Goal: Task Accomplishment & Management: Manage account settings

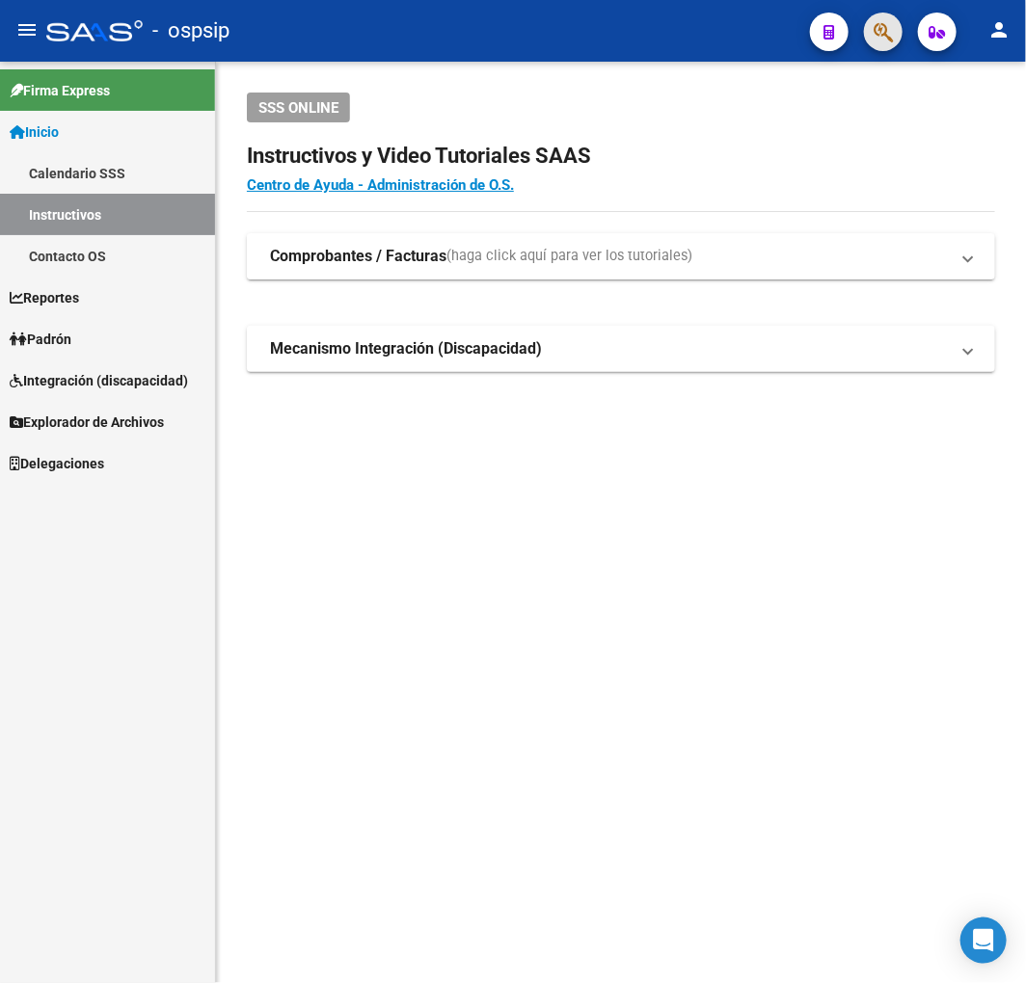
click at [878, 16] on span "button" at bounding box center [882, 33] width 19 height 40
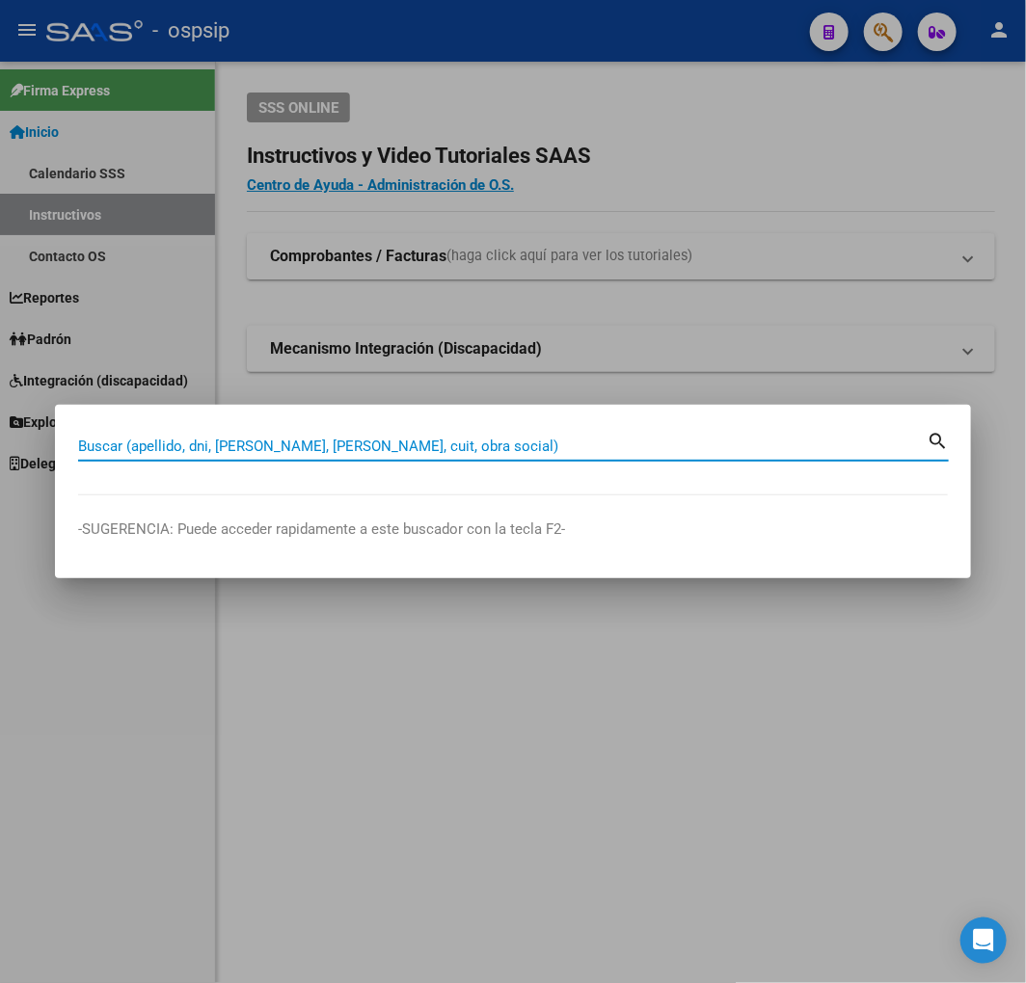
click at [372, 446] on input "Buscar (apellido, dni, [PERSON_NAME], [PERSON_NAME], cuit, obra social)" at bounding box center [502, 446] width 848 height 17
type input "43016615"
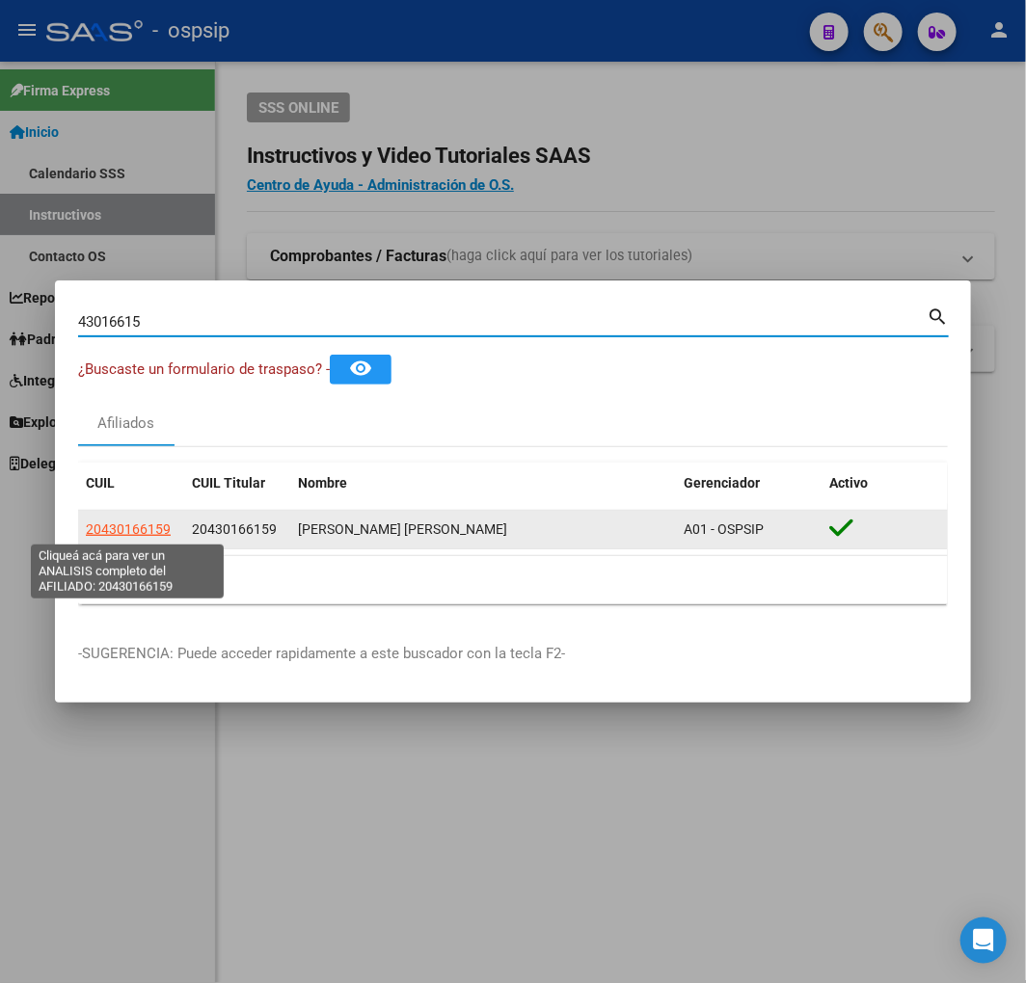
click at [136, 525] on span "20430166159" at bounding box center [128, 529] width 85 height 15
type textarea "20430166159"
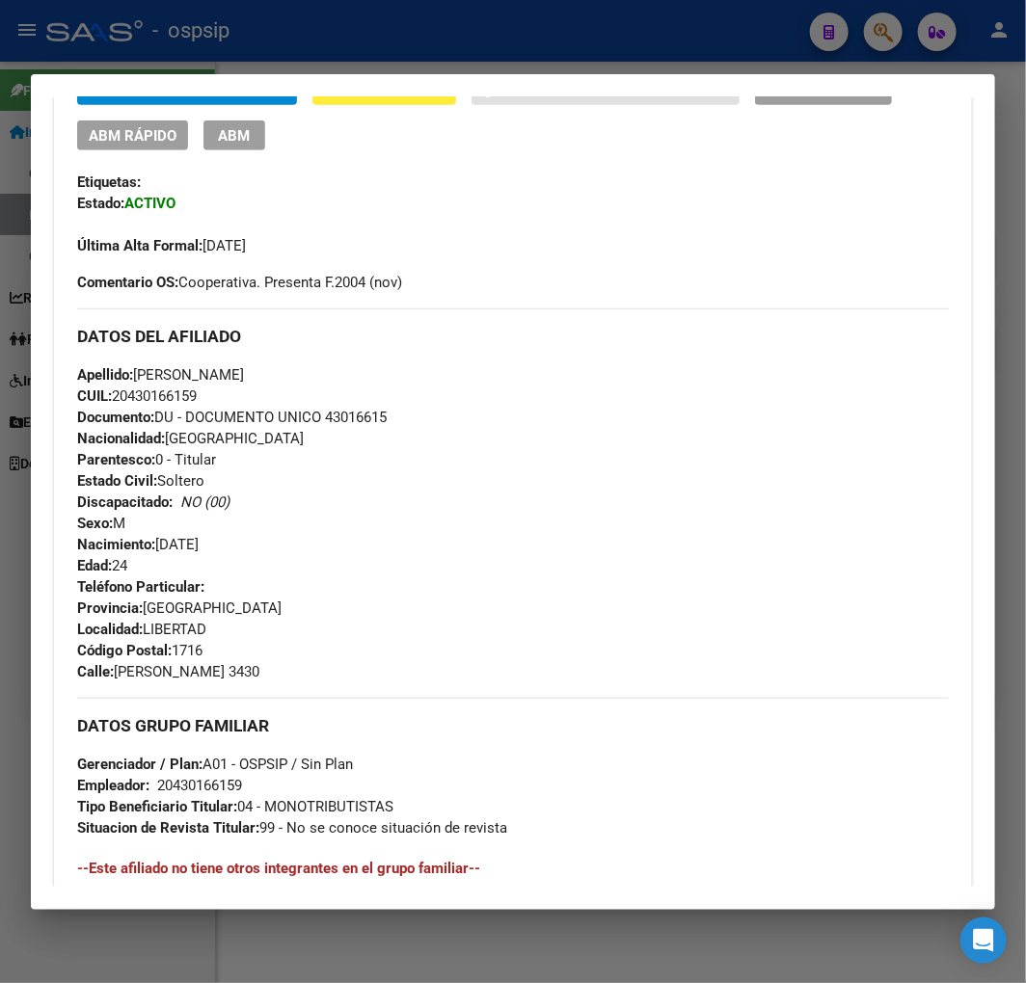
scroll to position [535, 0]
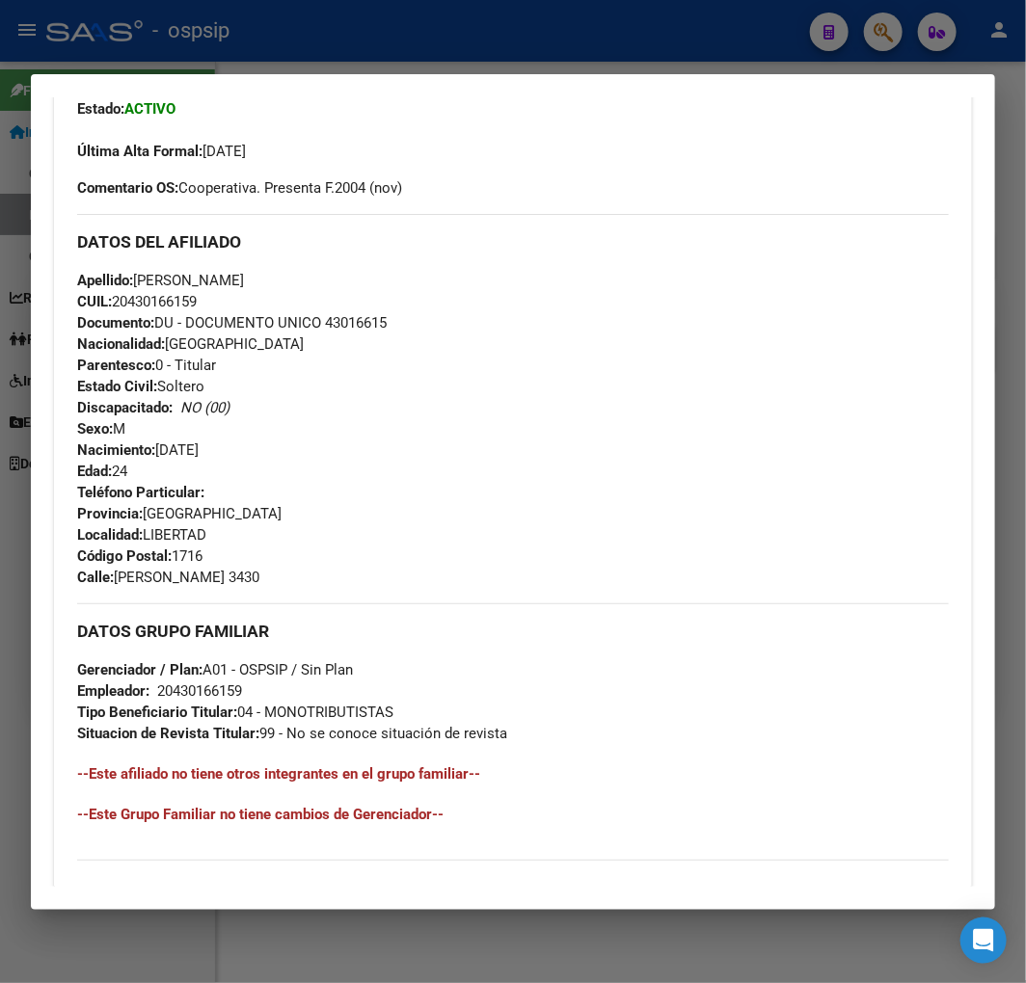
drag, startPoint x: 396, startPoint y: 45, endPoint x: 407, endPoint y: 48, distance: 11.0
click at [397, 45] on div at bounding box center [513, 491] width 1026 height 983
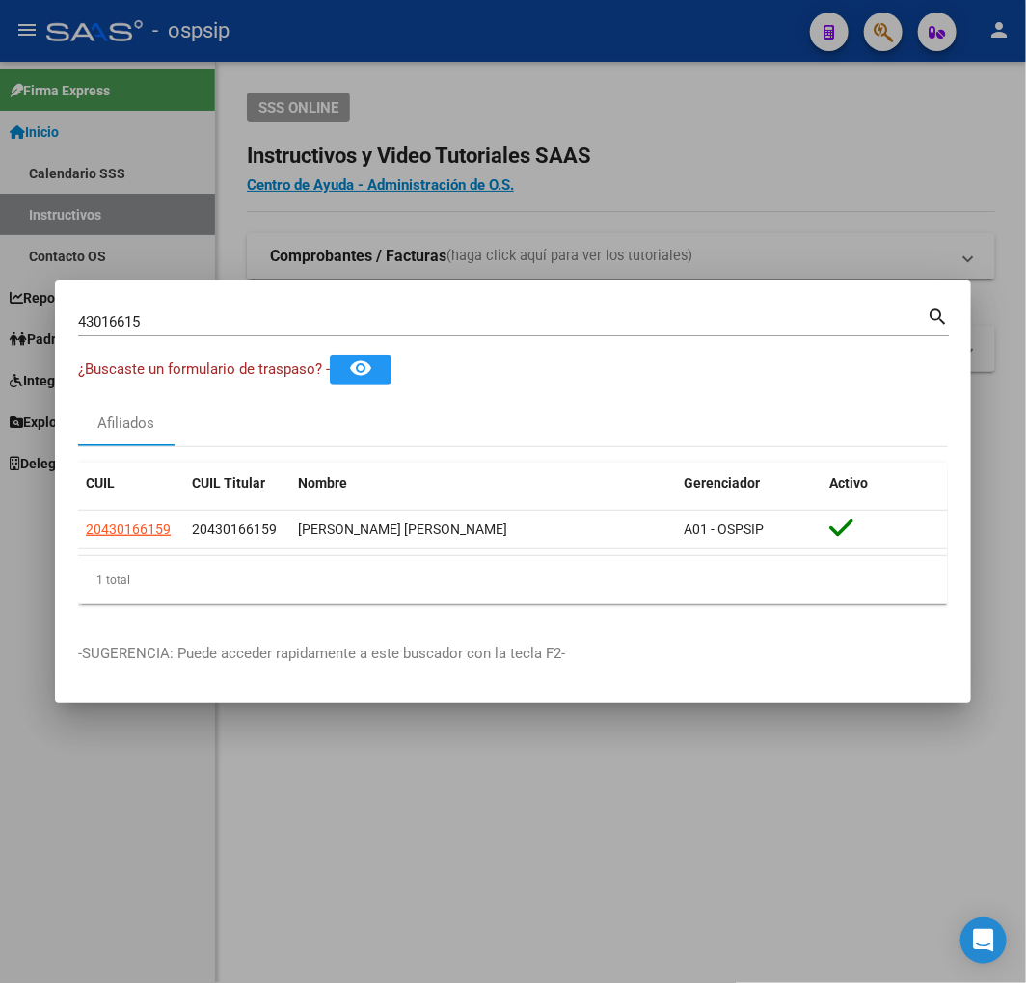
drag, startPoint x: 409, startPoint y: 49, endPoint x: 498, endPoint y: 110, distance: 108.3
click at [410, 51] on div at bounding box center [513, 491] width 1026 height 983
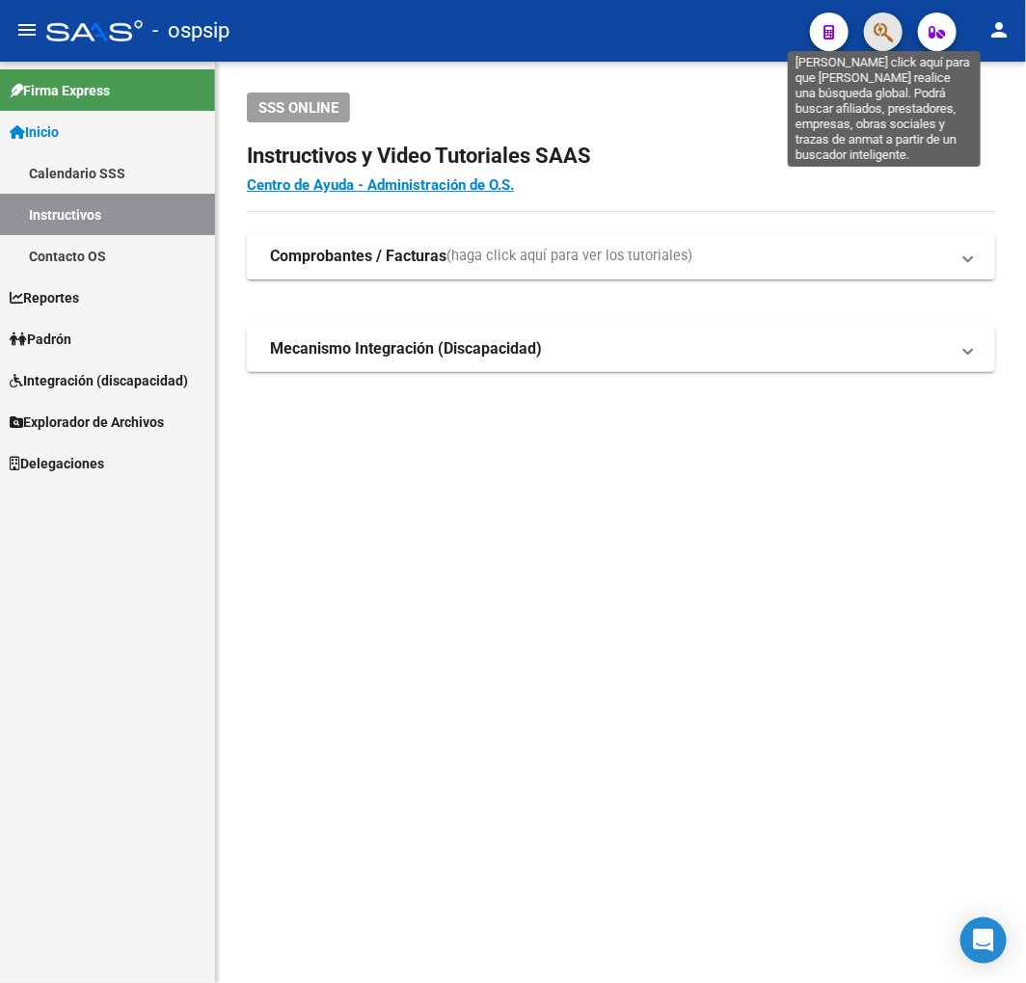
click at [888, 23] on icon "button" at bounding box center [882, 32] width 19 height 22
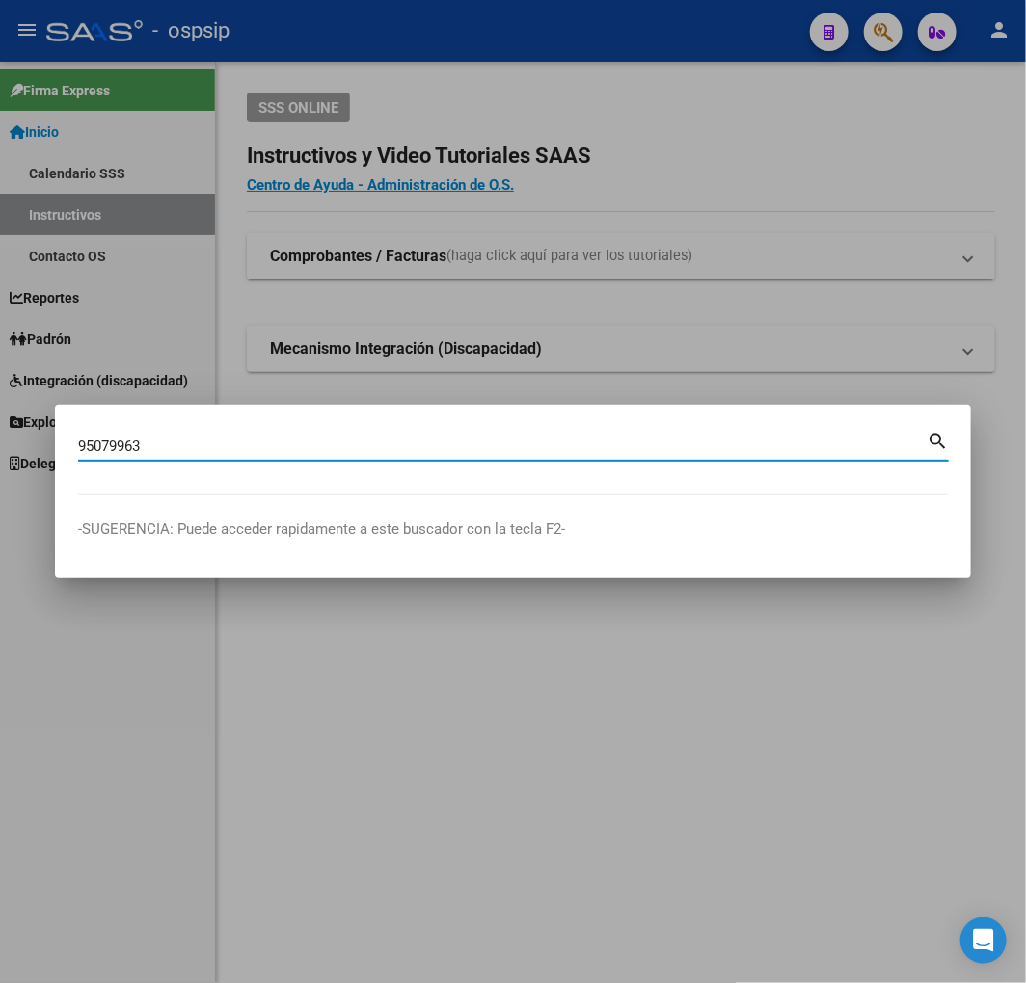
type input "95079963"
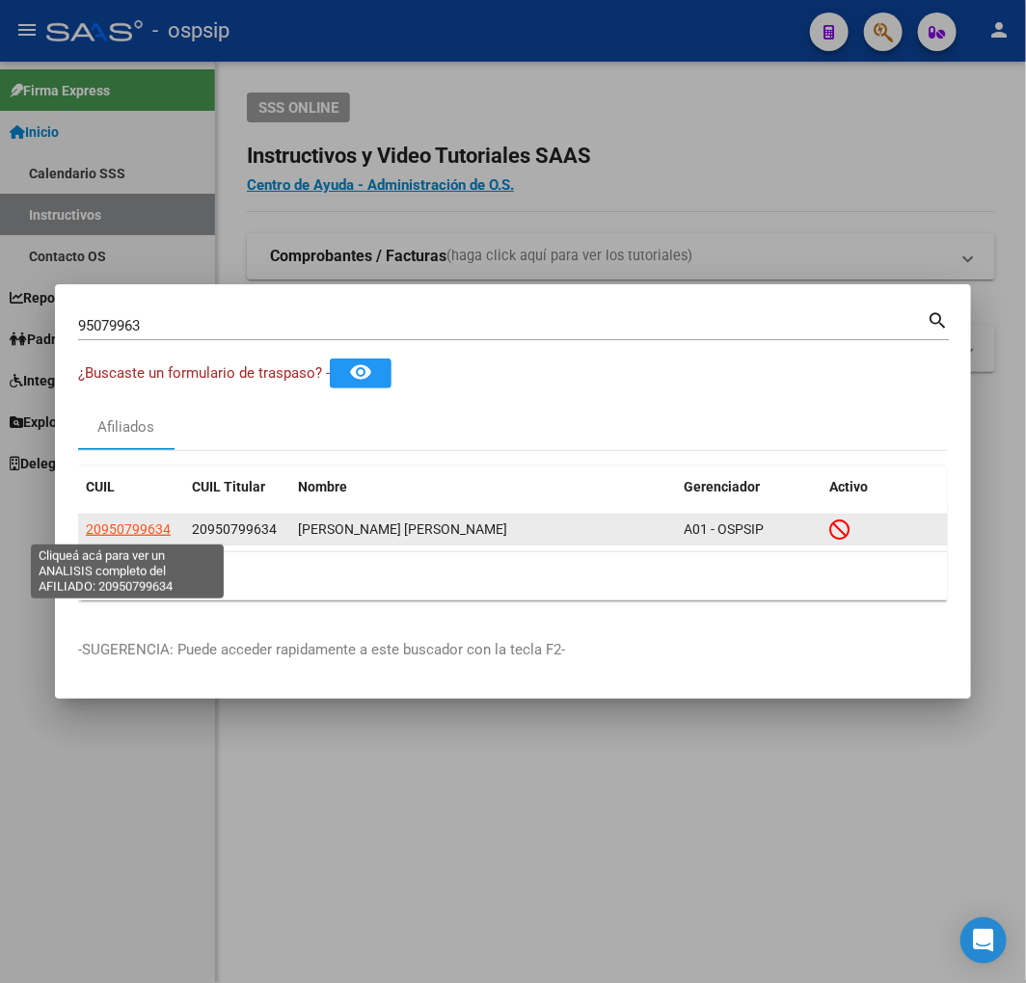
click at [129, 523] on span "20950799634" at bounding box center [128, 529] width 85 height 15
type textarea "20950799634"
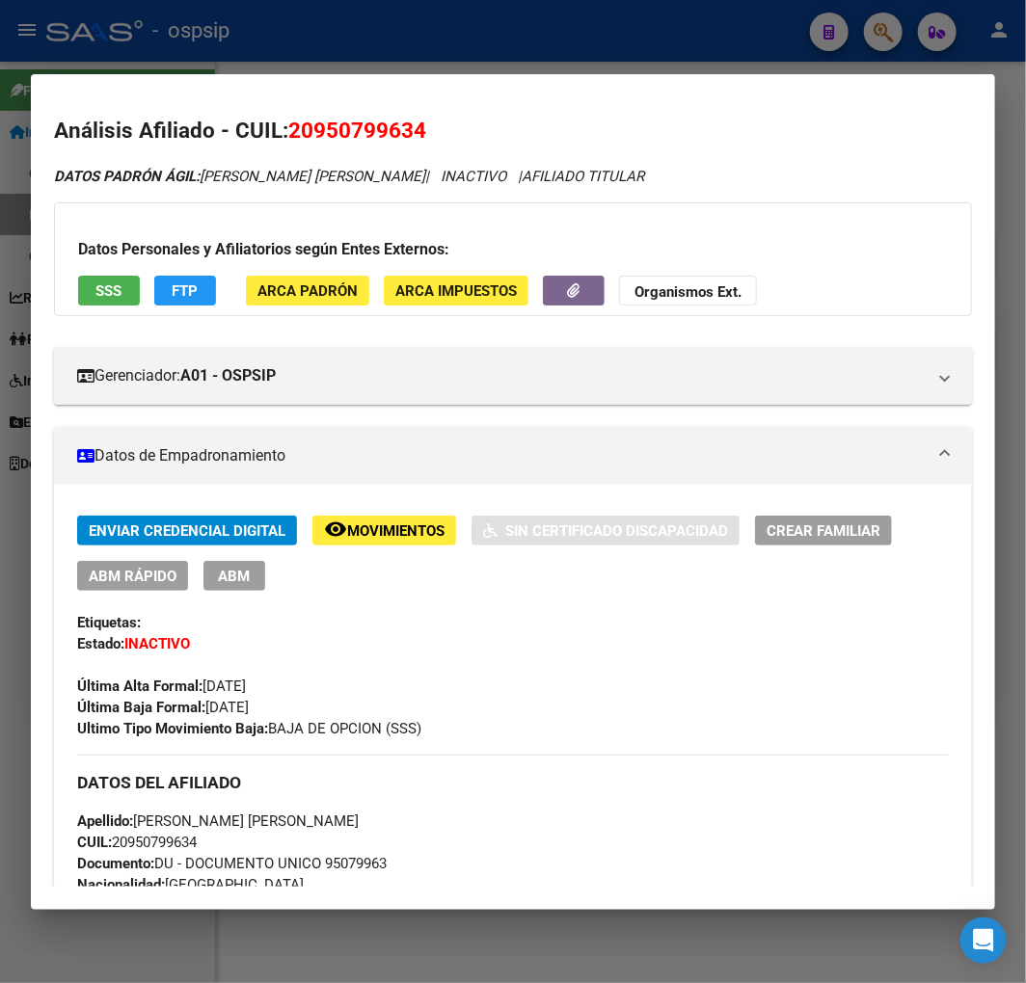
click at [413, 537] on span "Movimientos" at bounding box center [395, 530] width 97 height 17
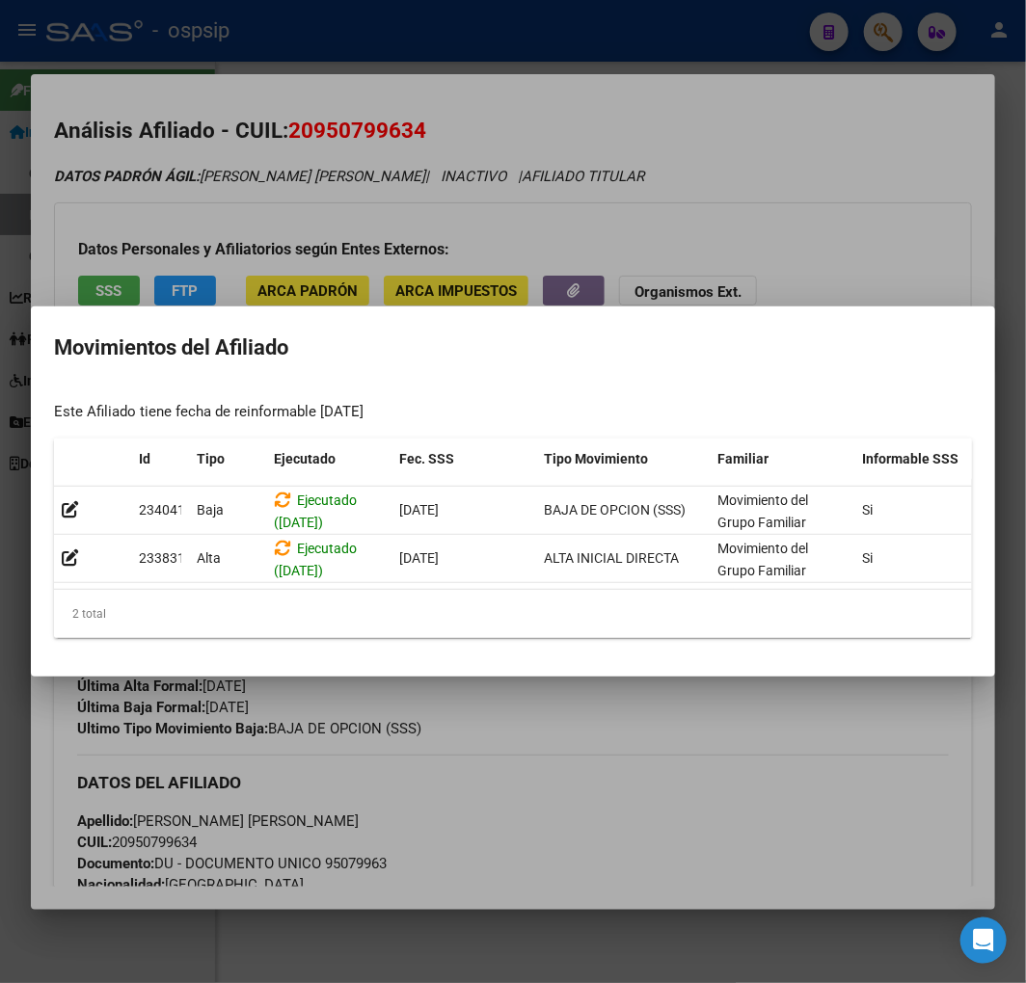
click at [575, 729] on div at bounding box center [513, 491] width 1026 height 983
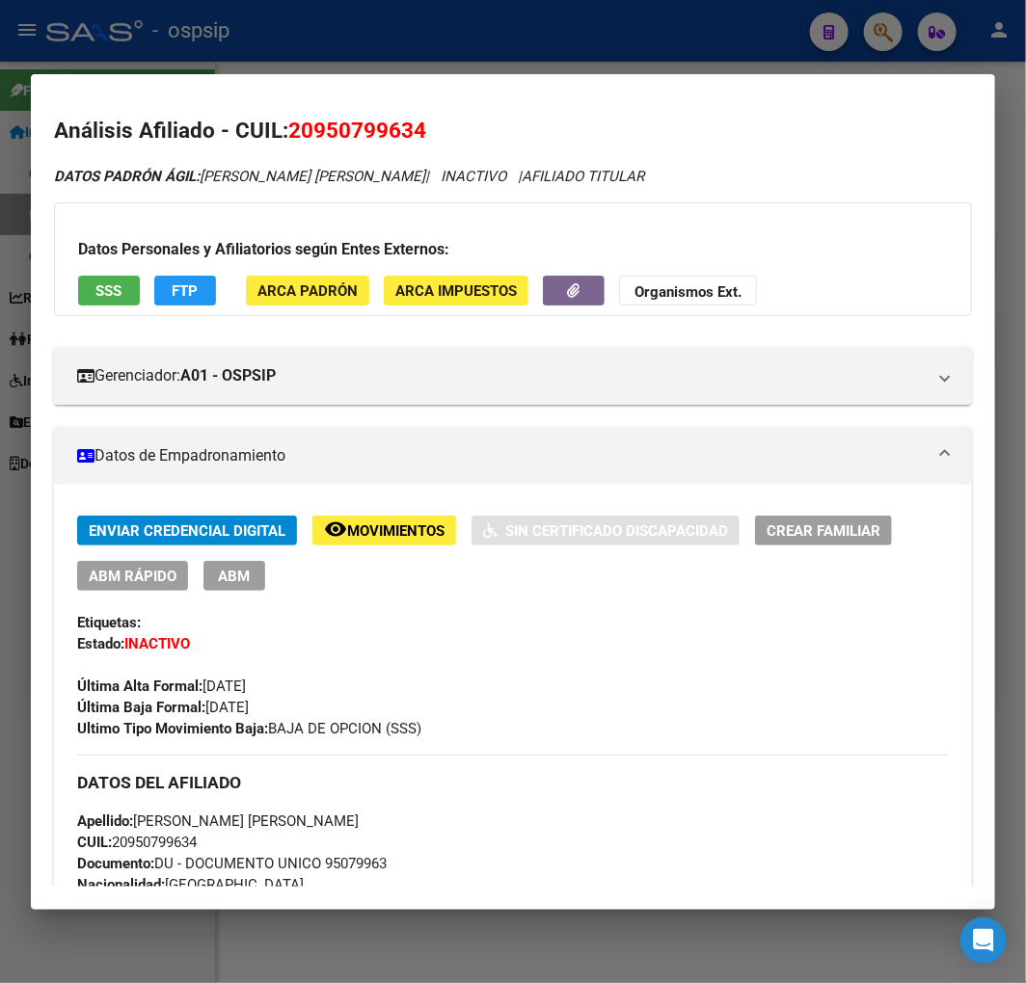
click at [189, 293] on span "FTP" at bounding box center [186, 290] width 26 height 17
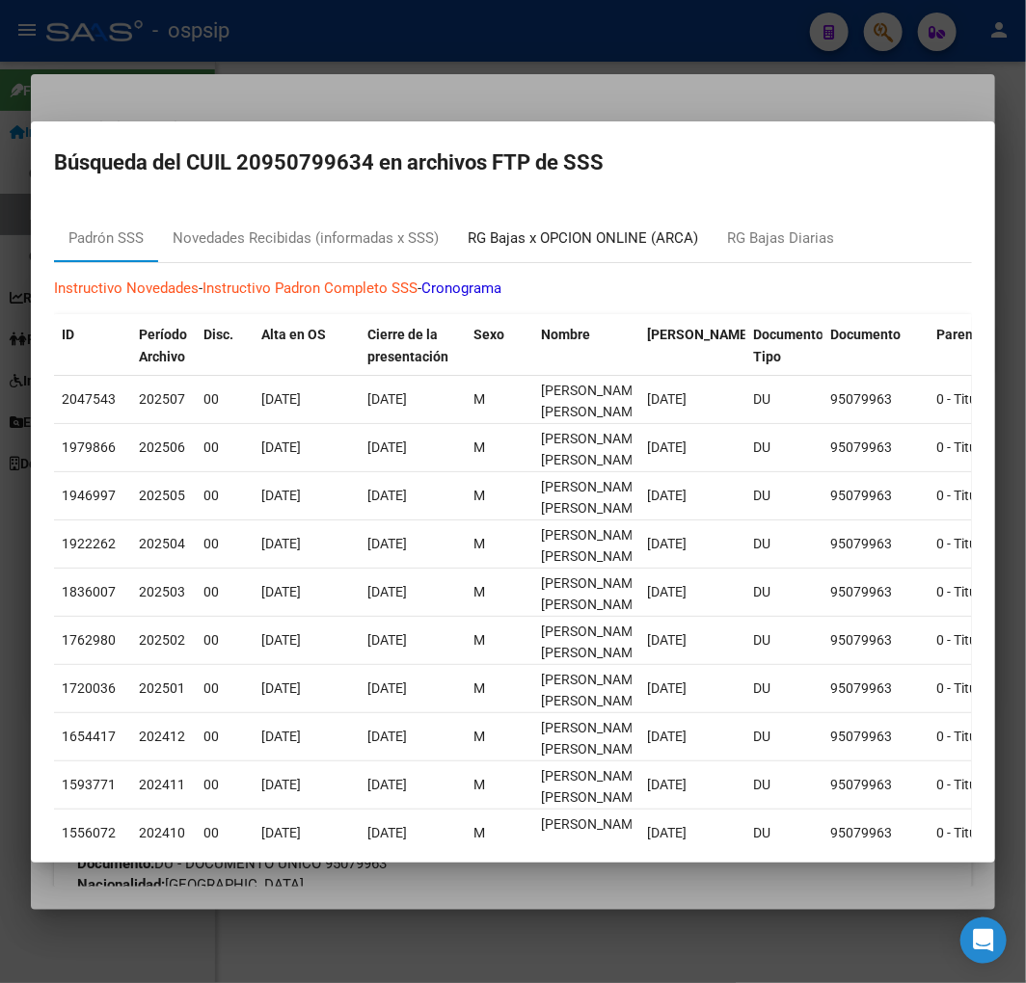
click at [617, 243] on div "RG Bajas x OPCION ONLINE (ARCA)" at bounding box center [583, 238] width 230 height 22
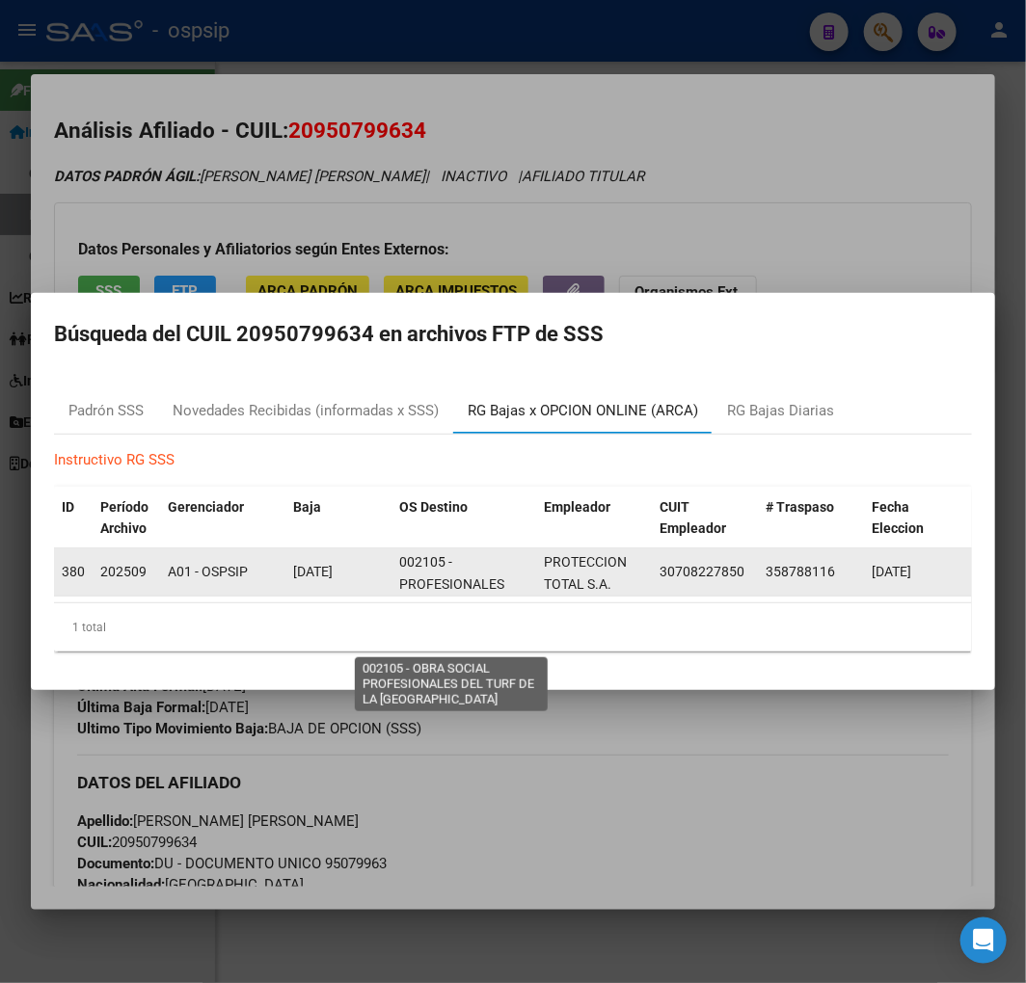
scroll to position [68, 0]
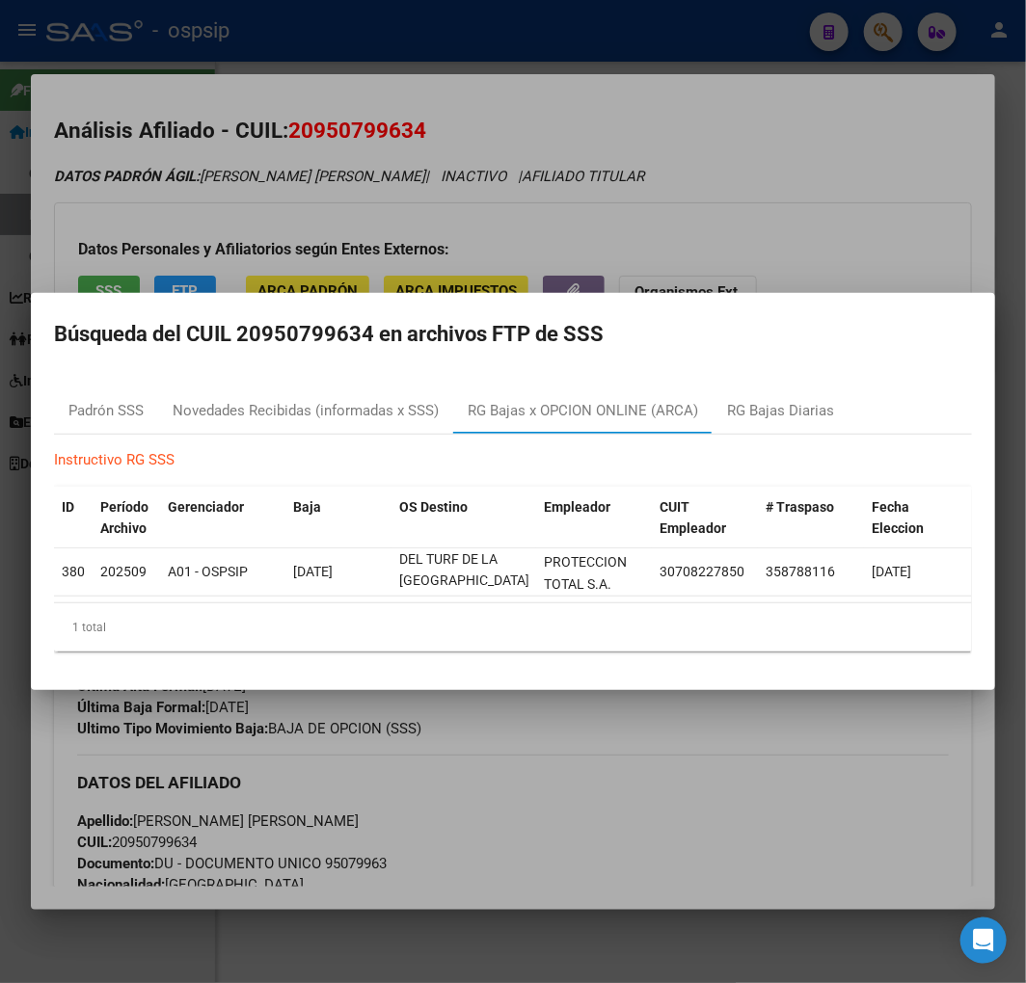
click at [555, 813] on div at bounding box center [513, 491] width 1026 height 983
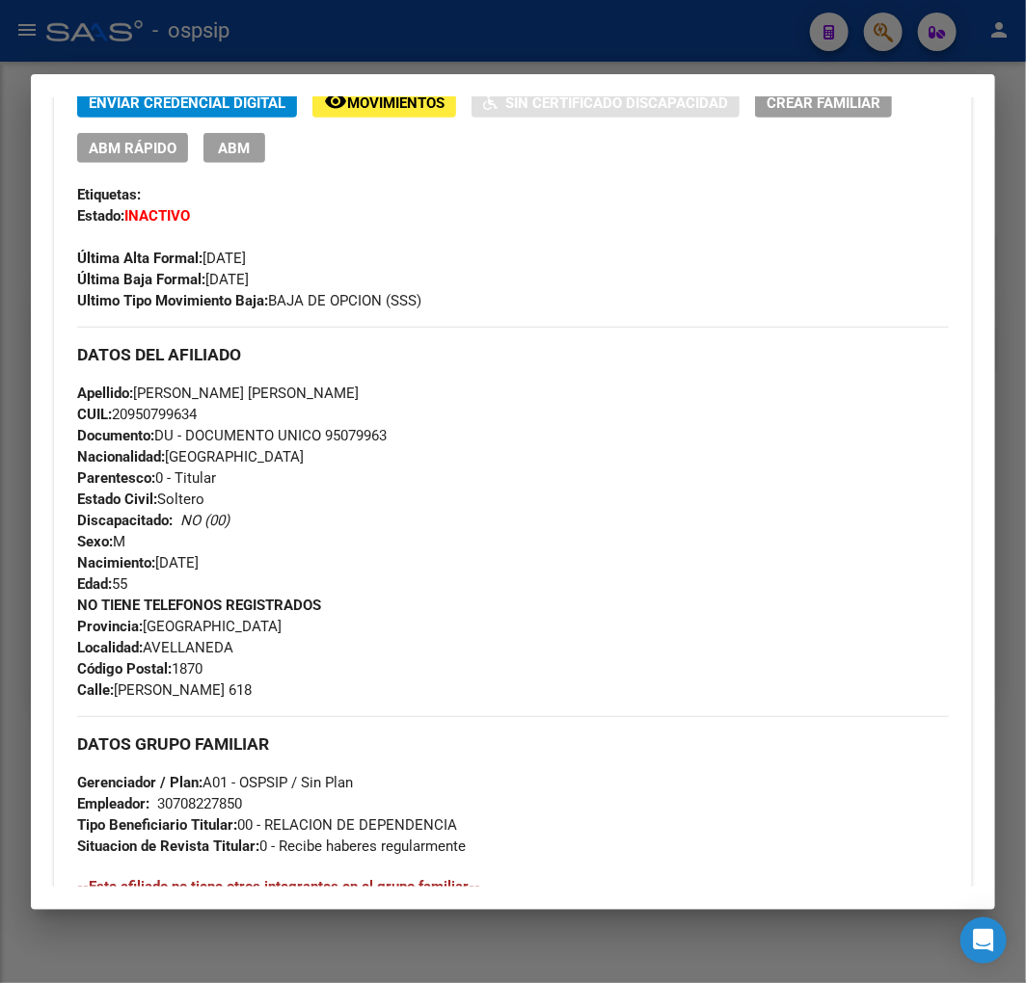
scroll to position [428, 0]
click at [459, 60] on div at bounding box center [513, 491] width 1026 height 983
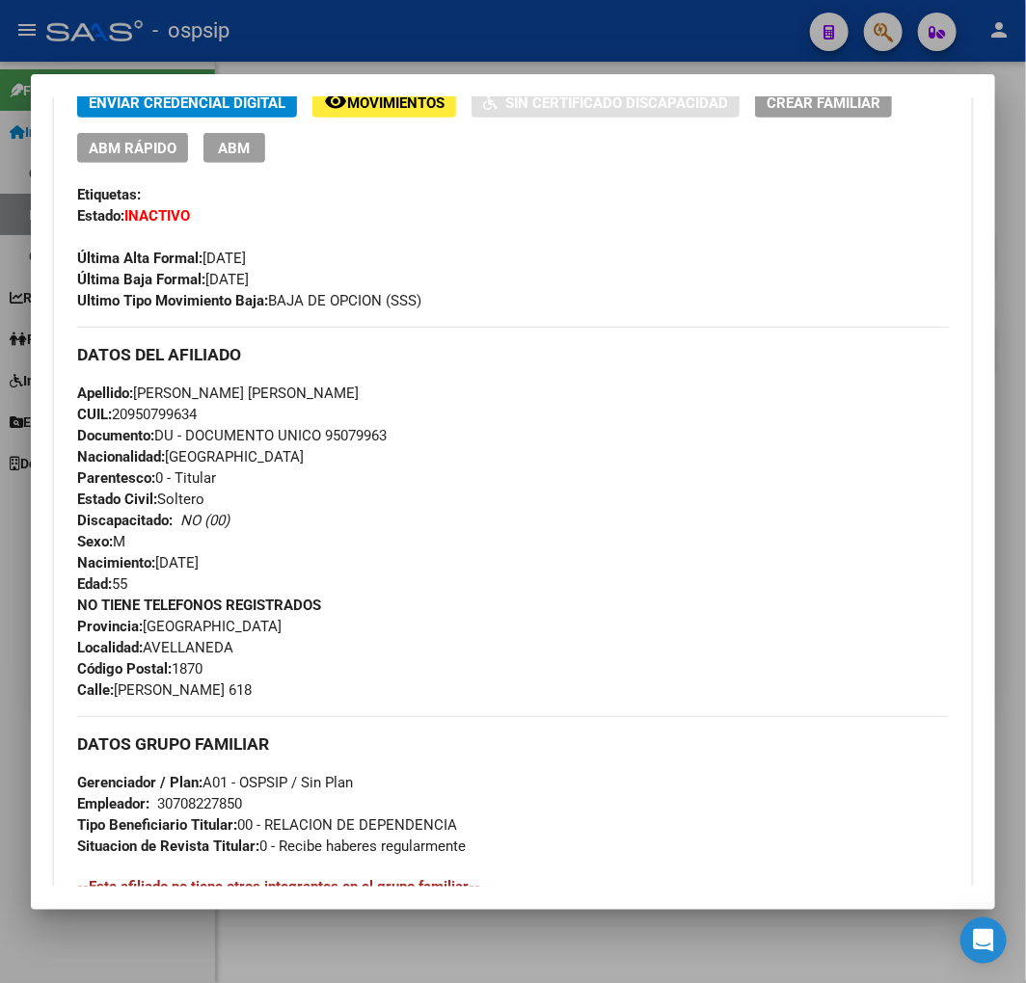
click at [459, 60] on div at bounding box center [513, 491] width 1026 height 983
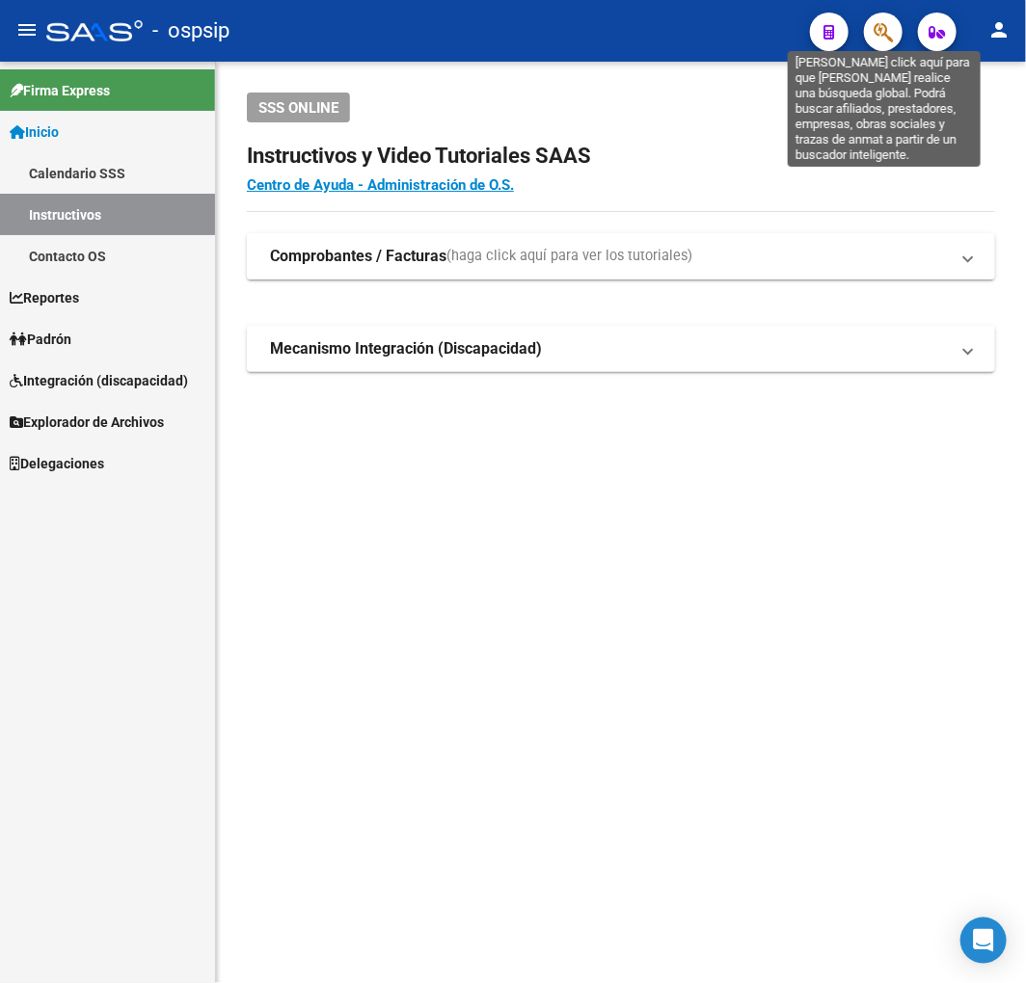
click at [874, 36] on icon "button" at bounding box center [882, 32] width 19 height 22
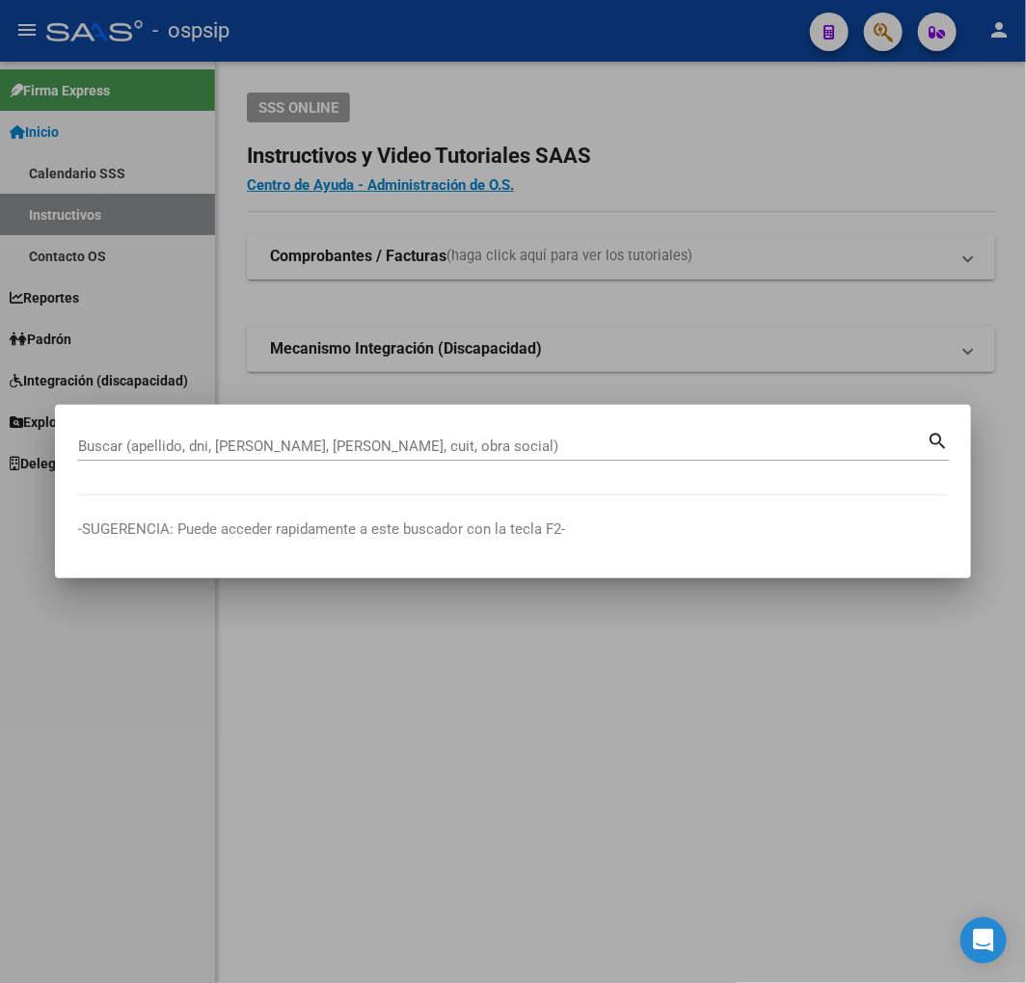
click at [338, 455] on div "Buscar (apellido, dni, [PERSON_NAME], [PERSON_NAME], cuit, obra social)" at bounding box center [502, 446] width 848 height 29
drag, startPoint x: 788, startPoint y: 721, endPoint x: 772, endPoint y: 718, distance: 15.7
click at [790, 720] on div at bounding box center [513, 491] width 1026 height 983
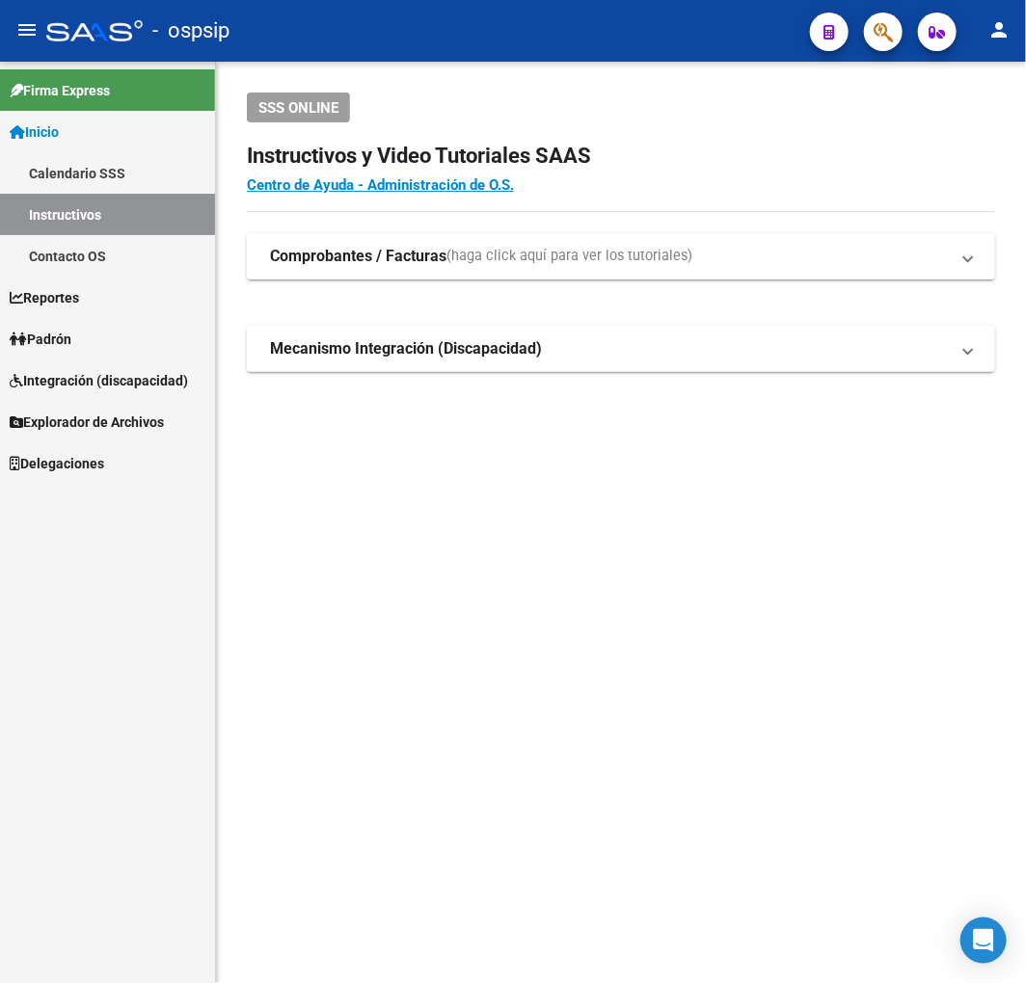
click at [904, 21] on mat-toolbar "menu - ospsip person" at bounding box center [513, 31] width 1026 height 62
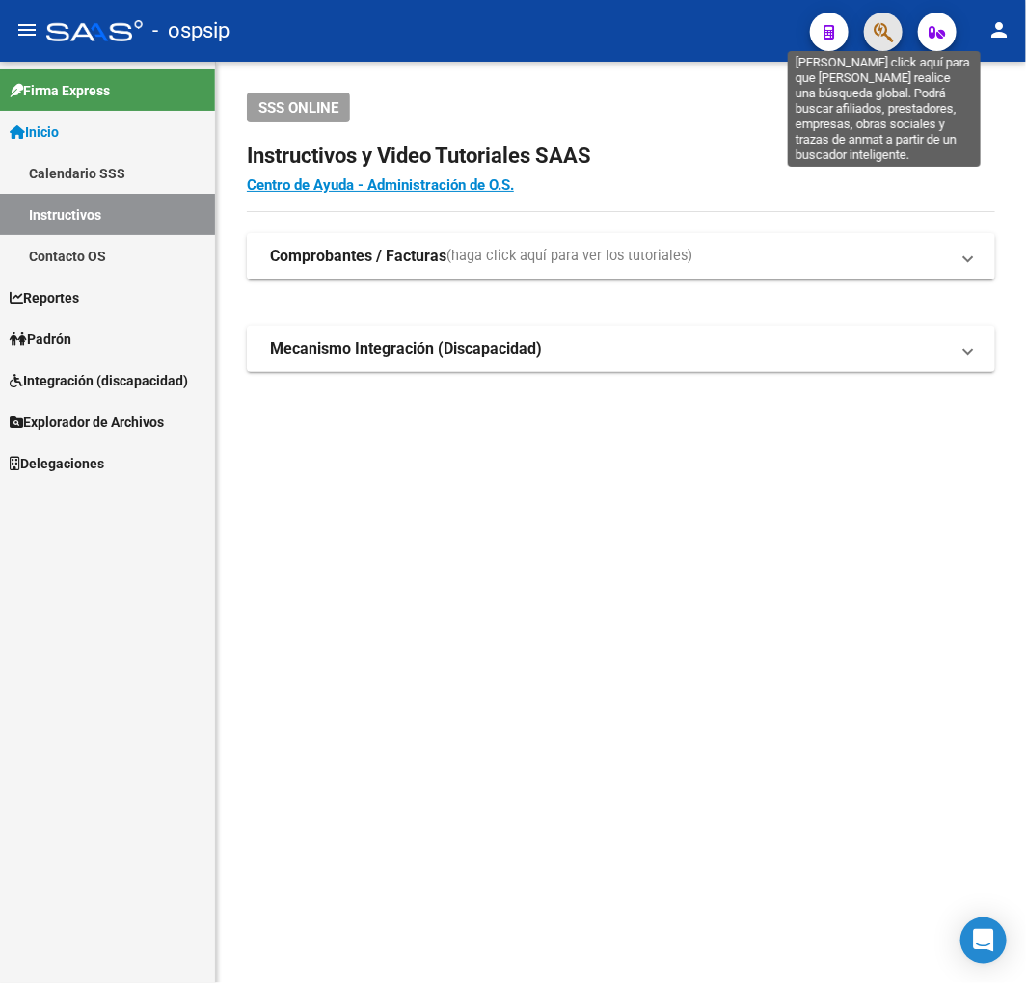
click at [893, 29] on button "button" at bounding box center [883, 32] width 39 height 39
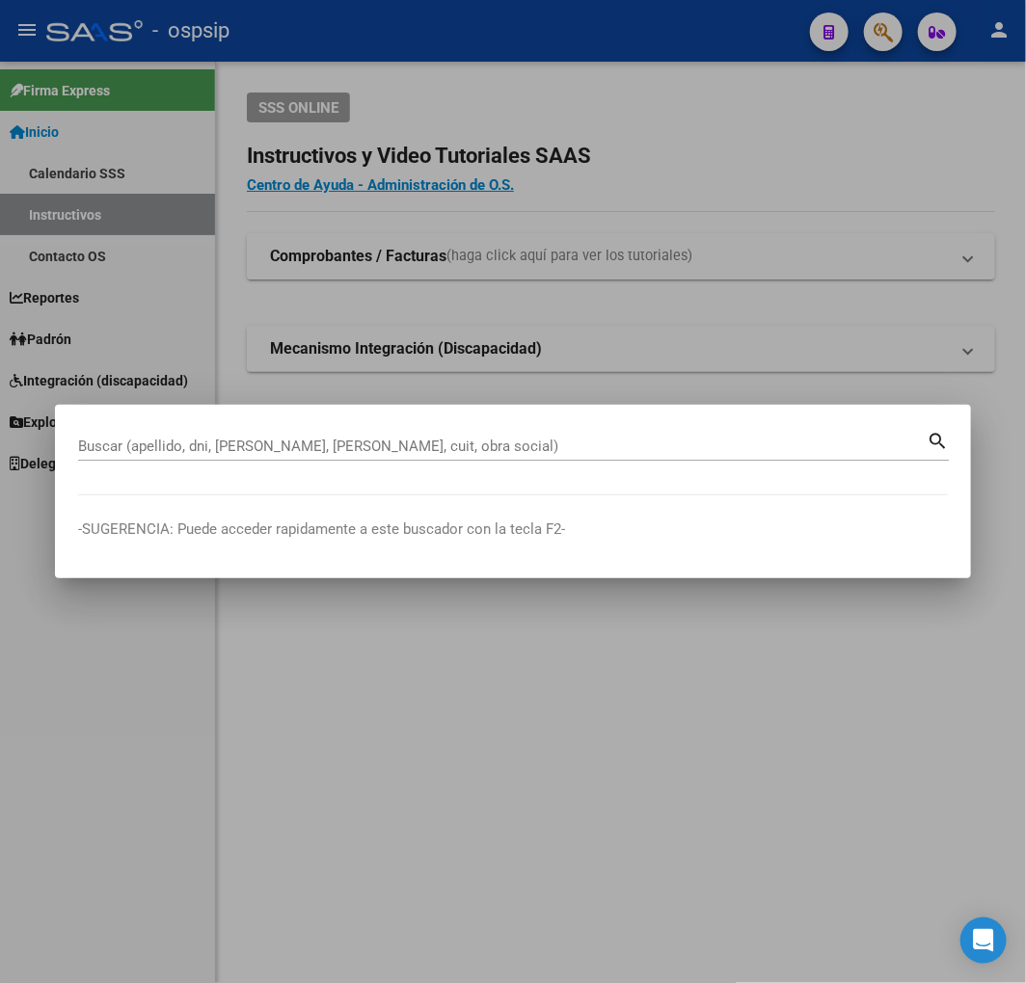
click at [120, 440] on input "Buscar (apellido, dni, [PERSON_NAME], [PERSON_NAME], cuit, obra social)" at bounding box center [502, 446] width 848 height 17
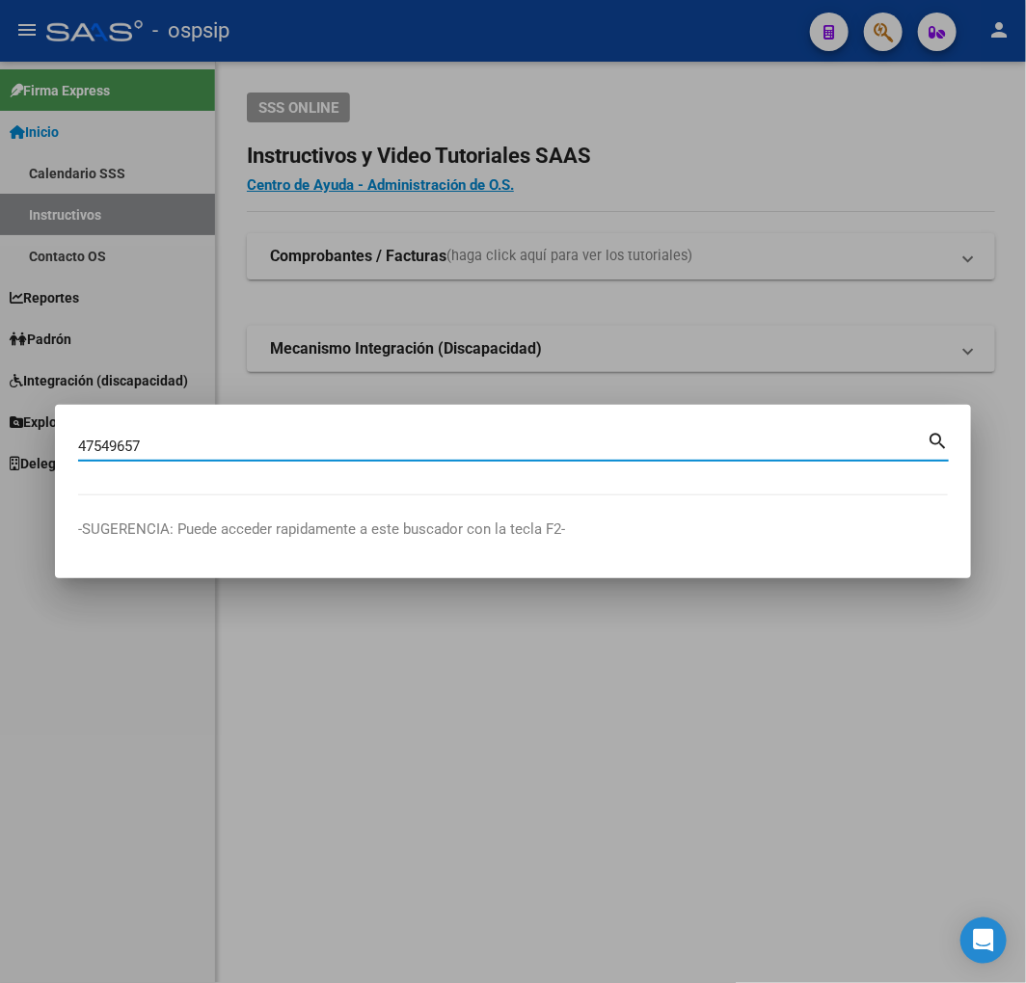
type input "47549657"
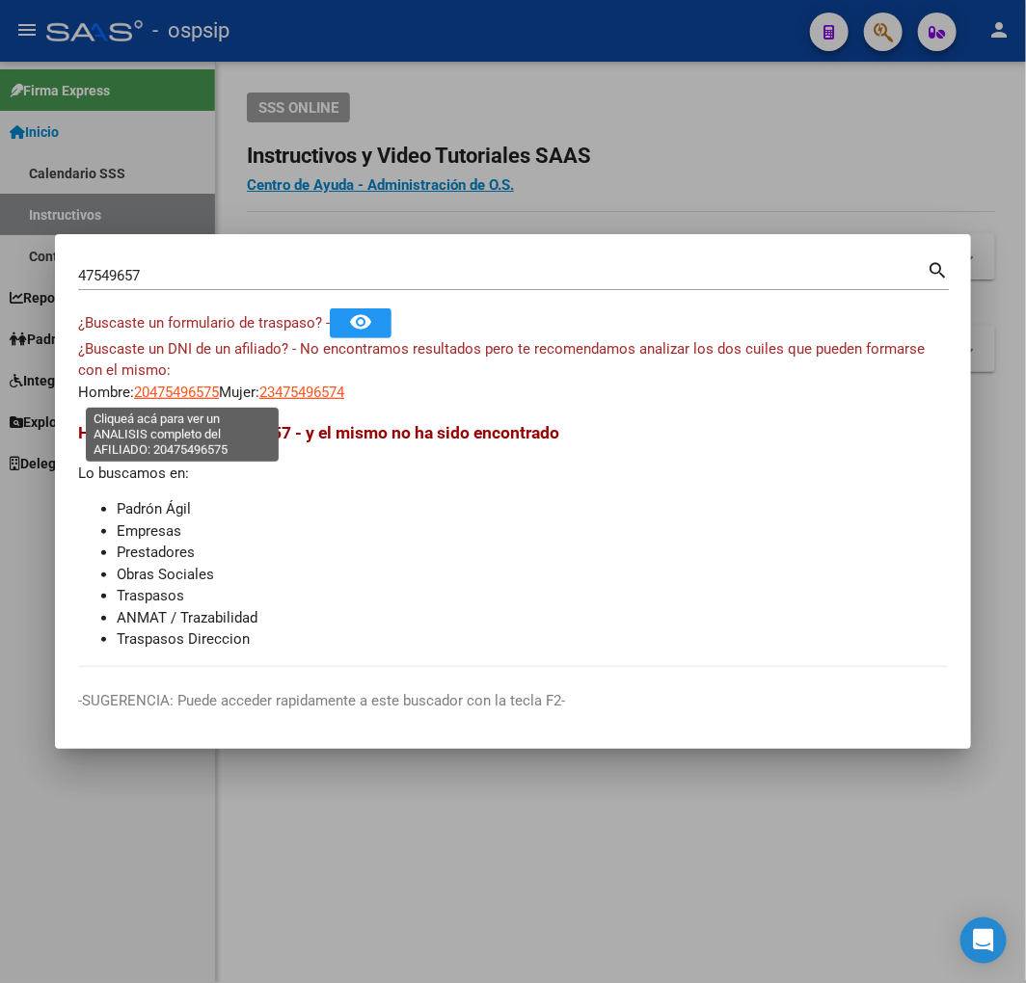
click at [188, 397] on span "20475496575" at bounding box center [176, 392] width 85 height 17
type textarea "20475496575"
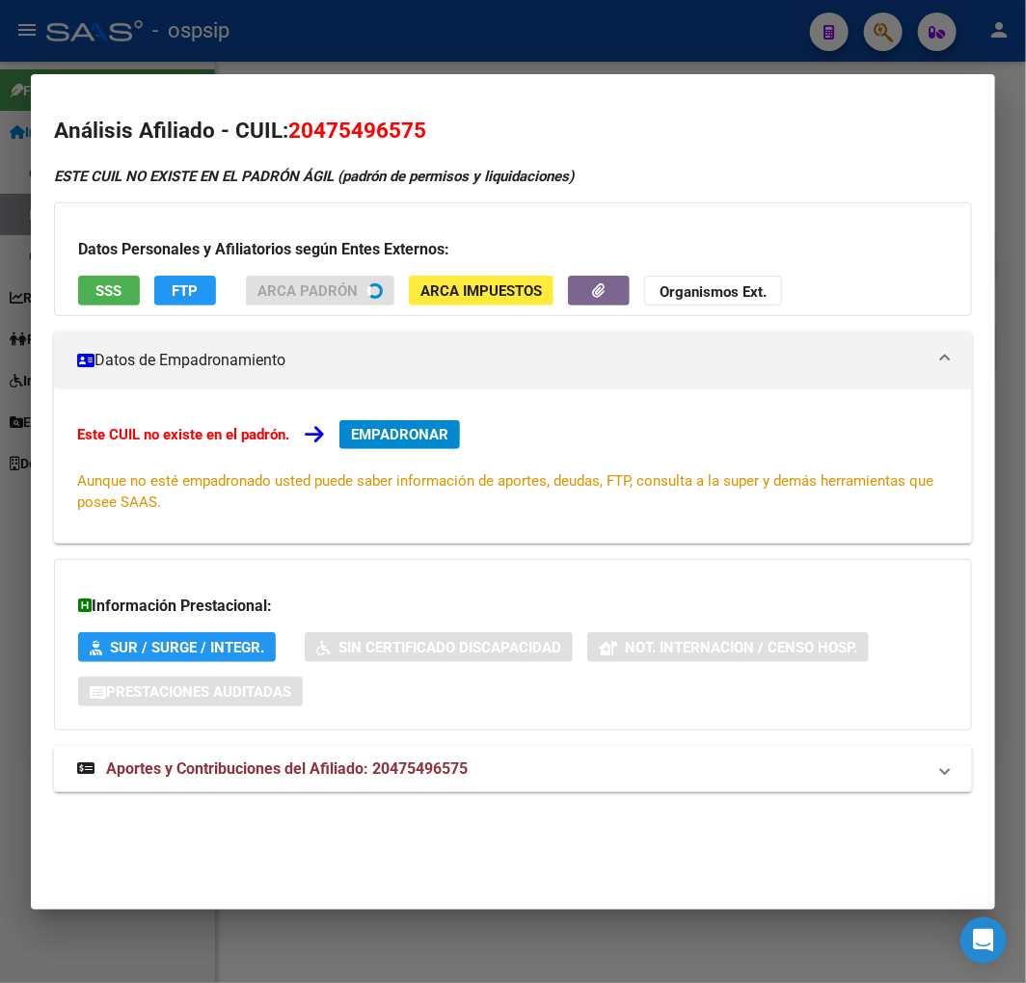
click at [487, 44] on div at bounding box center [513, 491] width 1026 height 983
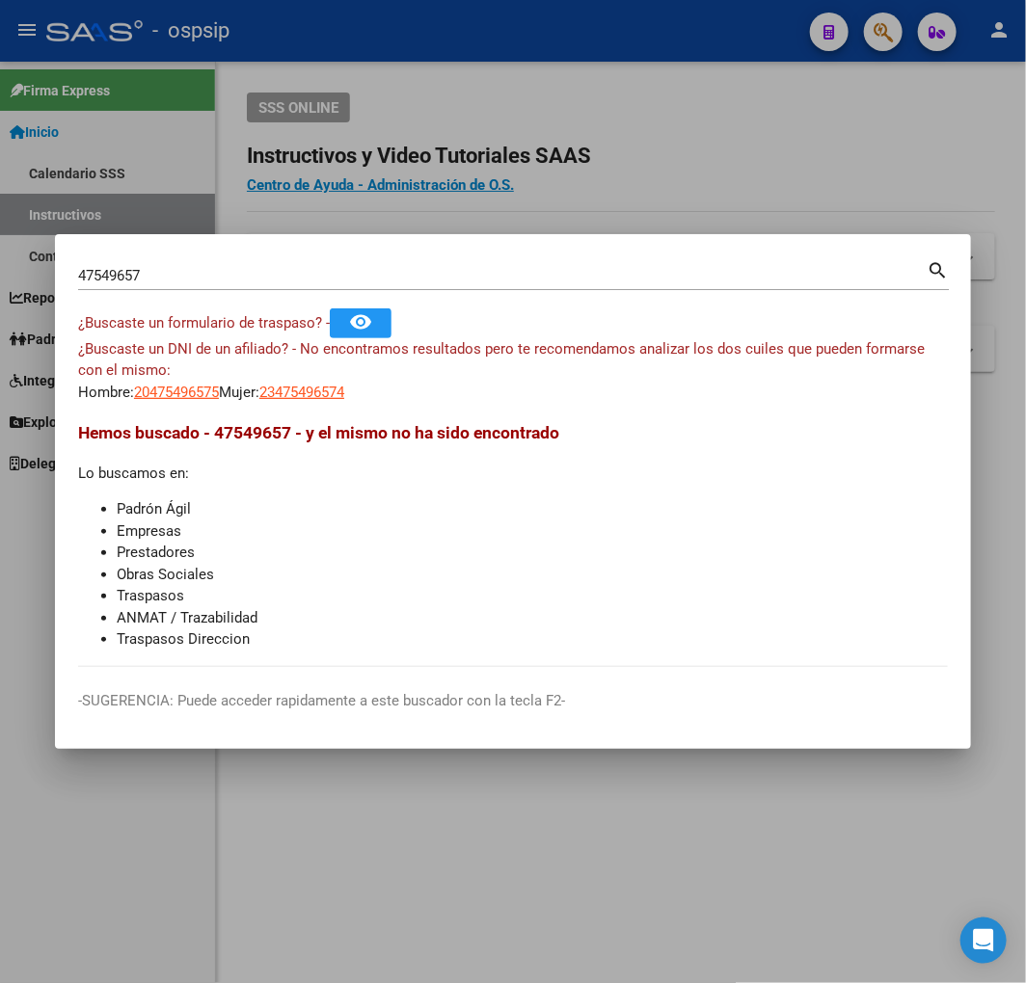
drag, startPoint x: 496, startPoint y: 56, endPoint x: 545, endPoint y: 102, distance: 66.8
click at [507, 77] on div at bounding box center [513, 491] width 1026 height 983
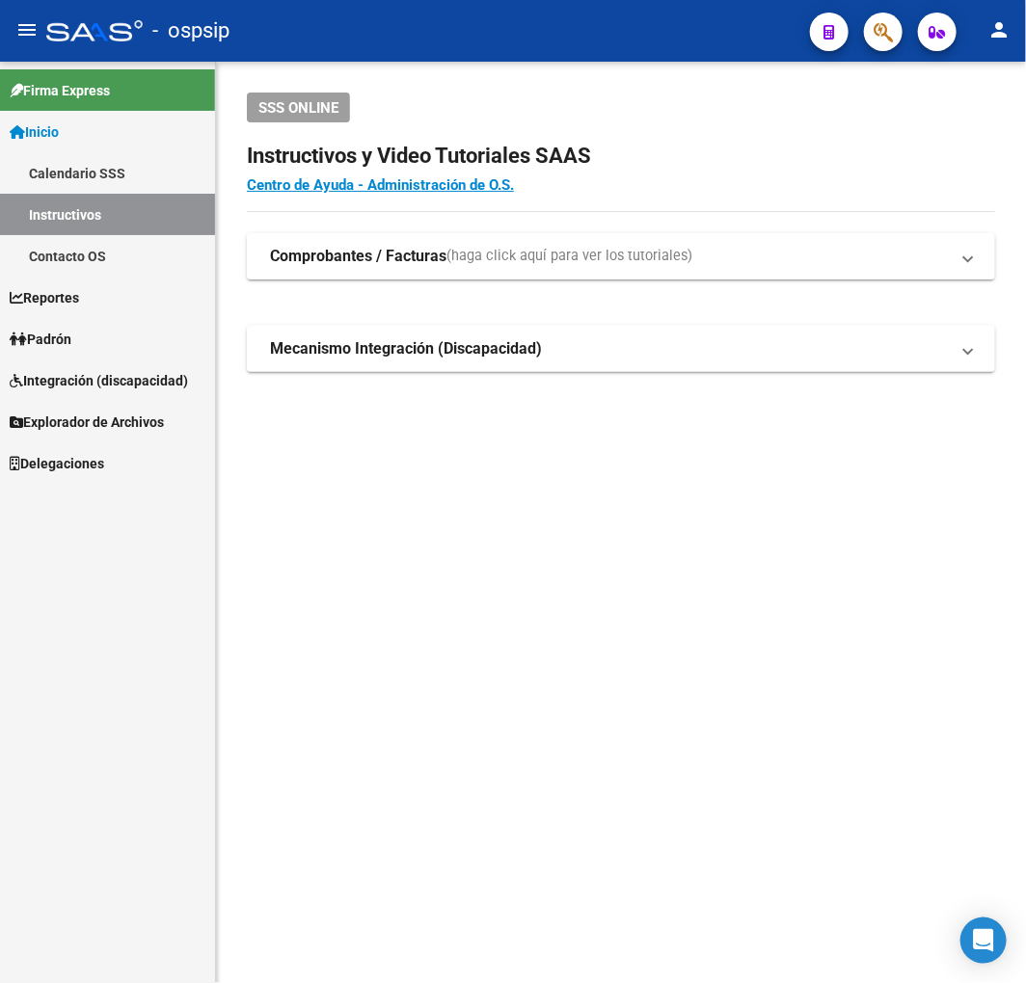
click at [870, 40] on button "button" at bounding box center [883, 32] width 39 height 39
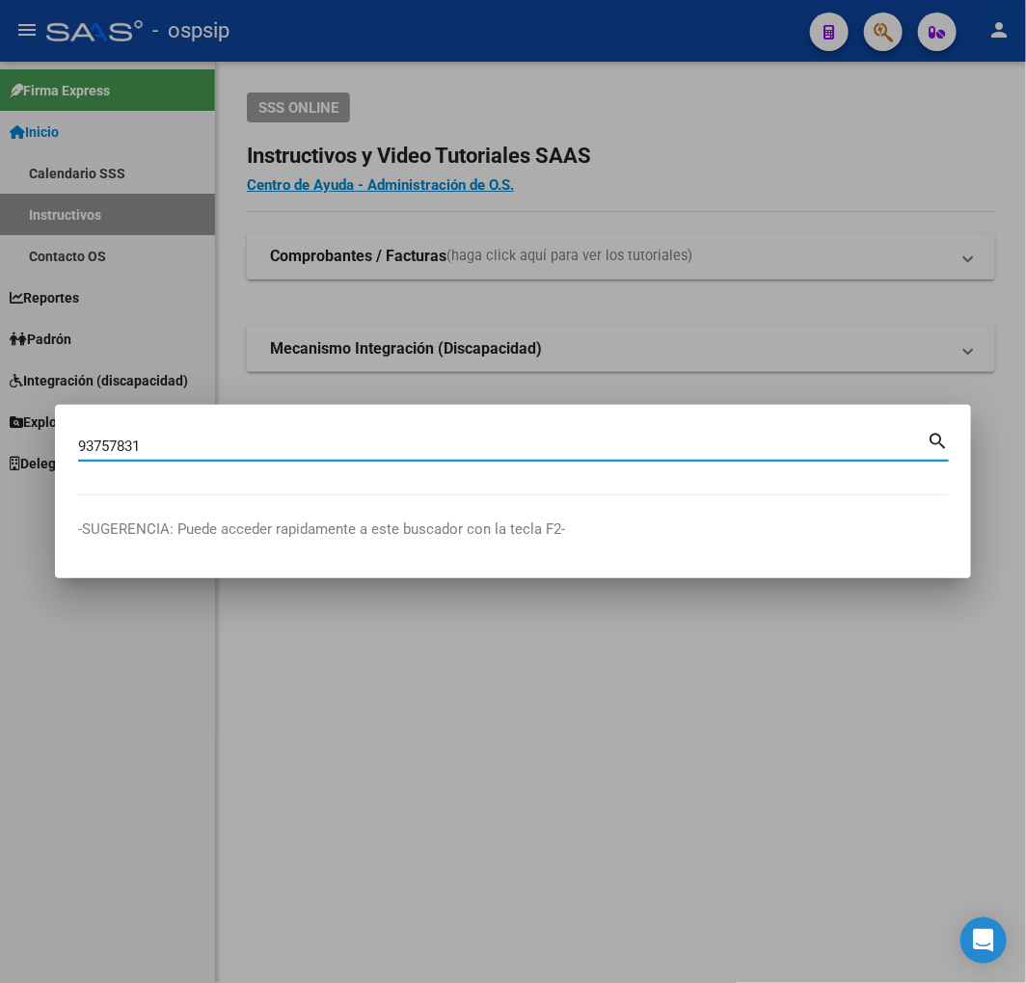
type input "93757831"
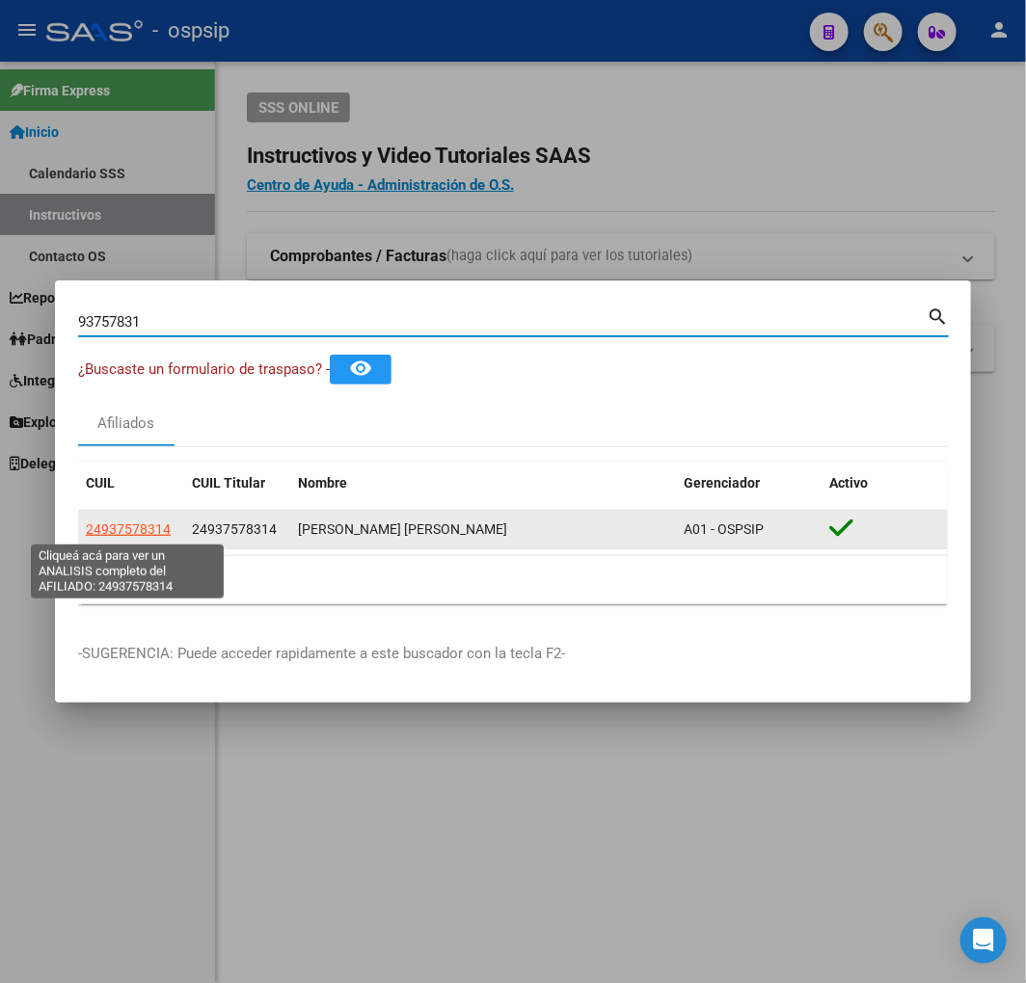
click at [129, 526] on span "24937578314" at bounding box center [128, 529] width 85 height 15
type textarea "24937578314"
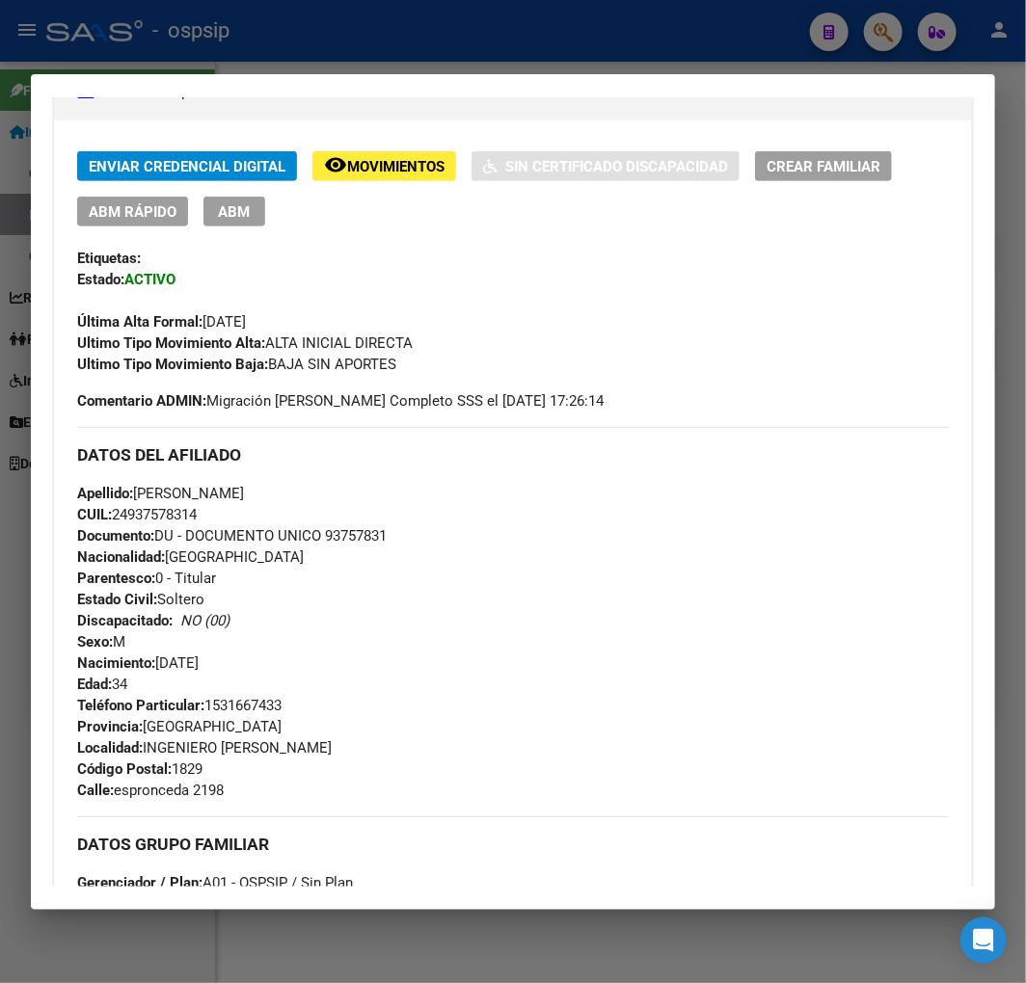
scroll to position [321, 0]
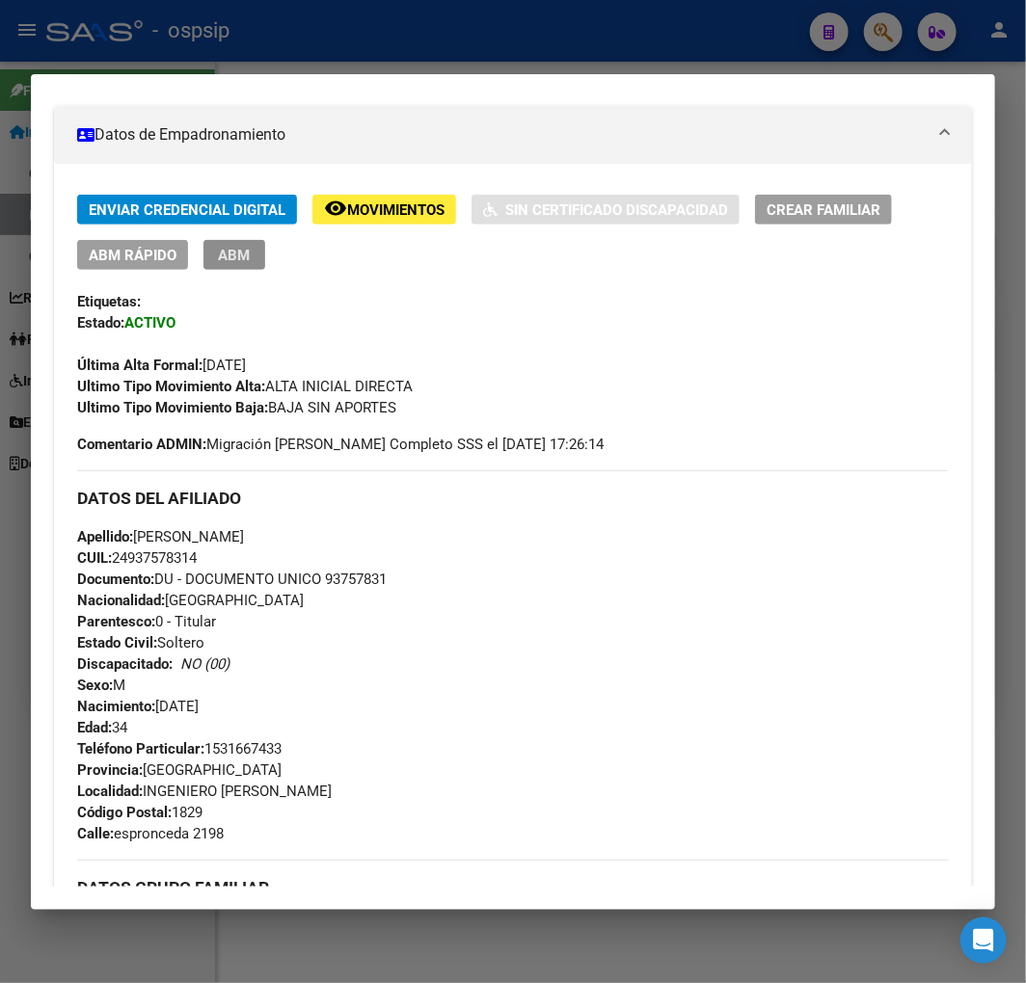
click at [246, 260] on span "ABM" at bounding box center [235, 255] width 32 height 17
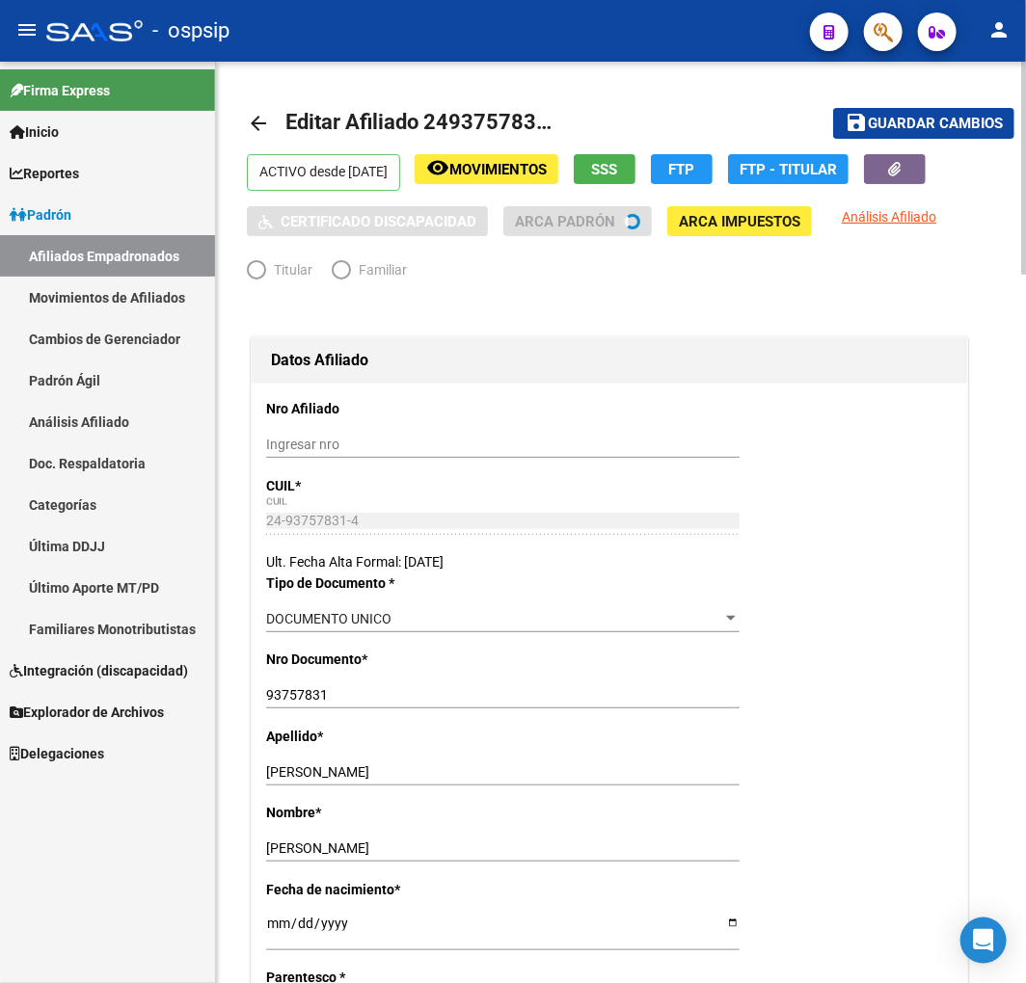
radio input "true"
type input "30-55244260-8"
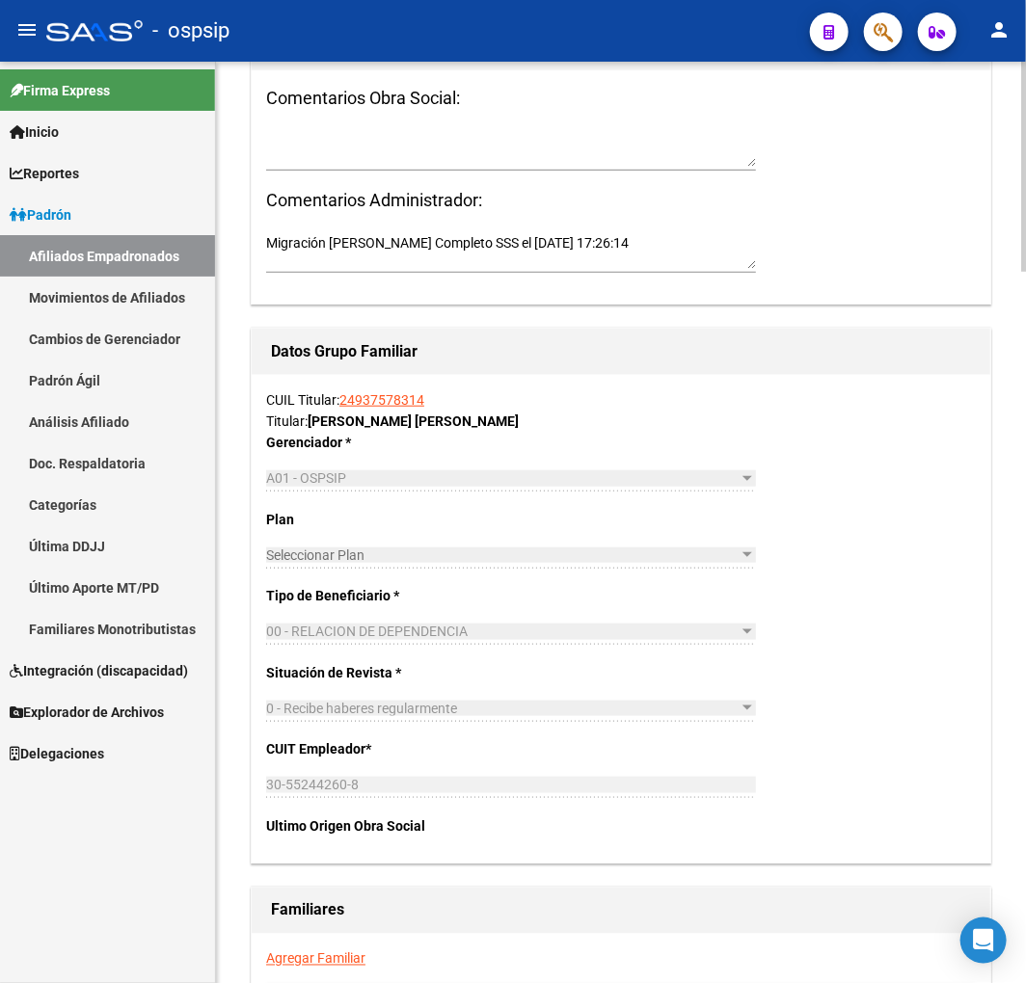
scroll to position [3111, 0]
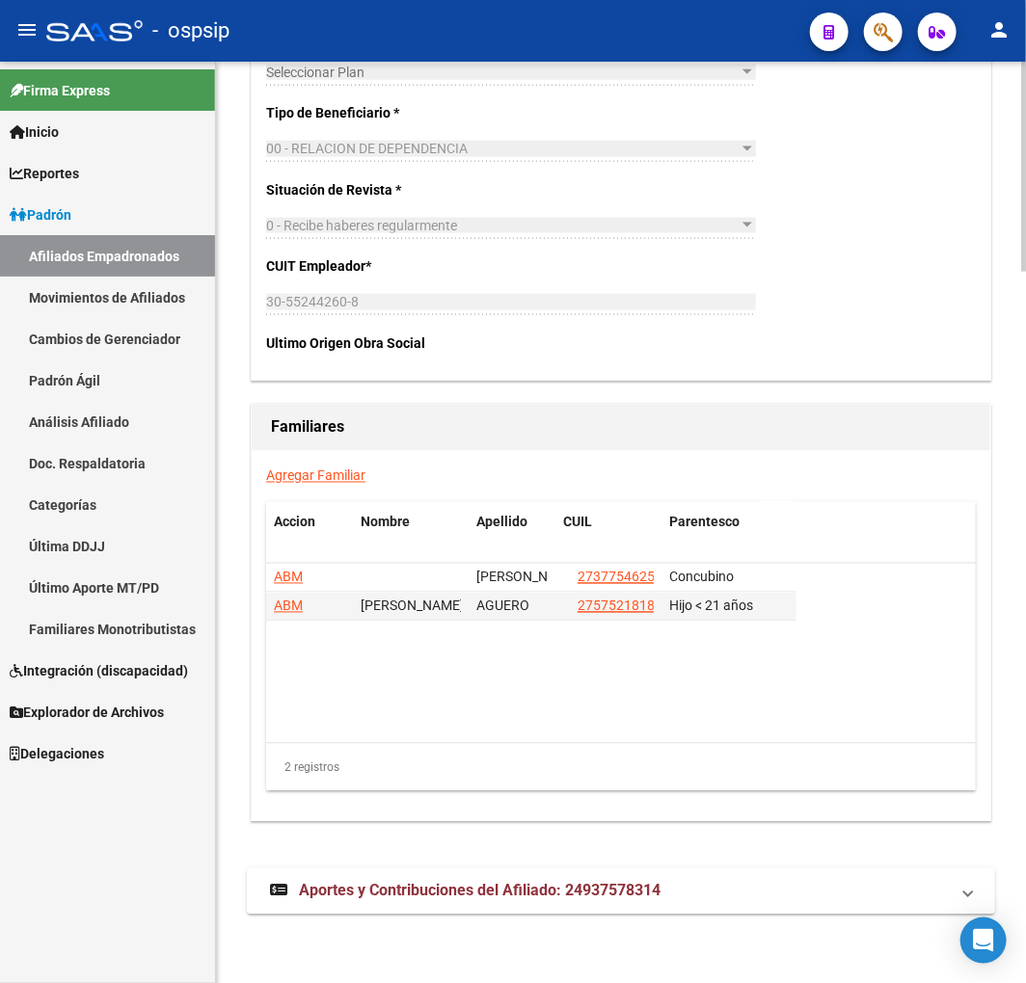
click at [309, 472] on link "Agregar Familiar" at bounding box center [315, 475] width 99 height 15
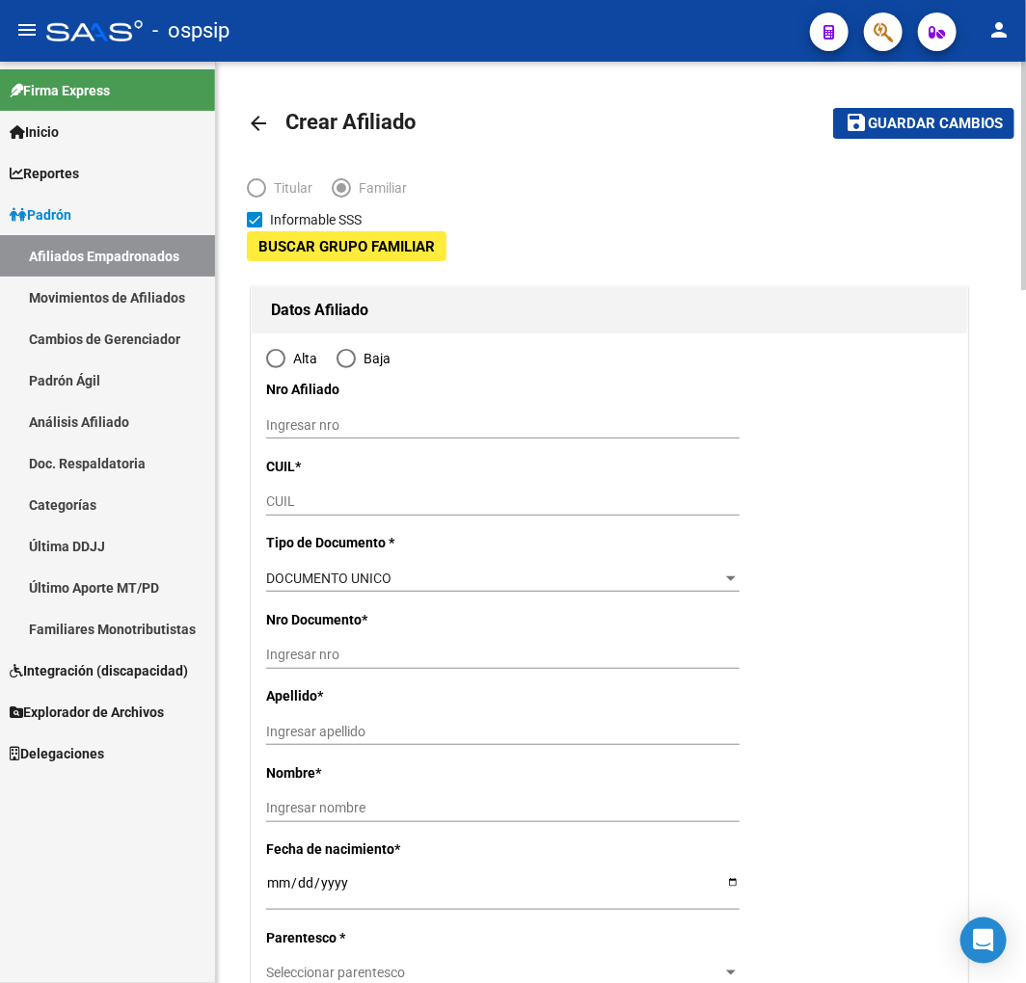
type input "30-55244260-8"
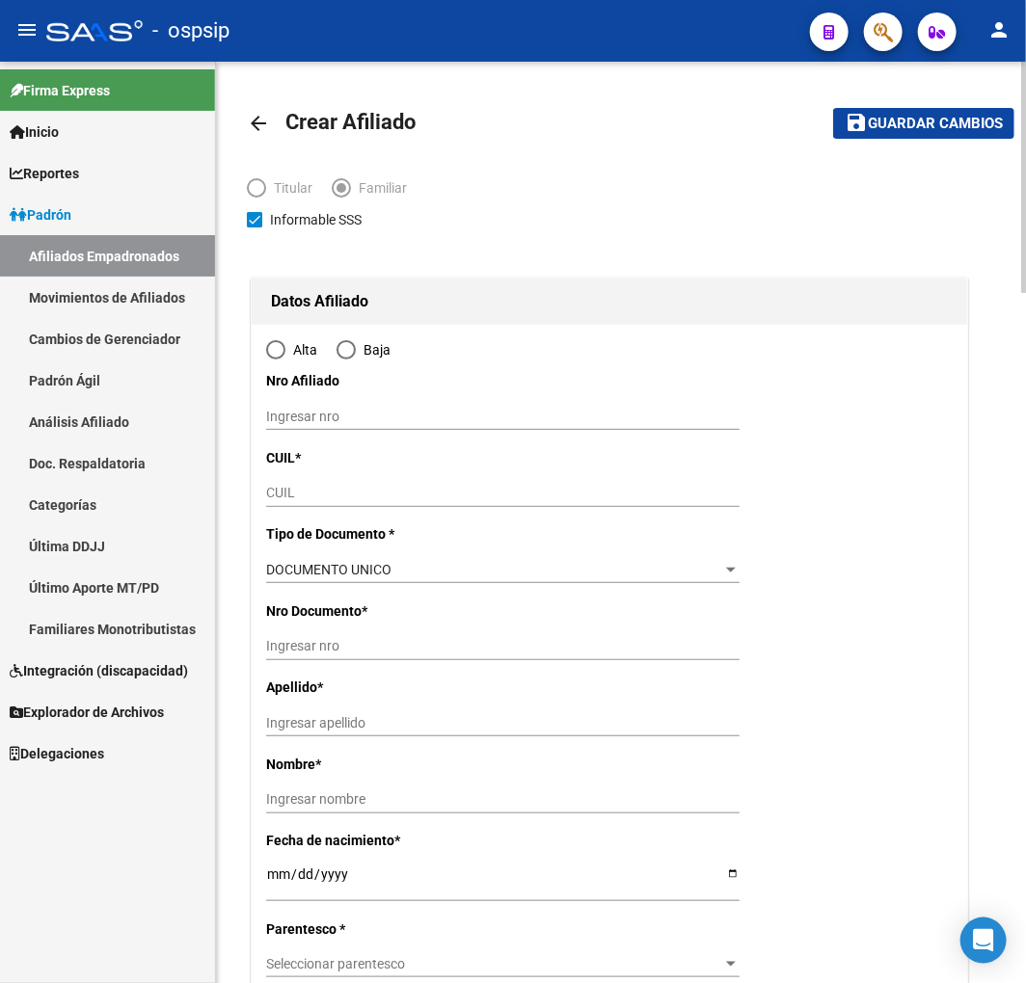
type input "INGENIERO BUDGE"
type input "1829"
type input "espronceda"
type input "2198"
radio input "true"
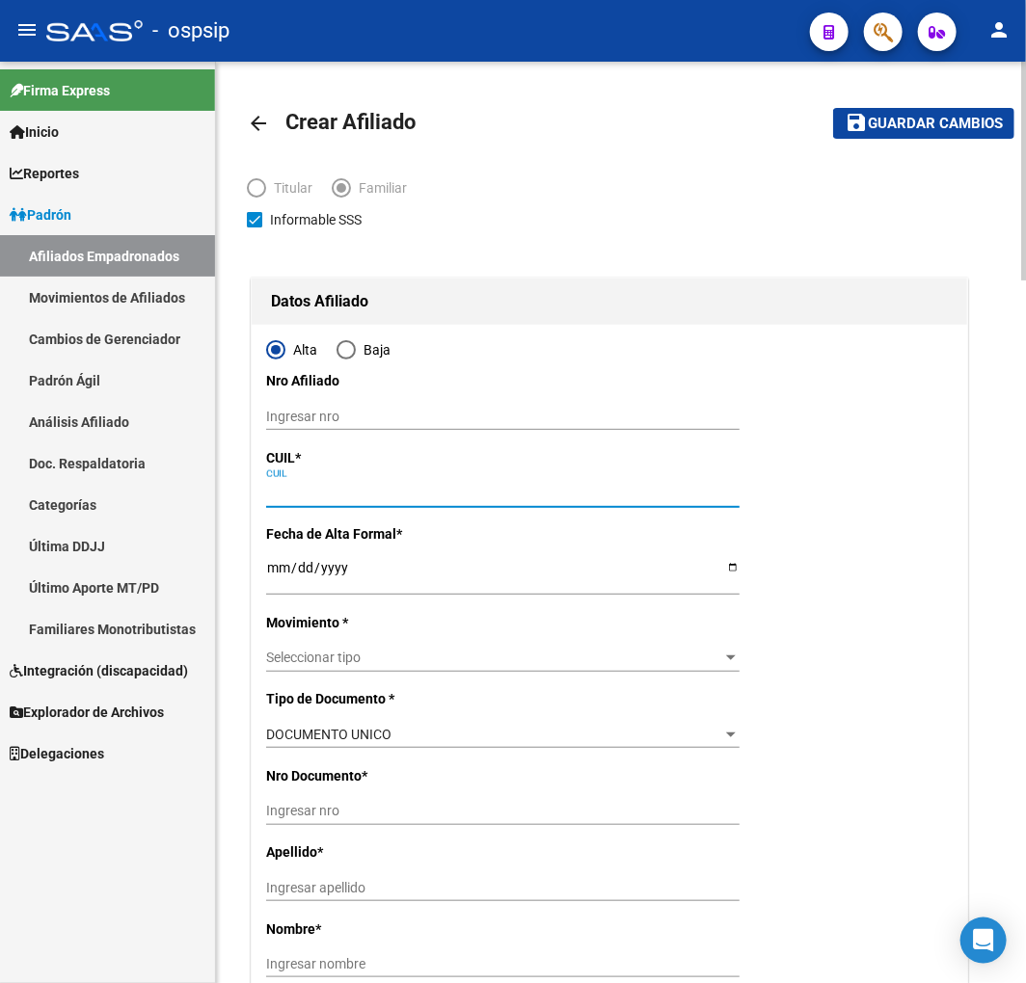
click at [468, 495] on input "CUIL" at bounding box center [502, 493] width 473 height 16
type input "30-55244260-8"
type input "20-47549657-5"
type input "2025-09-19"
click at [833, 108] on button "save Guardar cambios" at bounding box center [923, 123] width 181 height 30
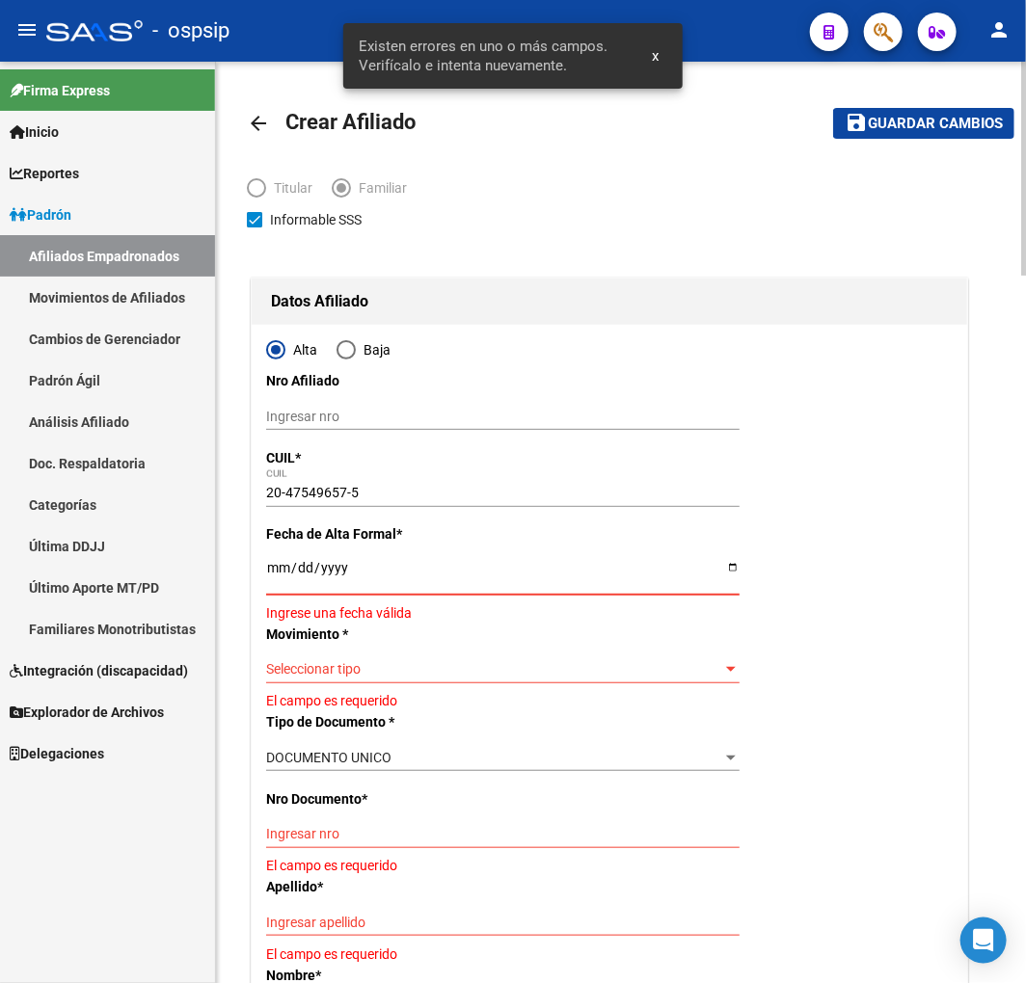
click at [833, 108] on button "save Guardar cambios" at bounding box center [923, 123] width 181 height 30
type input "2015-06-29"
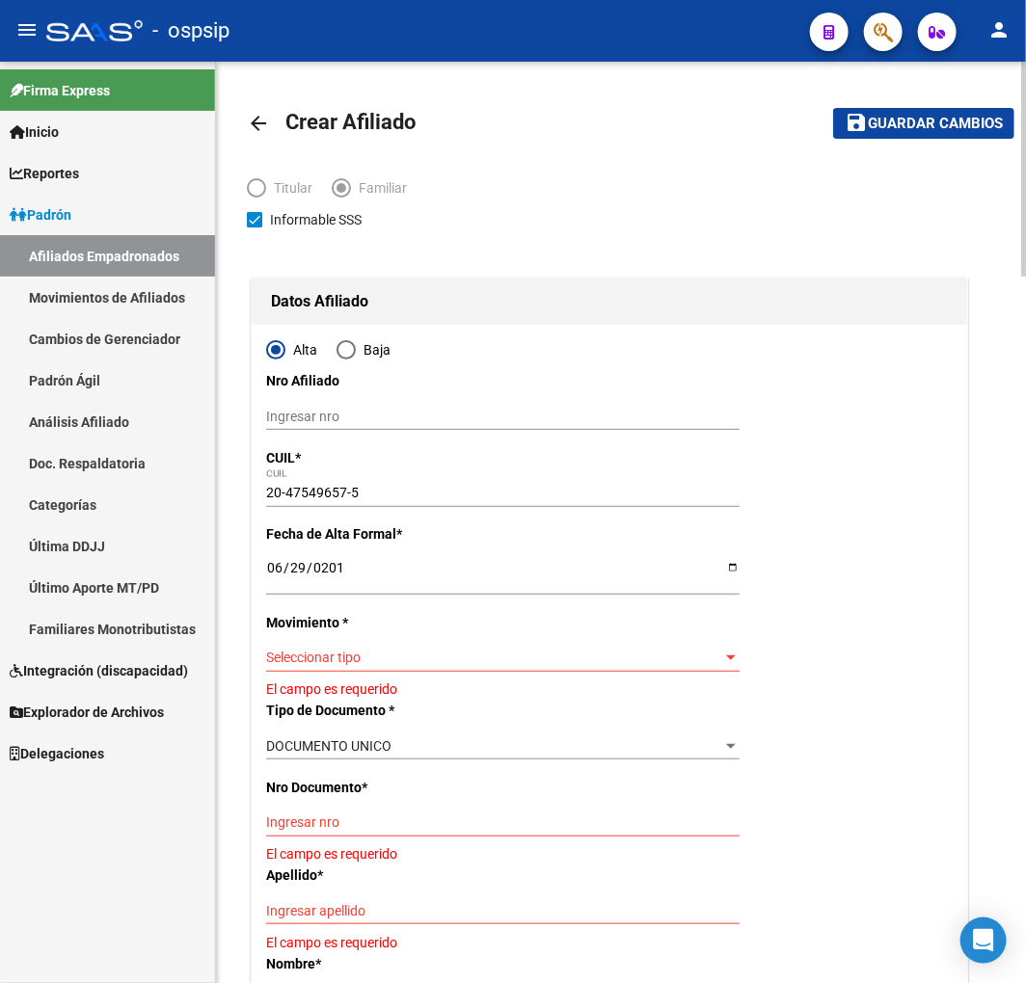
click at [563, 667] on div "Seleccionar tipo Seleccionar tipo" at bounding box center [502, 658] width 473 height 27
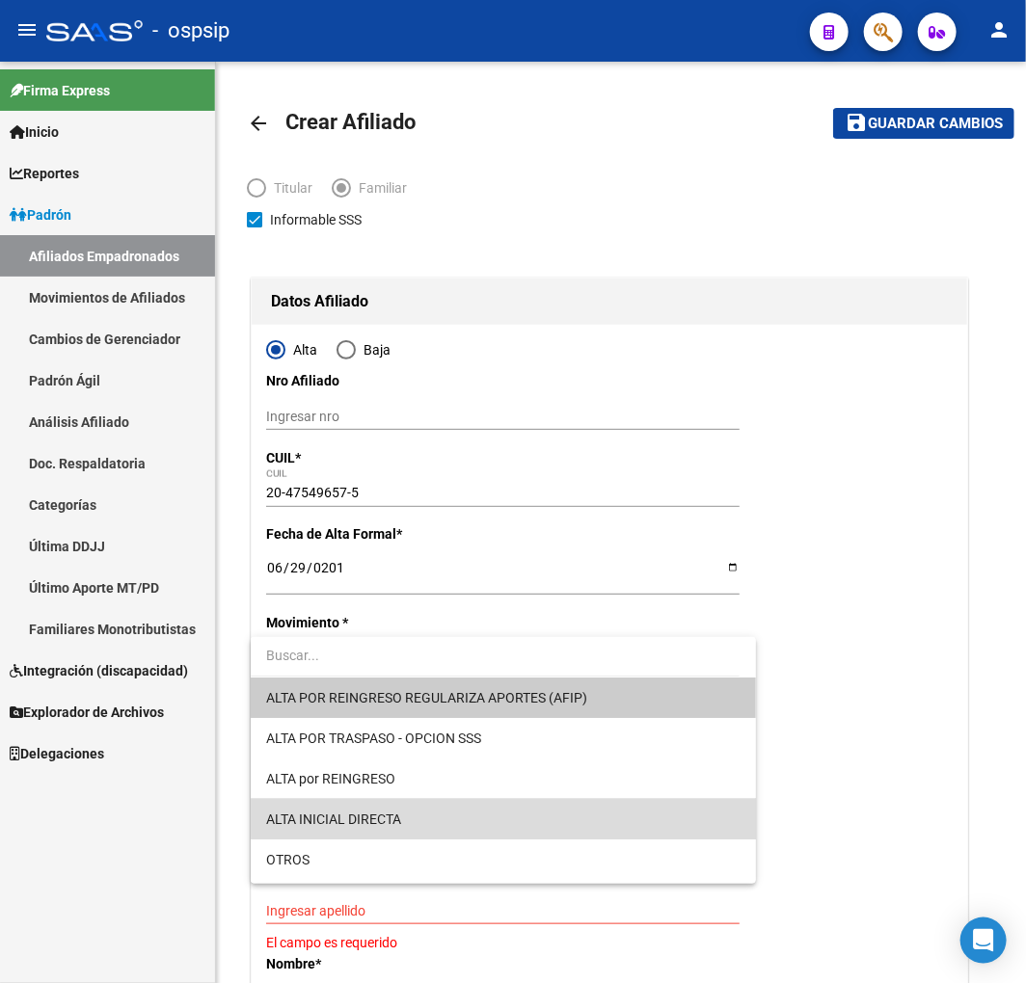
click at [534, 807] on span "ALTA INICIAL DIRECTA" at bounding box center [502, 819] width 473 height 40
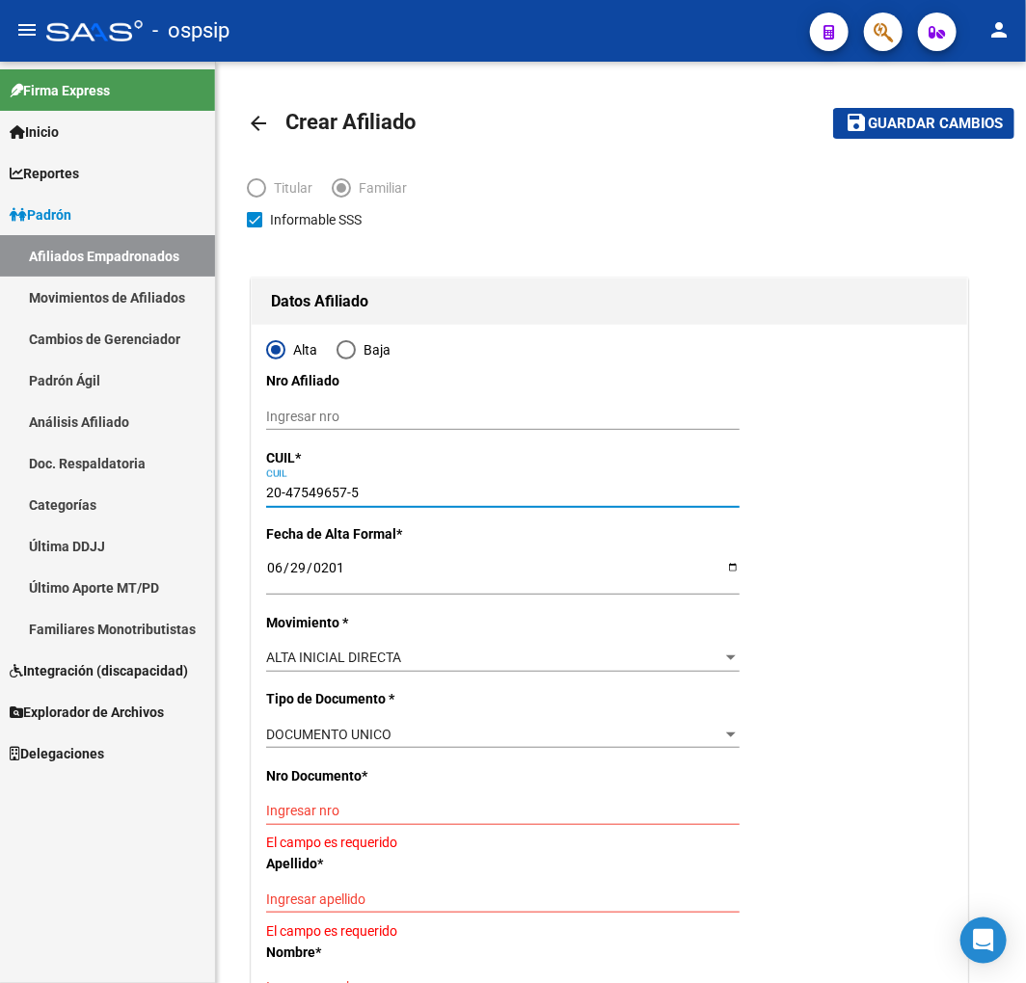
drag, startPoint x: 345, startPoint y: 486, endPoint x: 142, endPoint y: 490, distance: 203.4
click at [138, 487] on mat-sidenav-container "Firma Express Inicio Calendario SSS Instructivos Contacto OS Reportes Padrón Tr…" at bounding box center [513, 523] width 1026 height 922
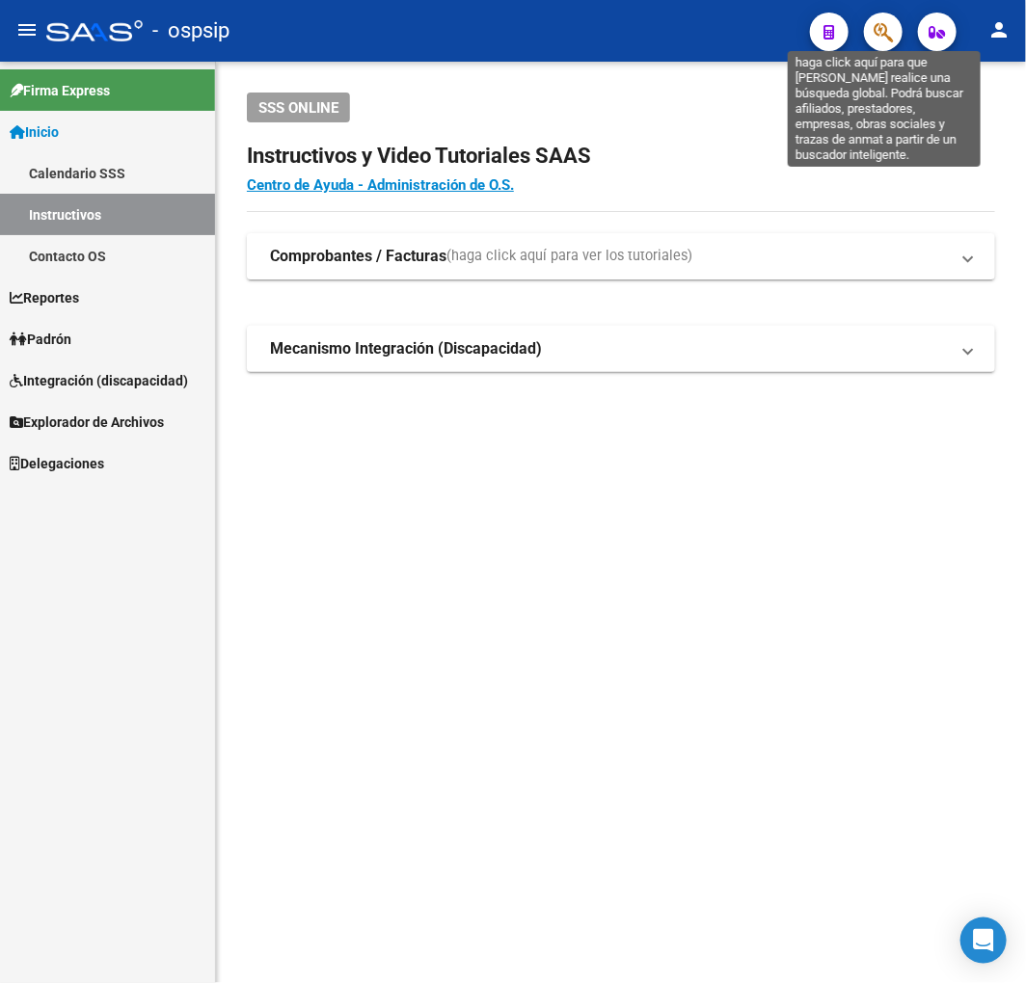
click at [891, 22] on icon "button" at bounding box center [882, 32] width 19 height 22
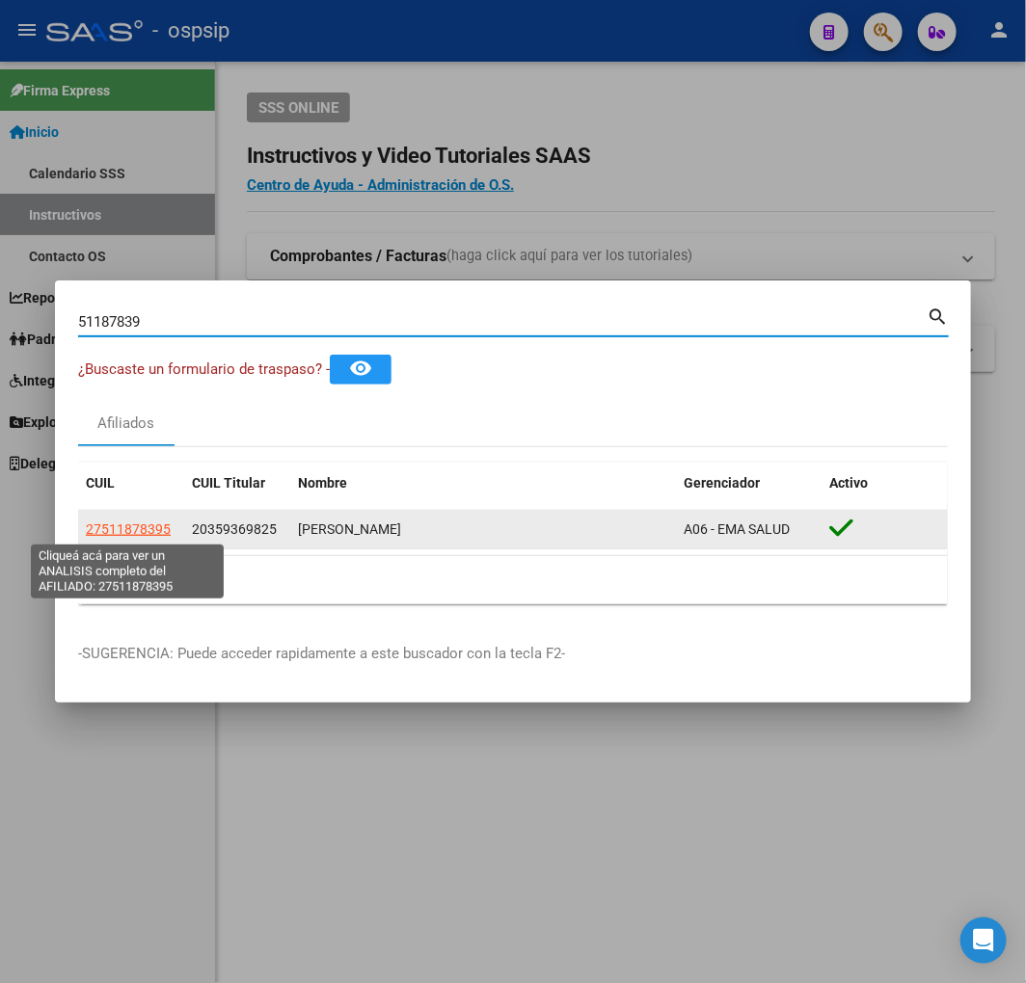
click at [141, 523] on span "27511878395" at bounding box center [128, 529] width 85 height 15
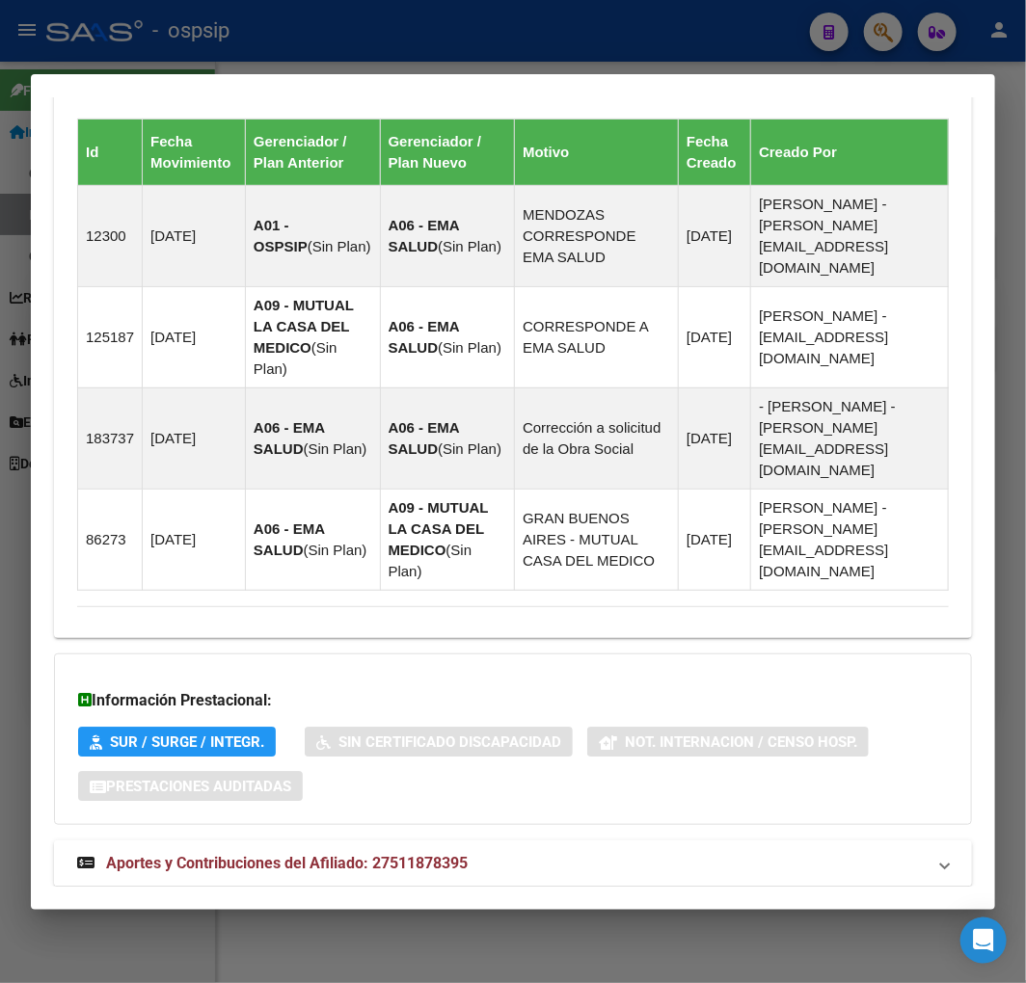
scroll to position [1531, 0]
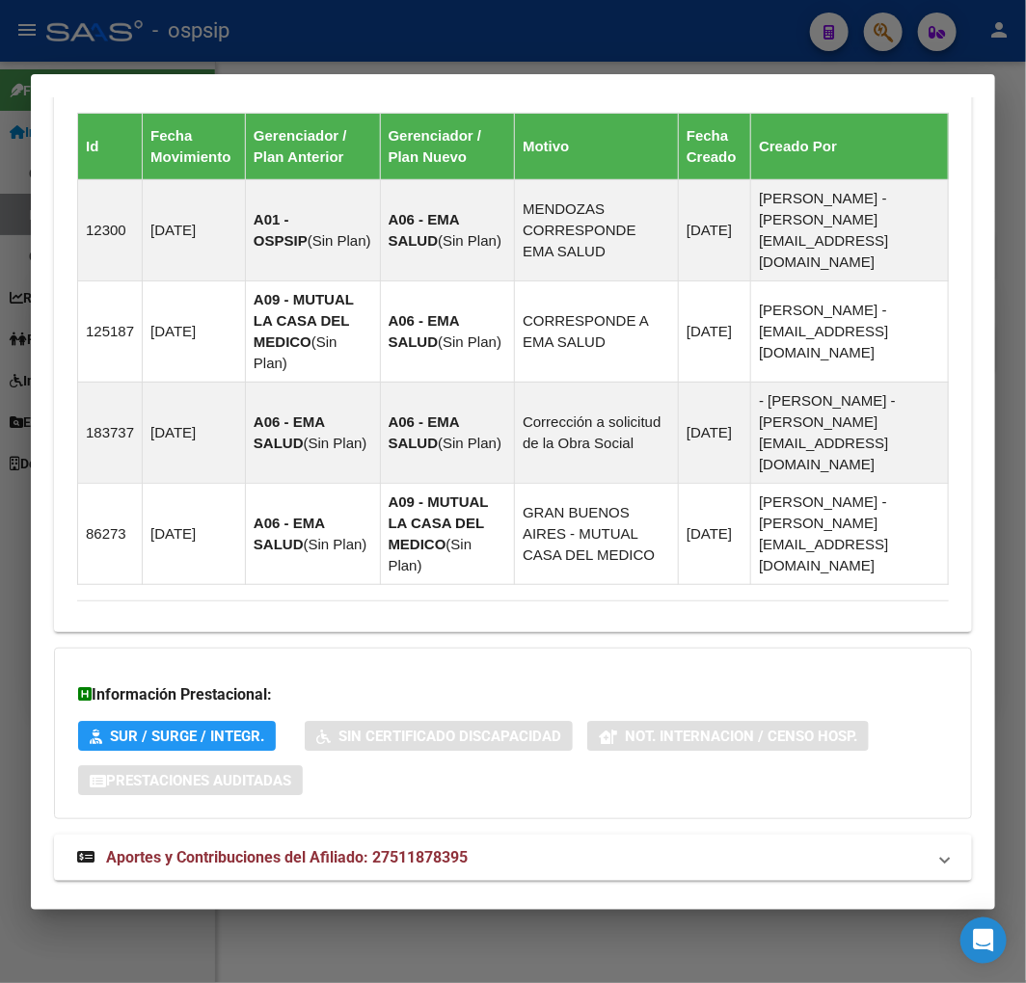
drag, startPoint x: 605, startPoint y: 825, endPoint x: 629, endPoint y: 803, distance: 32.7
click at [608, 903] on mat-expansion-panel-header "Aportes y Contribuciones del Titular: 20359369825" at bounding box center [513, 926] width 918 height 46
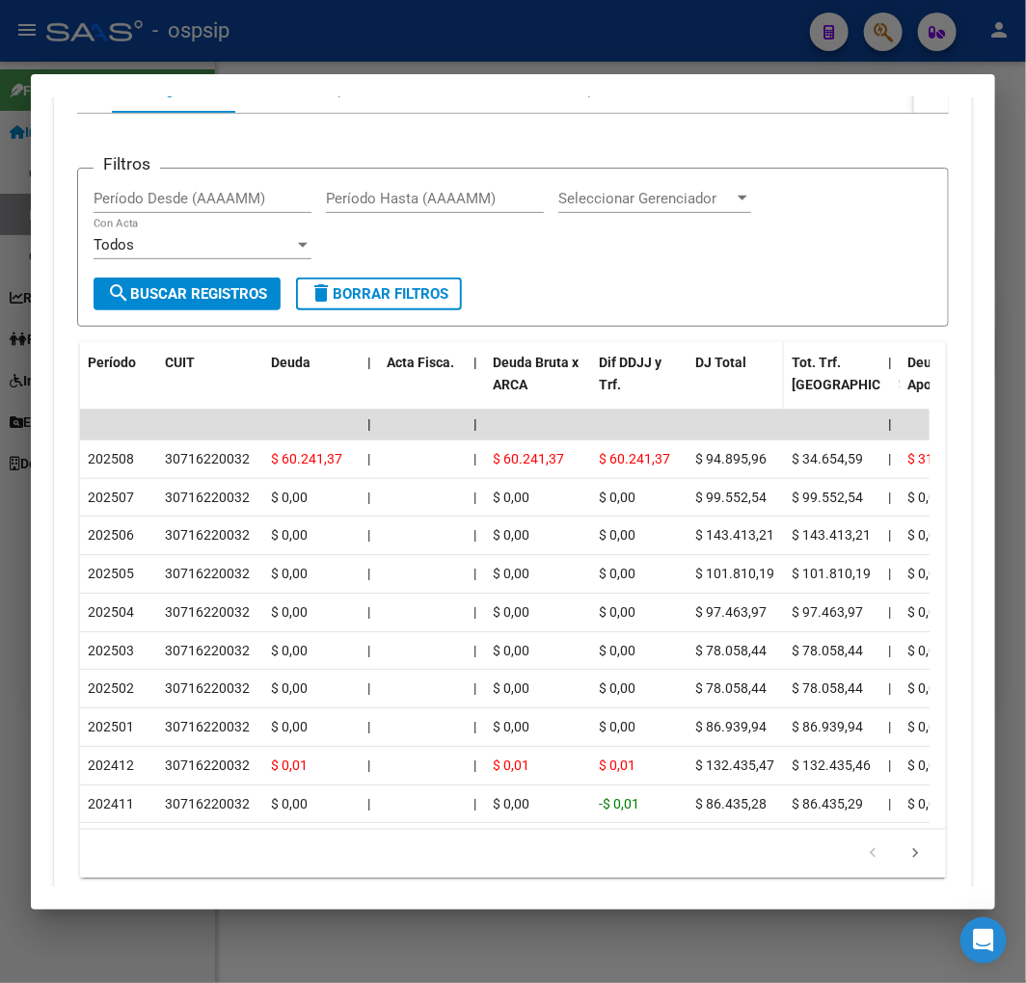
scroll to position [2092, 0]
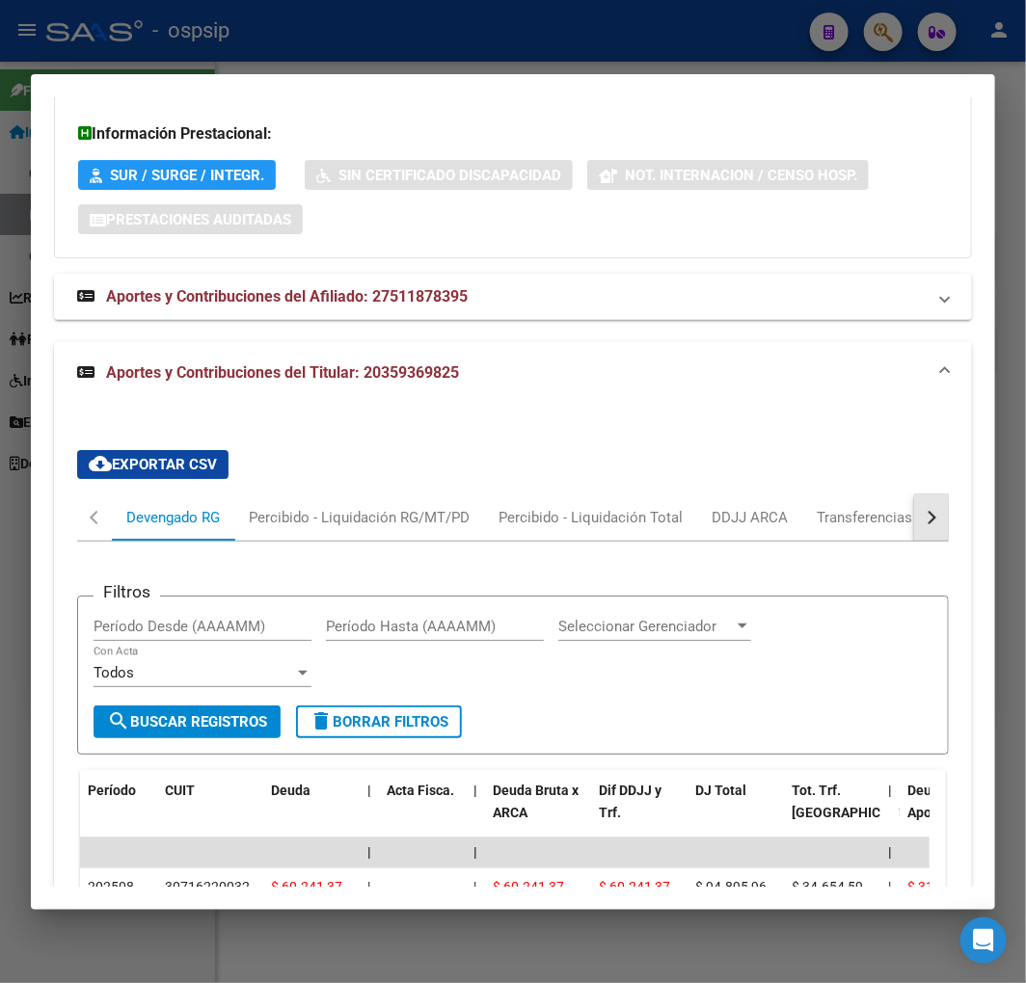
click at [930, 495] on button "button" at bounding box center [931, 518] width 35 height 46
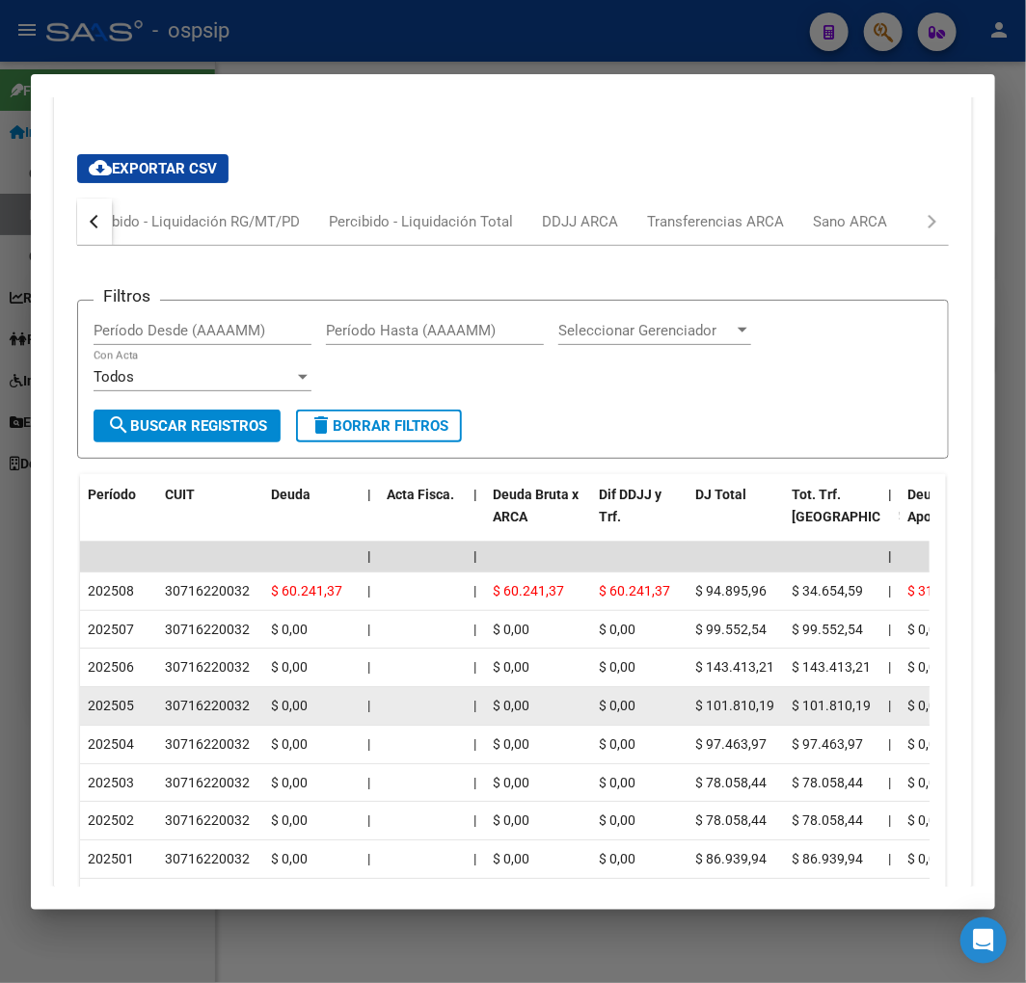
scroll to position [2520, 0]
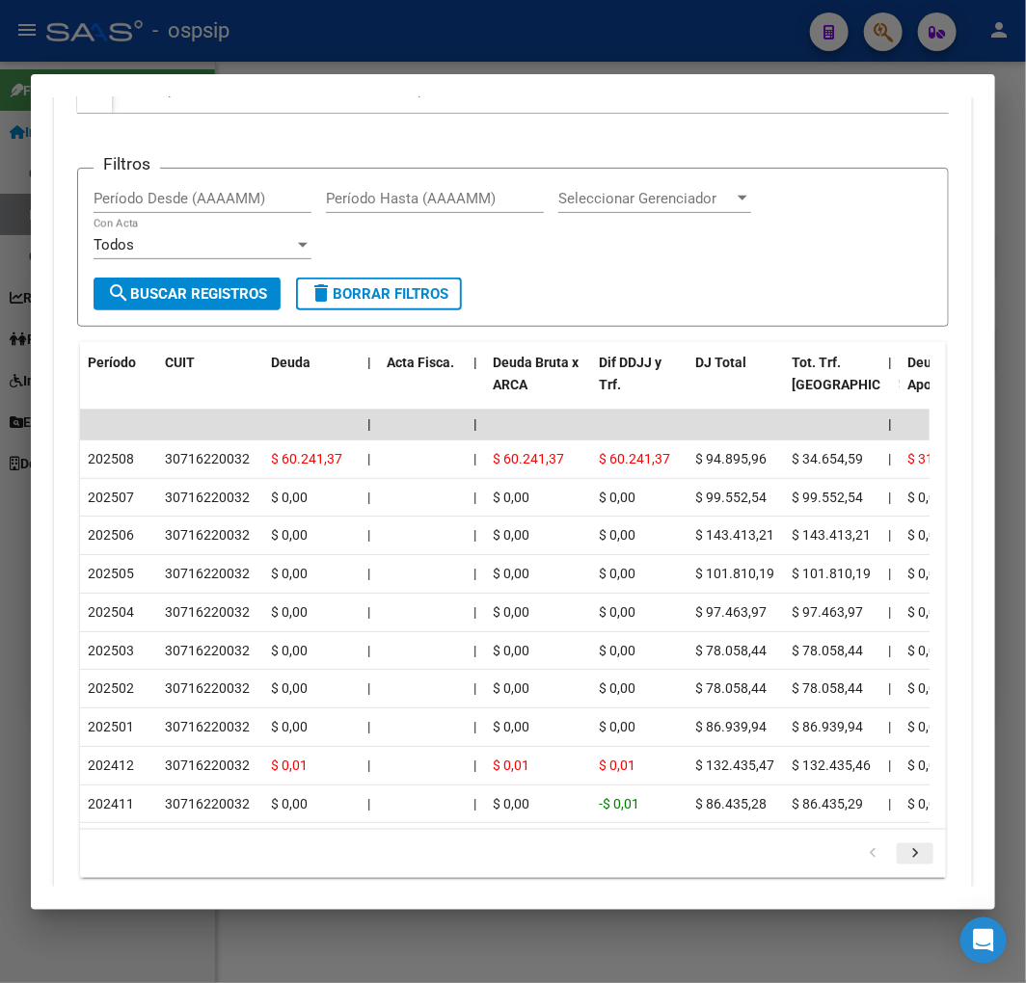
click at [902, 844] on icon "go to next page" at bounding box center [914, 855] width 25 height 23
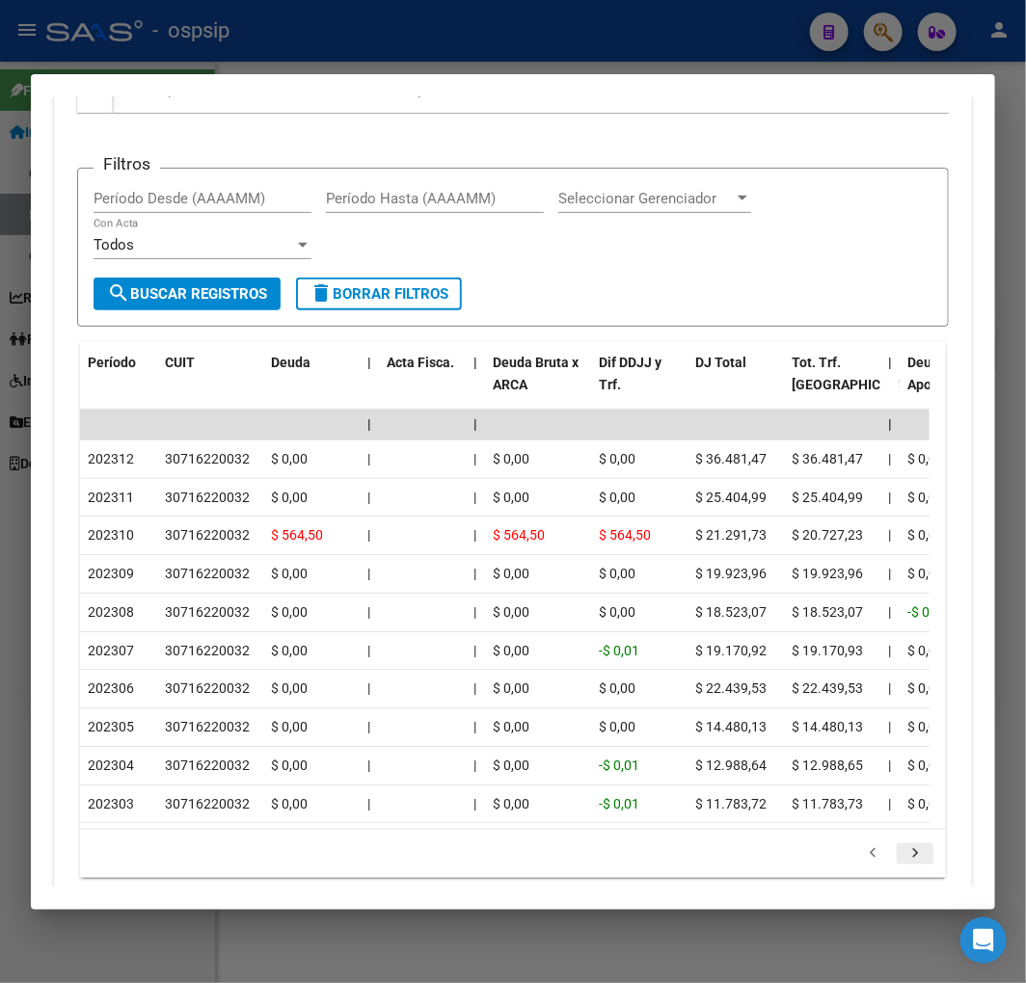
click at [902, 844] on icon "go to next page" at bounding box center [914, 855] width 25 height 23
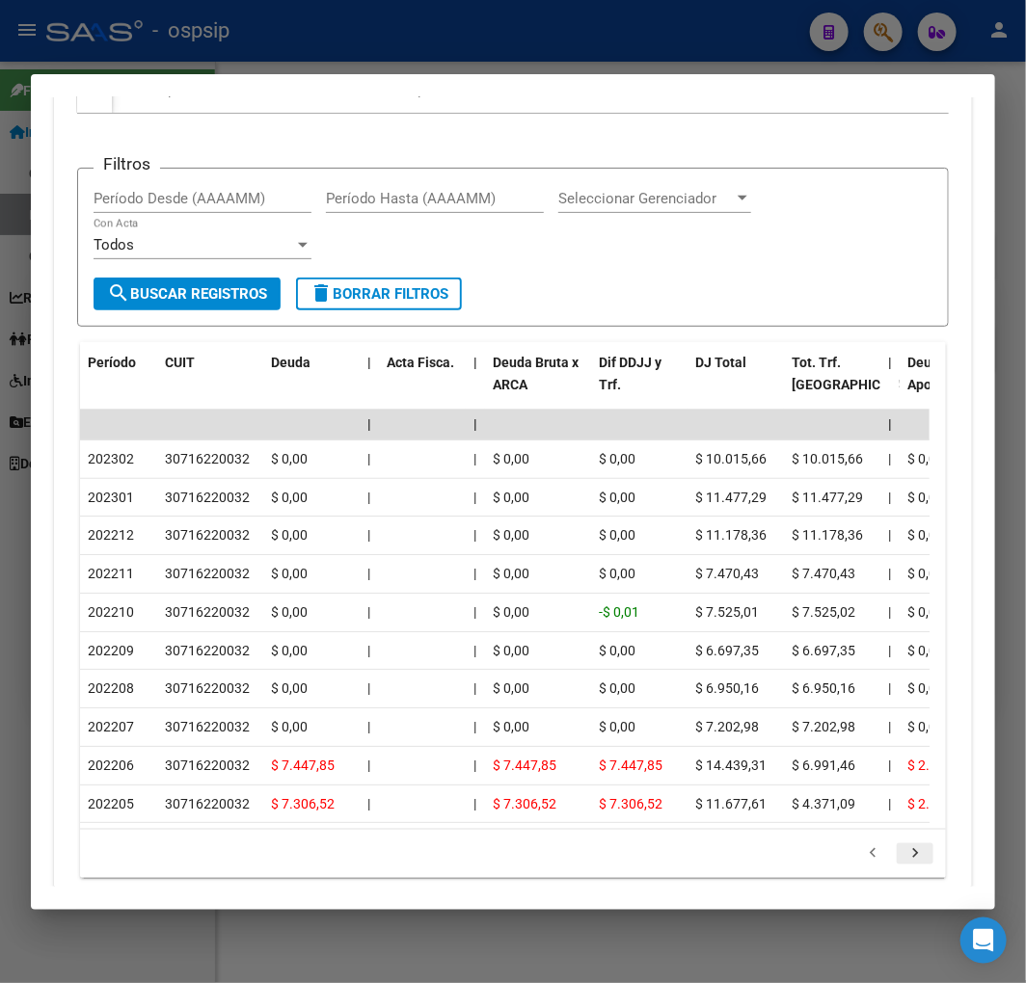
click at [902, 844] on icon "go to next page" at bounding box center [914, 855] width 25 height 23
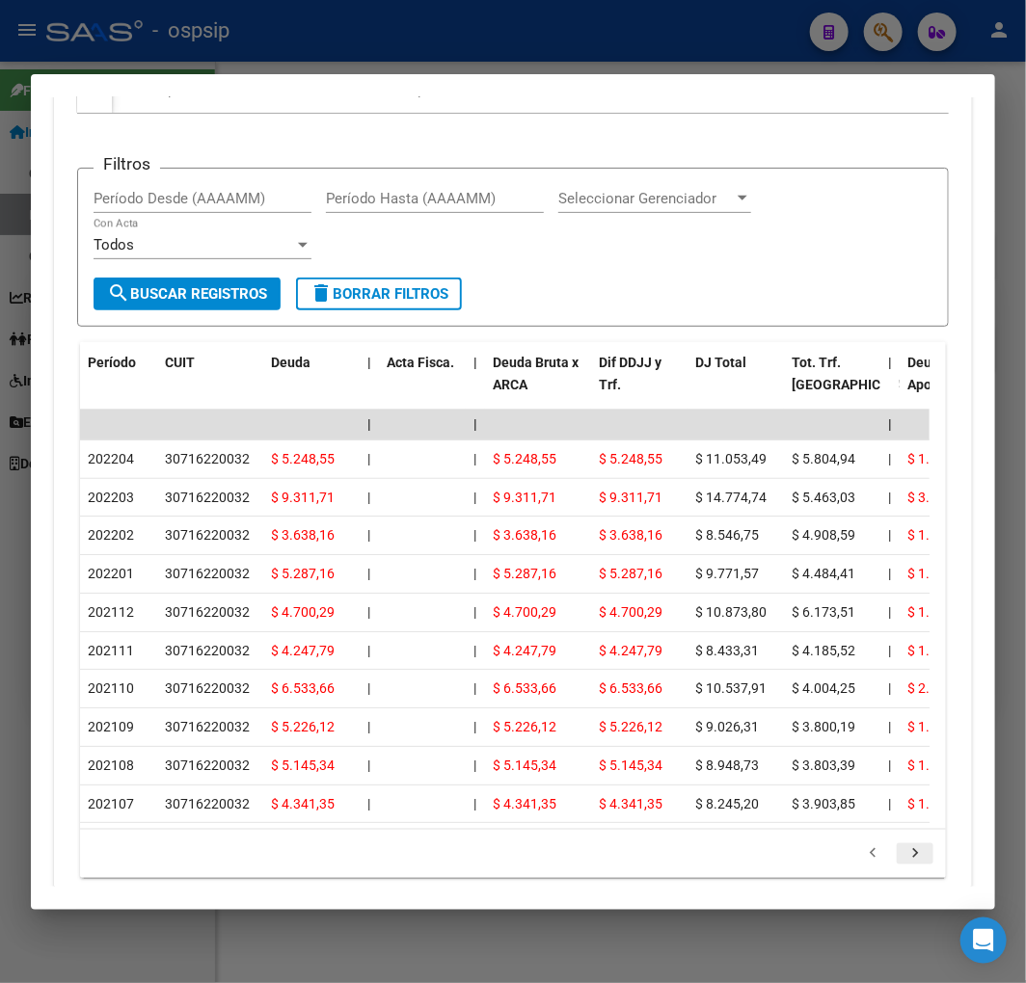
click at [902, 844] on icon "go to next page" at bounding box center [914, 855] width 25 height 23
click at [860, 844] on icon "go to previous page" at bounding box center [872, 855] width 25 height 23
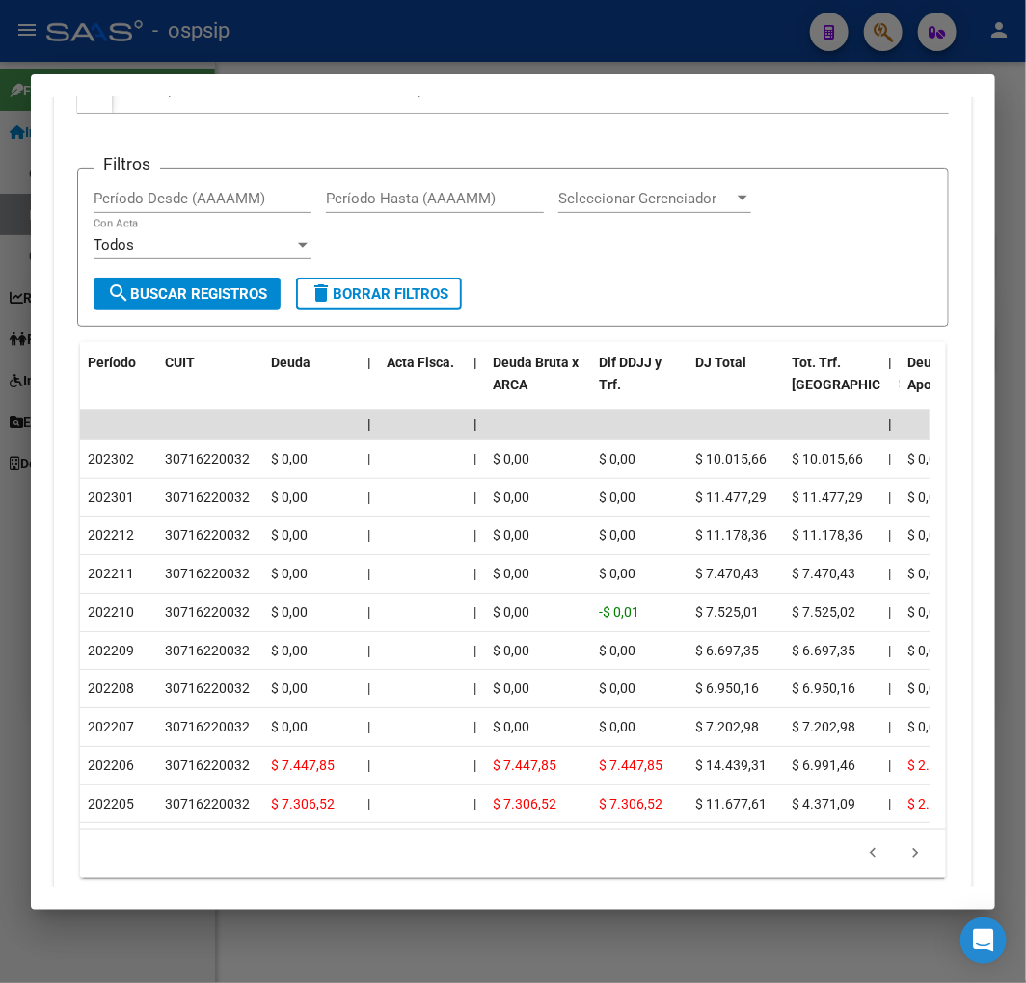
click at [860, 844] on icon "go to previous page" at bounding box center [872, 855] width 25 height 23
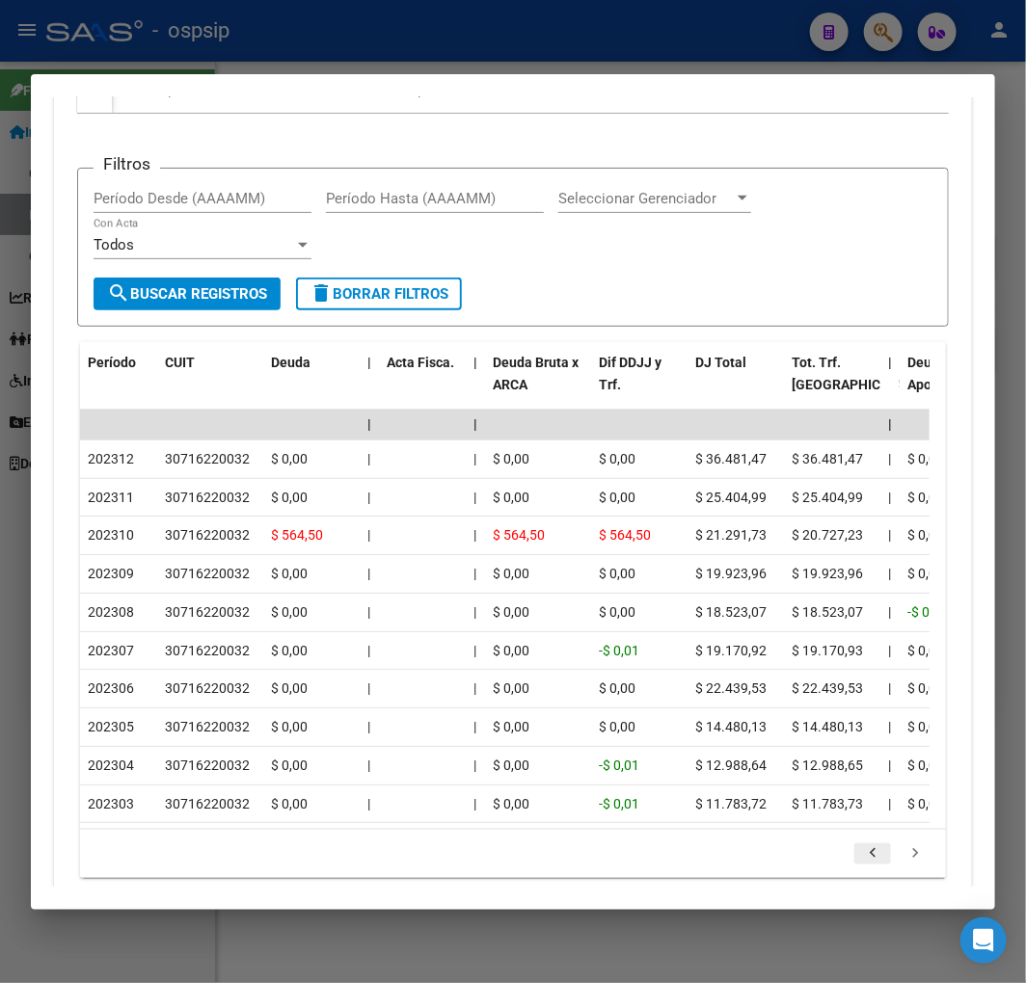
click at [860, 844] on icon "go to previous page" at bounding box center [872, 855] width 25 height 23
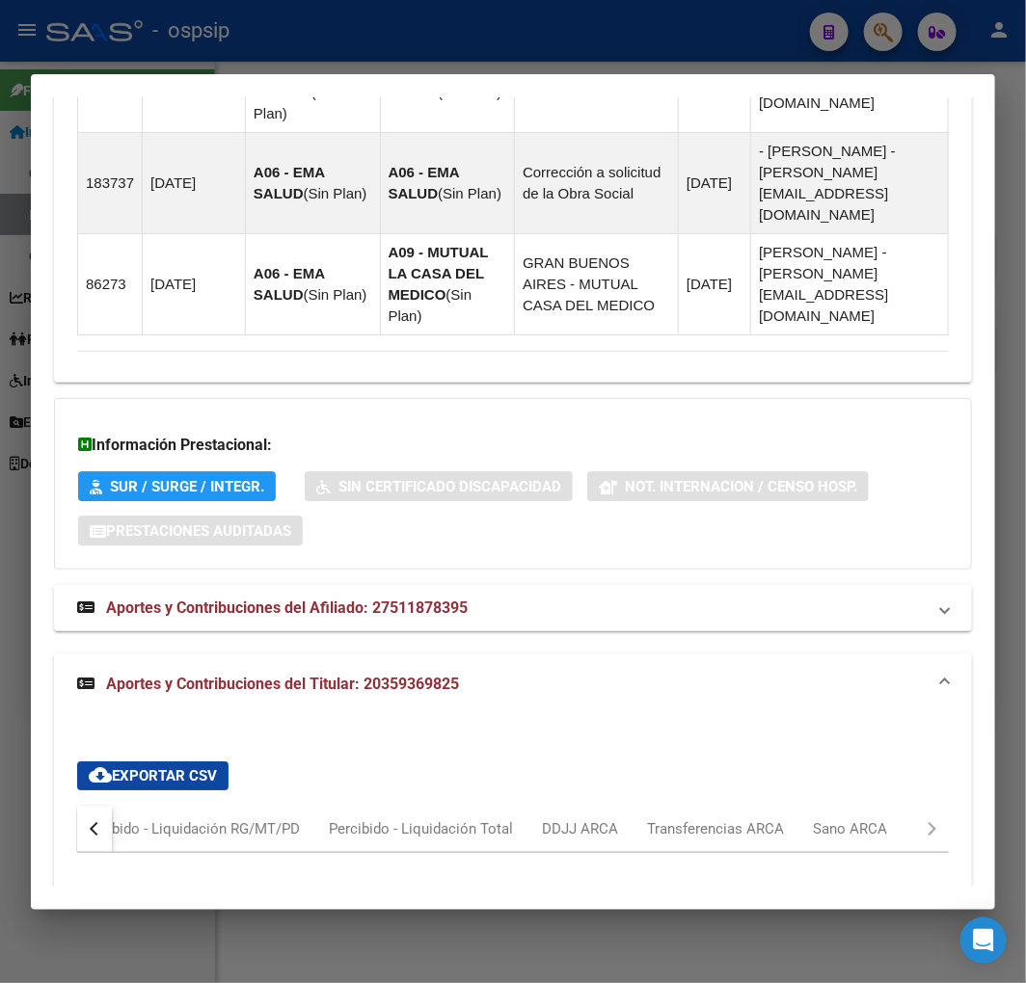
scroll to position [1984, 0]
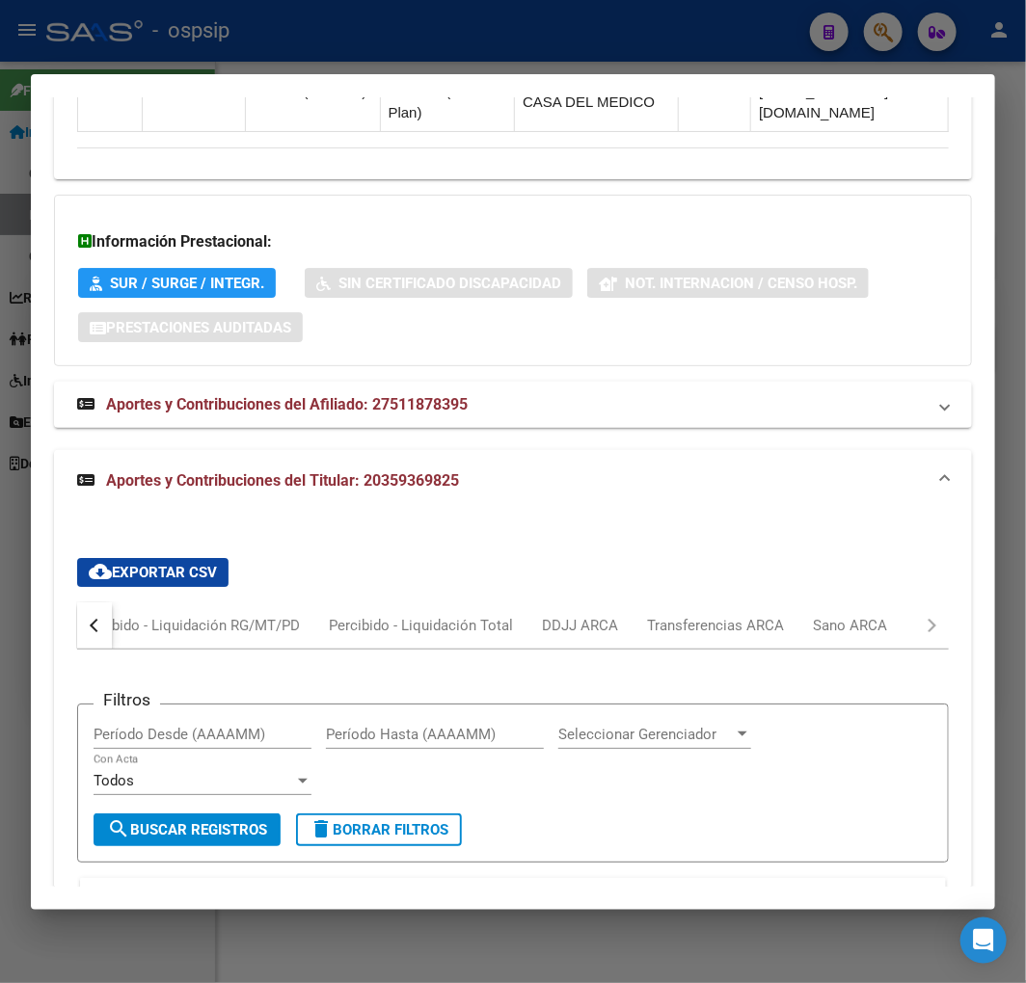
click at [108, 602] on button "button" at bounding box center [94, 625] width 35 height 46
click at [437, 67] on div "51187839 Buscar (apellido, dni, cuil, nro traspaso, cuit, obra social) search ¿…" at bounding box center [513, 491] width 1026 height 983
click at [453, 24] on div at bounding box center [513, 491] width 1026 height 983
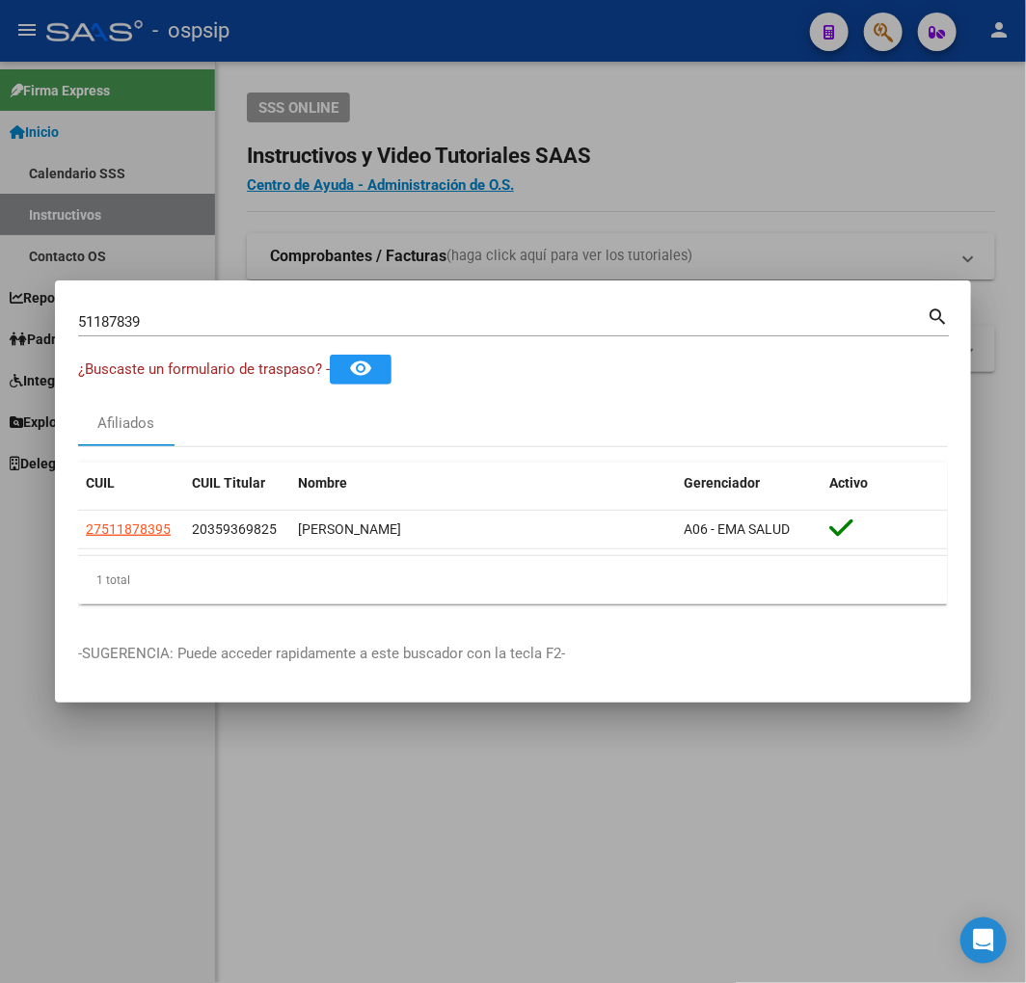
click at [400, 318] on input "51187839" at bounding box center [502, 321] width 848 height 17
type input "57789484"
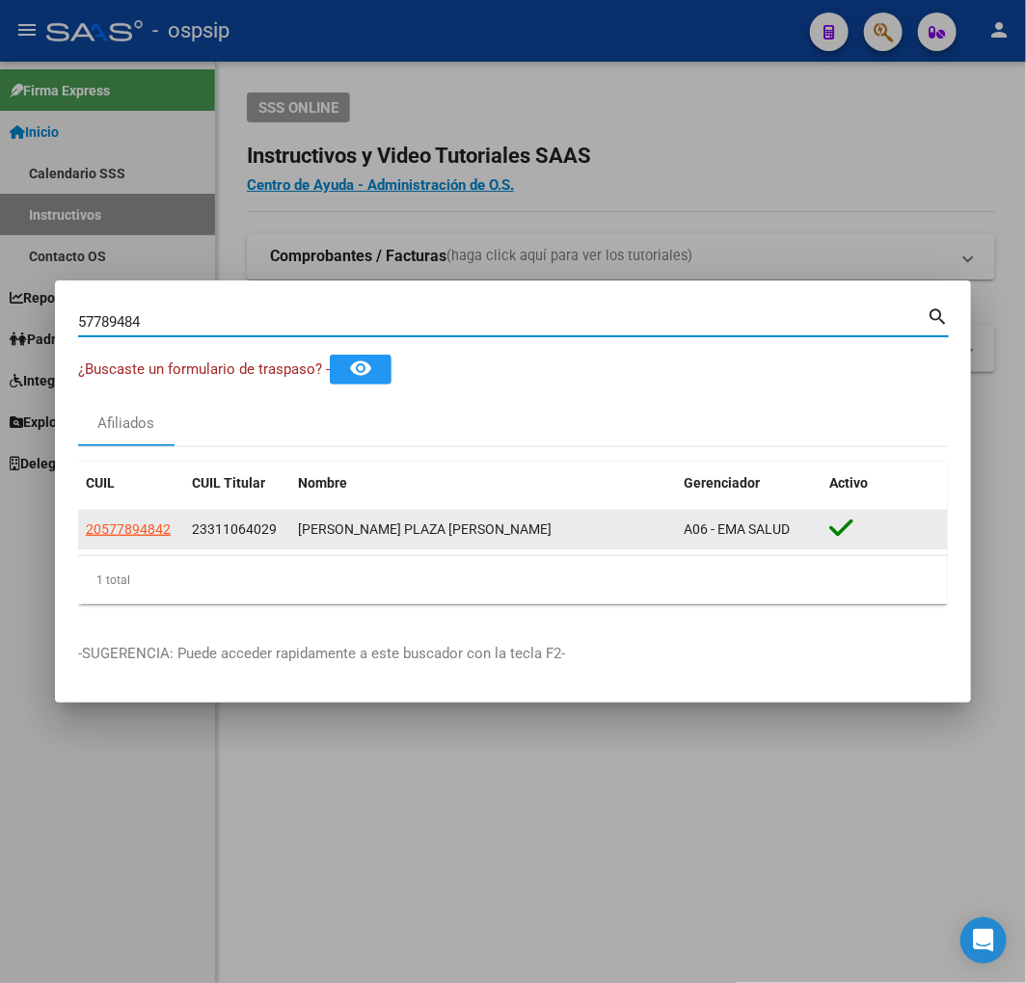
click at [140, 526] on span "20577894842" at bounding box center [128, 529] width 85 height 15
type textarea "20577894842"
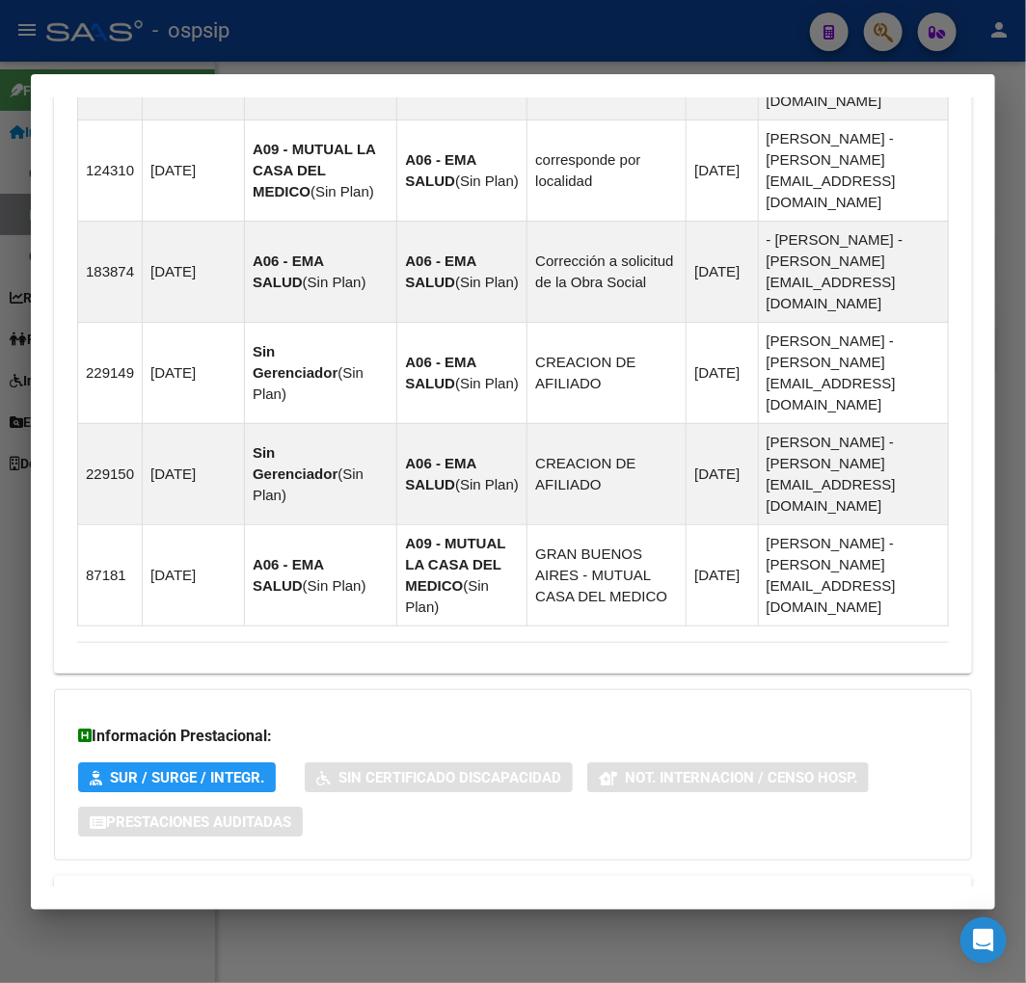
drag, startPoint x: 499, startPoint y: 843, endPoint x: 549, endPoint y: 736, distance: 118.2
click at [502, 956] on mat-panel-title "Aportes y Contribuciones del Titular: 23311064029" at bounding box center [501, 967] width 848 height 23
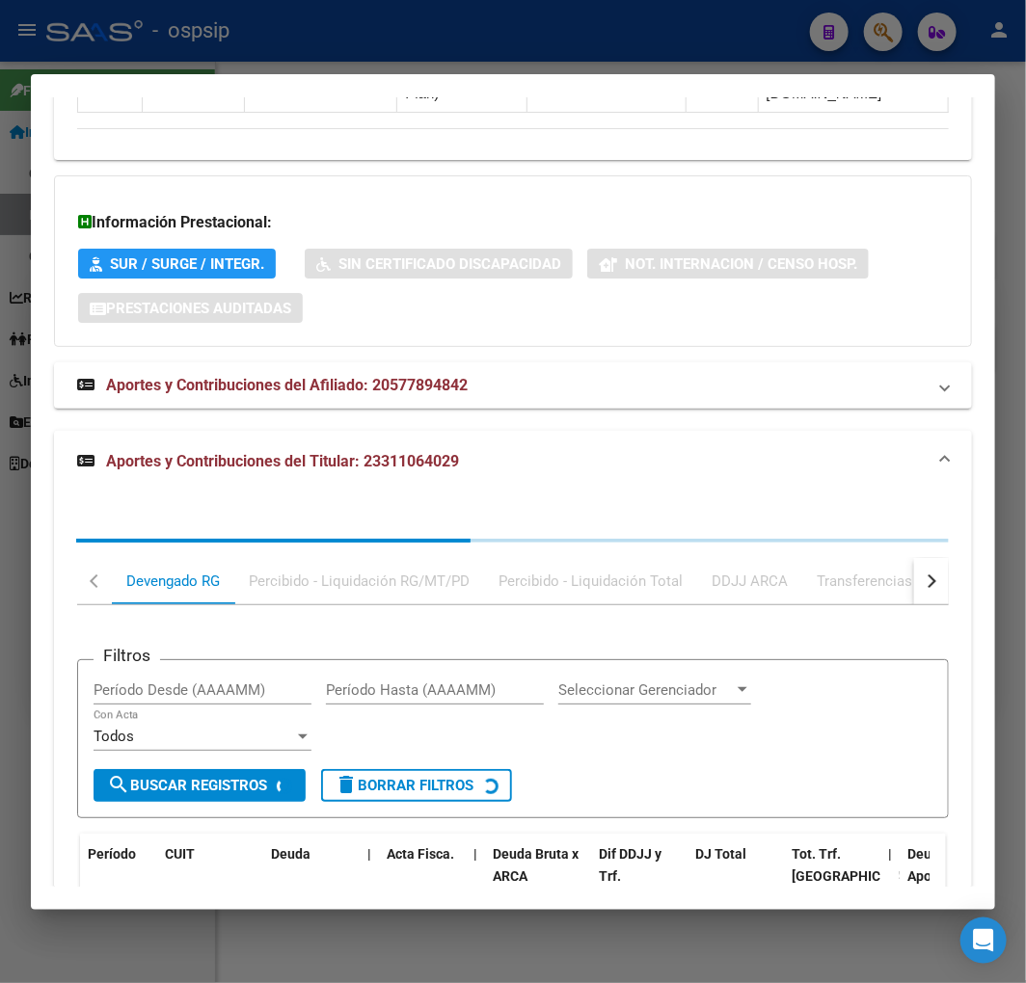
scroll to position [2104, 0]
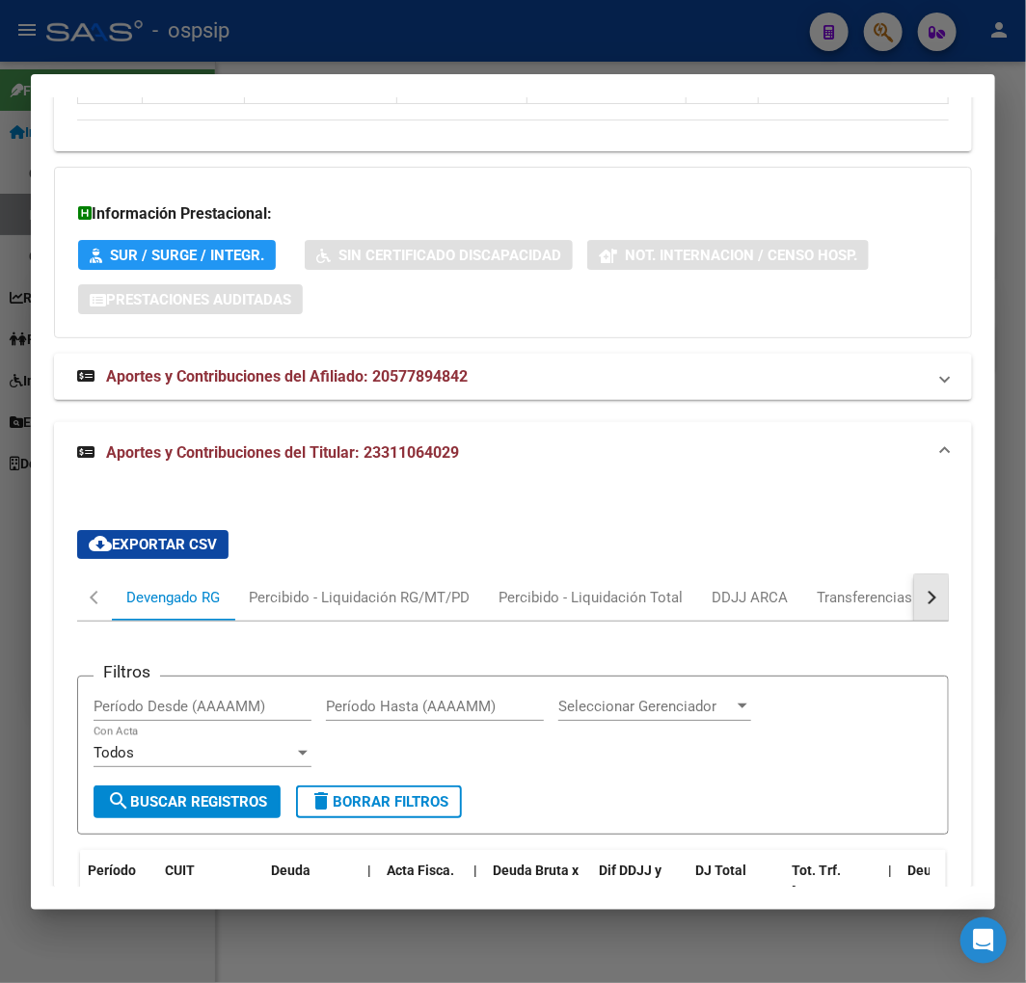
click at [923, 590] on div "button" at bounding box center [929, 596] width 13 height 13
click at [830, 575] on div "ARCA Relaciones Laborales" at bounding box center [799, 598] width 209 height 46
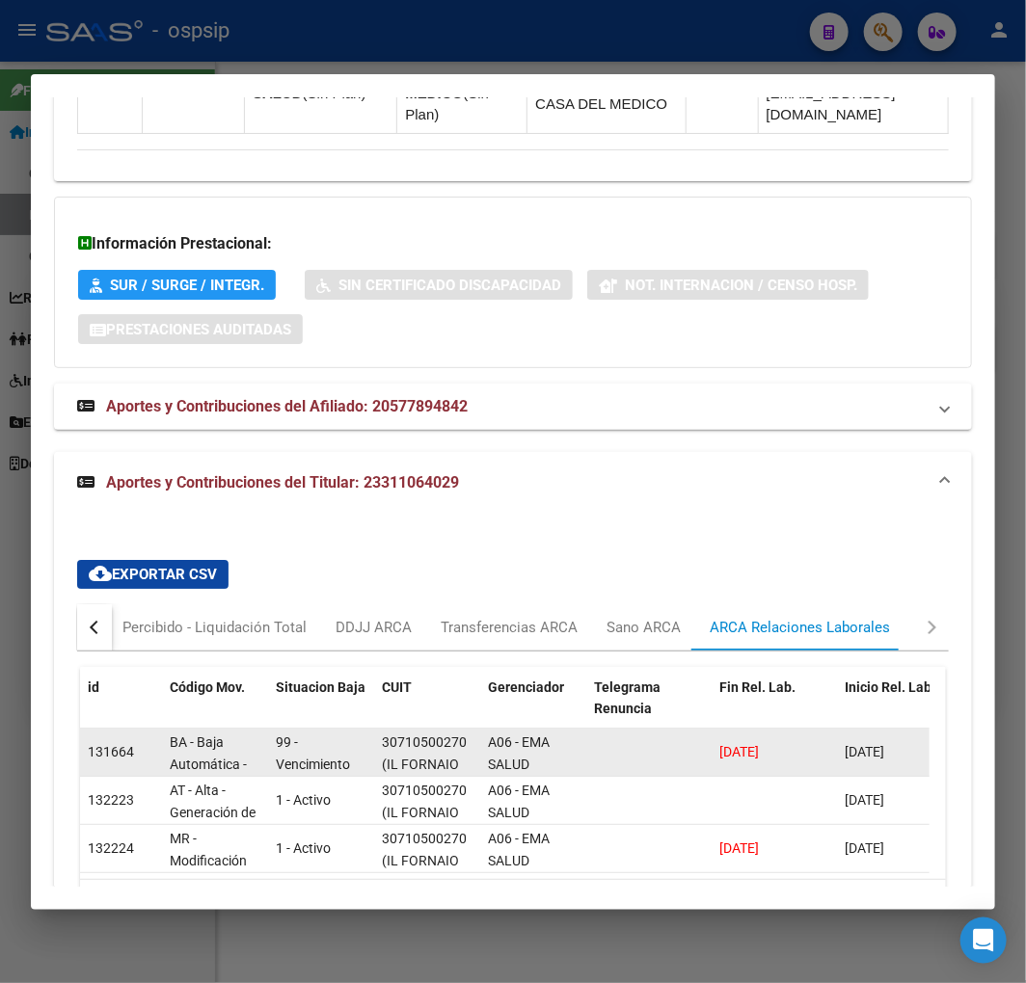
scroll to position [3, 0]
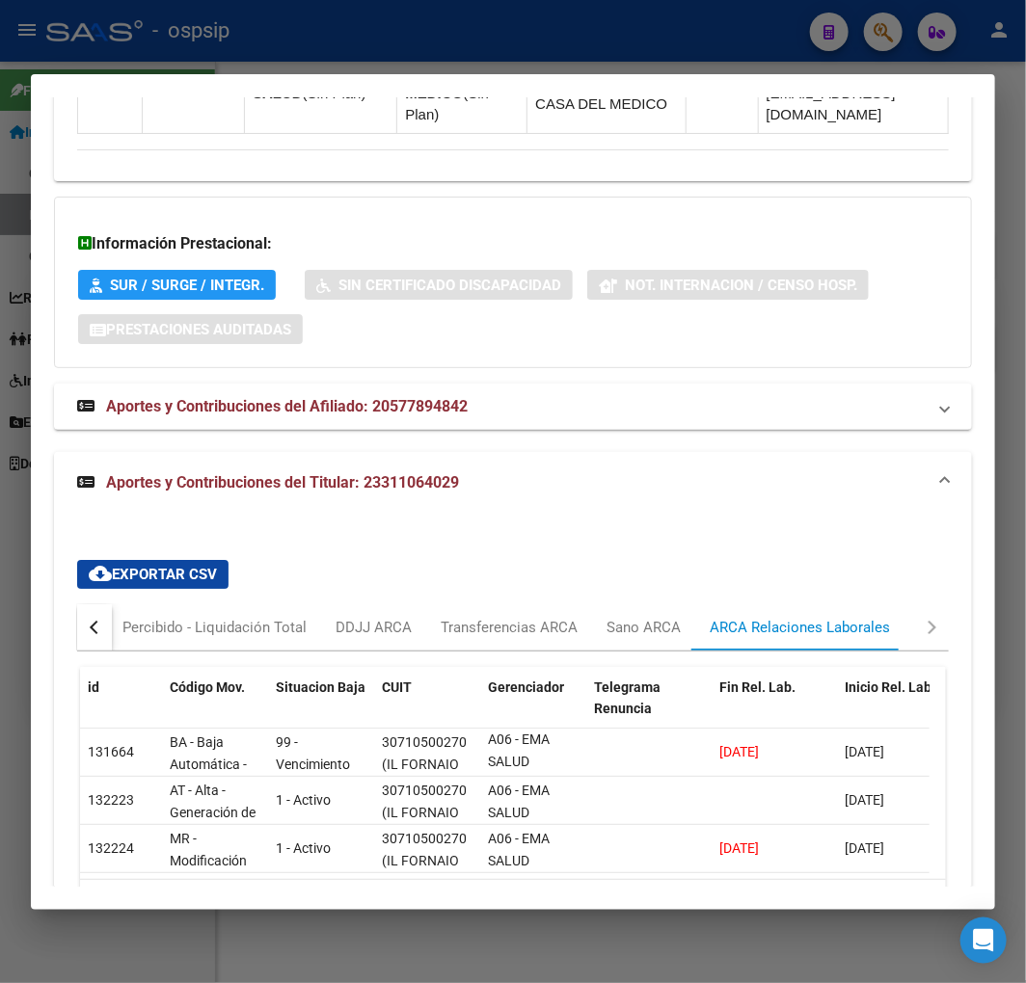
click at [106, 604] on button "button" at bounding box center [94, 627] width 35 height 46
click at [103, 604] on button "button" at bounding box center [94, 627] width 35 height 46
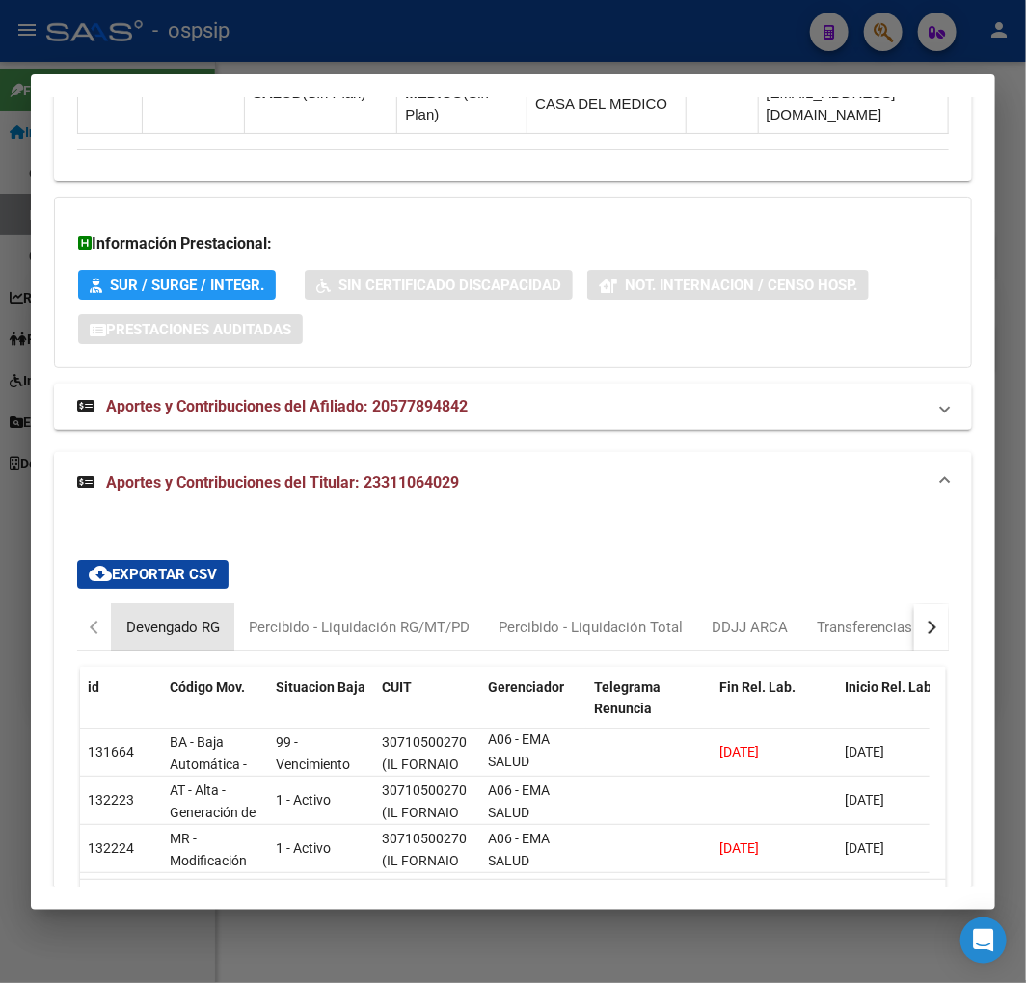
click at [120, 604] on div "Devengado RG" at bounding box center [173, 627] width 122 height 46
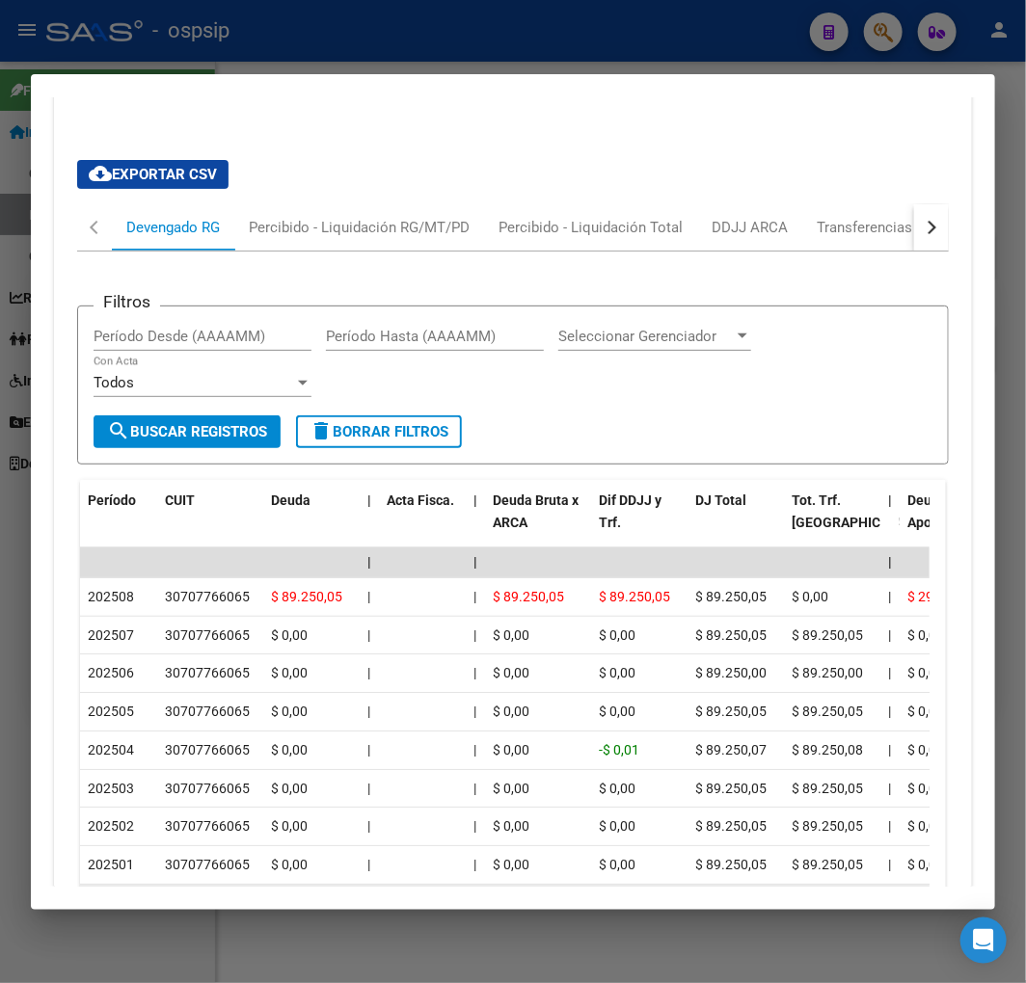
scroll to position [2570, 0]
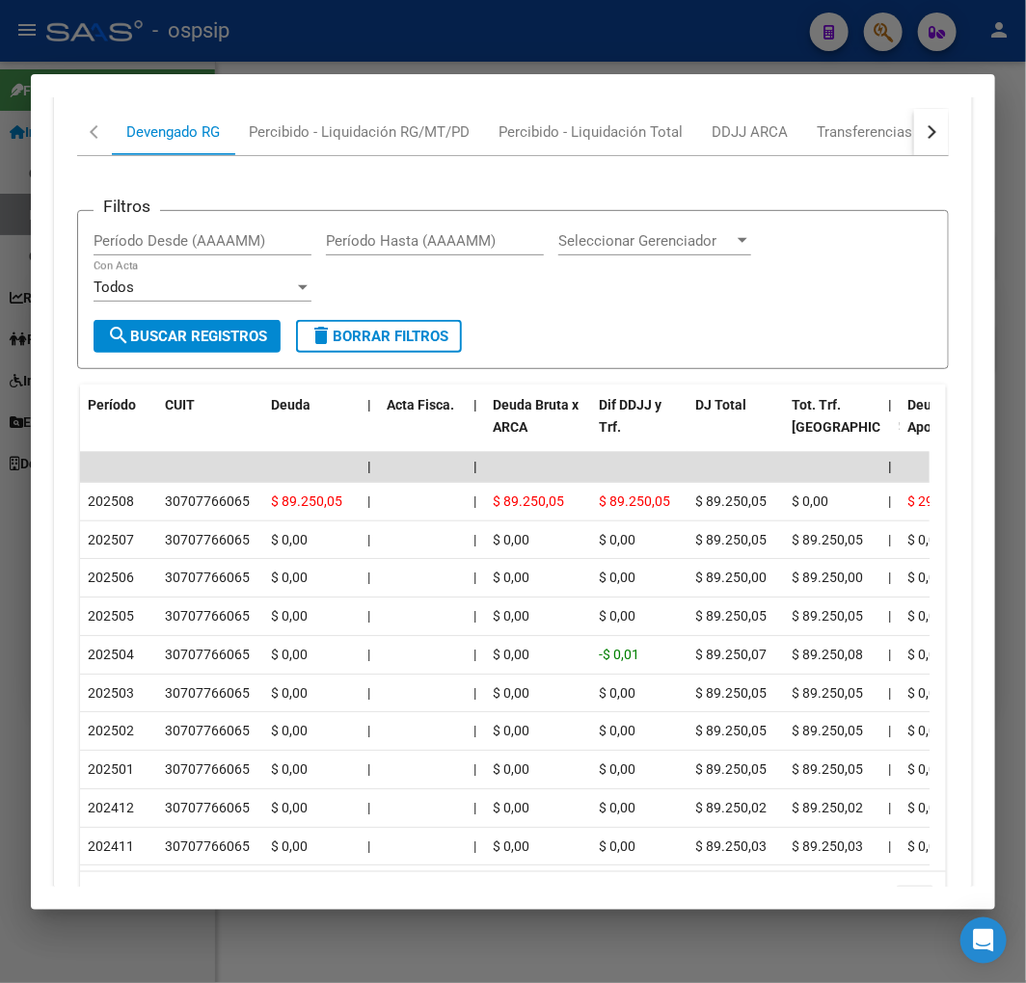
click at [902, 887] on icon "go to next page" at bounding box center [914, 898] width 25 height 23
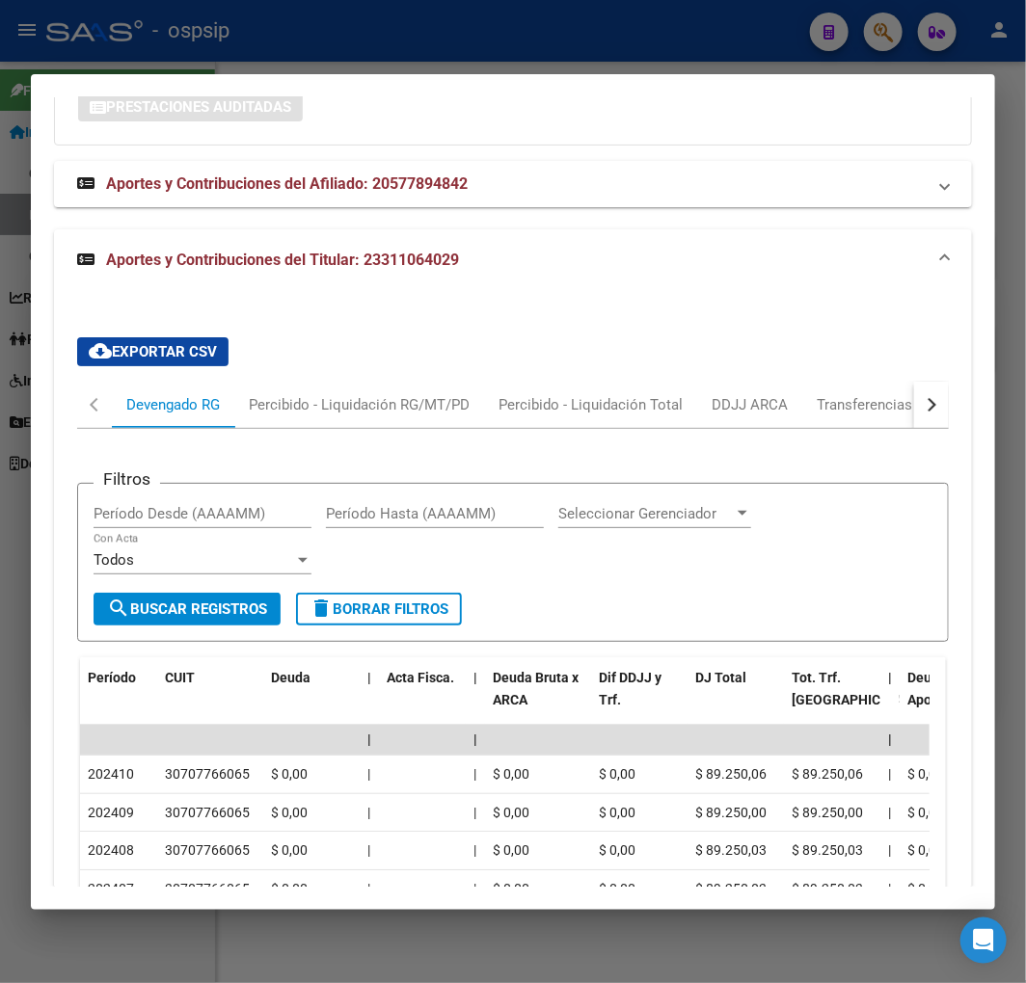
scroll to position [2142, 0]
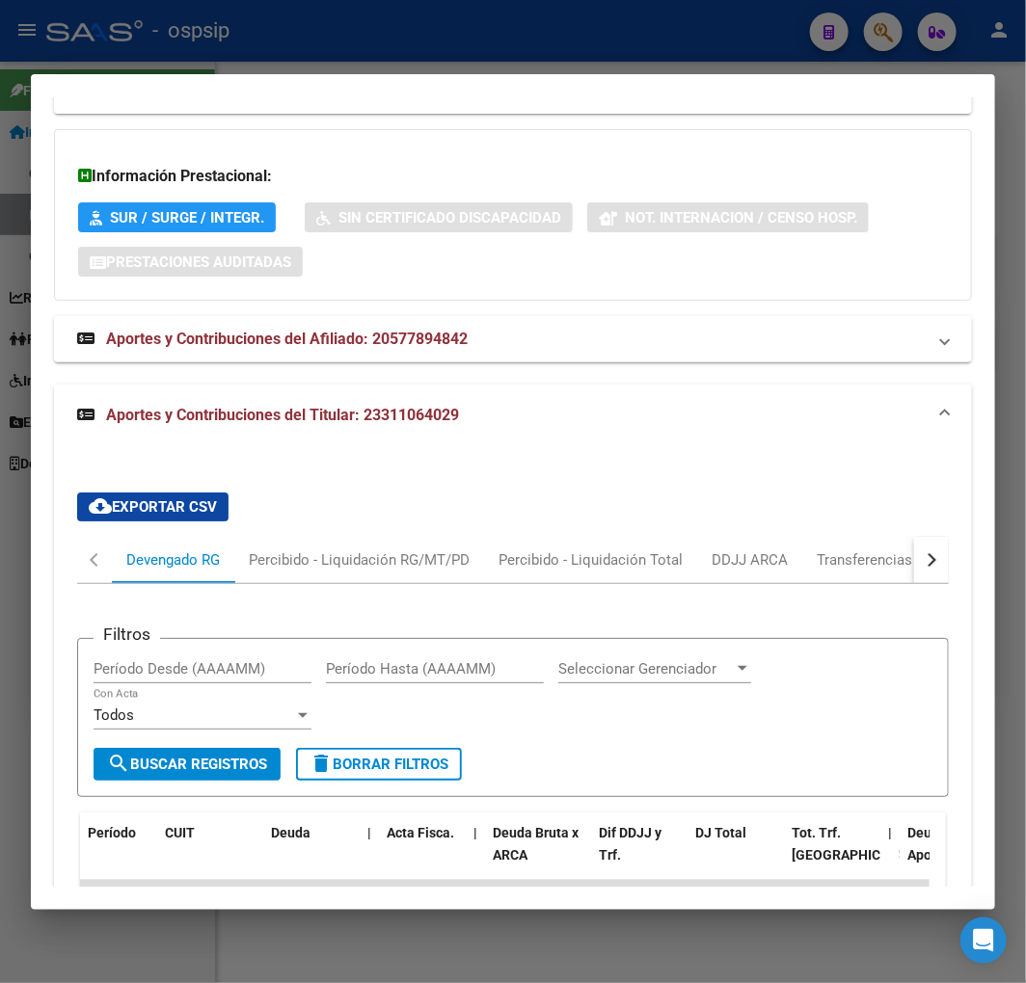
click at [935, 477] on div "cloud_download Exportar CSV Devengado RG Percibido - Liquidación RG/MT/PD Perci…" at bounding box center [513, 928] width 918 height 903
click at [933, 477] on div "cloud_download Exportar CSV Devengado RG Percibido - Liquidación RG/MT/PD Perci…" at bounding box center [513, 928] width 918 height 903
drag, startPoint x: 933, startPoint y: 437, endPoint x: 916, endPoint y: 438, distance: 17.4
click at [926, 477] on div "cloud_download Exportar CSV Devengado RG Percibido - Liquidación RG/MT/PD Perci…" at bounding box center [513, 928] width 918 height 903
click at [923, 552] on div "button" at bounding box center [929, 558] width 13 height 13
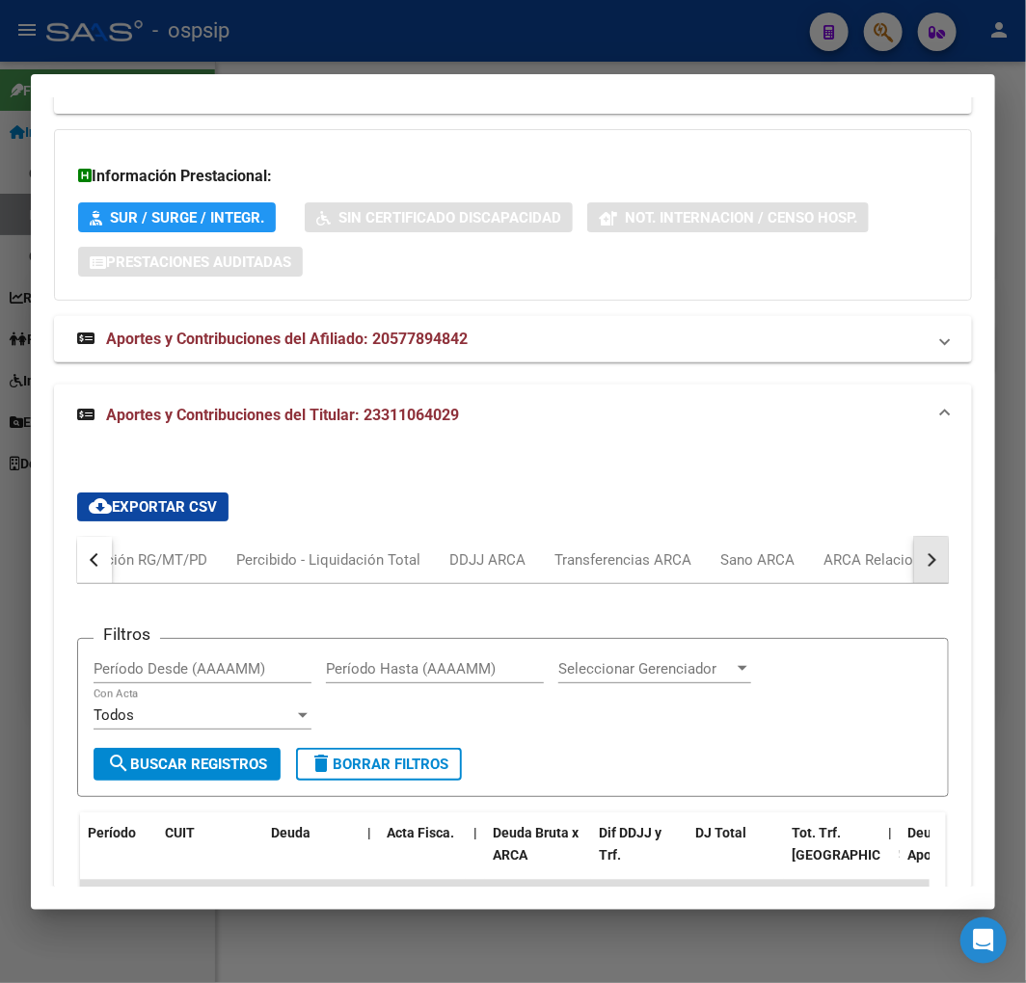
click at [923, 552] on div "button" at bounding box center [929, 558] width 13 height 13
click at [848, 537] on mat-tab-header "Devengado RG Percibido - Liquidación RG/MT/PD Percibido - Liquidación Total DDJ…" at bounding box center [512, 560] width 871 height 47
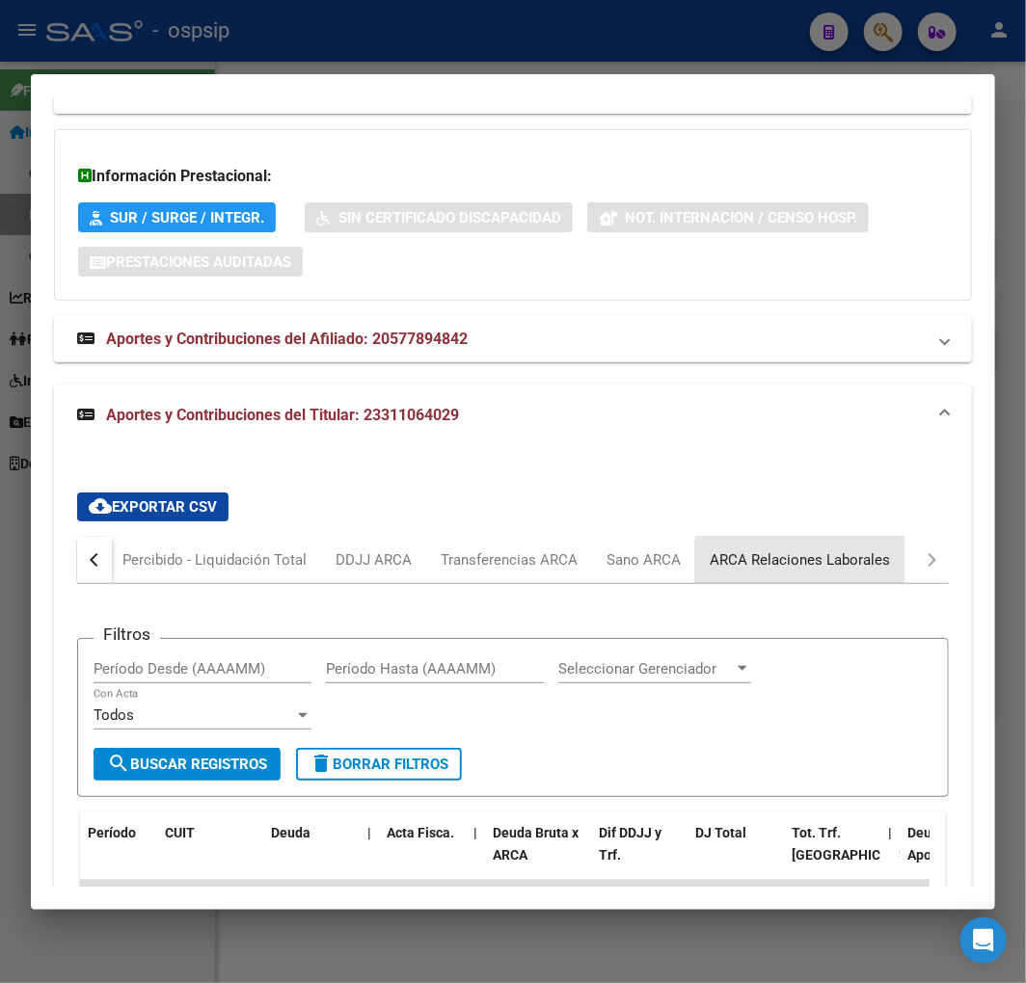
click at [826, 549] on div "ARCA Relaciones Laborales" at bounding box center [799, 559] width 180 height 21
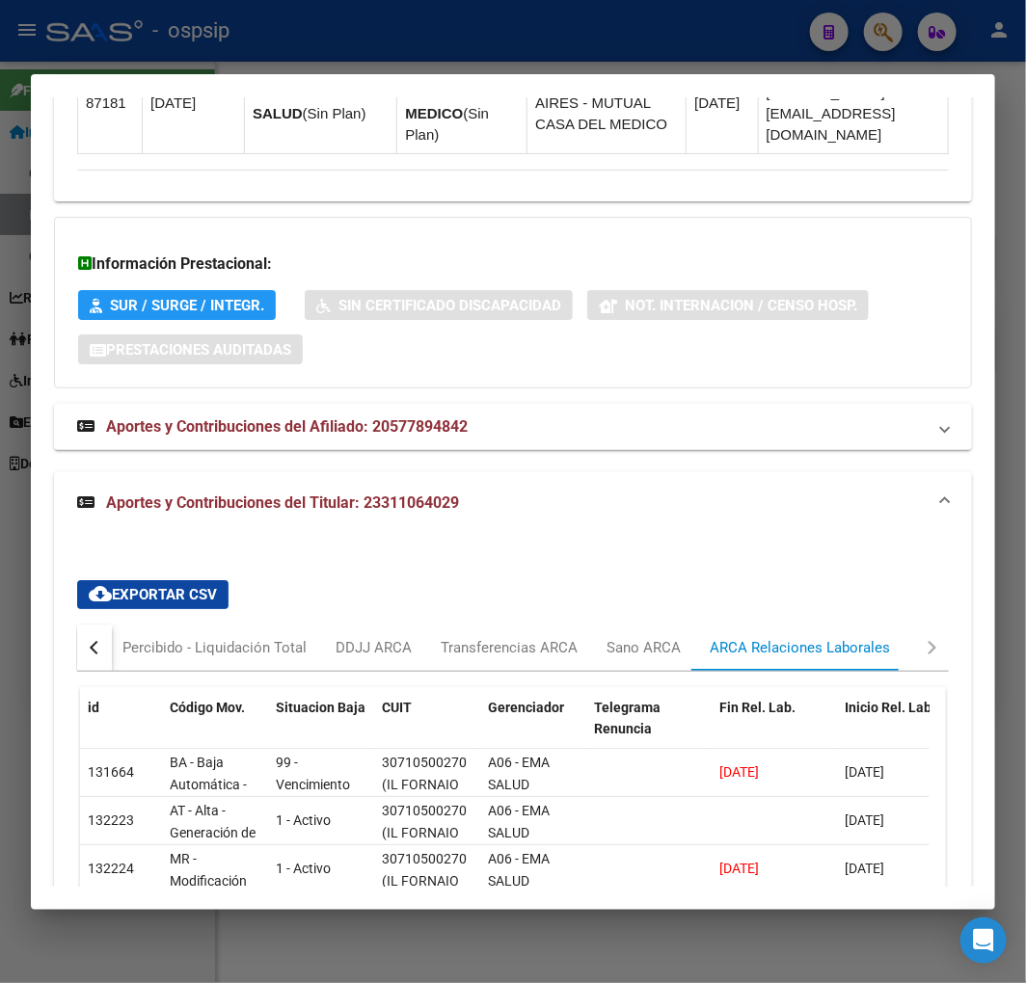
scroll to position [2074, 0]
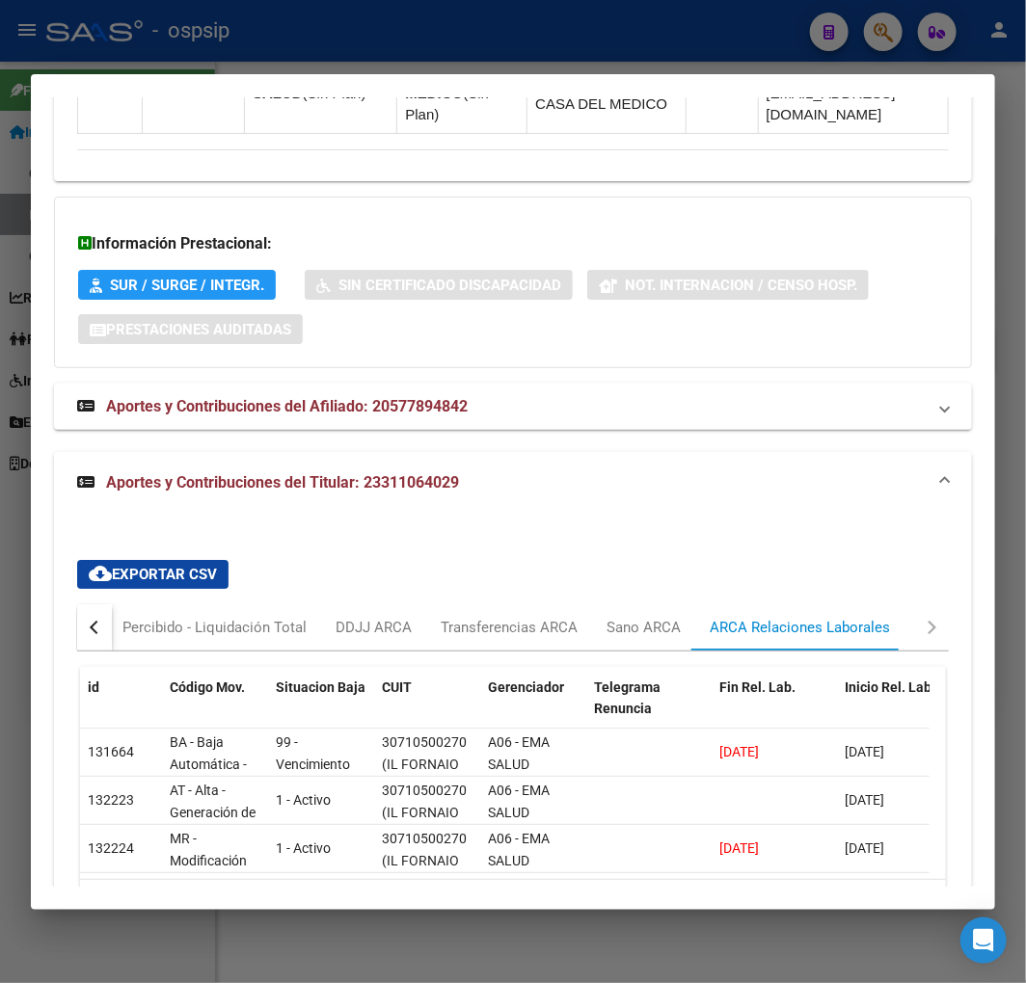
click at [88, 604] on button "button" at bounding box center [94, 627] width 35 height 46
click at [146, 617] on div "Devengado RG" at bounding box center [173, 627] width 94 height 21
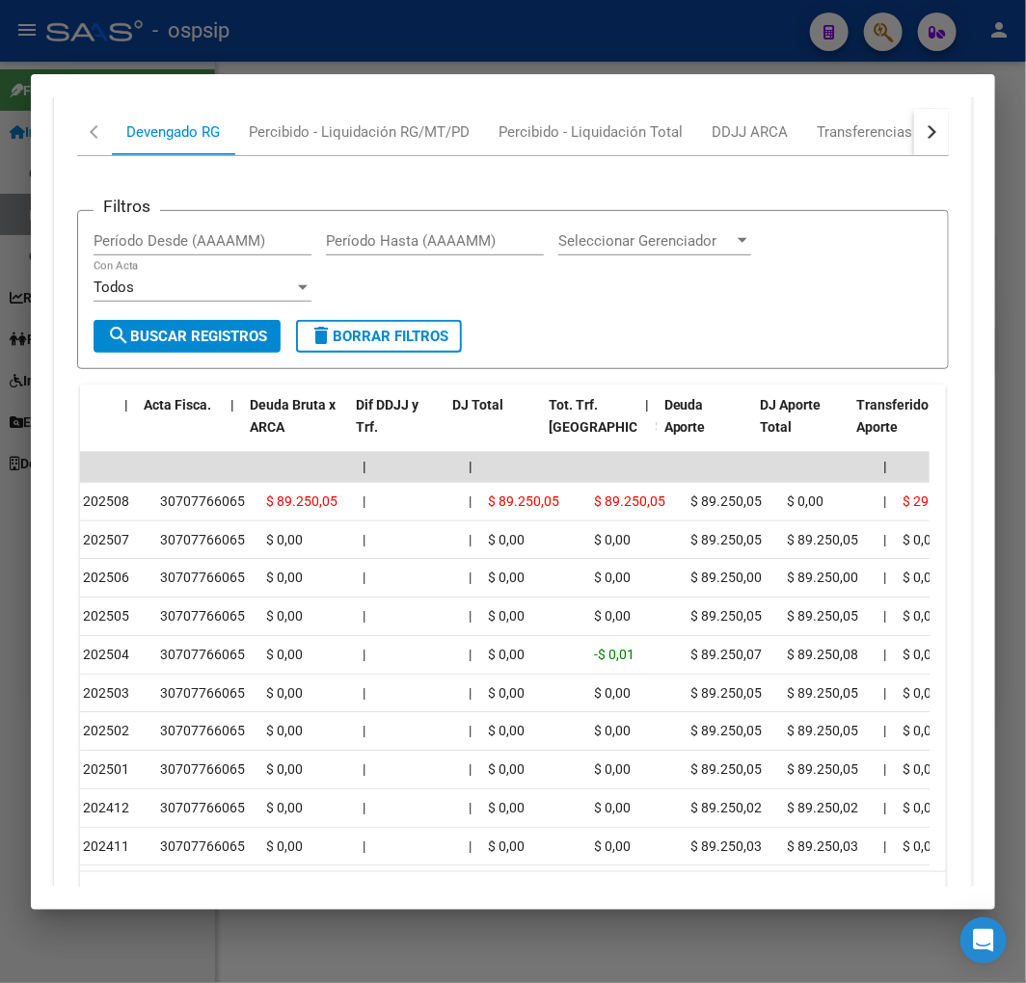
scroll to position [0, 0]
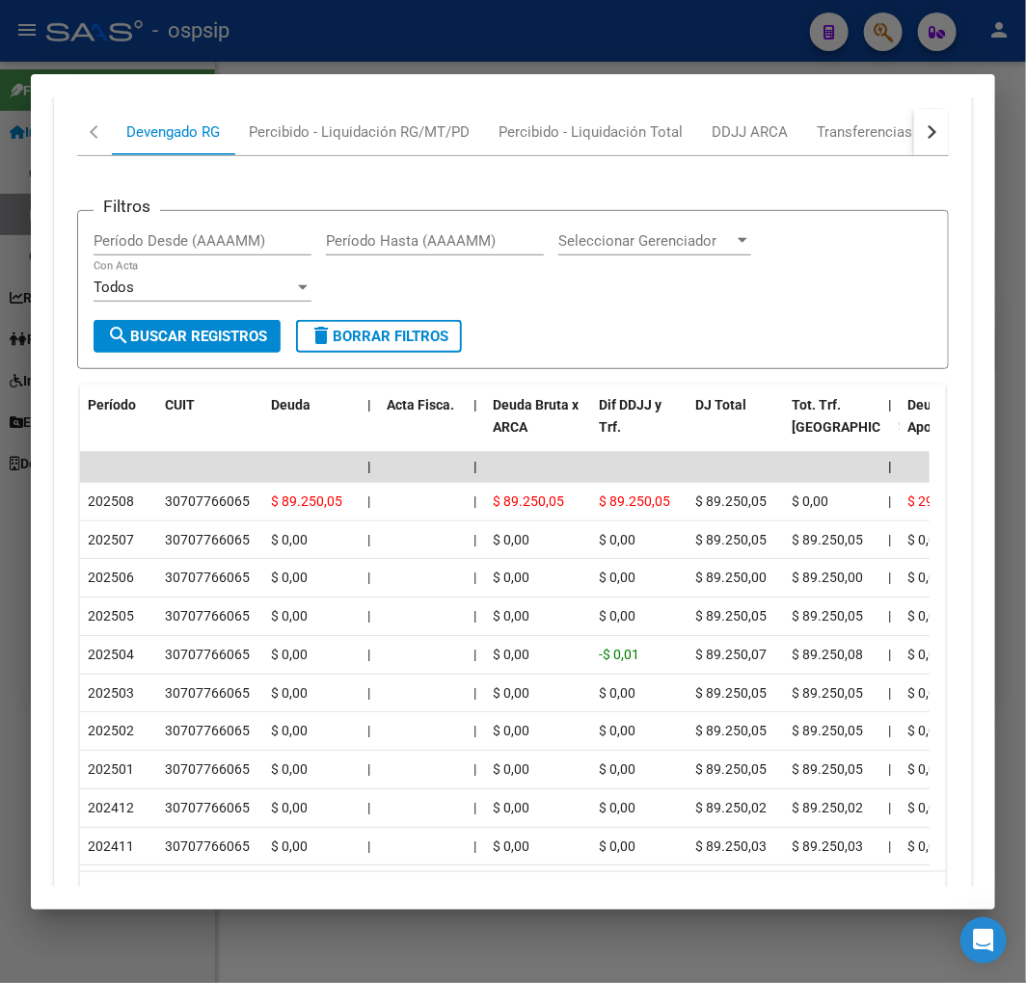
click at [860, 887] on icon "go to previous page" at bounding box center [872, 898] width 25 height 23
click at [902, 887] on icon "go to next page" at bounding box center [914, 898] width 25 height 23
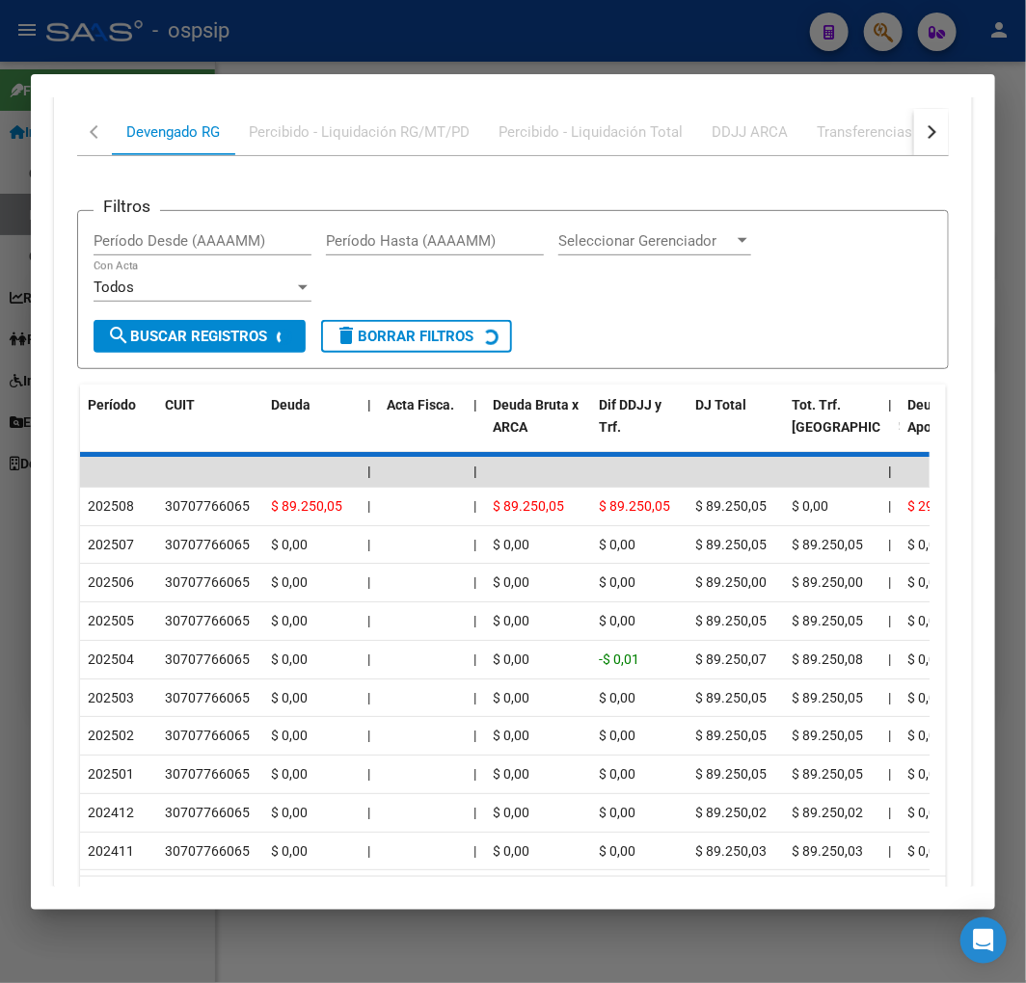
scroll to position [2570, 0]
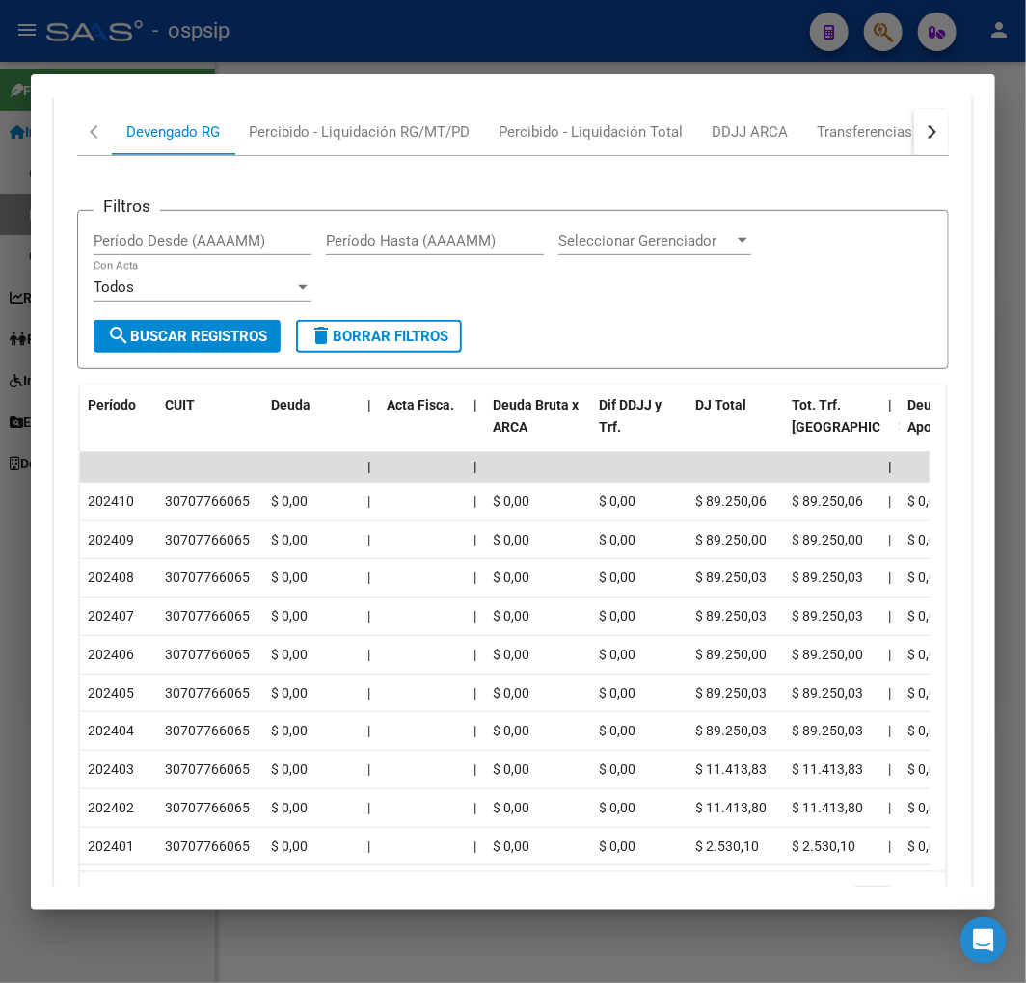
click at [860, 887] on icon "go to previous page" at bounding box center [872, 898] width 25 height 23
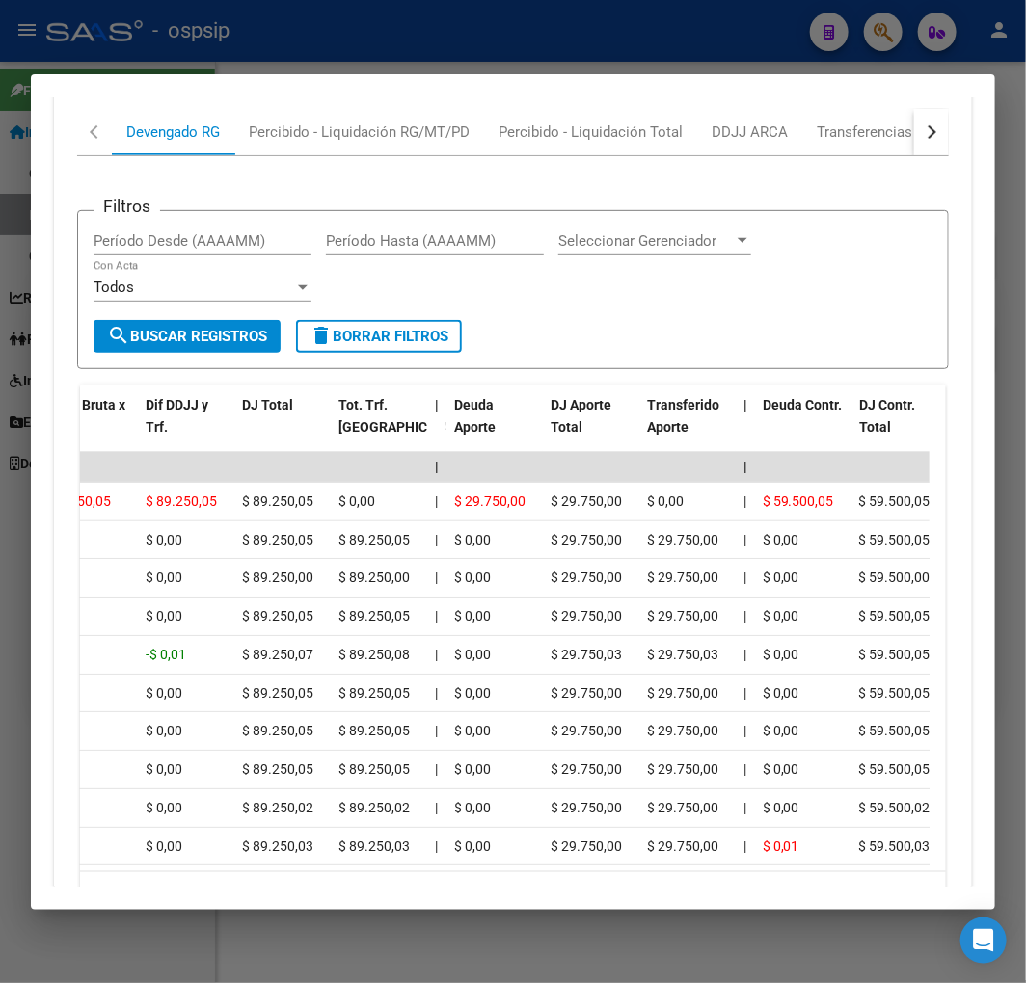
scroll to position [0, 0]
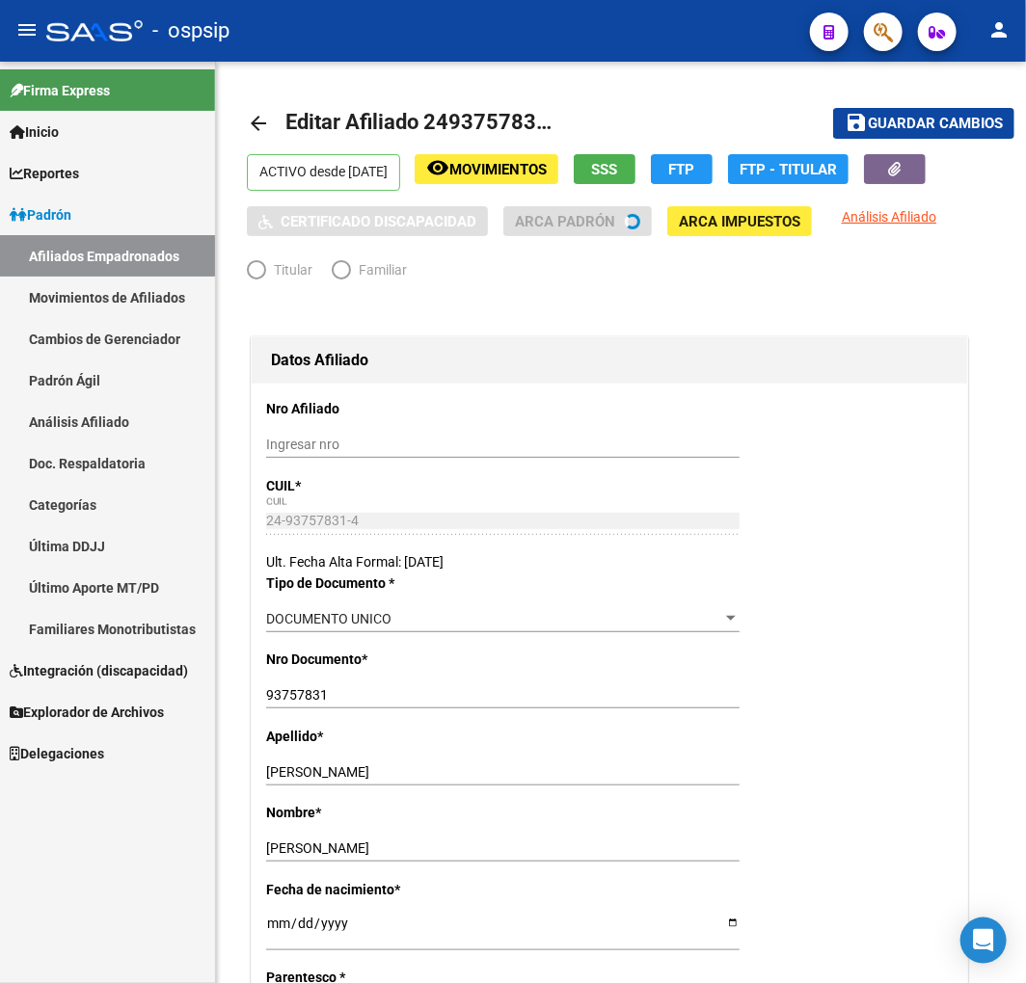
radio input "true"
type input "30-55244260-8"
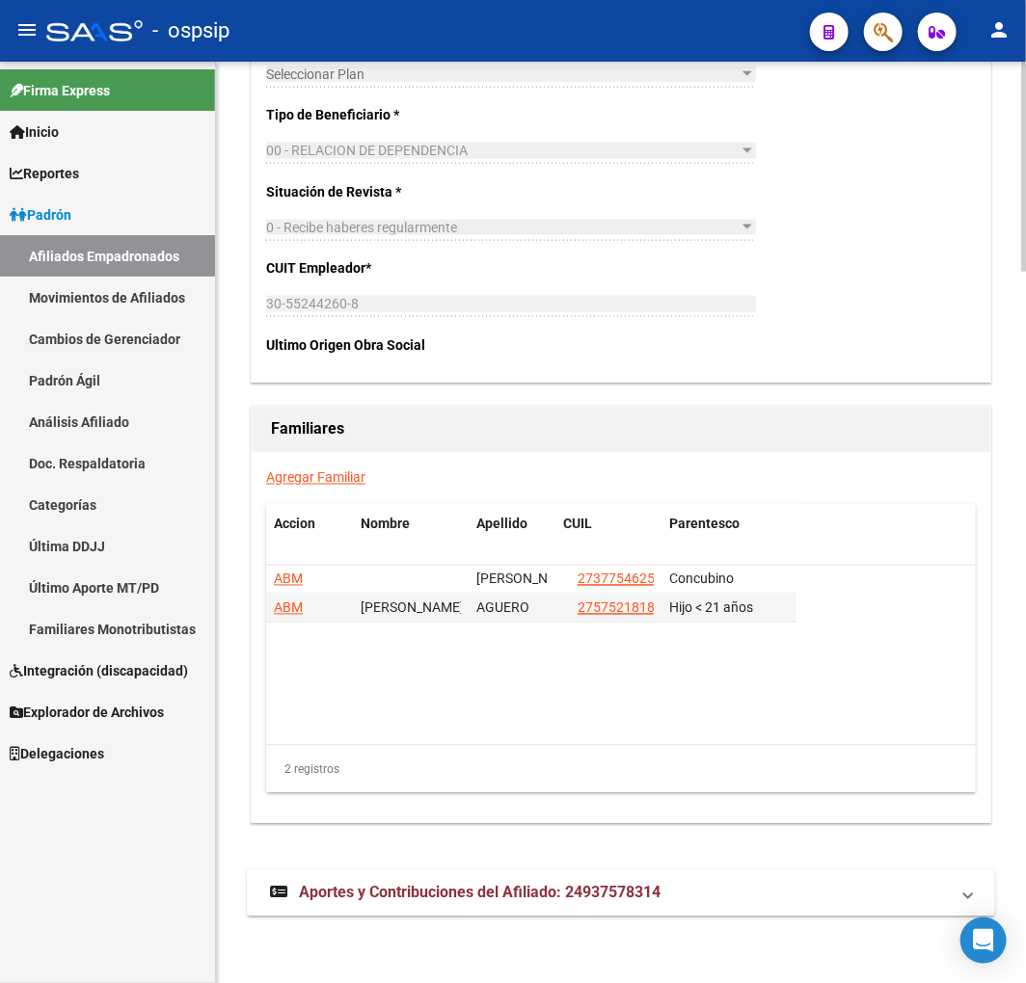
scroll to position [3111, 0]
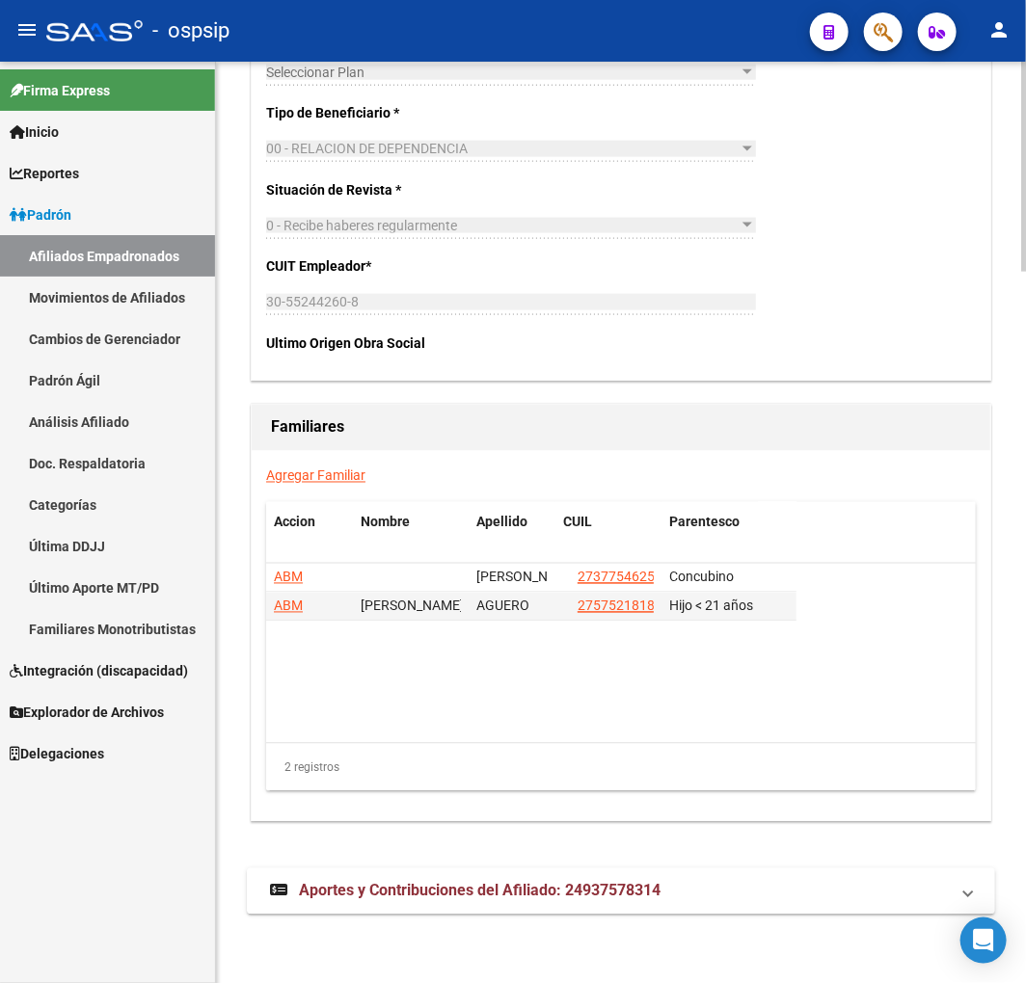
click at [341, 483] on div "Agregar Familiar Accion Nombre Apellido CUIL Parentesco ABM MORENO BRENDA MAGAL…" at bounding box center [621, 636] width 738 height 370
click at [341, 473] on link "Agregar Familiar" at bounding box center [315, 475] width 99 height 15
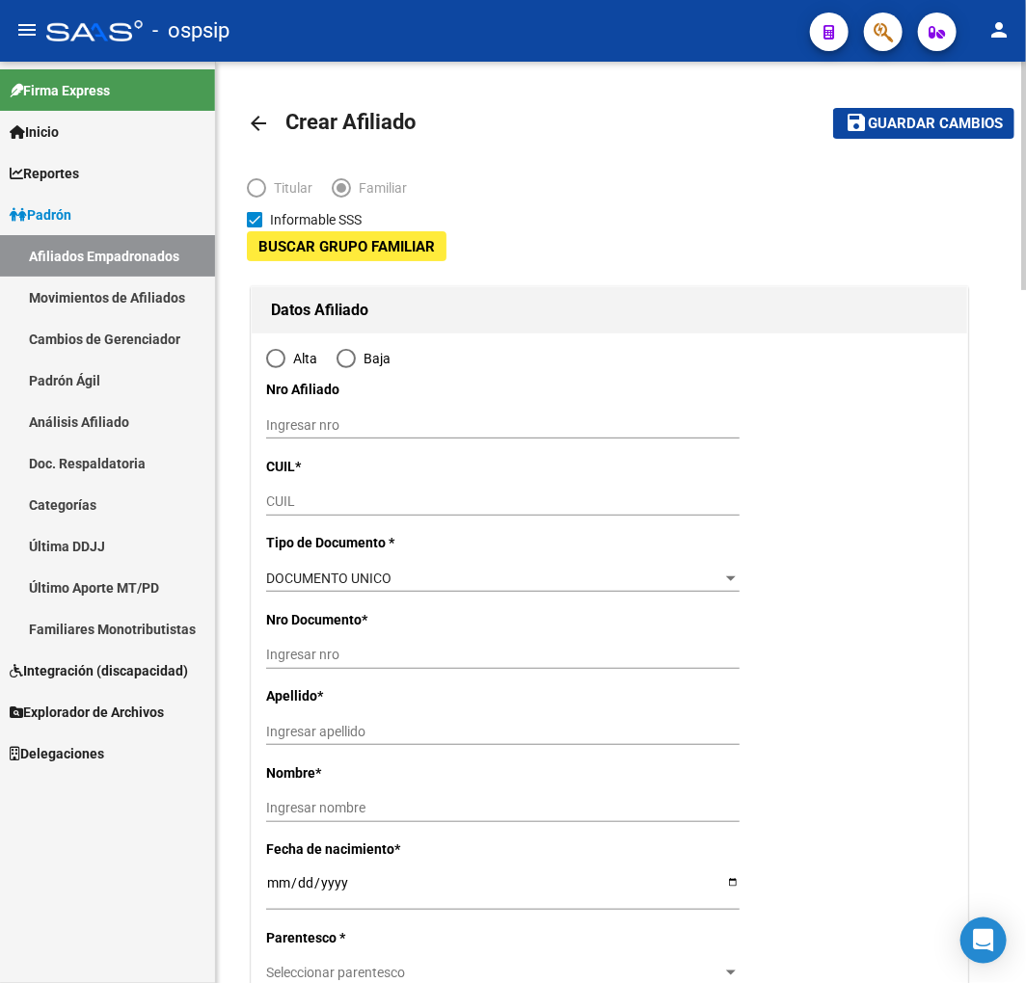
type input "30-55244260-8"
type input "INGENIERO [PERSON_NAME]"
type input "1829"
type input "espronceda"
type input "2198"
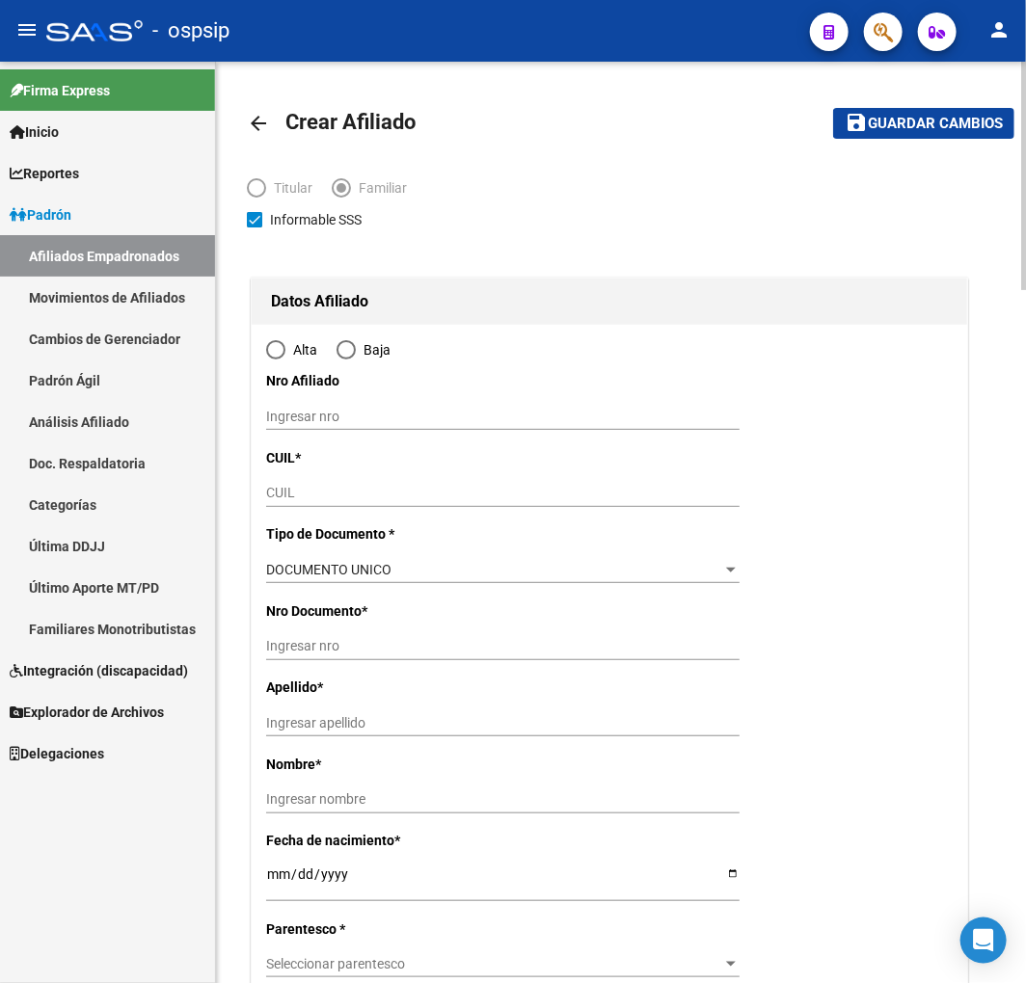
radio input "true"
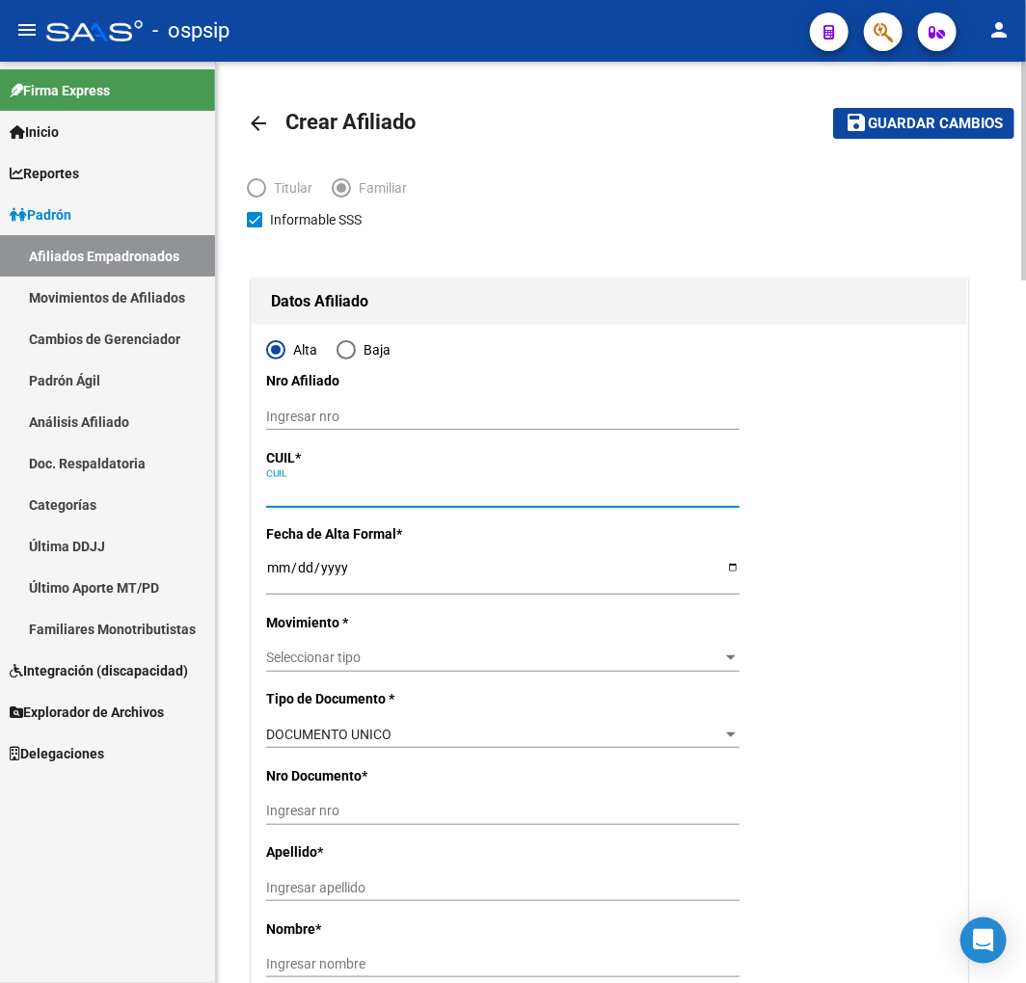
click at [366, 497] on input "CUIL" at bounding box center [502, 493] width 473 height 16
type input "30-55244260-8"
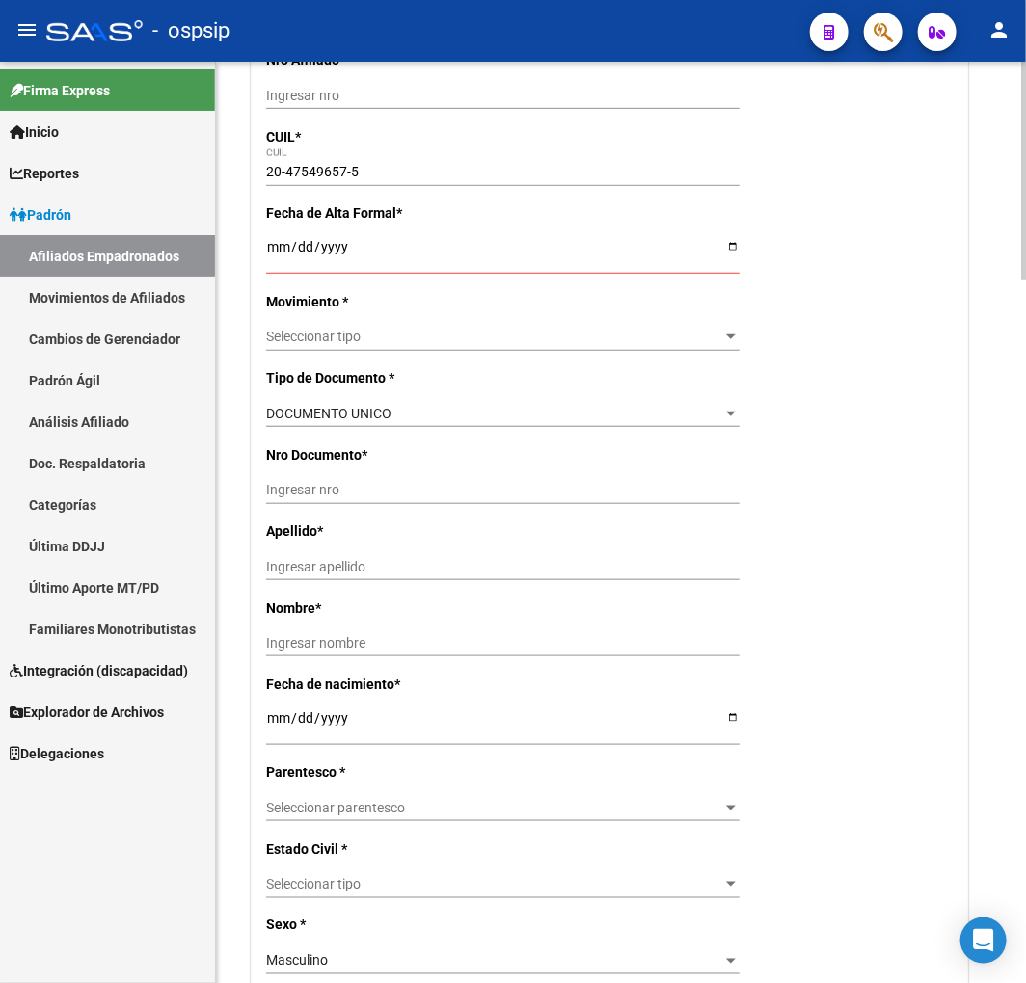
scroll to position [107, 0]
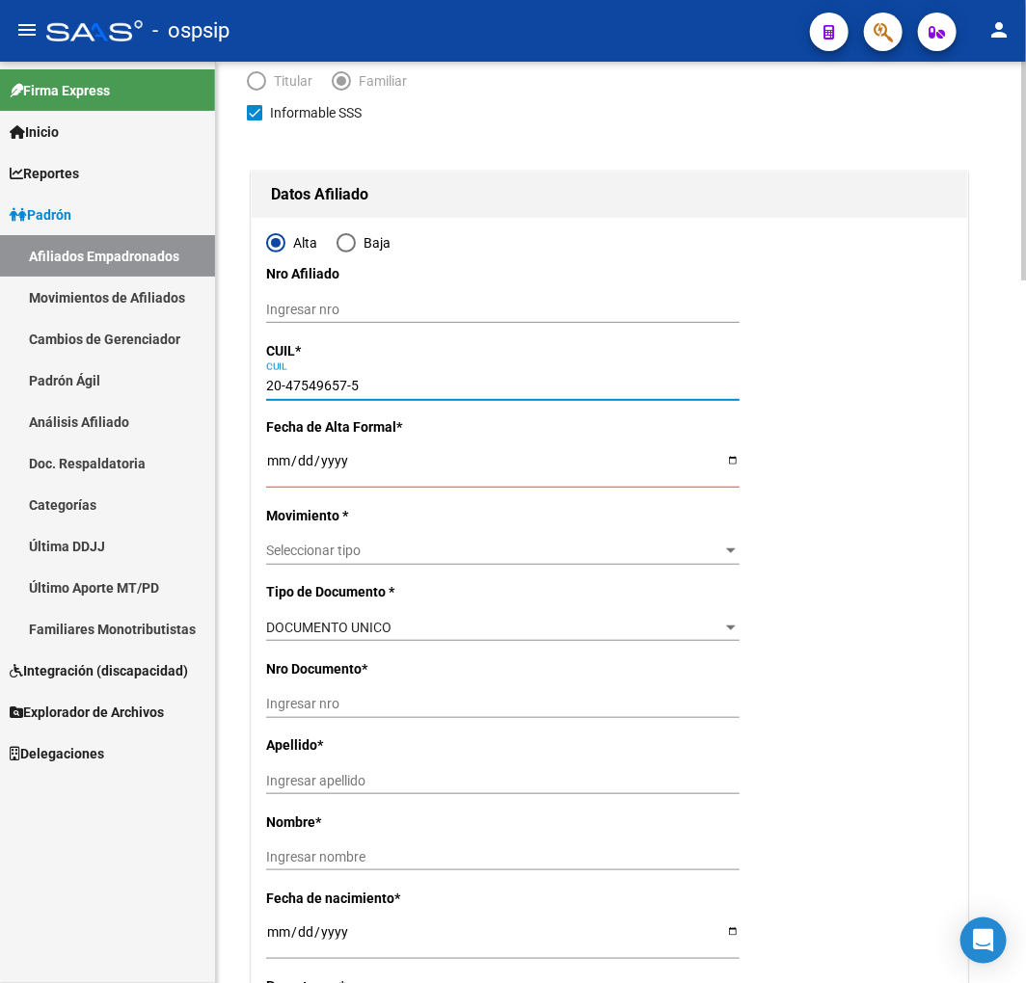
drag, startPoint x: 283, startPoint y: 386, endPoint x: 261, endPoint y: 386, distance: 22.2
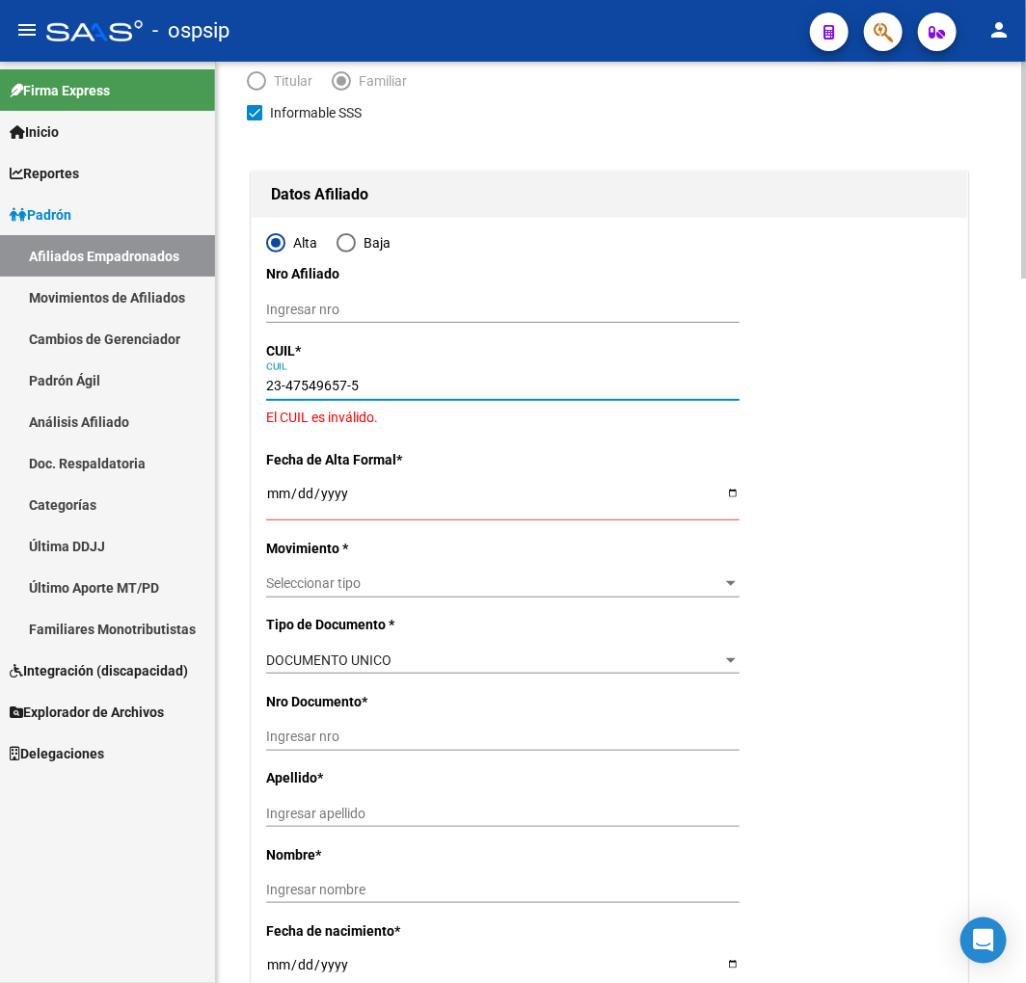
drag, startPoint x: 370, startPoint y: 392, endPoint x: 388, endPoint y: 395, distance: 17.6
click at [353, 393] on input "23-47549657-5" at bounding box center [502, 386] width 473 height 16
type input "23-47549657-4"
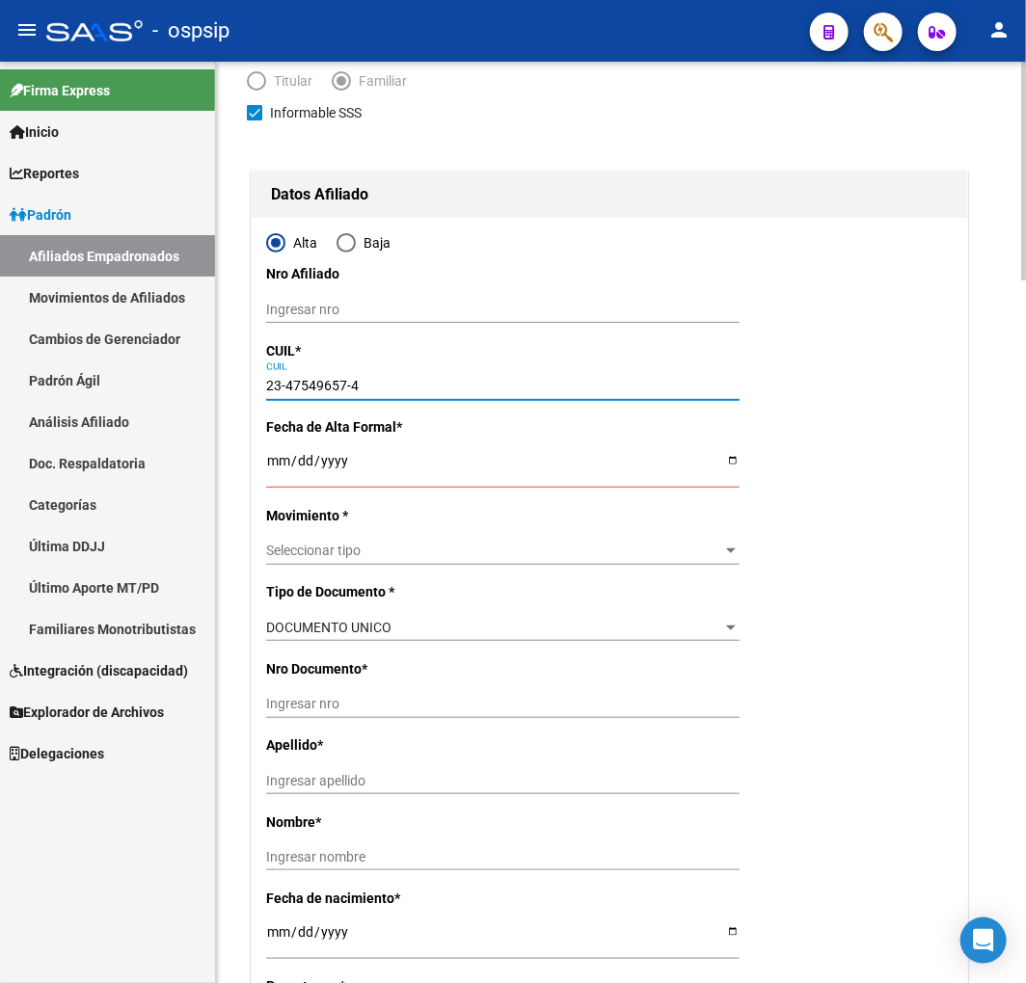
type input "47549657"
type input "AGUERO THIAGO TOMAS"
type input "2006-05-01"
type input "INGENIERO [PERSON_NAME]"
type input "1773"
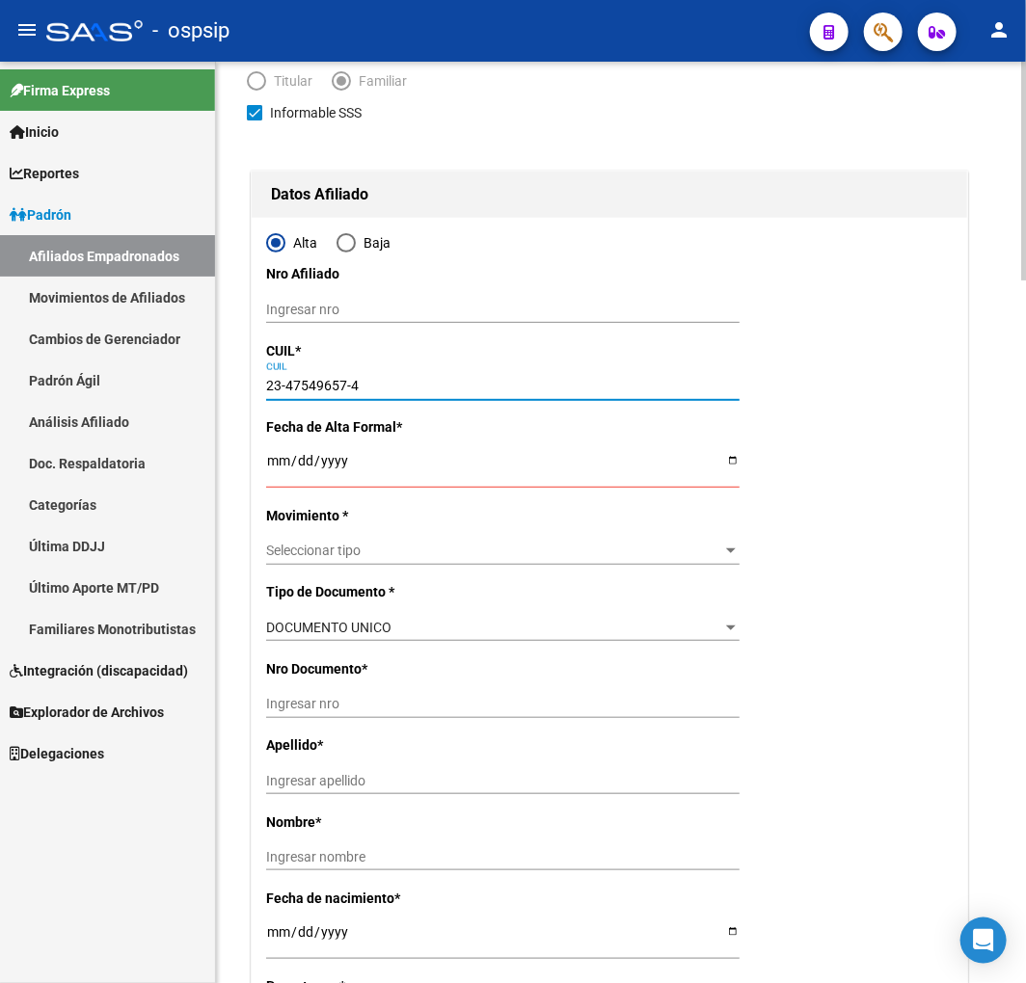
type input "NECOL"
type input "1821"
type input "23-47549657-4"
click at [833, 1] on button "save Guardar cambios" at bounding box center [923, 16] width 181 height 30
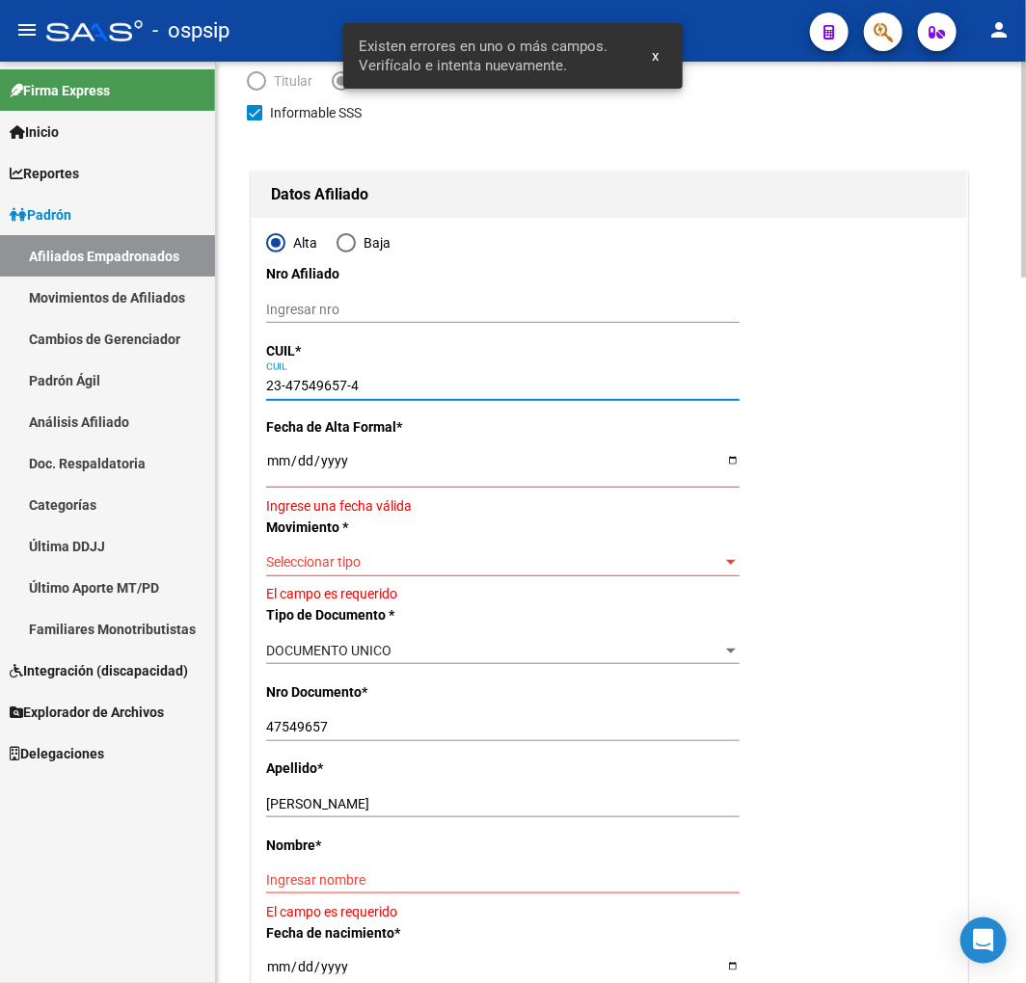
click at [278, 464] on input "Ingresar fecha" at bounding box center [502, 467] width 473 height 29
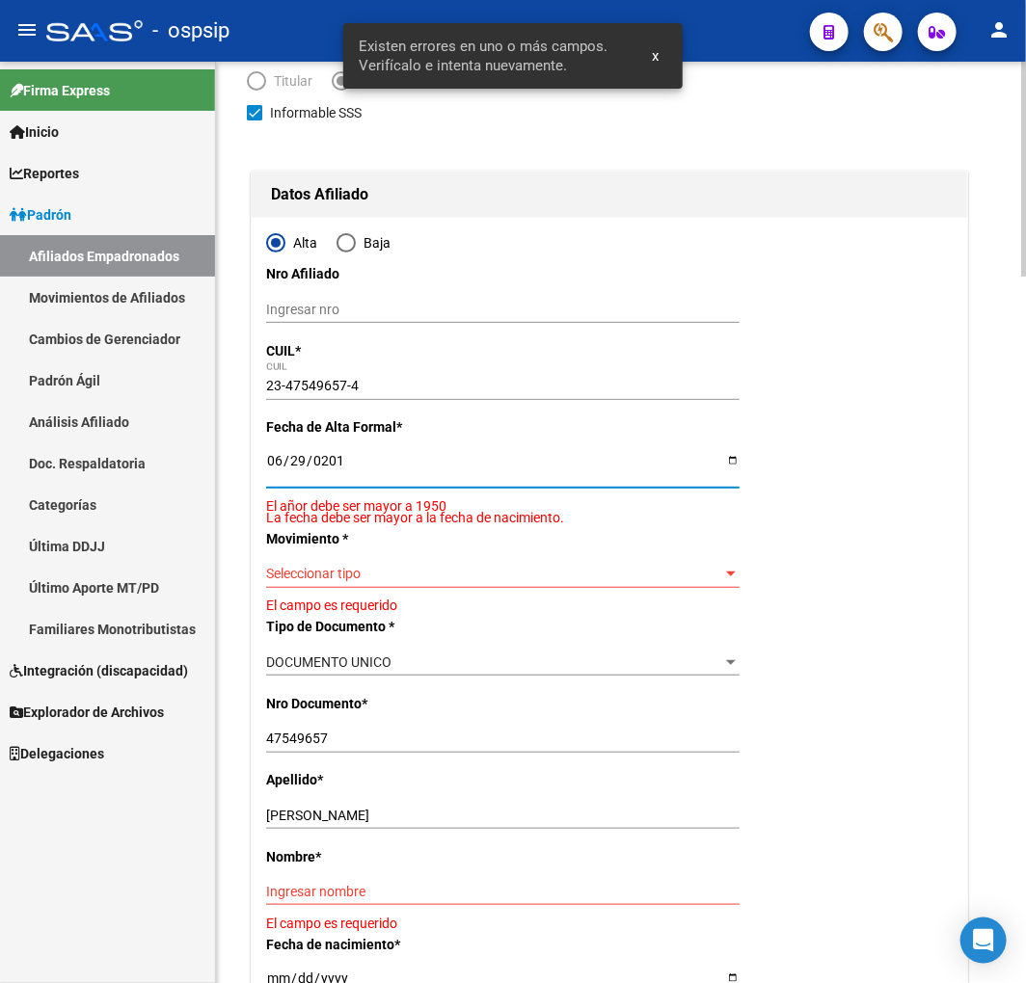
type input "[DATE]"
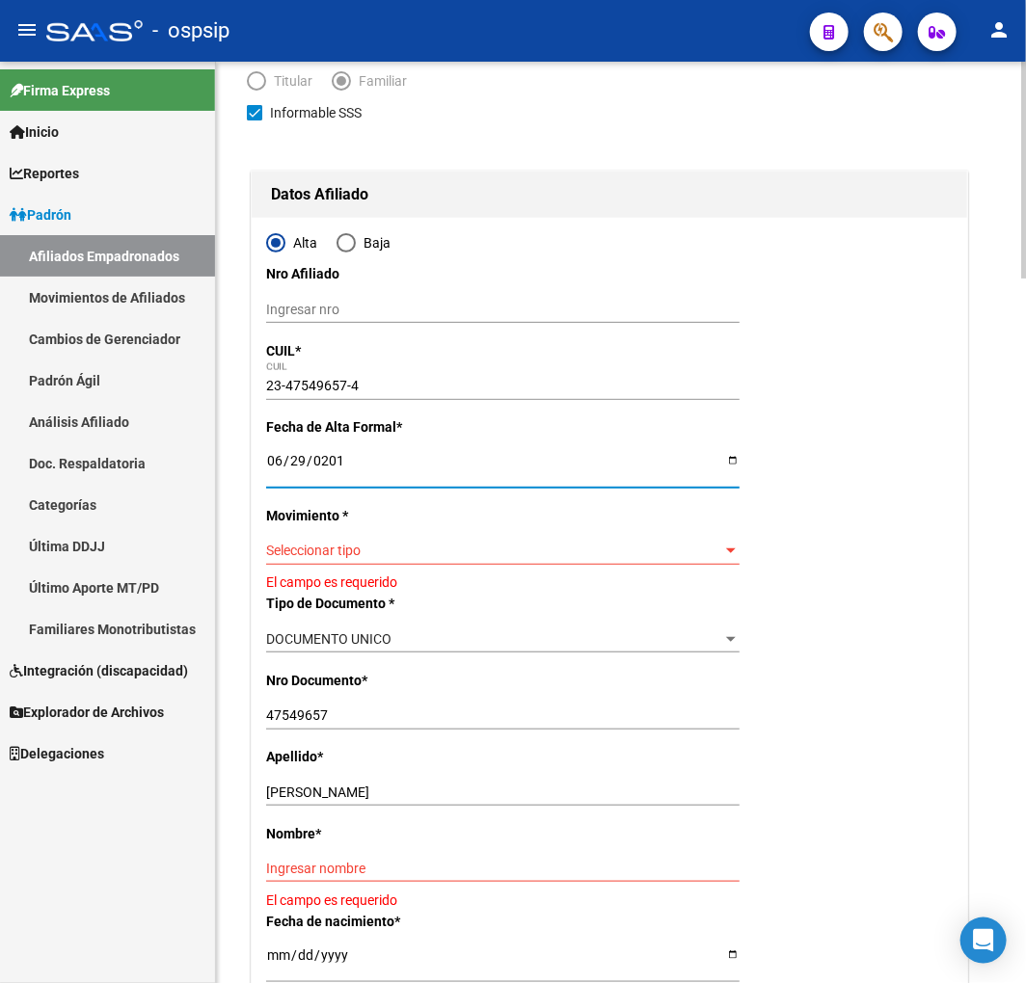
click at [370, 552] on span "Seleccionar tipo" at bounding box center [494, 551] width 456 height 16
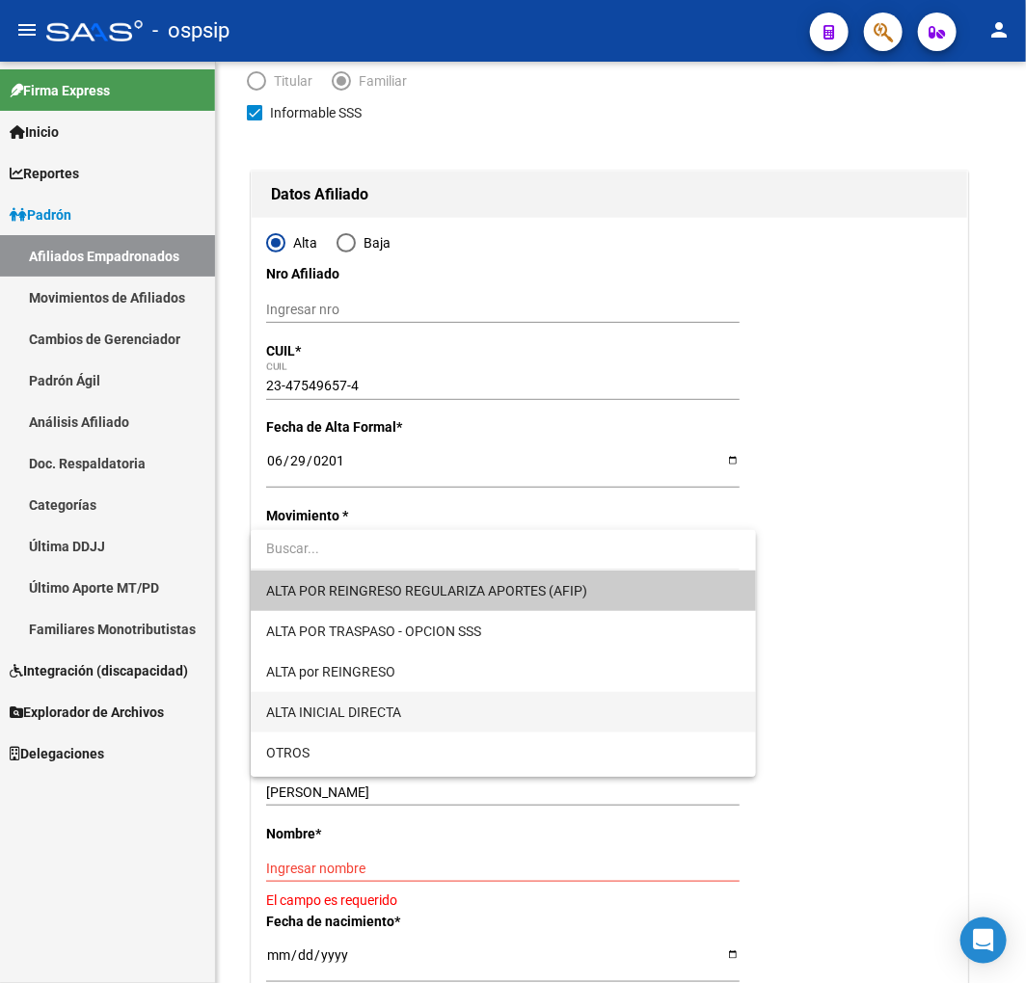
click at [468, 707] on span "ALTA INICIAL DIRECTA" at bounding box center [502, 712] width 473 height 40
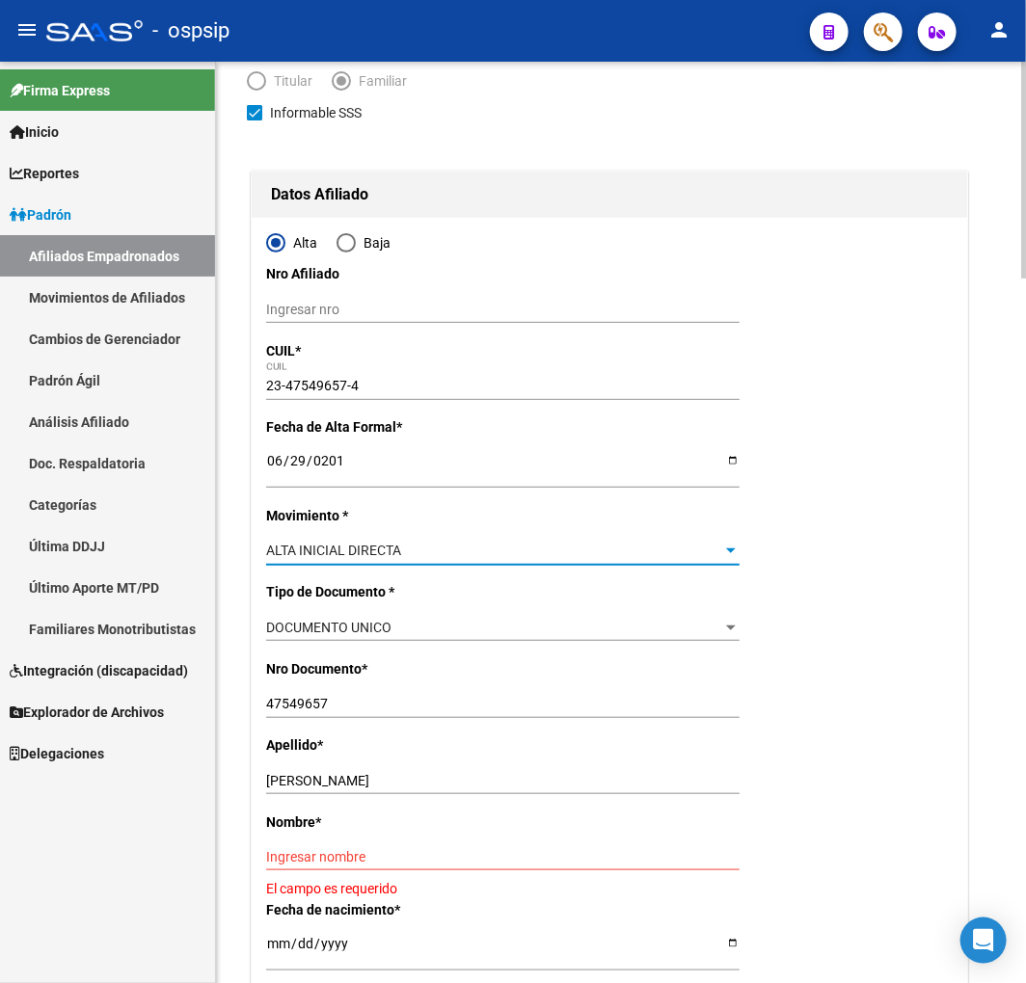
scroll to position [214, 0]
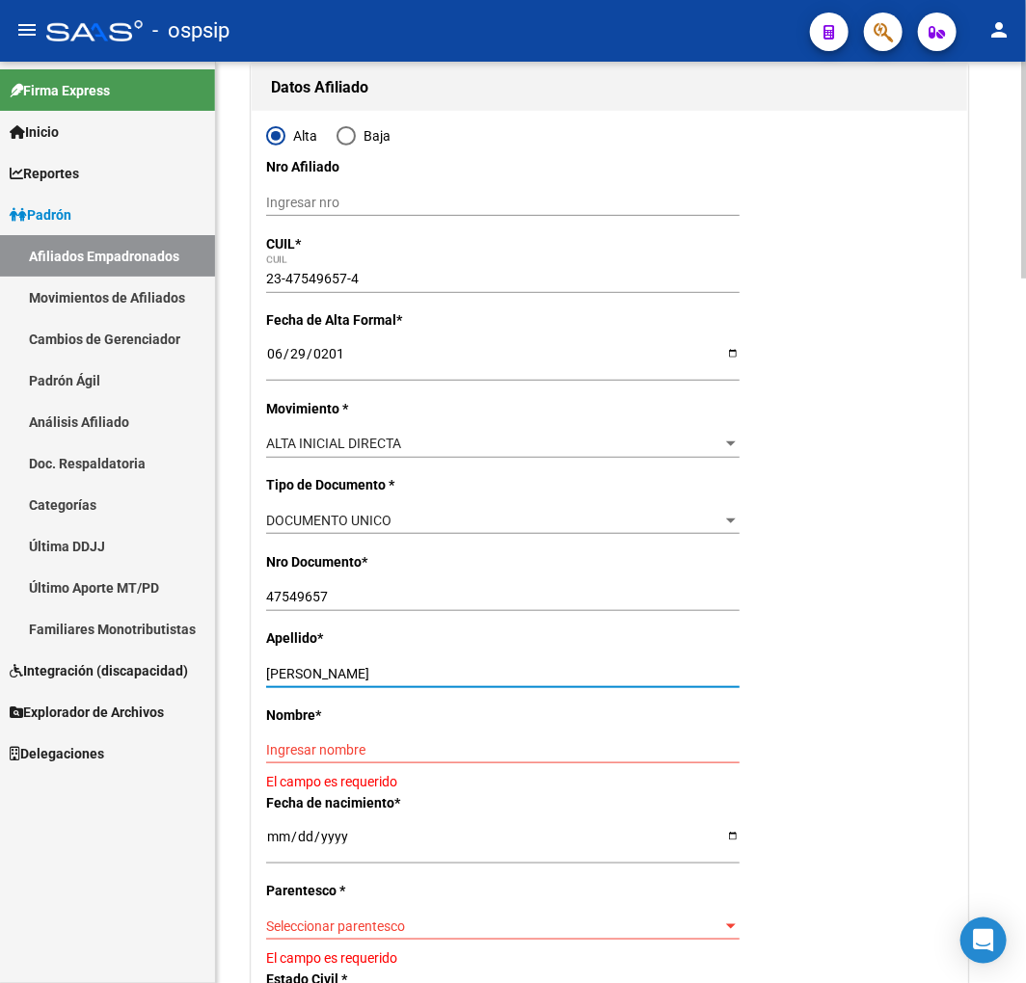
drag, startPoint x: 330, startPoint y: 673, endPoint x: 428, endPoint y: 654, distance: 100.2
click at [428, 654] on div "Apellido * AGUERO THIAGO TOMAS Ingresar apellido" at bounding box center [609, 666] width 686 height 76
click at [302, 757] on input "Ingresar nombre" at bounding box center [502, 750] width 473 height 16
paste input "THIAGO TOMAS"
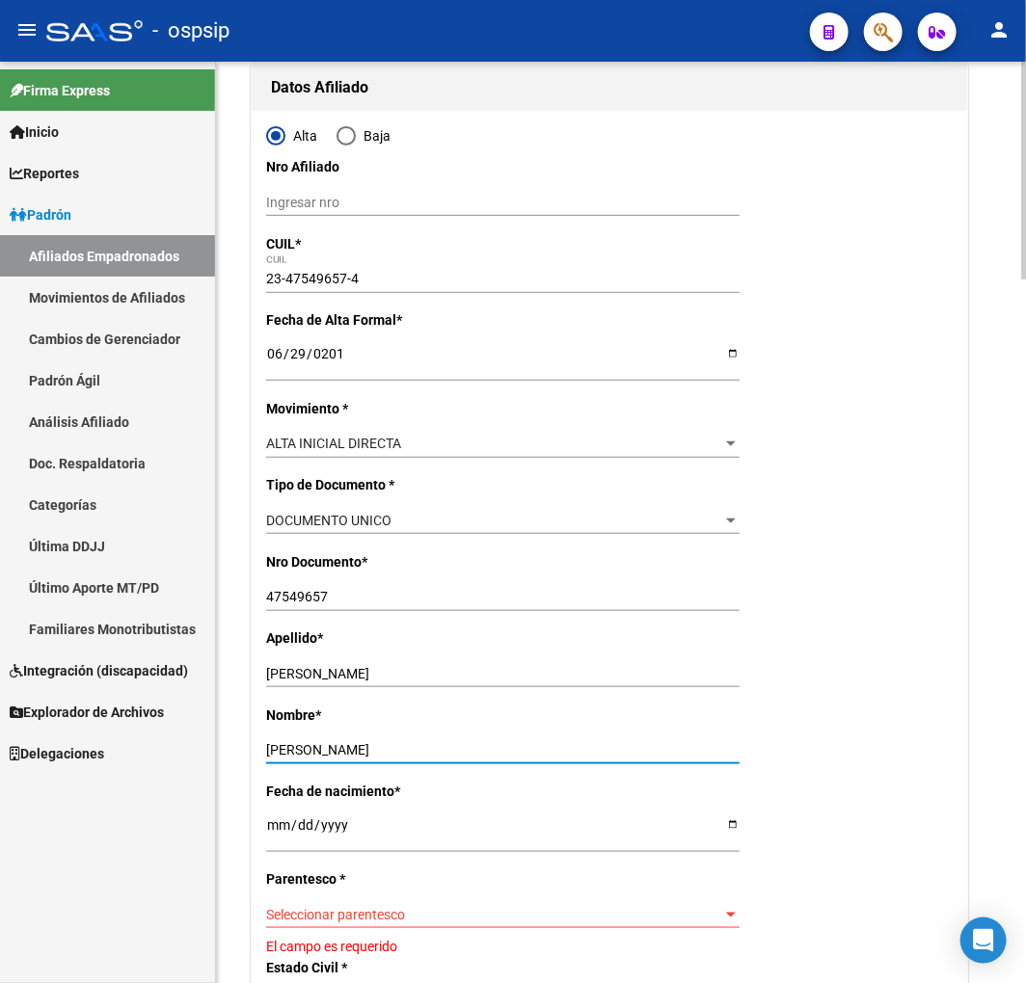
type input "THIAGO TOMAS"
drag, startPoint x: 322, startPoint y: 671, endPoint x: 726, endPoint y: 624, distance: 406.7
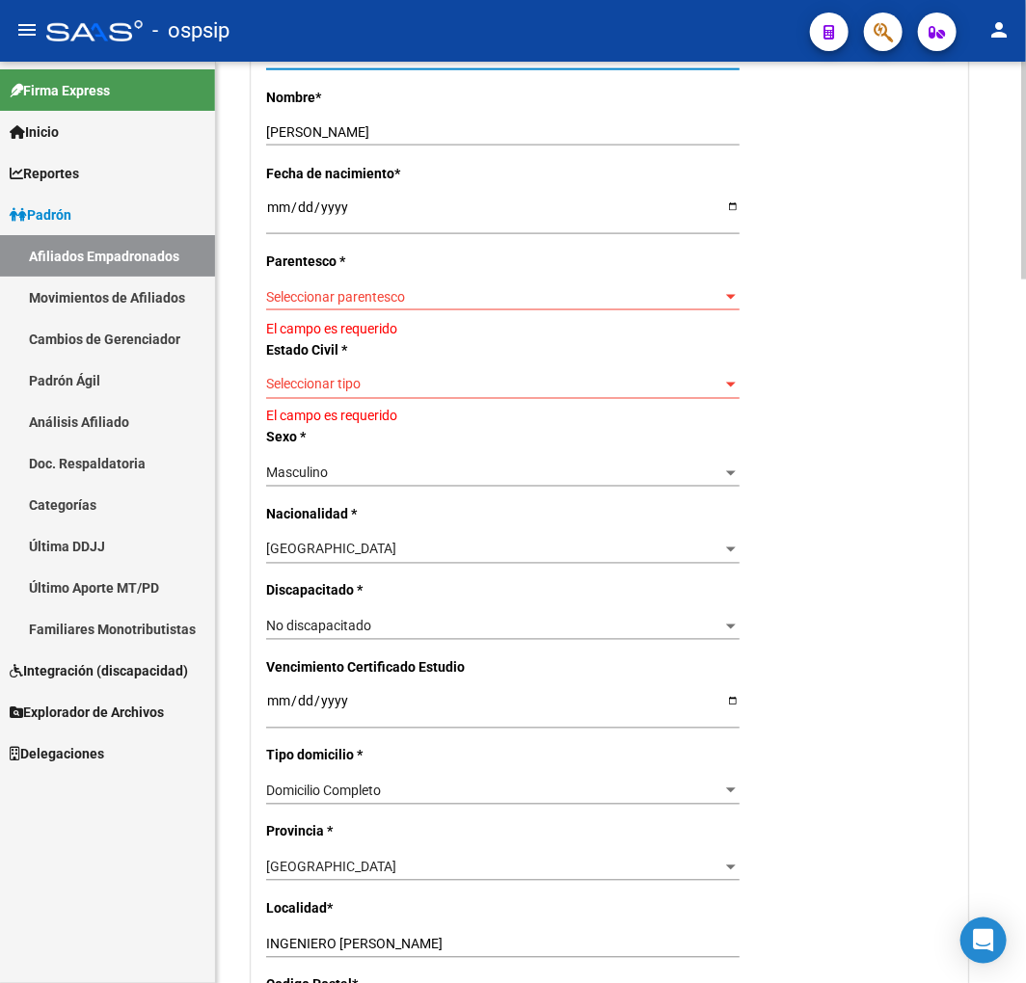
scroll to position [856, 0]
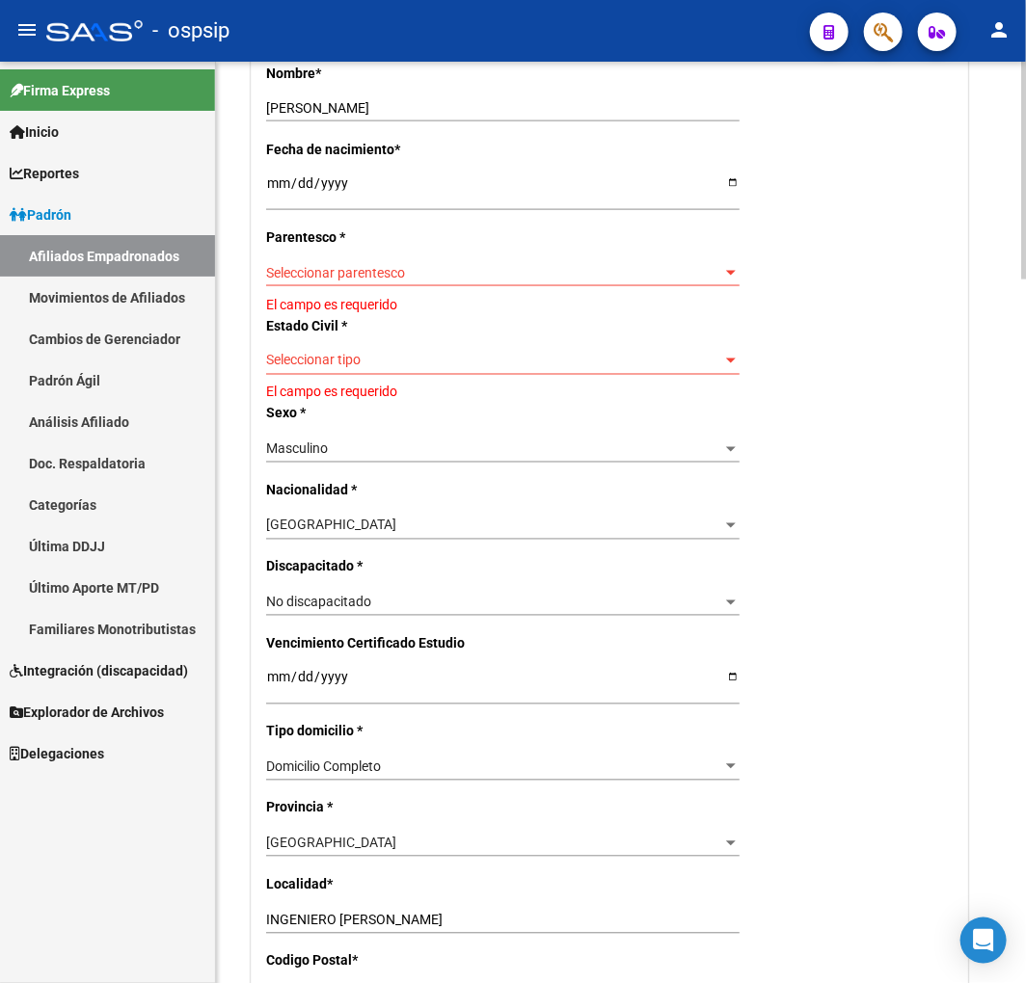
type input "AGUERO"
click at [422, 281] on div "Seleccionar parentesco Seleccionar parentesco" at bounding box center [502, 272] width 473 height 27
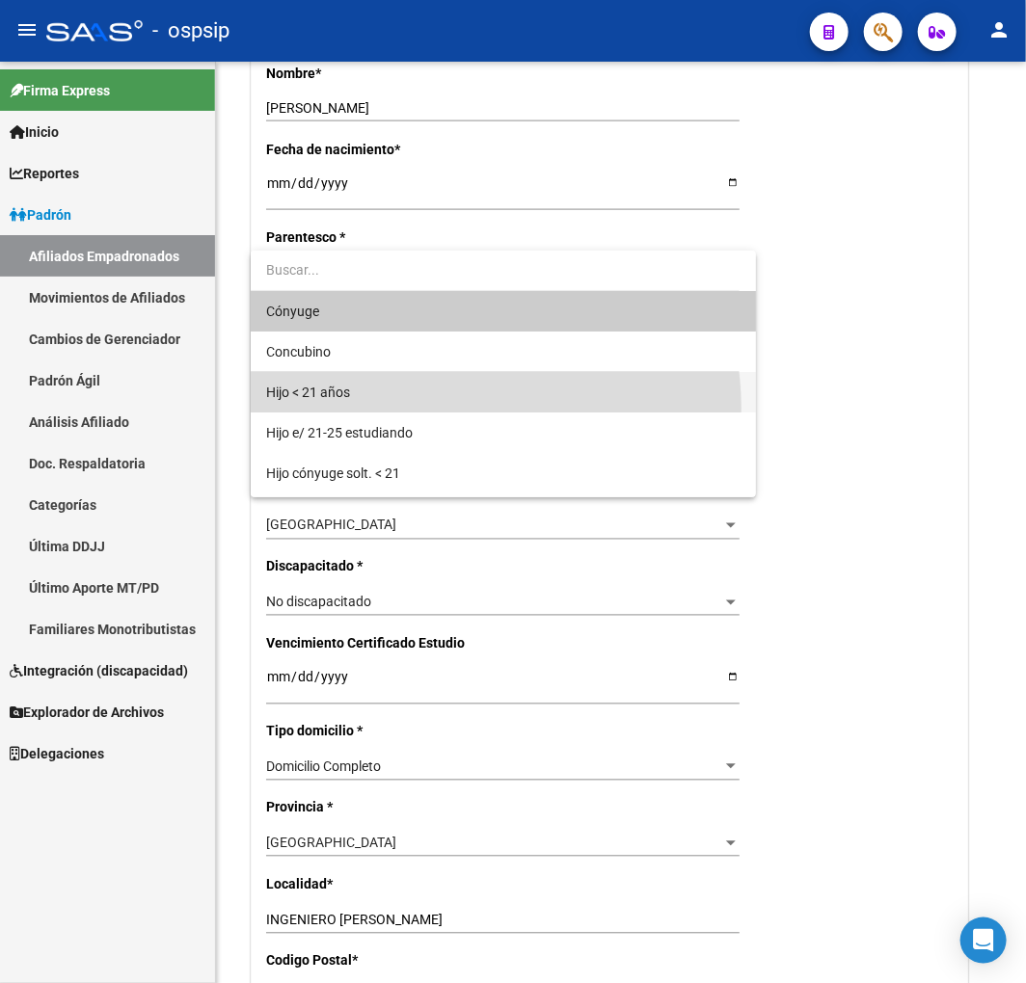
click at [449, 408] on span "Hijo < 21 años" at bounding box center [502, 392] width 473 height 40
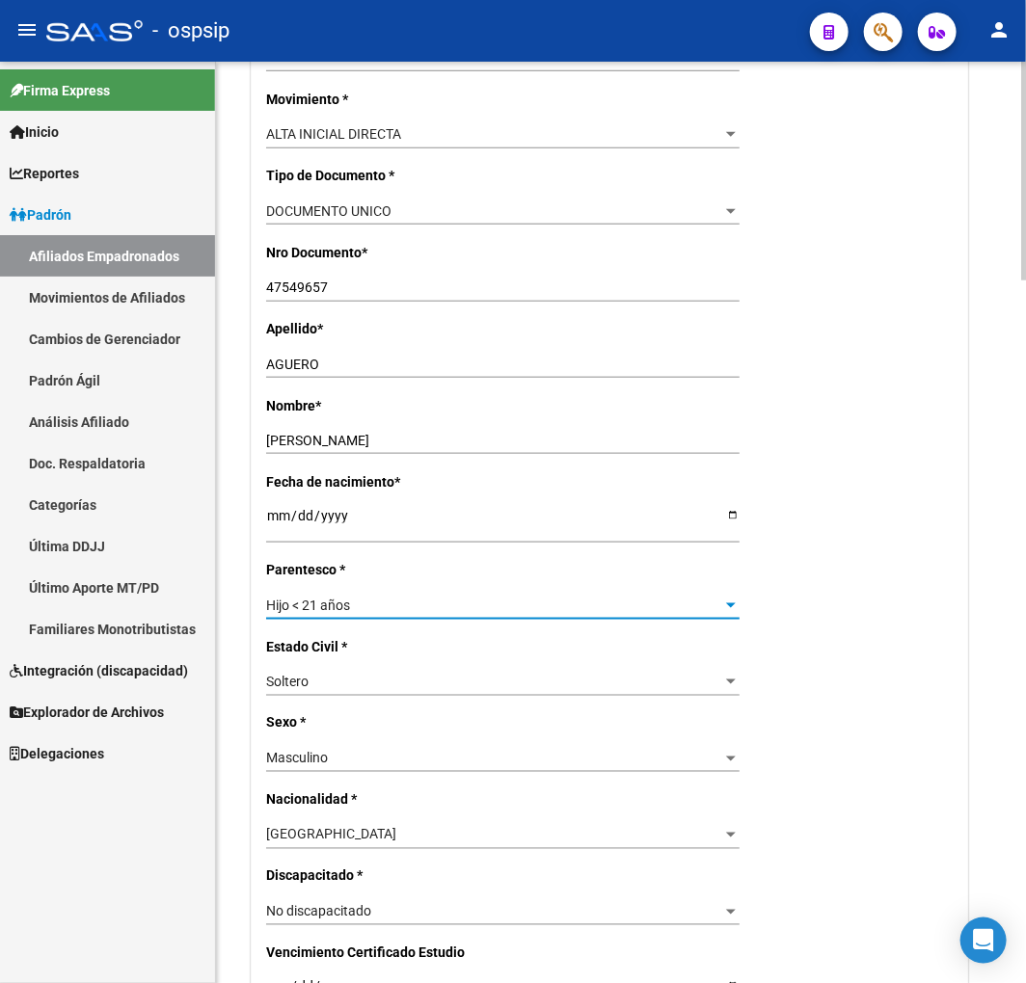
scroll to position [0, 0]
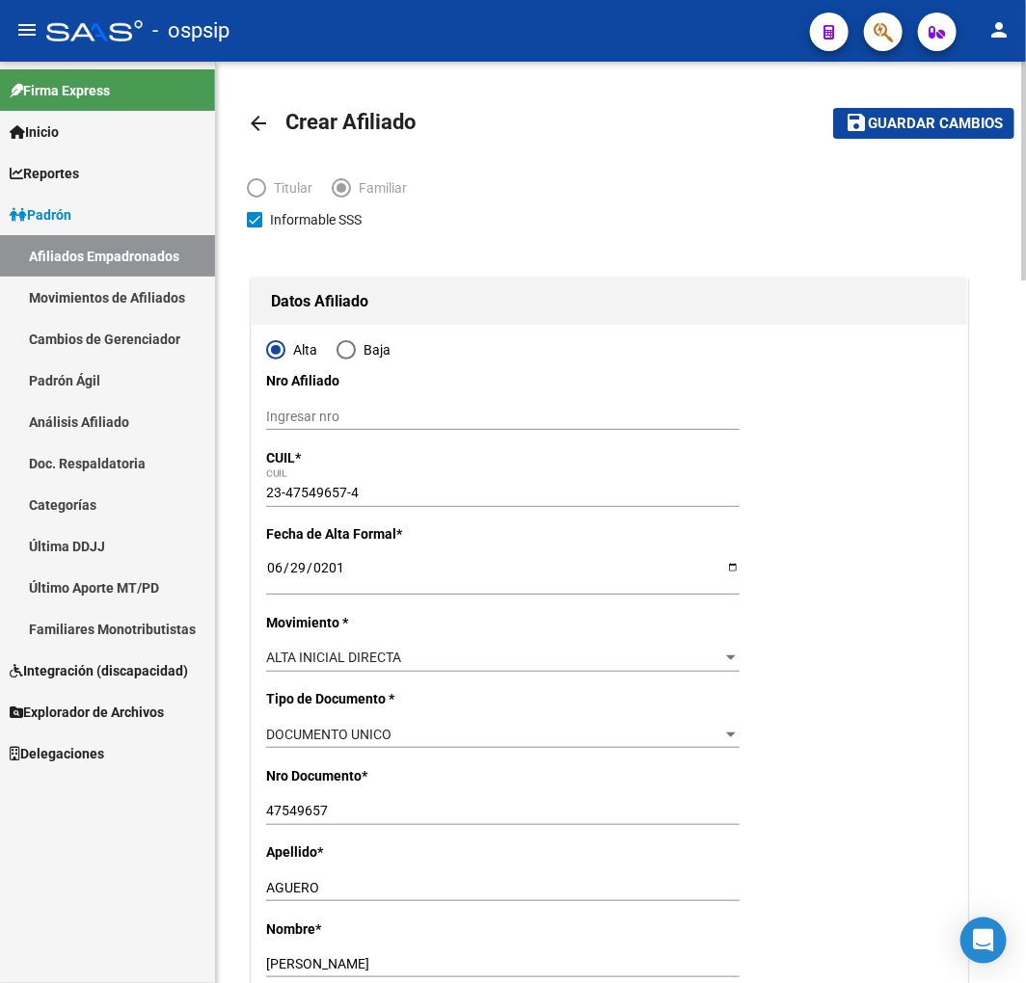
click at [935, 129] on span "Guardar cambios" at bounding box center [935, 124] width 135 height 17
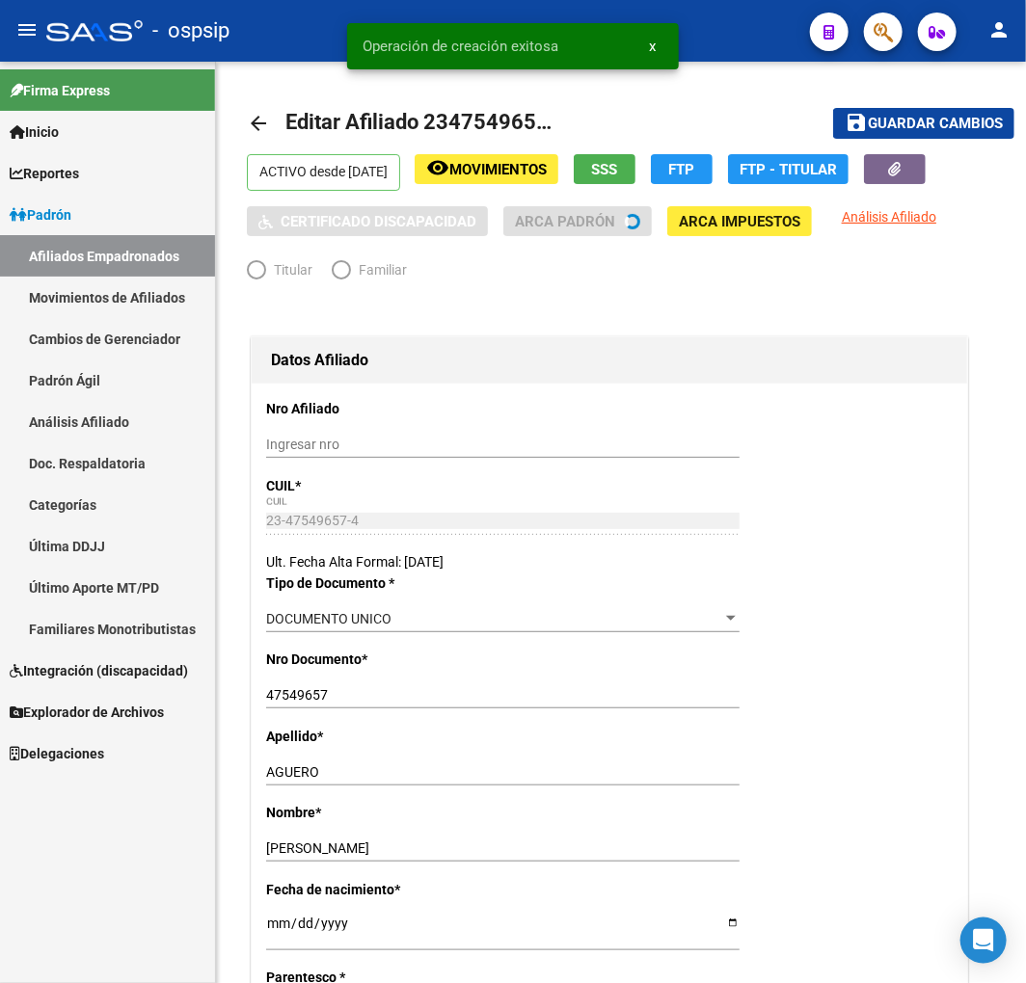
radio input "true"
type input "30-55244260-8"
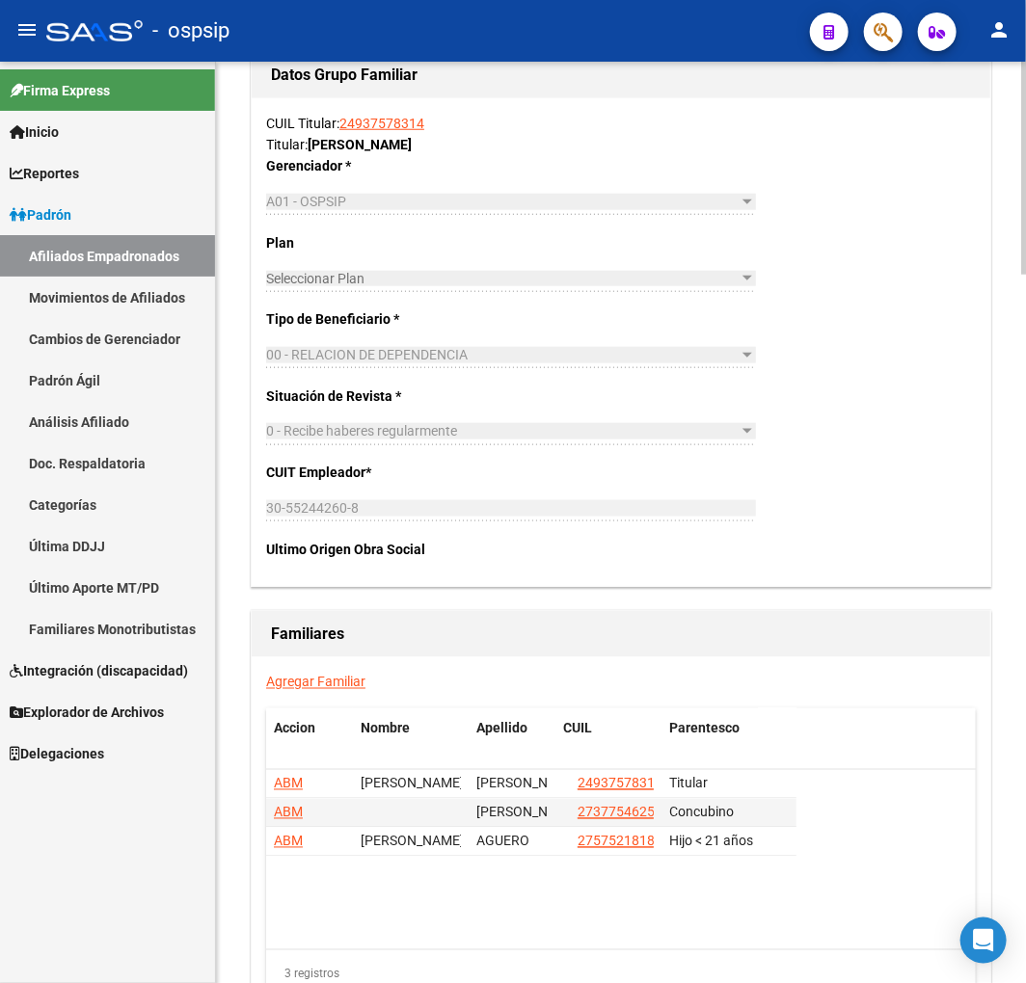
scroll to position [2892, 0]
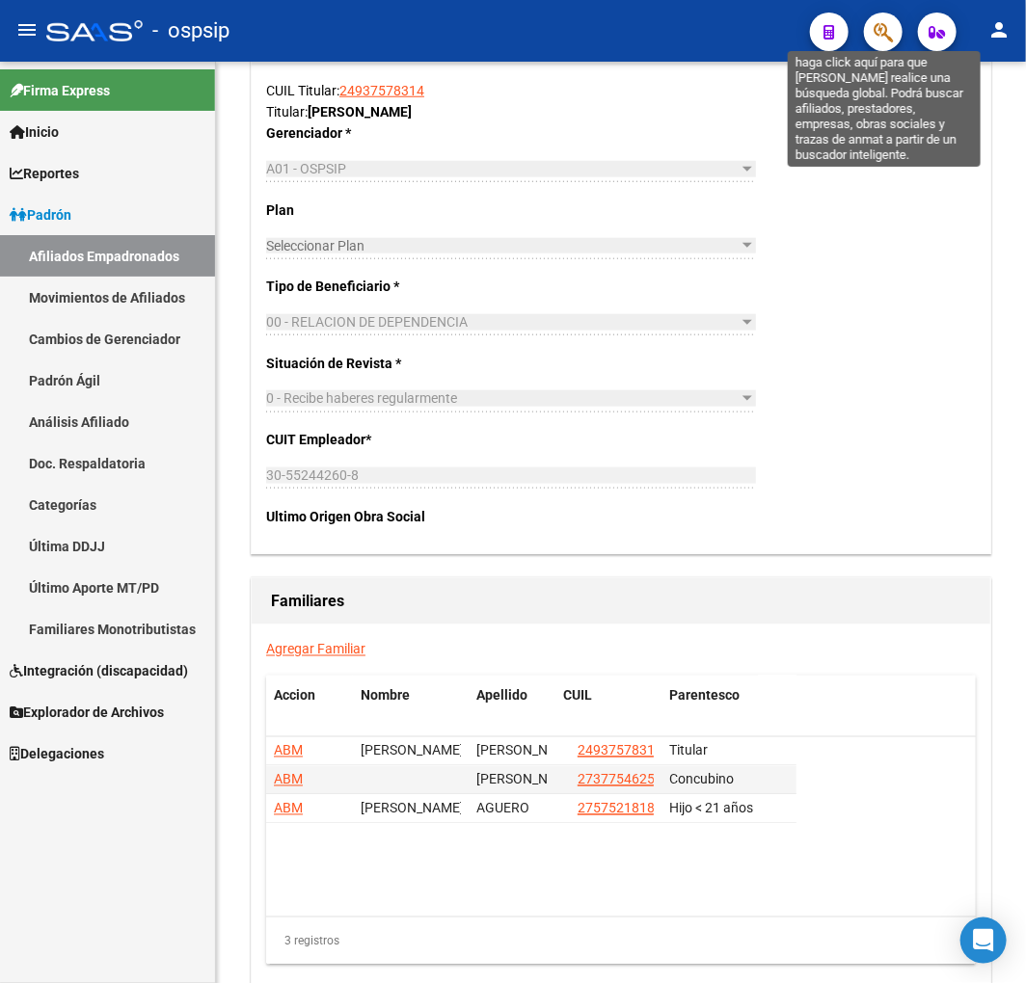
click at [883, 34] on icon "button" at bounding box center [882, 32] width 19 height 22
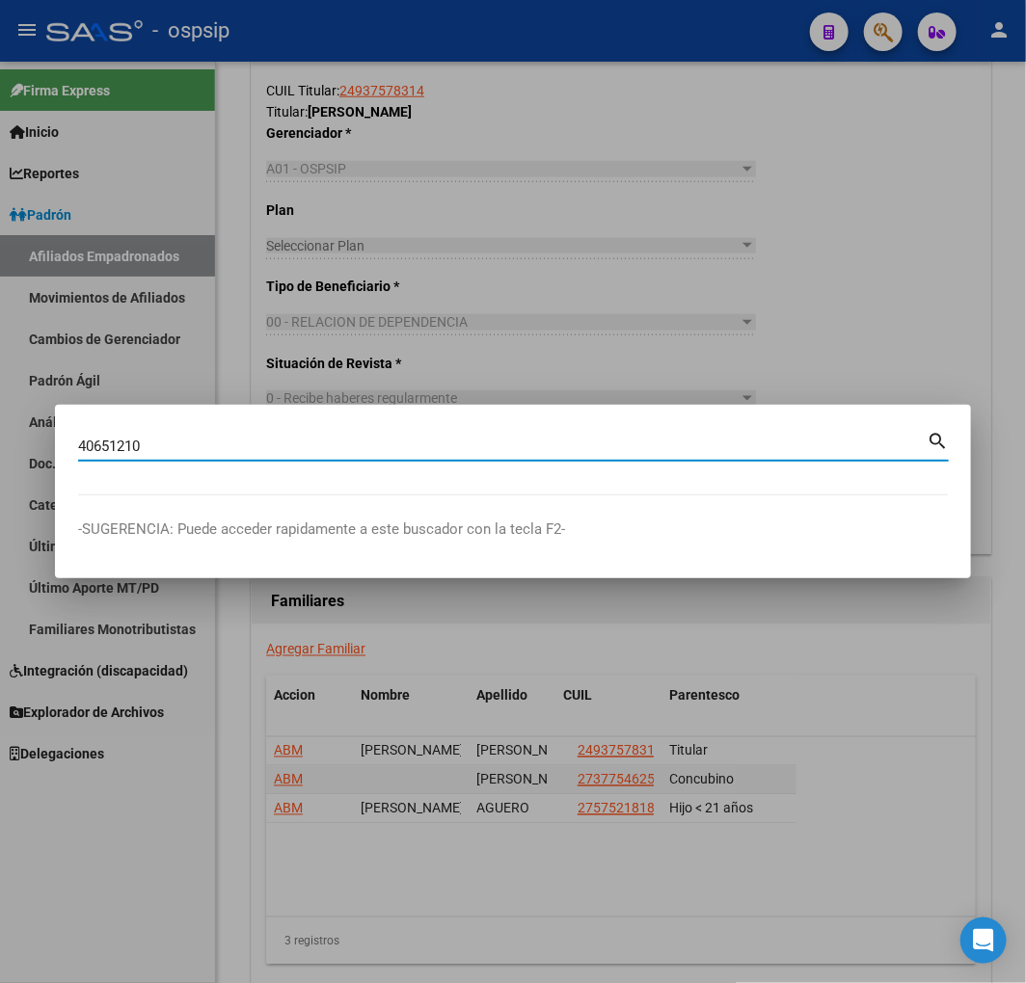
type input "40651210"
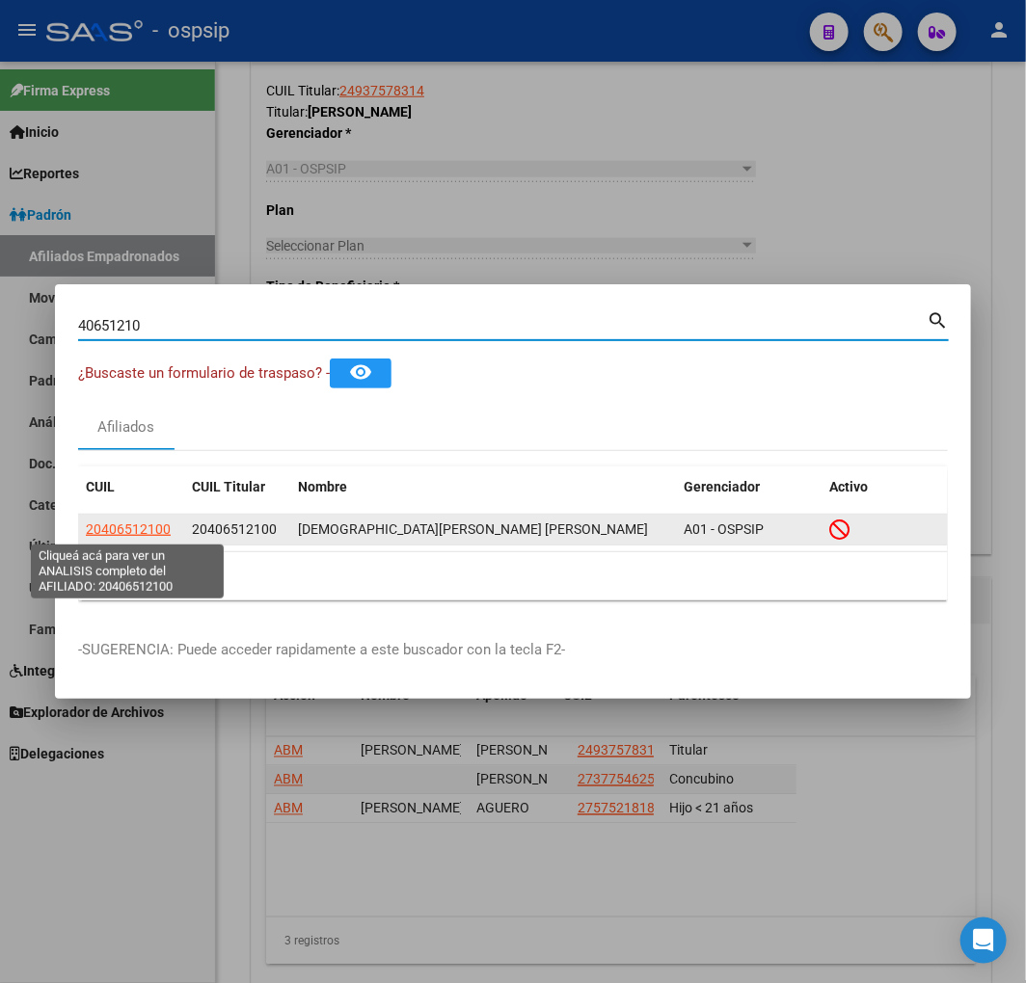
click at [132, 525] on span "20406512100" at bounding box center [128, 529] width 85 height 15
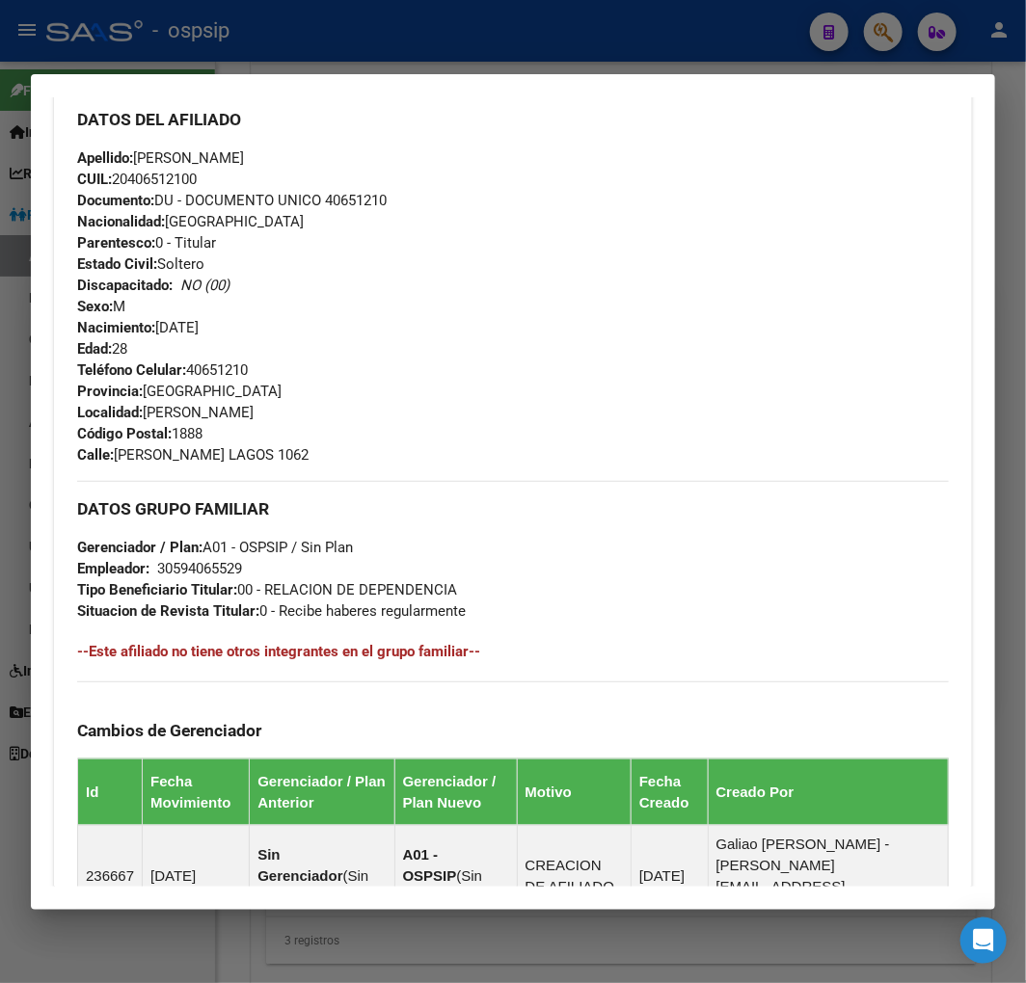
scroll to position [979, 0]
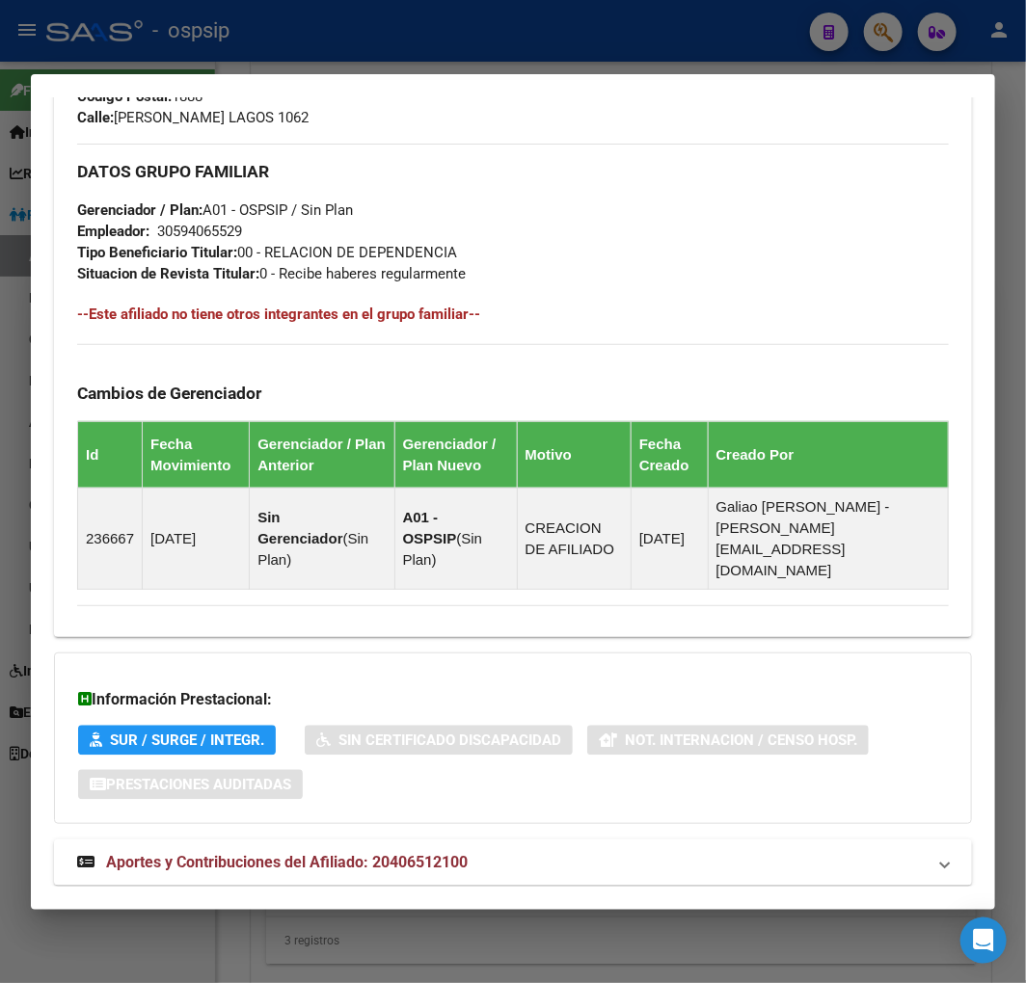
click at [705, 846] on div "DATOS PADRÓN ÁGIL: BRITEZ MAXIMILIANO NICOLAS ANGEL | INACTIVO | AFILIADO TITUL…" at bounding box center [513, 47] width 918 height 1722
click at [705, 851] on mat-panel-title "Aportes y Contribuciones del Afiliado: 20406512100" at bounding box center [501, 862] width 848 height 23
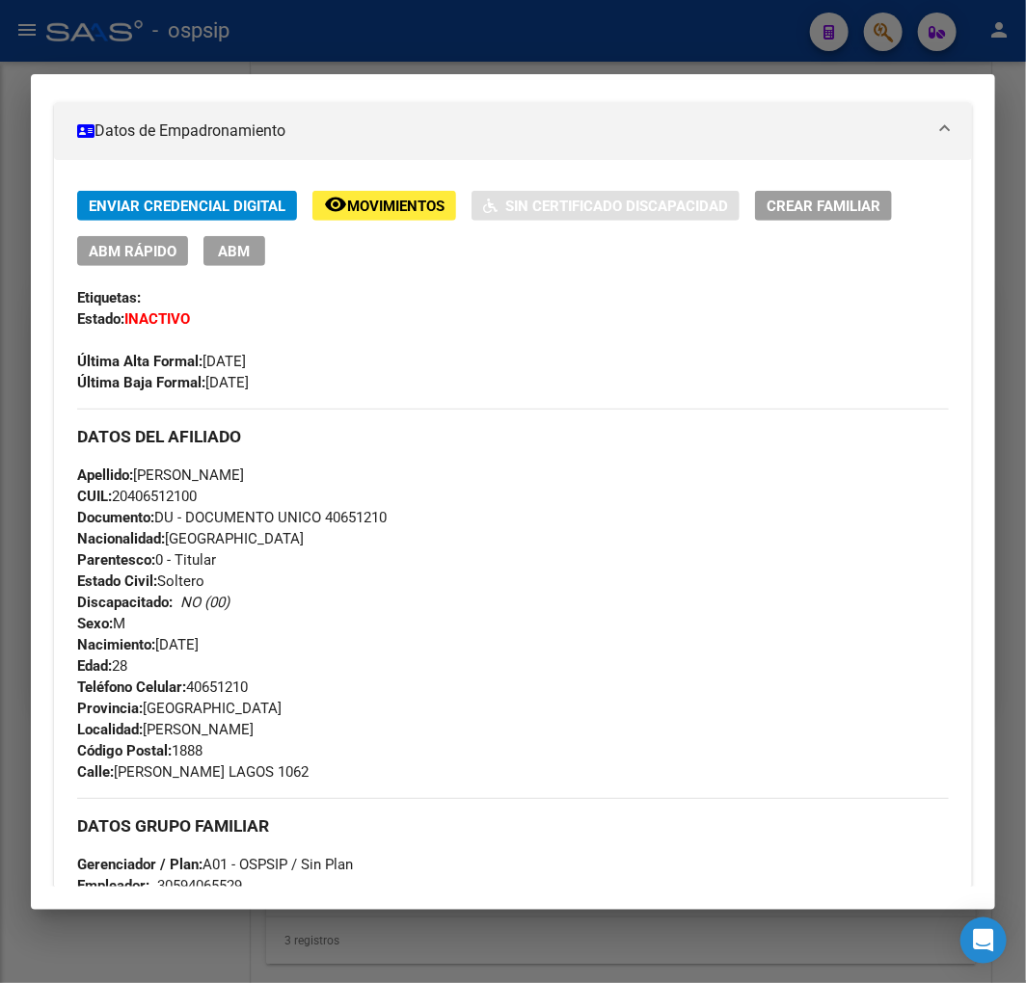
scroll to position [325, 0]
click at [391, 64] on div at bounding box center [513, 491] width 1026 height 983
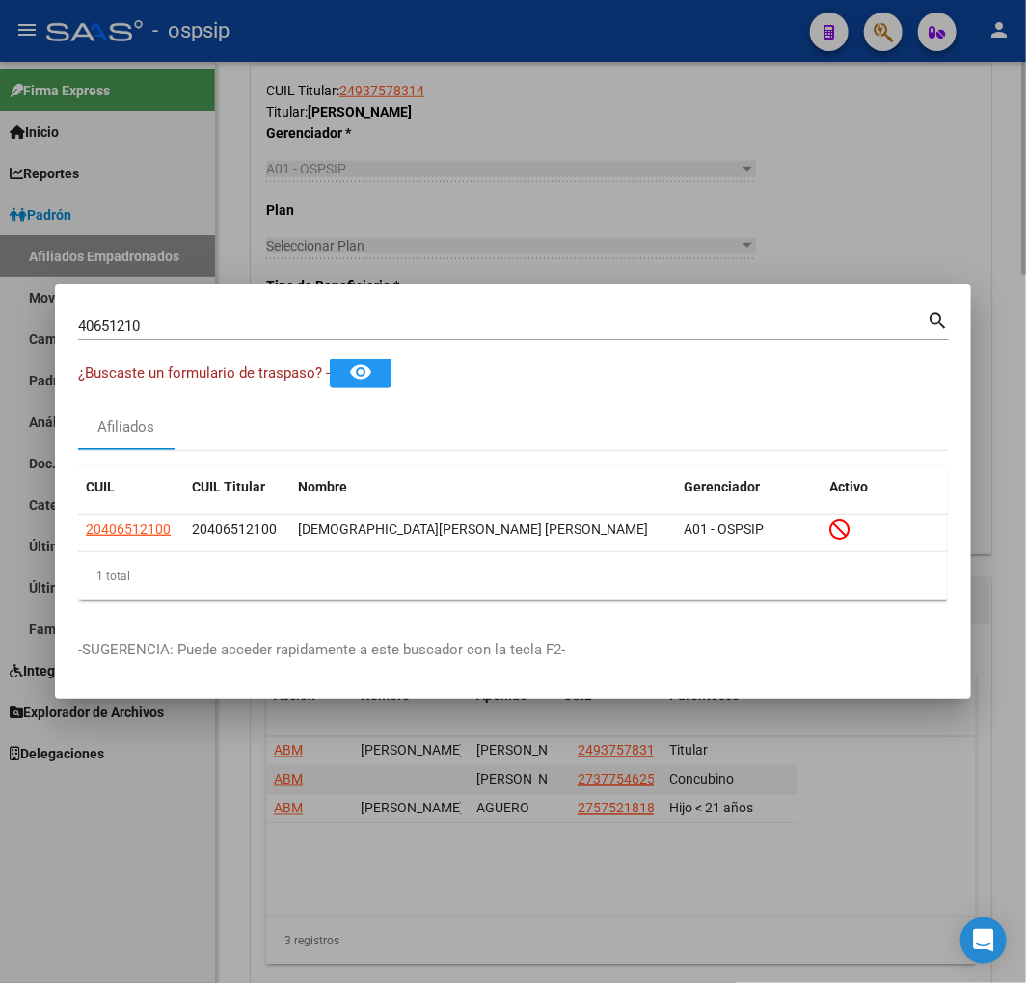
click at [402, 66] on div at bounding box center [513, 491] width 1026 height 983
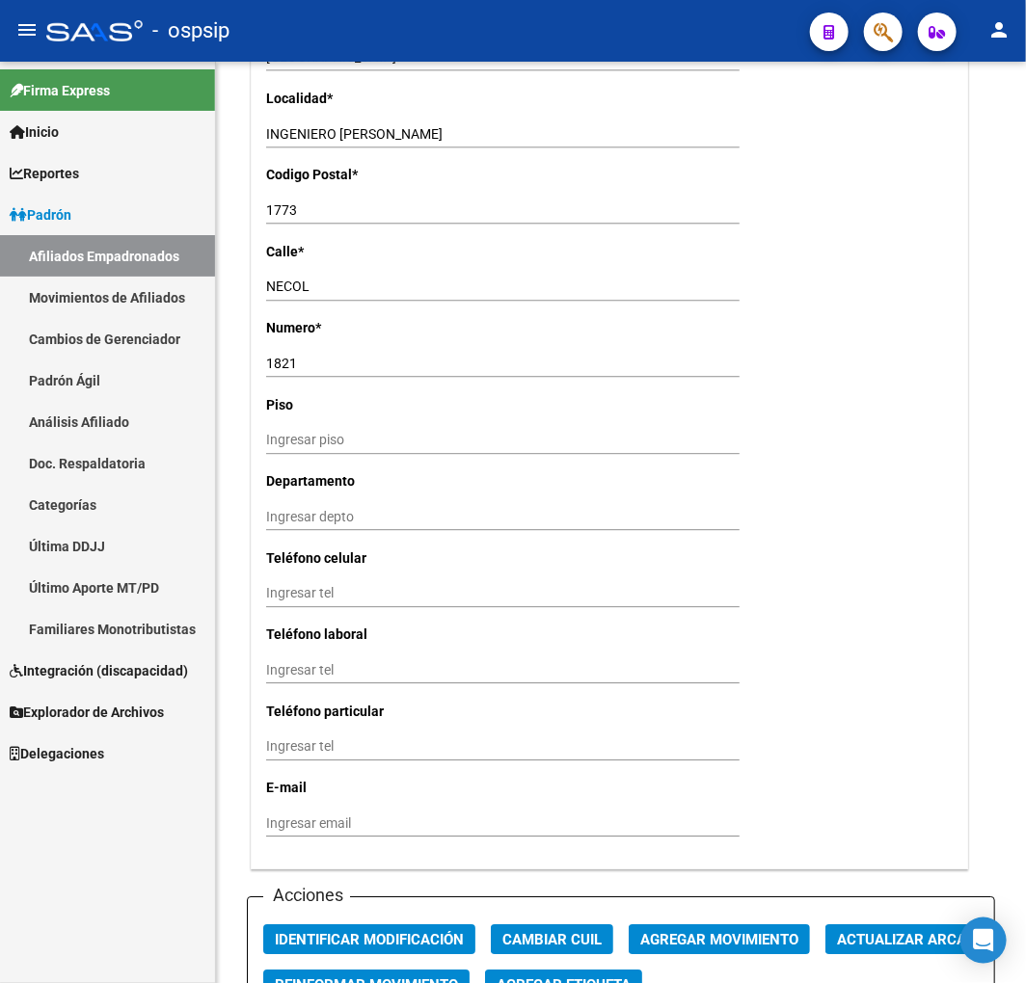
scroll to position [1499, 0]
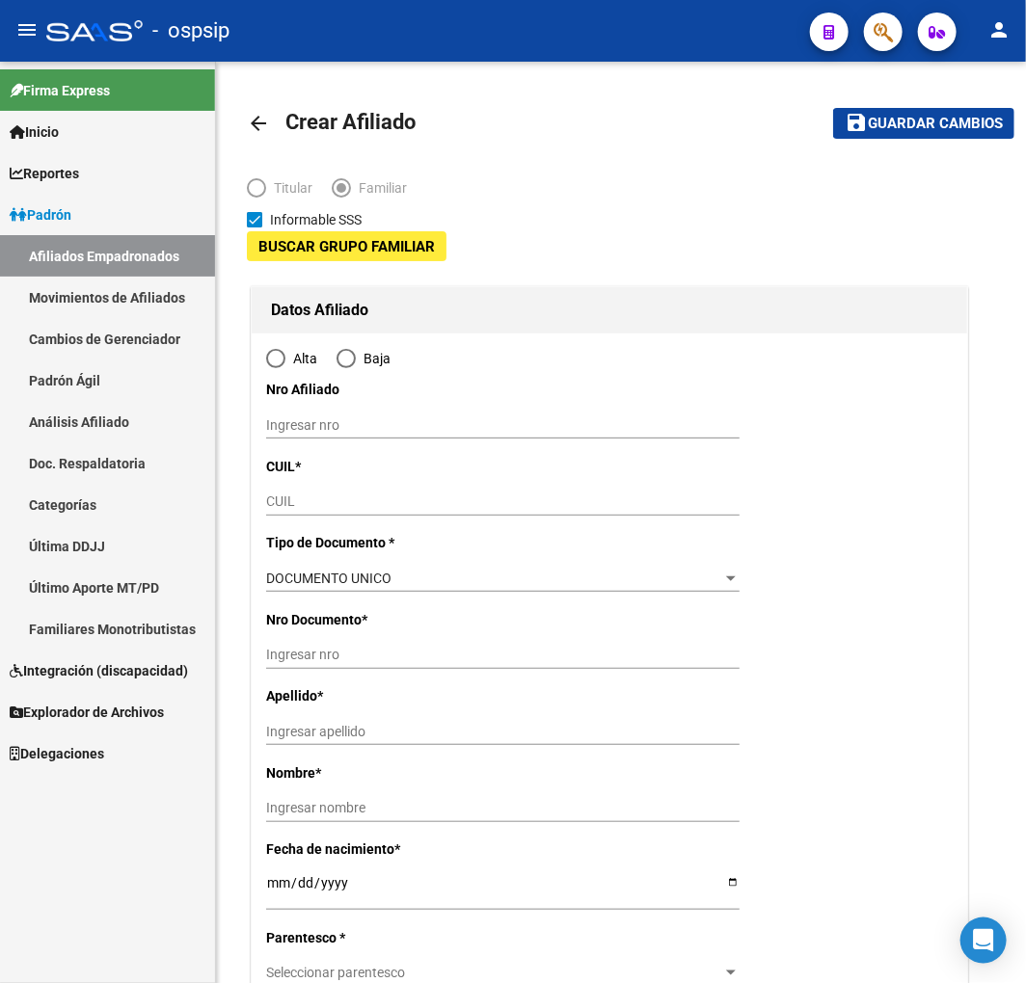
type input "30-55244260-8"
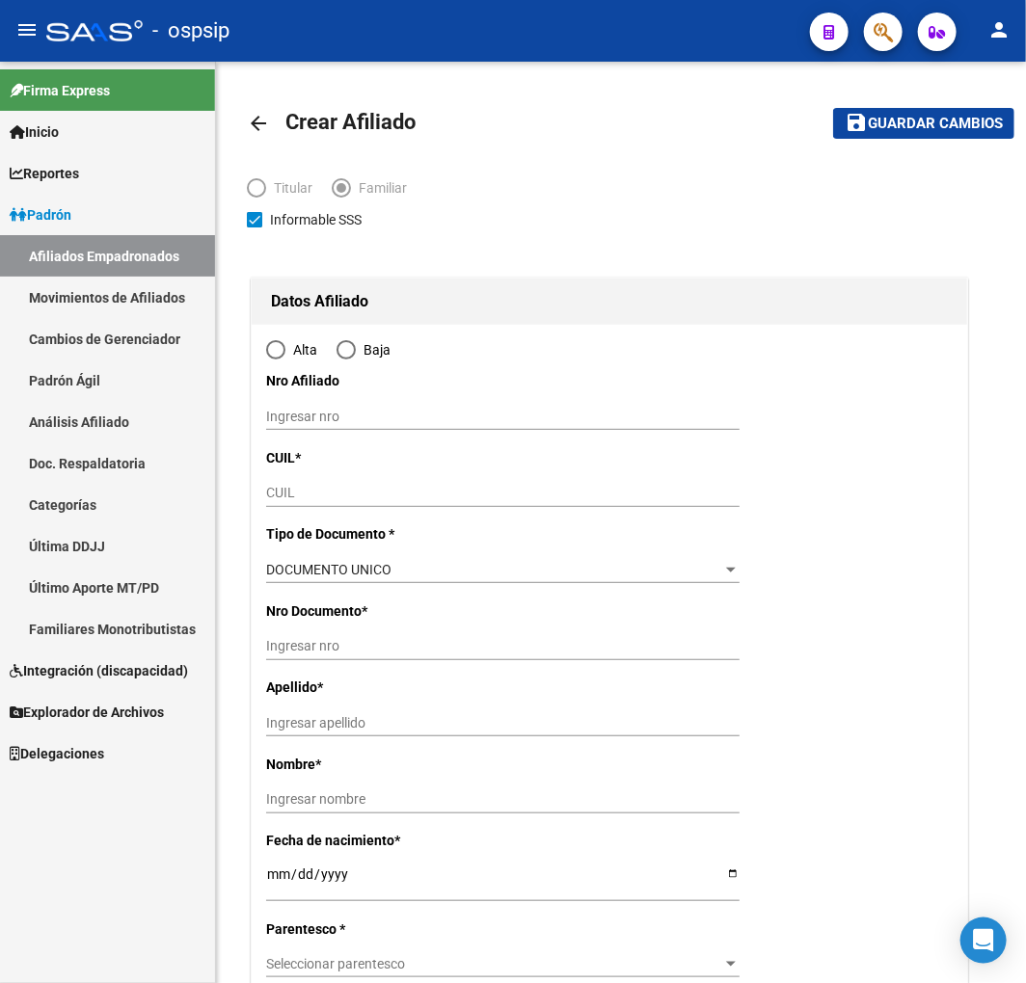
type input "INGENIERO BUDGE"
type input "1829"
type input "espronceda"
type input "2198"
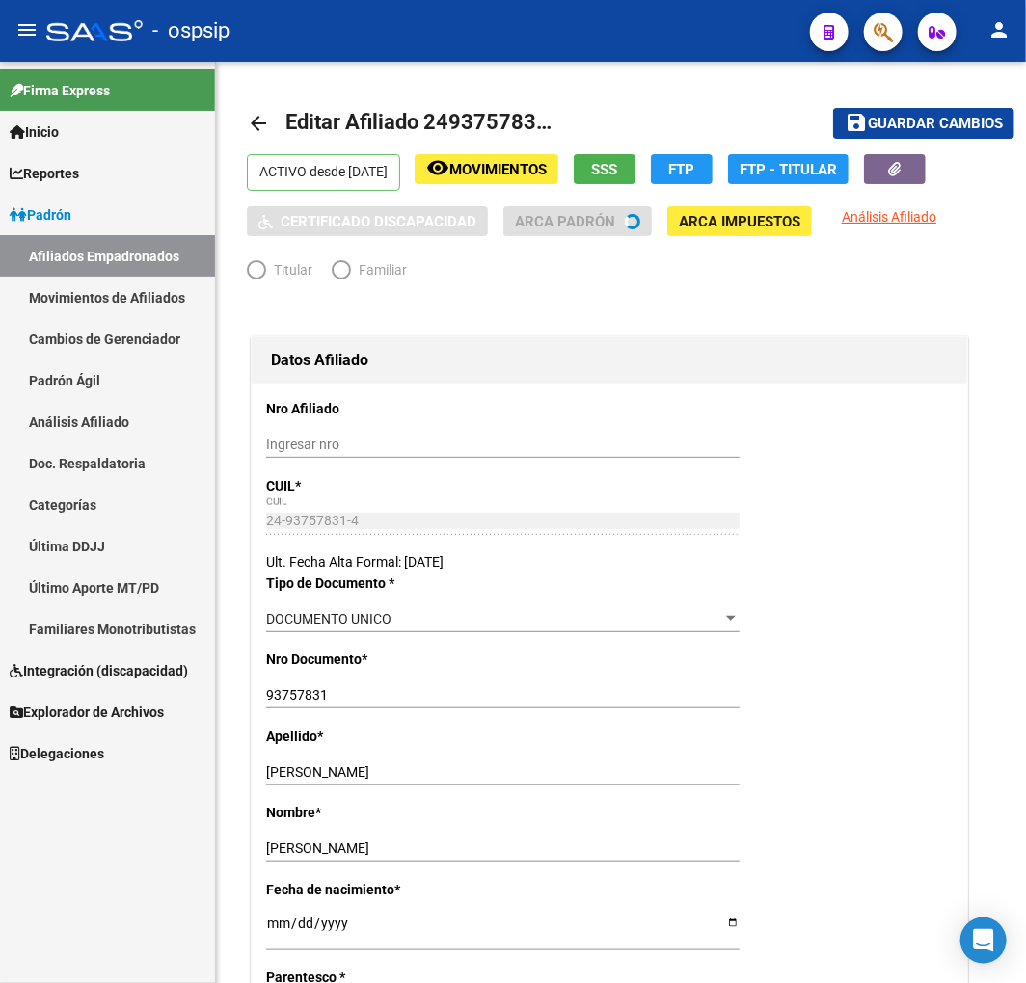
radio input "true"
type input "30-55244260-8"
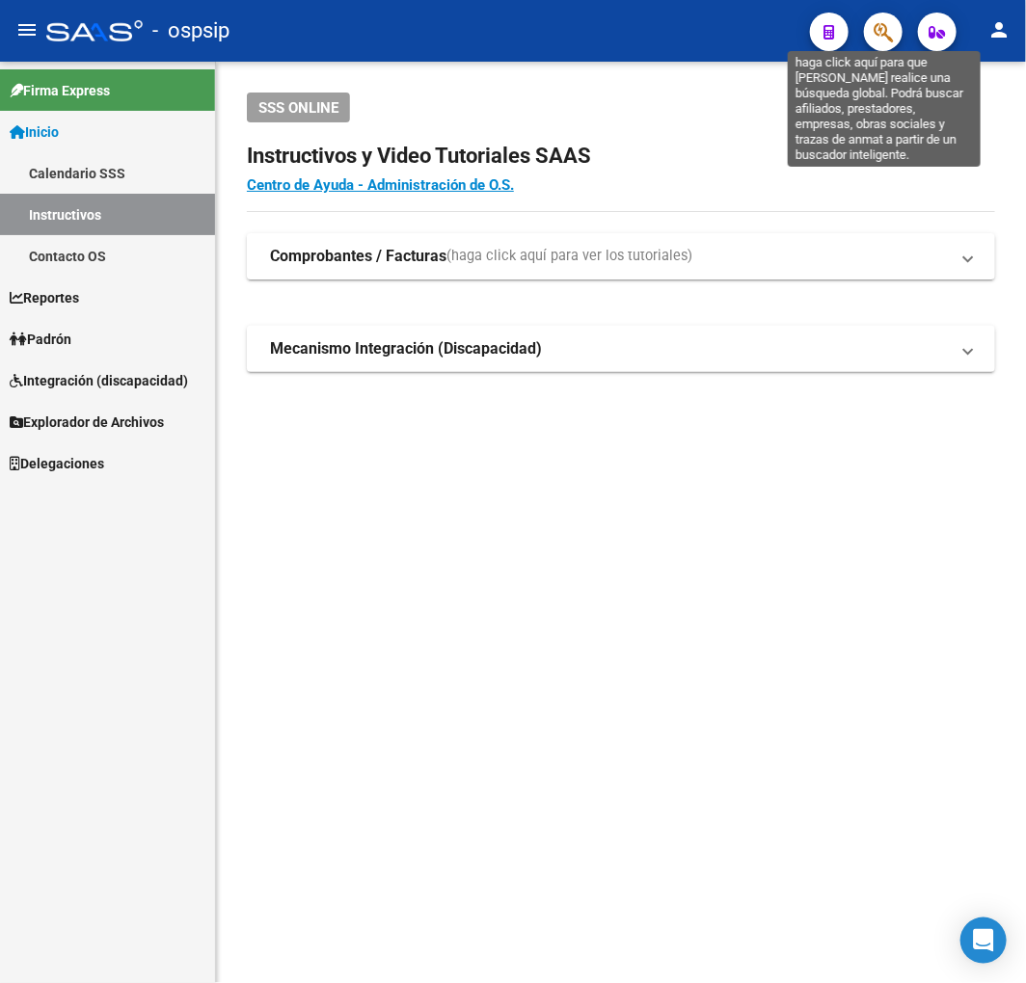
click at [889, 29] on icon "button" at bounding box center [882, 32] width 19 height 22
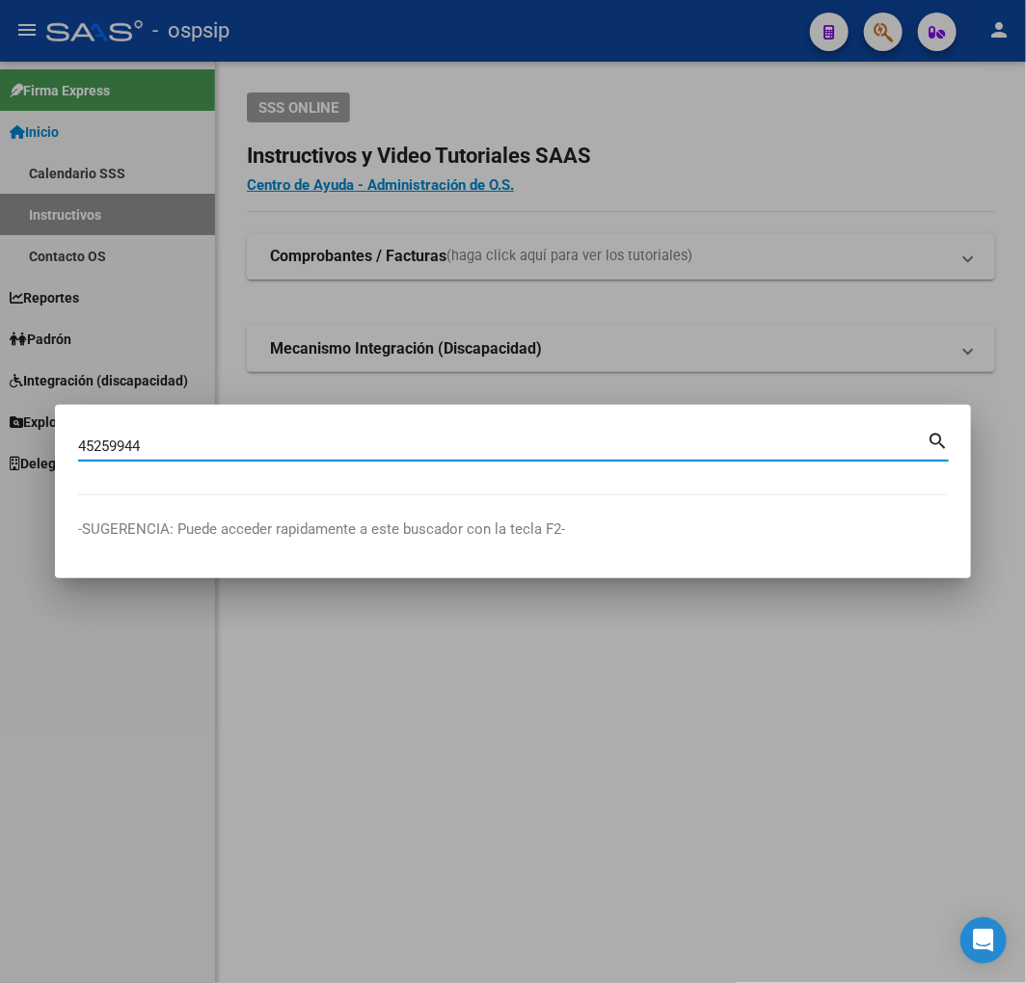
type input "45259944"
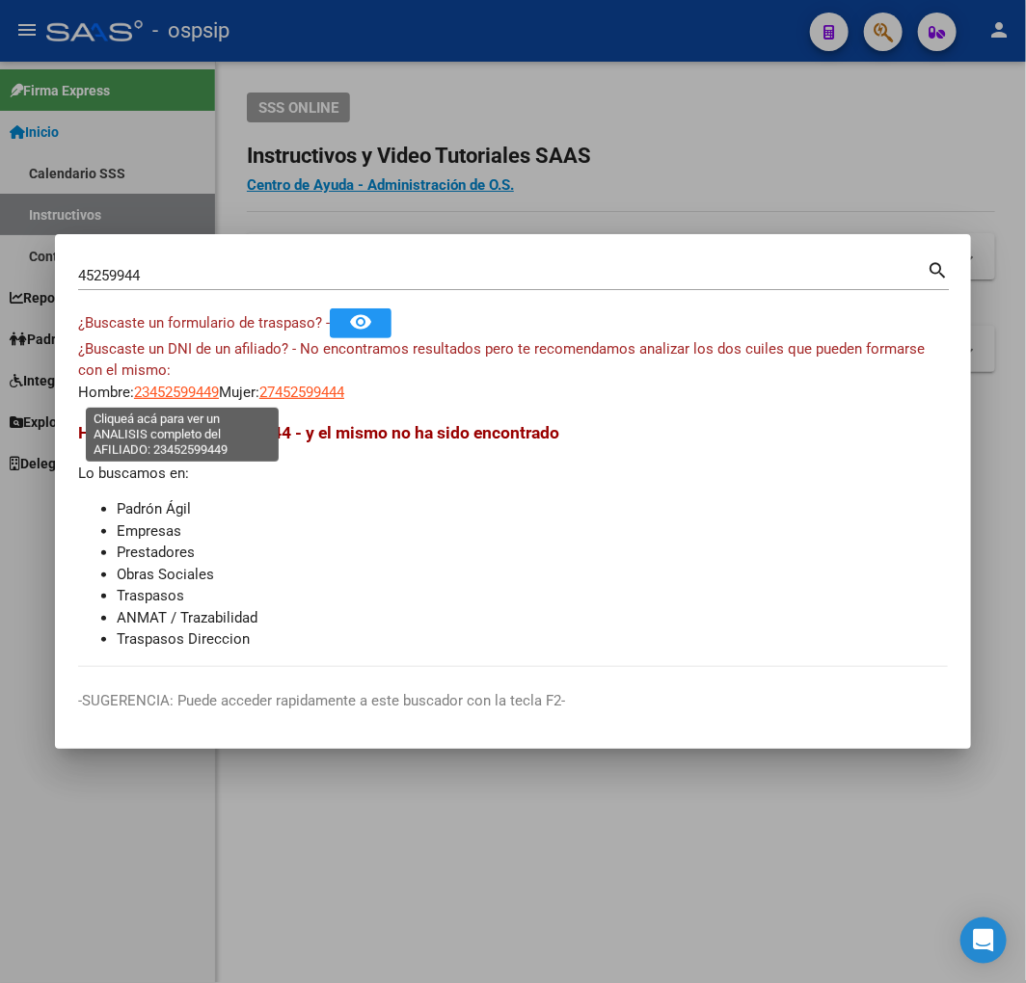
click at [187, 386] on span "23452599449" at bounding box center [176, 392] width 85 height 17
type textarea "23452599449"
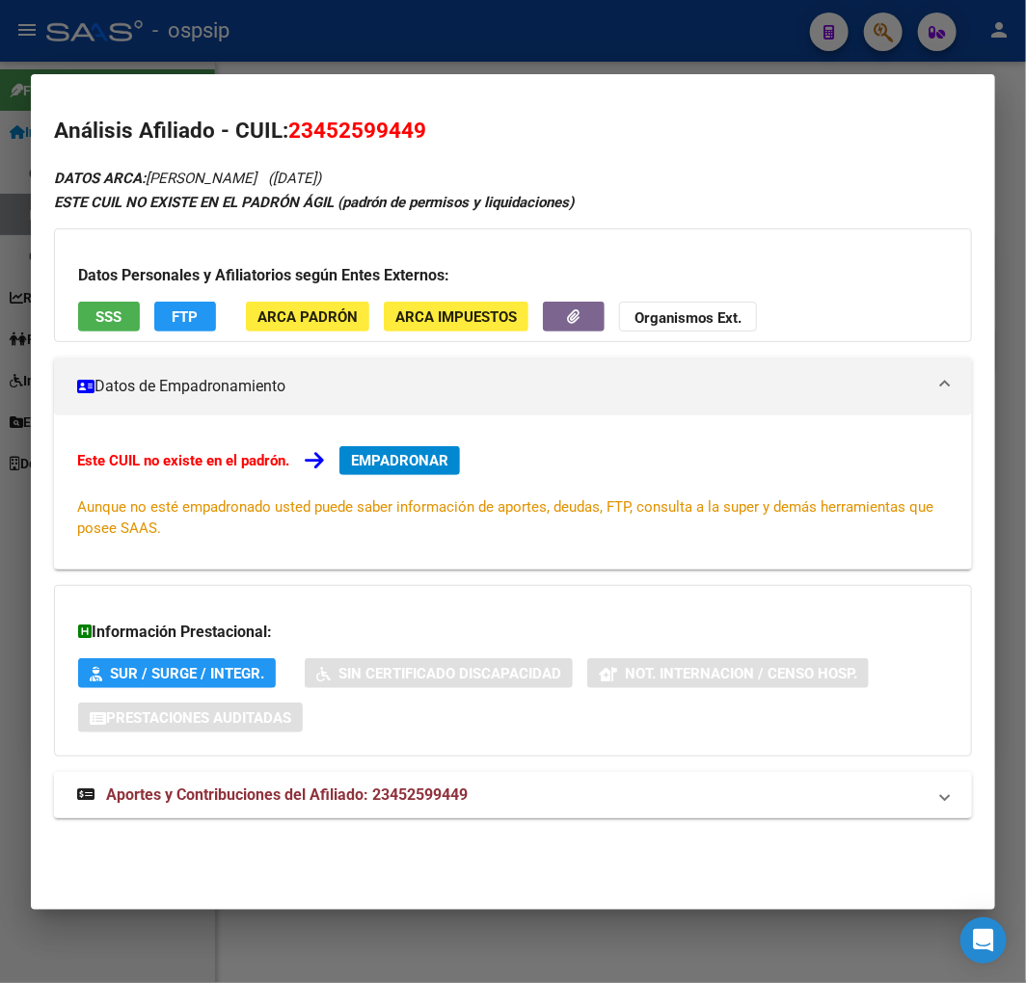
click at [455, 776] on mat-expansion-panel-header "Aportes y Contribuciones del Afiliado: 23452599449" at bounding box center [513, 795] width 918 height 46
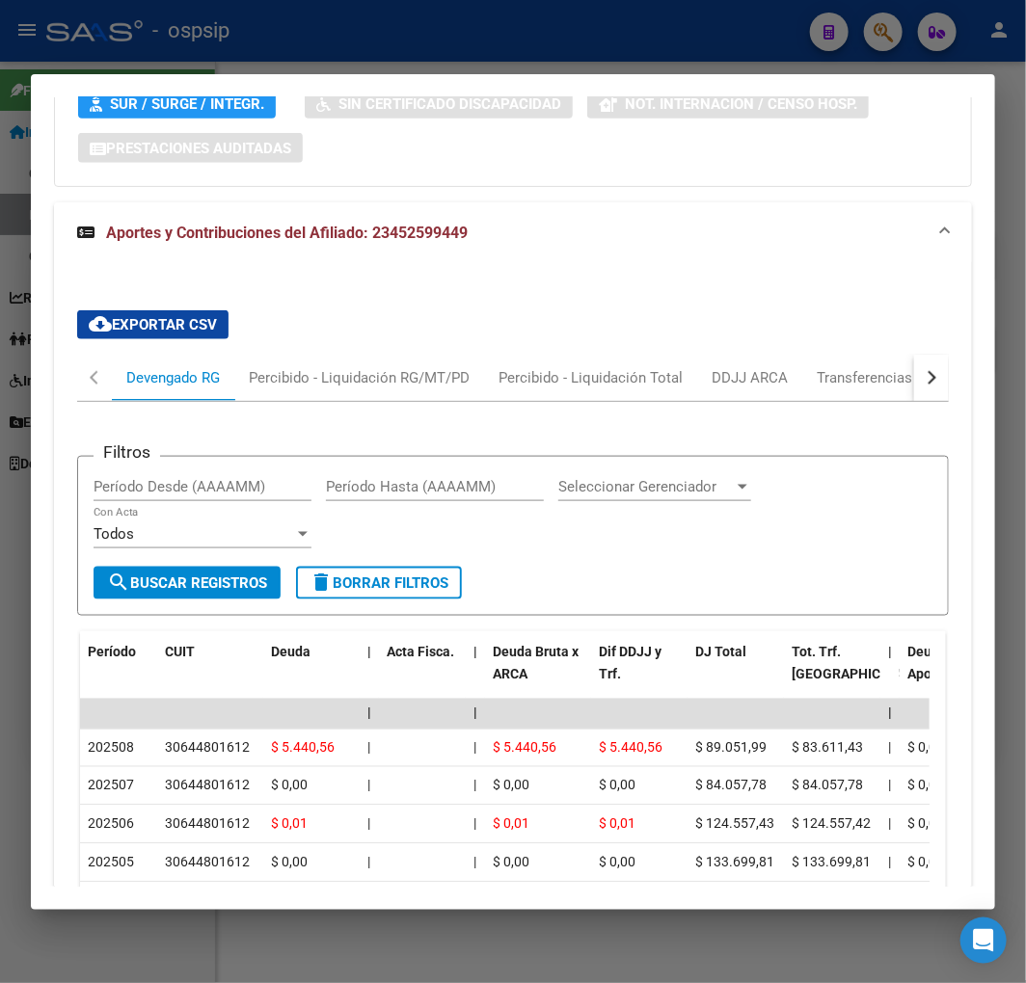
scroll to position [964, 0]
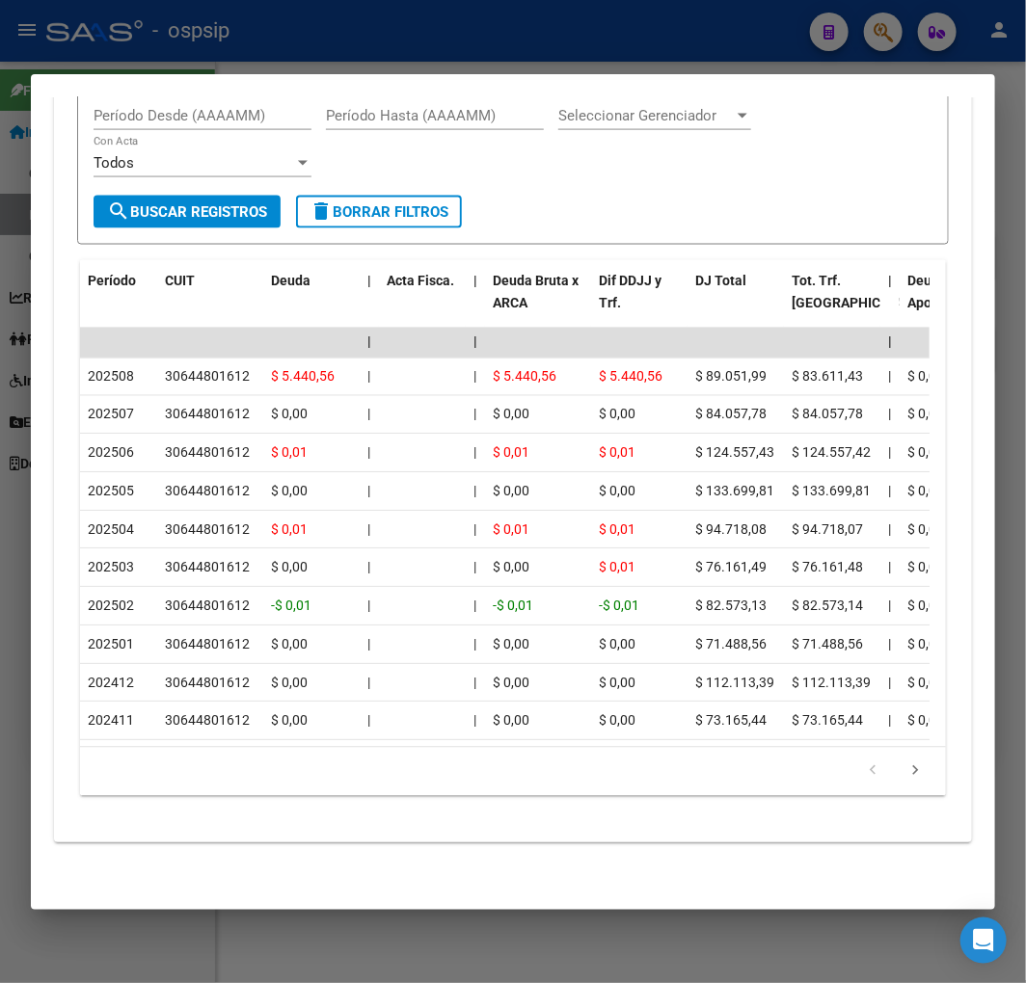
click at [431, 16] on div at bounding box center [513, 491] width 1026 height 983
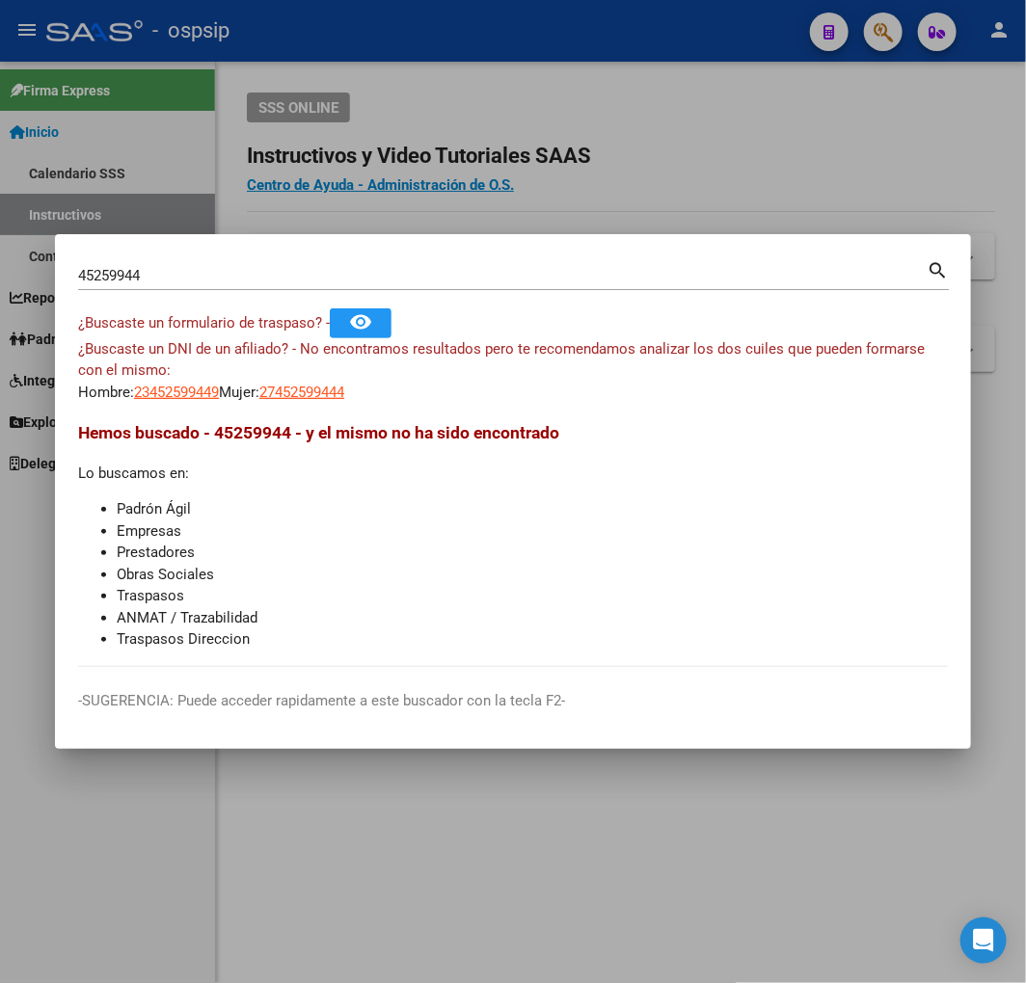
drag, startPoint x: 467, startPoint y: 176, endPoint x: 461, endPoint y: 196, distance: 20.1
click at [467, 177] on div at bounding box center [513, 491] width 1026 height 983
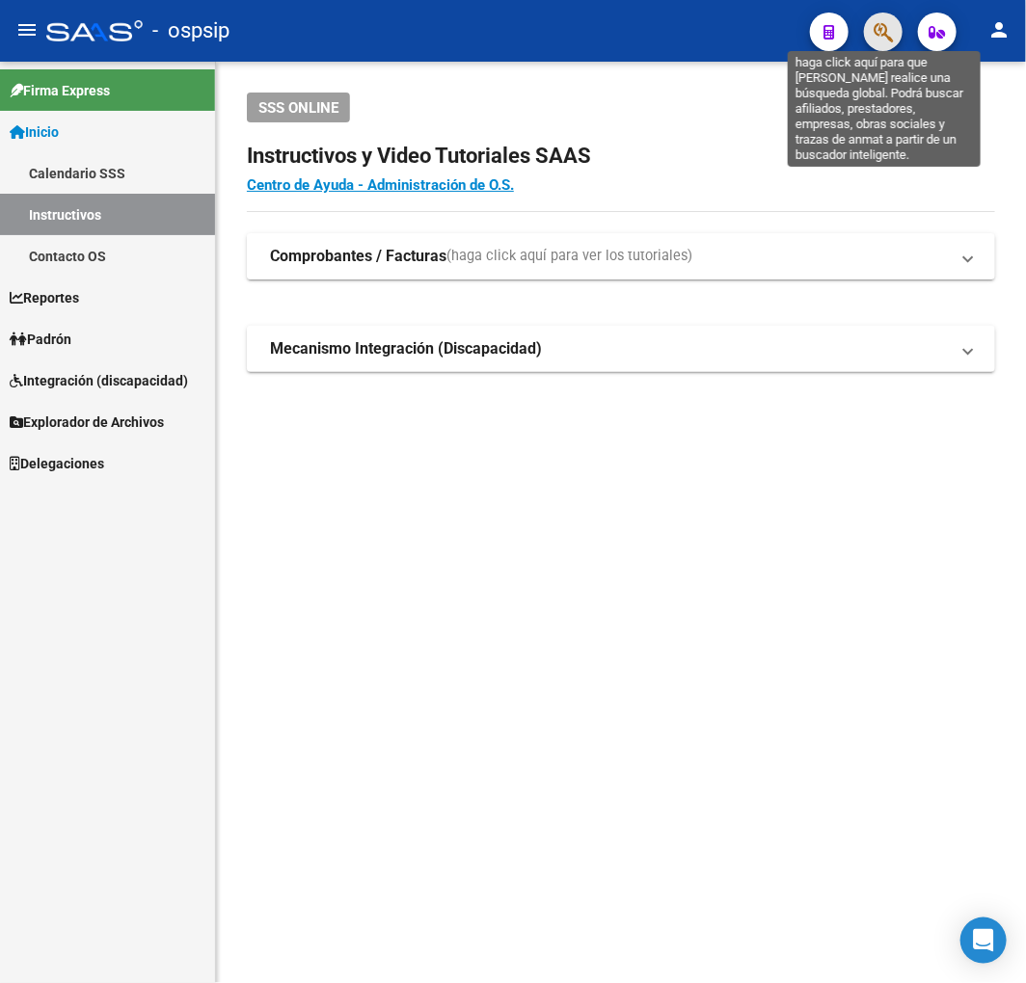
click at [882, 25] on icon "button" at bounding box center [882, 32] width 19 height 22
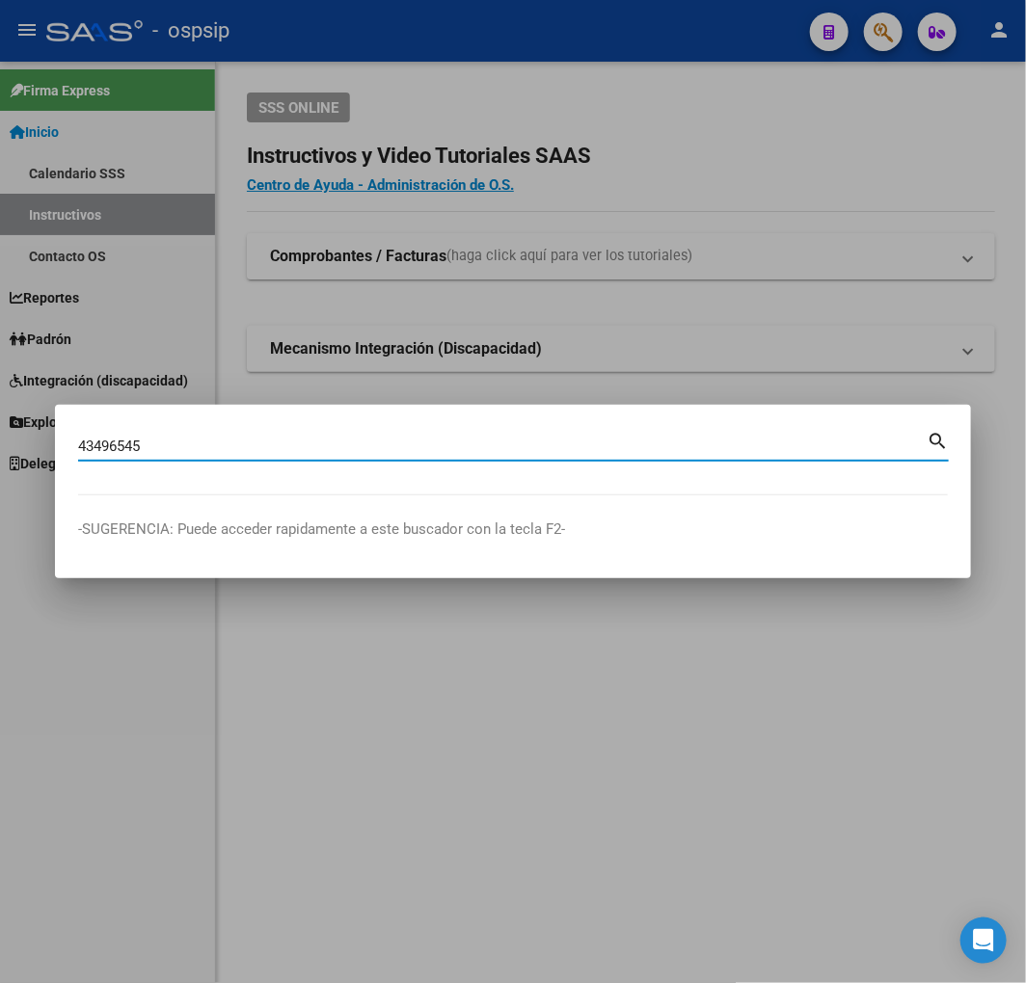
type input "43496545"
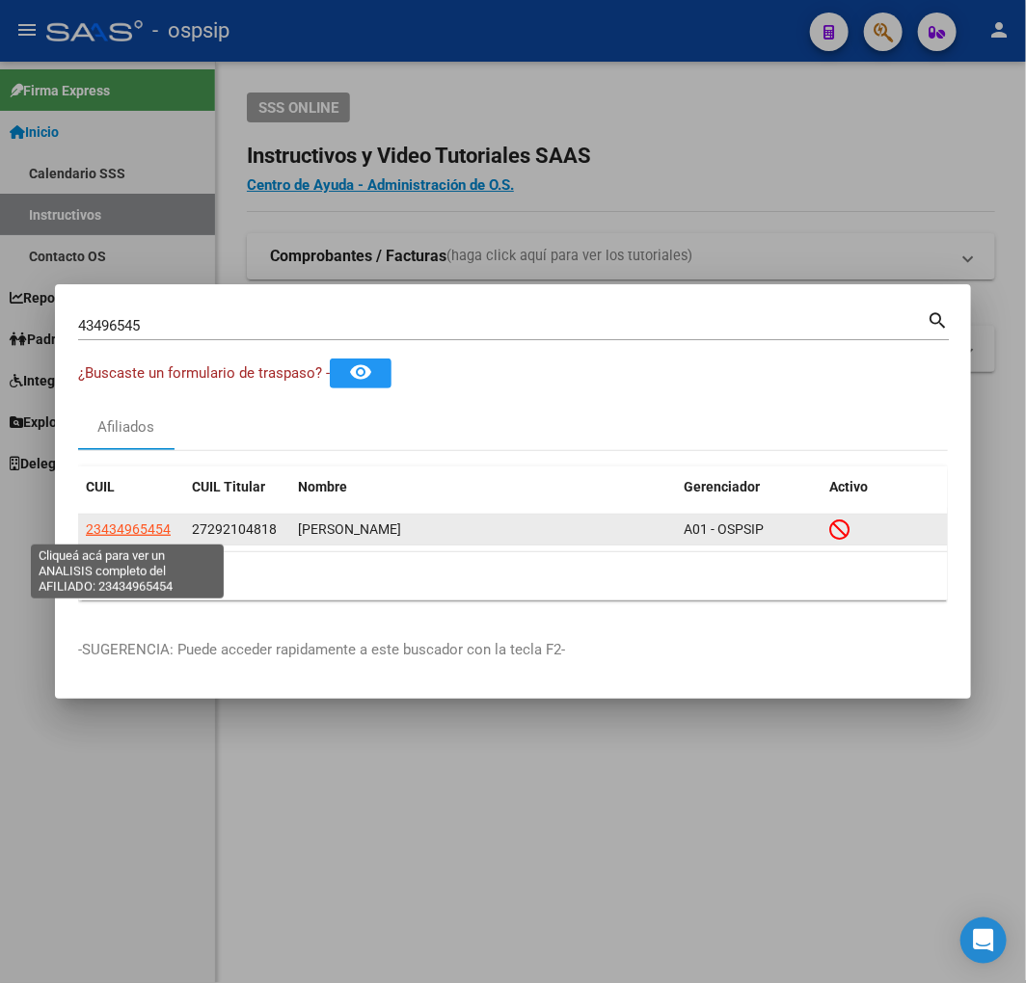
click at [130, 532] on span "23434965454" at bounding box center [128, 529] width 85 height 15
type textarea "23434965454"
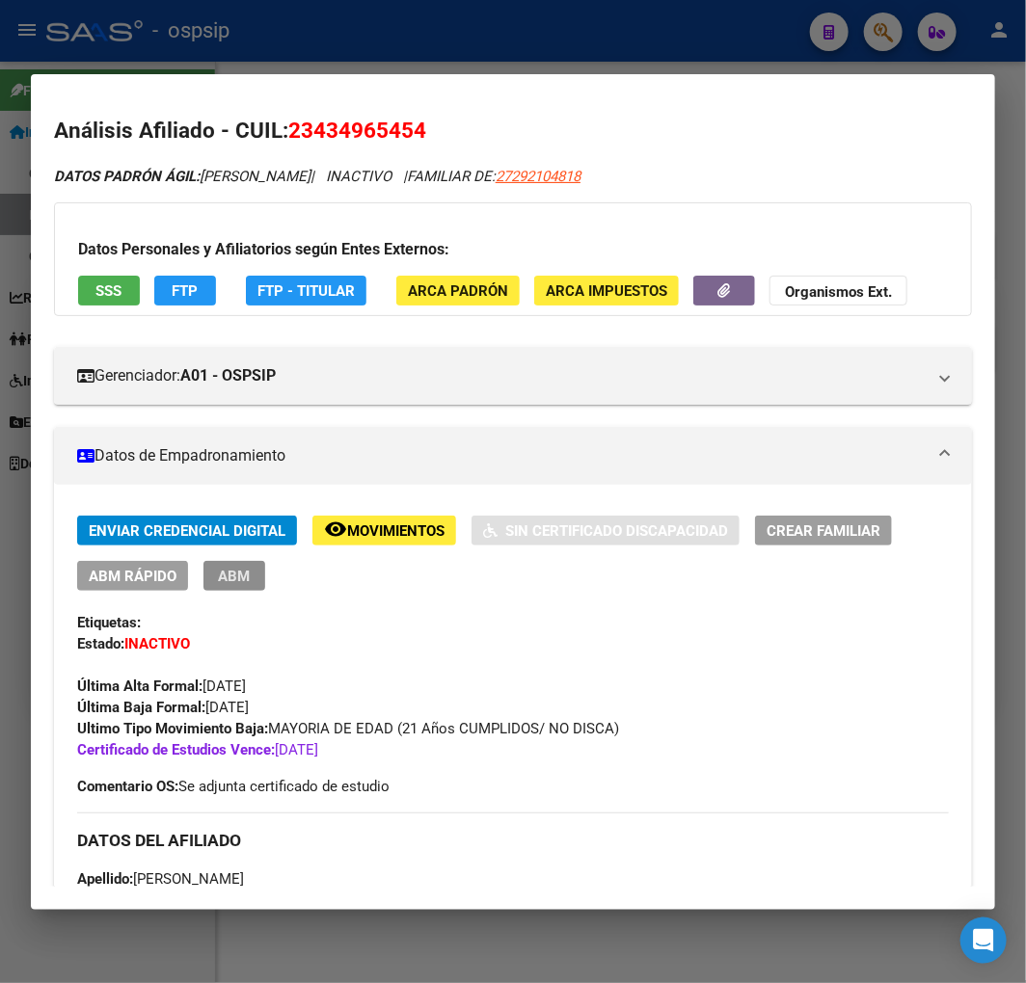
click at [248, 590] on button "ABM" at bounding box center [234, 576] width 62 height 30
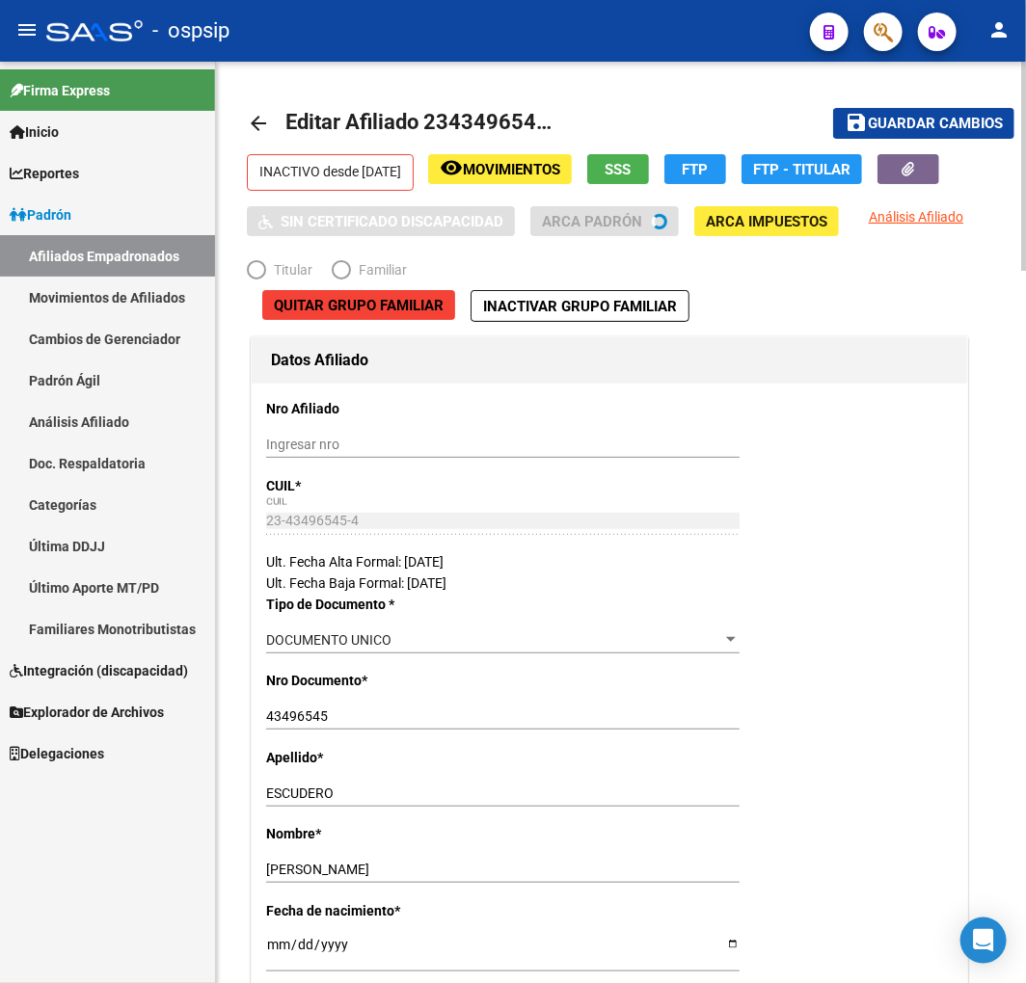
radio input "true"
type input "30-71221490-9"
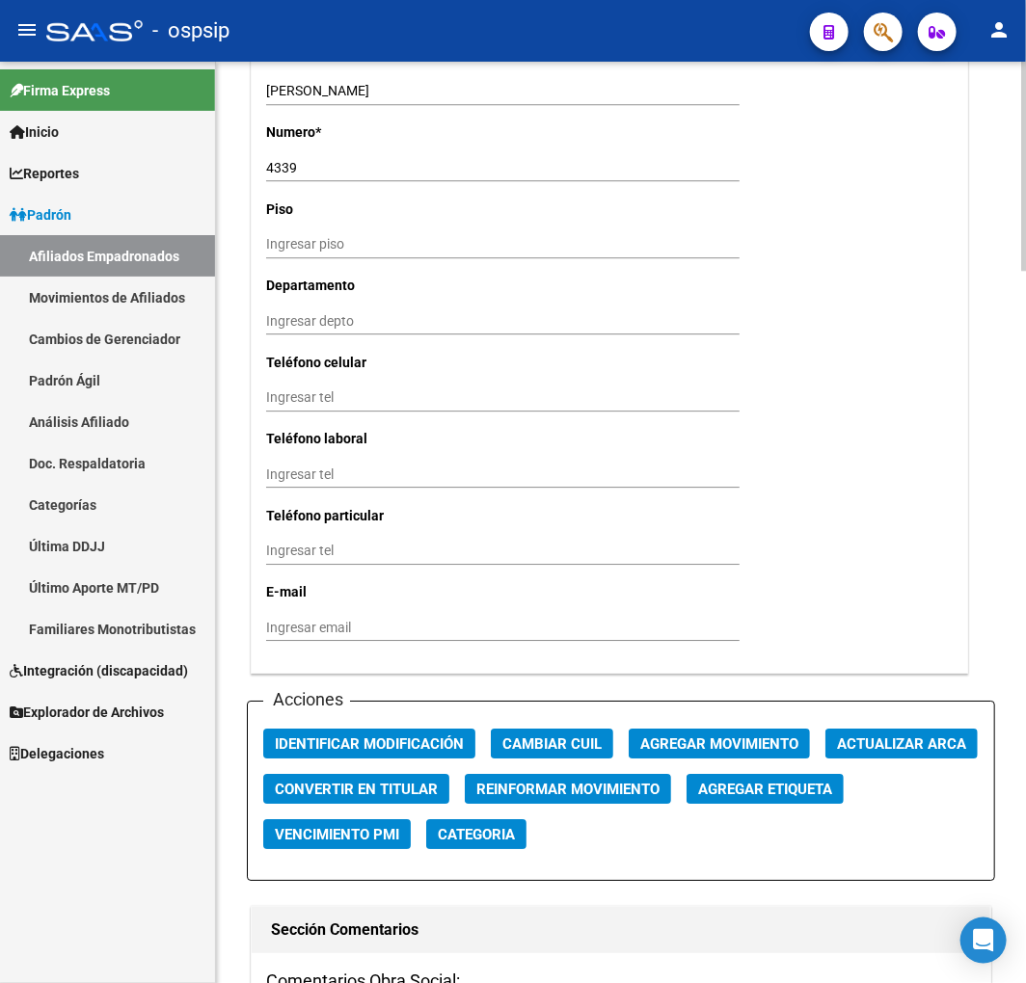
scroll to position [2035, 0]
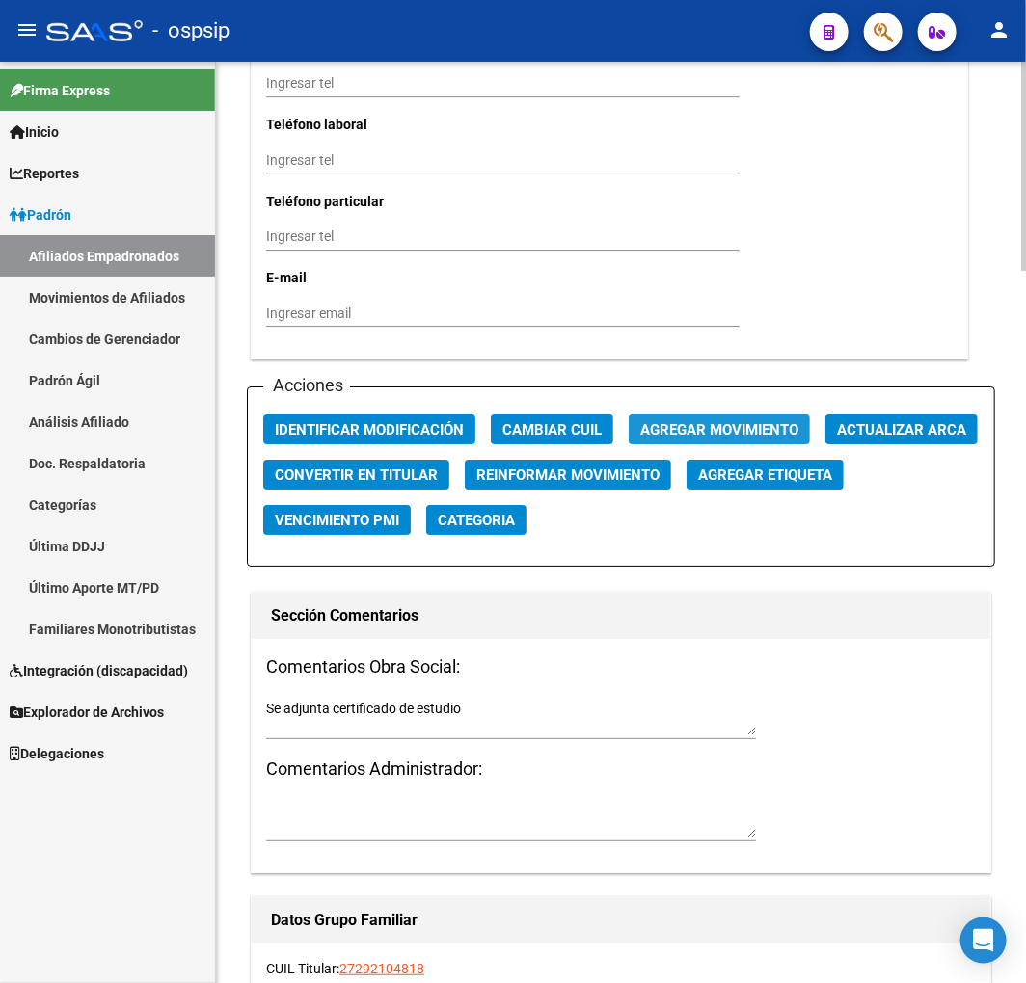
click at [718, 421] on span "Agregar Movimiento" at bounding box center [719, 429] width 158 height 17
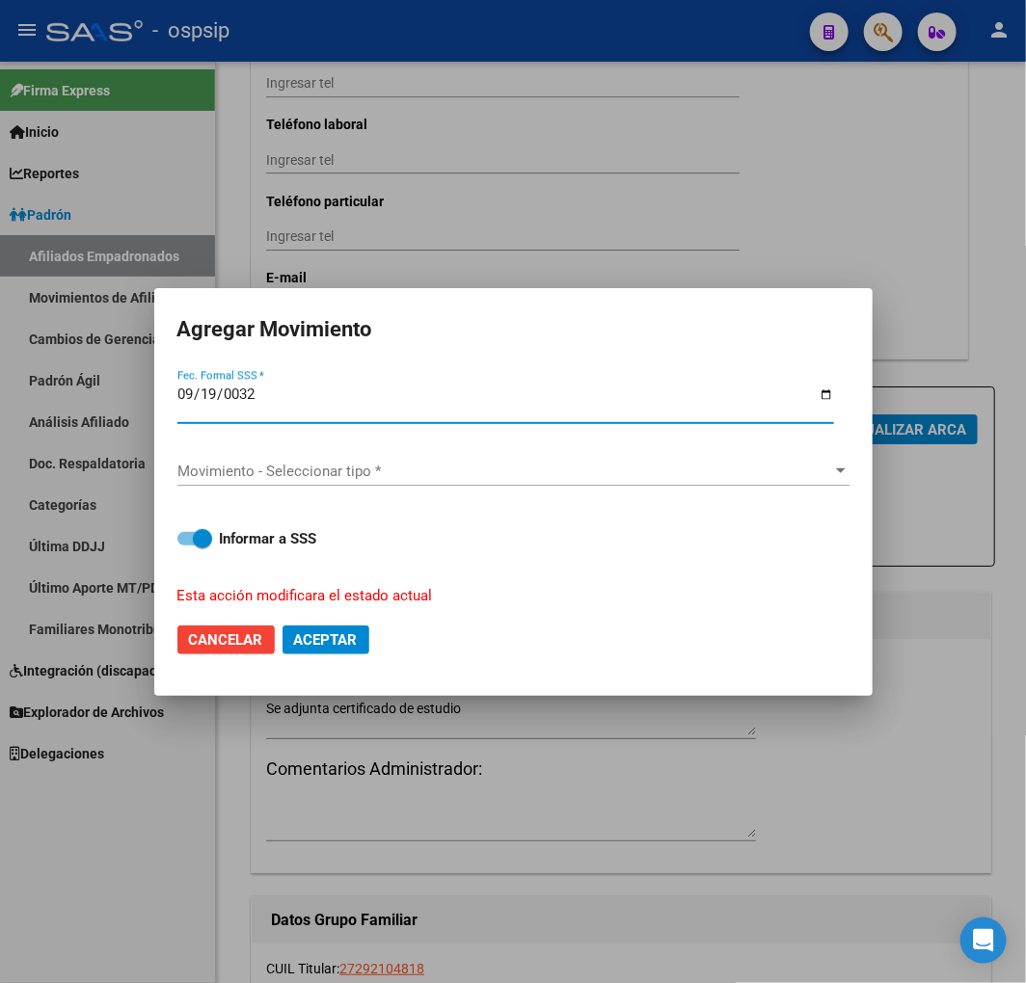
type input "0320-09-19"
type input "2025-09-19"
click at [463, 476] on span "Movimiento - Seleccionar tipo *" at bounding box center [504, 471] width 655 height 17
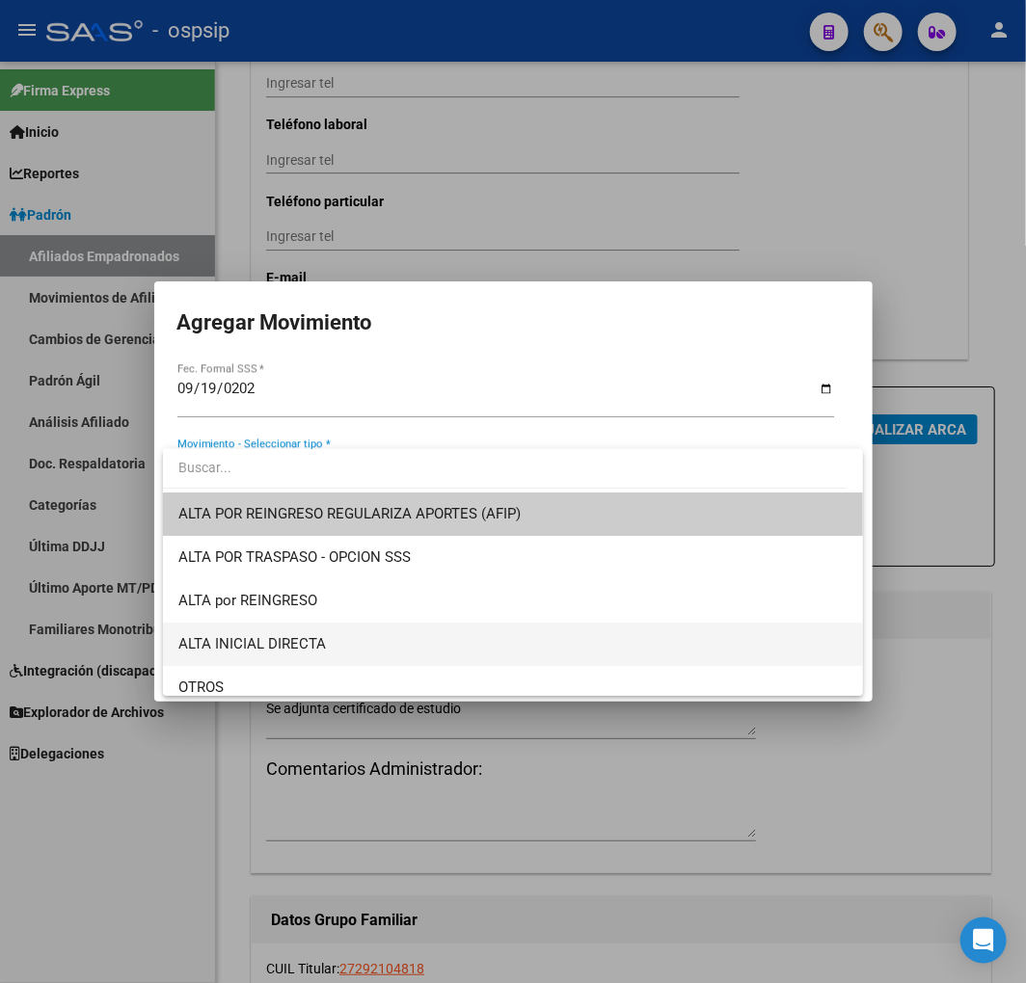
click at [427, 629] on span "ALTA INICIAL DIRECTA" at bounding box center [512, 644] width 669 height 43
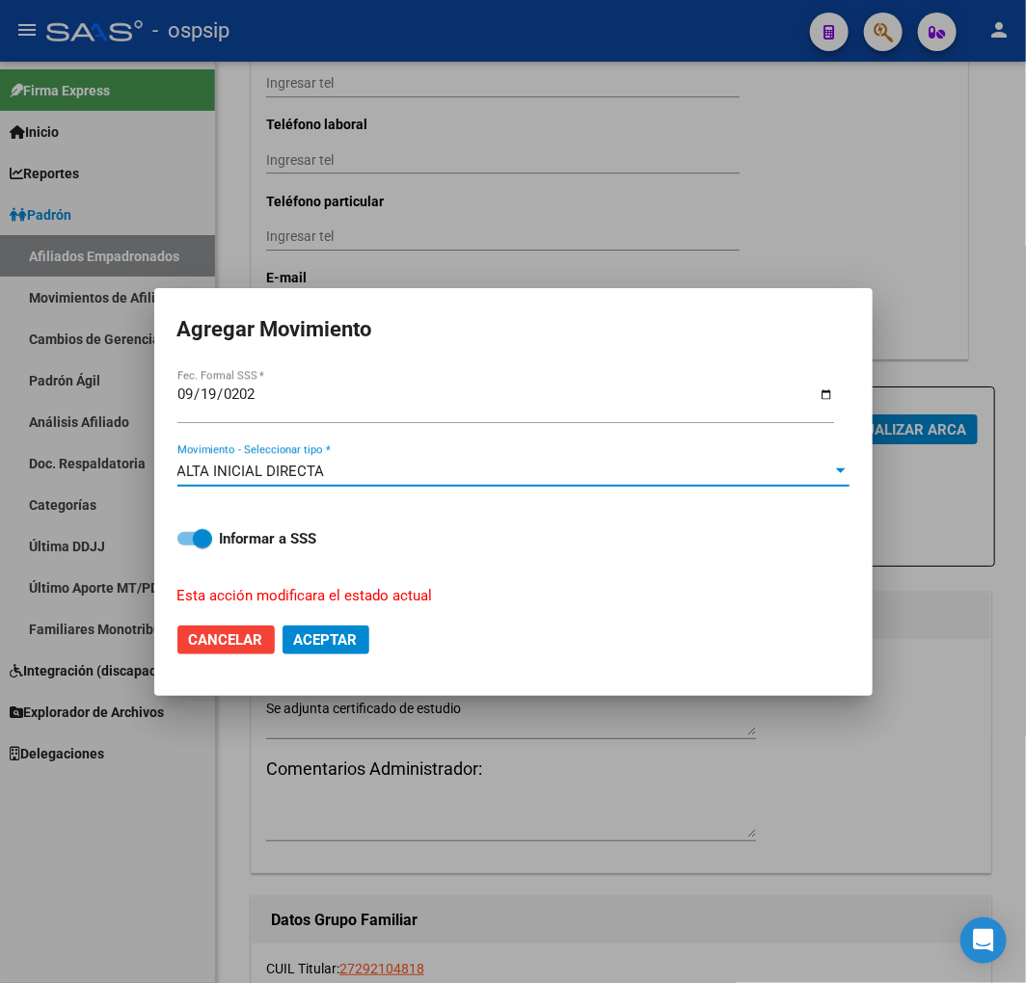
click at [339, 633] on span "Aceptar" at bounding box center [326, 639] width 64 height 17
checkbox input "false"
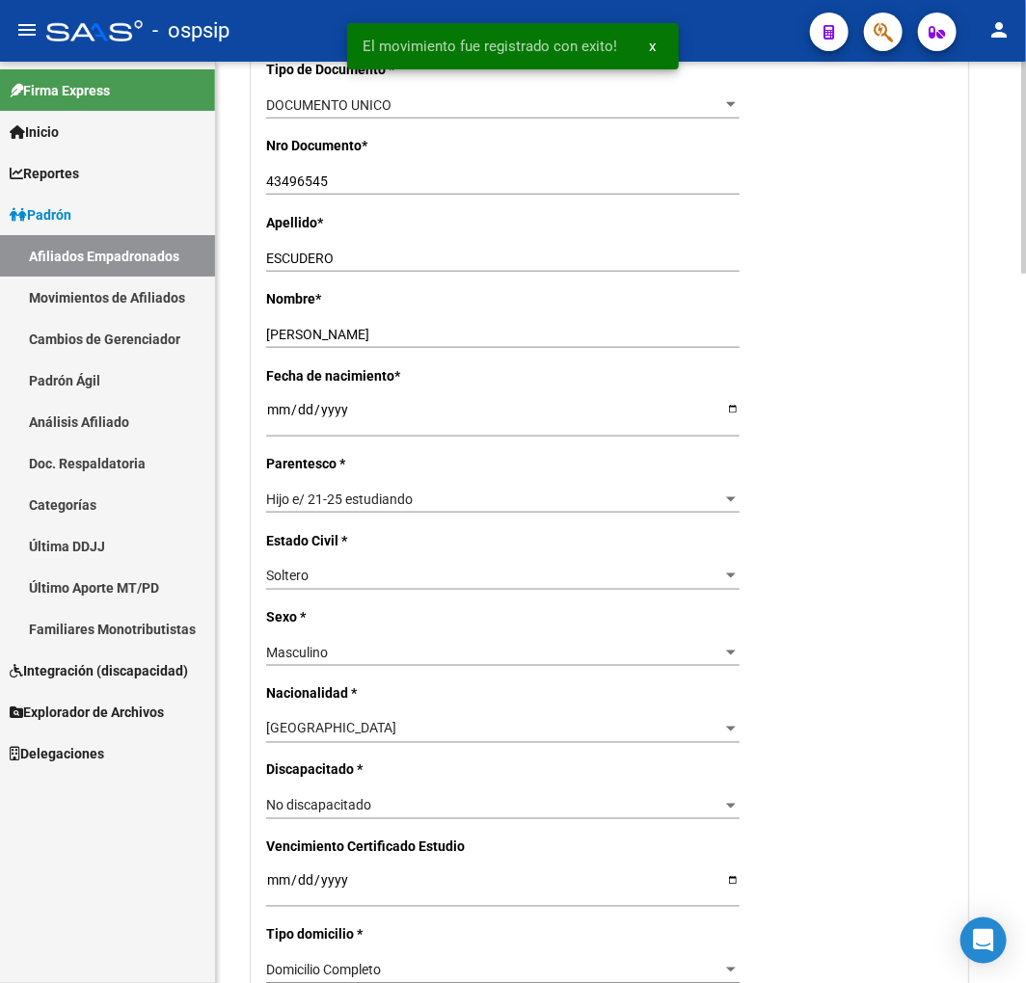
scroll to position [0, 0]
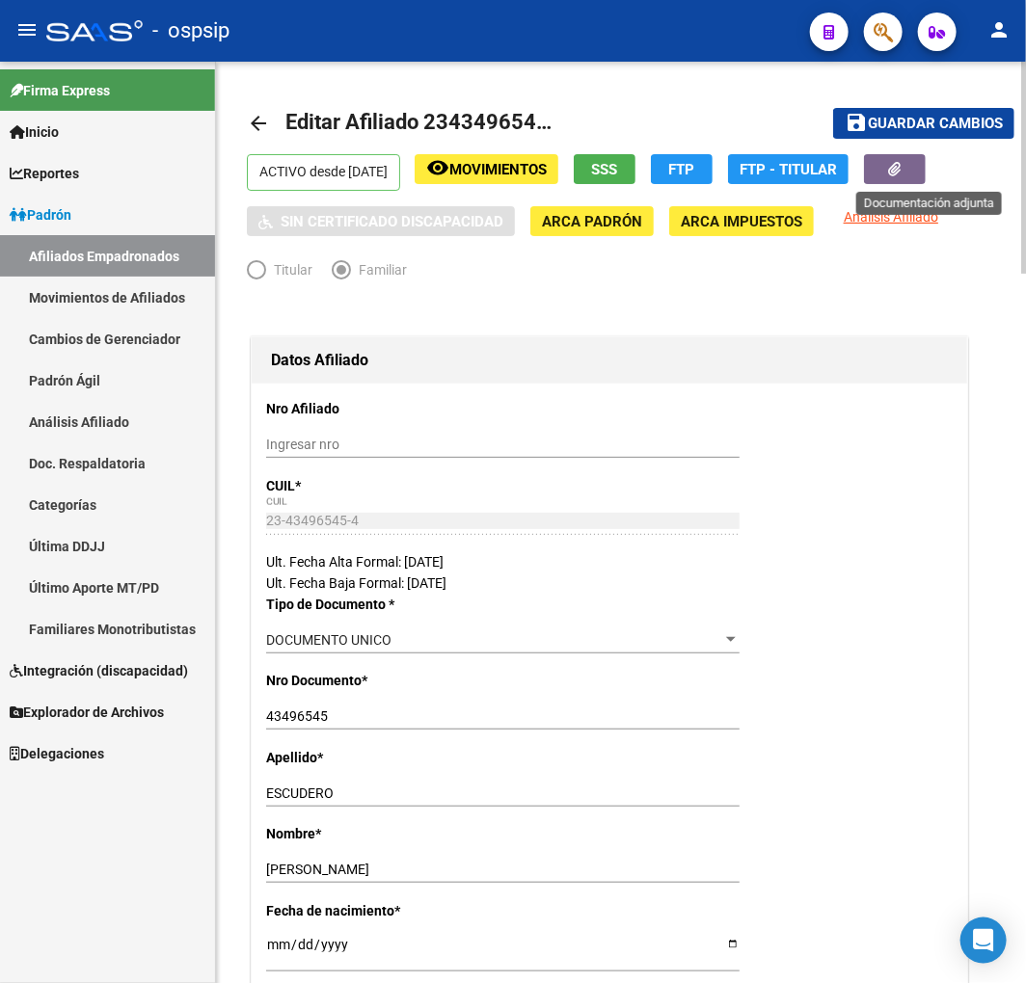
click at [925, 169] on button "button" at bounding box center [895, 169] width 62 height 30
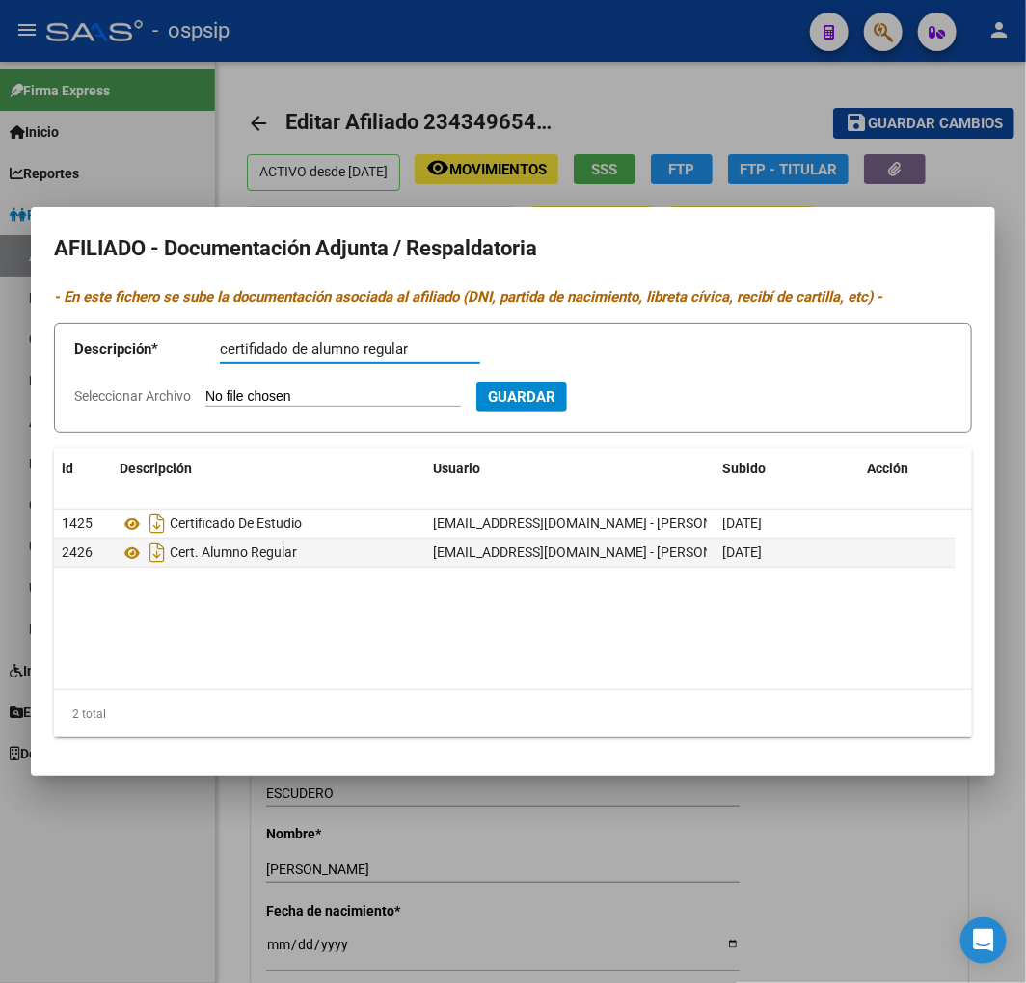
type input "certifidado de alumno regular"
click at [299, 396] on input "Seleccionar Archivo" at bounding box center [332, 397] width 255 height 18
type input "C:\fakepath\c3efd34b-830f-47d8-9ff2-388e5867f9fe.pdf"
click at [659, 397] on span "Guardar" at bounding box center [625, 396] width 67 height 17
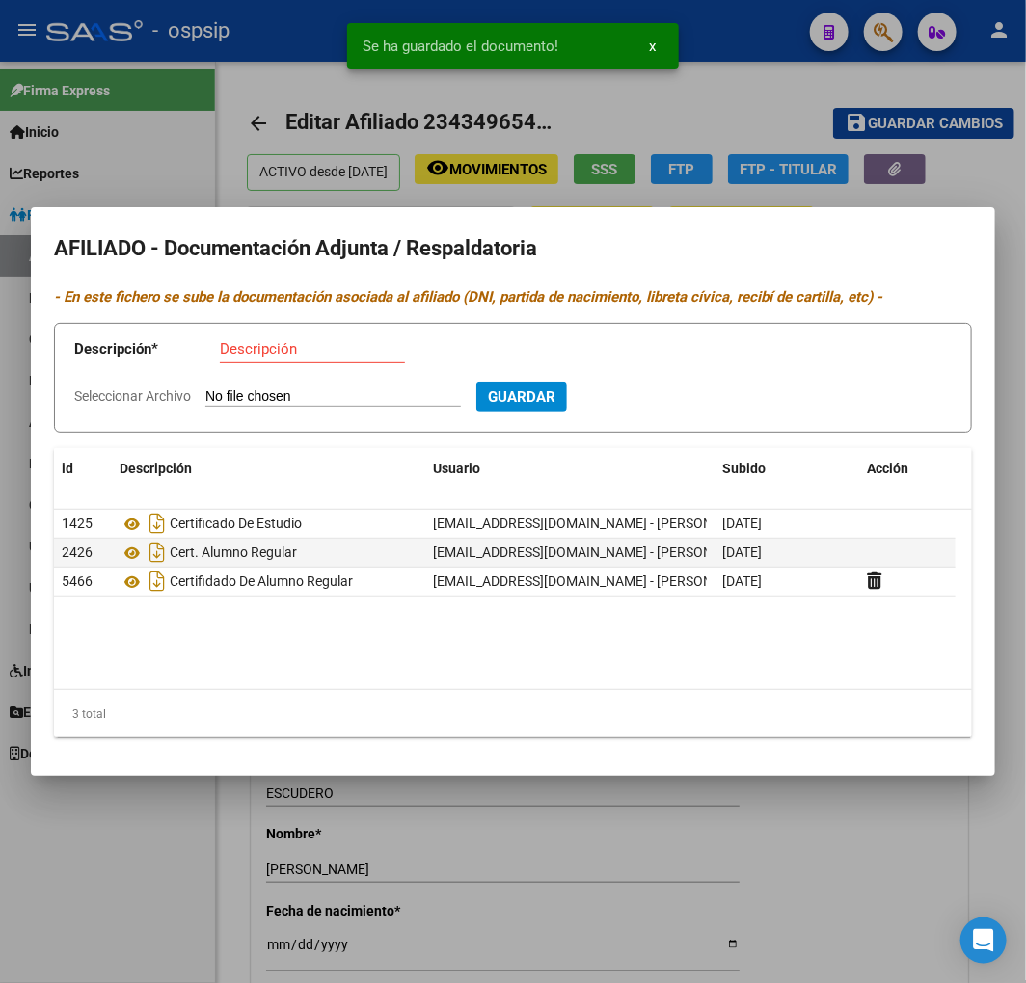
click at [649, 881] on div at bounding box center [513, 491] width 1026 height 983
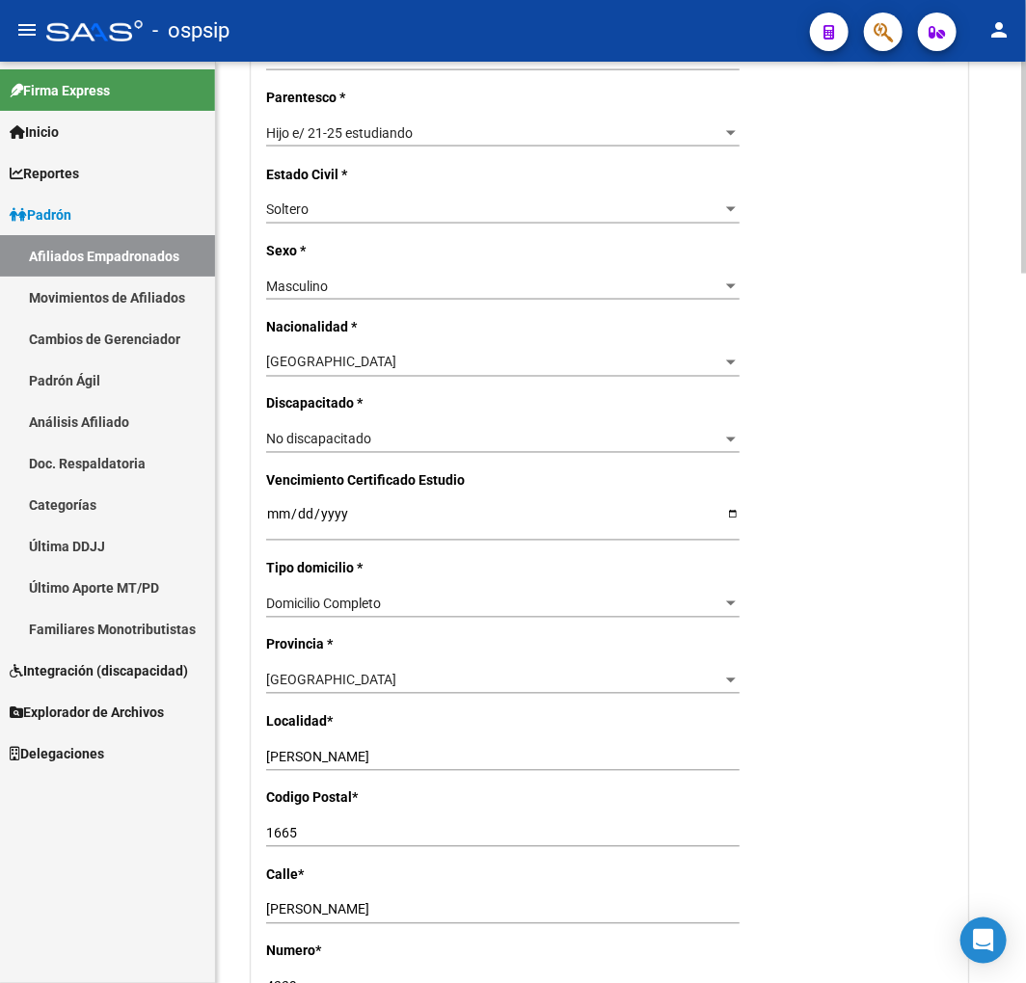
scroll to position [964, 0]
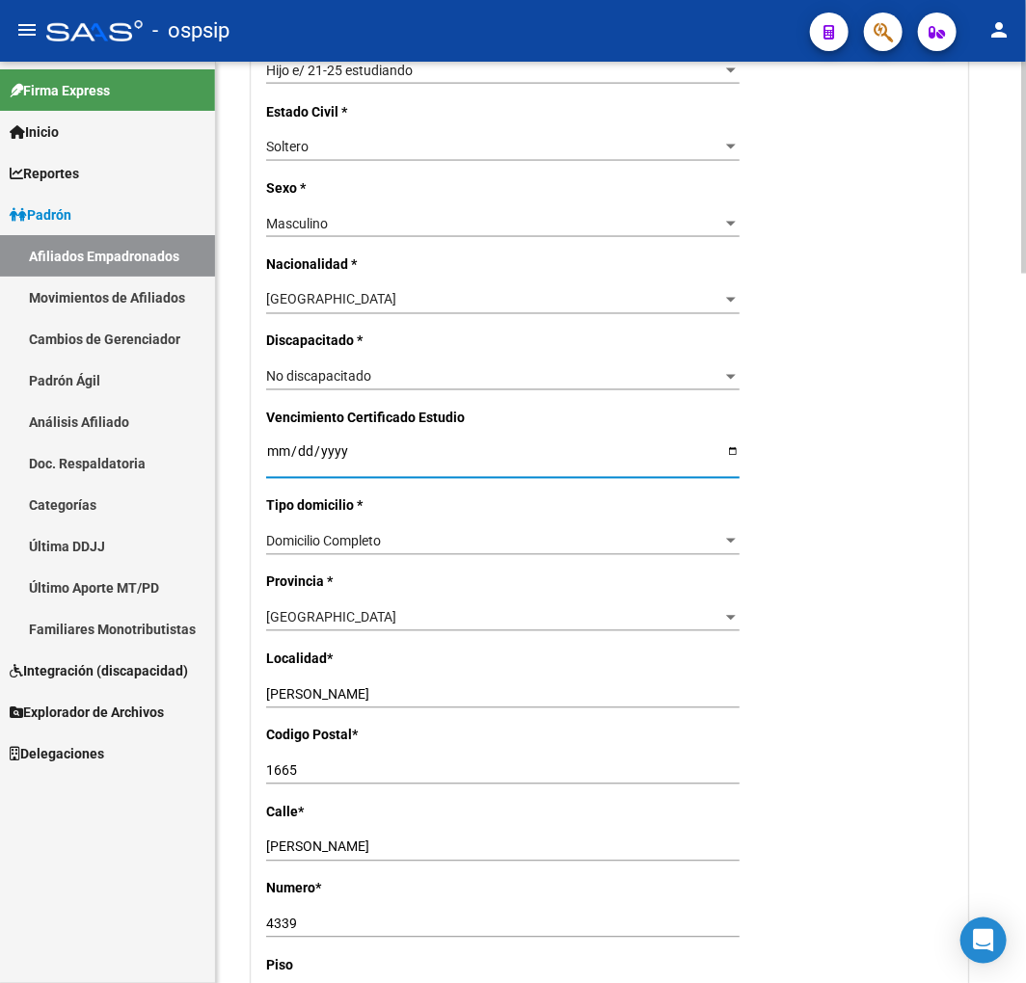
click at [278, 460] on input "2025-05-31" at bounding box center [502, 458] width 473 height 29
type input "2025-05-17"
type input "2026-09-17"
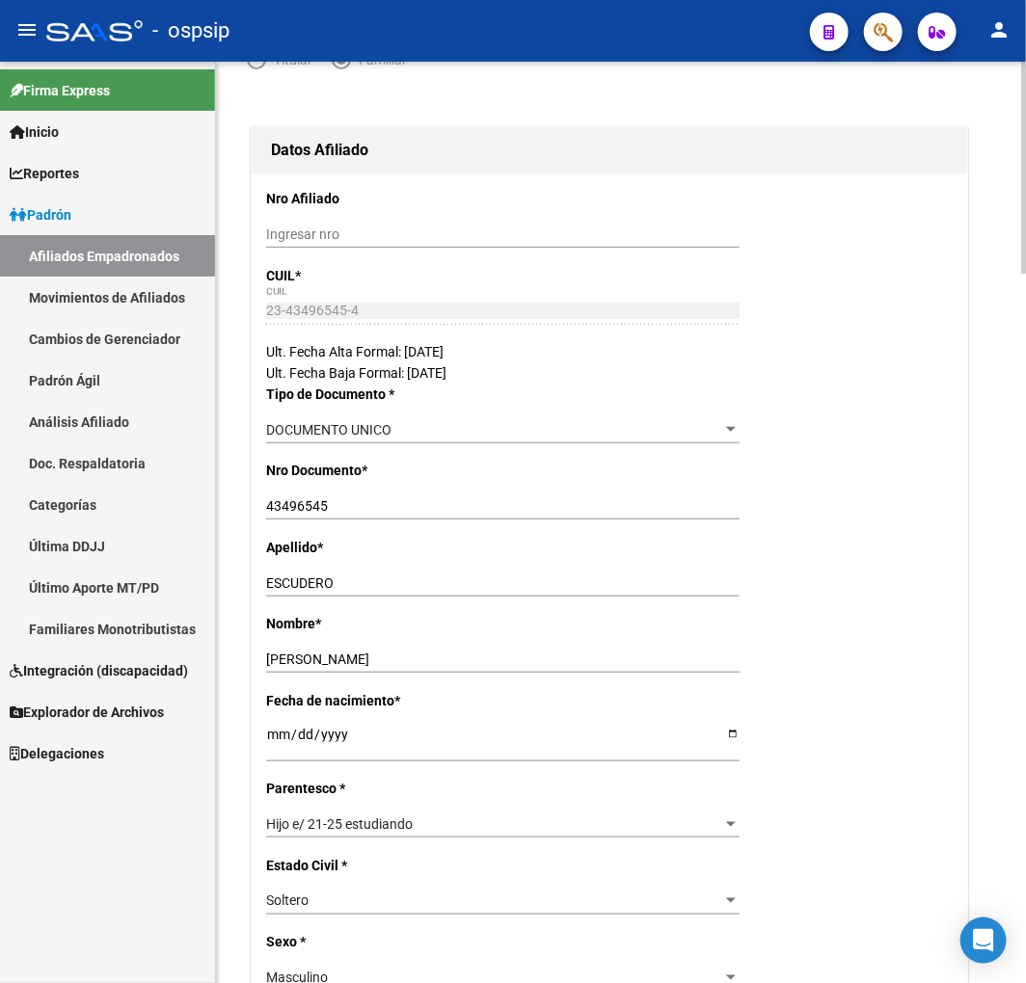
scroll to position [0, 0]
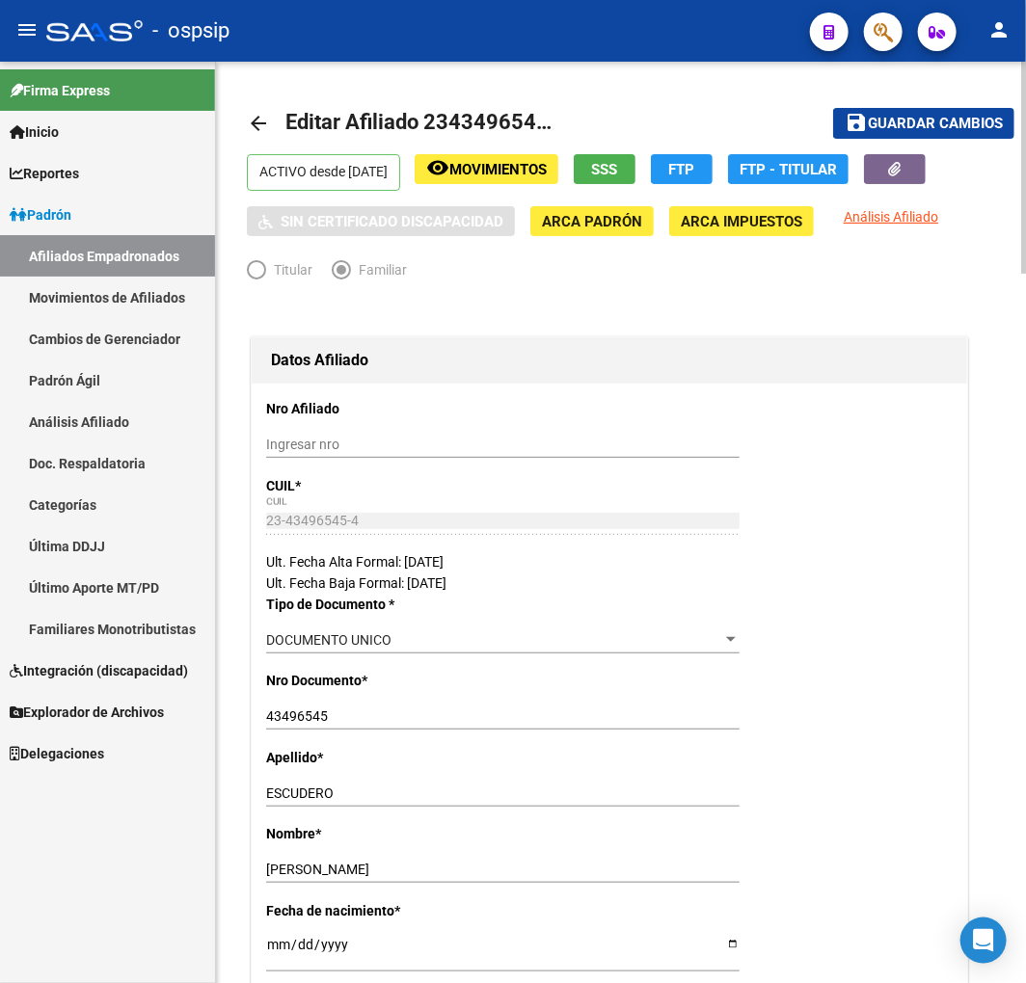
click at [920, 120] on span "Guardar cambios" at bounding box center [935, 124] width 135 height 17
click at [692, 343] on div "Datos Afiliado" at bounding box center [609, 360] width 715 height 46
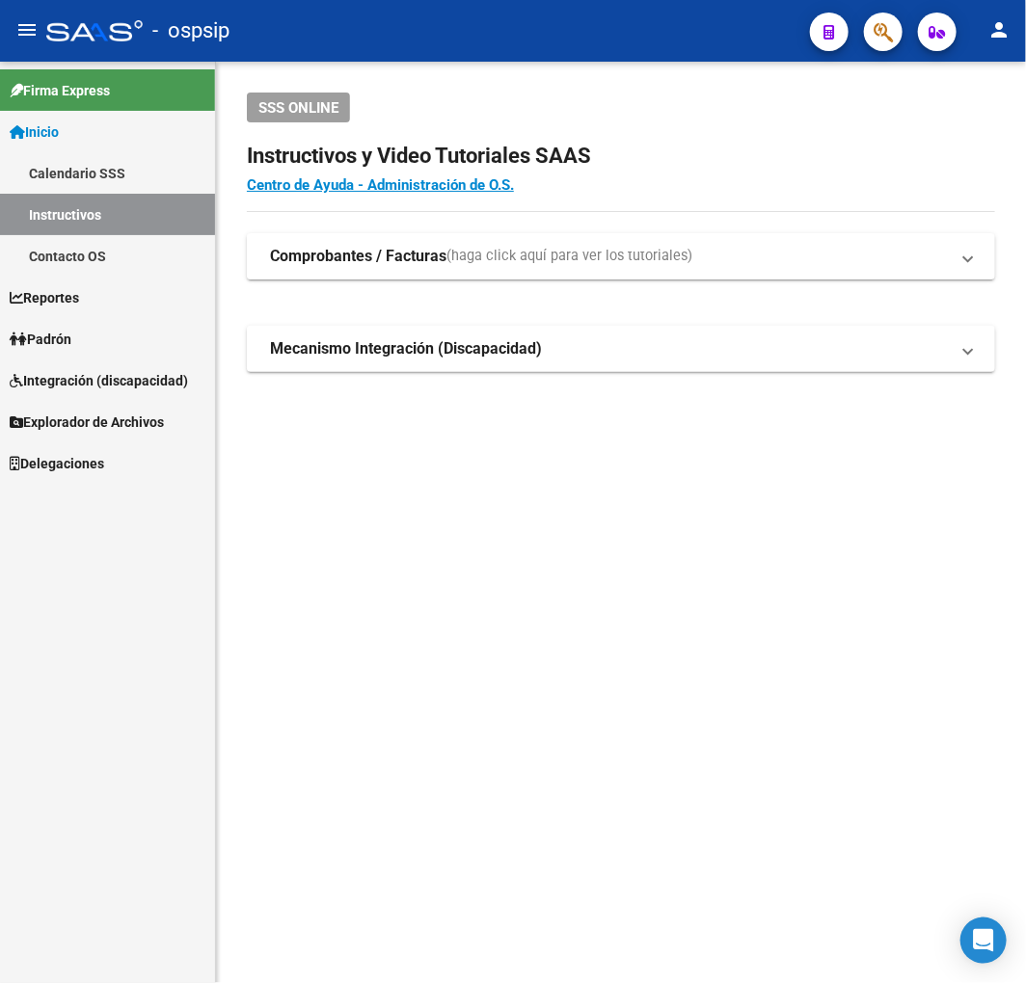
click at [870, 25] on button "button" at bounding box center [883, 32] width 39 height 39
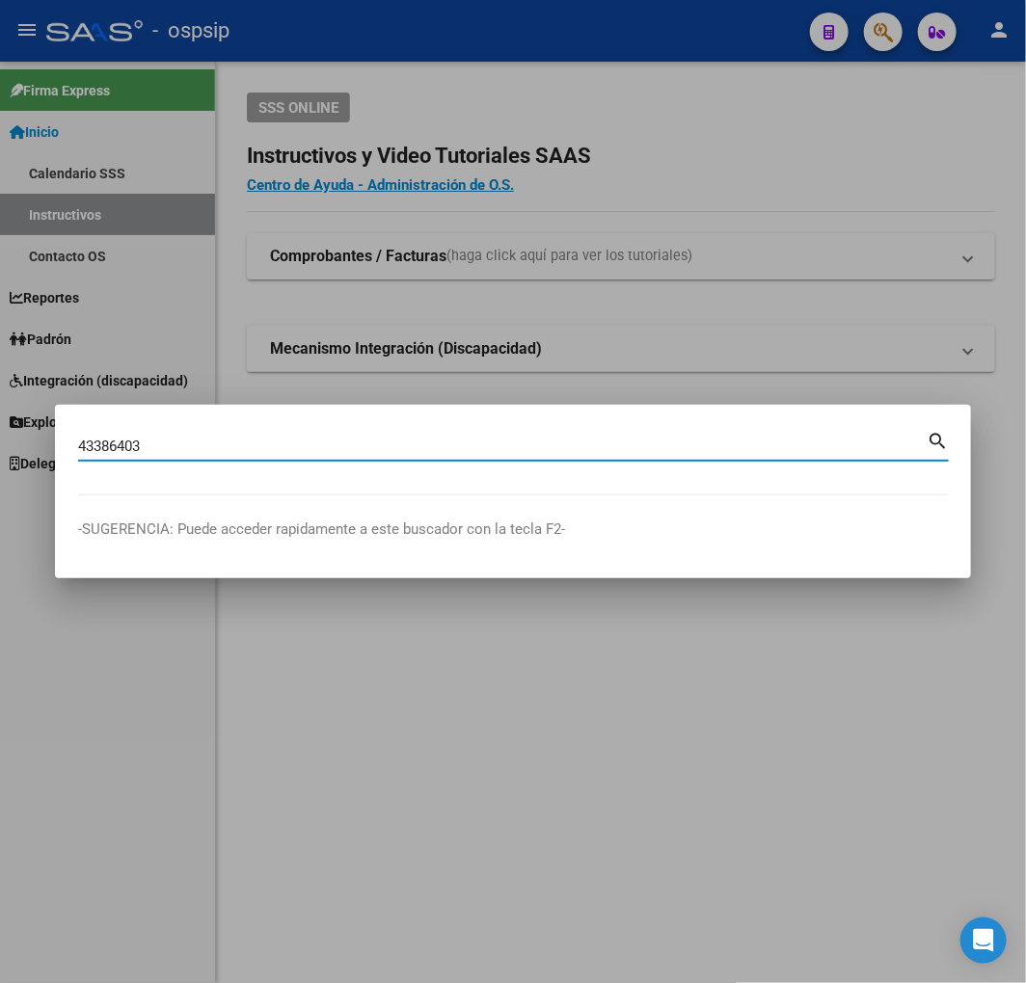
type input "43386403"
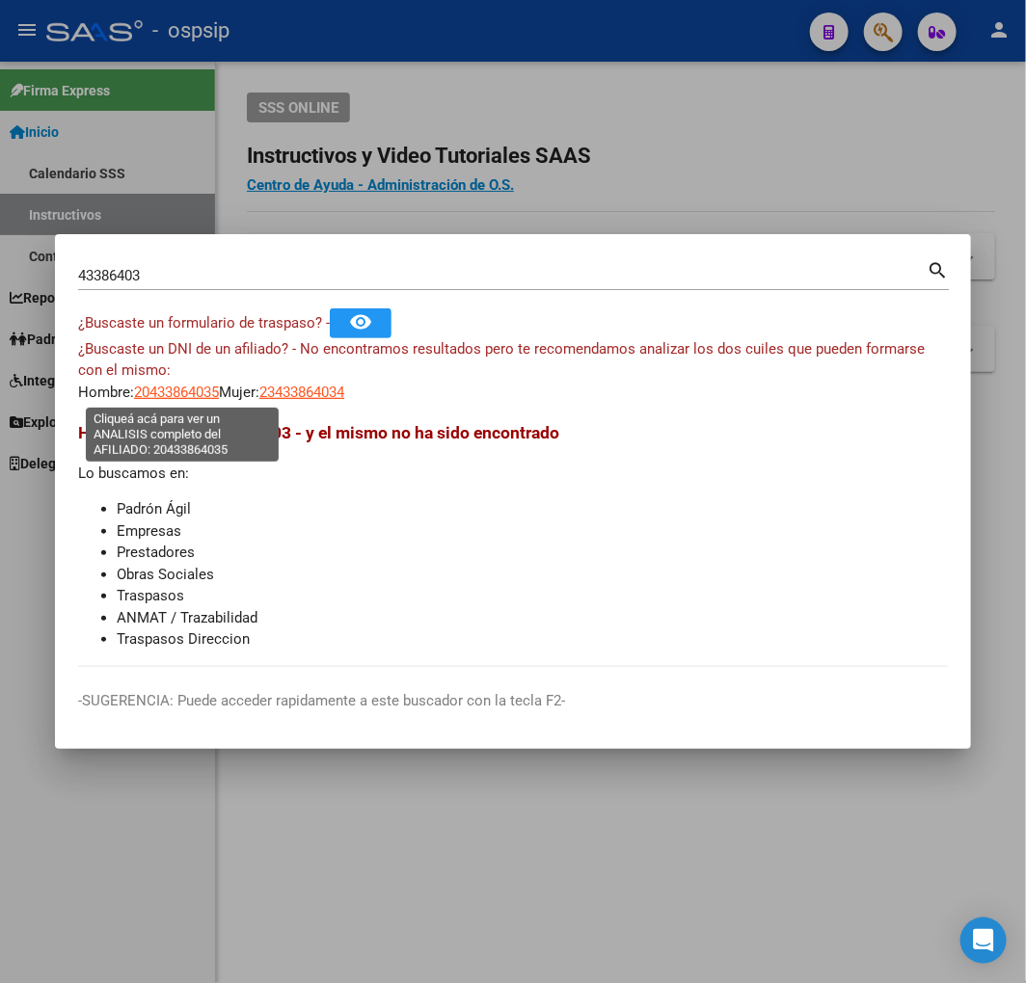
click at [190, 384] on span "20433864035" at bounding box center [176, 392] width 85 height 17
type textarea "20433864035"
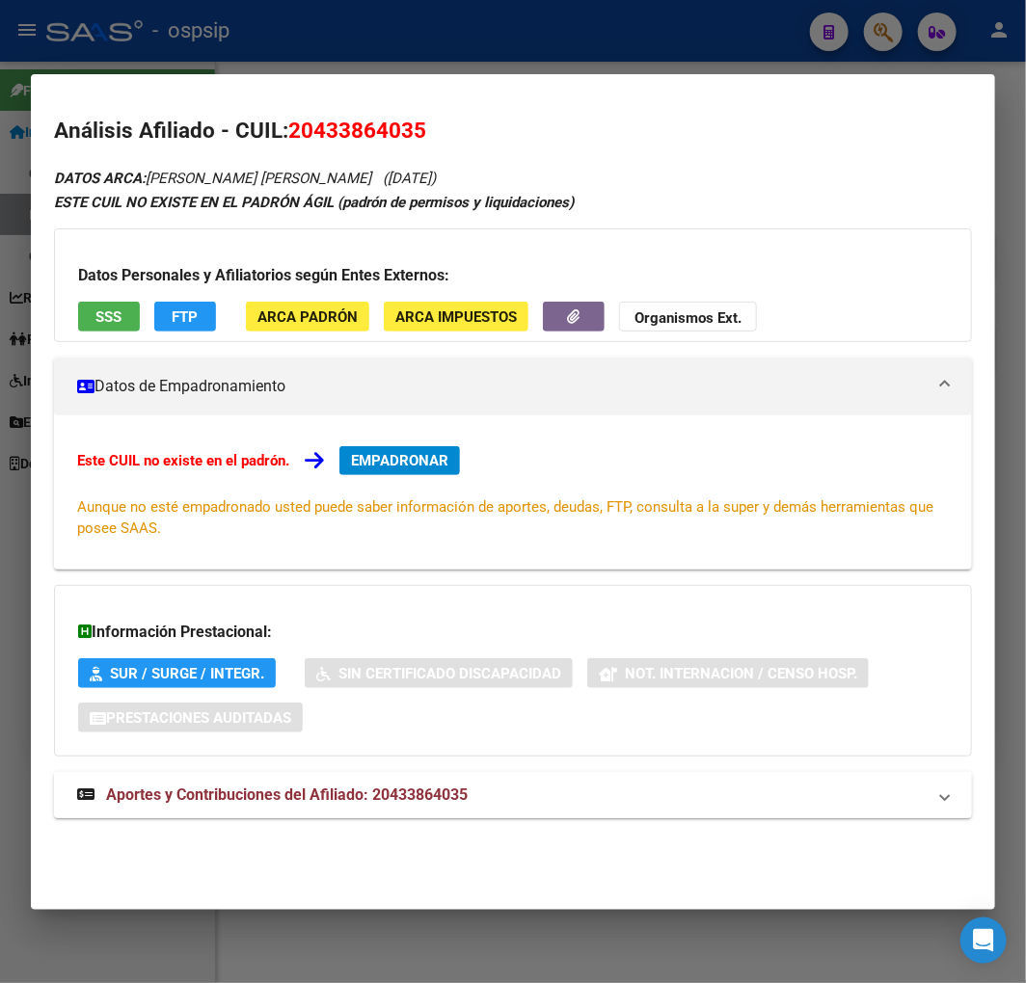
click at [513, 791] on mat-panel-title "Aportes y Contribuciones del Afiliado: 20433864035" at bounding box center [501, 795] width 848 height 23
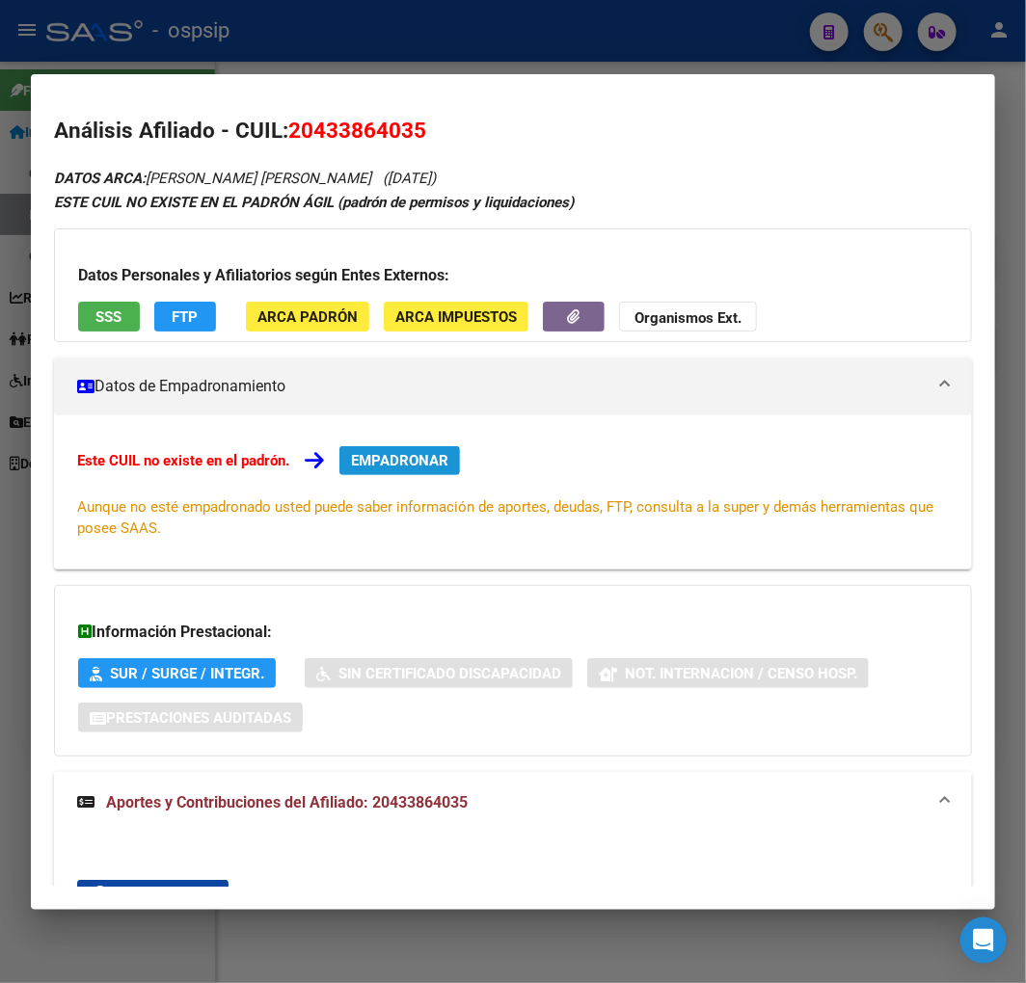
click at [377, 460] on span "EMPADRONAR" at bounding box center [399, 460] width 97 height 17
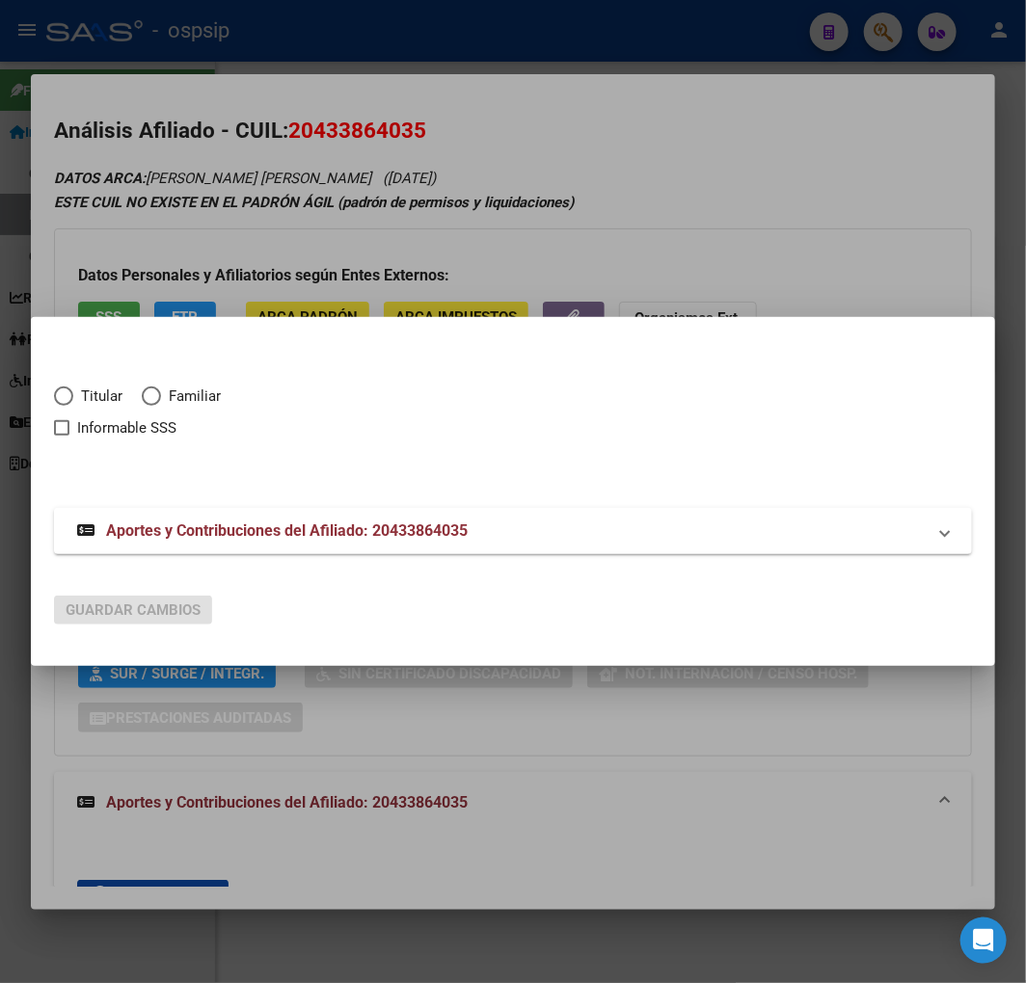
click at [63, 398] on span "Elija una opción" at bounding box center [63, 396] width 19 height 19
click at [63, 398] on input "Titular" at bounding box center [63, 396] width 19 height 19
radio input "true"
checkbox input "true"
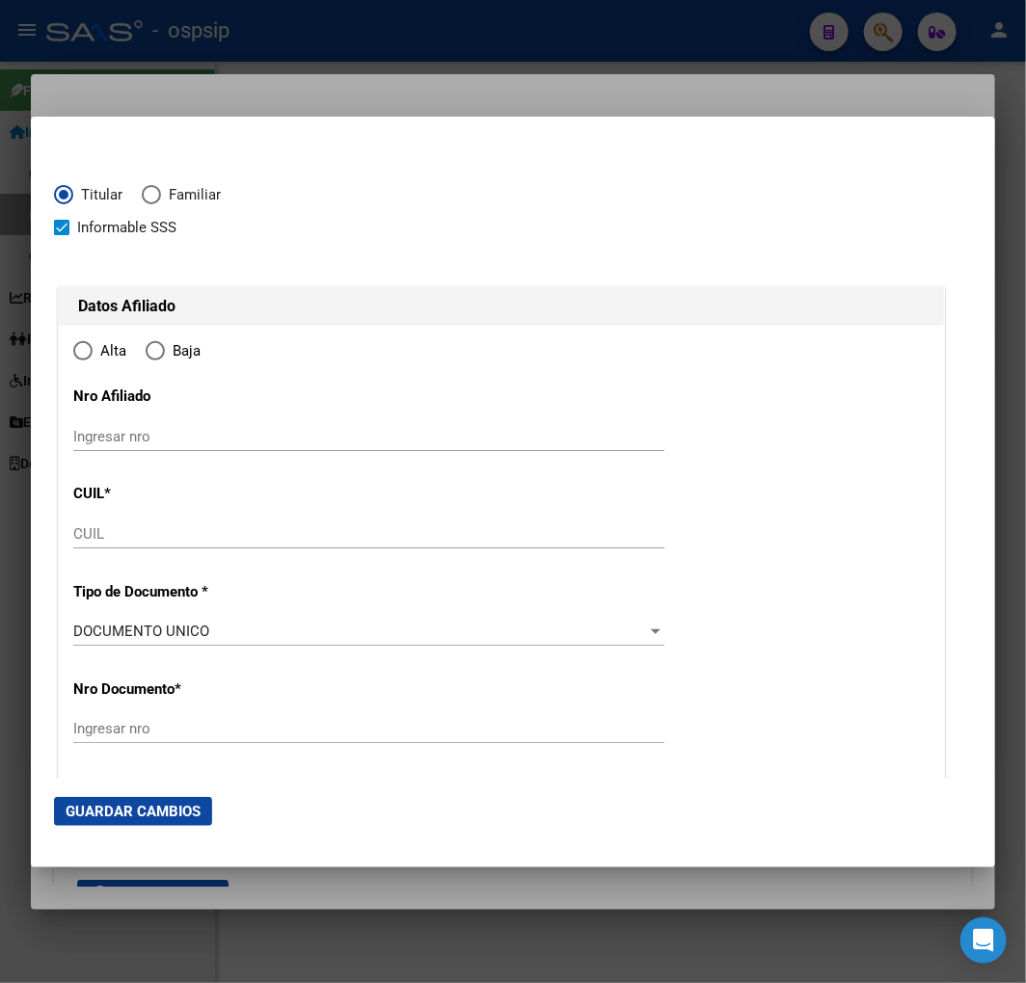
type input "20-43386403-5"
type input "43386403"
type input "VEGA"
type input "ENZO AGUSTIN"
type input "2001-04-06"
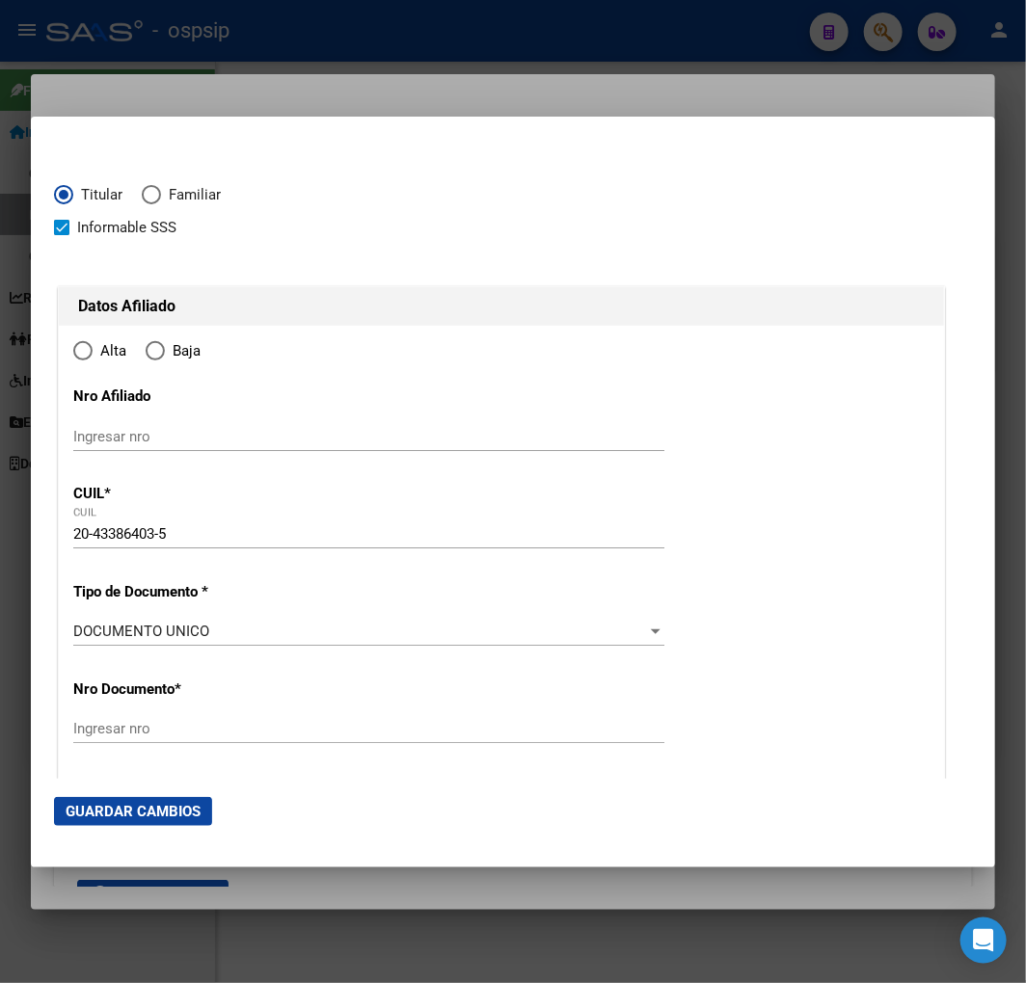
type input "MORON"
type input "1708"
type input "AZUL"
type input "2962"
radio input "true"
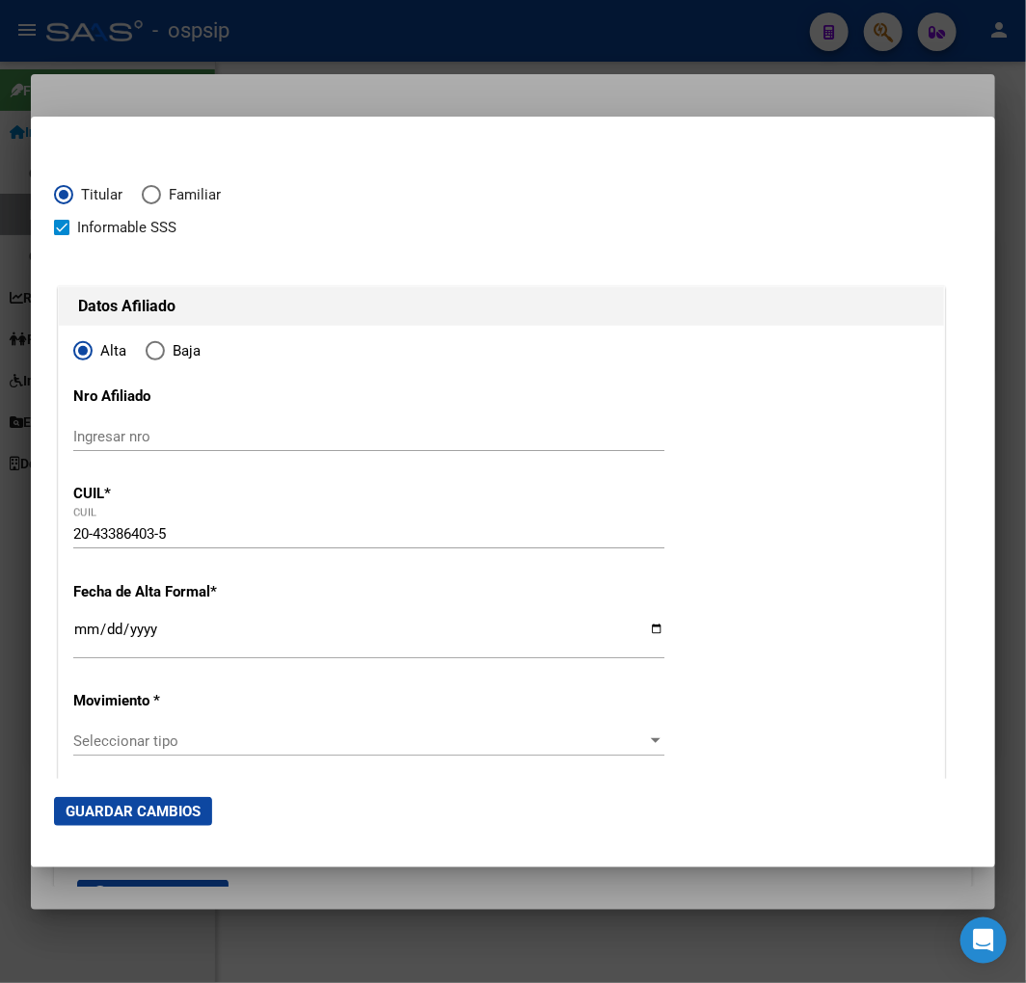
type input "MORON"
click at [77, 629] on input "Ingresar fecha" at bounding box center [368, 637] width 591 height 31
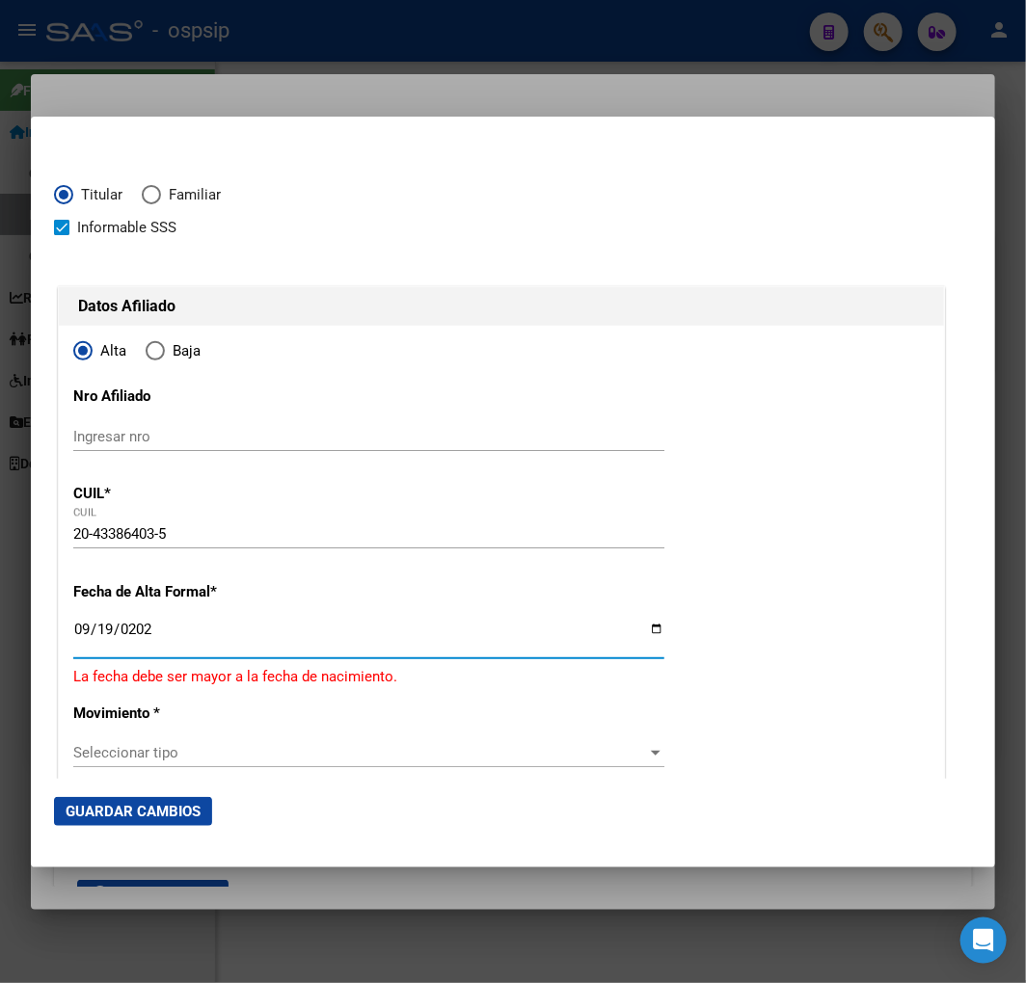
type input "2025-09-19"
click at [341, 743] on span "Seleccionar tipo" at bounding box center [360, 741] width 574 height 17
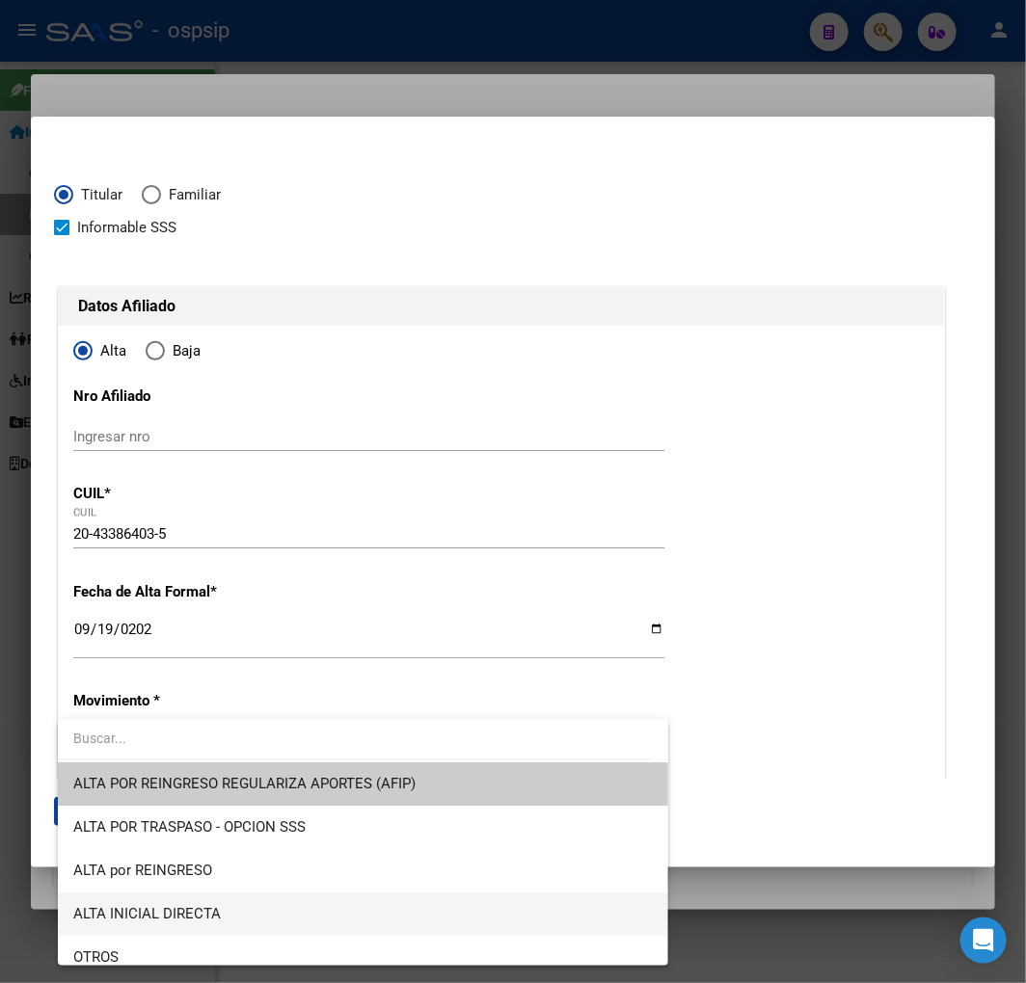
click at [330, 907] on span "ALTA INICIAL DIRECTA" at bounding box center [362, 914] width 579 height 43
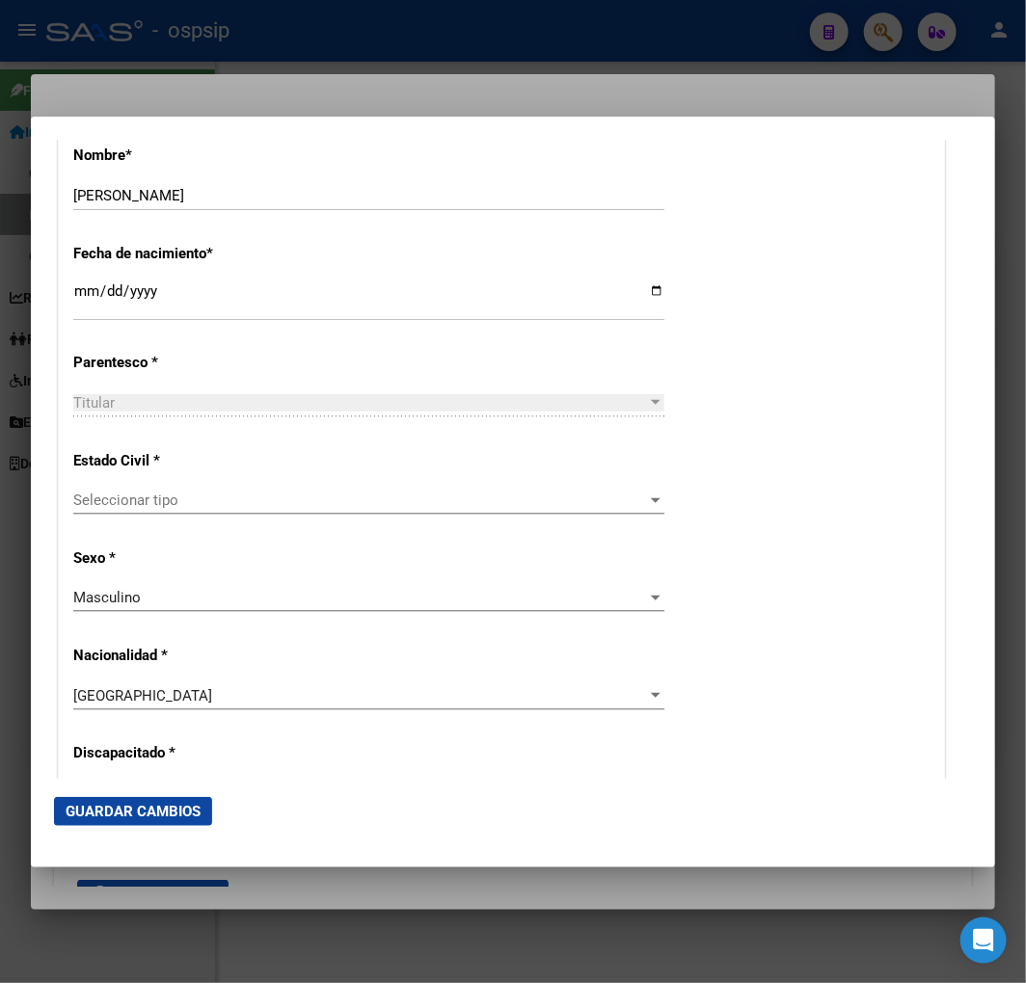
scroll to position [964, 0]
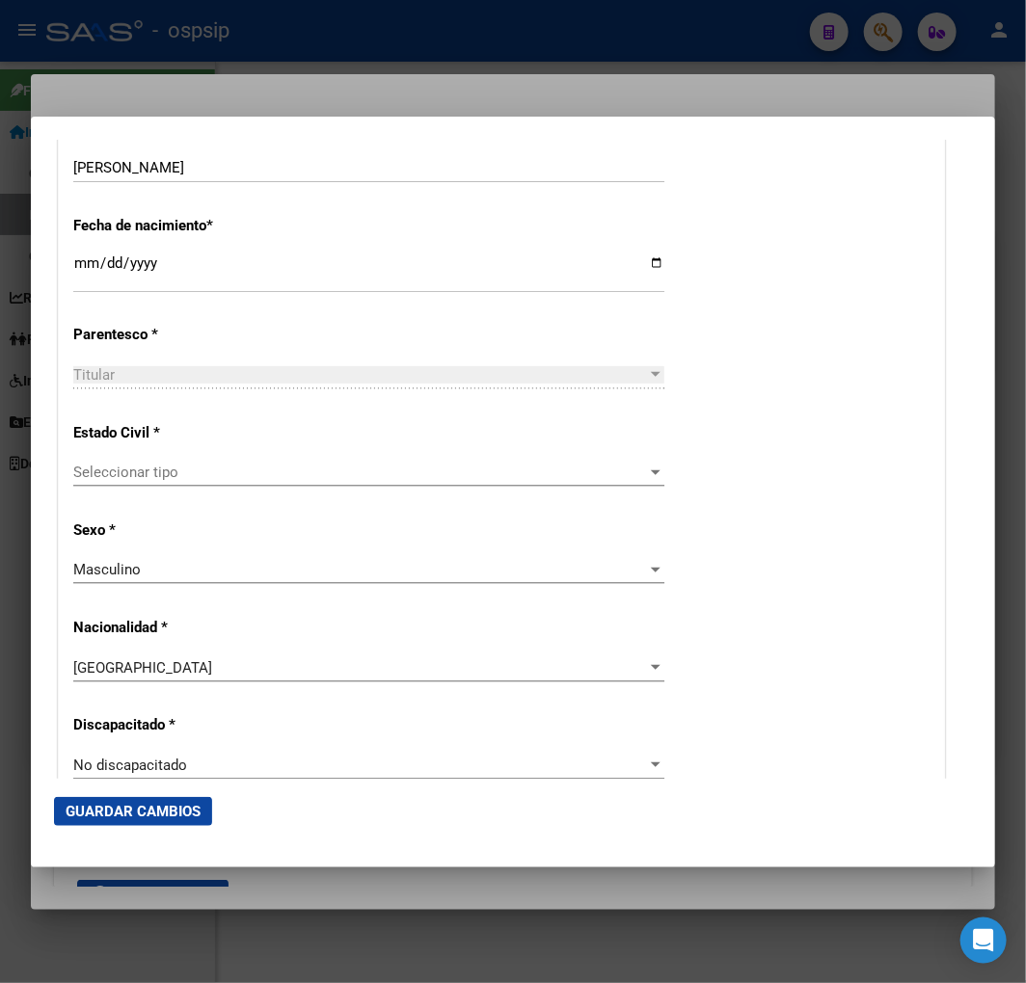
click at [265, 469] on span "Seleccionar tipo" at bounding box center [360, 472] width 574 height 17
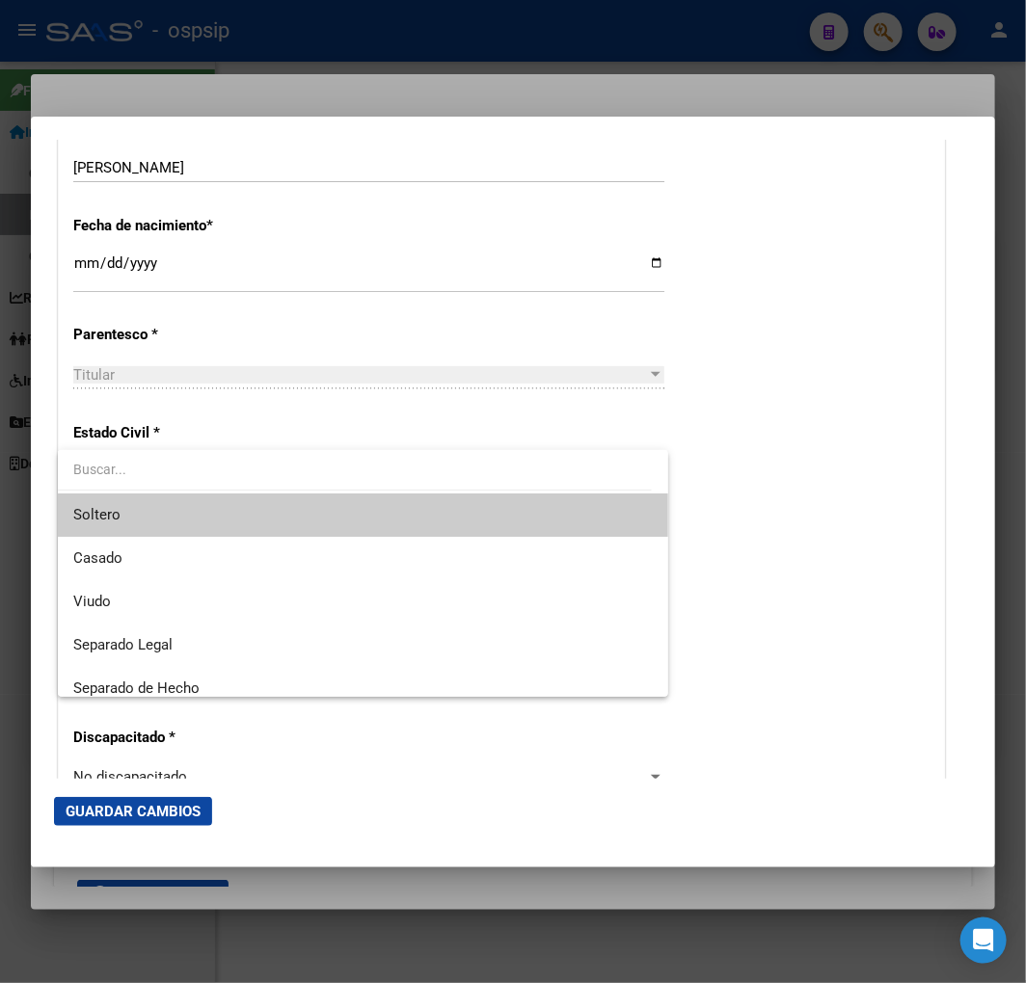
drag, startPoint x: 274, startPoint y: 508, endPoint x: 302, endPoint y: 522, distance: 31.5
click at [276, 508] on span "Soltero" at bounding box center [362, 515] width 579 height 43
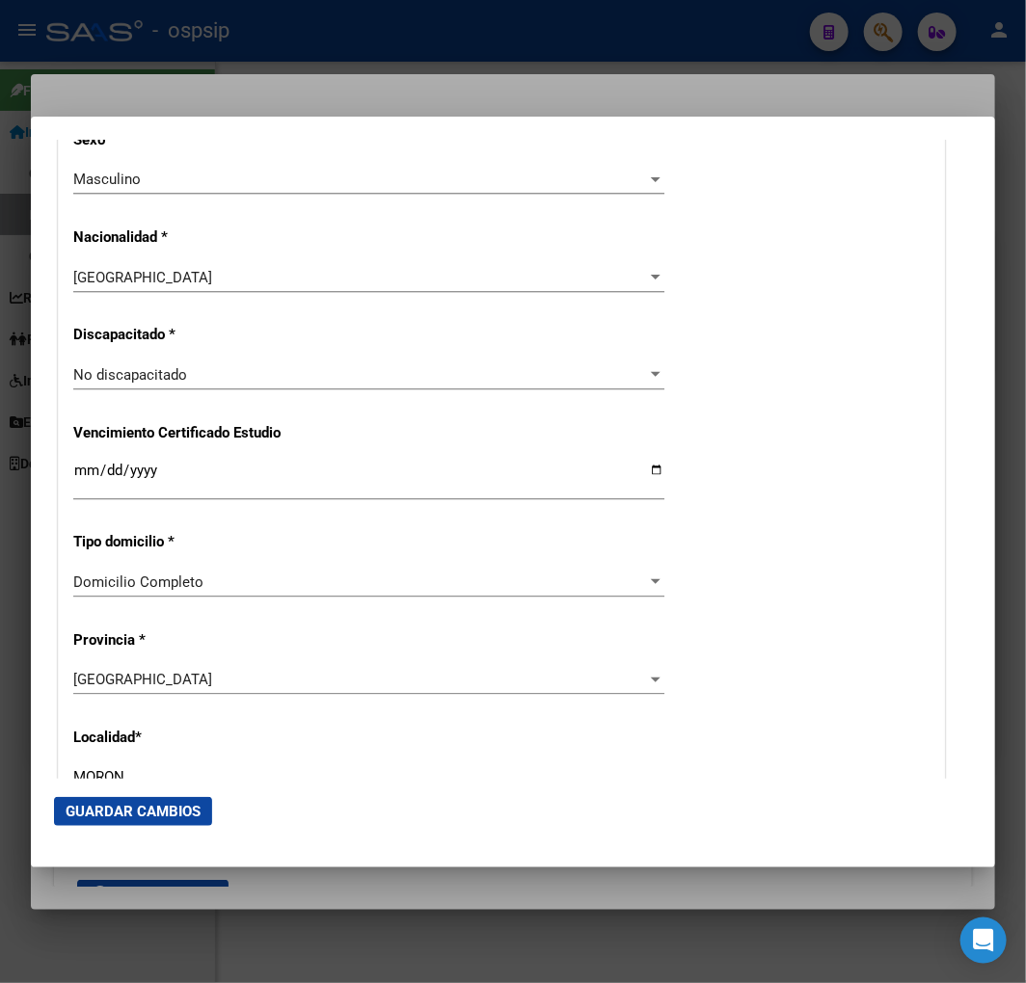
scroll to position [1392, 0]
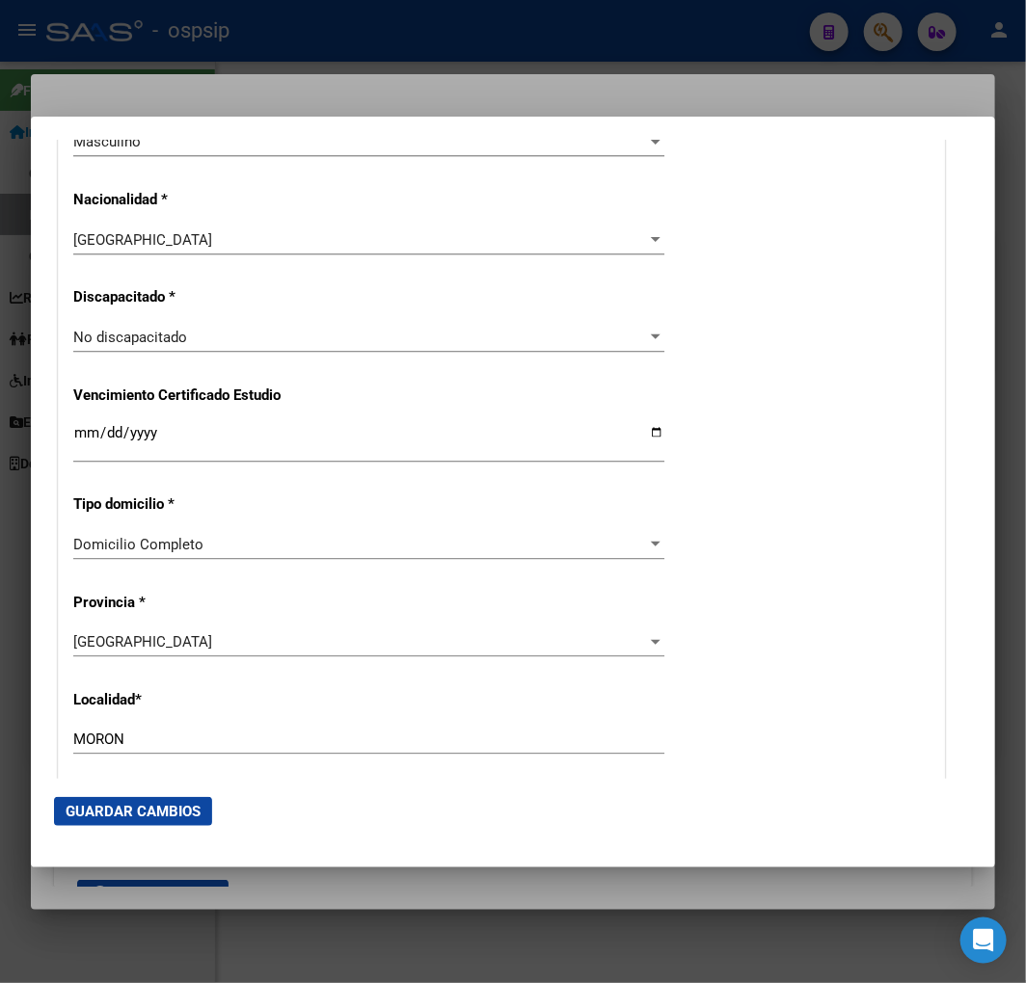
click at [697, 662] on div "Alta Baja Nro Afiliado Ingresar nro CUIL * 20-43386403-5 CUIL ARCA Padrón Fecha…" at bounding box center [501, 300] width 885 height 2732
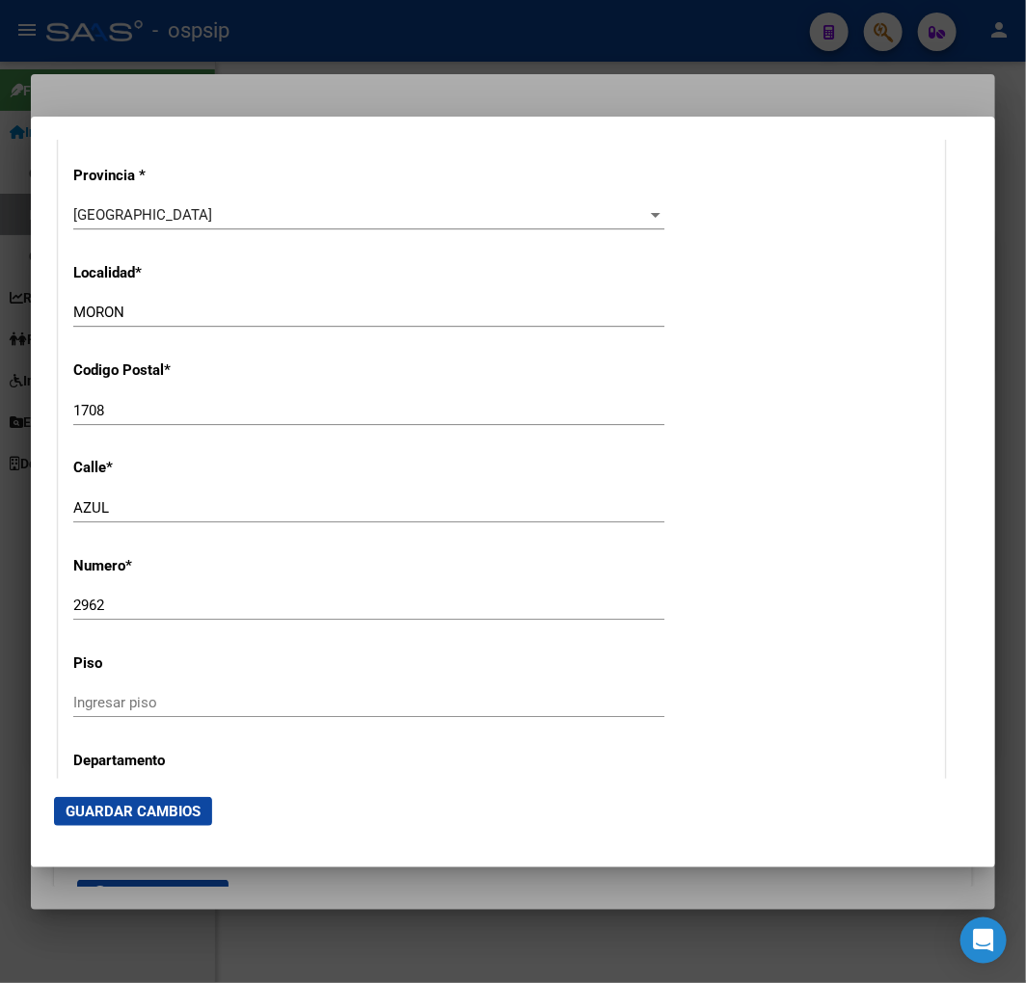
scroll to position [1820, 0]
drag, startPoint x: 73, startPoint y: 502, endPoint x: 61, endPoint y: 502, distance: 12.5
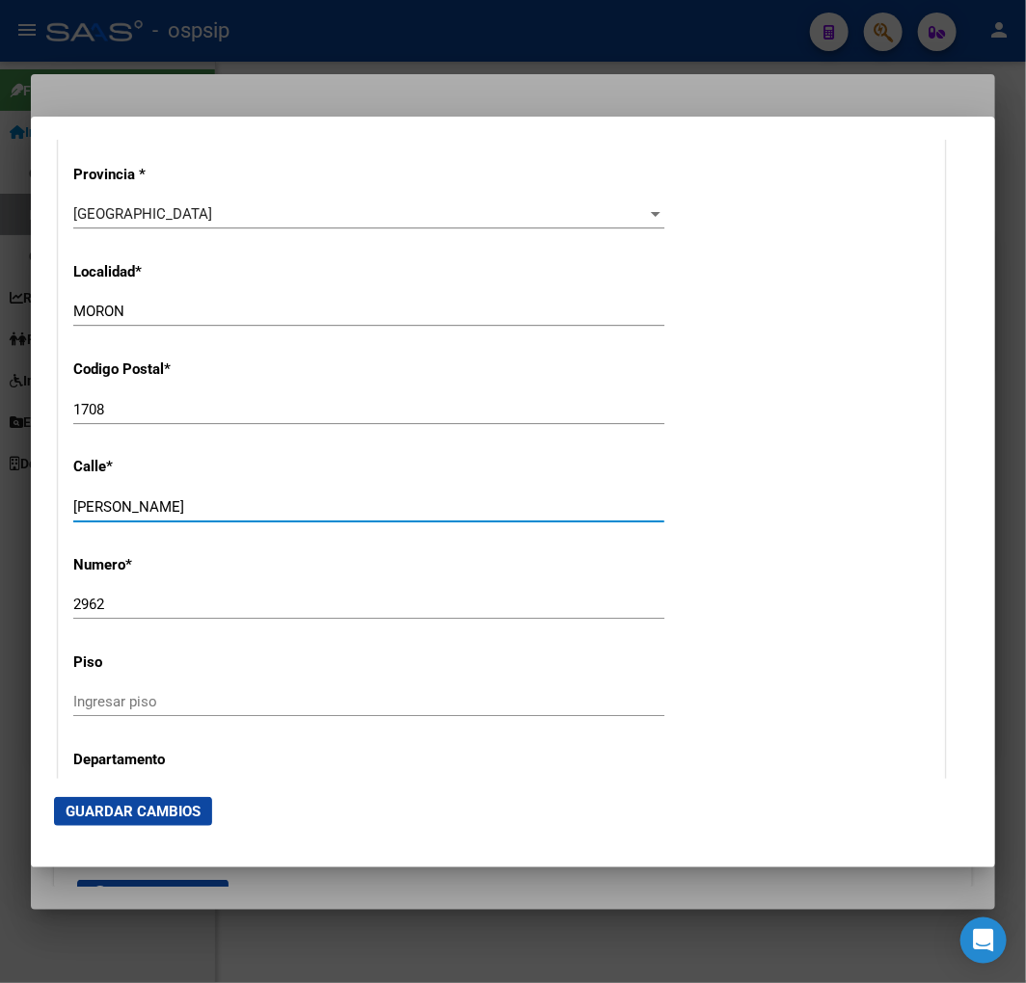
type input "CARLOS PELLEGRINI"
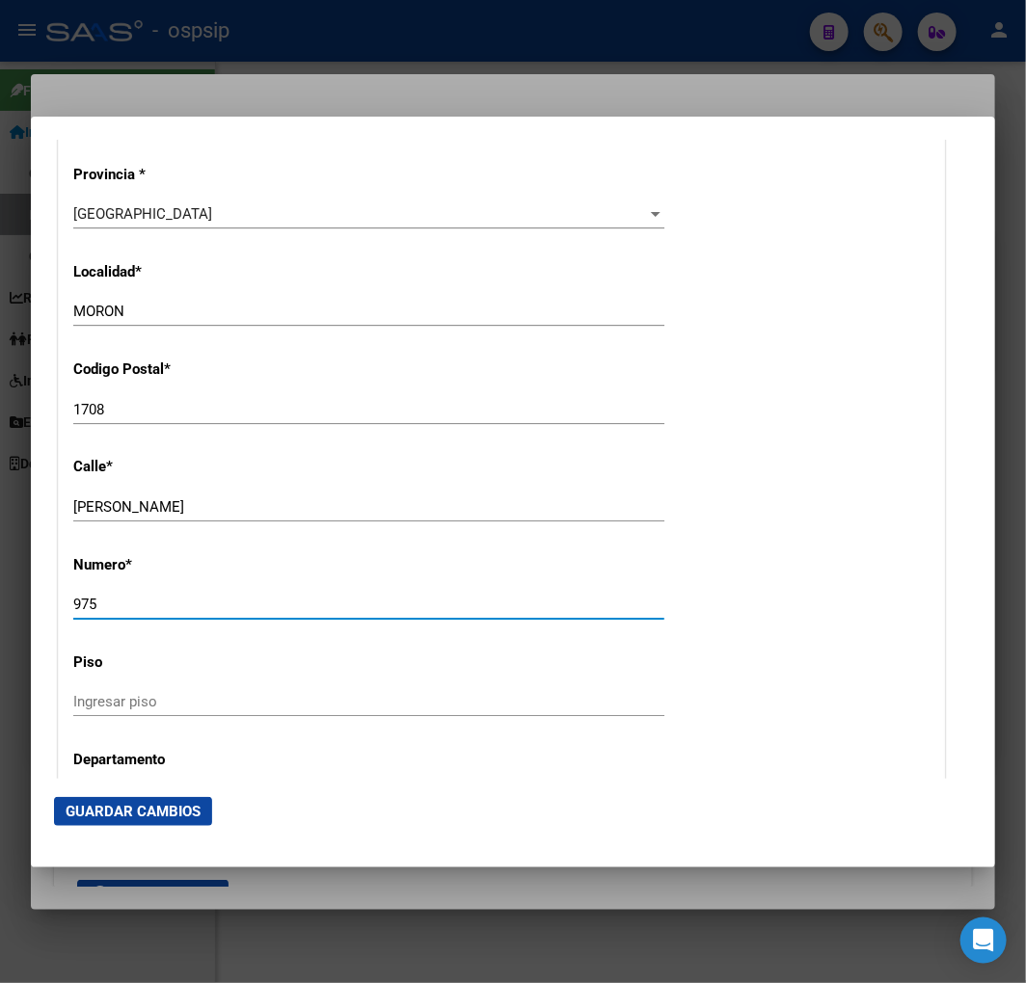
type input "975"
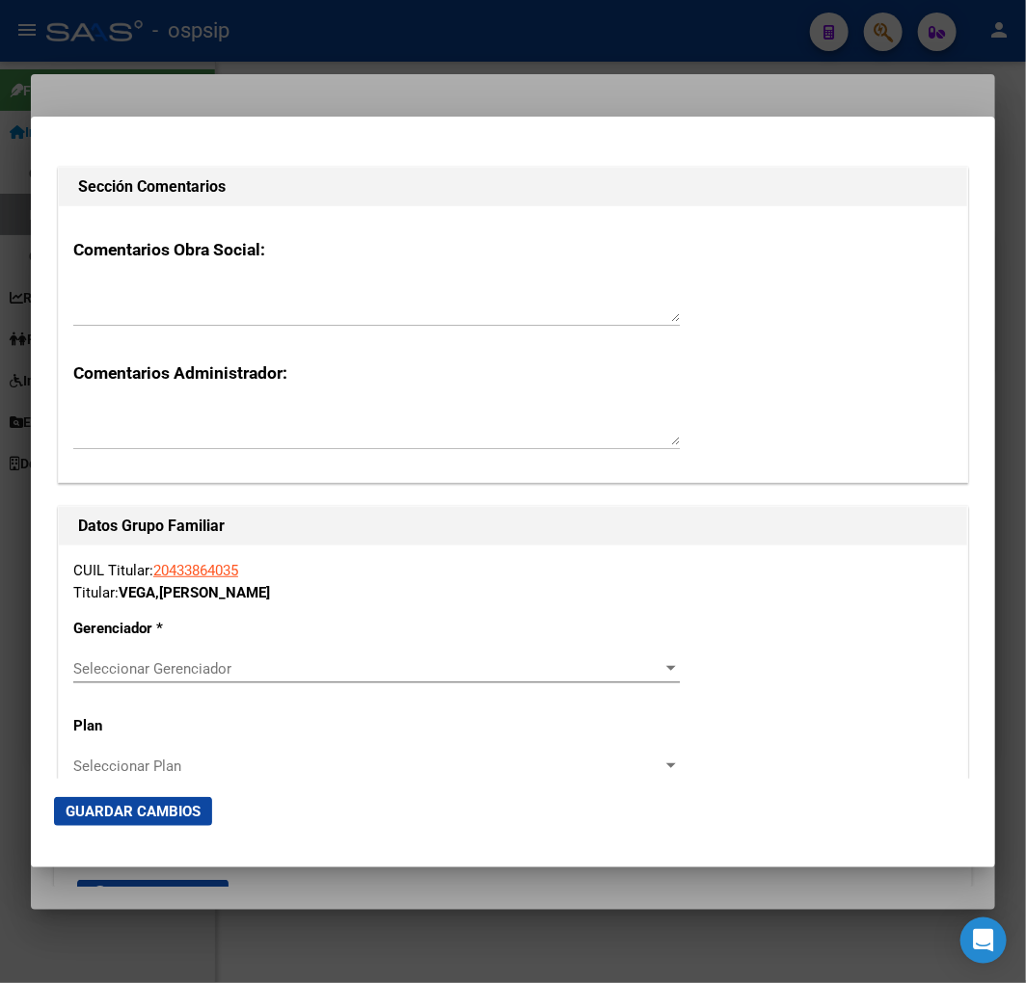
scroll to position [3338, 0]
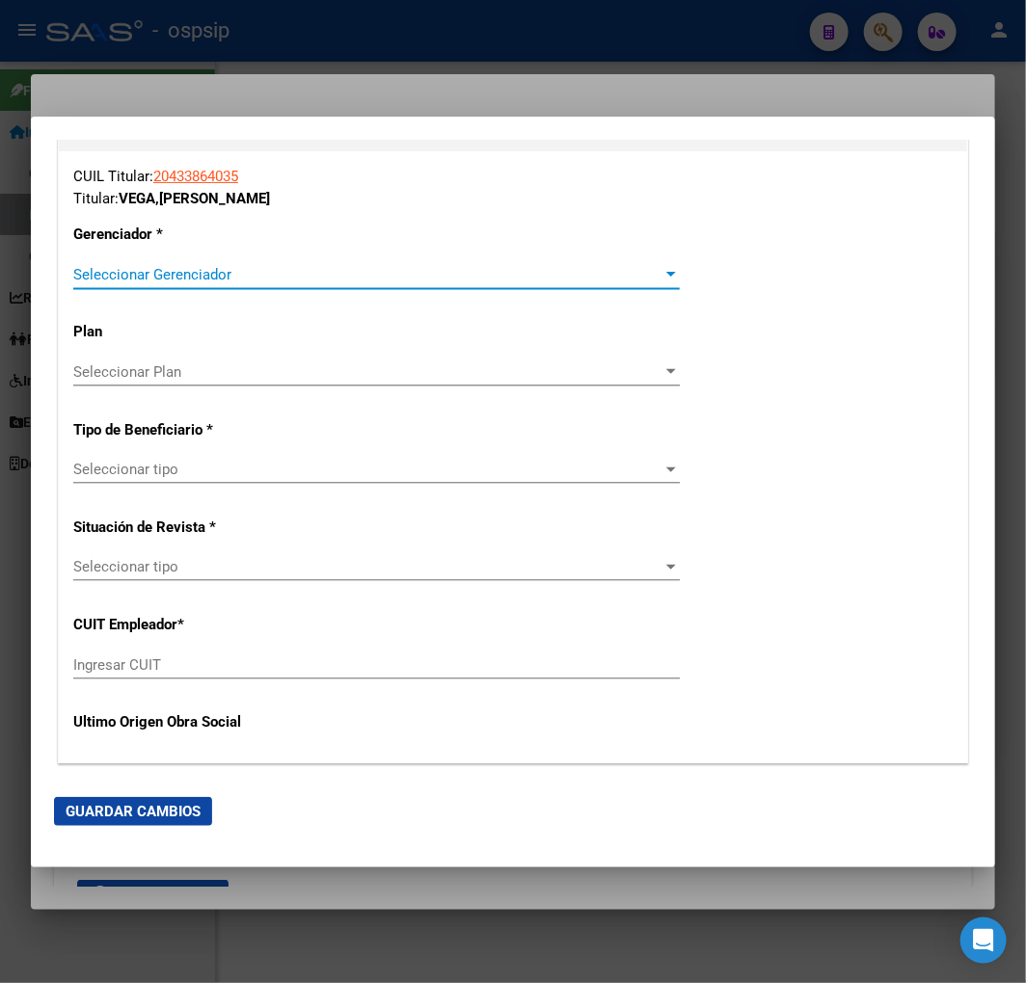
click at [241, 266] on span "Seleccionar Gerenciador" at bounding box center [367, 274] width 589 height 17
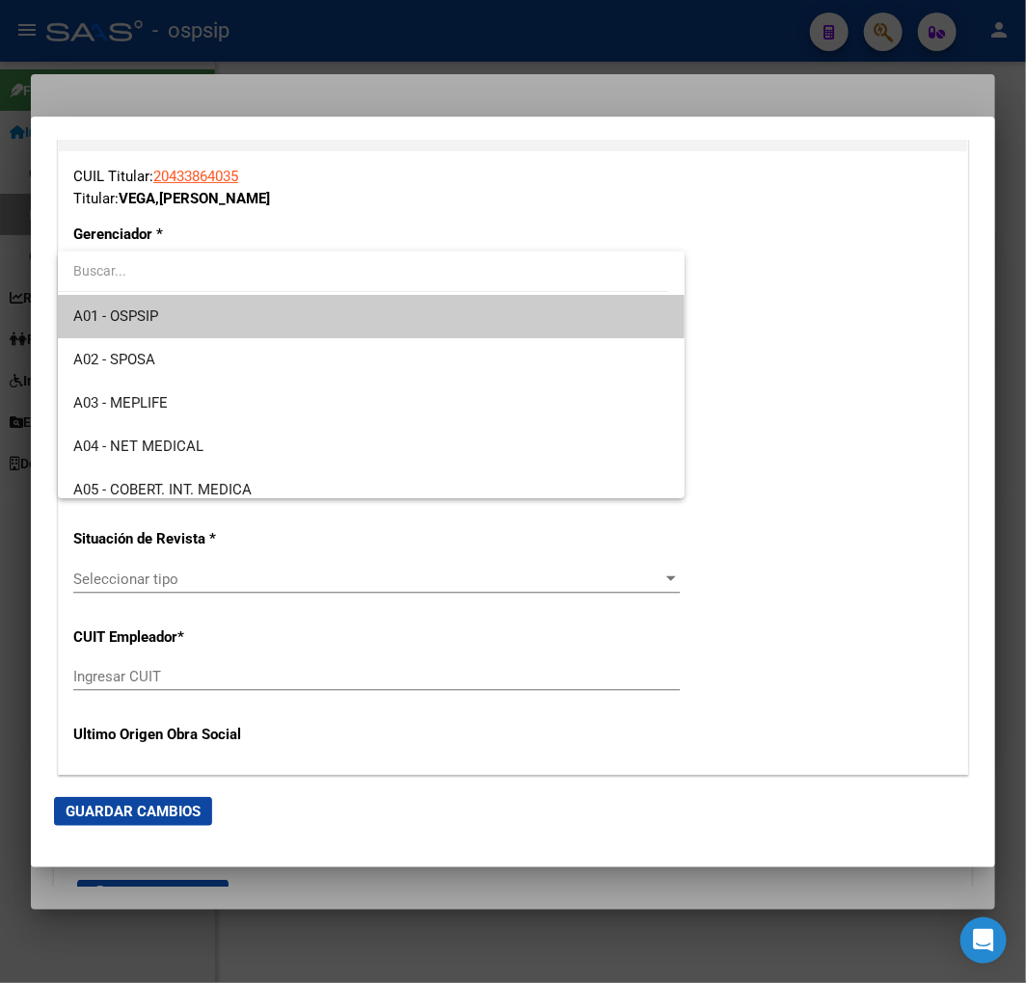
click at [268, 318] on span "A01 - OSPSIP" at bounding box center [371, 316] width 596 height 43
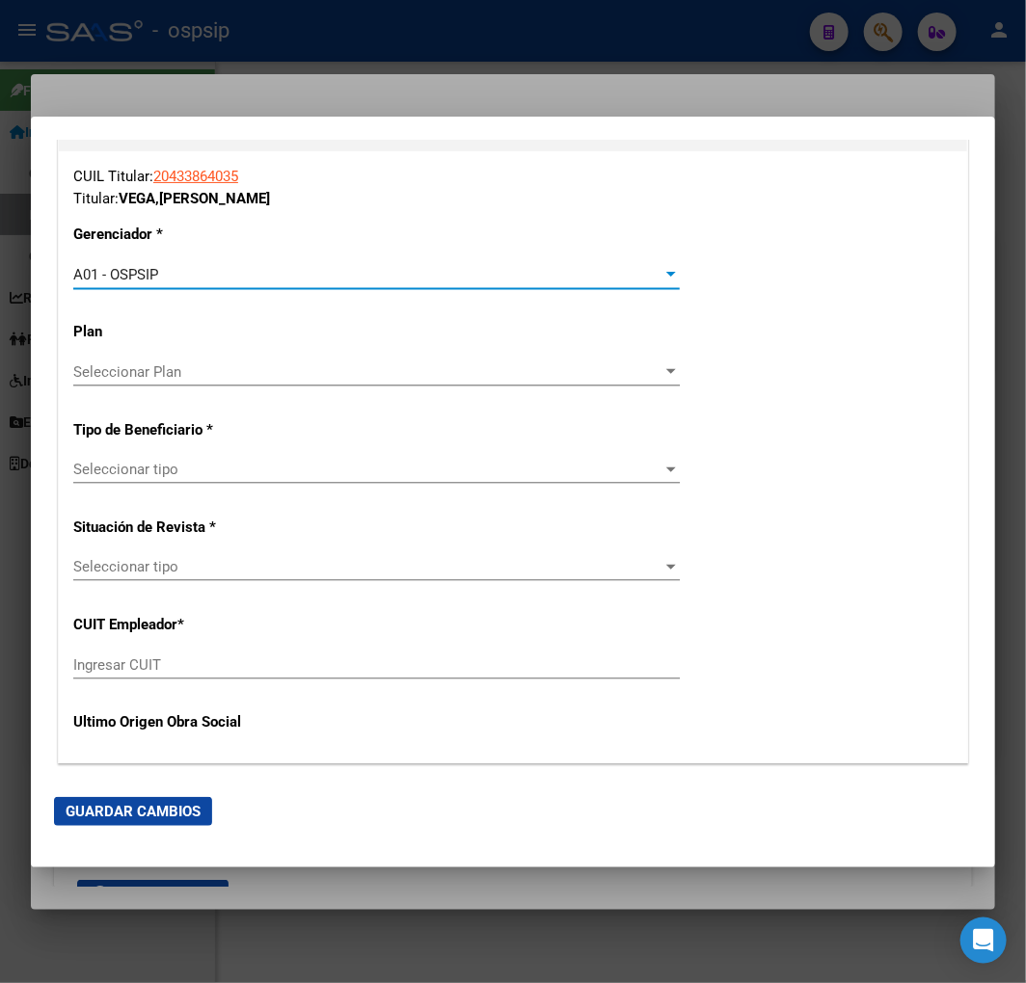
click at [227, 467] on span "Seleccionar tipo" at bounding box center [367, 469] width 589 height 17
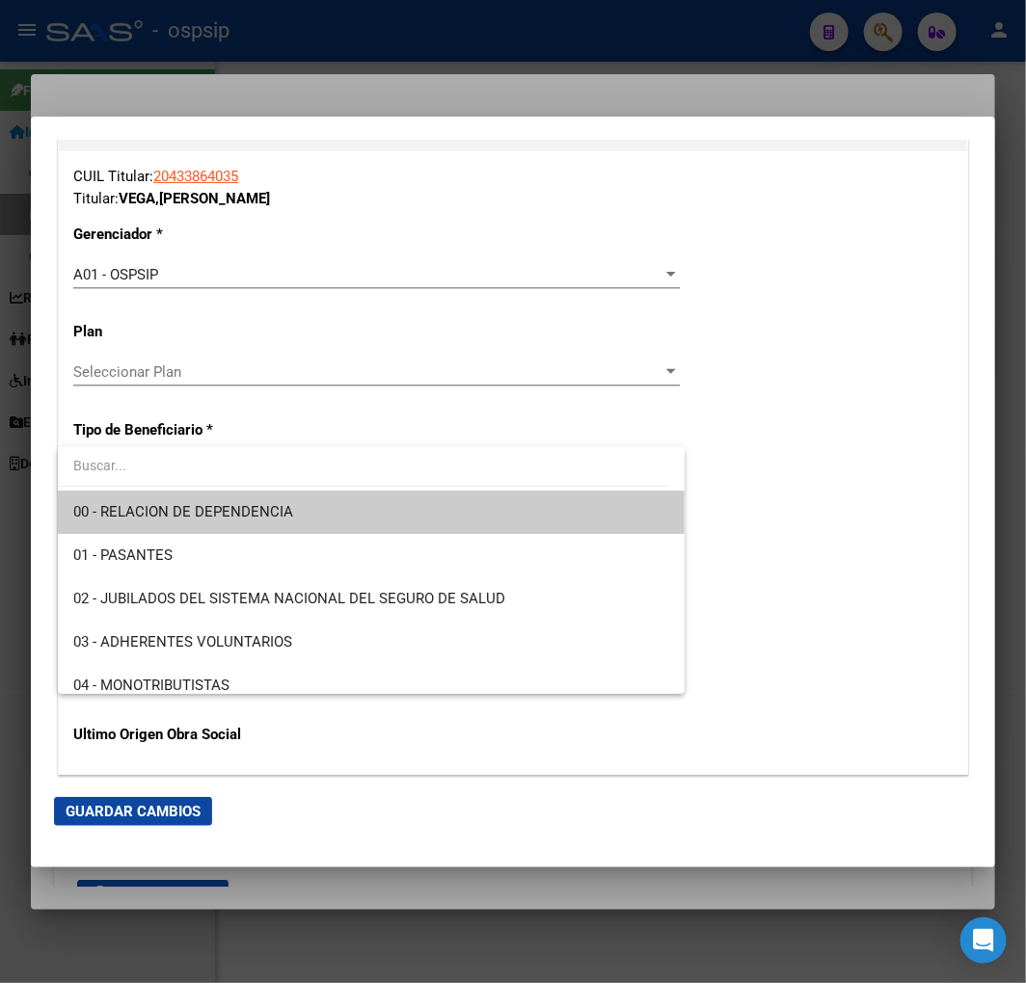
click at [249, 501] on span "00 - RELACION DE DEPENDENCIA" at bounding box center [371, 512] width 596 height 43
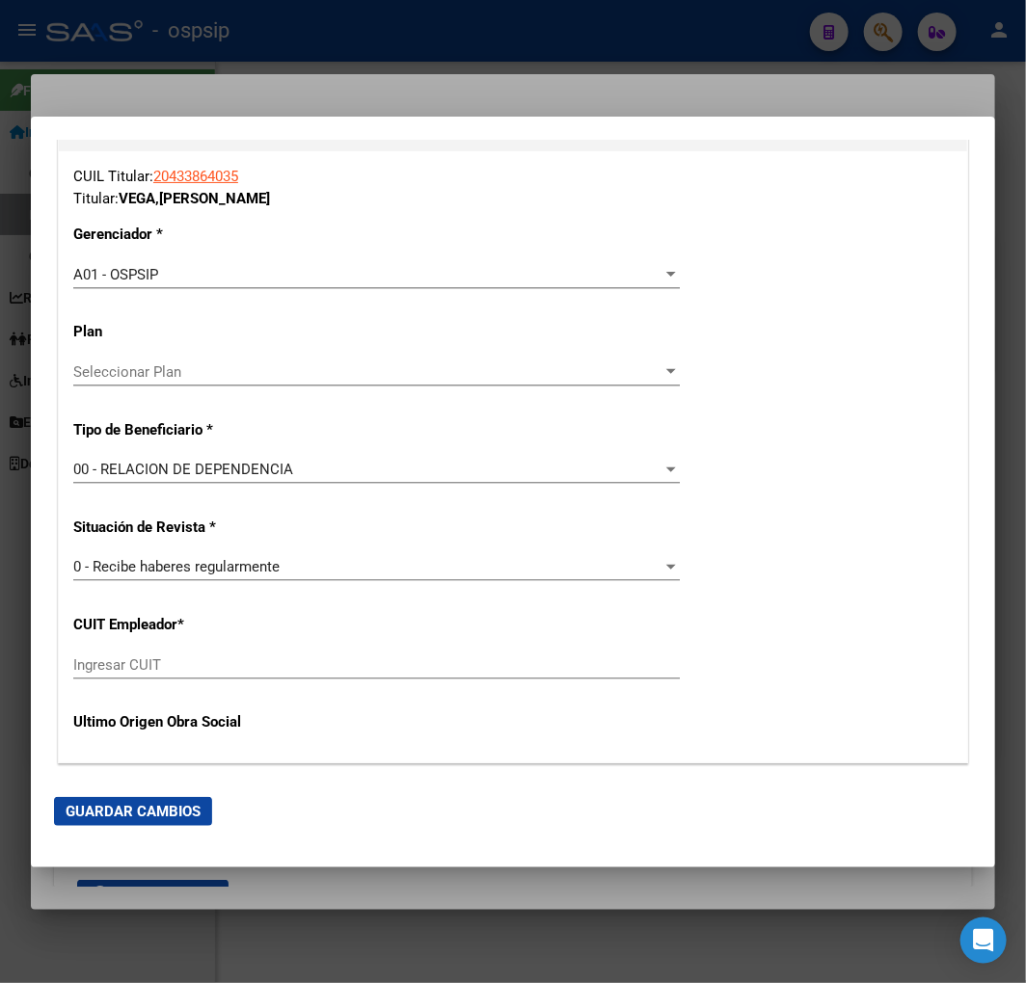
drag, startPoint x: 730, startPoint y: 608, endPoint x: 554, endPoint y: 671, distance: 186.3
click at [729, 614] on div "CUIL Titular: 20433864035 Titular: VEGA , ENZO AGUSTIN Gerenciador * A01 - OSPS…" at bounding box center [513, 456] width 908 height 611
click at [244, 654] on div "Ingresar CUIT" at bounding box center [376, 665] width 606 height 29
click at [248, 658] on input "Ingresar CUIT" at bounding box center [376, 664] width 606 height 17
type input "33-71630774-9"
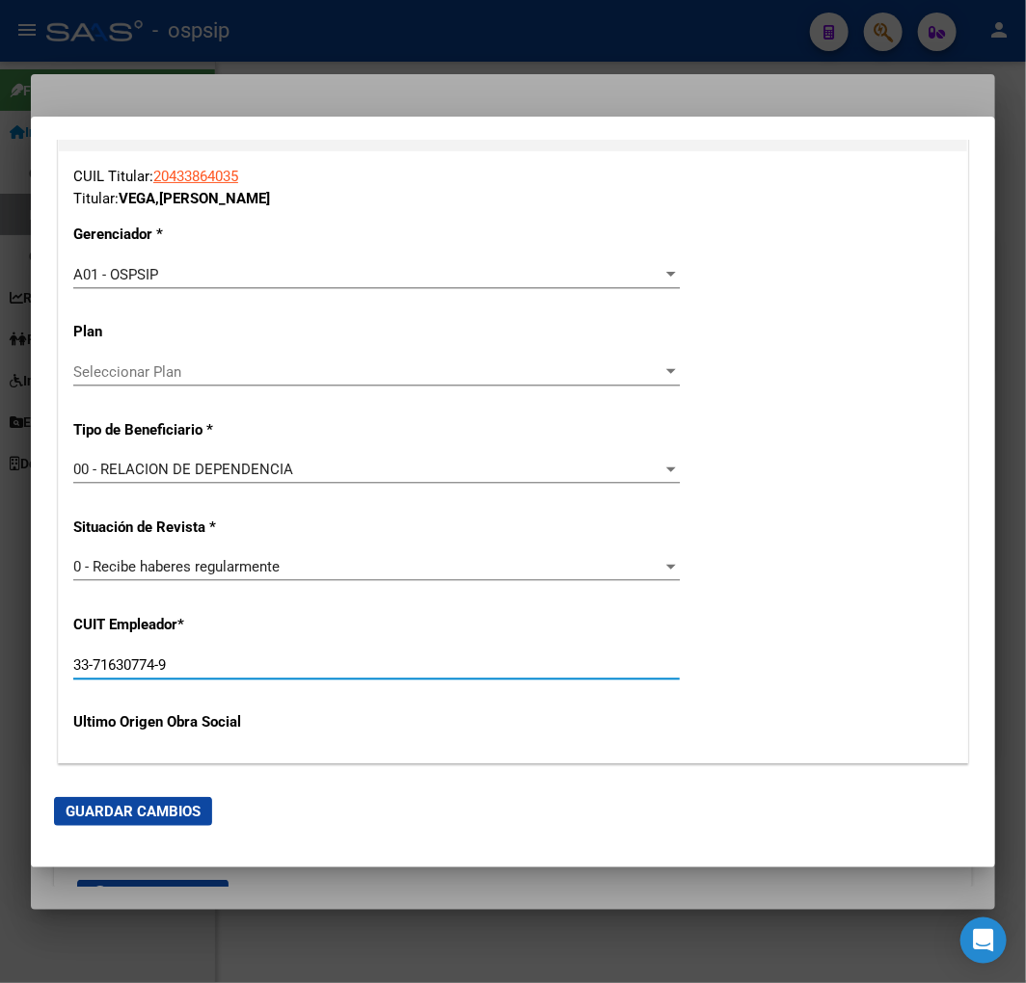
click at [138, 821] on button "Guardar Cambios" at bounding box center [133, 811] width 158 height 29
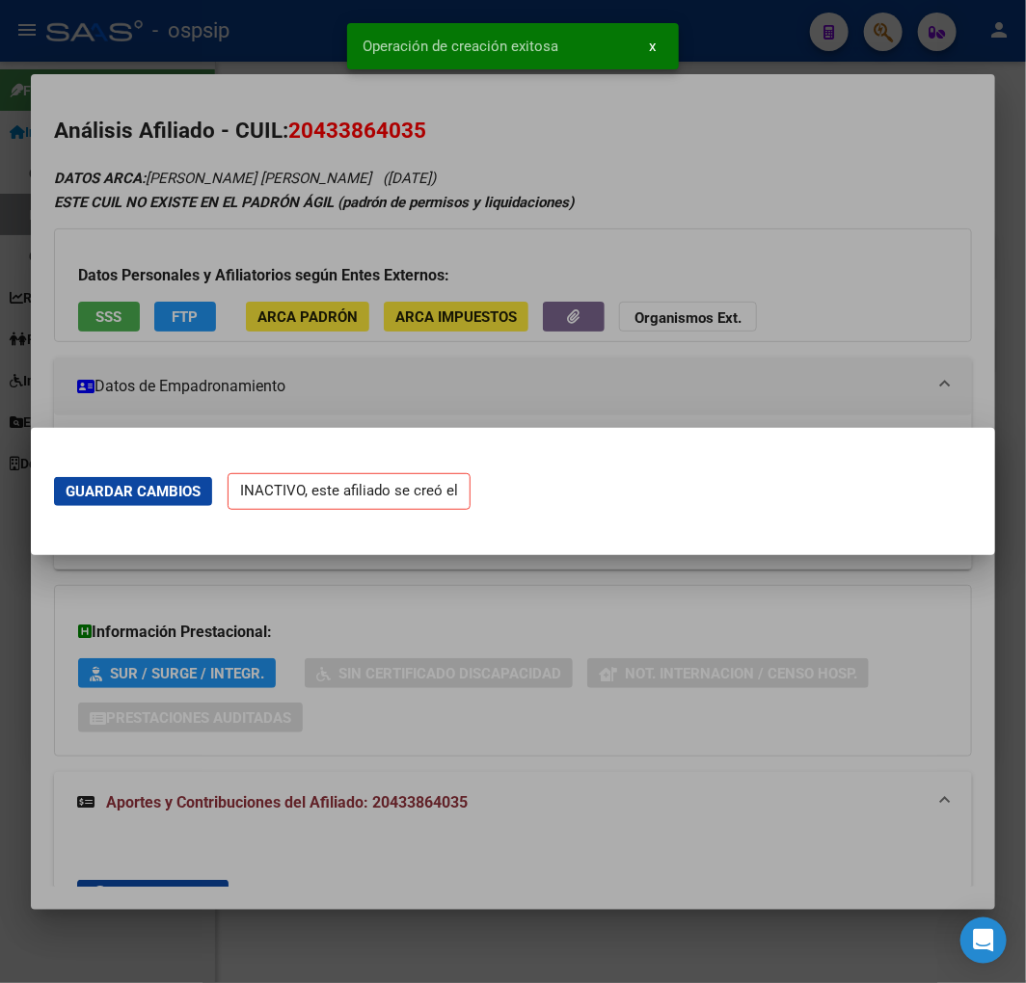
scroll to position [0, 0]
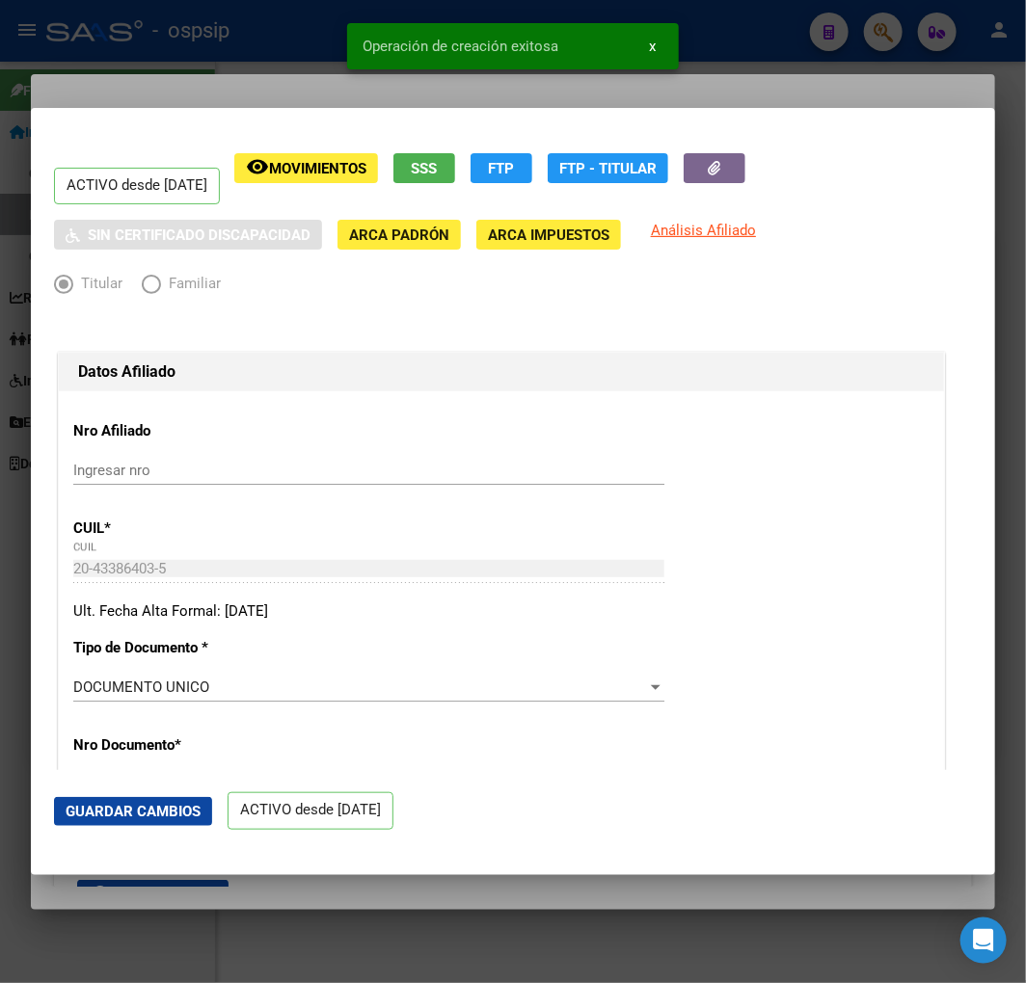
click at [233, 77] on div at bounding box center [513, 491] width 1026 height 983
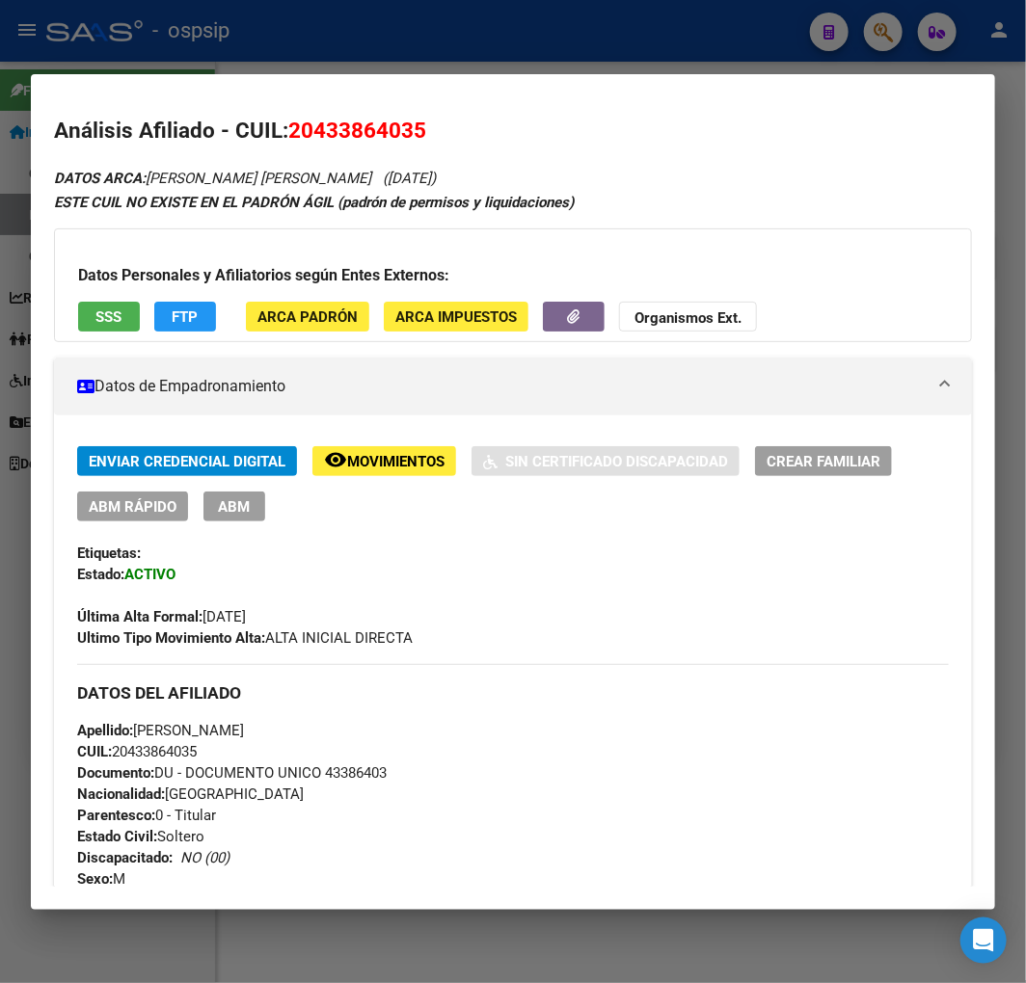
click at [518, 55] on div at bounding box center [513, 491] width 1026 height 983
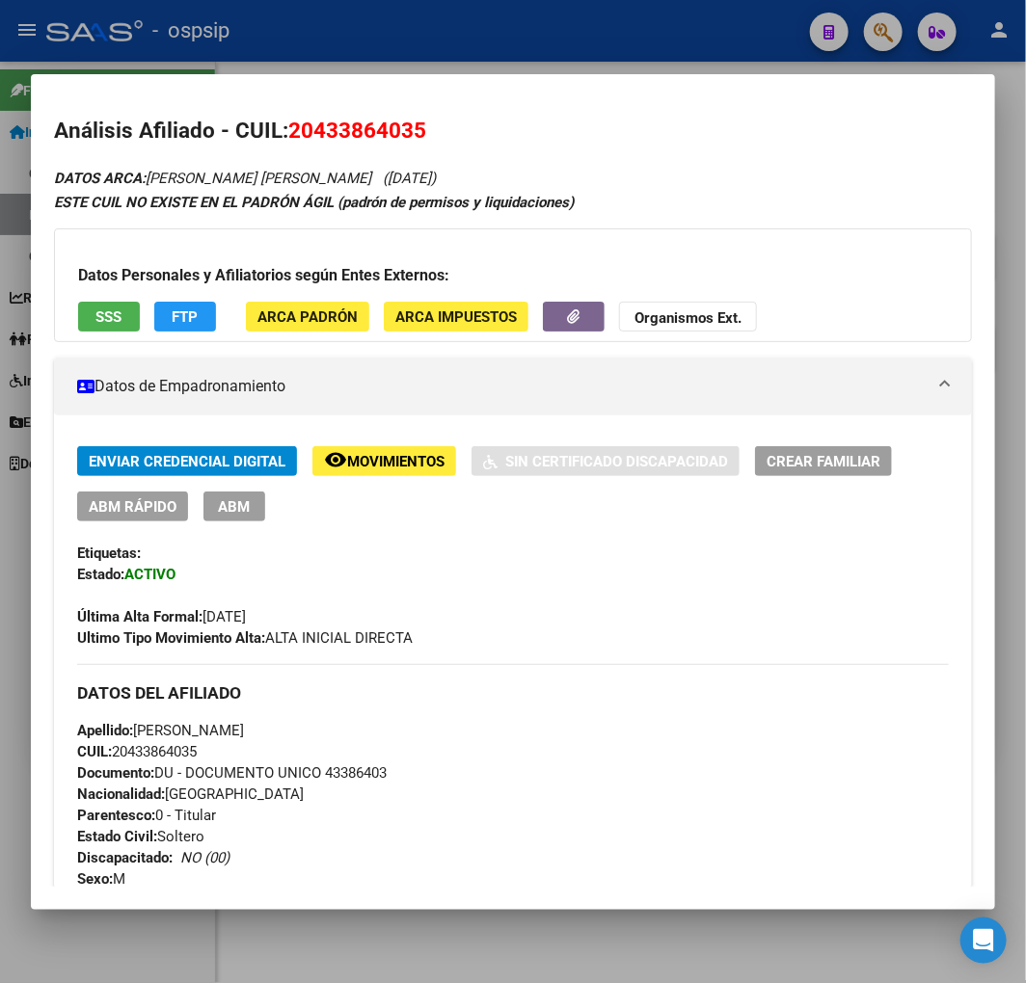
click at [522, 54] on div at bounding box center [513, 491] width 1026 height 983
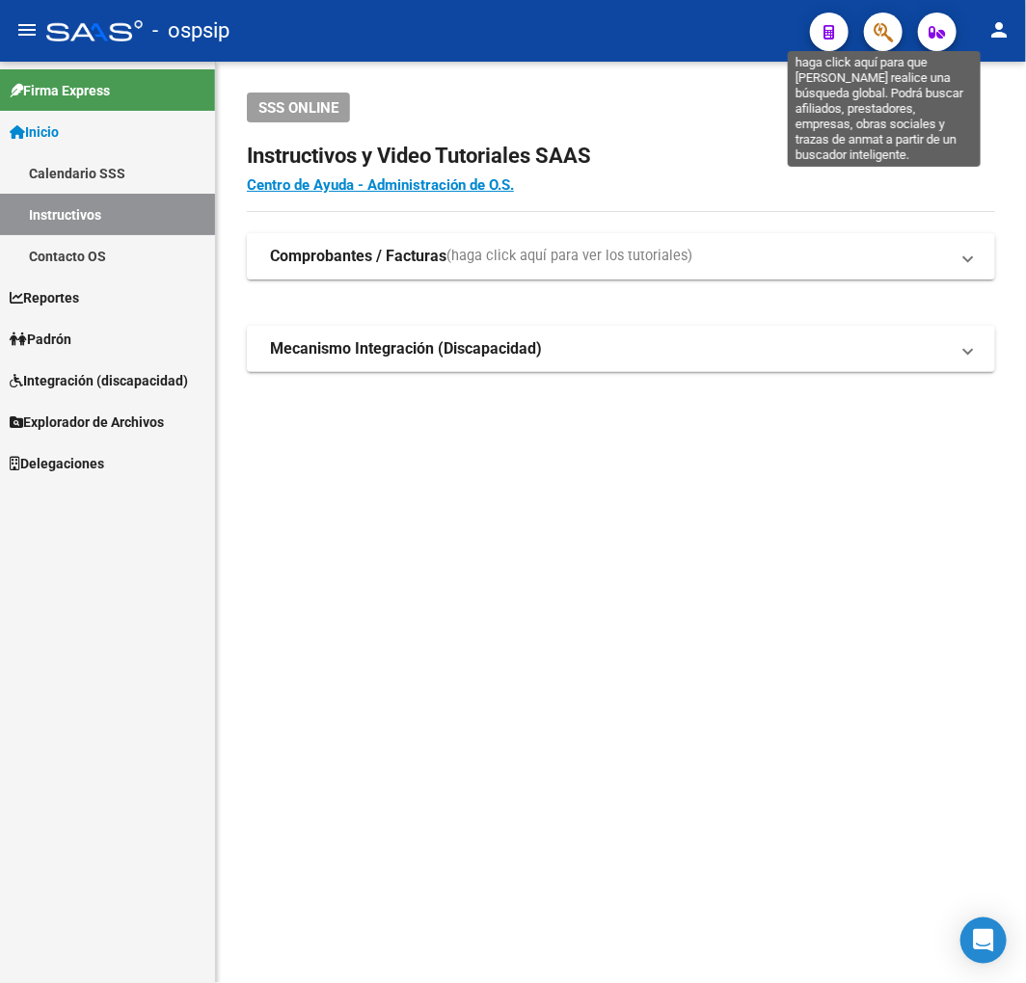
click at [887, 23] on icon "button" at bounding box center [882, 32] width 19 height 22
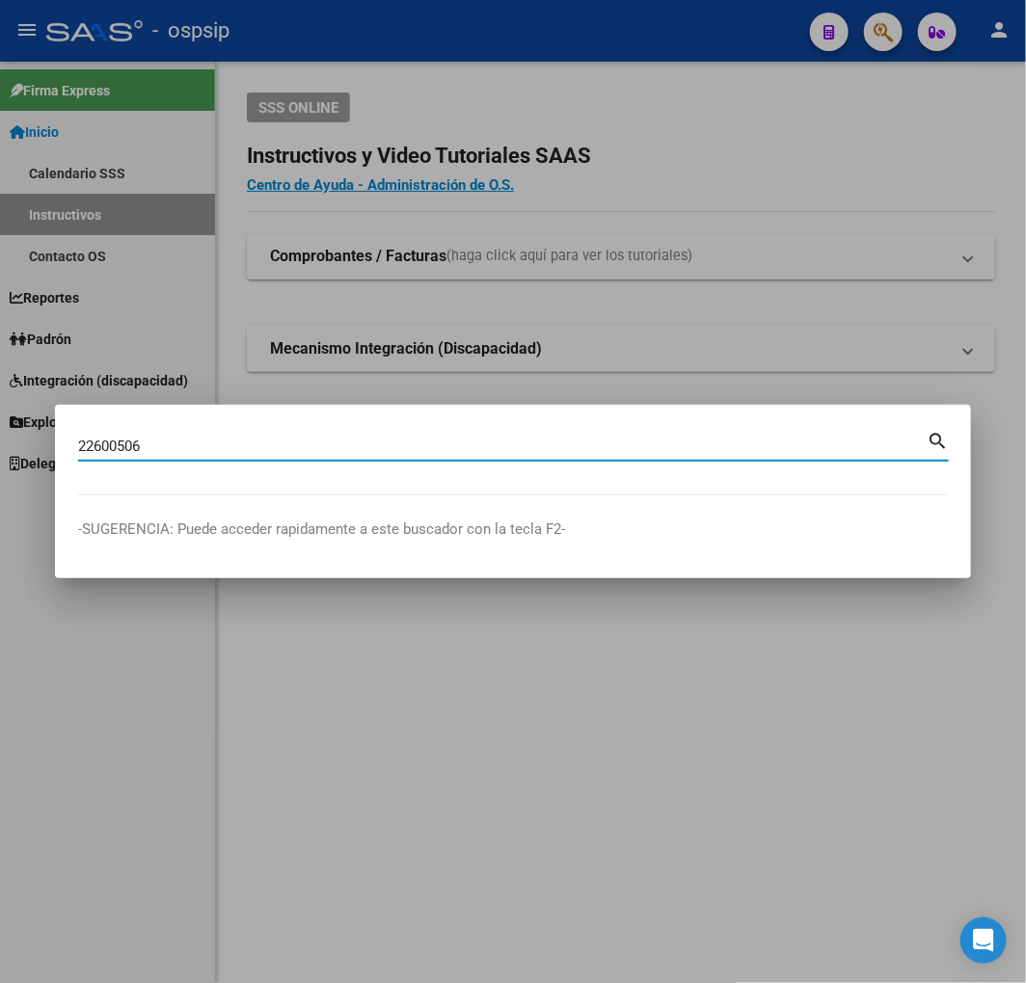
type input "22600506"
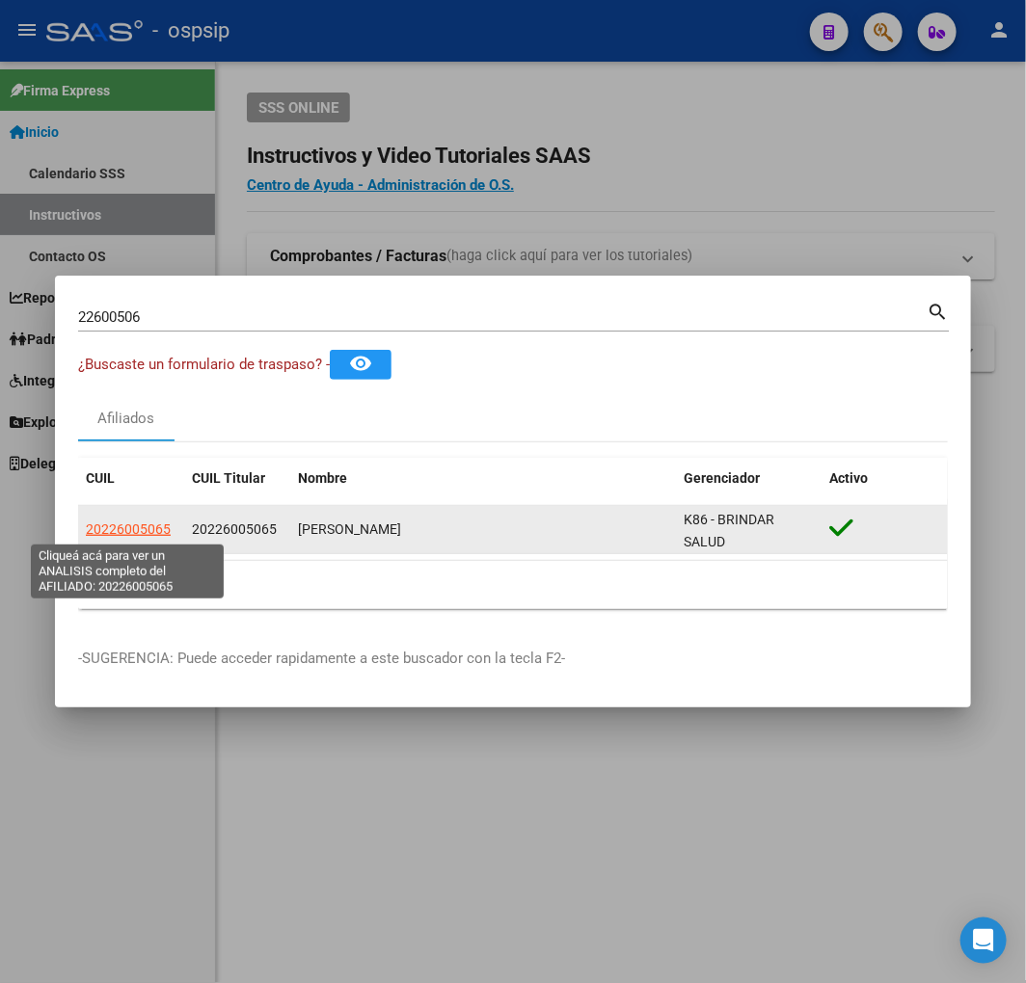
click at [143, 531] on span "20226005065" at bounding box center [128, 529] width 85 height 15
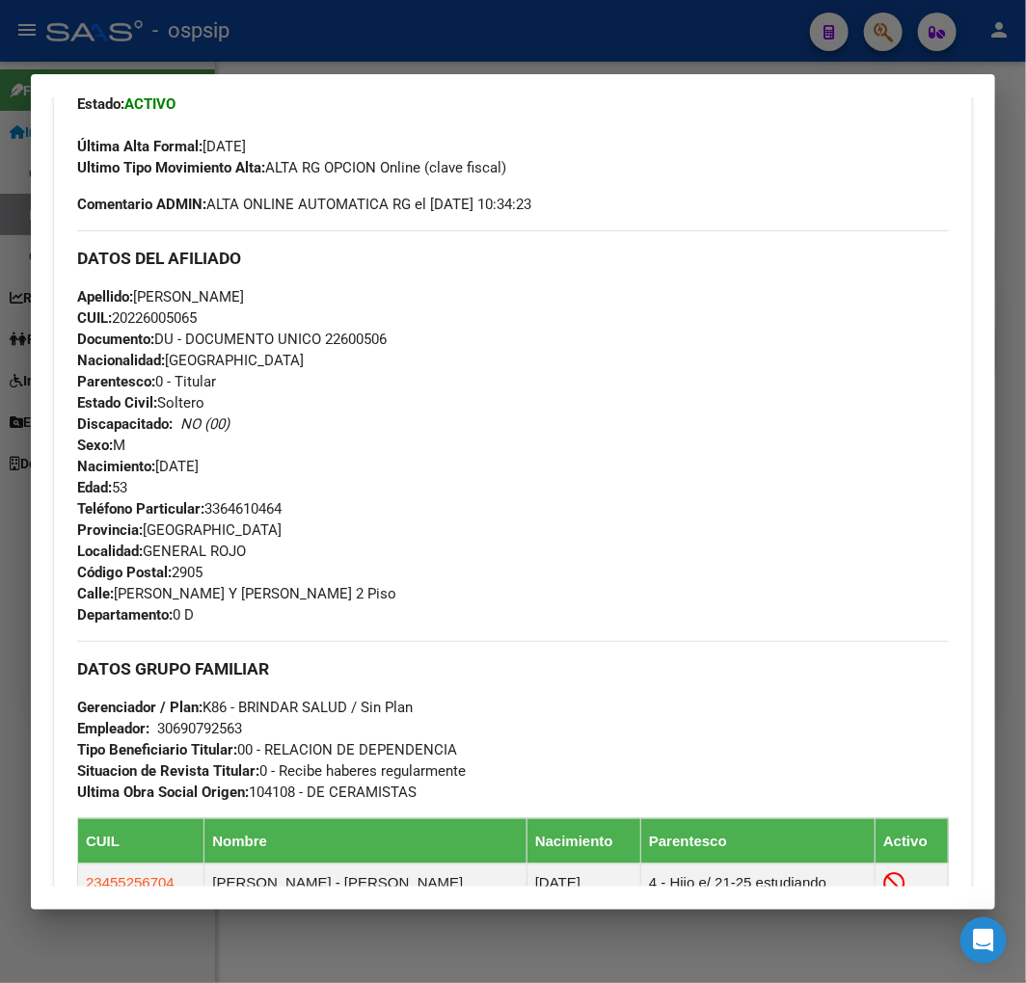
scroll to position [642, 0]
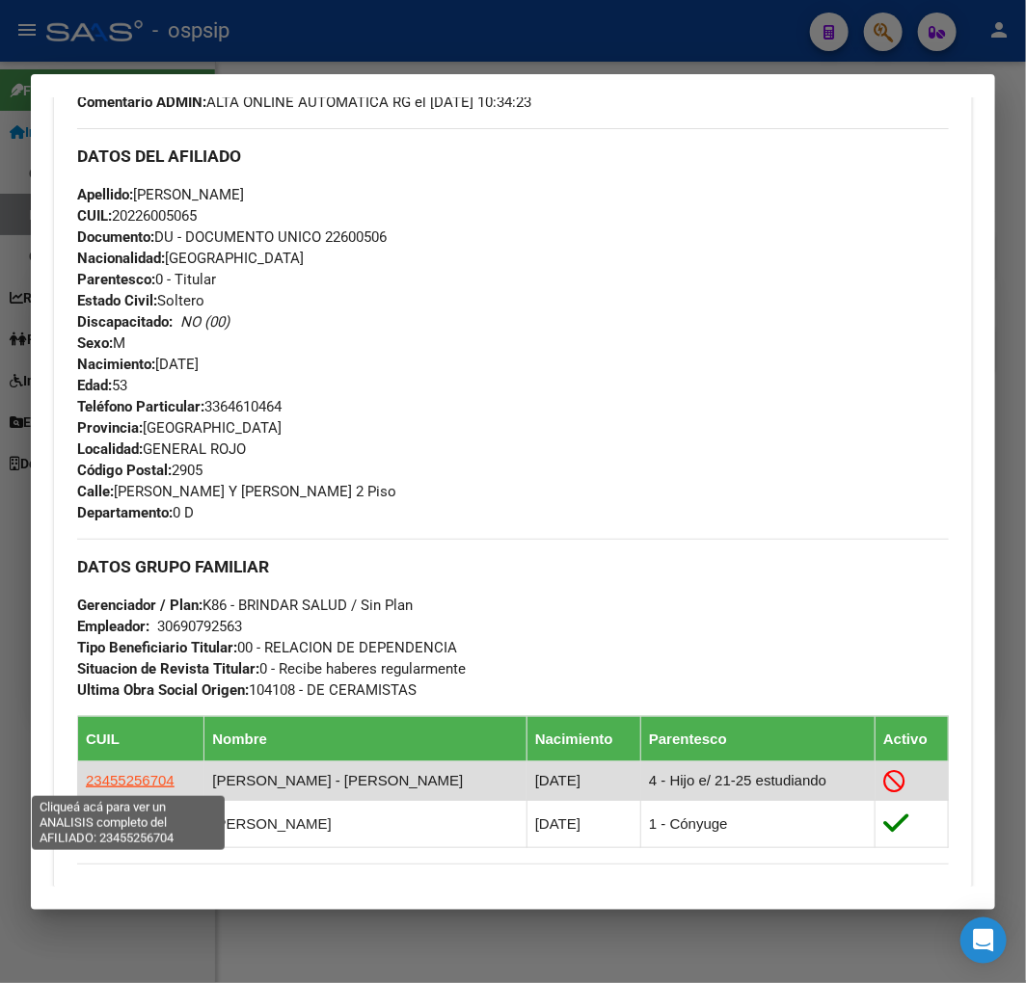
click at [99, 776] on span "23455256704" at bounding box center [130, 780] width 89 height 16
type textarea "23455256704"
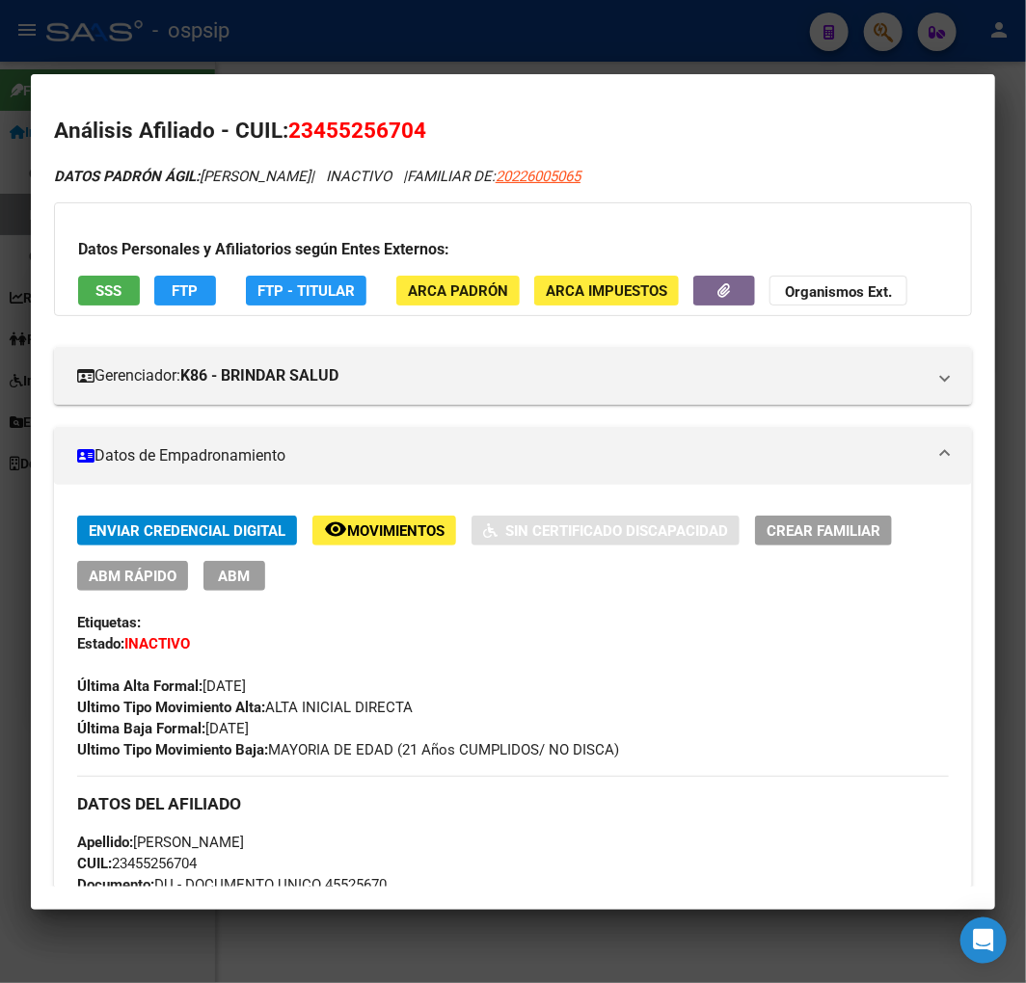
click at [253, 584] on button "ABM" at bounding box center [234, 576] width 62 height 30
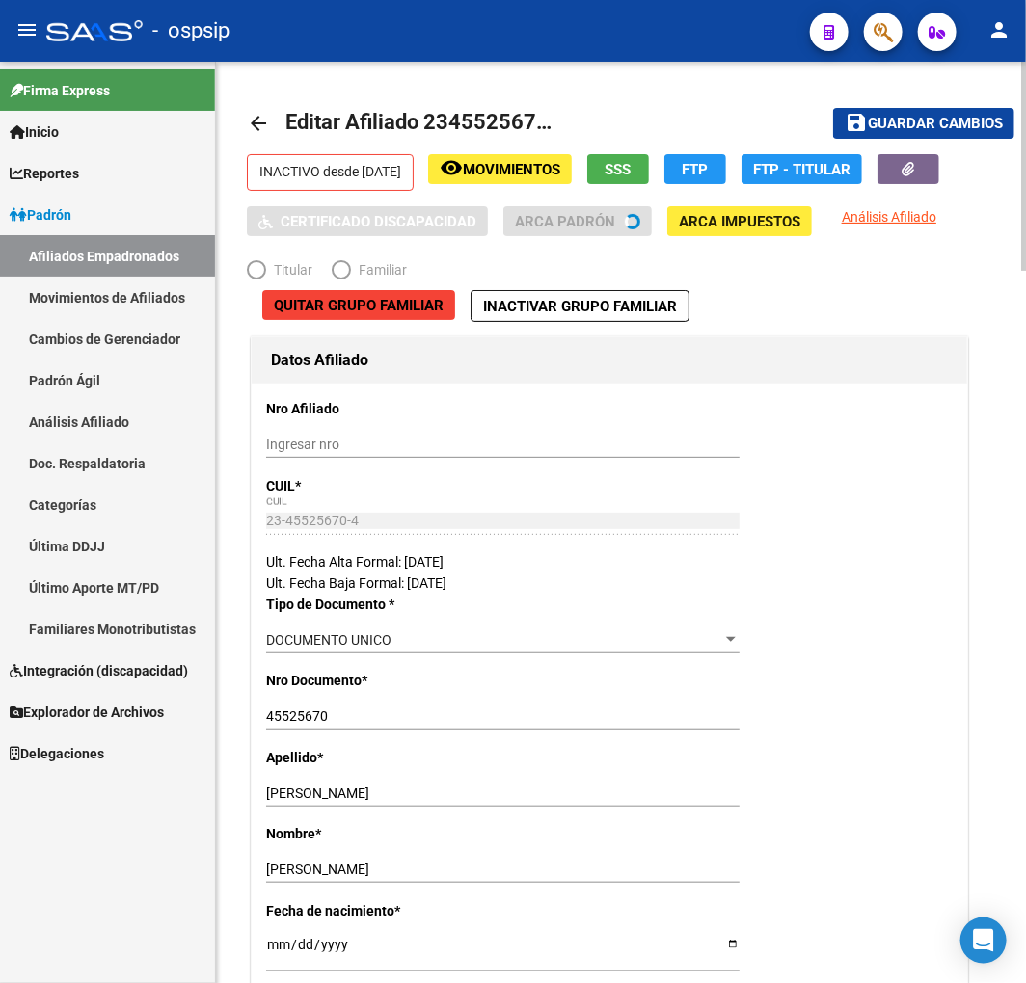
radio input "true"
type input "30-69079256-3"
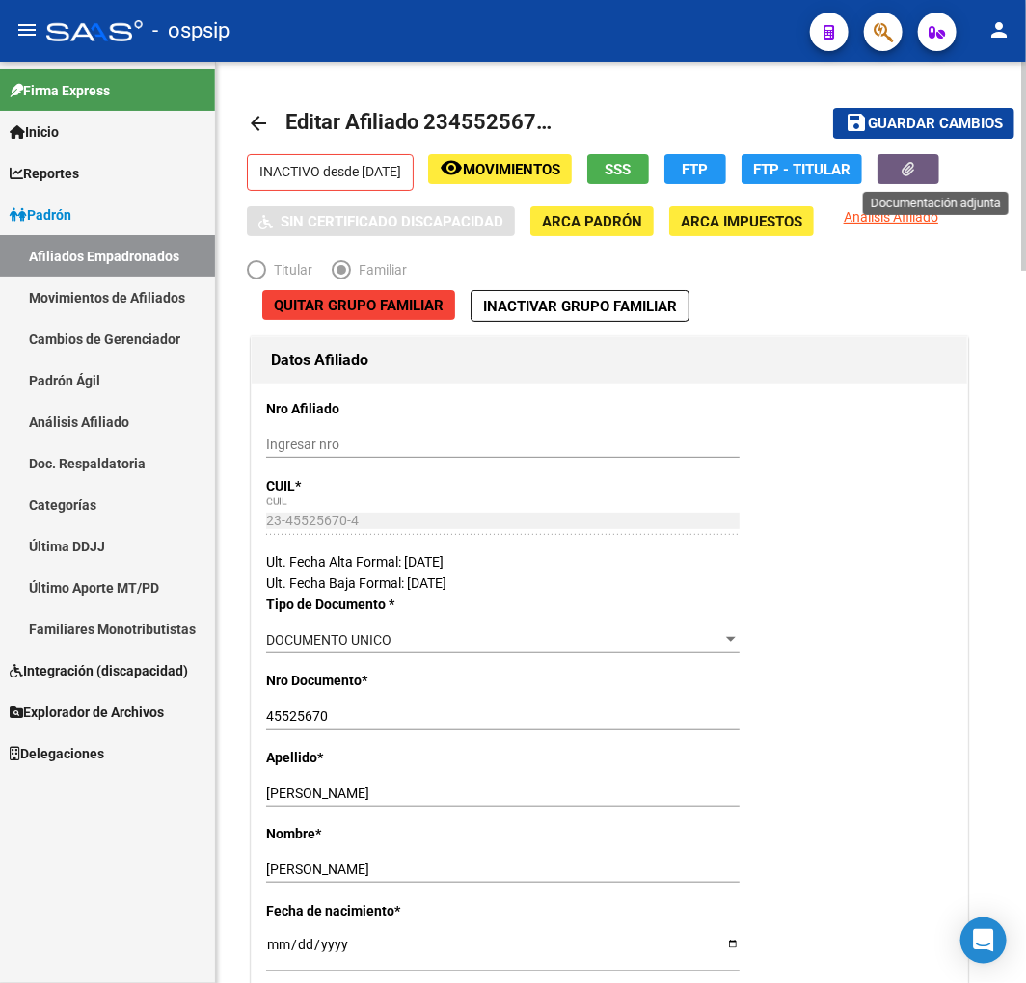
click at [933, 167] on button "button" at bounding box center [908, 169] width 62 height 30
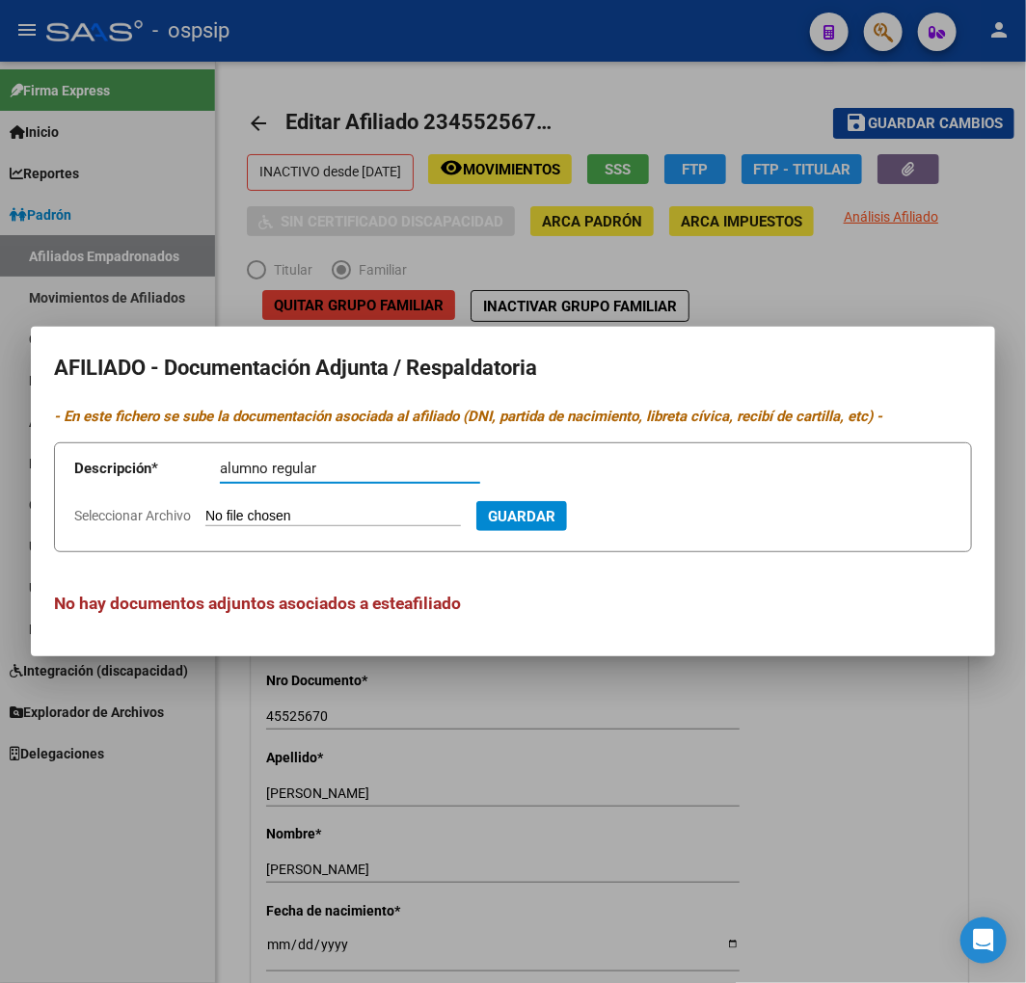
type input "alumno regular"
drag, startPoint x: 324, startPoint y: 498, endPoint x: 328, endPoint y: 509, distance: 11.3
click at [328, 507] on form "Descripción * alumno regular Descripción Seleccionar Archivo Guardar" at bounding box center [513, 497] width 918 height 110
click at [333, 515] on input "Seleccionar Archivo" at bounding box center [332, 517] width 255 height 18
type input "C:\fakepath\91ed6515-a1ed-4ca0-8ee6-7dbf5ad5b5f0.pdf"
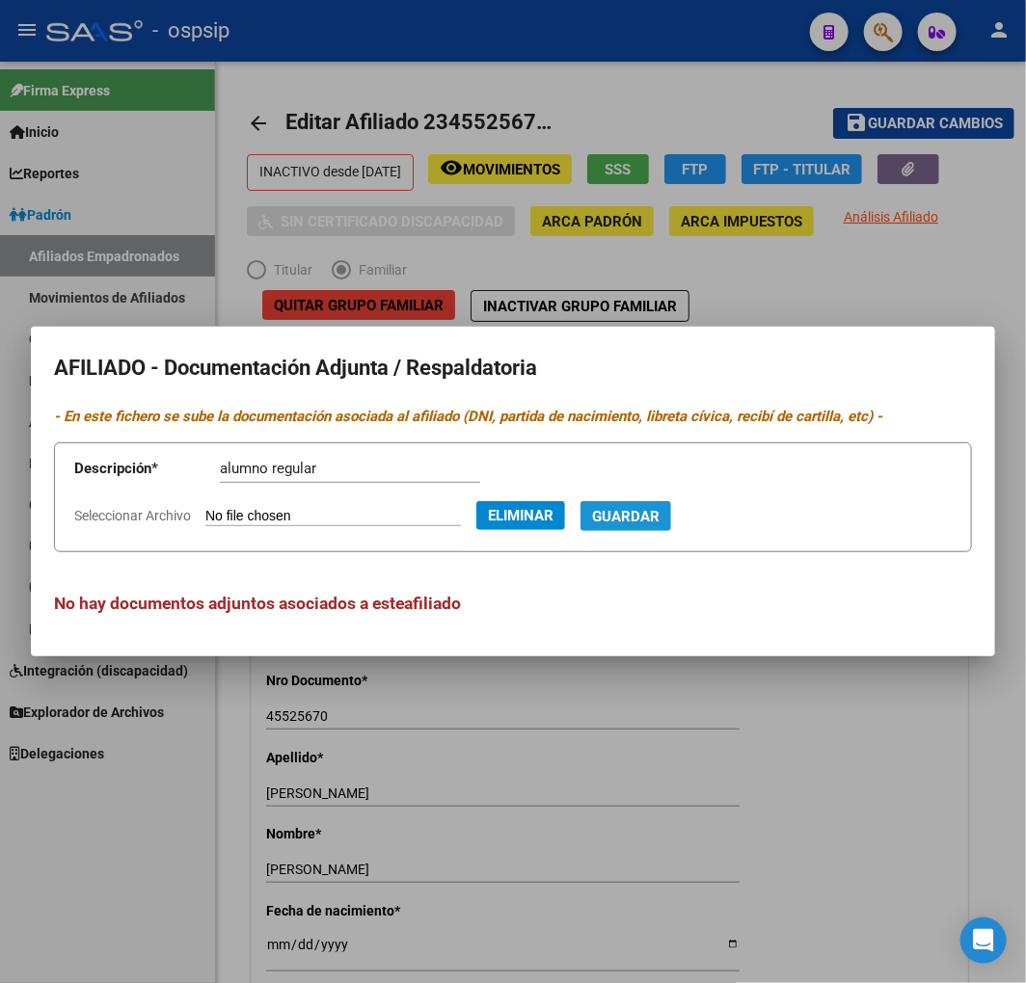
click at [668, 525] on button "Guardar" at bounding box center [625, 516] width 91 height 30
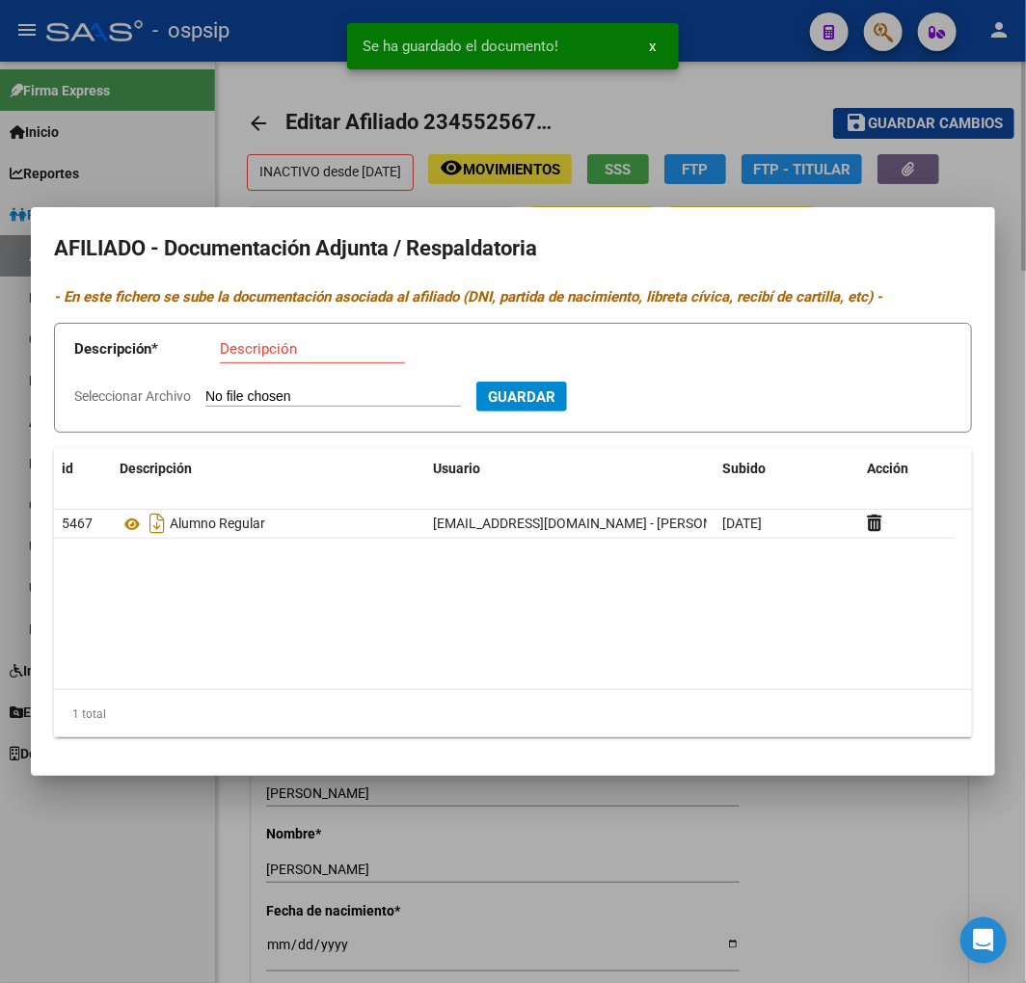
click at [585, 858] on div at bounding box center [513, 491] width 1026 height 983
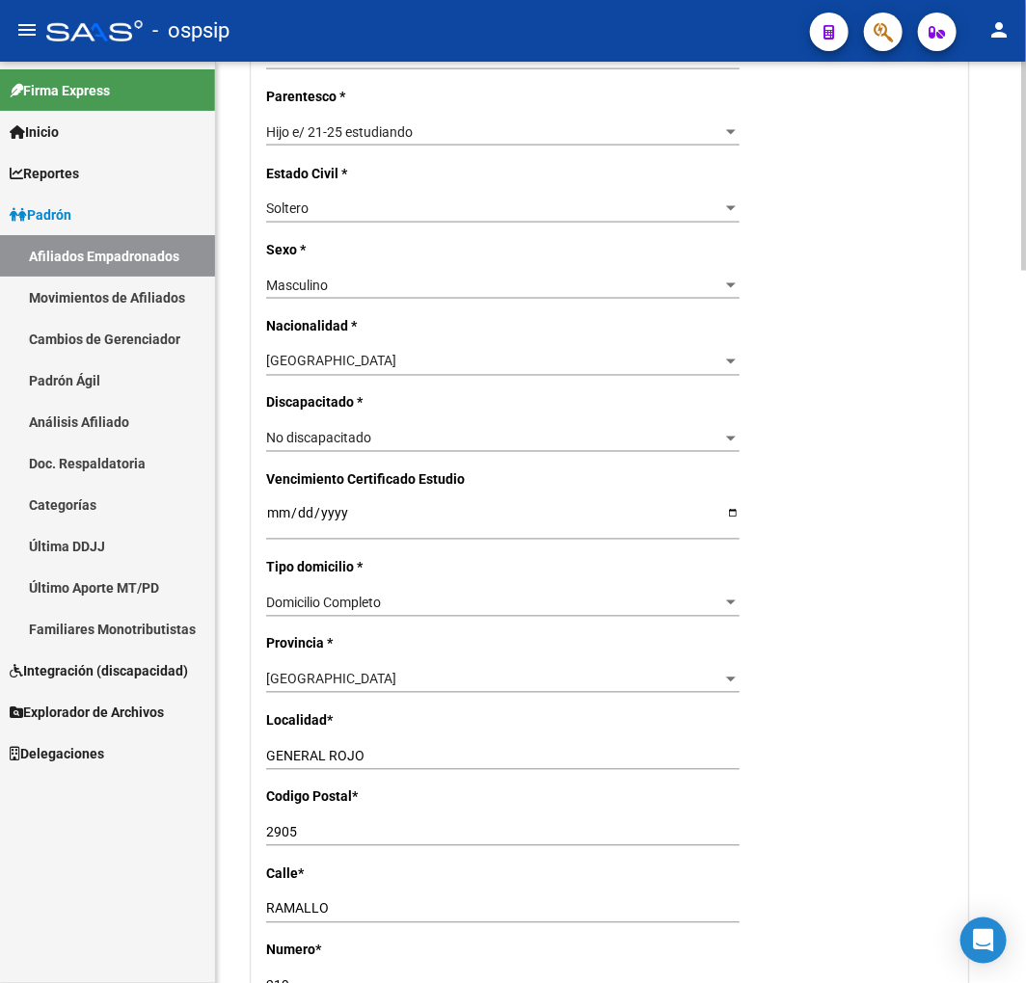
scroll to position [856, 0]
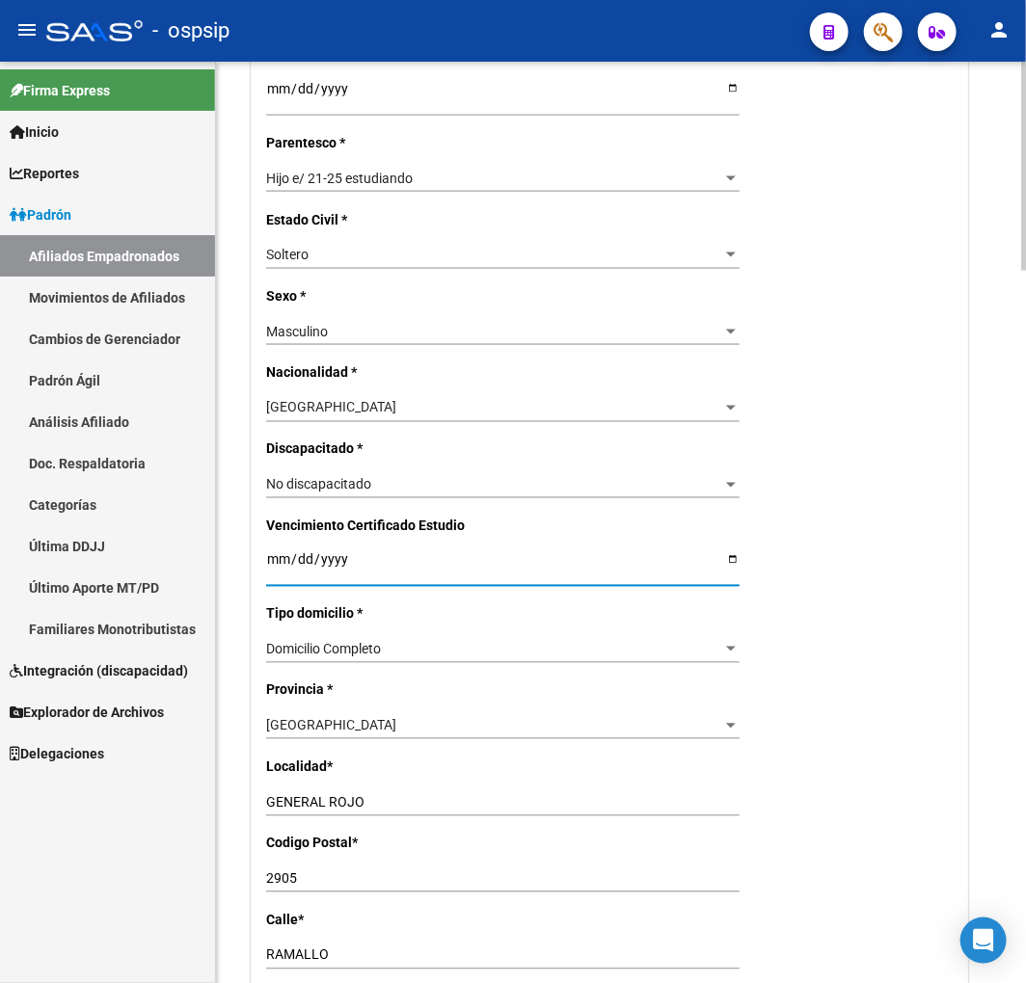
click at [266, 556] on input "Ingresar fecha" at bounding box center [502, 566] width 473 height 29
type input "2025-09-17"
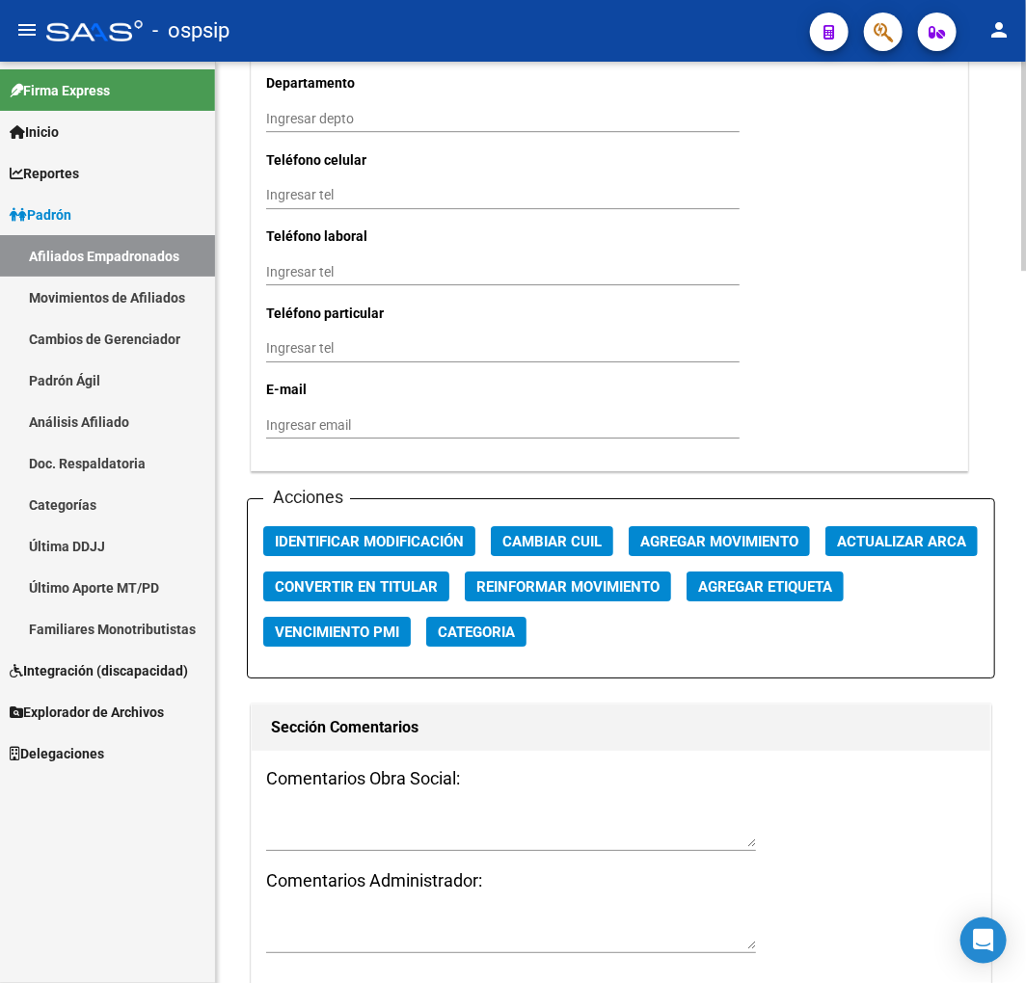
scroll to position [2035, 0]
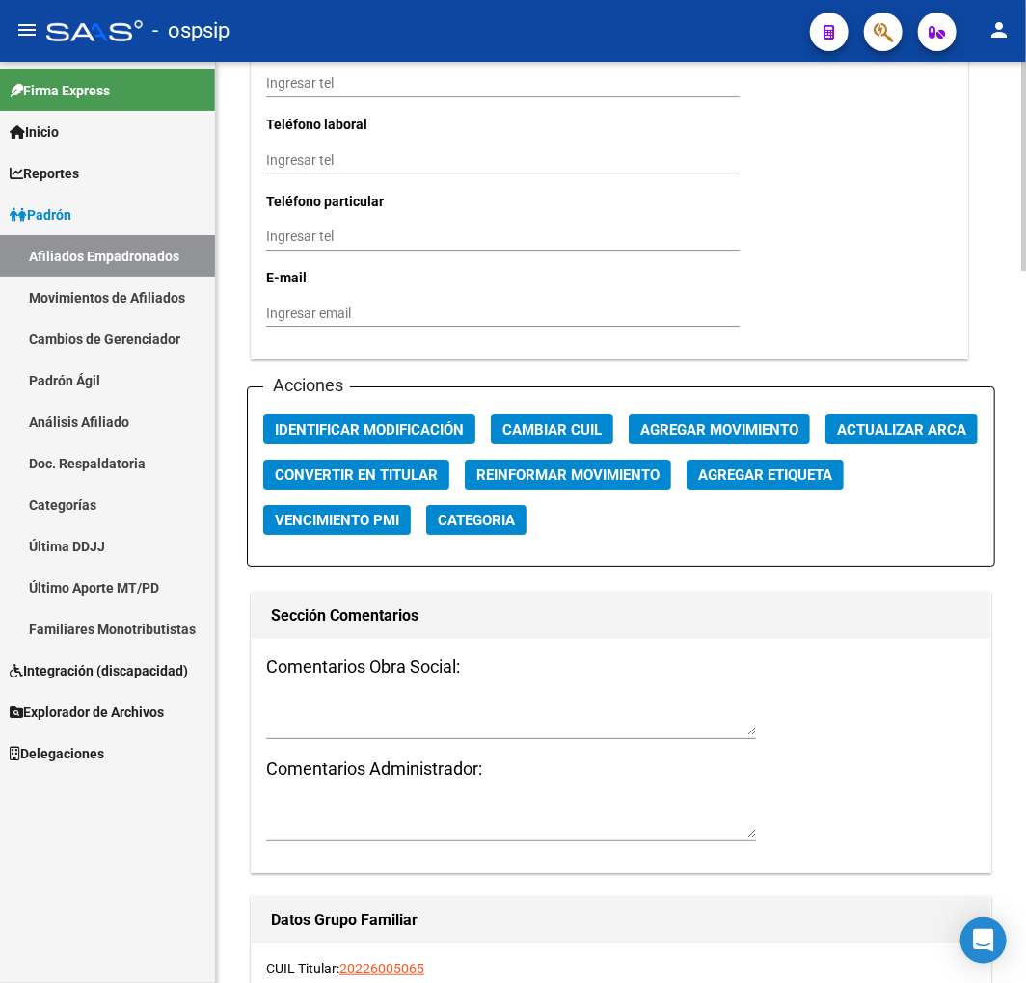
click at [726, 431] on span "Agregar Movimiento" at bounding box center [719, 429] width 158 height 17
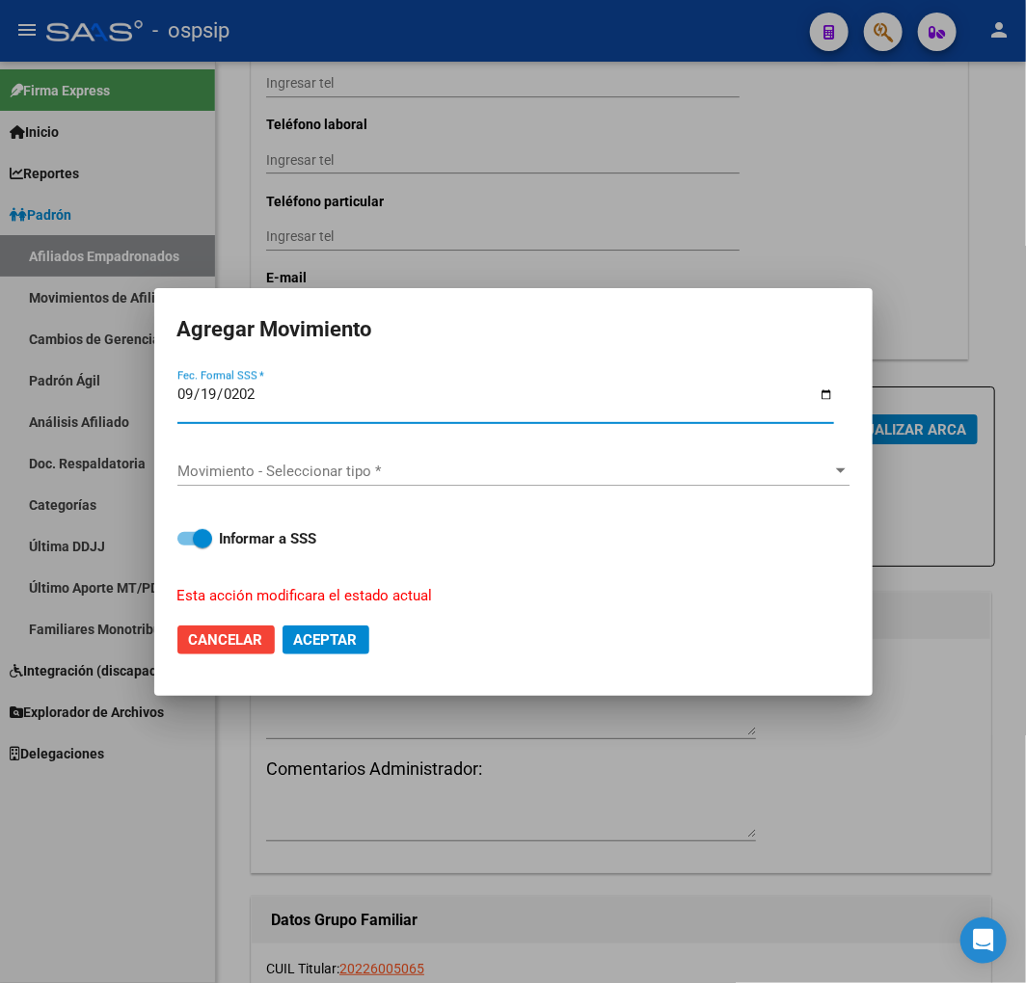
type input "2025-09-19"
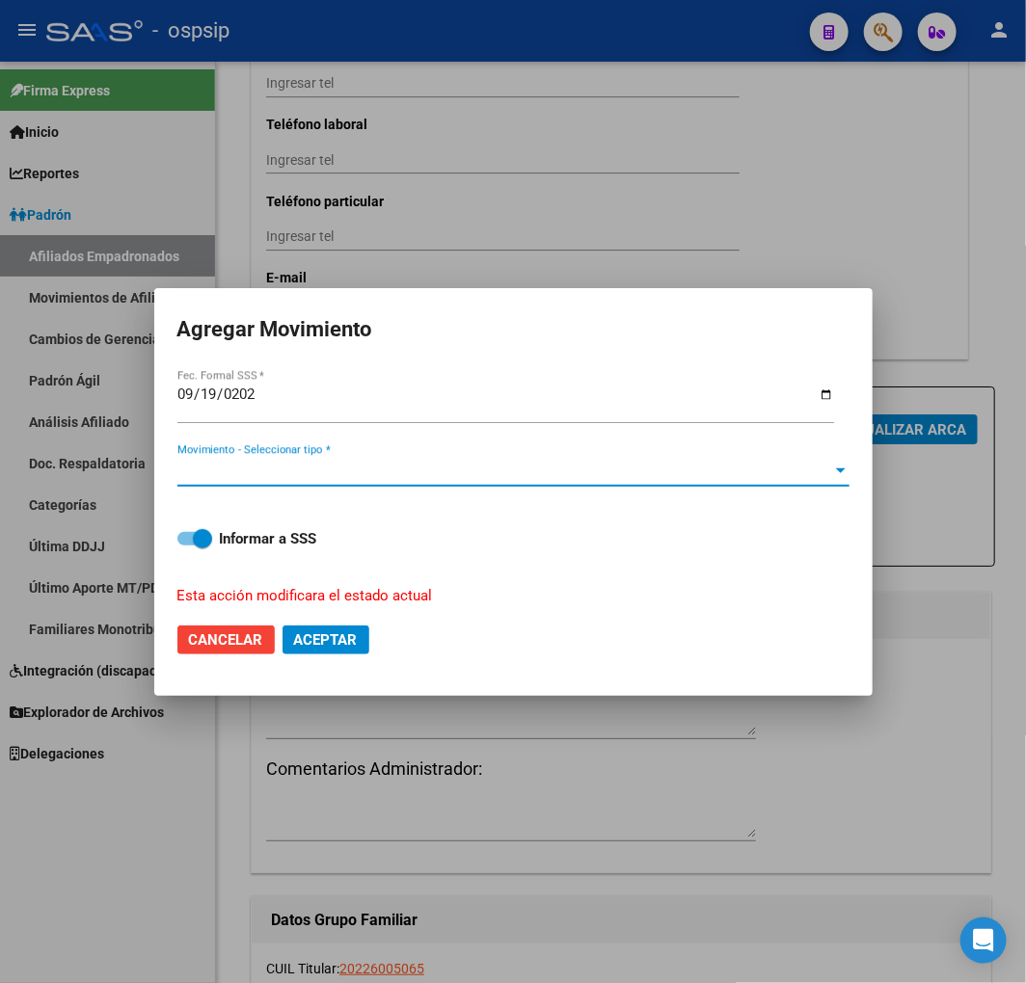
click at [415, 478] on span "Movimiento - Seleccionar tipo *" at bounding box center [504, 471] width 655 height 17
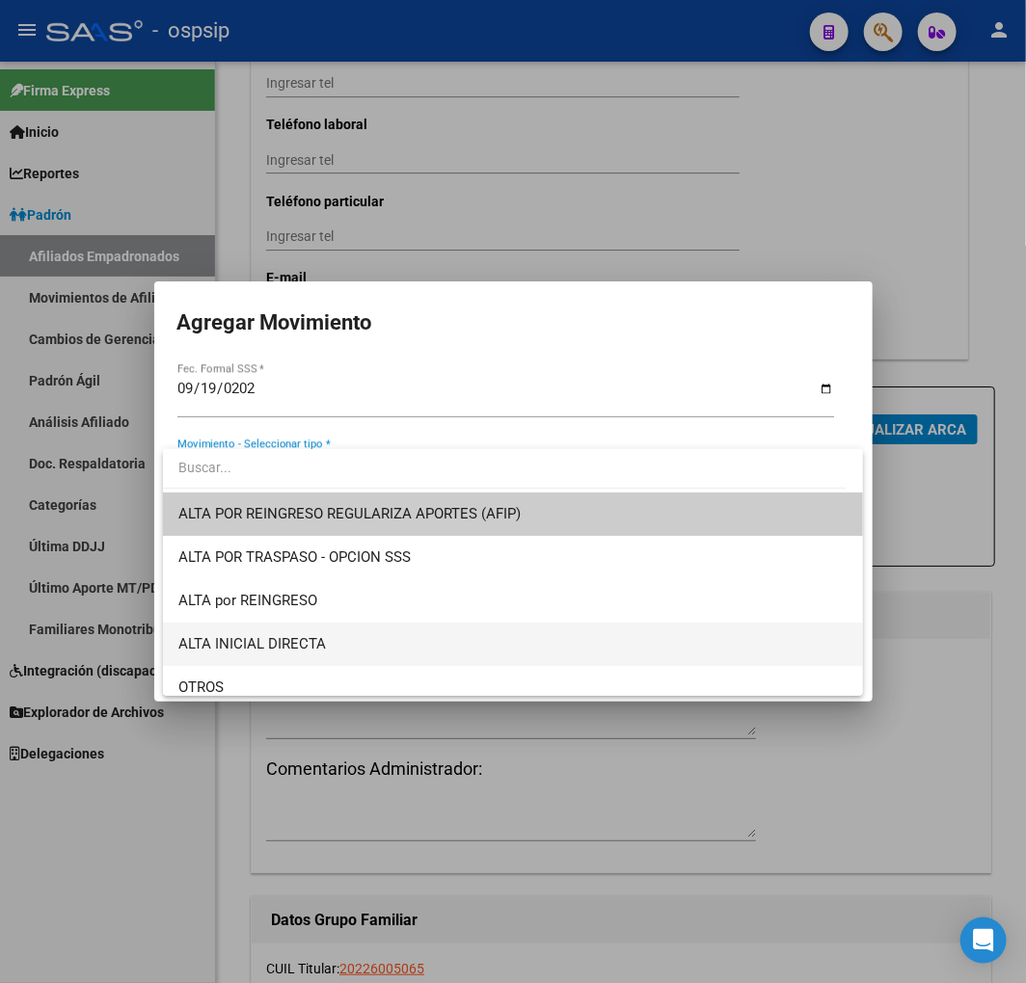
click at [415, 630] on span "ALTA INICIAL DIRECTA" at bounding box center [512, 644] width 669 height 43
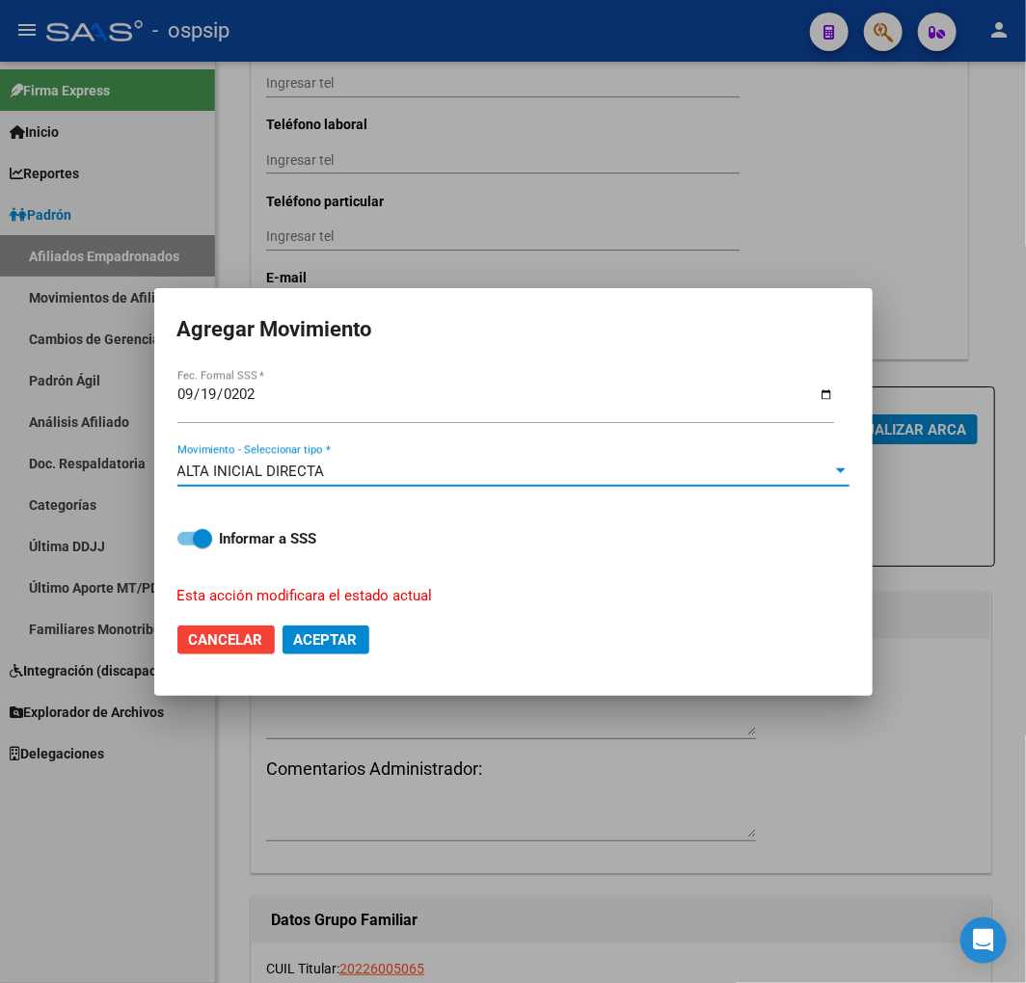
click at [354, 632] on span "Aceptar" at bounding box center [326, 639] width 64 height 17
checkbox input "false"
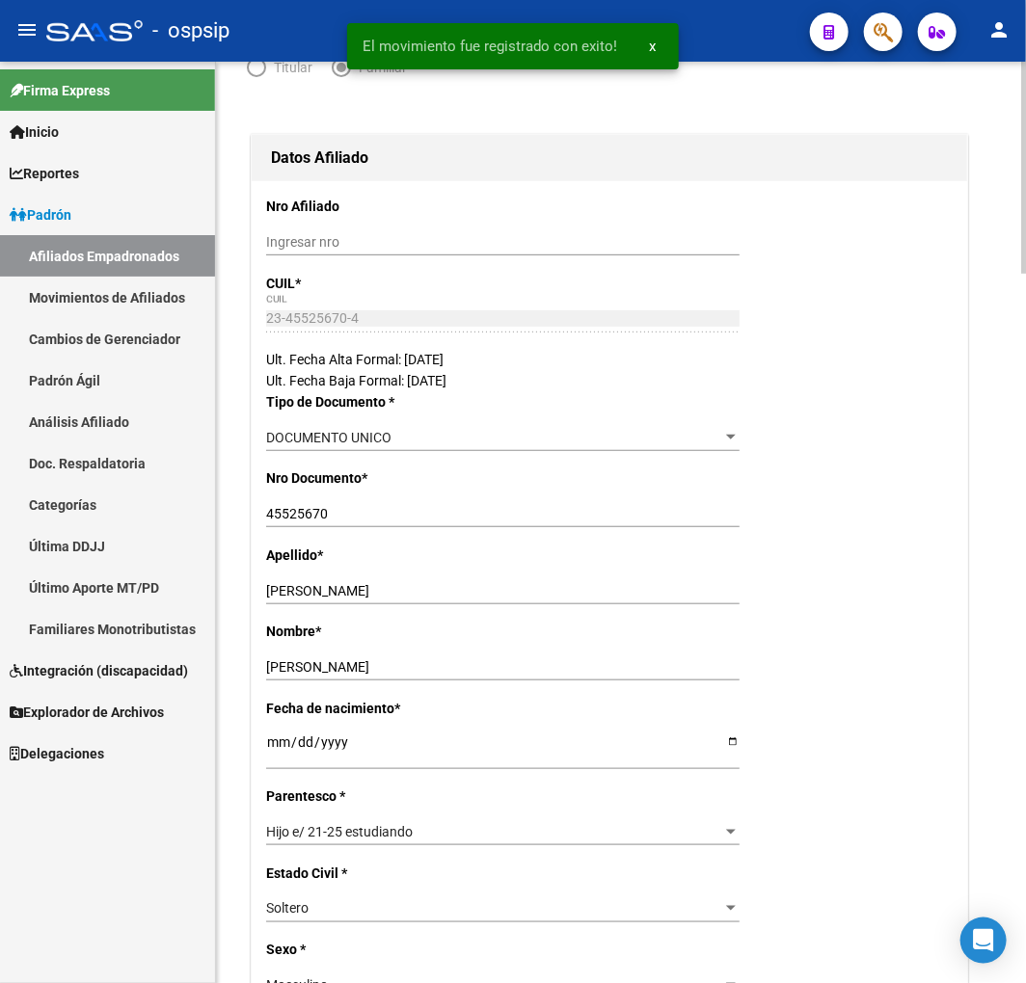
scroll to position [0, 0]
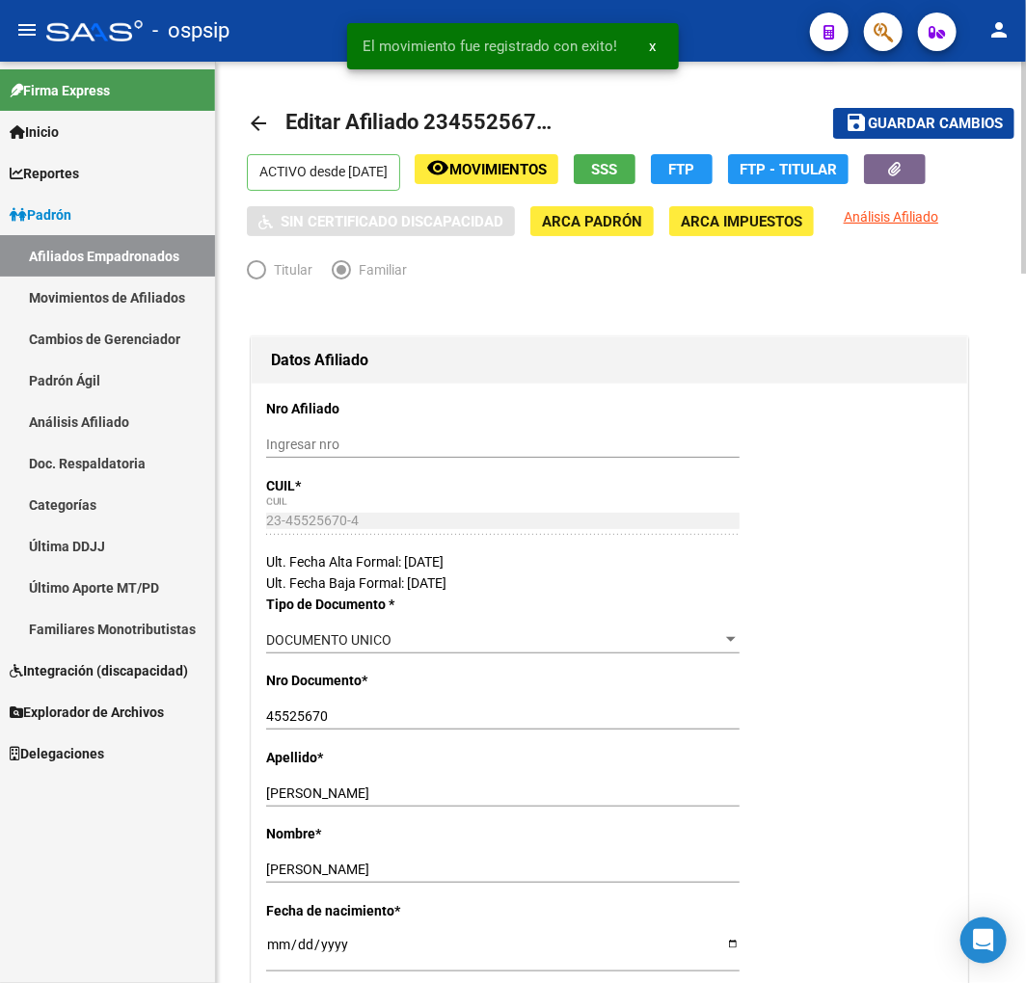
click at [906, 120] on span "Guardar cambios" at bounding box center [935, 124] width 135 height 17
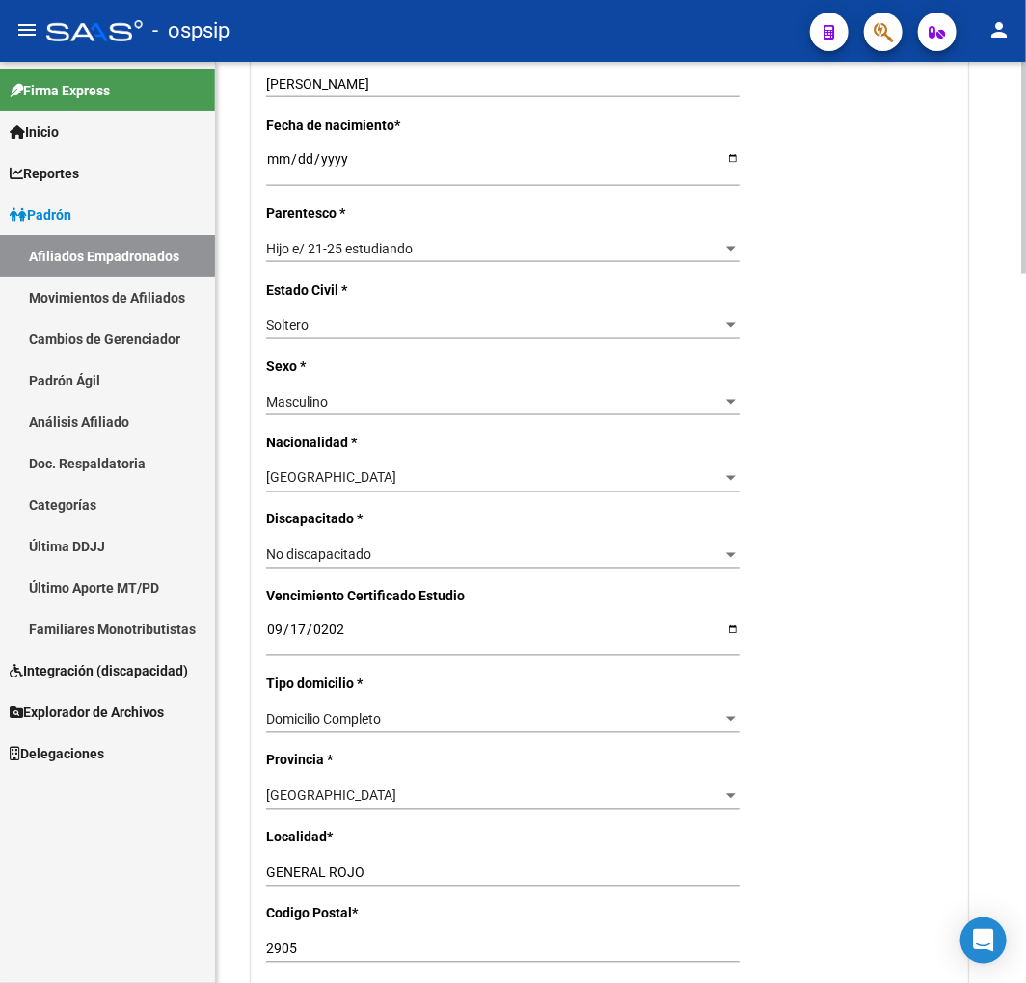
scroll to position [1071, 0]
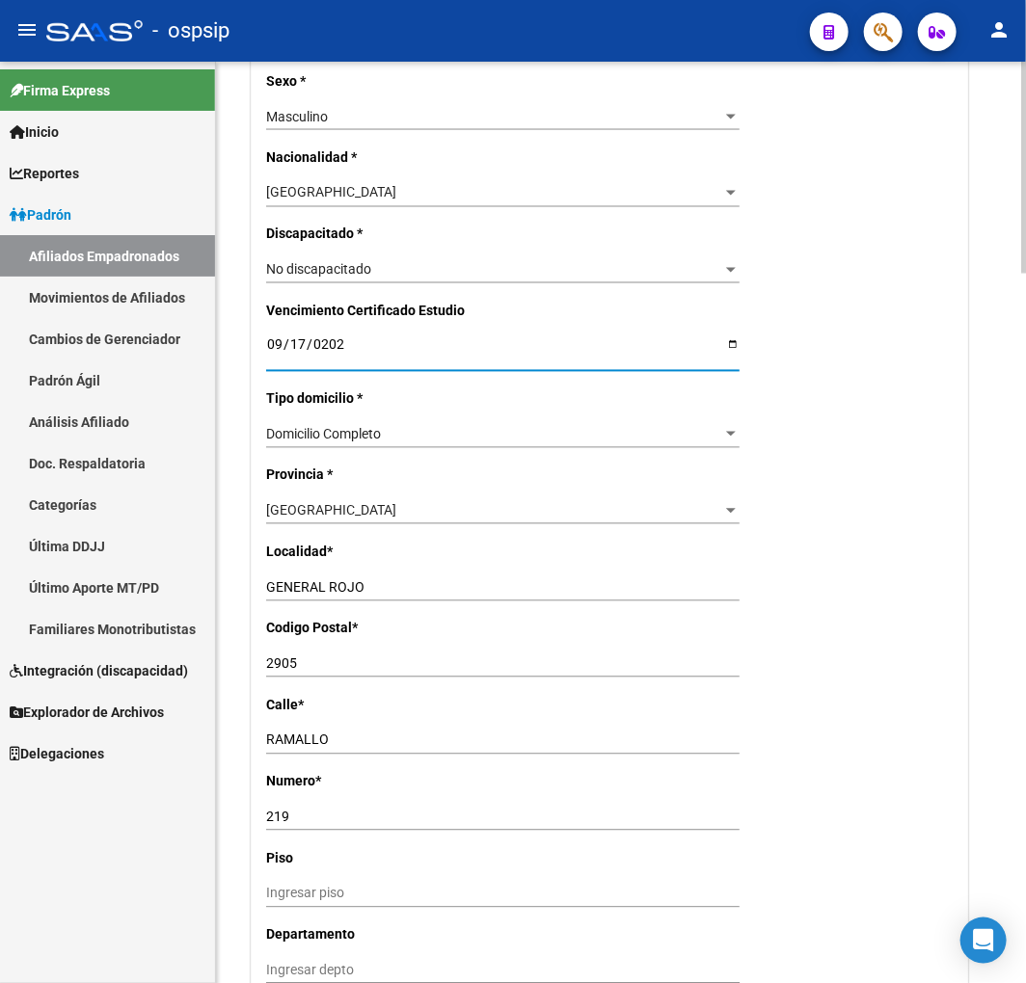
click at [343, 351] on input "2025-09-17" at bounding box center [502, 351] width 473 height 29
click at [340, 349] on input "2025-09-17" at bounding box center [502, 351] width 473 height 29
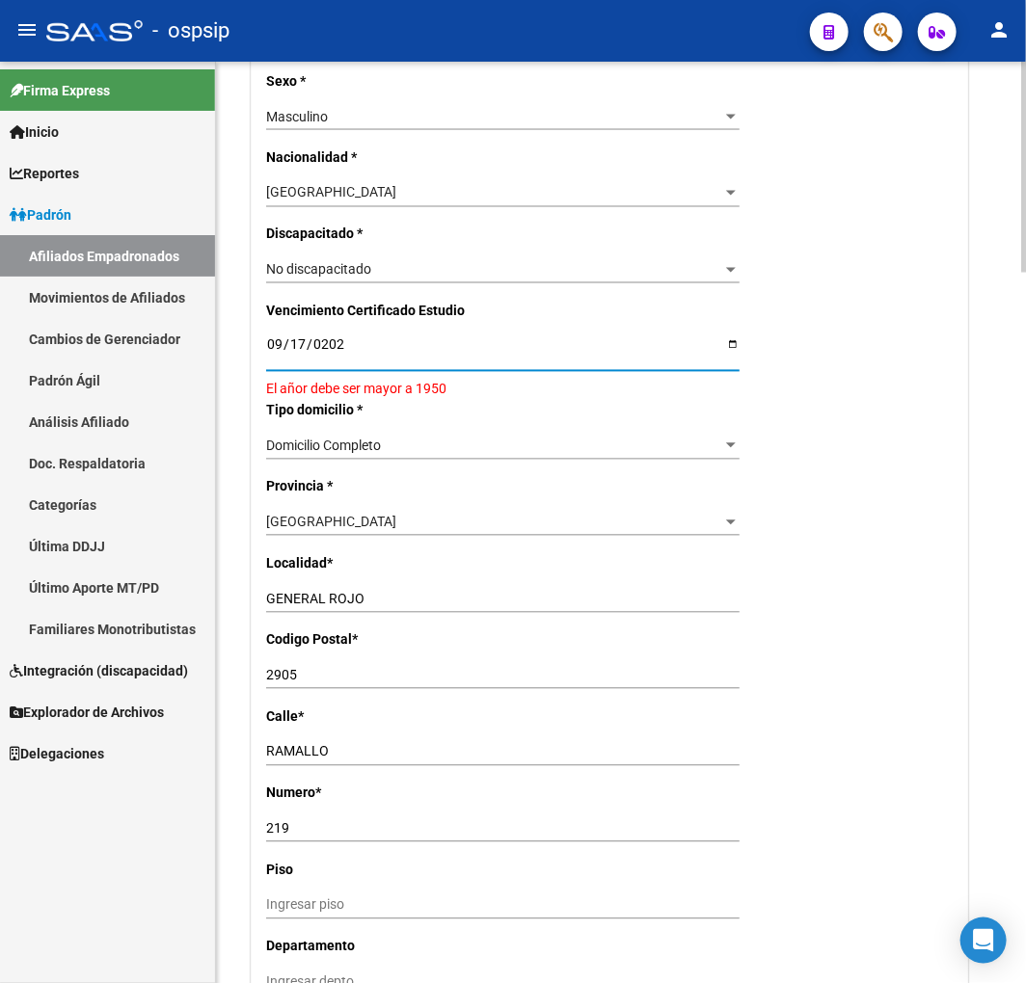
type input "2026-09-17"
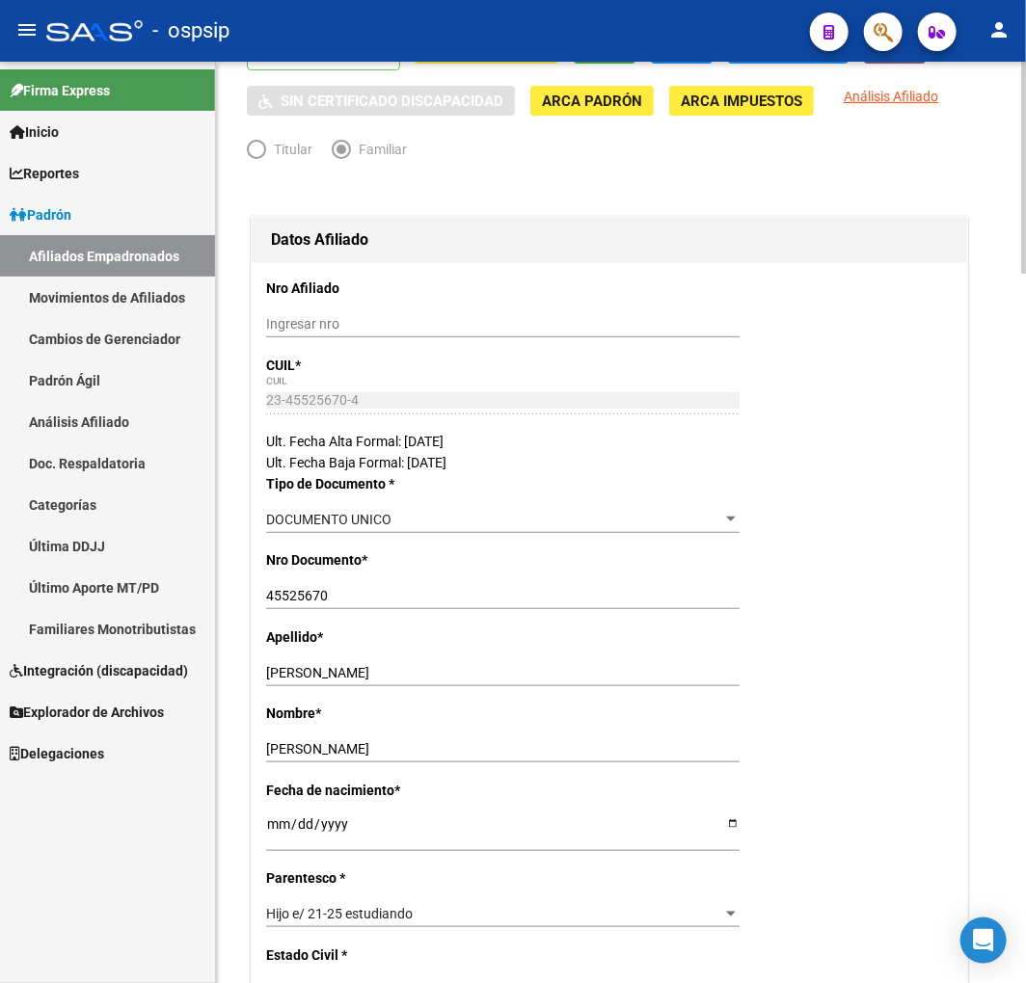
scroll to position [0, 0]
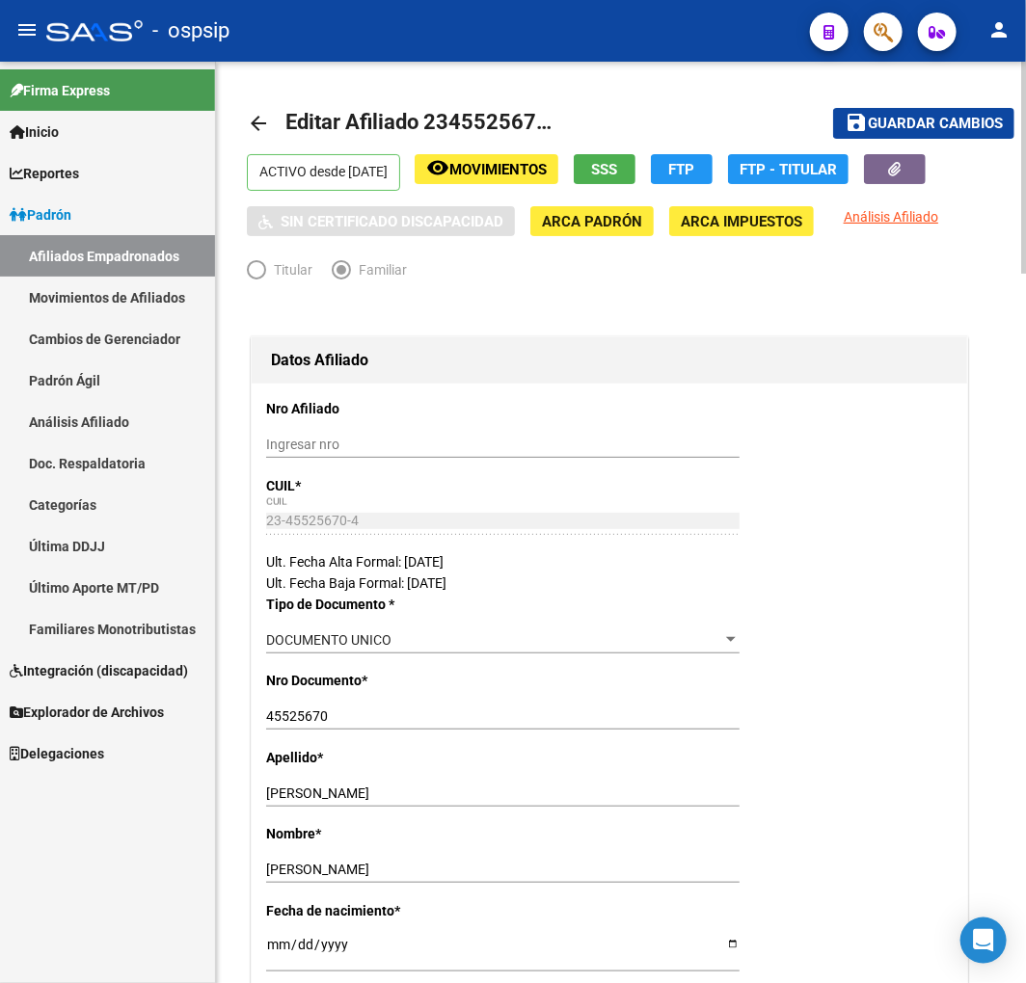
click at [925, 118] on span "Guardar cambios" at bounding box center [935, 124] width 135 height 17
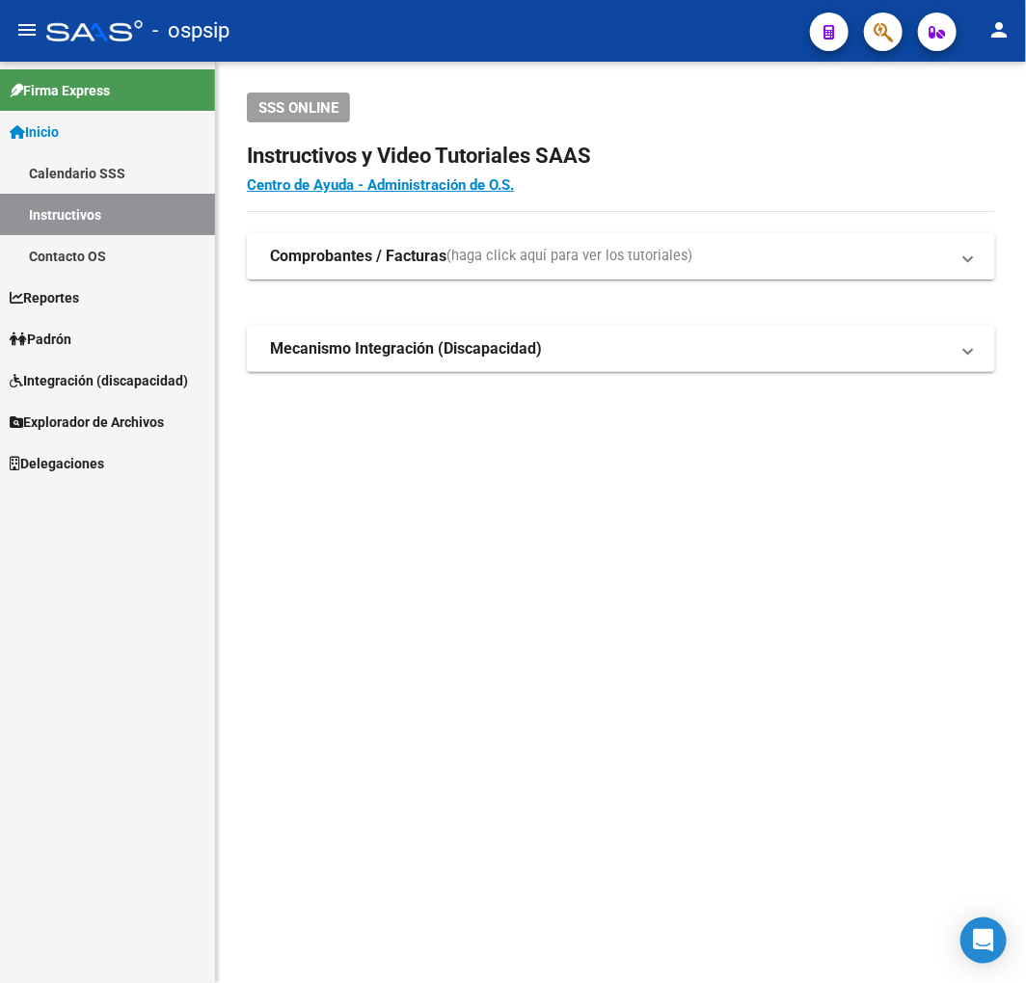
click at [879, 41] on icon "button" at bounding box center [882, 32] width 19 height 22
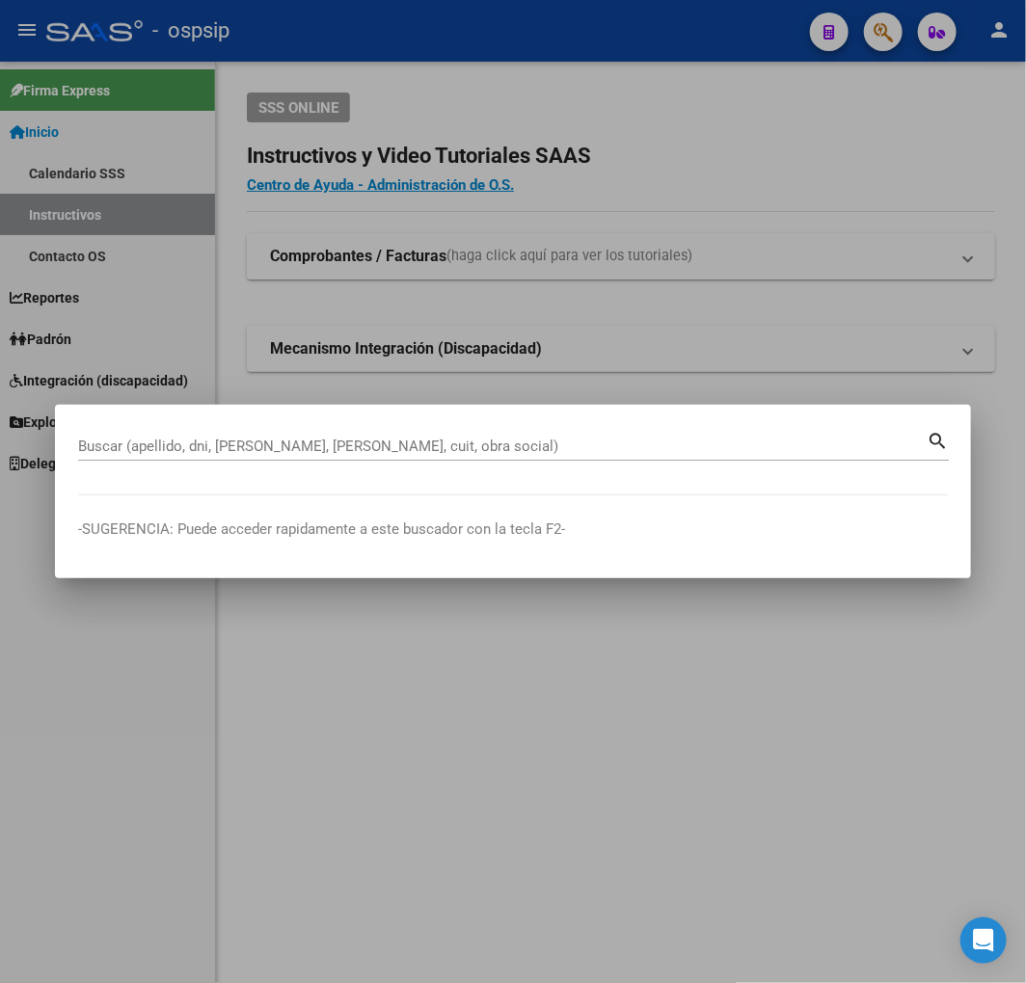
click at [285, 455] on div "Buscar (apellido, dni, [PERSON_NAME], [PERSON_NAME], cuit, obra social)" at bounding box center [502, 446] width 848 height 29
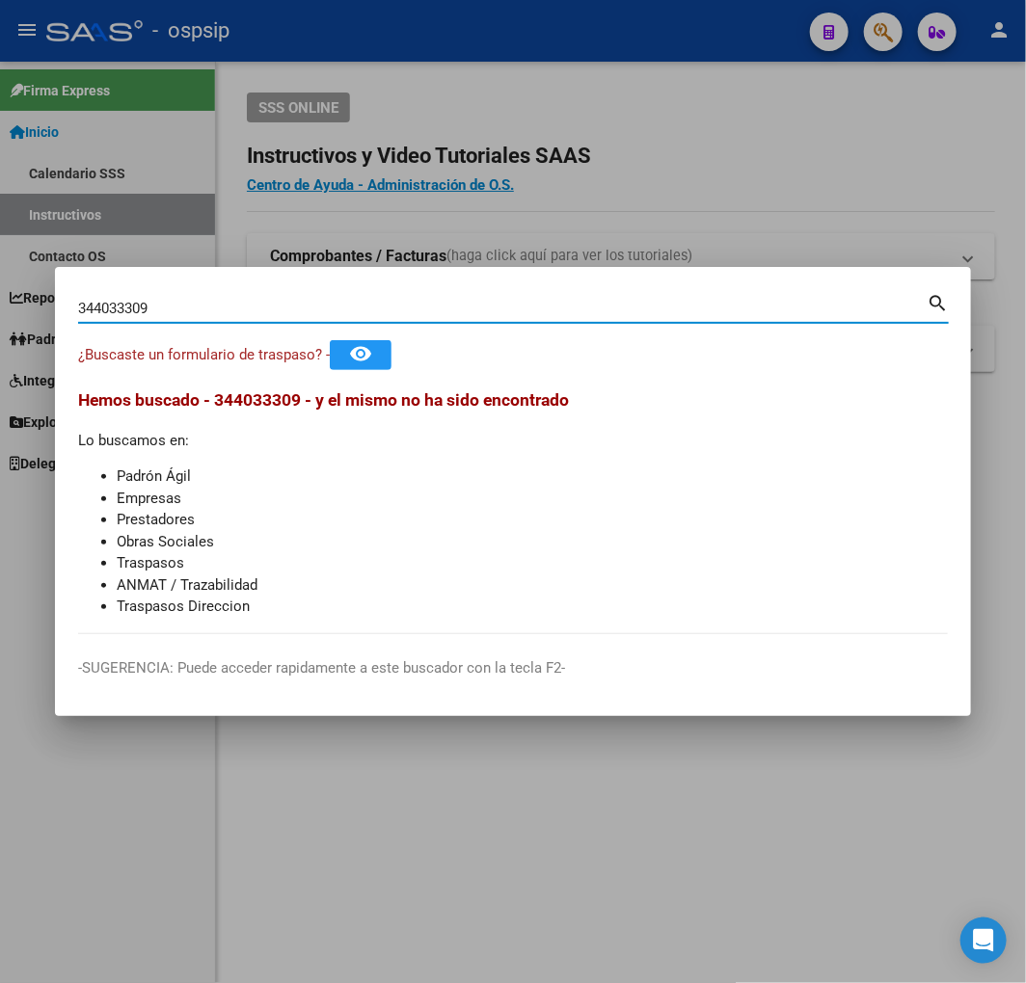
click at [129, 313] on input "344033309" at bounding box center [502, 308] width 848 height 17
drag, startPoint x: 178, startPoint y: 309, endPoint x: 75, endPoint y: 318, distance: 103.5
click at [33, 308] on div "344033309 Buscar (apellido, dni, cuil, nro traspaso, cuit, obra social) search …" at bounding box center [513, 491] width 1026 height 983
type input "34403309"
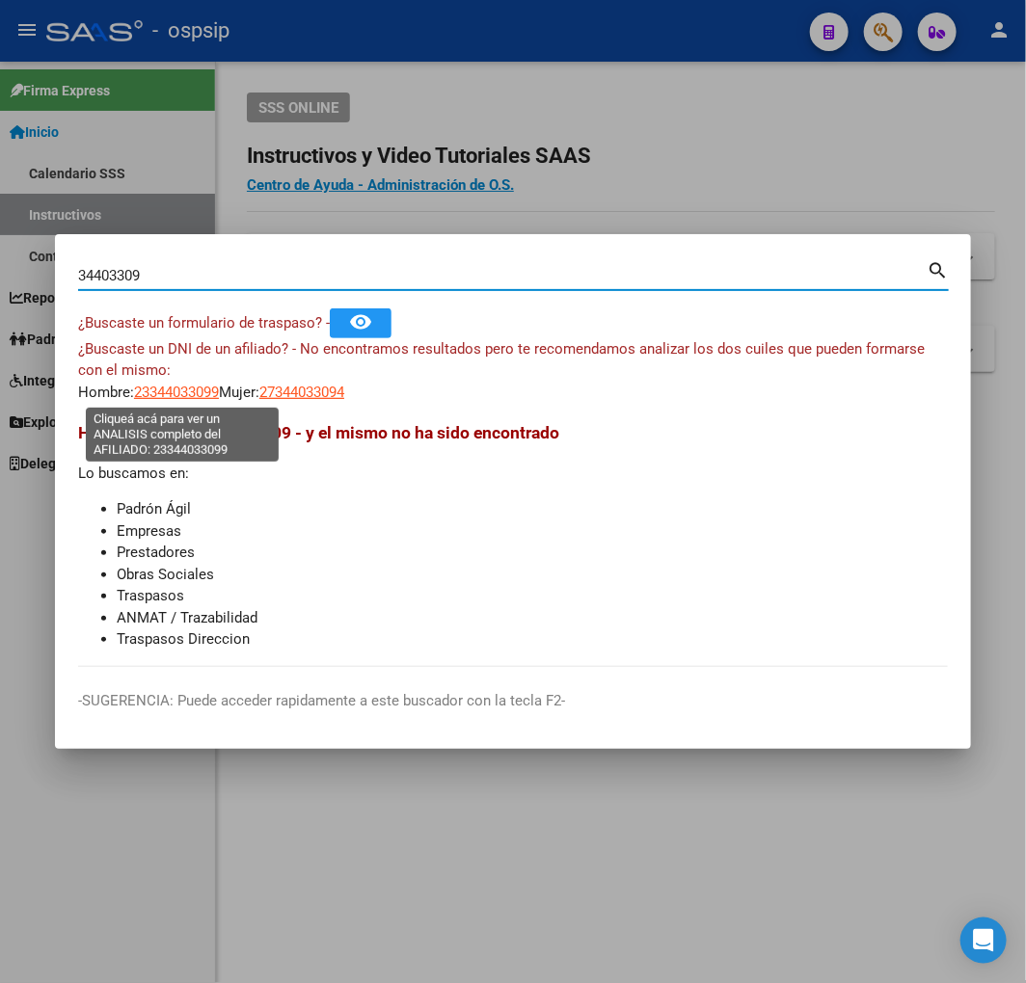
click at [171, 395] on span "23344033099" at bounding box center [176, 392] width 85 height 17
type textarea "23344033099"
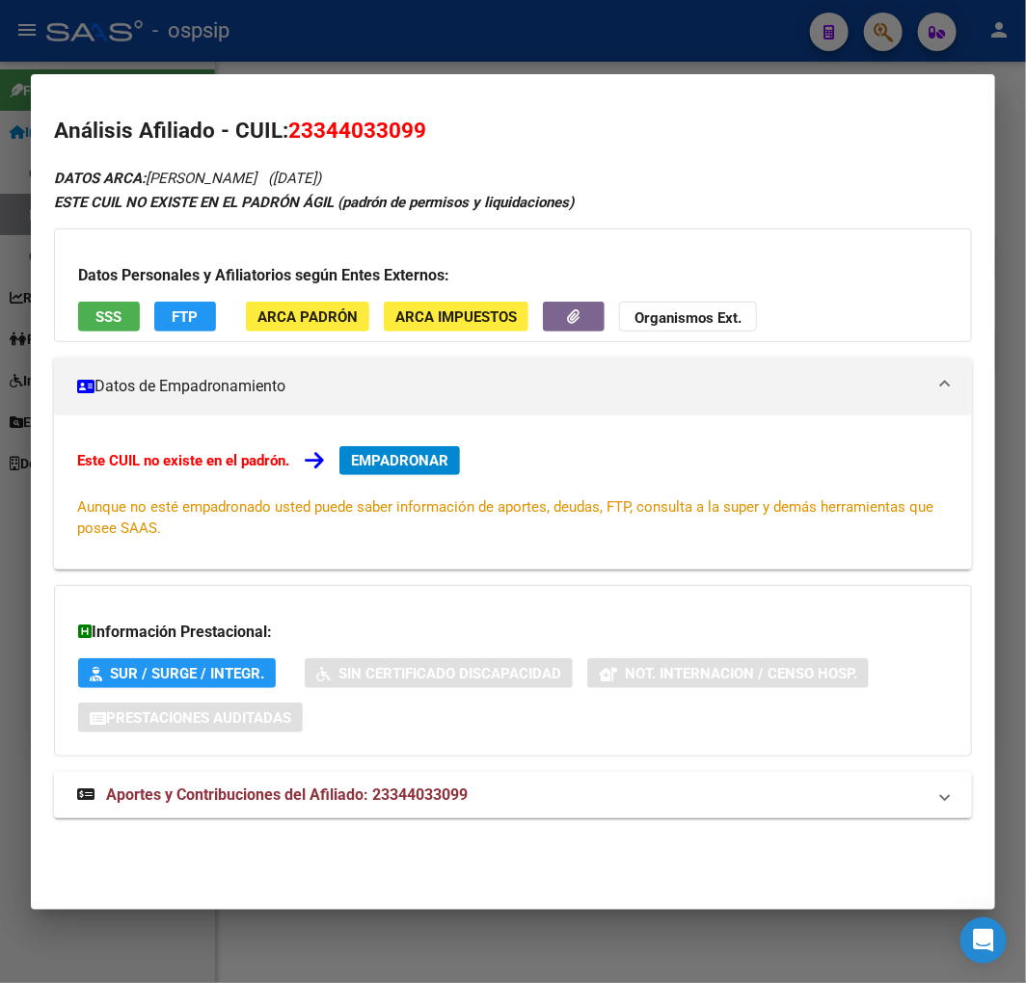
click at [363, 26] on div at bounding box center [513, 491] width 1026 height 983
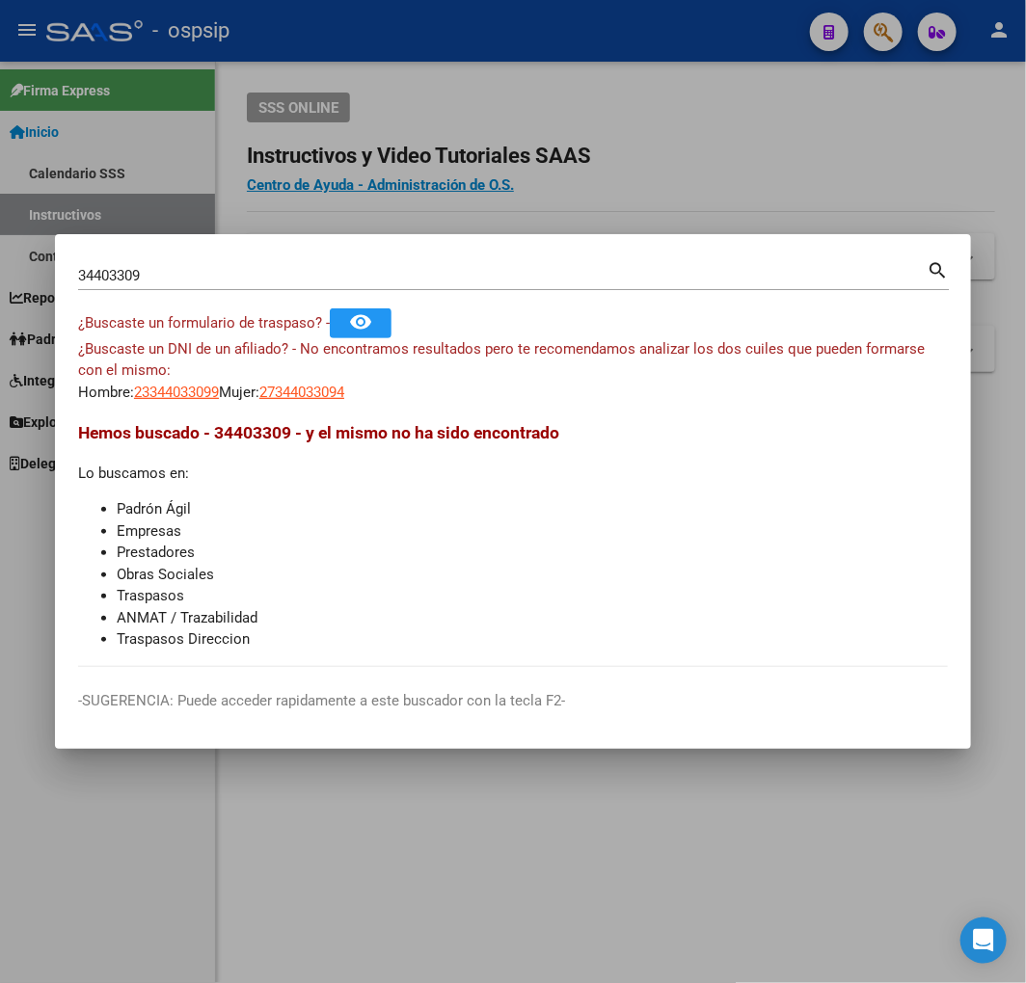
drag, startPoint x: 367, startPoint y: 26, endPoint x: 35, endPoint y: 51, distance: 333.5
click at [366, 29] on div at bounding box center [513, 491] width 1026 height 983
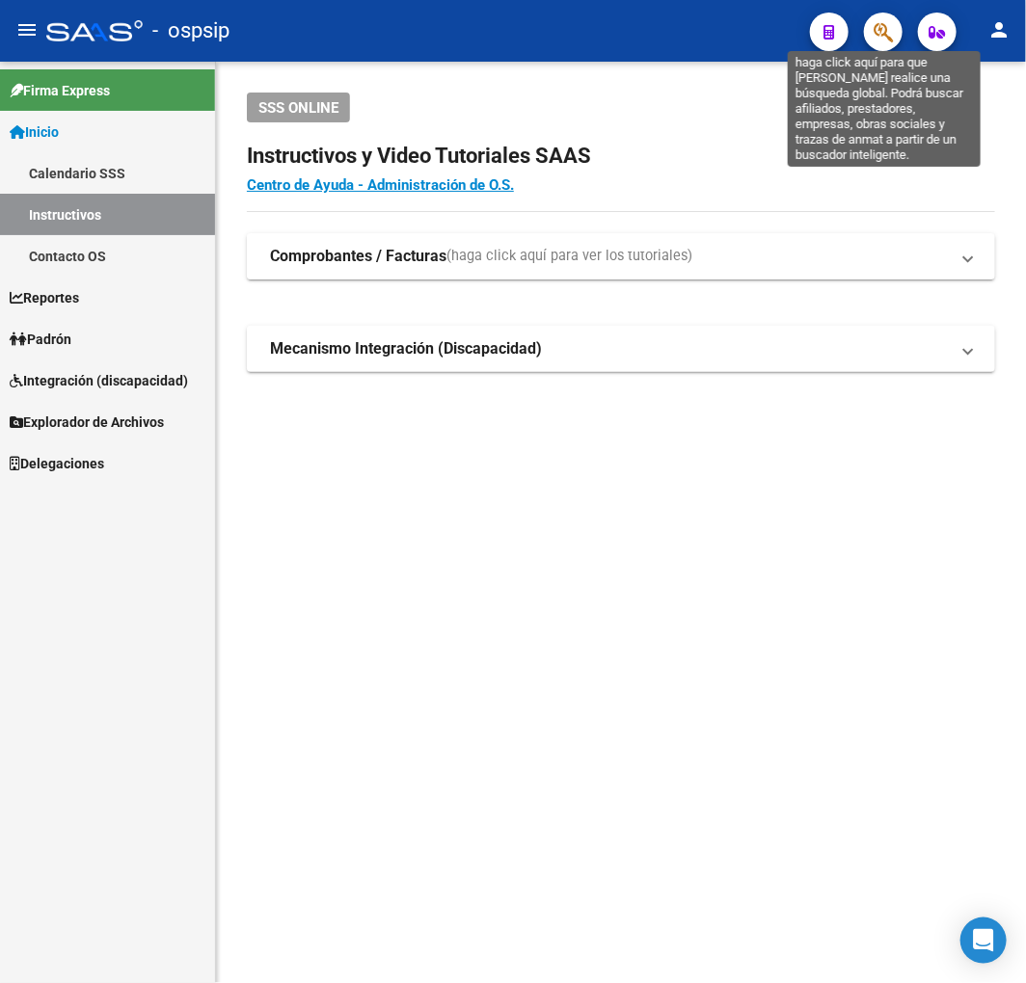
click at [883, 23] on icon "button" at bounding box center [882, 32] width 19 height 22
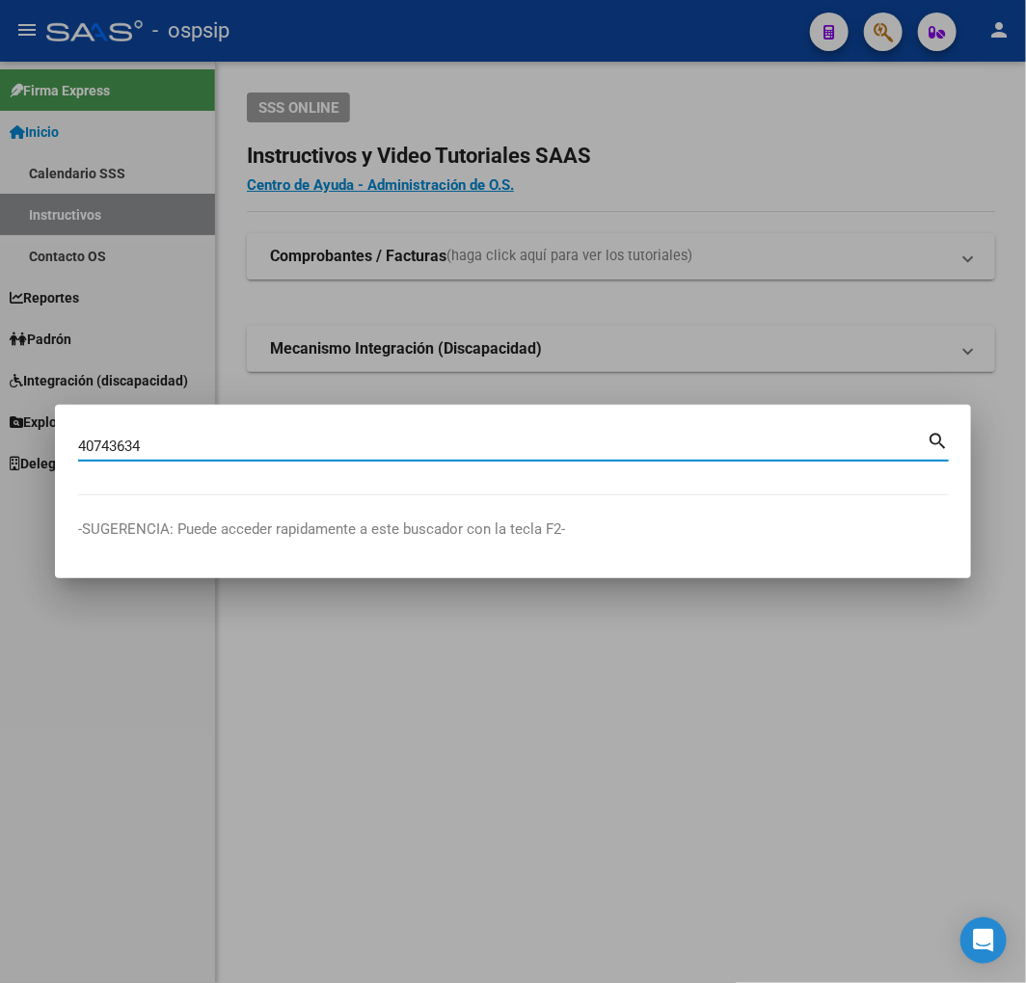
type input "40743634"
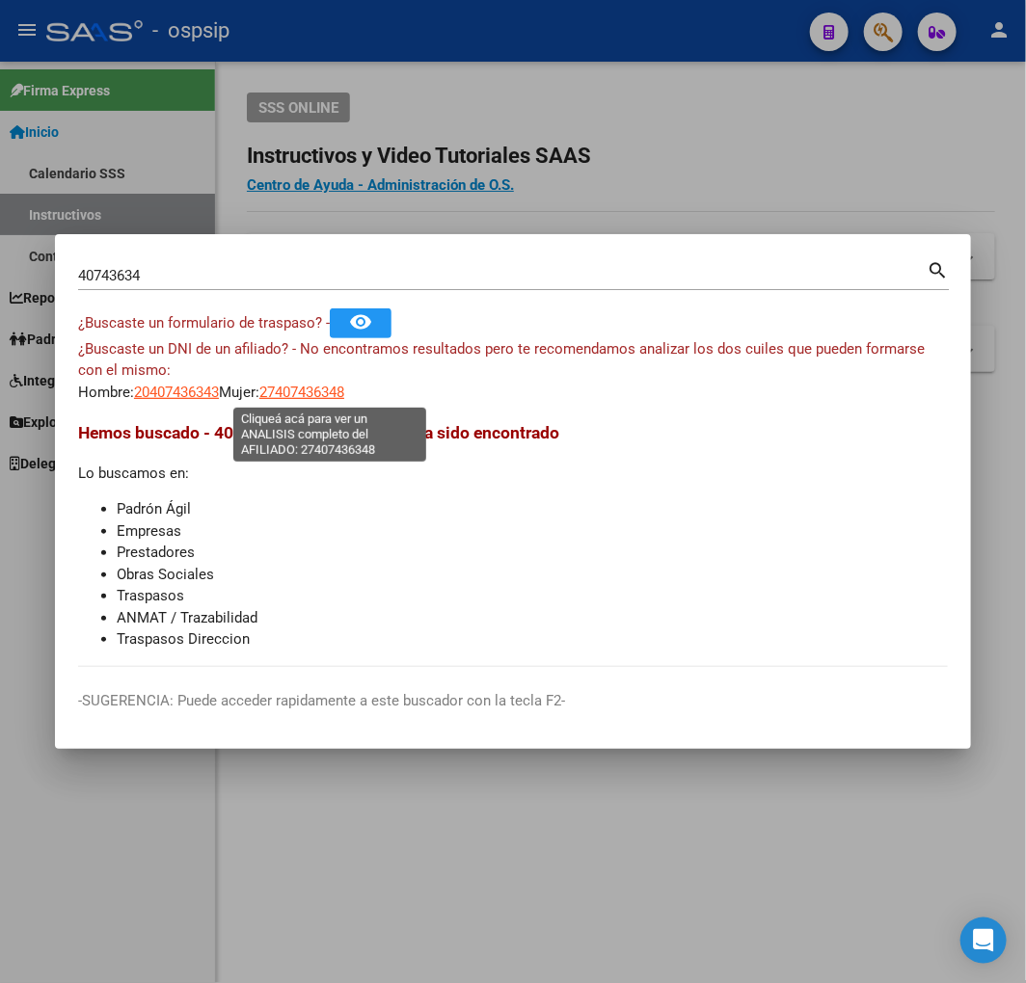
click at [334, 398] on span "27407436348" at bounding box center [301, 392] width 85 height 17
type textarea "27407436348"
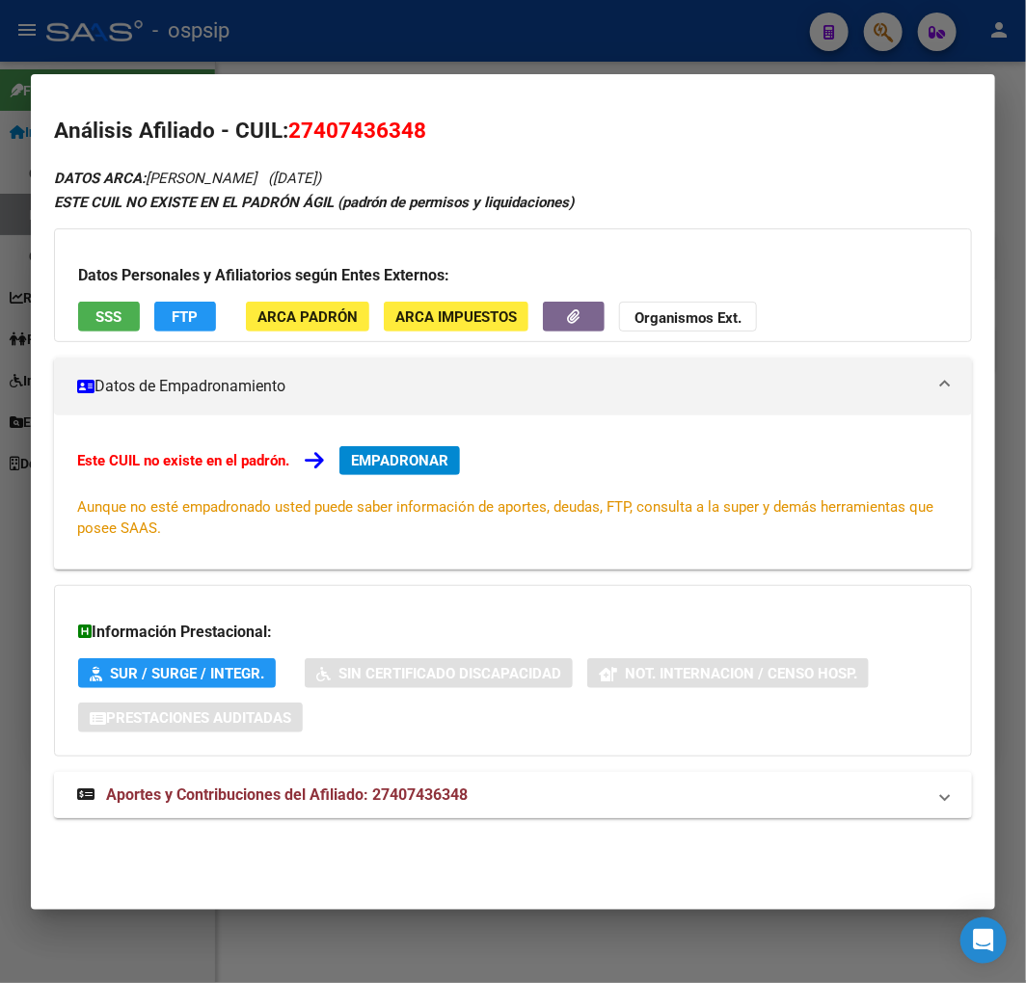
drag, startPoint x: 409, startPoint y: 797, endPoint x: 418, endPoint y: 784, distance: 16.6
click at [410, 796] on span "Aportes y Contribuciones del Afiliado: 27407436348" at bounding box center [286, 795] width 361 height 18
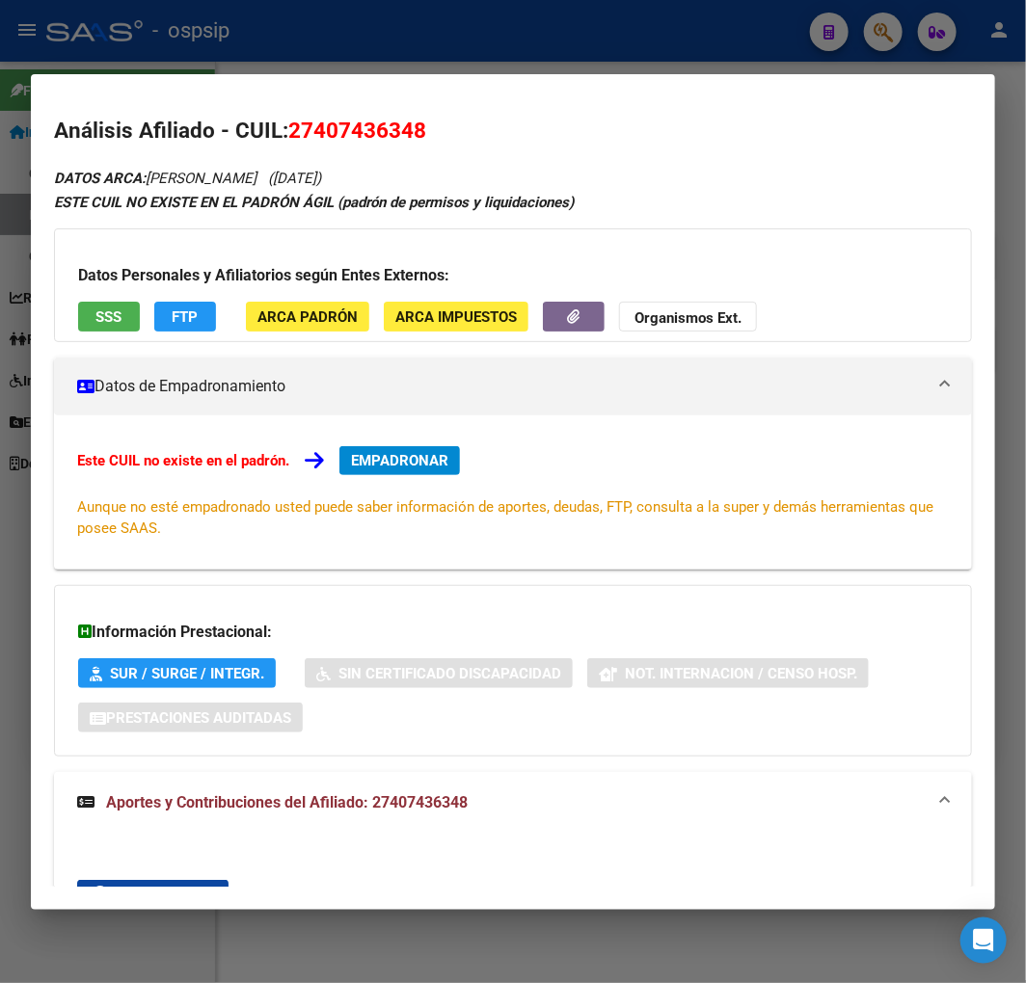
click at [407, 463] on span "EMPADRONAR" at bounding box center [399, 460] width 97 height 17
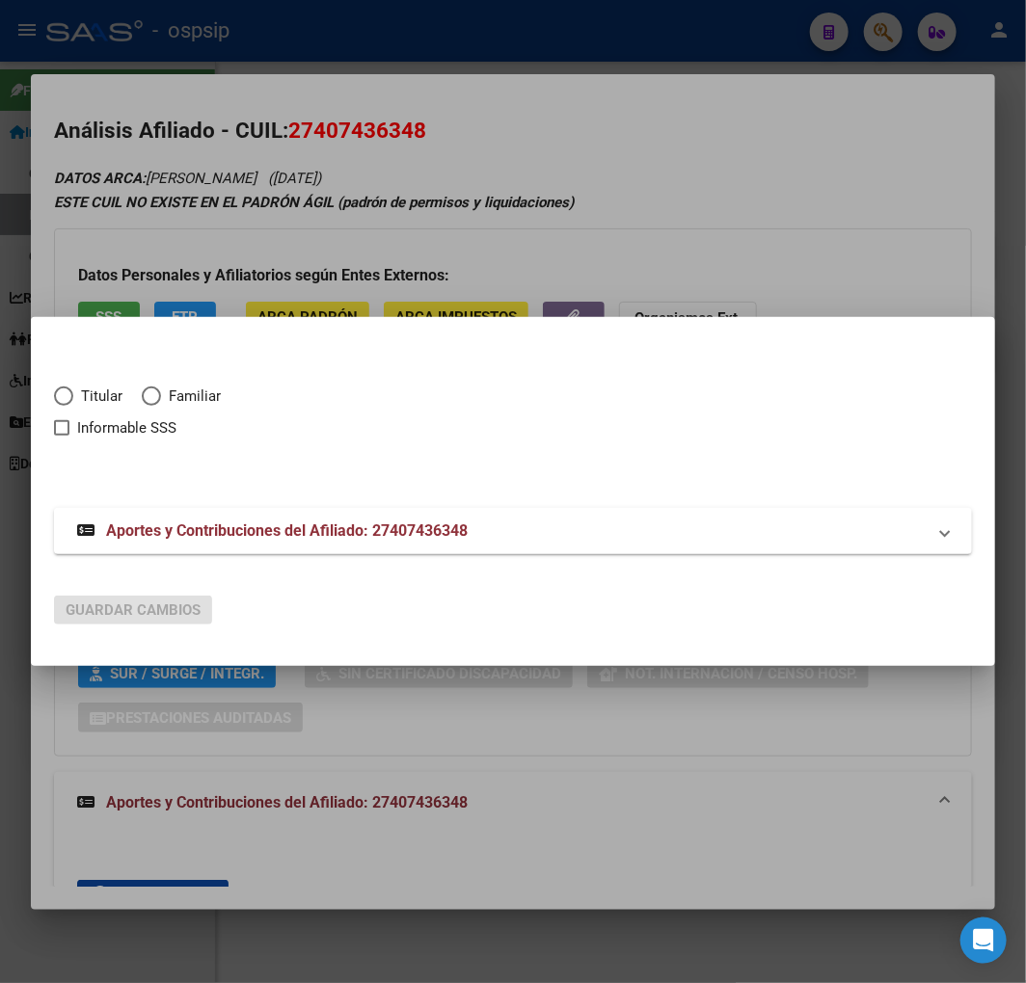
click at [64, 396] on span "Elija una opción" at bounding box center [64, 396] width 0 height 0
click at [64, 396] on input "Titular" at bounding box center [63, 396] width 19 height 19
radio input "true"
checkbox input "true"
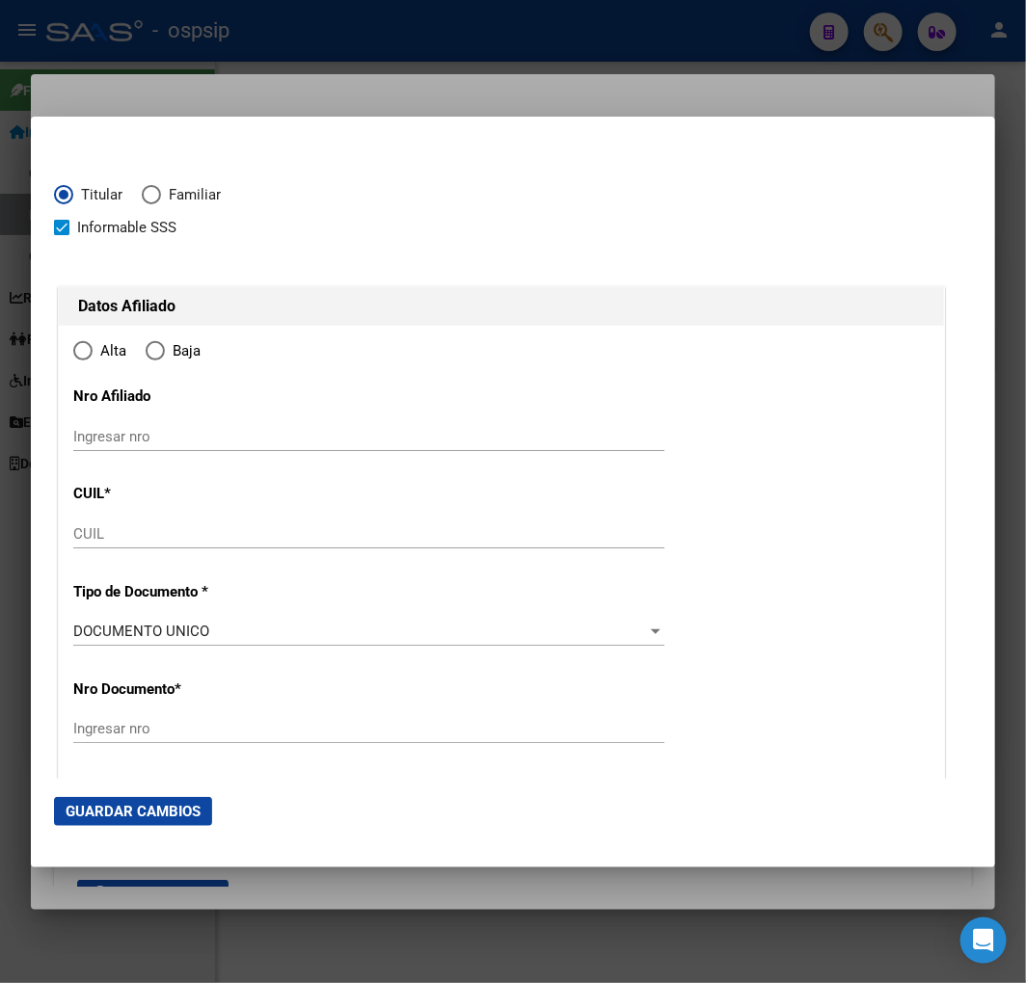
type input "27-40743634-8"
type input "40743634"
type input "NAVARRO MARIANA ELIZABETH"
type input "1998-01-10"
type input "GARIN"
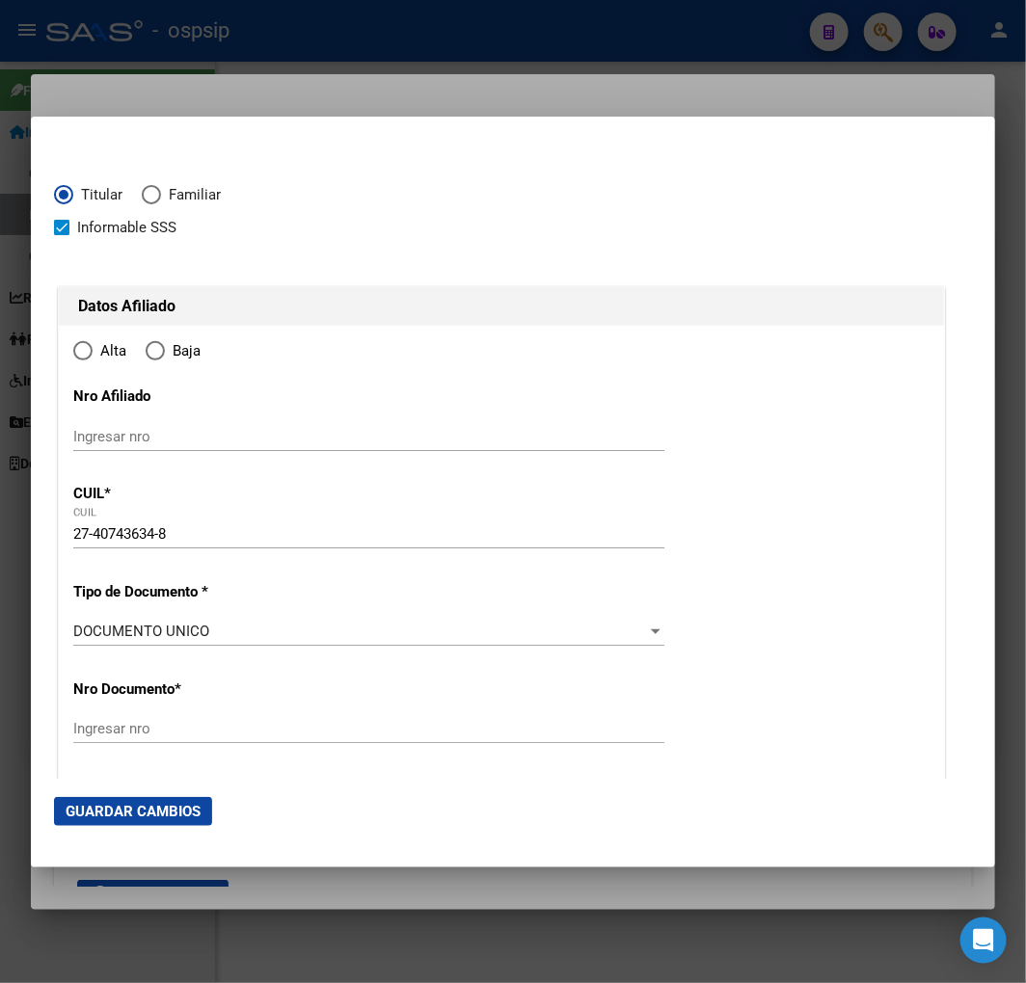
type input "1619"
type input "ROMA"
type input "828"
radio input "true"
type input "GARIN"
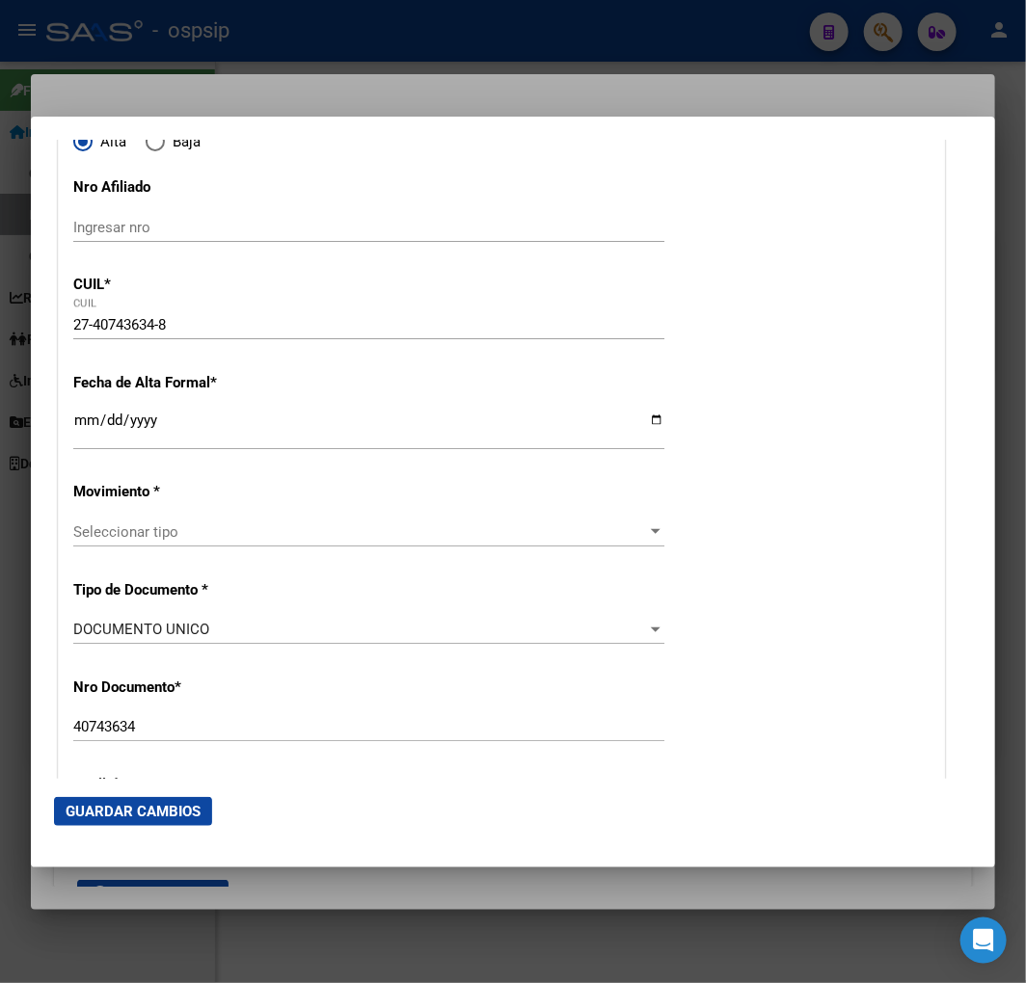
scroll to position [214, 0]
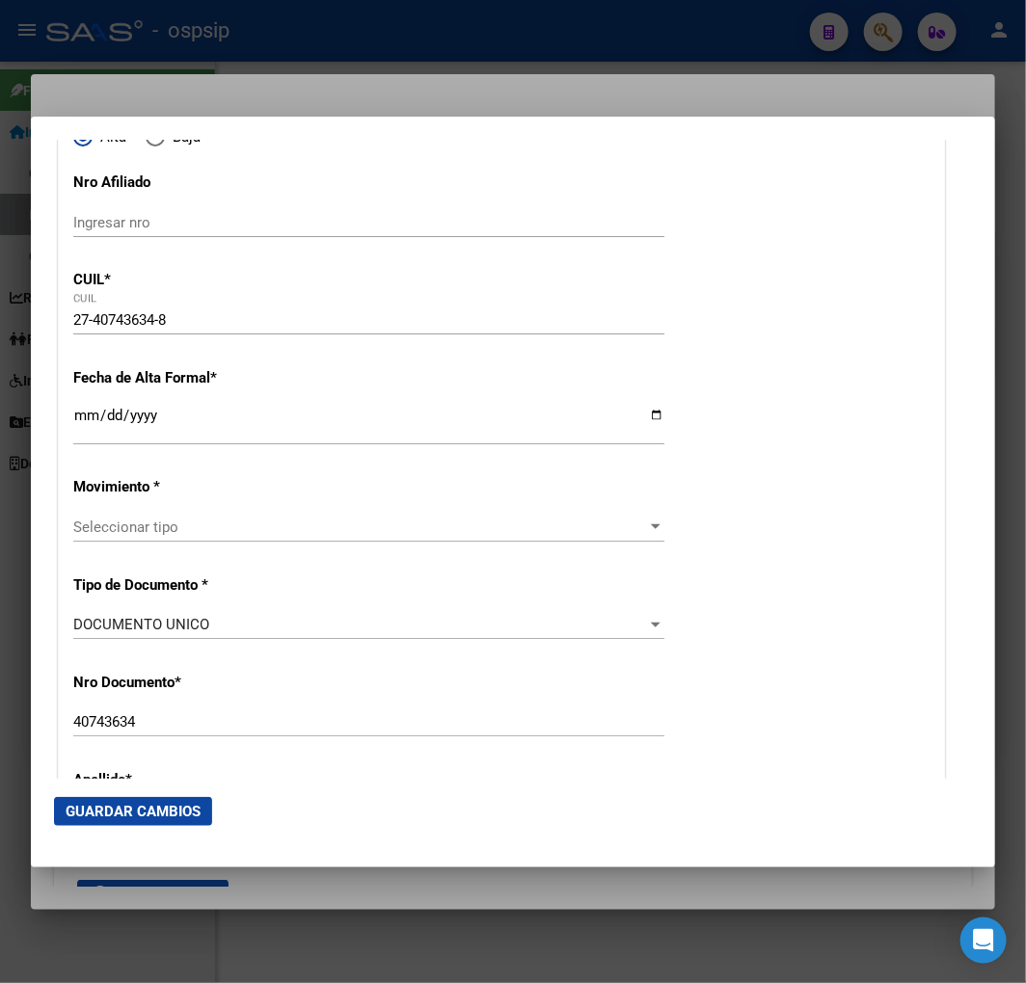
click at [85, 421] on input "Ingresar fecha" at bounding box center [368, 423] width 591 height 31
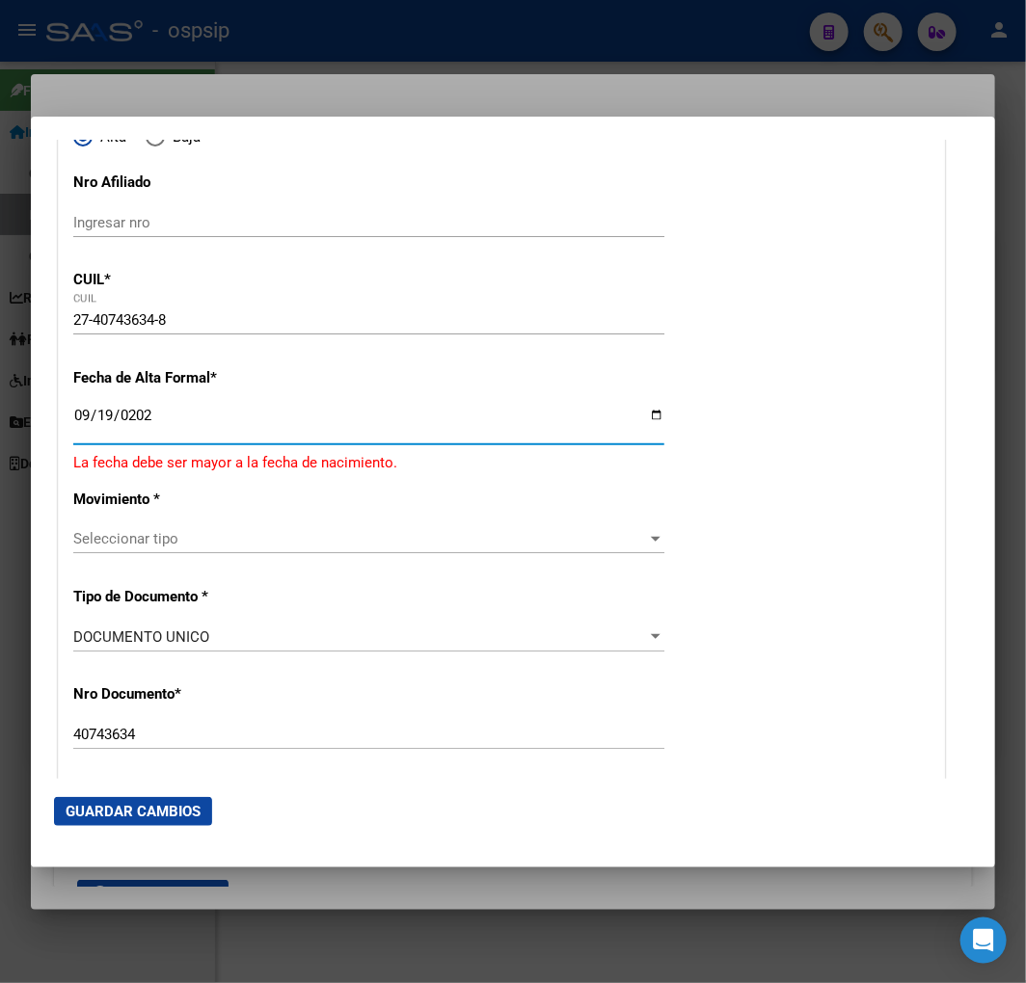
type input "2025-09-19"
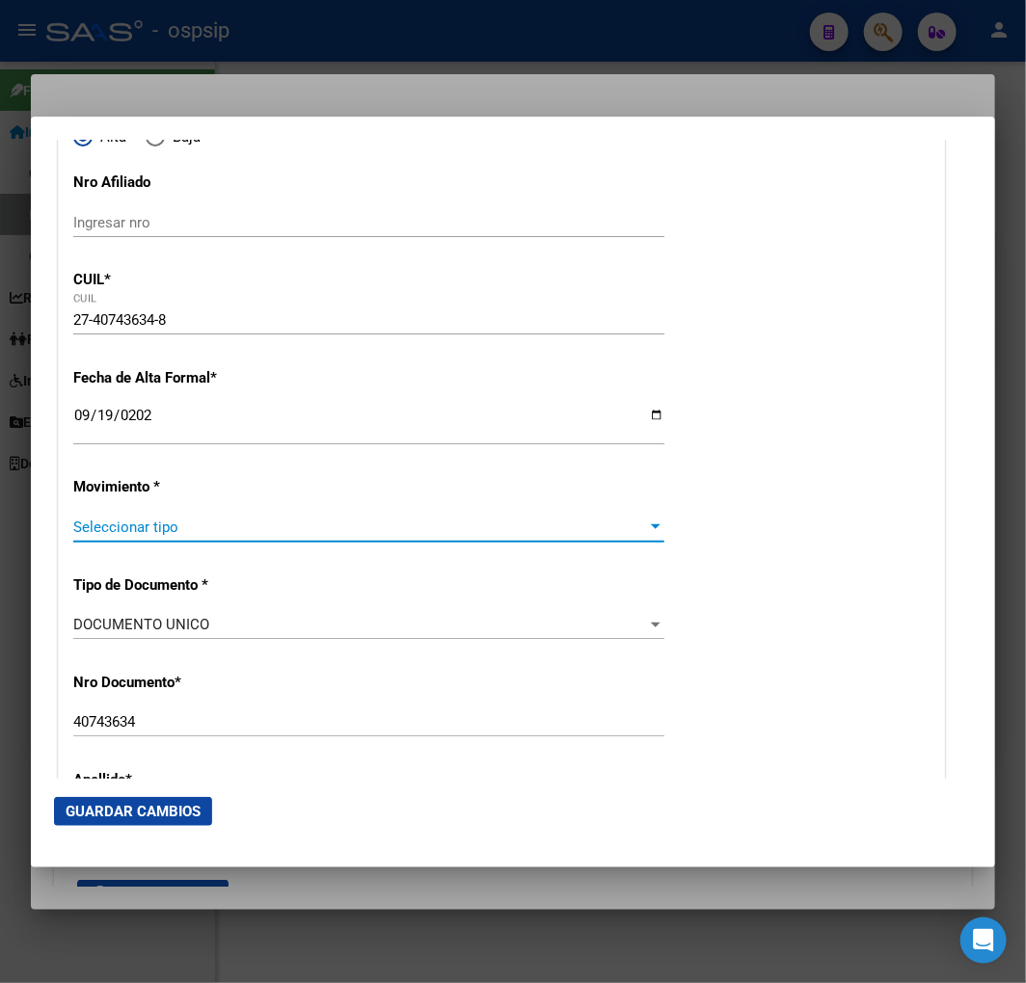
click at [244, 523] on span "Seleccionar tipo" at bounding box center [360, 527] width 574 height 17
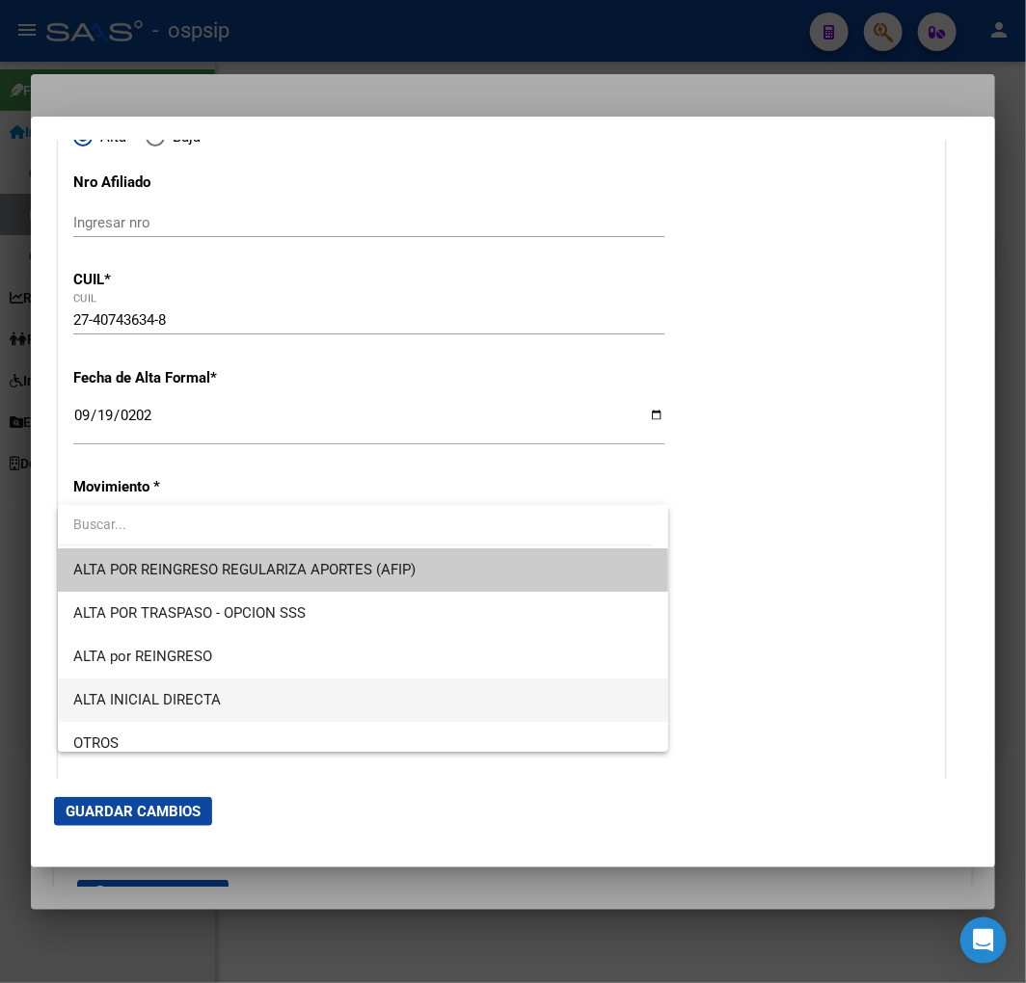
drag, startPoint x: 281, startPoint y: 694, endPoint x: 281, endPoint y: 651, distance: 43.4
click at [281, 692] on span "ALTA INICIAL DIRECTA" at bounding box center [362, 700] width 579 height 43
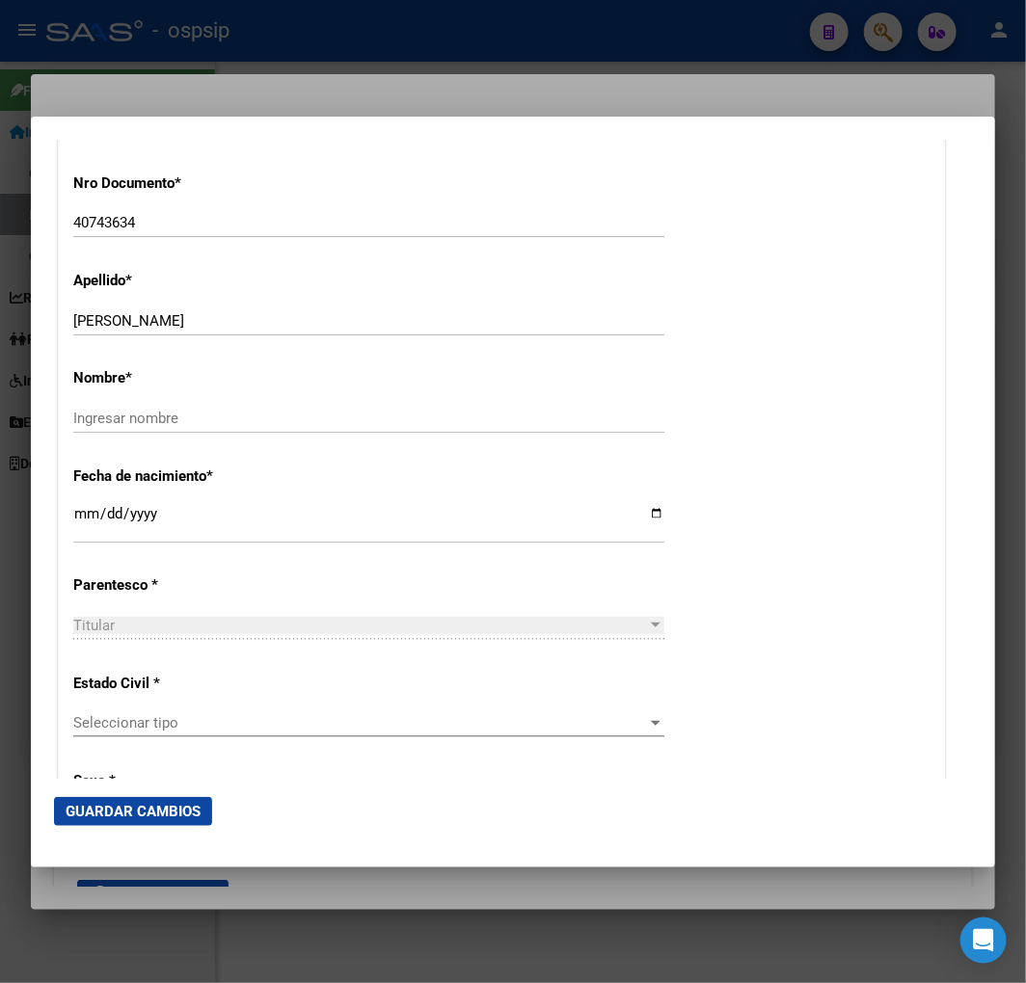
scroll to position [749, 0]
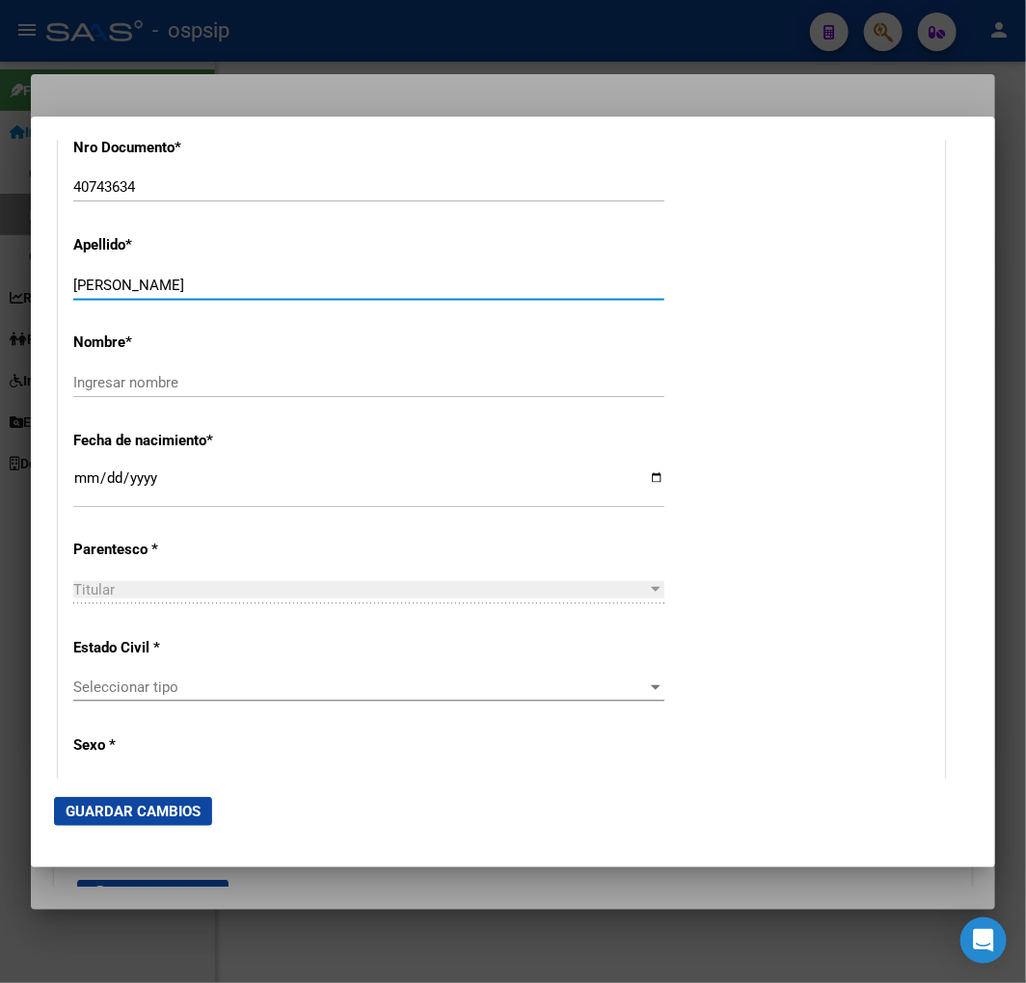
drag, startPoint x: 142, startPoint y: 286, endPoint x: 312, endPoint y: 274, distance: 171.1
click at [314, 274] on div "NAVARRO MARIANA ELIZABETH Ingresar apellido" at bounding box center [368, 285] width 591 height 29
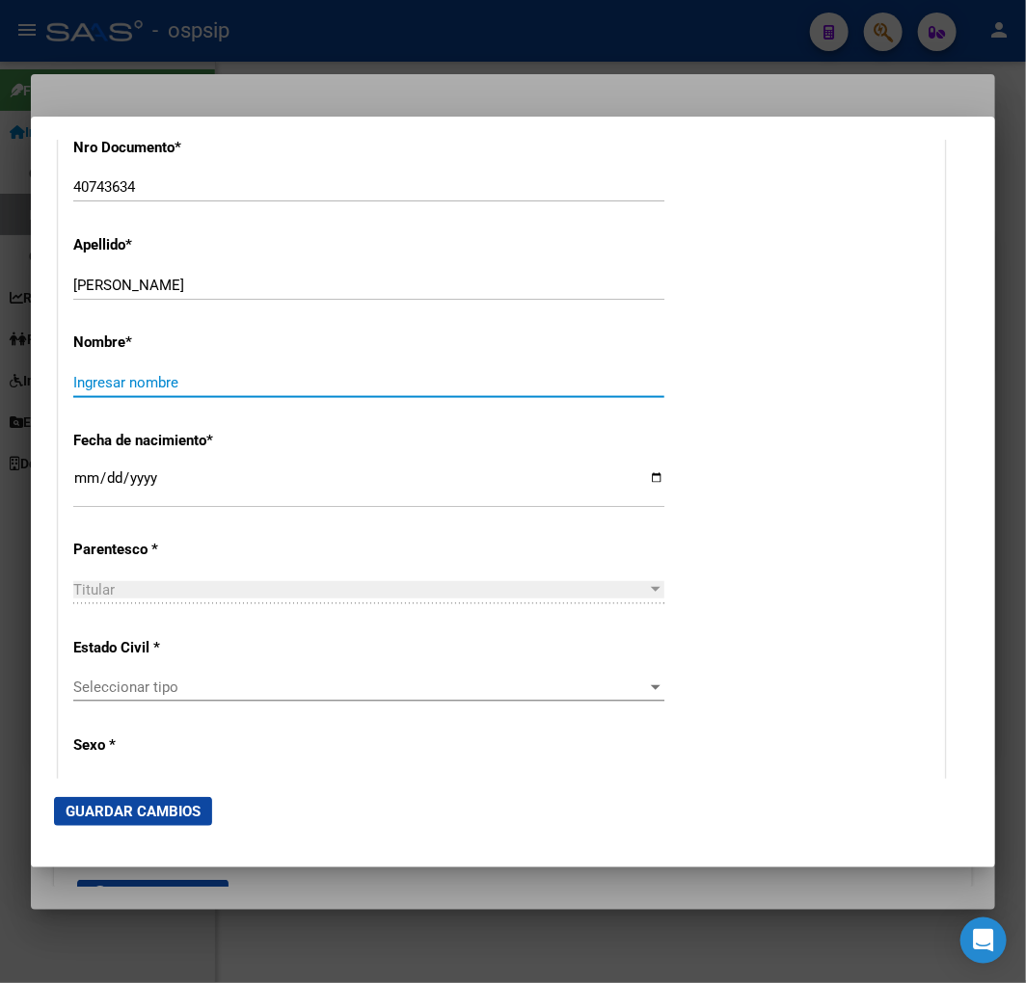
click at [102, 383] on input "Ingresar nombre" at bounding box center [368, 382] width 591 height 17
paste input "MARIANA ELIZABETH"
type input "MARIANA ELIZABETH"
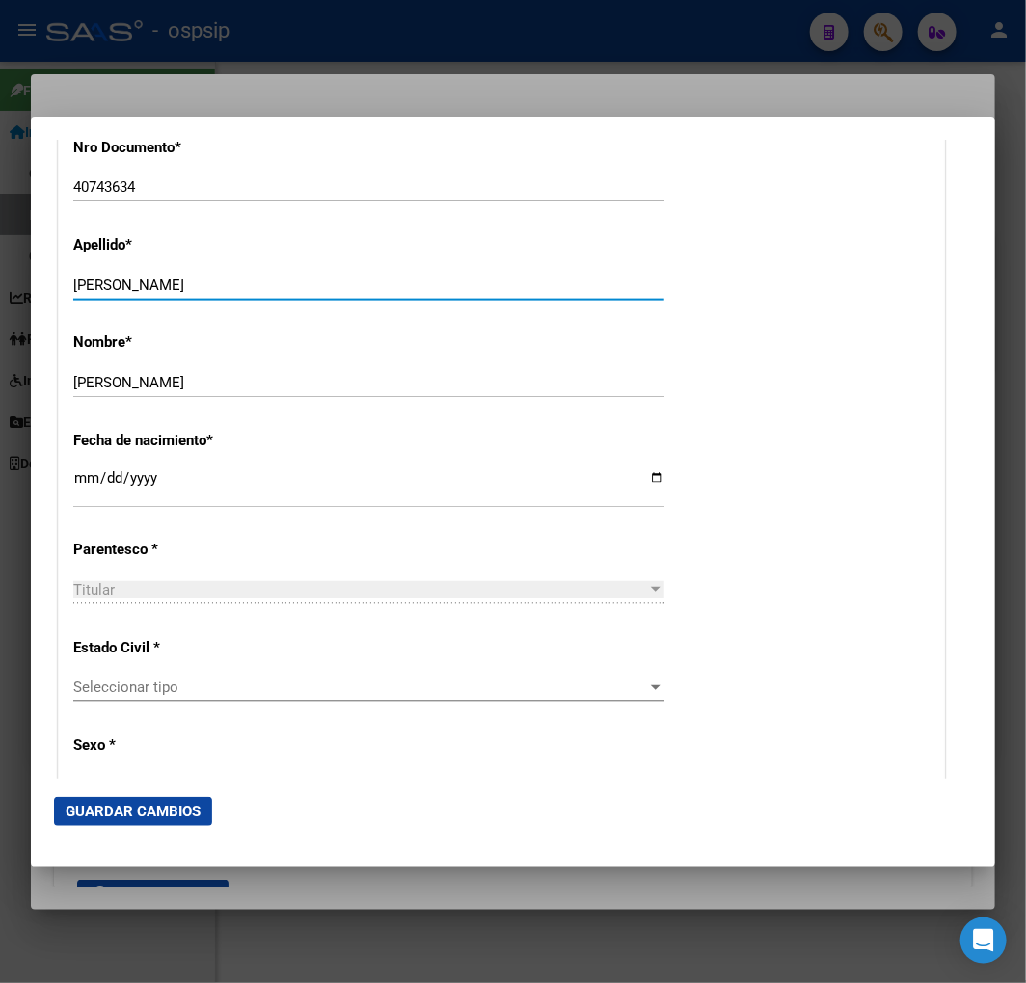
drag, startPoint x: 148, startPoint y: 278, endPoint x: 784, endPoint y: 322, distance: 636.8
click at [775, 325] on div "Alta Baja Nro Afiliado Ingresar nro CUIL * 27-40743634-8 CUIL ARCA Padrón Fecha…" at bounding box center [501, 943] width 885 height 2732
type input "NAVARRO"
click at [300, 684] on span "Seleccionar tipo" at bounding box center [360, 687] width 574 height 17
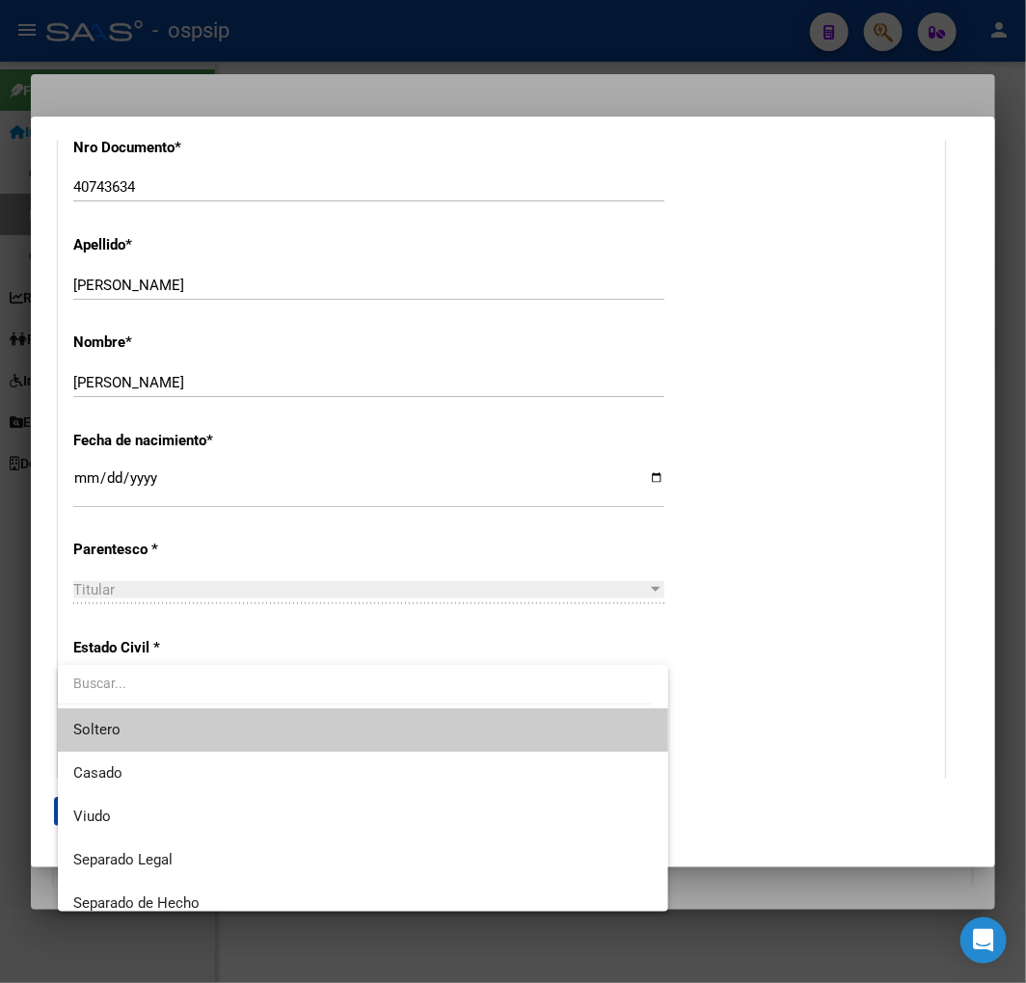
click at [319, 718] on span "Soltero" at bounding box center [362, 730] width 579 height 43
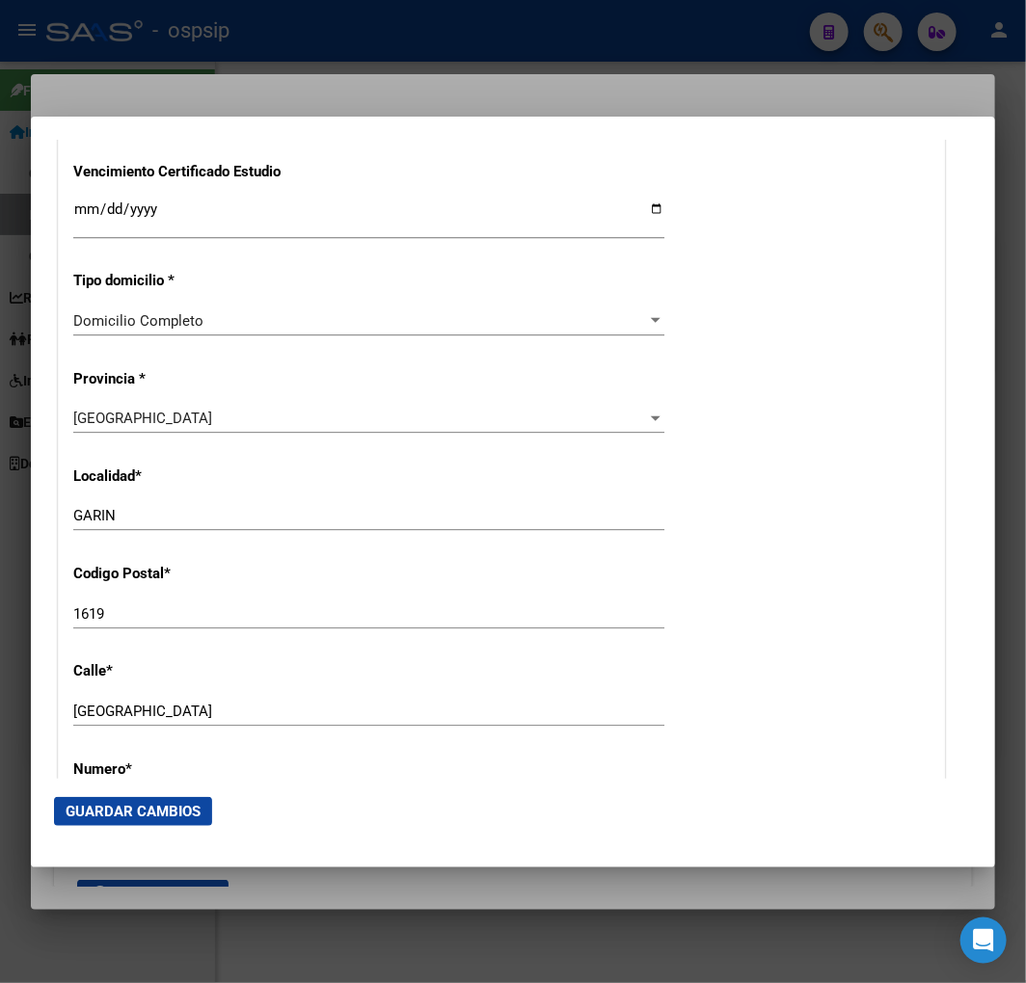
scroll to position [1820, 0]
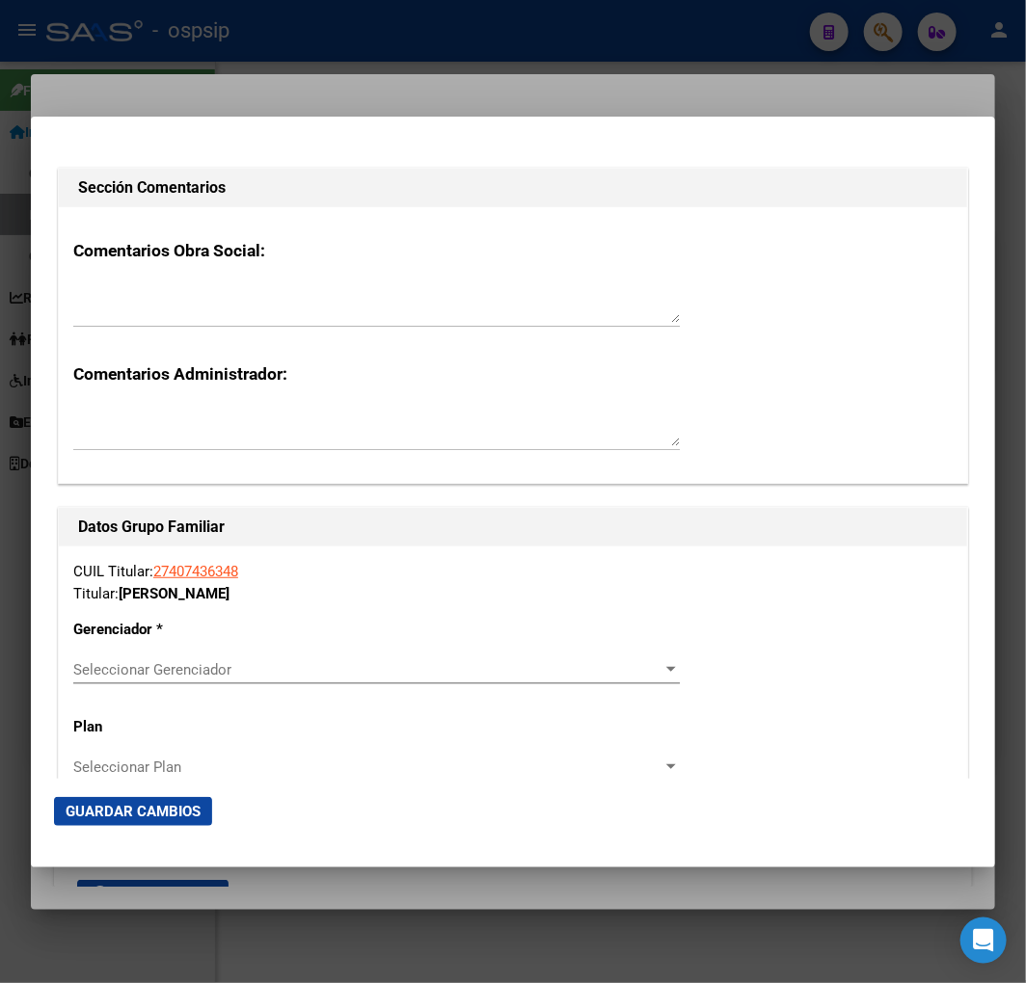
scroll to position [2999, 0]
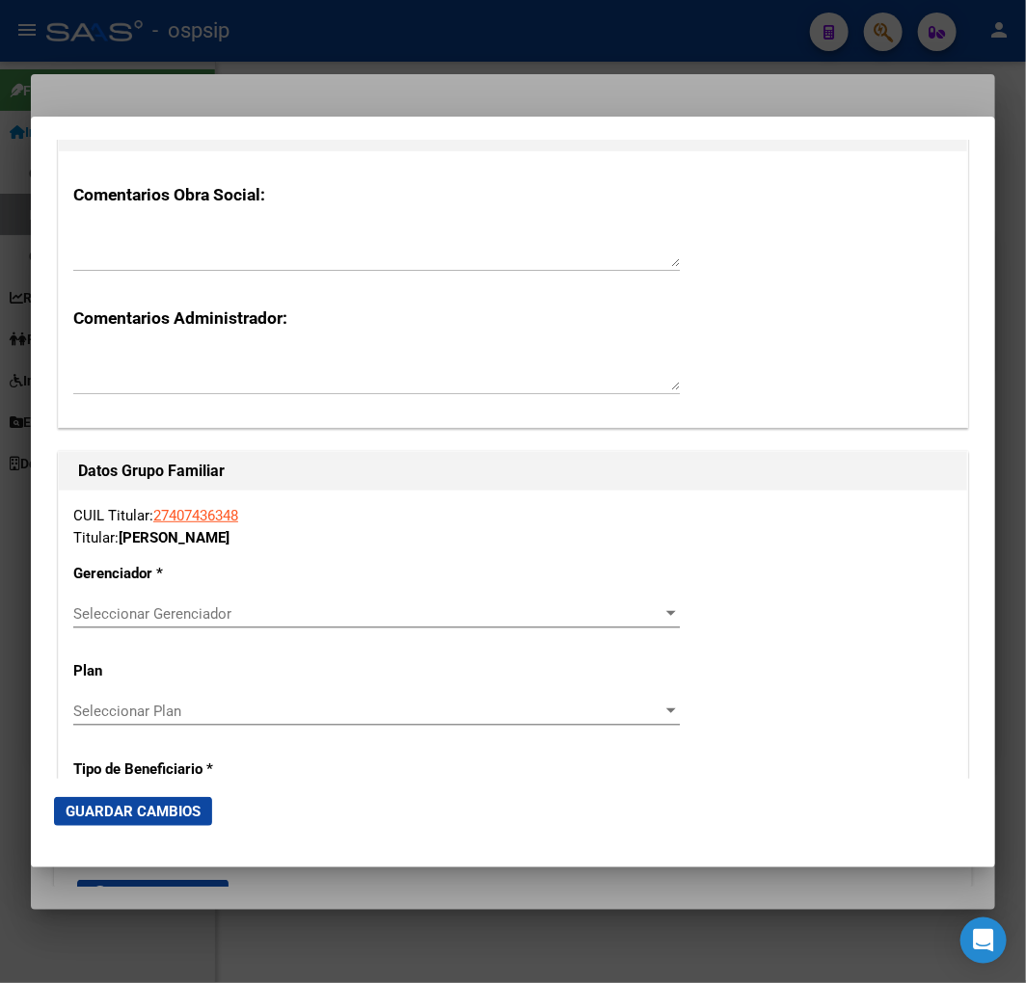
click at [391, 589] on div "CUIL Titular: 27407436348 Titular: NAVARRO MARIANA ELIZABETH Gerenciador * Sele…" at bounding box center [513, 796] width 908 height 611
click at [387, 602] on div "Seleccionar Gerenciador Seleccionar Gerenciador" at bounding box center [376, 614] width 606 height 29
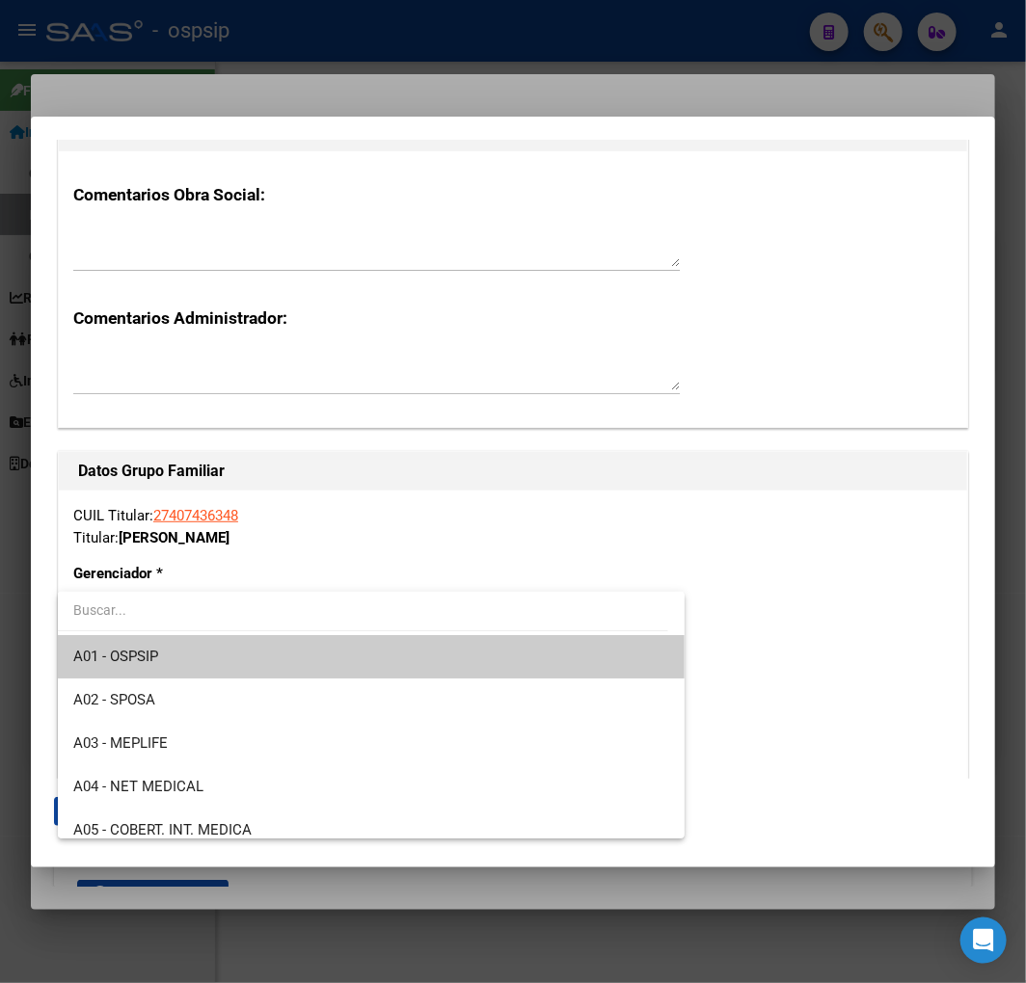
click at [392, 649] on span "A01 - OSPSIP" at bounding box center [371, 656] width 596 height 43
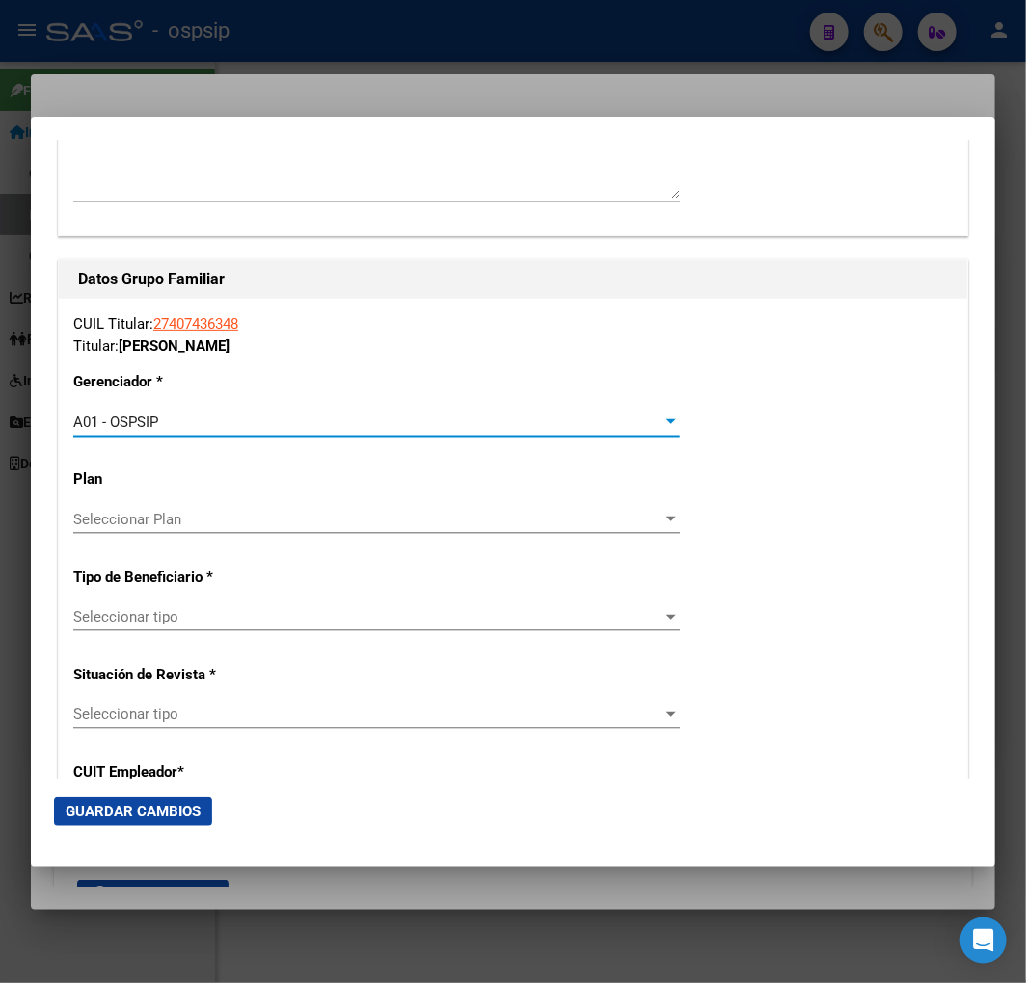
scroll to position [3213, 0]
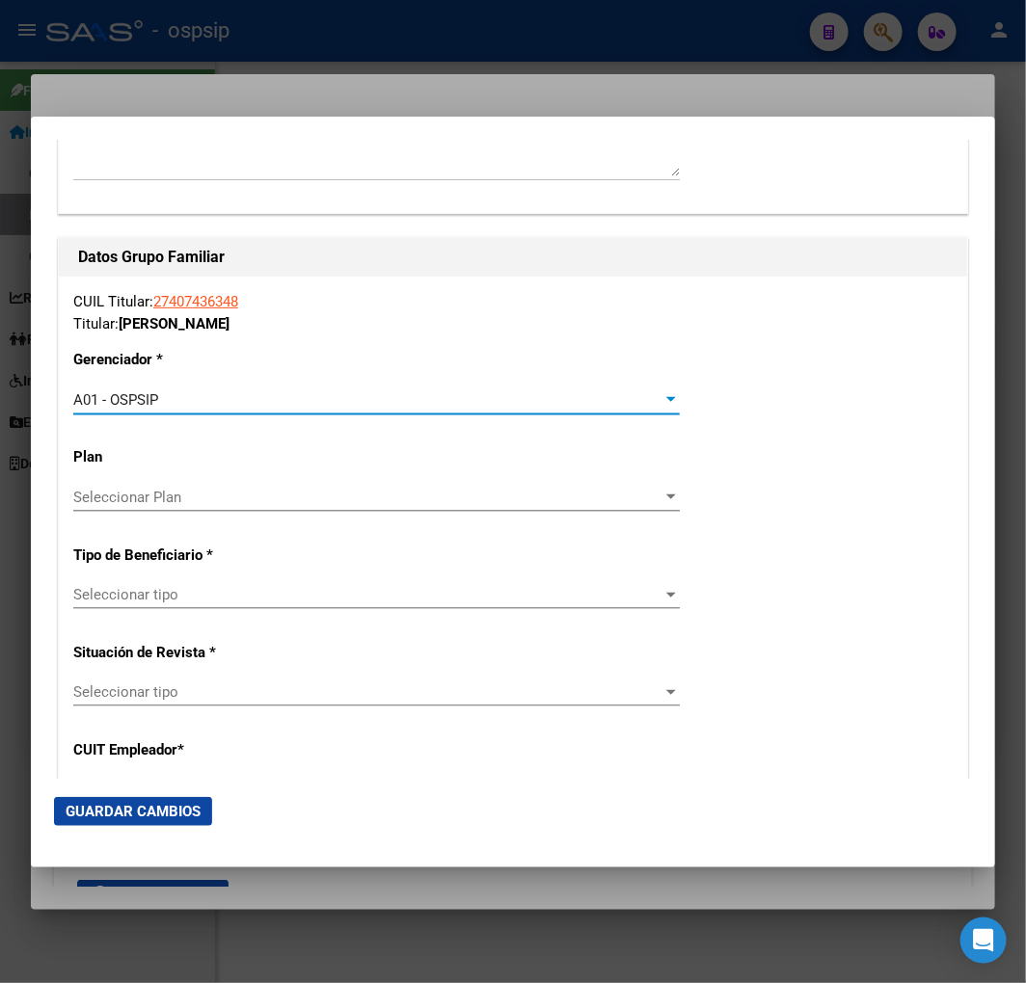
click at [305, 609] on div "Seleccionar tipo Seleccionar tipo" at bounding box center [376, 603] width 606 height 47
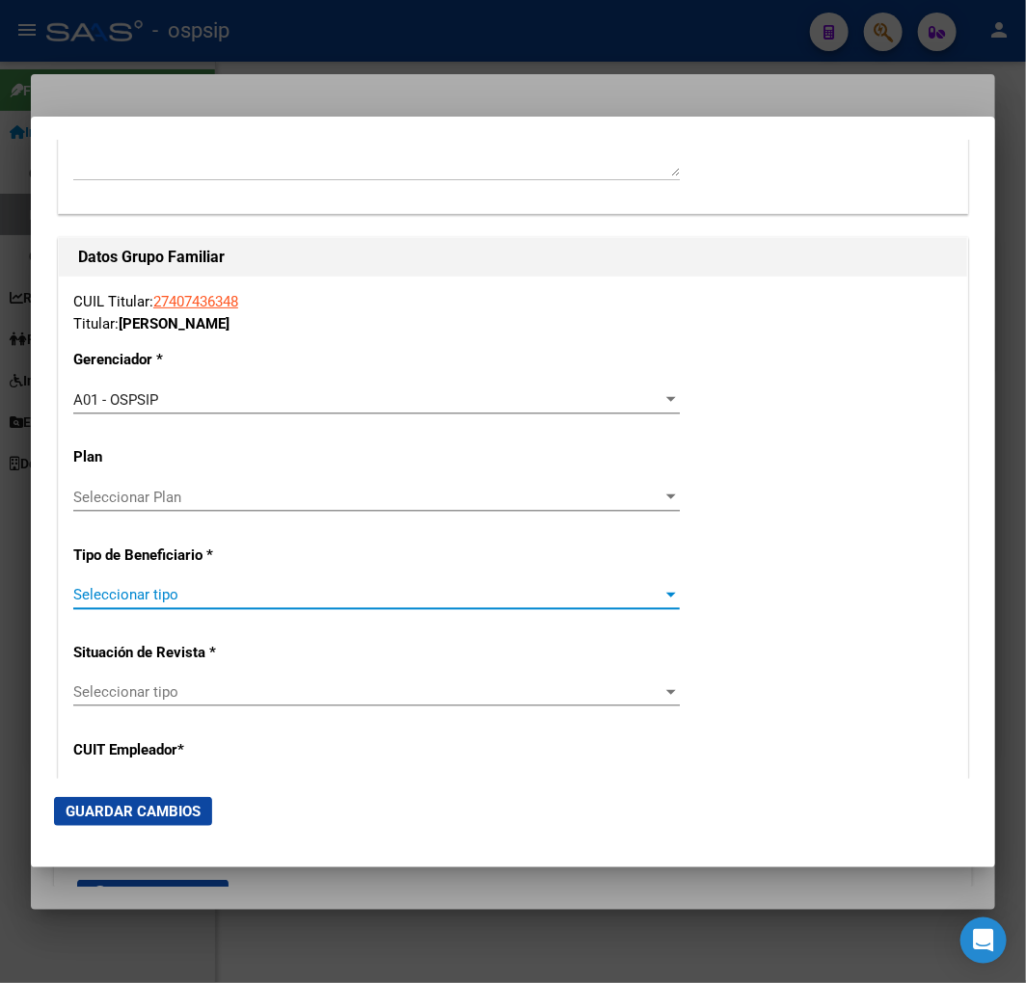
click at [309, 586] on span "Seleccionar tipo" at bounding box center [367, 594] width 589 height 17
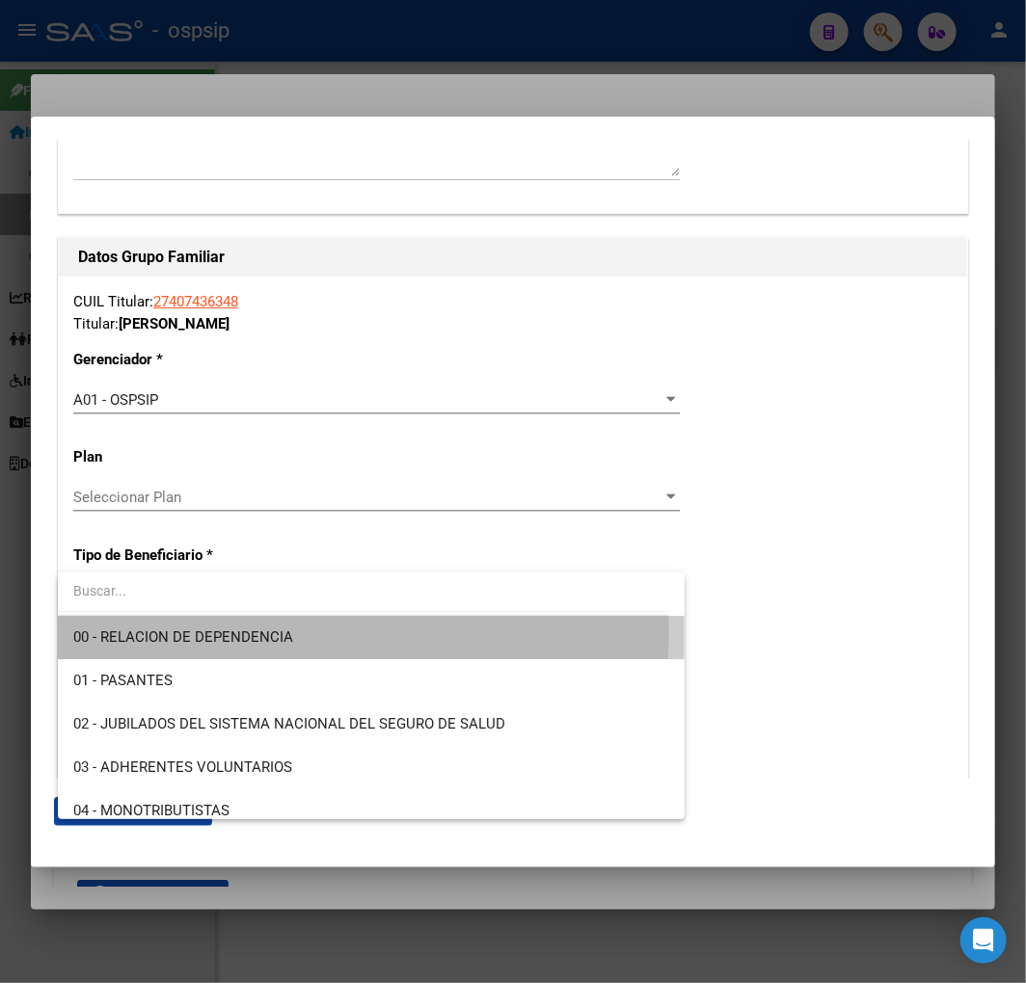
click at [335, 631] on span "00 - RELACION DE DEPENDENCIA" at bounding box center [371, 637] width 596 height 43
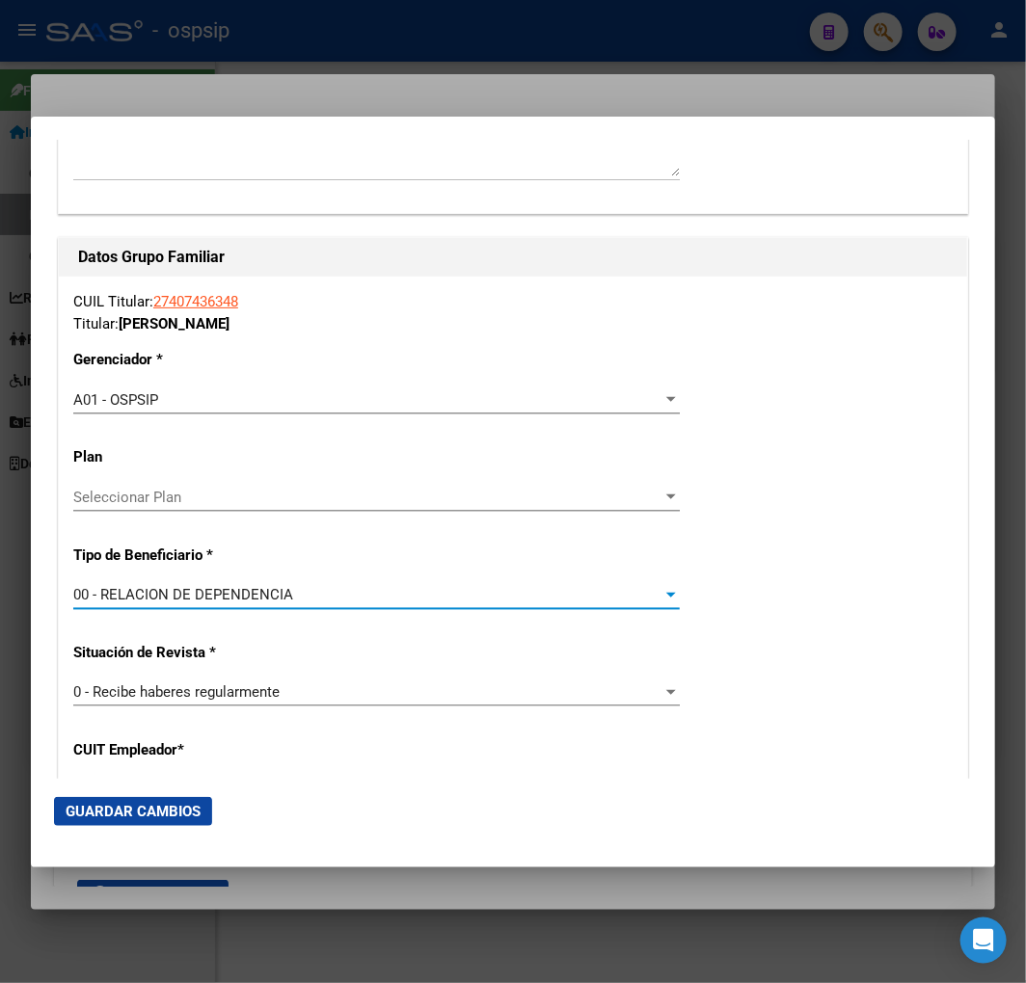
type input "30-71241421-5"
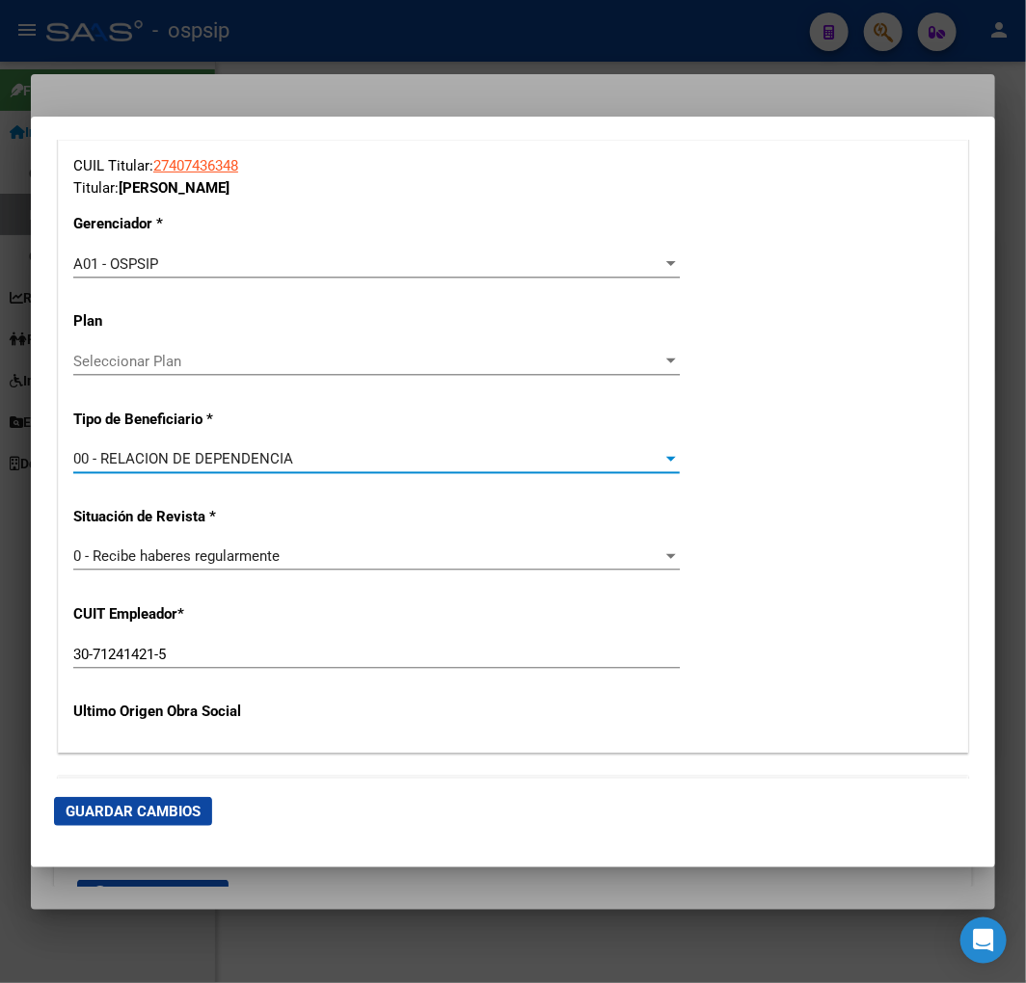
scroll to position [3641, 0]
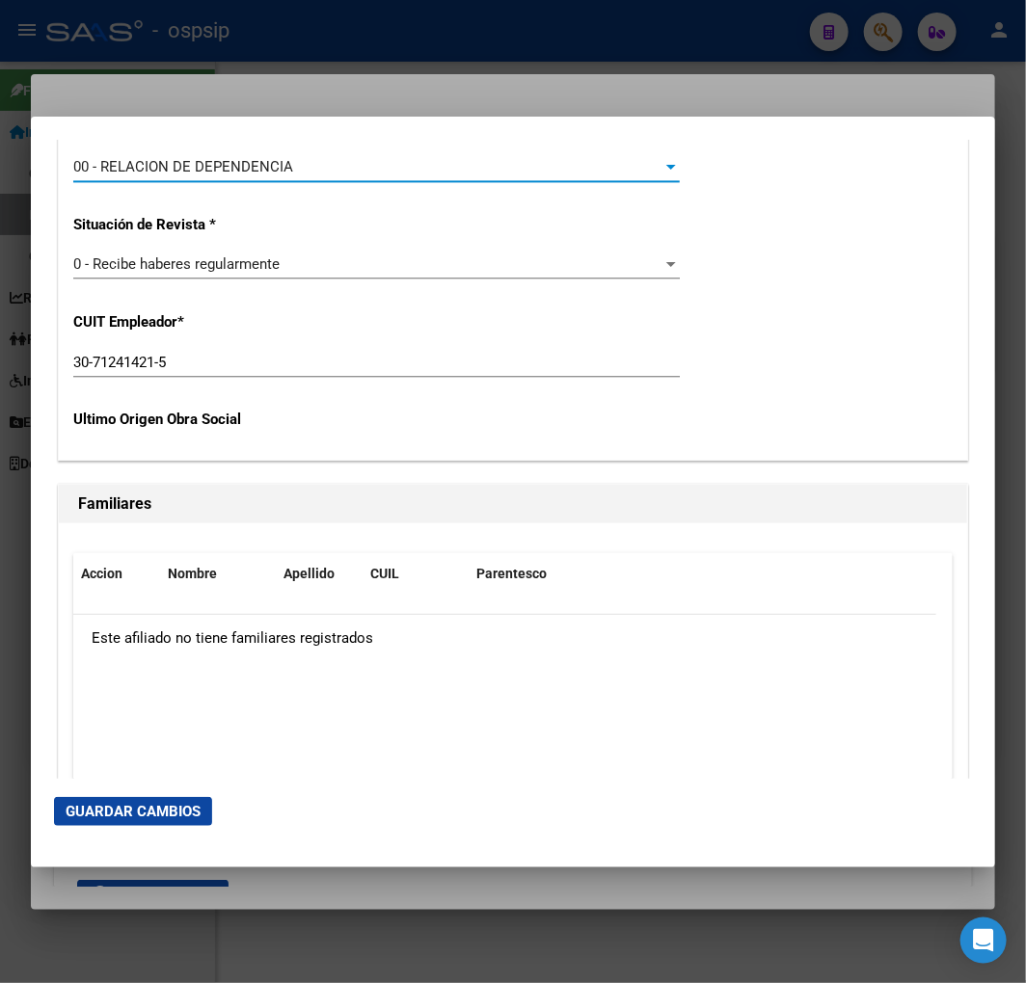
click at [140, 813] on span "Guardar Cambios" at bounding box center [133, 811] width 135 height 17
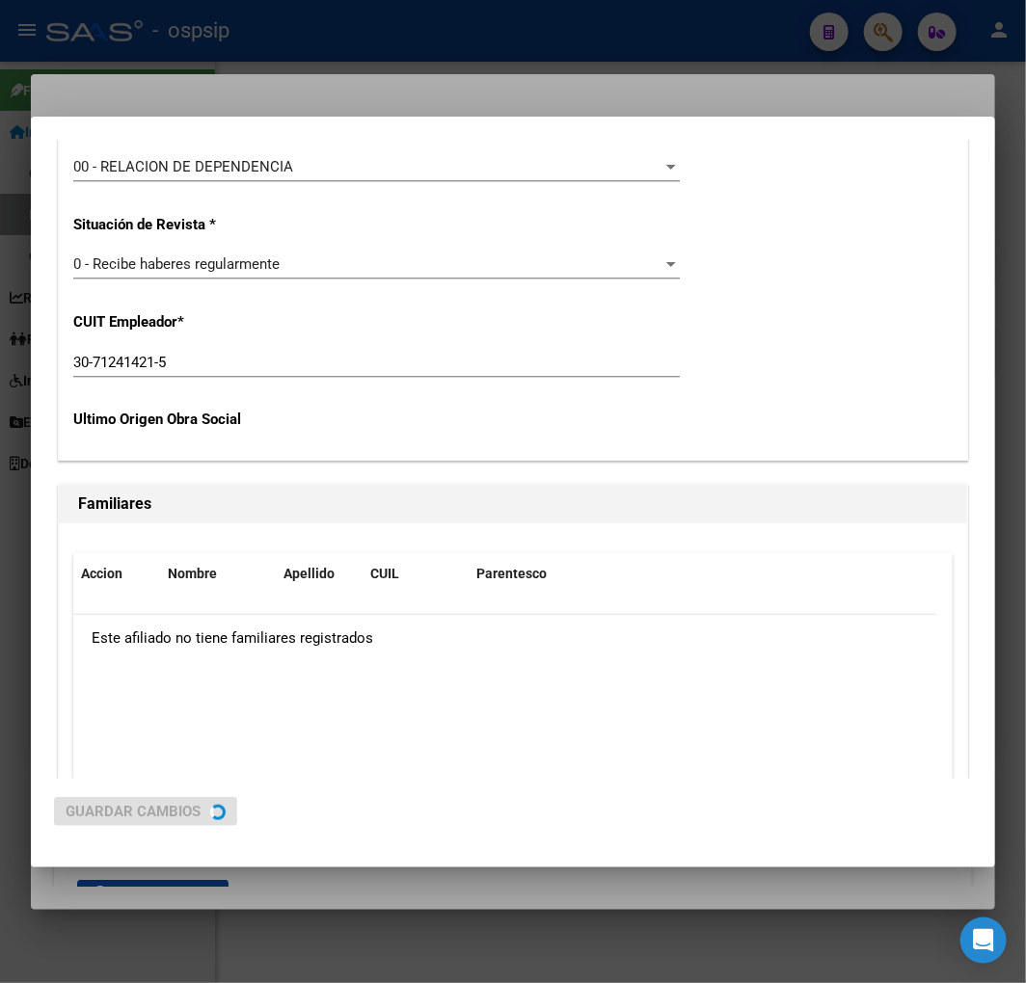
scroll to position [0, 0]
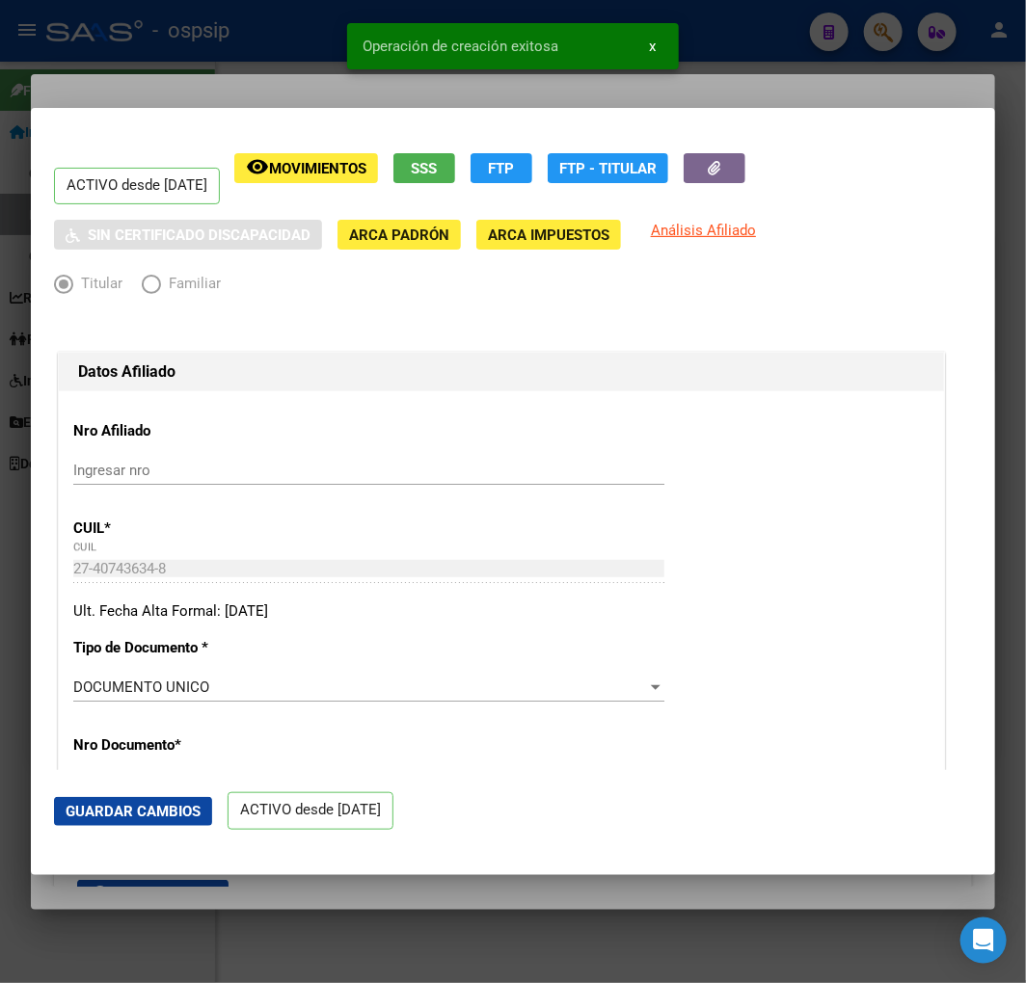
click at [159, 60] on div at bounding box center [513, 491] width 1026 height 983
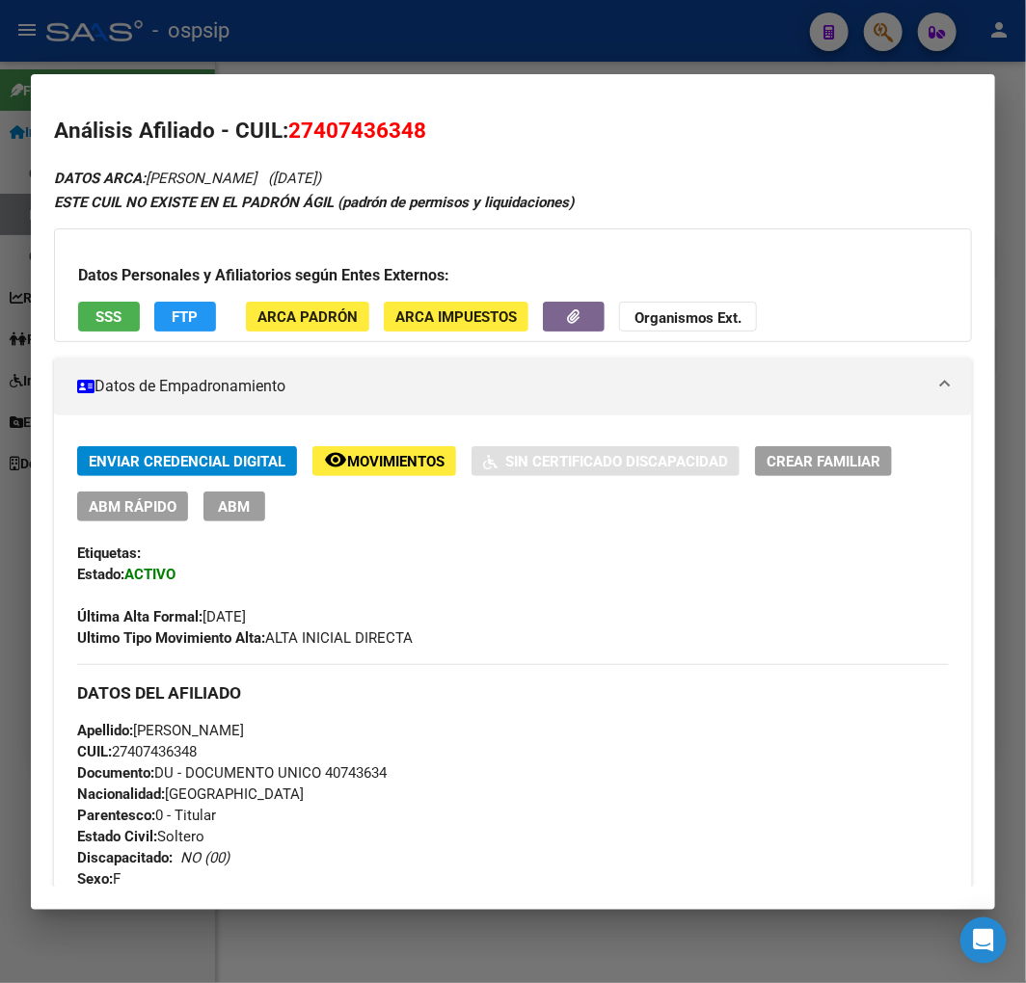
click at [650, 544] on div "Etiquetas:" at bounding box center [512, 553] width 871 height 21
click at [647, 567] on div "Enviar Credencial Digital remove_red_eye Movimientos Sin Certificado Discapacid…" at bounding box center [512, 547] width 871 height 202
click at [220, 511] on span "ABM" at bounding box center [235, 506] width 32 height 17
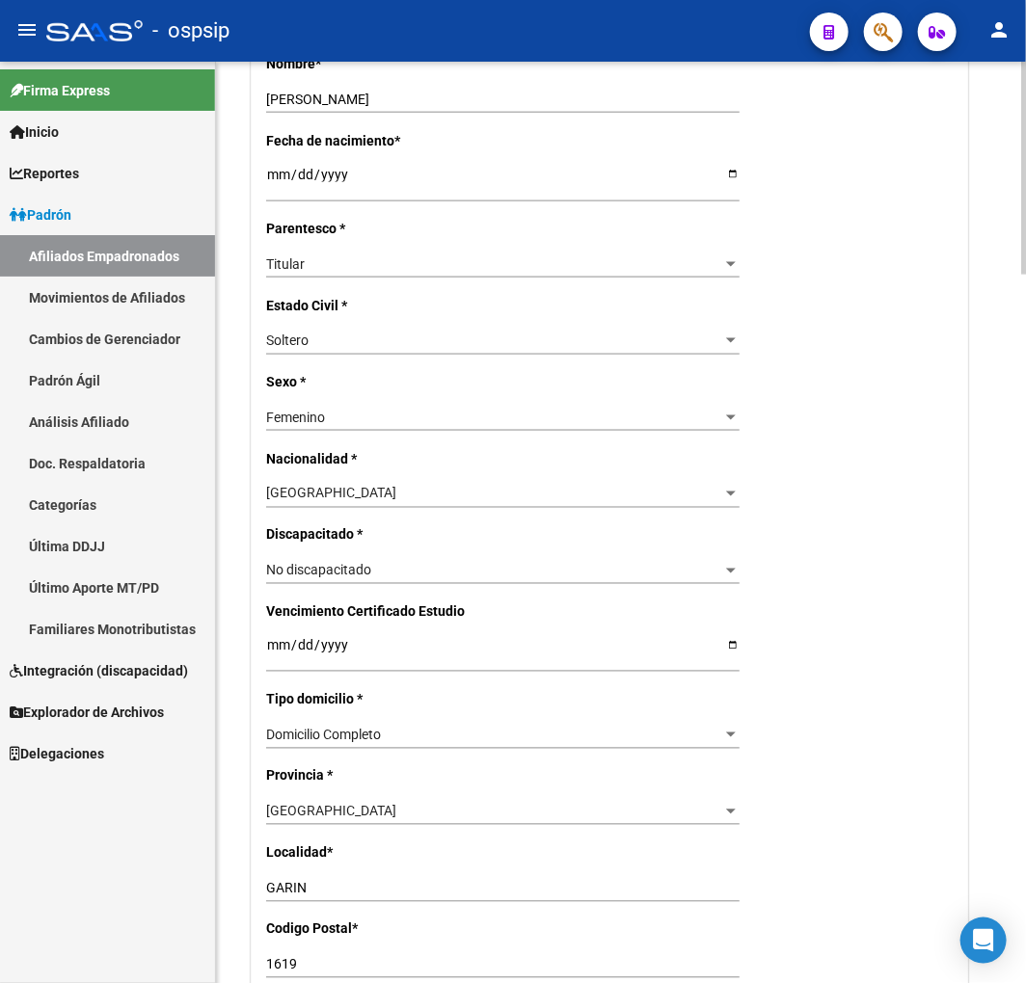
radio input "true"
type input "30-71241421-5"
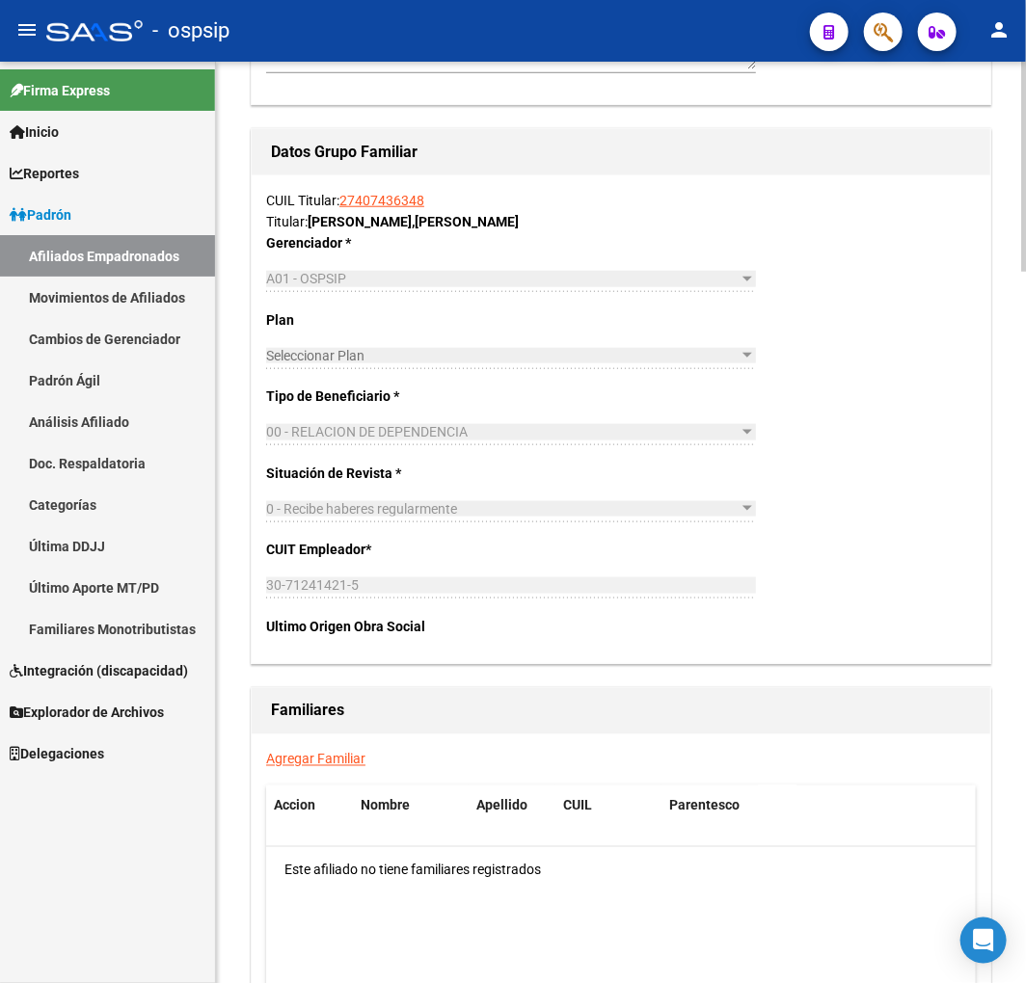
scroll to position [3111, 0]
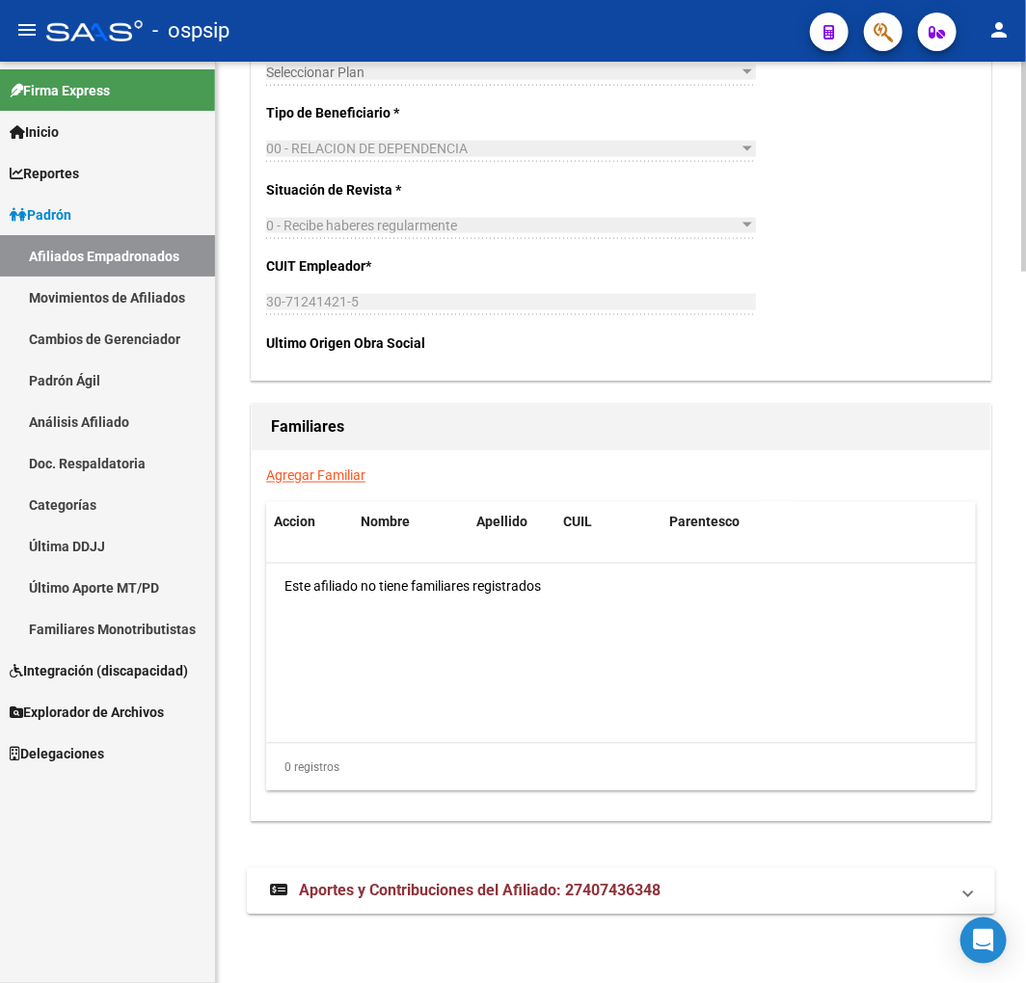
click at [305, 479] on link "Agregar Familiar" at bounding box center [315, 475] width 99 height 15
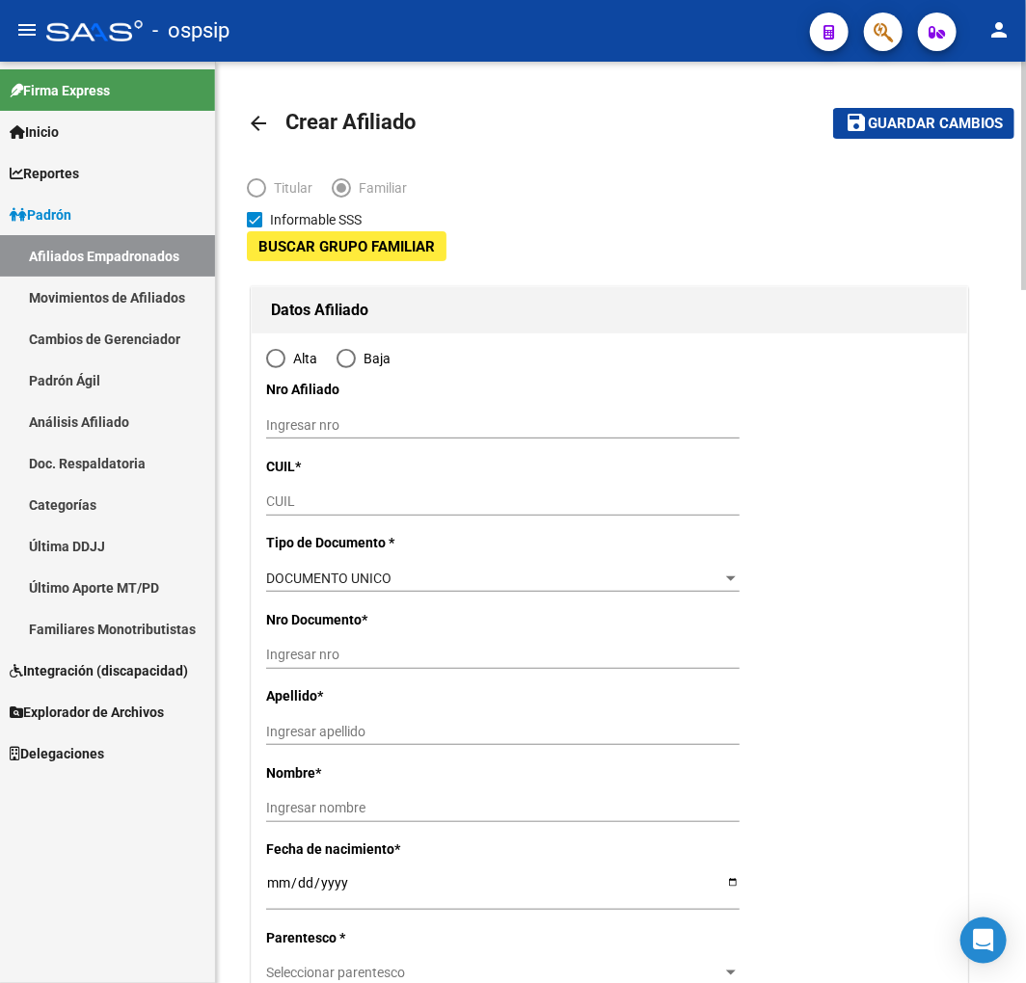
type input "30-71241421-5"
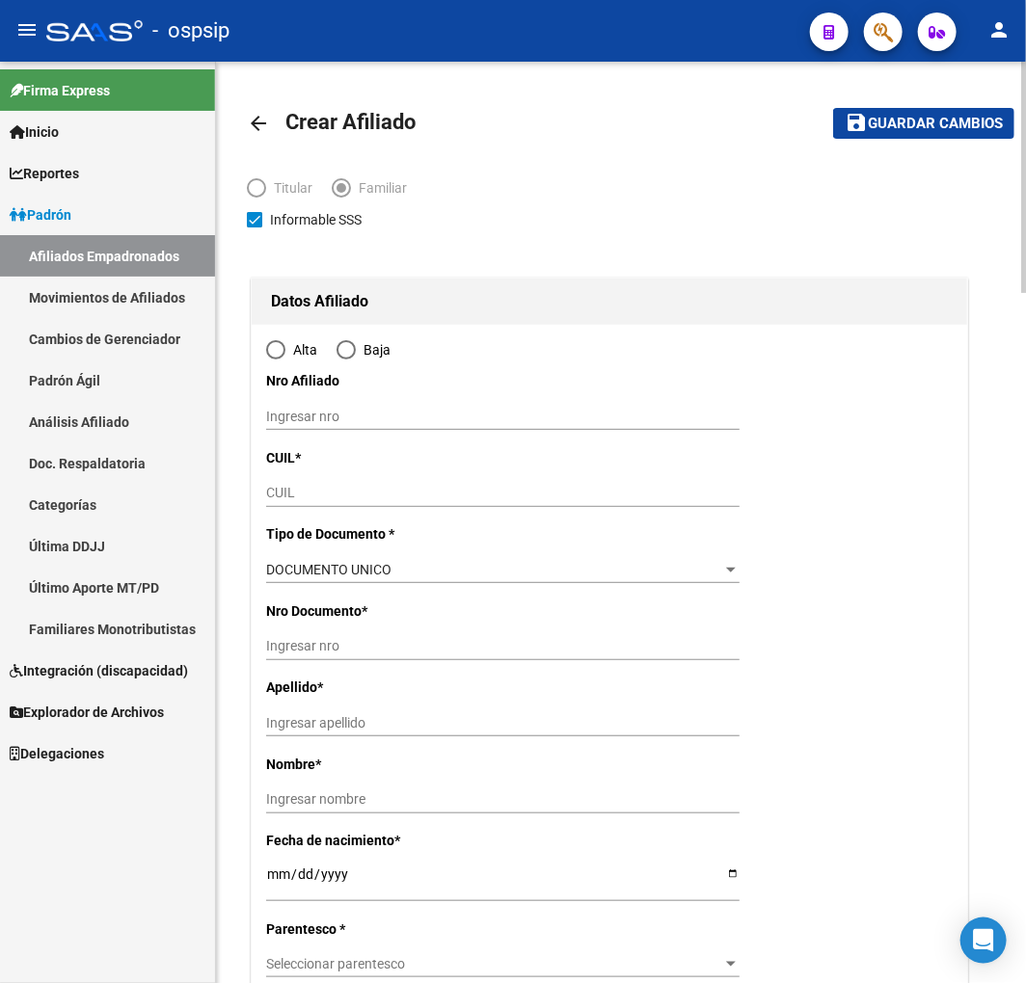
type input "GARIN"
type input "1619"
type input "ROMA"
type input "828"
radio input "true"
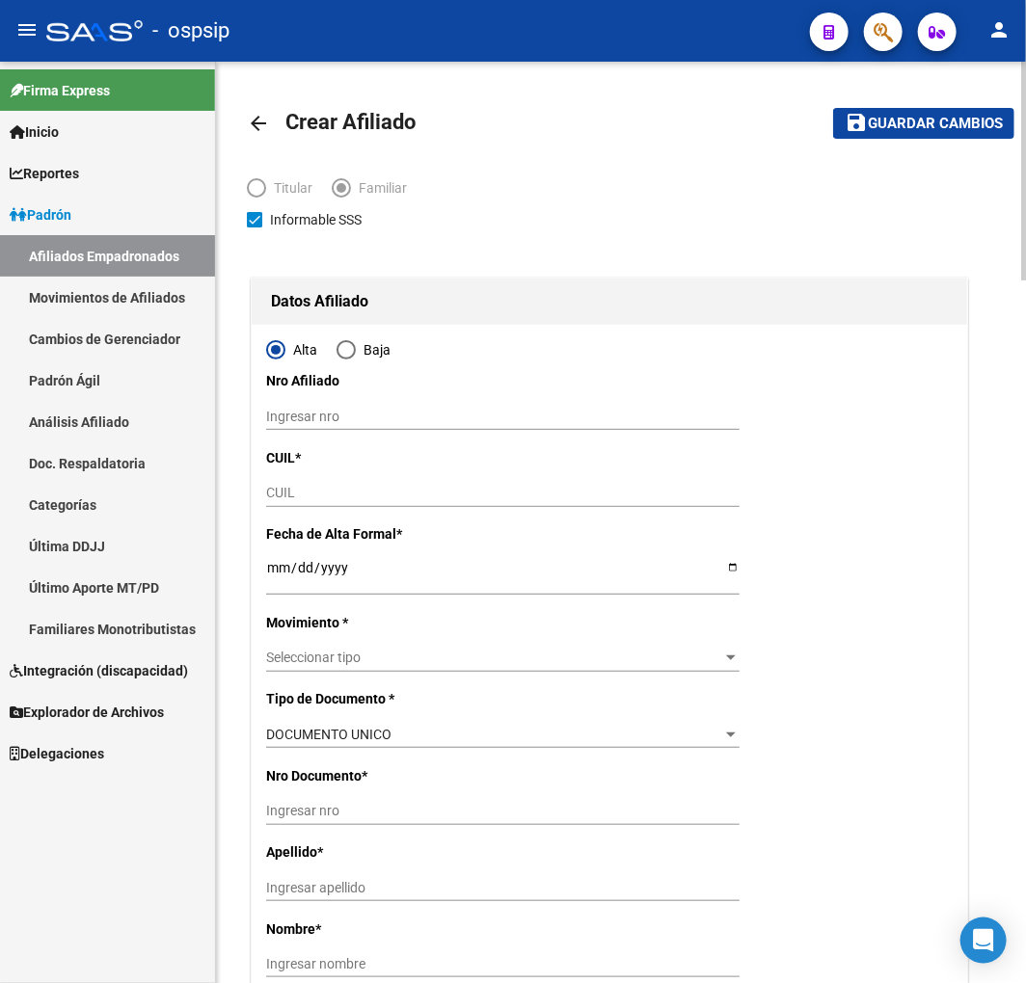
type input "30-71241421-5"
click at [334, 484] on div "CUIL" at bounding box center [502, 493] width 473 height 27
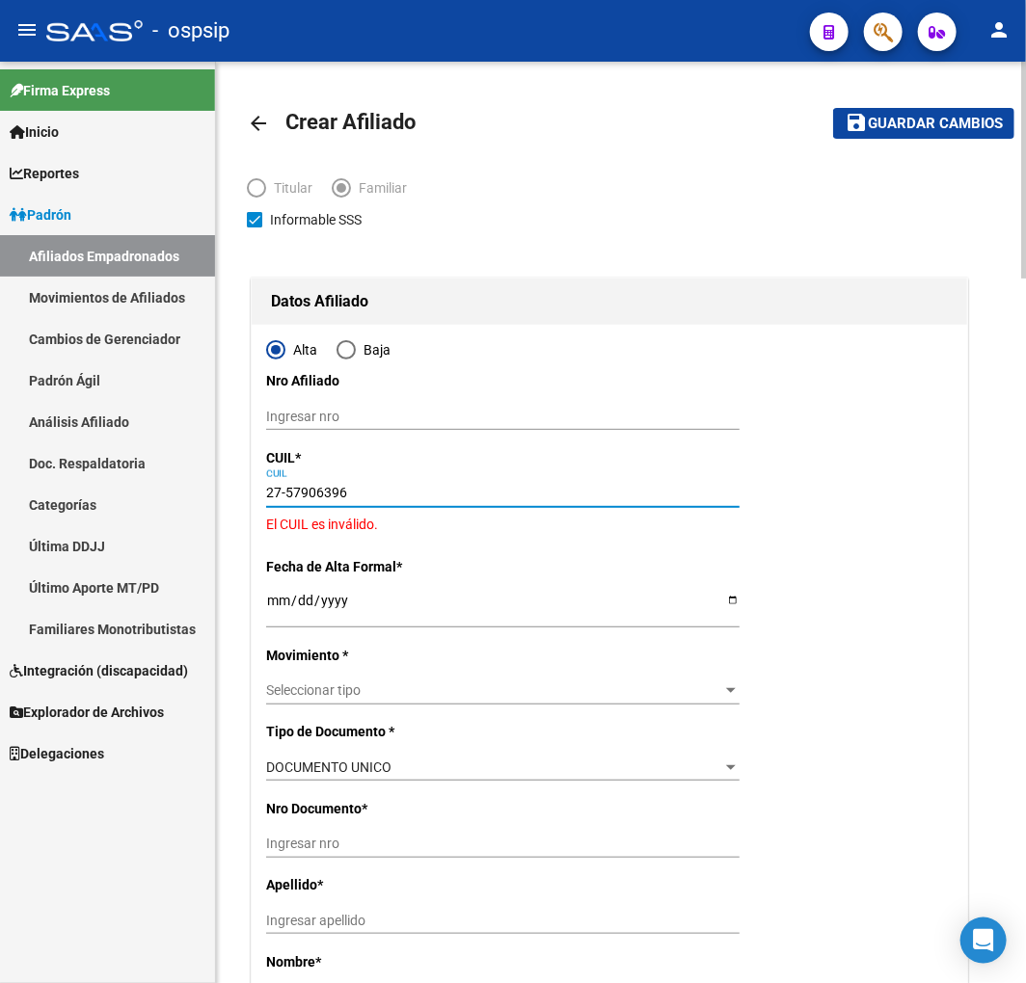
type input "27-57906396-9"
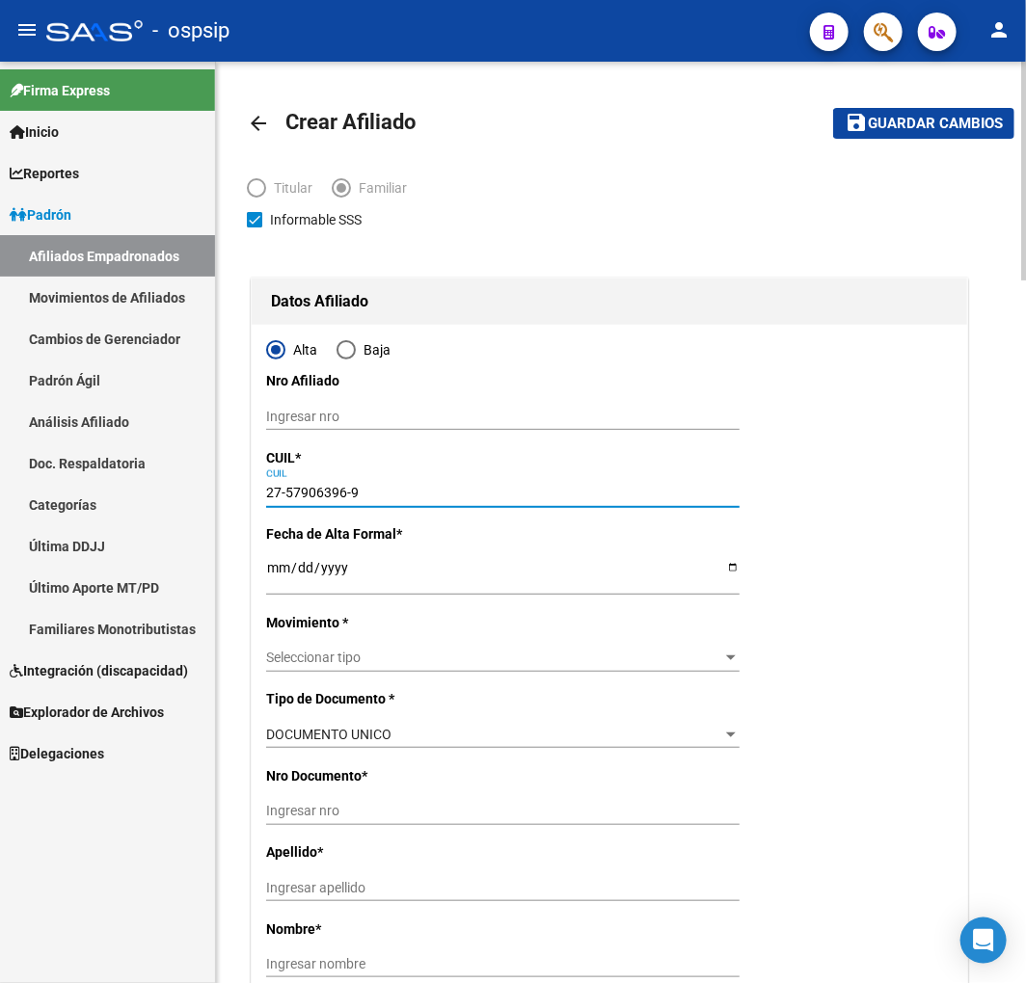
type input "57906396"
type input "BRITTO"
type input "EMMA AINHOA"
type input "2019-08-14"
type input "BENAVIDEZ"
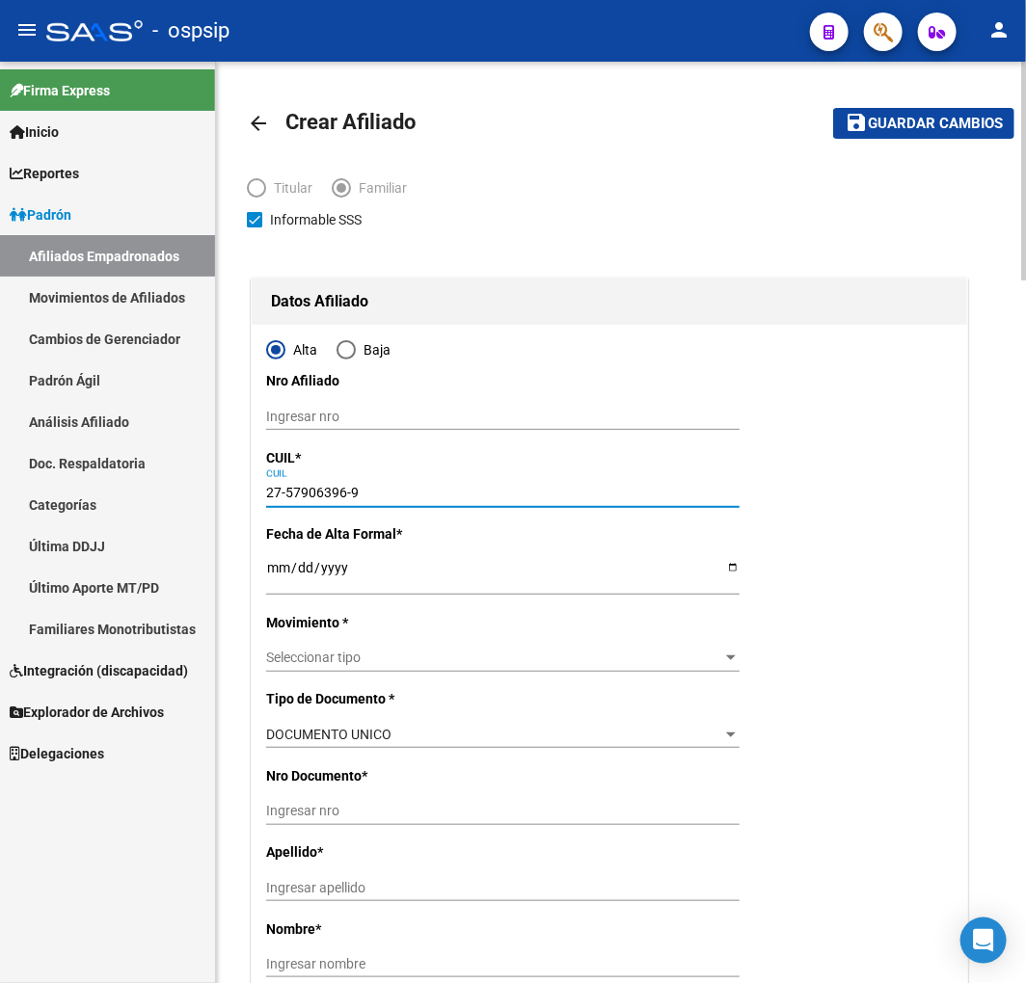
type input "1621"
type input "SAN FRANCISCO"
type input "1499"
type input "27-57906396-9"
click at [289, 569] on input "Ingresar fecha" at bounding box center [502, 574] width 473 height 29
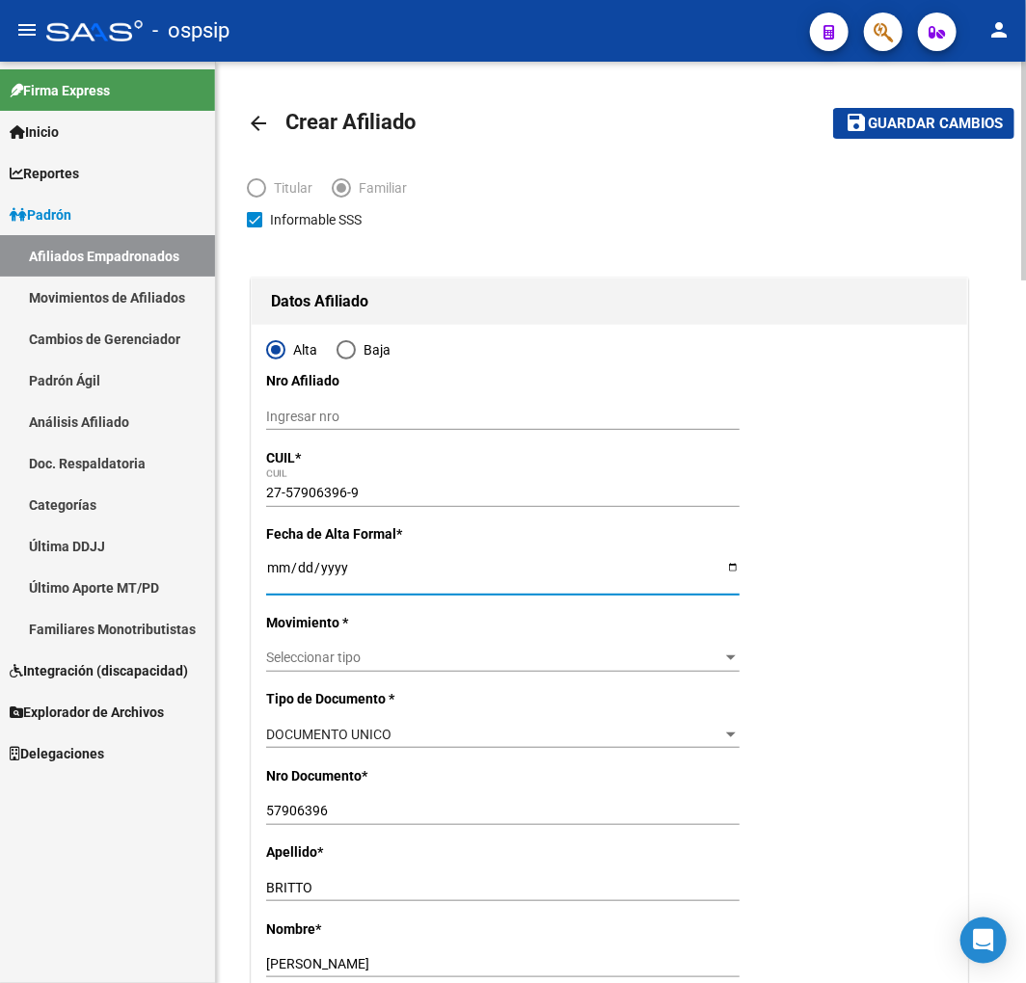
click at [281, 572] on input "Ingresar fecha" at bounding box center [502, 574] width 473 height 29
click at [273, 572] on input "Ingresar fecha" at bounding box center [502, 574] width 473 height 29
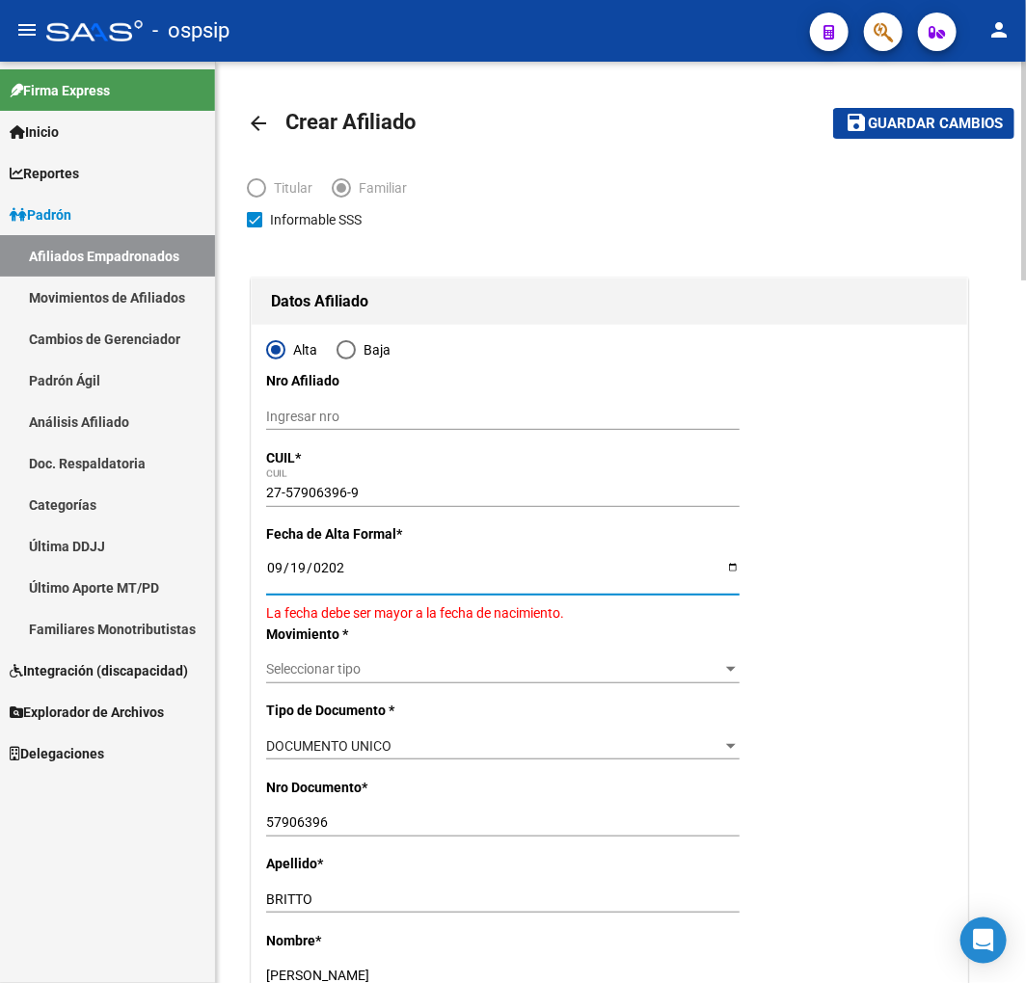
type input "2025-09-19"
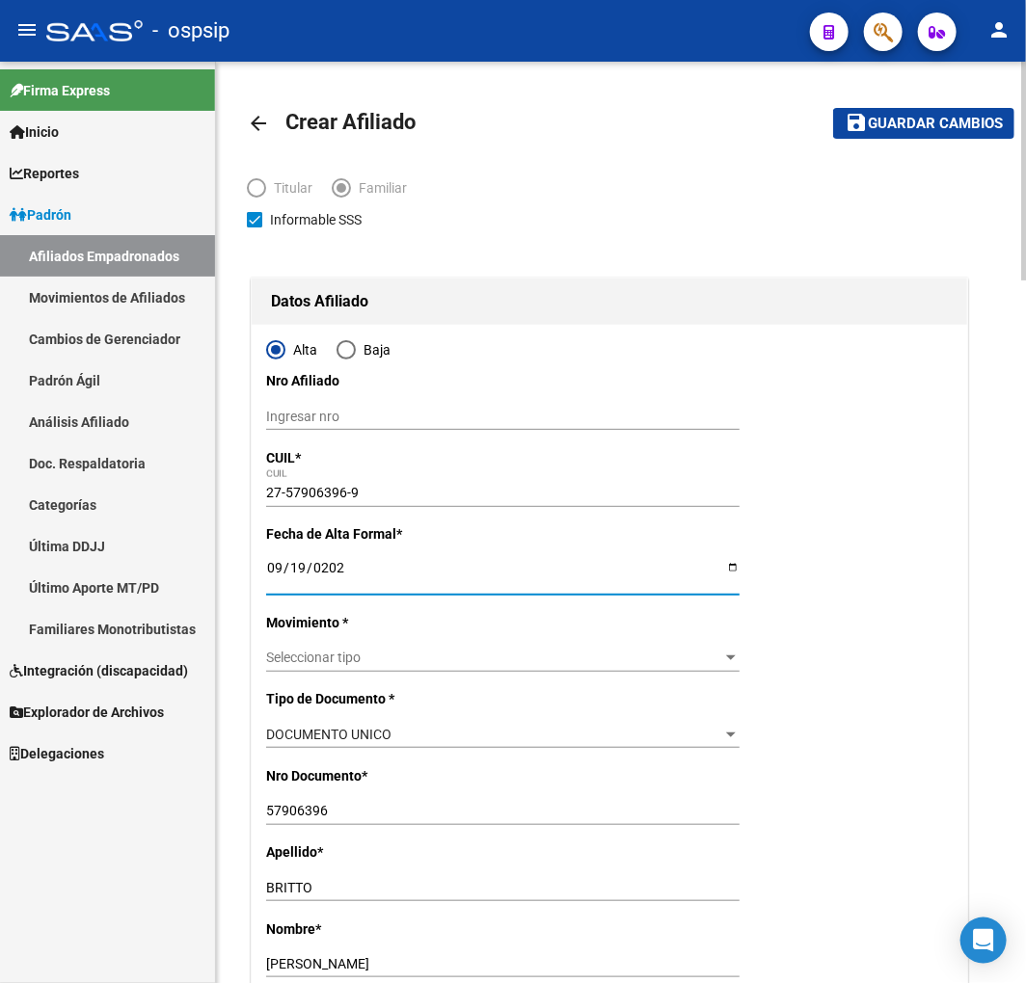
click at [444, 663] on span "Seleccionar tipo" at bounding box center [494, 658] width 456 height 16
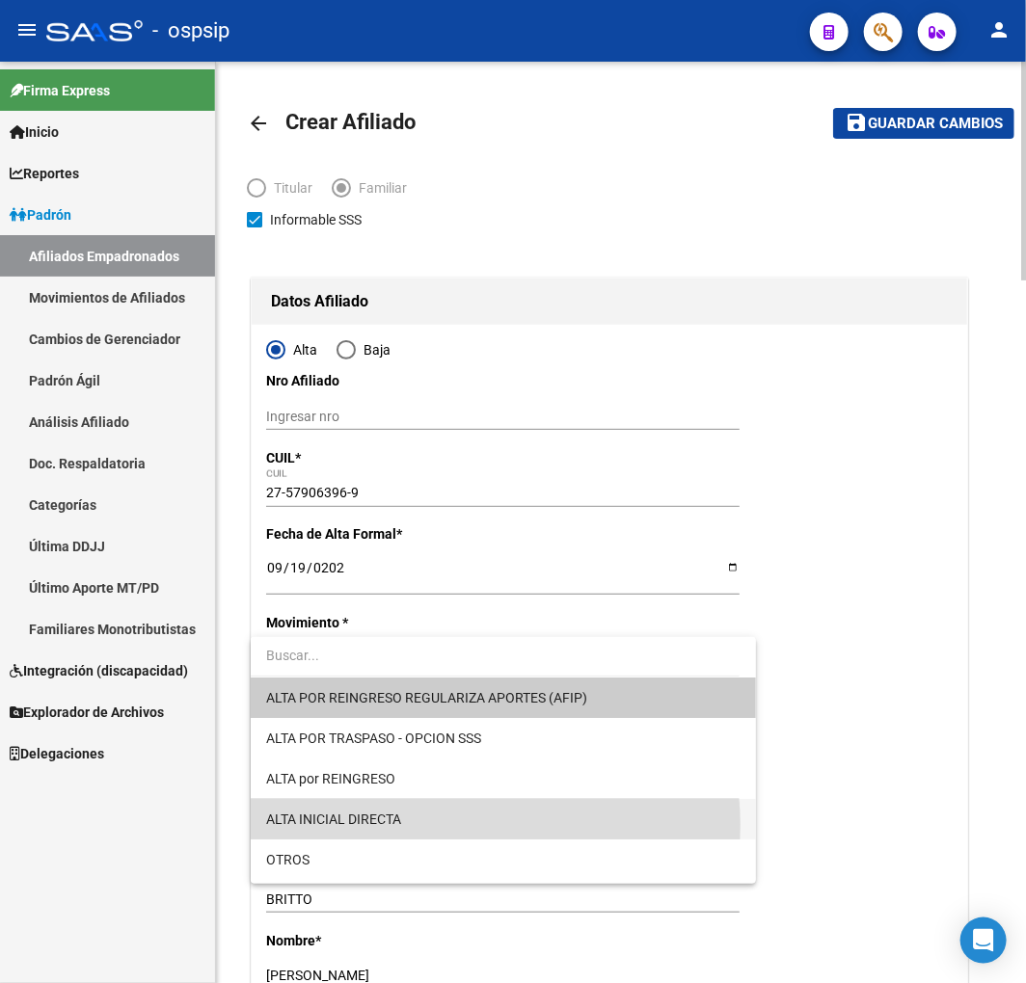
click at [449, 824] on span "ALTA INICIAL DIRECTA" at bounding box center [502, 819] width 473 height 40
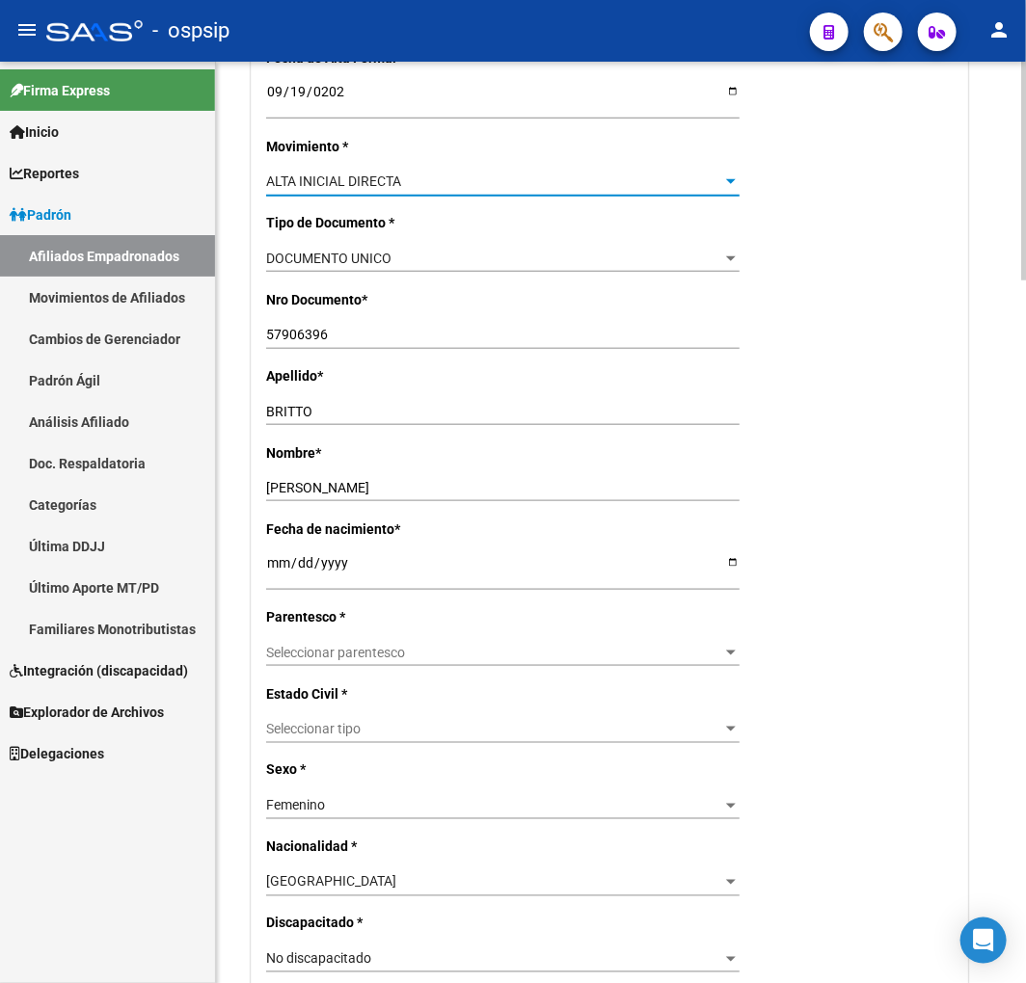
scroll to position [535, 0]
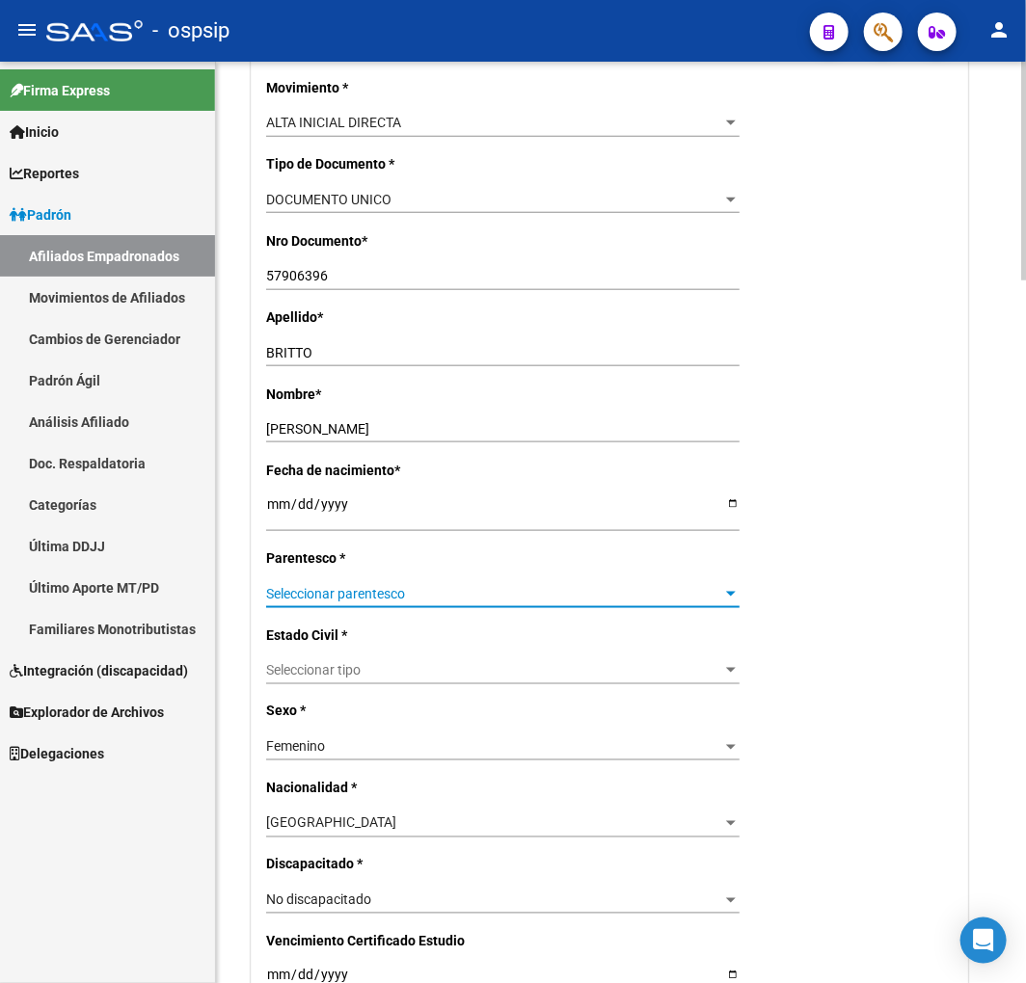
click at [359, 592] on span "Seleccionar parentesco" at bounding box center [494, 594] width 456 height 16
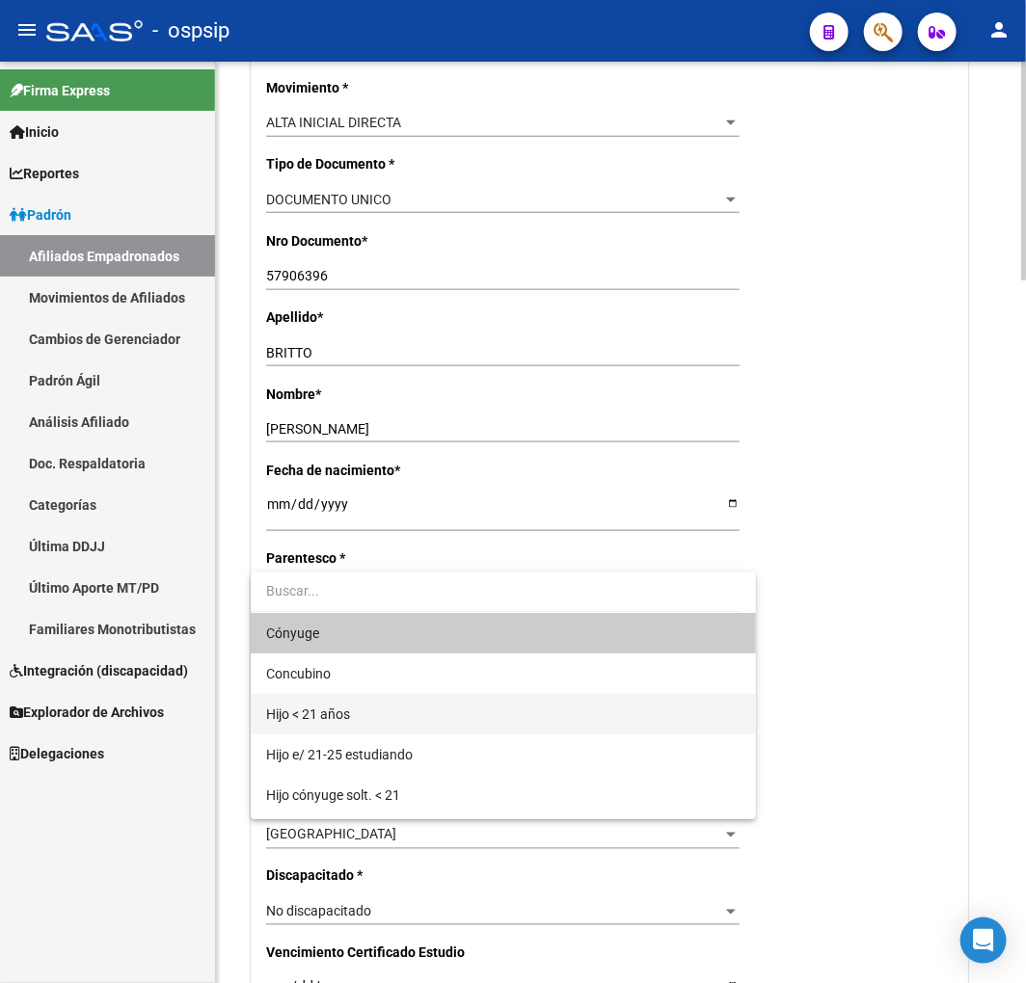
drag, startPoint x: 389, startPoint y: 704, endPoint x: 507, endPoint y: 600, distance: 157.1
click at [389, 700] on span "Hijo < 21 años" at bounding box center [502, 714] width 473 height 40
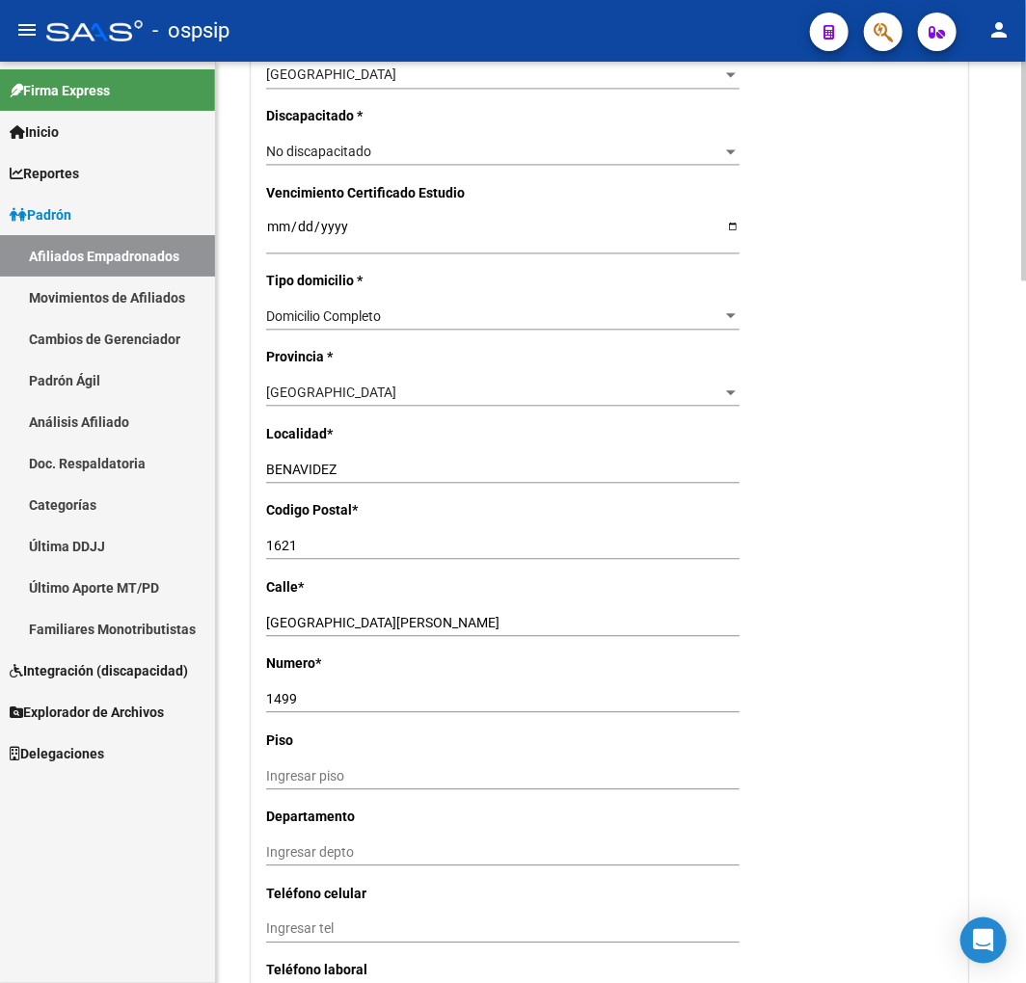
scroll to position [1285, 0]
drag, startPoint x: 369, startPoint y: 453, endPoint x: 167, endPoint y: 455, distance: 202.4
click at [167, 455] on mat-sidenav-container "Firma Express Inicio Calendario SSS Instructivos Contacto OS Reportes Padrón Tr…" at bounding box center [513, 523] width 1026 height 922
drag, startPoint x: 299, startPoint y: 472, endPoint x: 175, endPoint y: 468, distance: 123.4
click at [175, 468] on mat-sidenav-container "Firma Express Inicio Calendario SSS Instructivos Contacto OS Reportes Padrón Tr…" at bounding box center [513, 523] width 1026 height 922
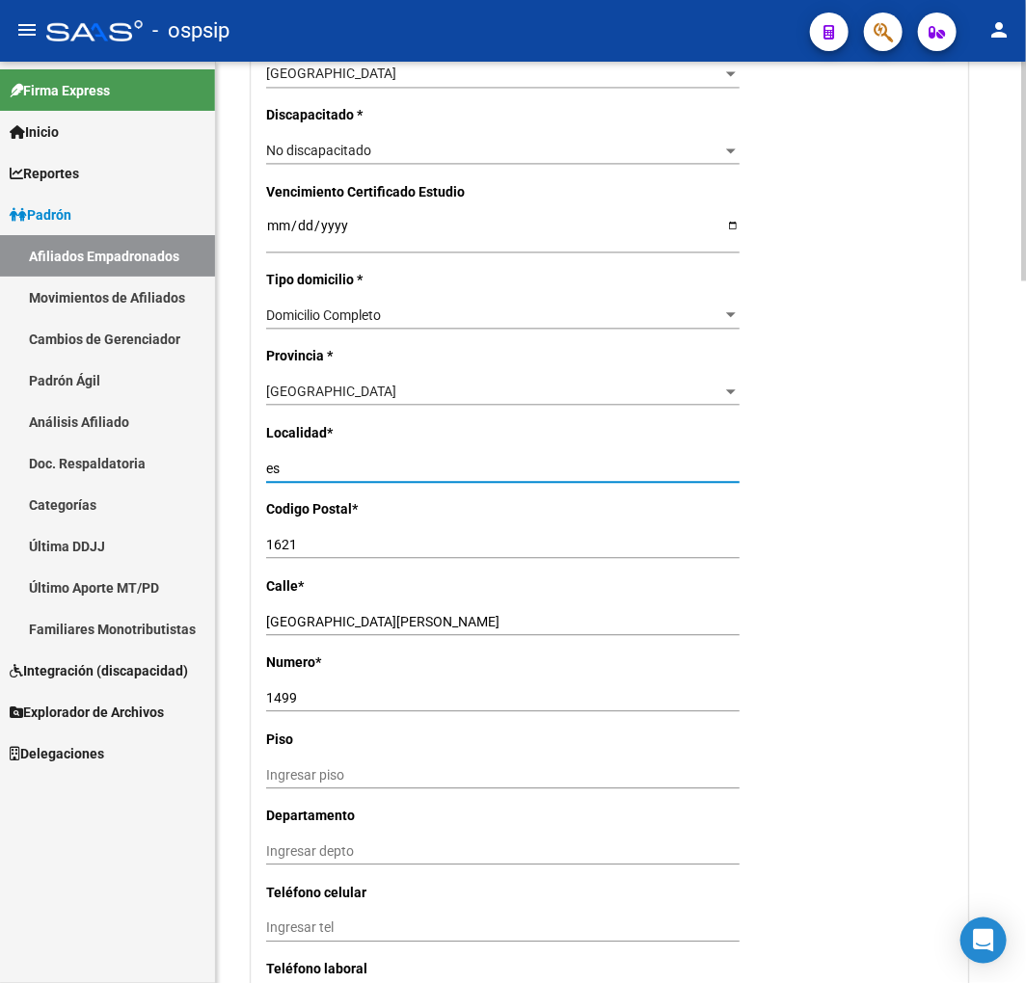
type input "e"
type input "ESCOBAR"
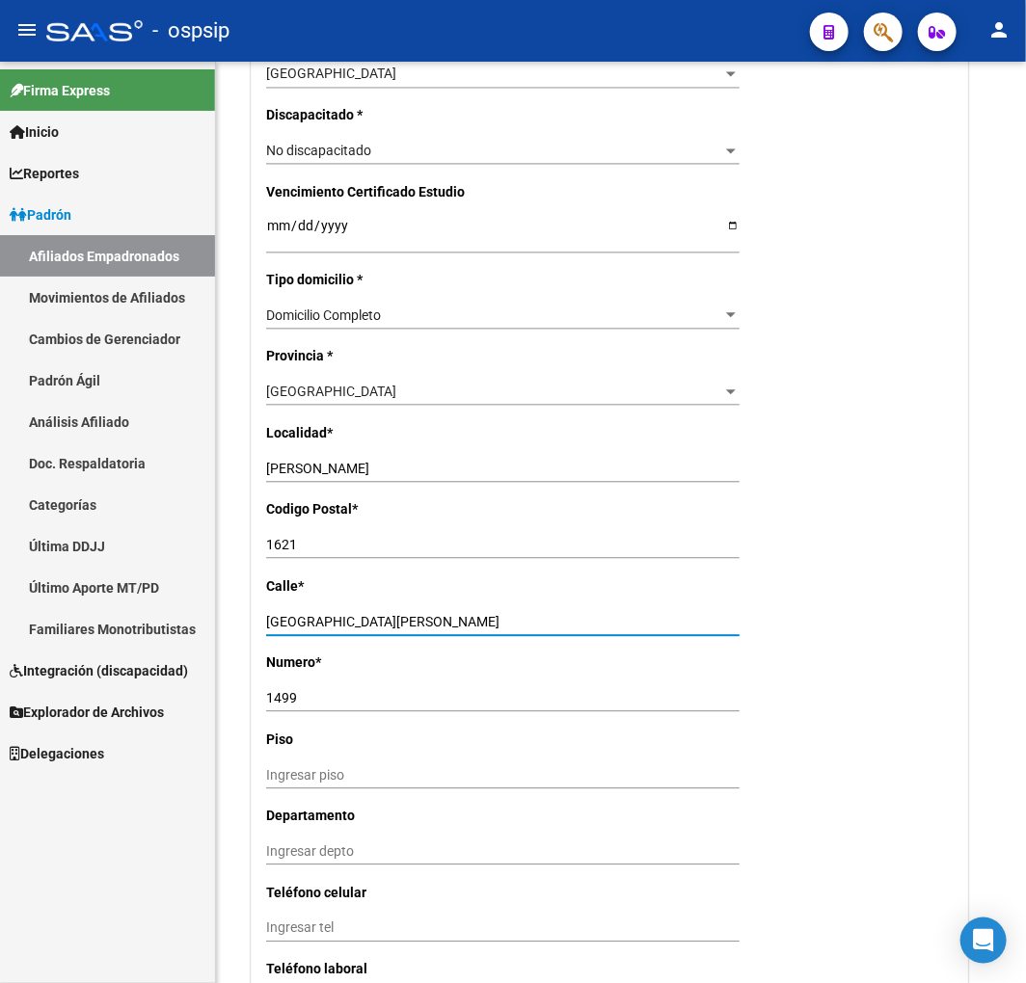
drag, startPoint x: 379, startPoint y: 621, endPoint x: 207, endPoint y: 612, distance: 171.8
click at [207, 612] on mat-sidenav-container "Firma Express Inicio Calendario SSS Instructivos Contacto OS Reportes Padrón Tr…" at bounding box center [513, 523] width 1026 height 922
type input "ROMA"
drag, startPoint x: 324, startPoint y: 697, endPoint x: 194, endPoint y: 695, distance: 130.1
click at [161, 690] on mat-sidenav-container "Firma Express Inicio Calendario SSS Instructivos Contacto OS Reportes Padrón Tr…" at bounding box center [513, 523] width 1026 height 922
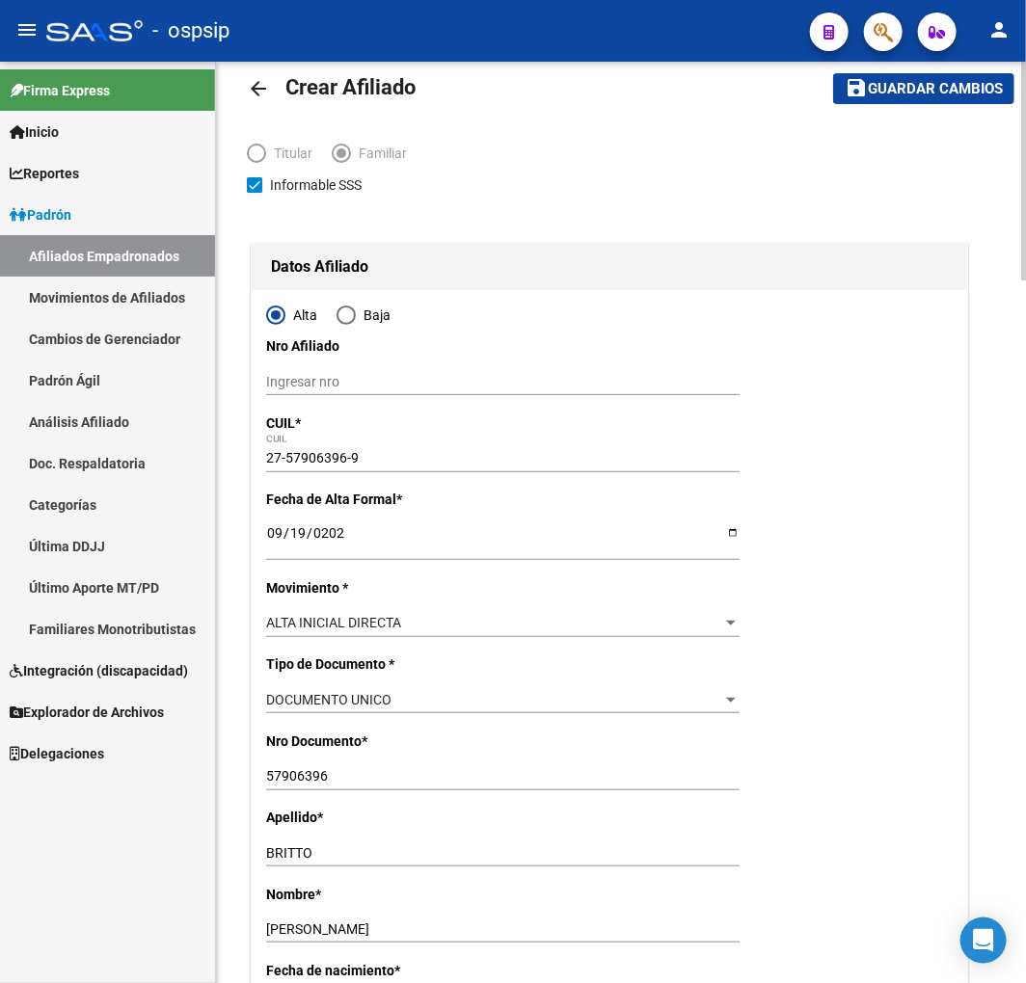
scroll to position [0, 0]
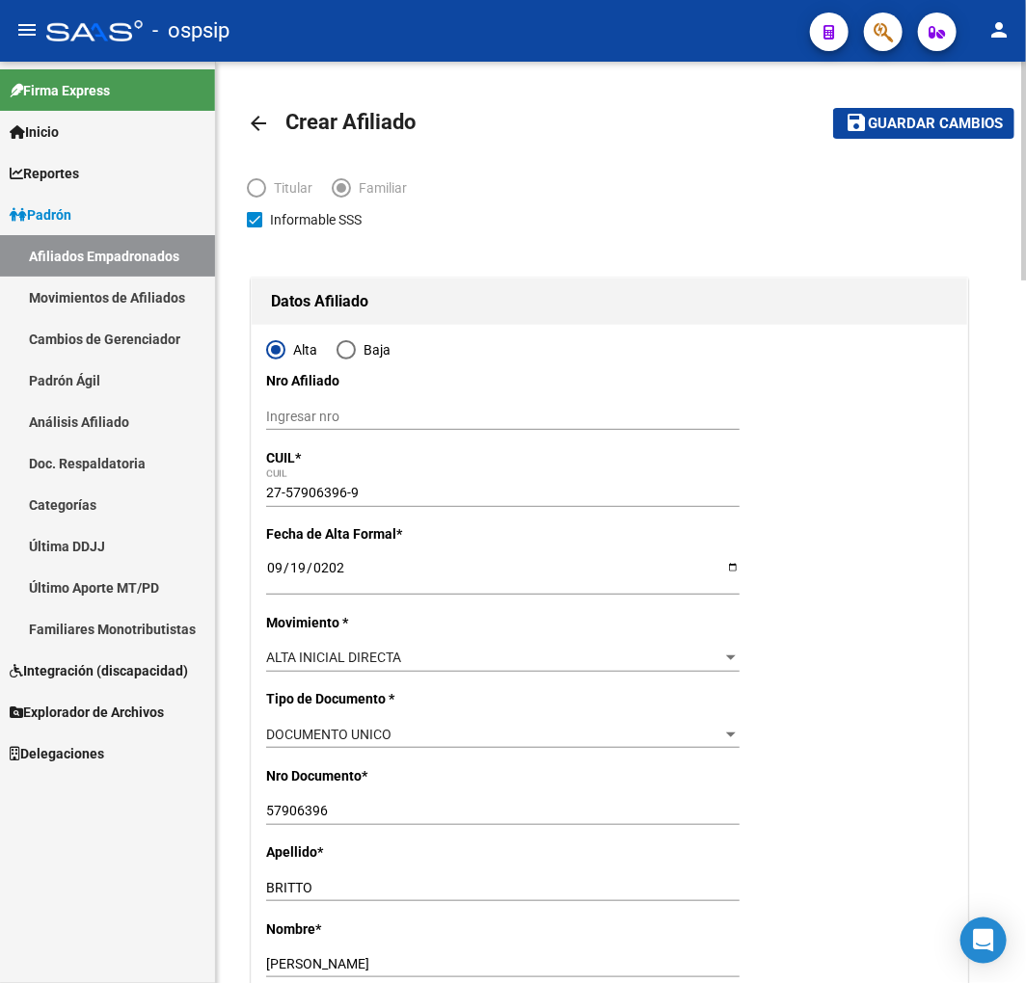
type input "828"
click at [907, 130] on span "Guardar cambios" at bounding box center [935, 124] width 135 height 17
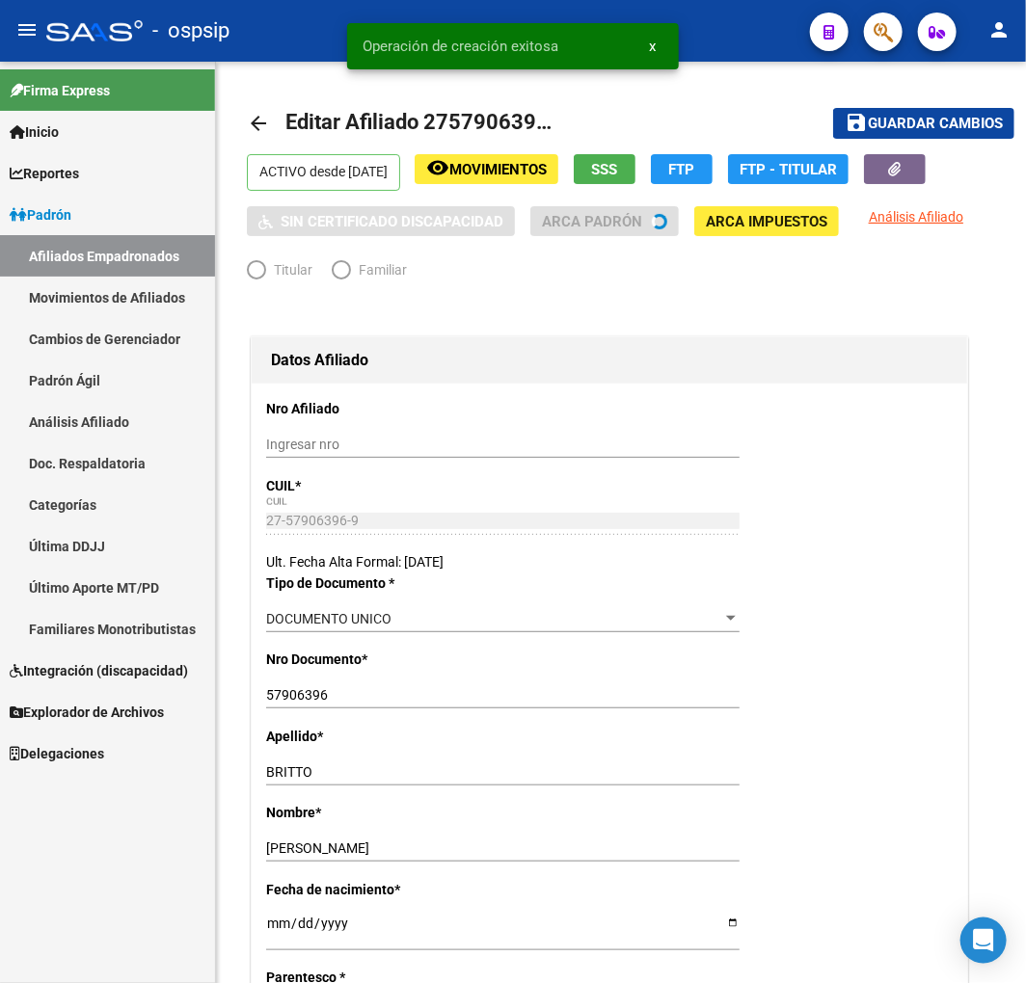
radio input "true"
type input "30-71241421-5"
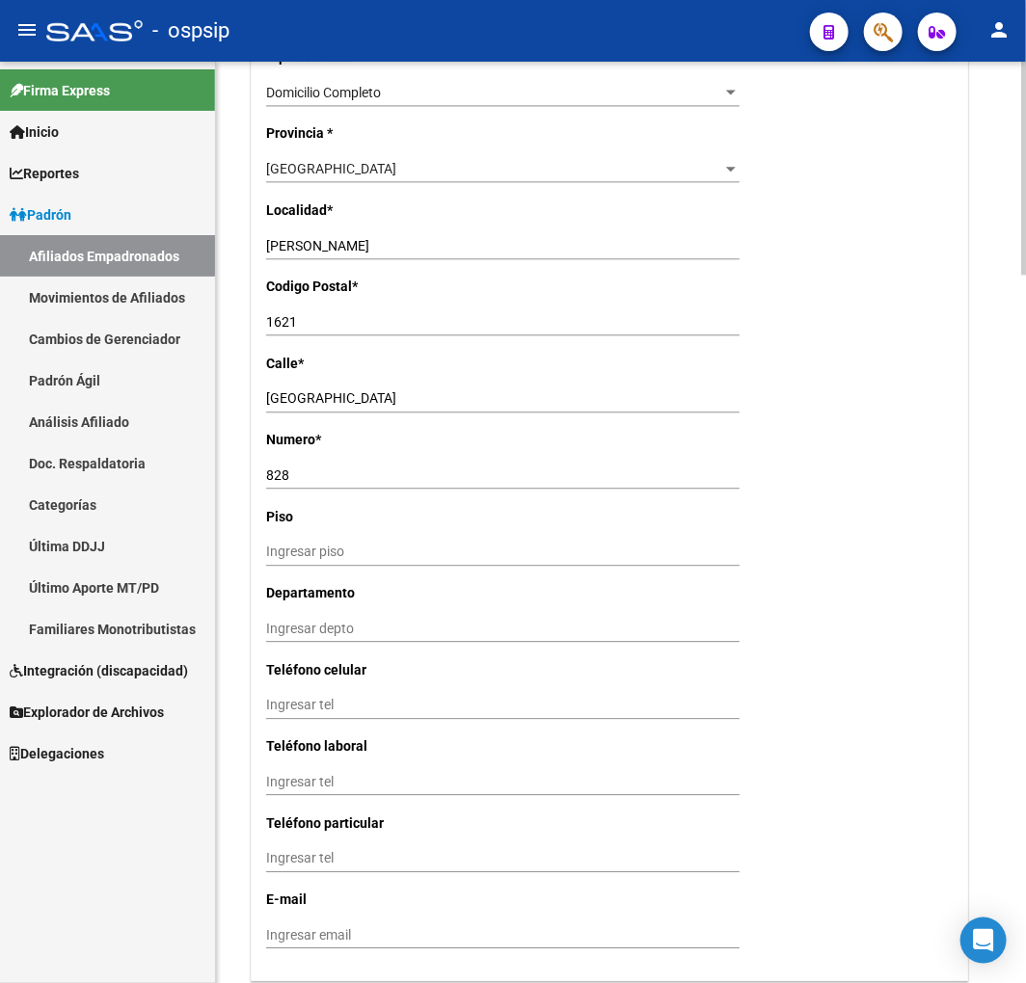
scroll to position [749, 0]
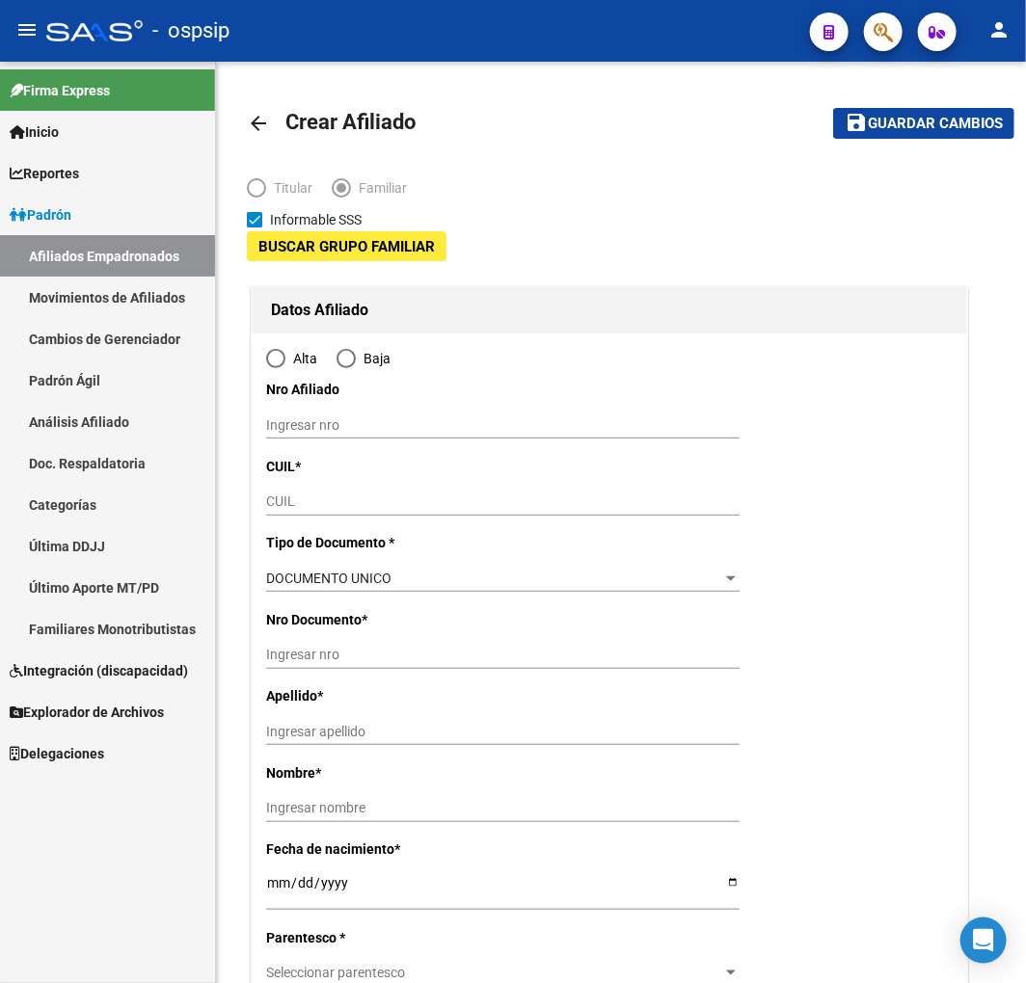
type input "30-71241421-5"
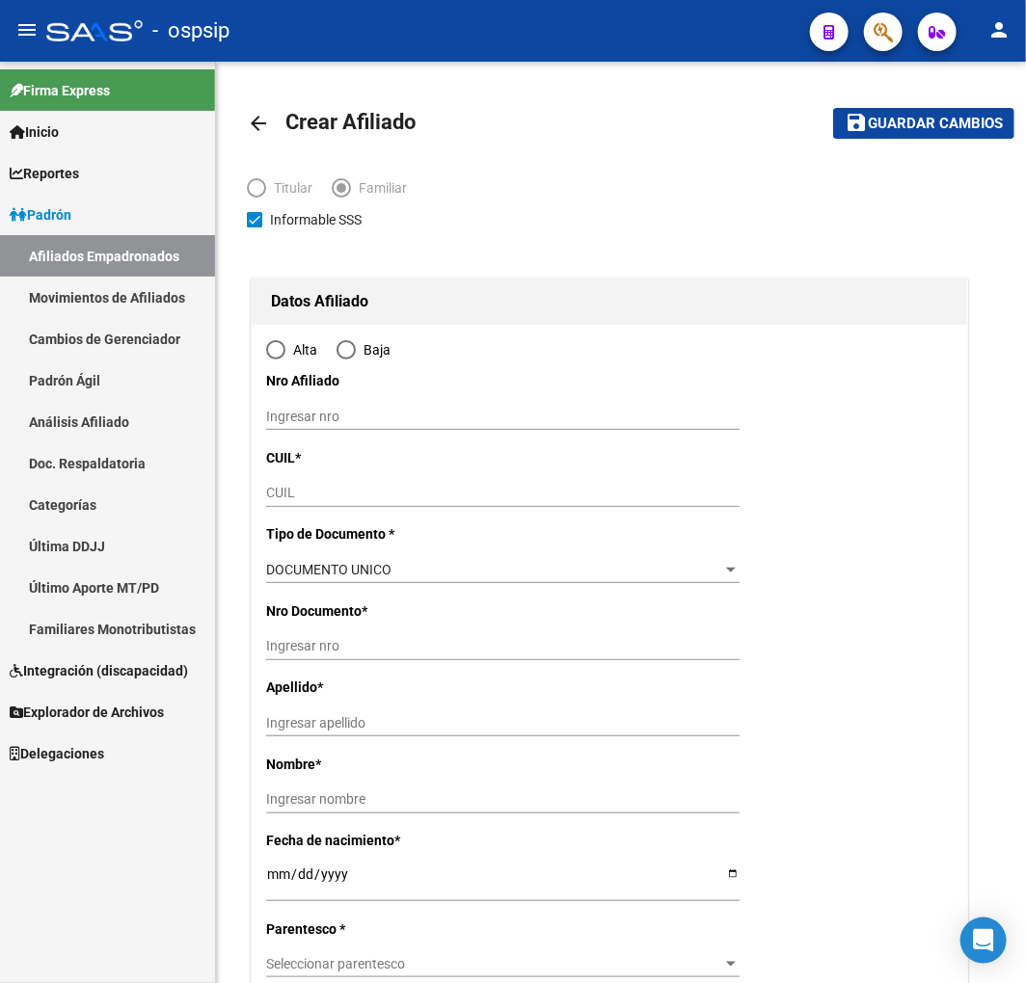
type input "GARIN"
type input "1619"
type input "ROMA"
type input "828"
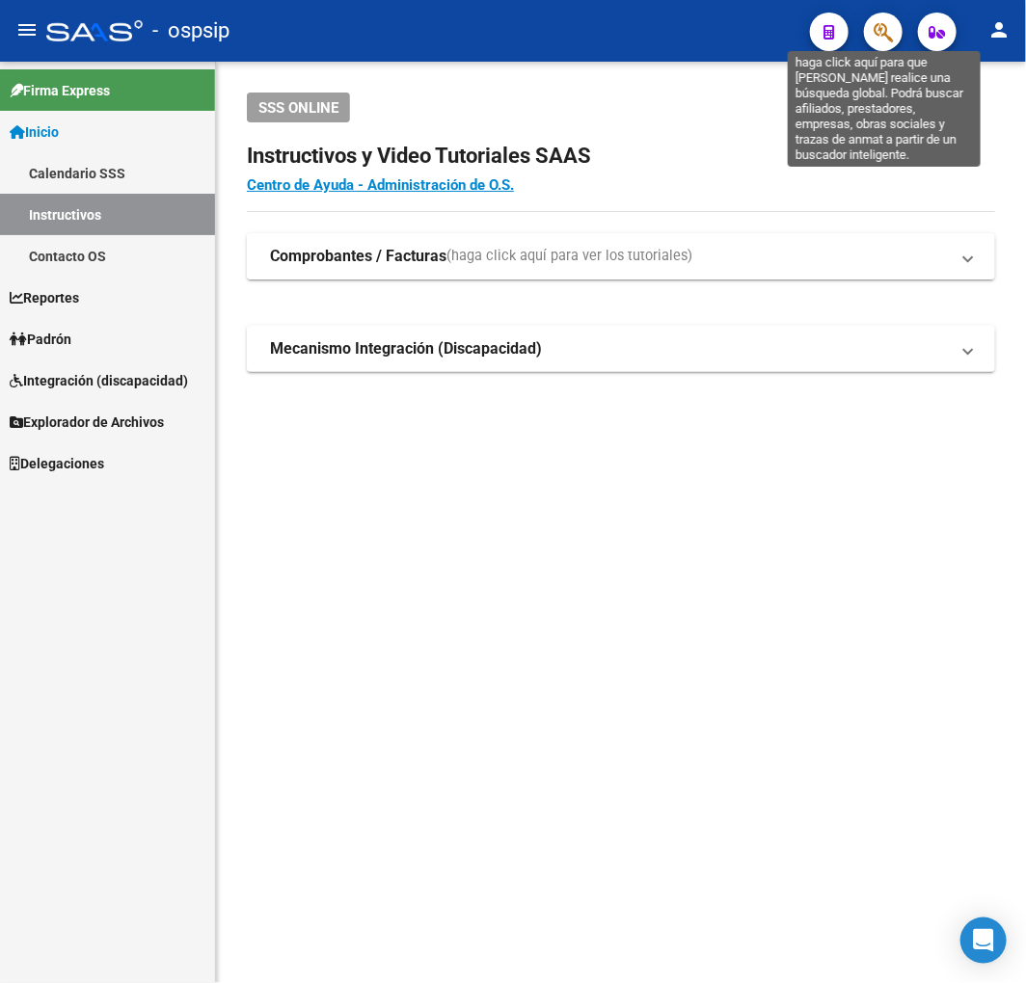
click at [892, 34] on icon "button" at bounding box center [882, 32] width 19 height 22
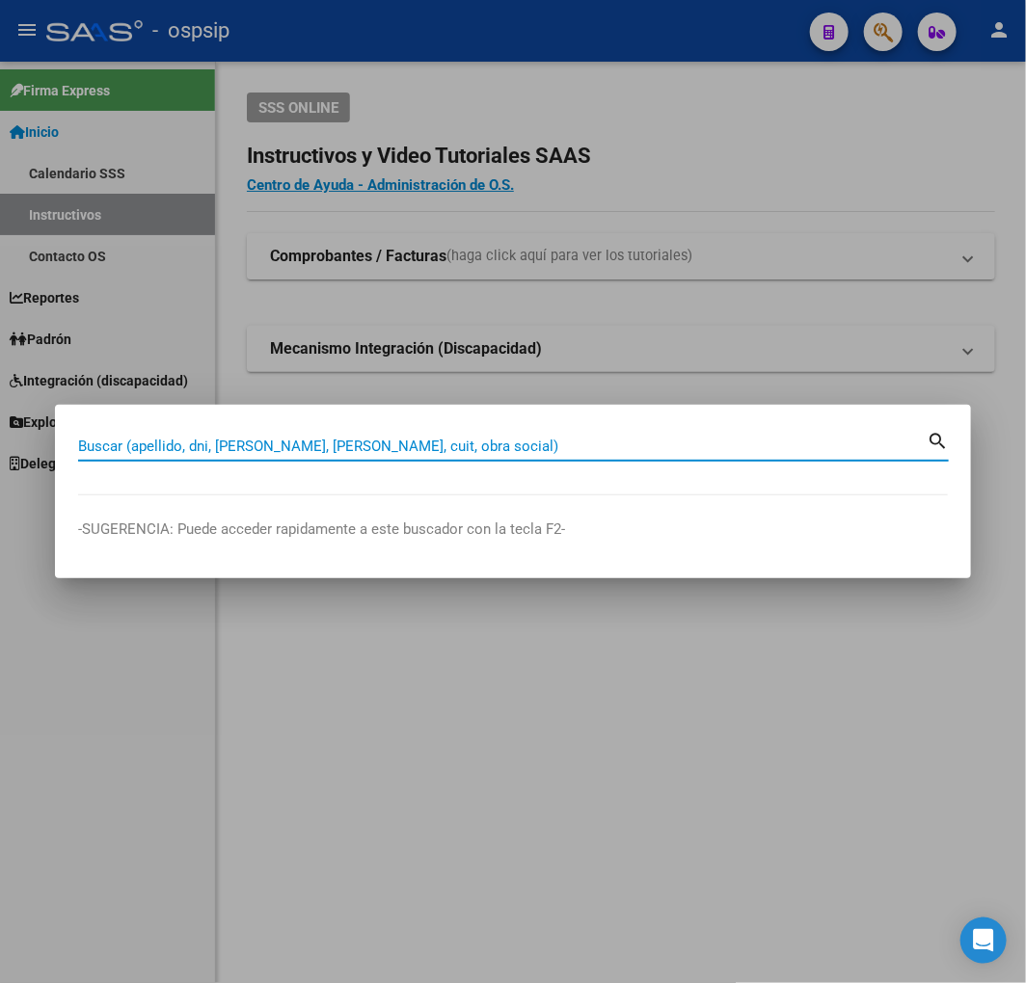
click at [188, 448] on input "Buscar (apellido, dni, [PERSON_NAME], [PERSON_NAME], cuit, obra social)" at bounding box center [502, 446] width 848 height 17
type input "93994641"
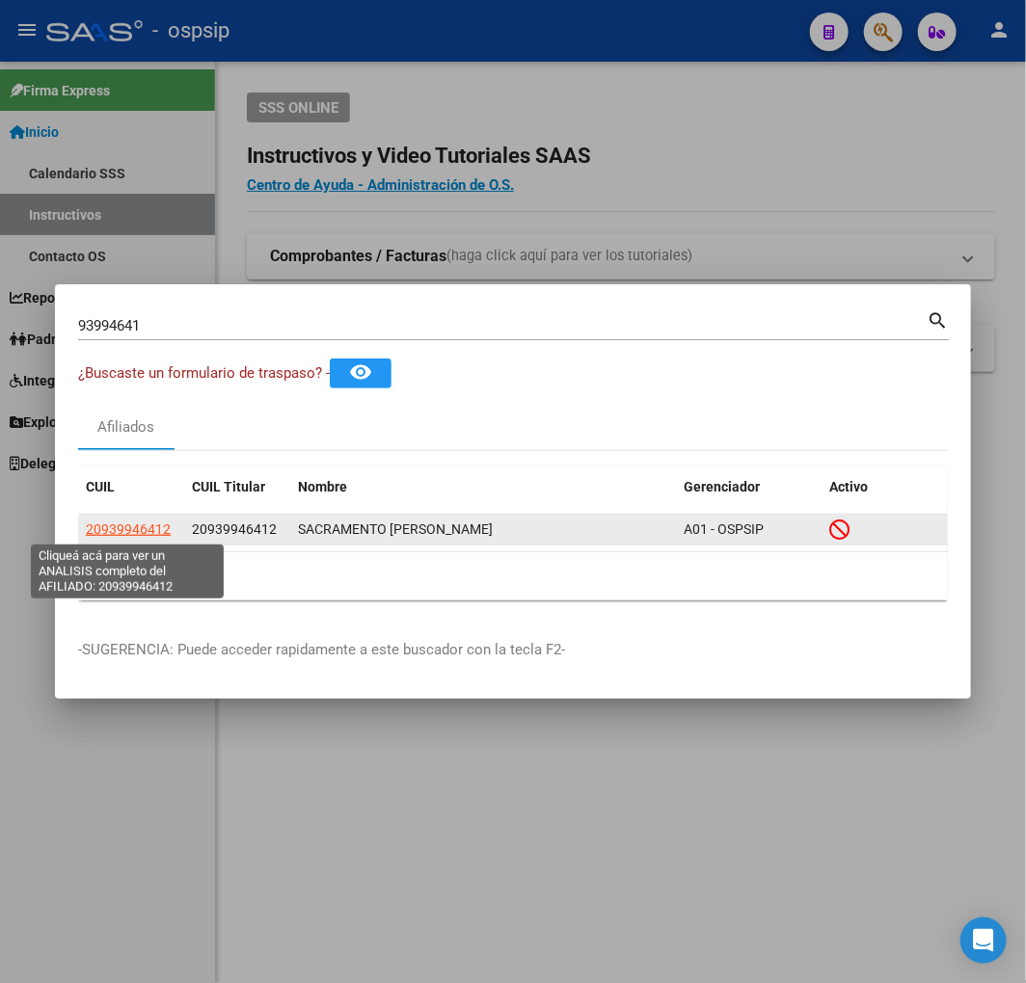
click at [119, 535] on span "20939946412" at bounding box center [128, 529] width 85 height 15
type textarea "20939946412"
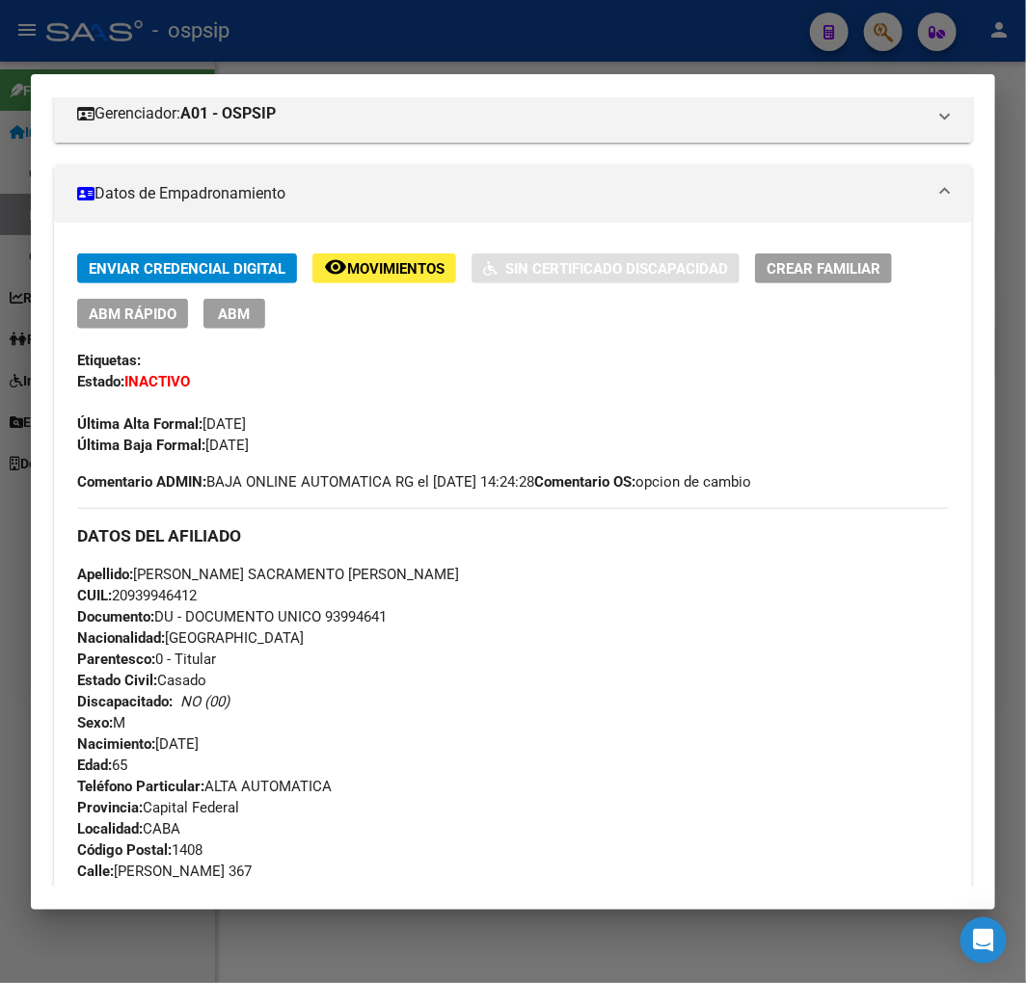
scroll to position [321, 0]
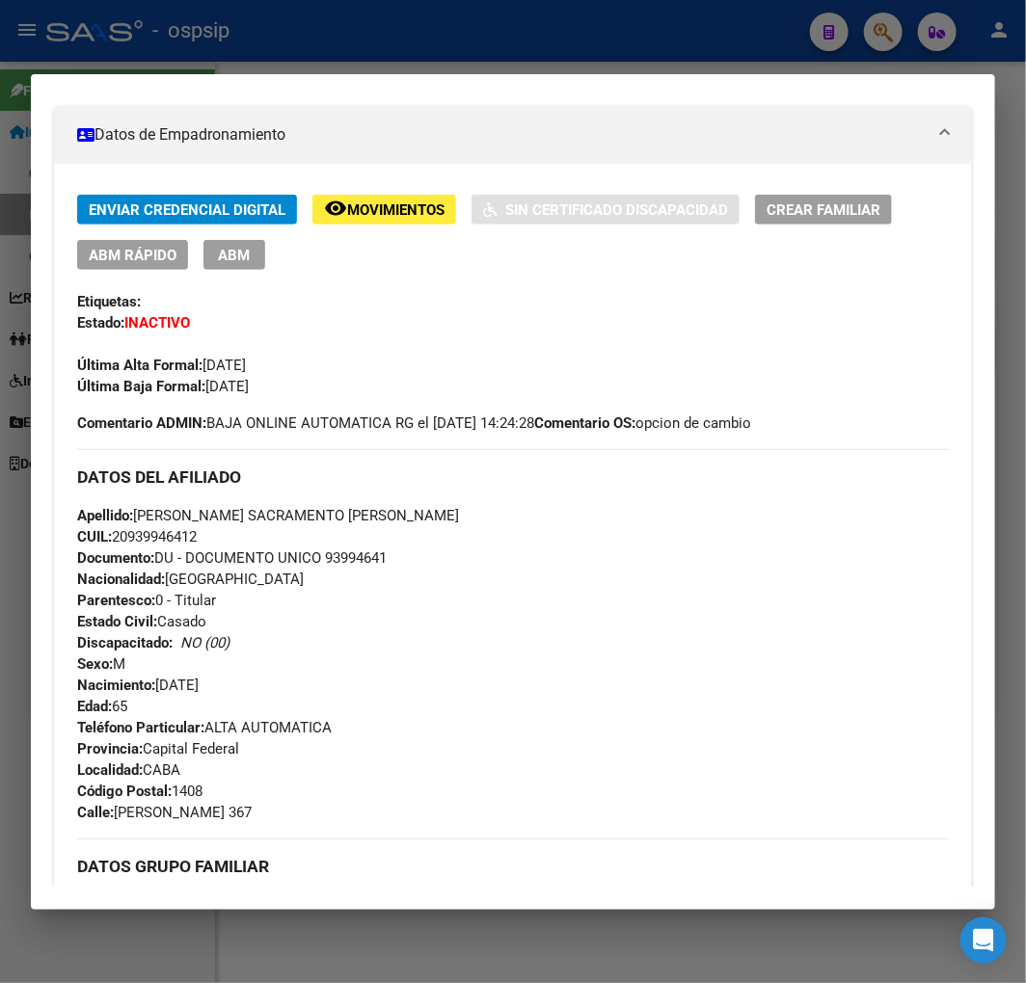
click at [261, 264] on button "ABM" at bounding box center [234, 255] width 62 height 30
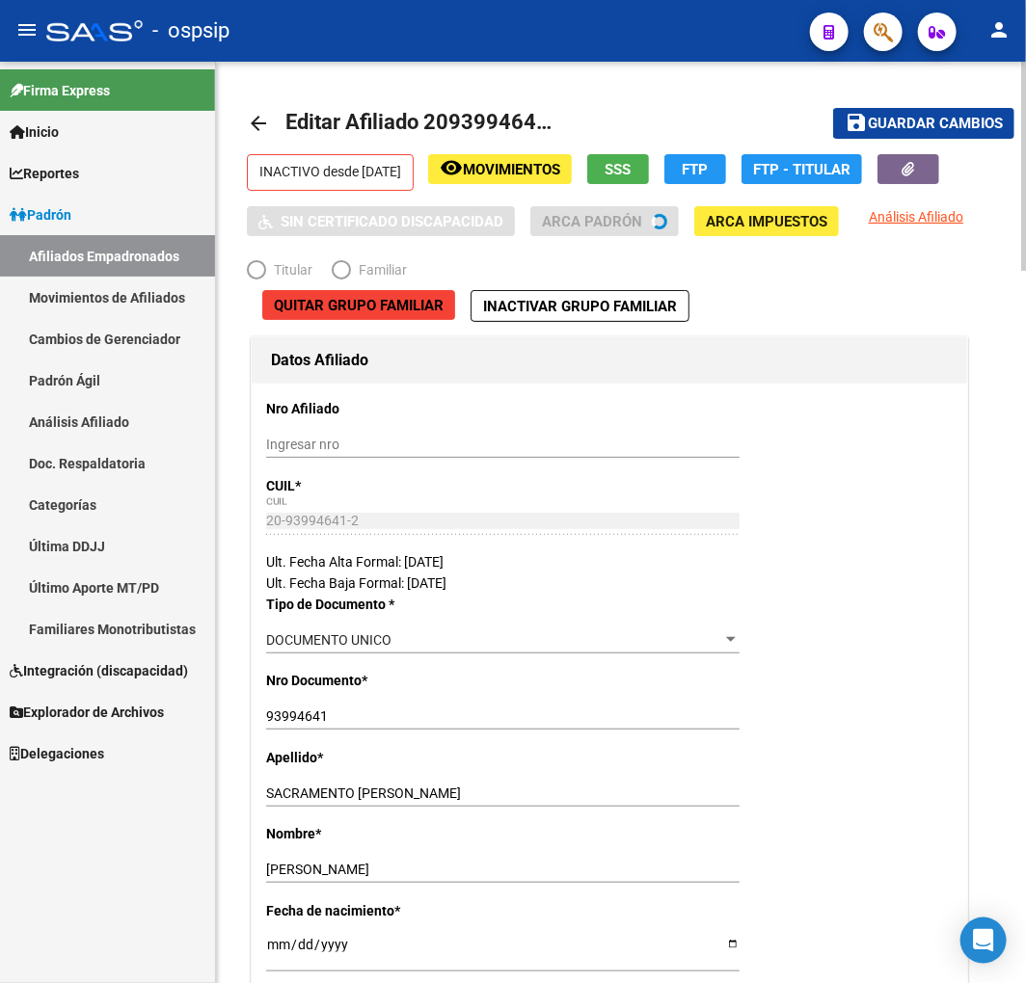
radio input "true"
type input "30-63213726-1"
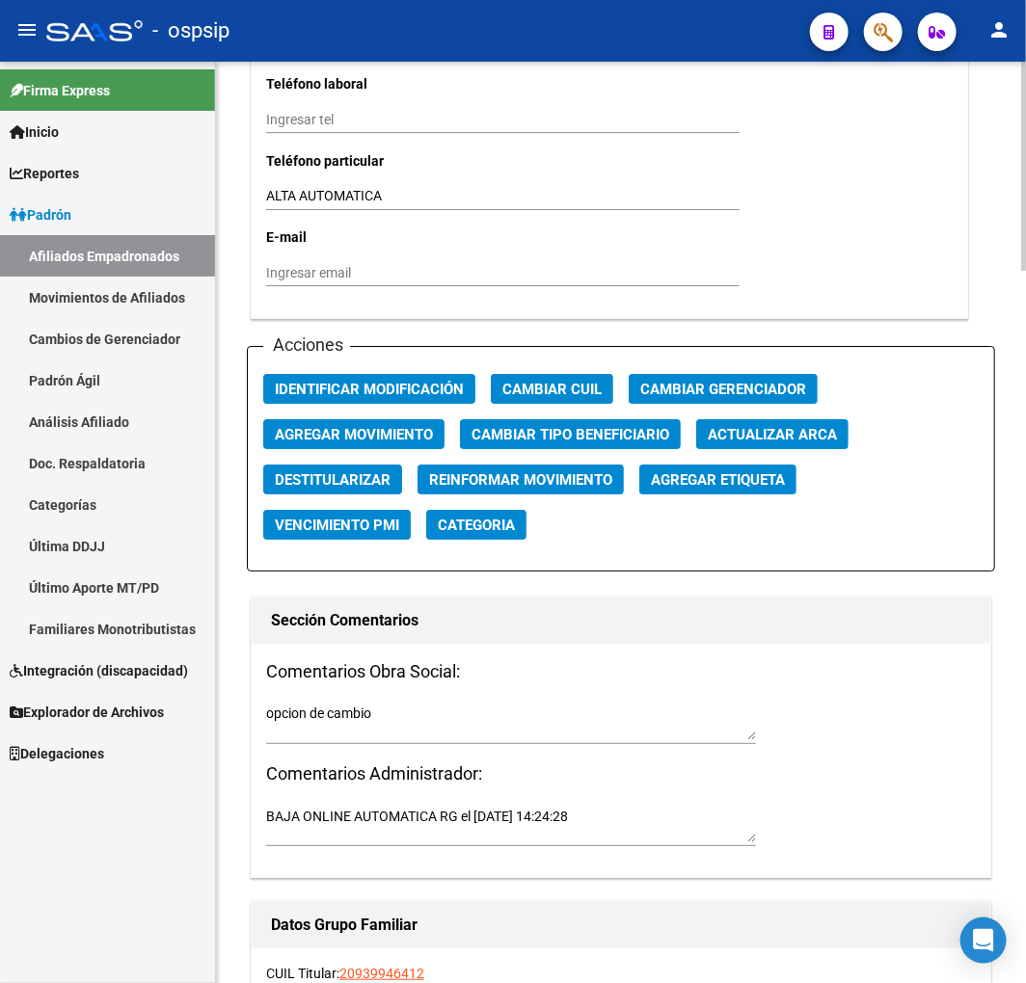
scroll to position [1954, 0]
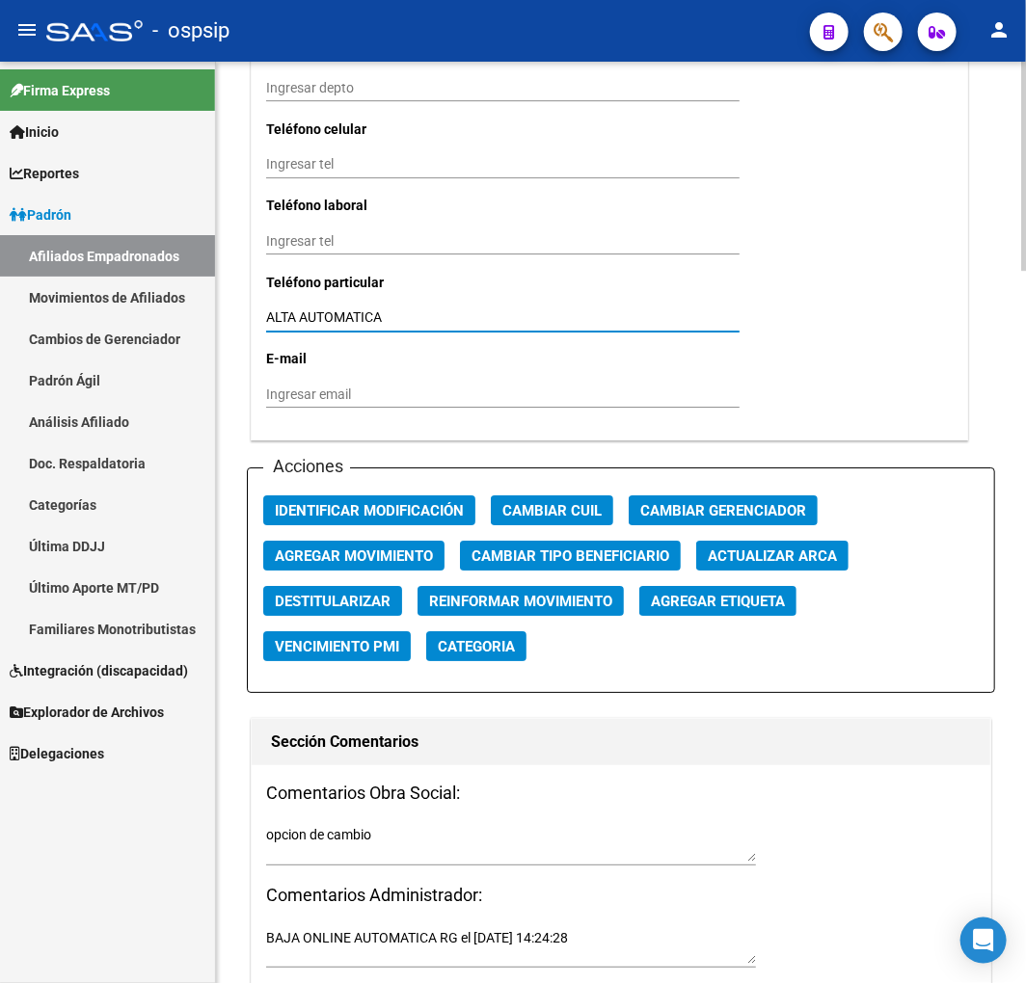
click at [380, 310] on input "ALTA AUTOMATICA" at bounding box center [502, 317] width 473 height 16
type input "ALTA"
click at [380, 310] on input "ALTA" at bounding box center [502, 317] width 473 height 16
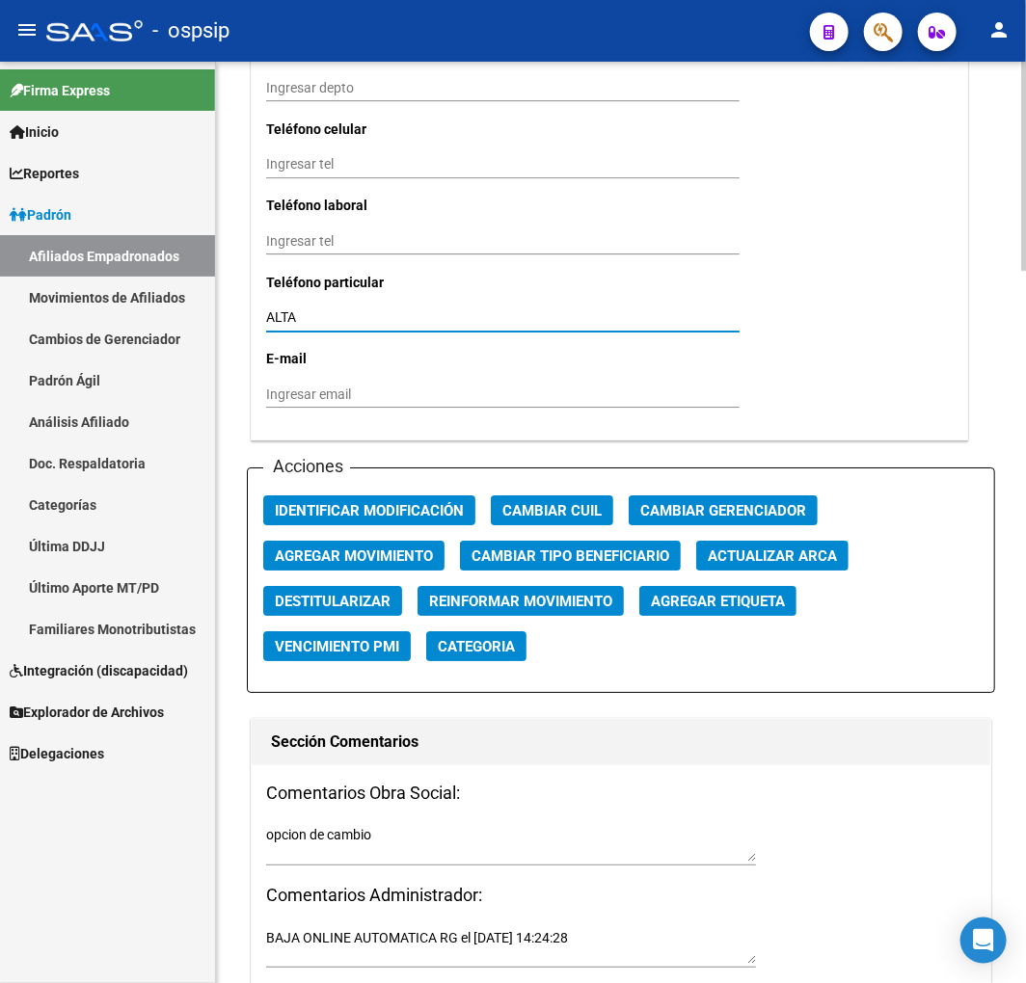
click at [380, 310] on input "ALTA" at bounding box center [502, 317] width 473 height 16
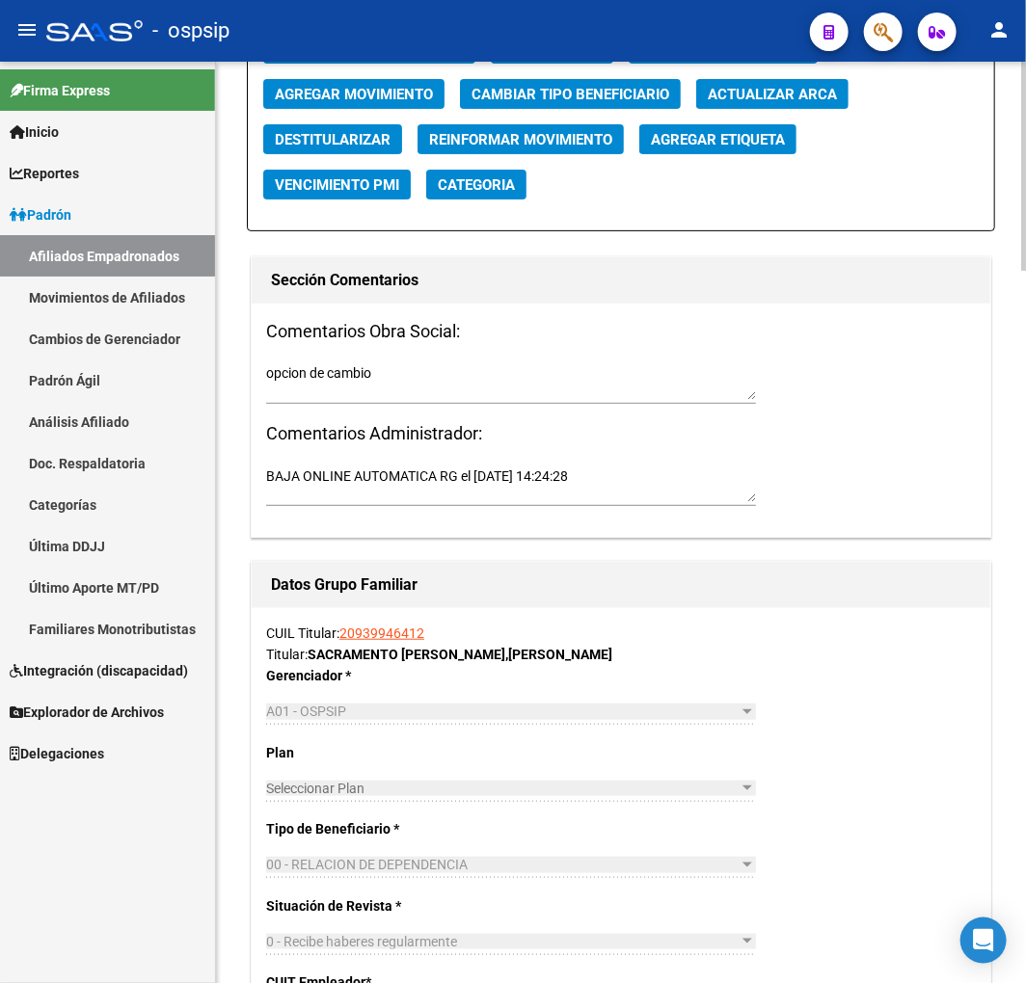
scroll to position [2276, 0]
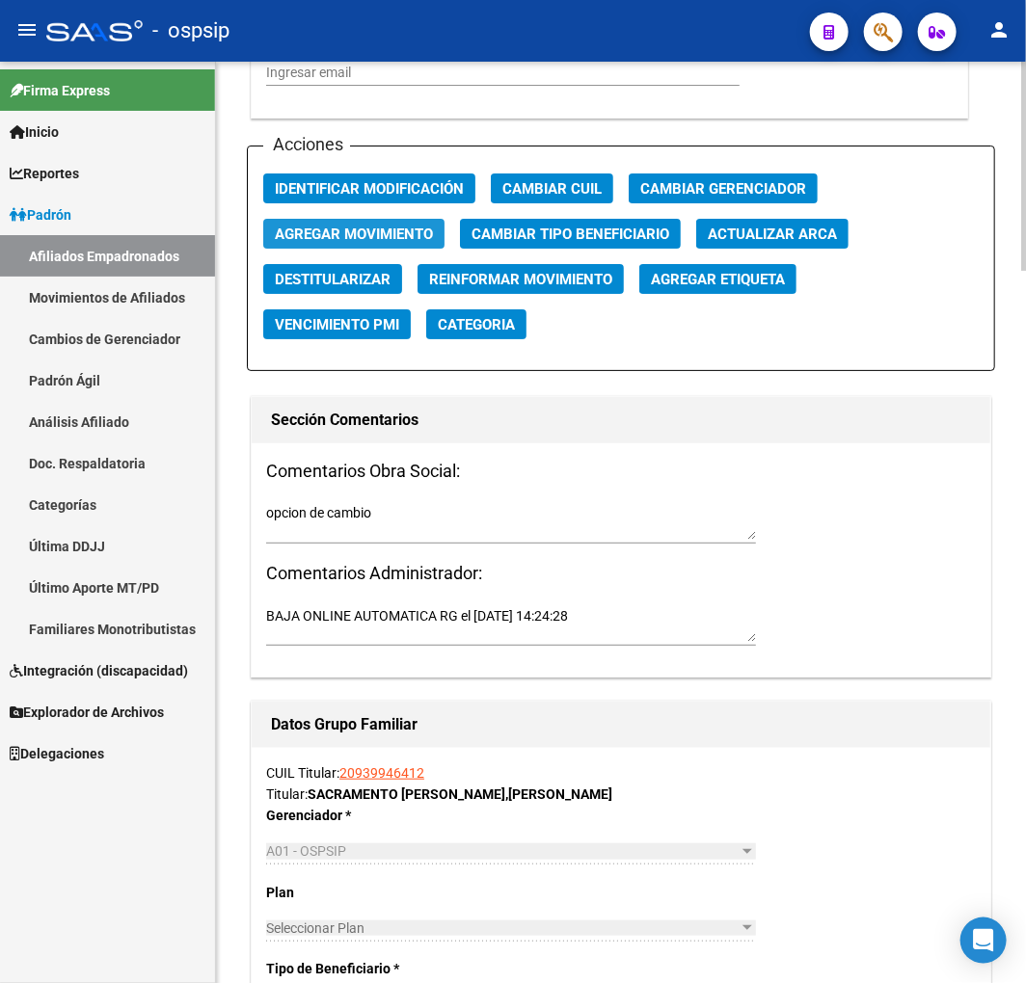
click at [373, 245] on button "Agregar Movimiento" at bounding box center [353, 234] width 181 height 30
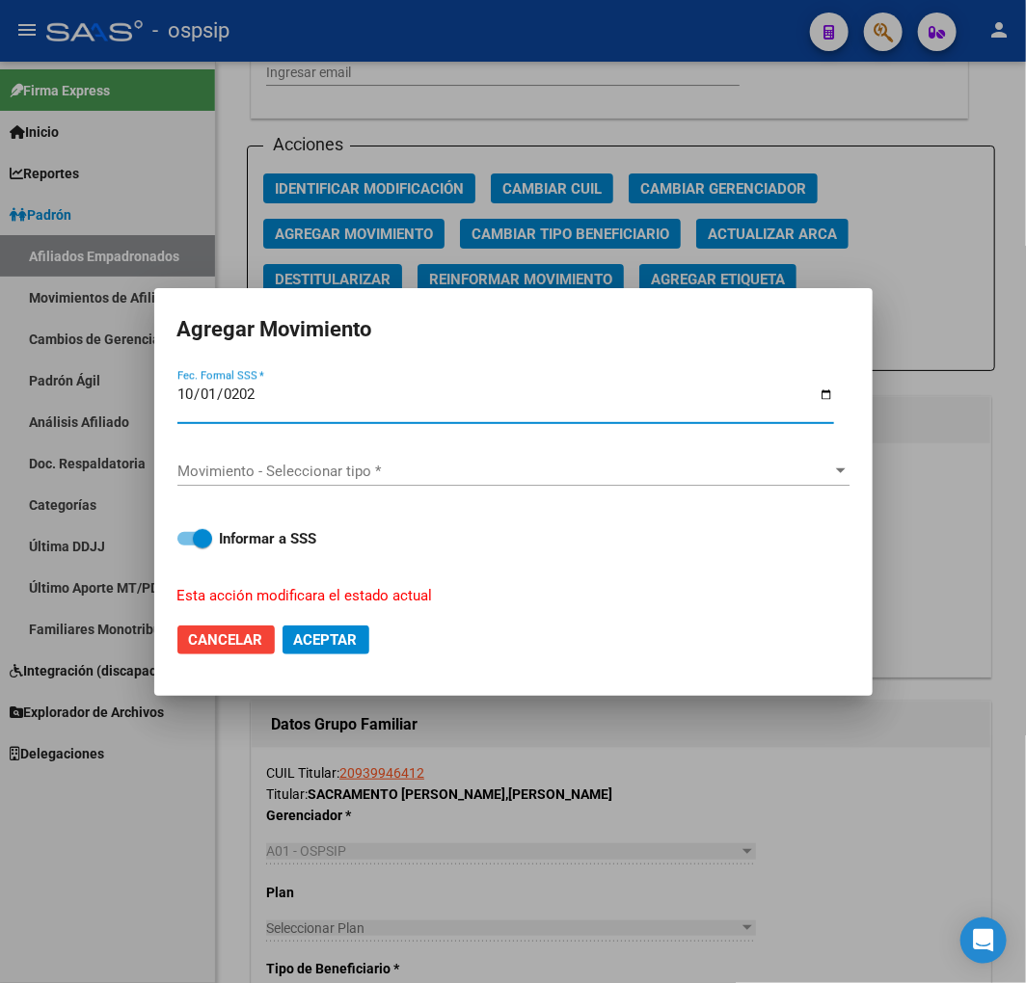
type input "2025-10-01"
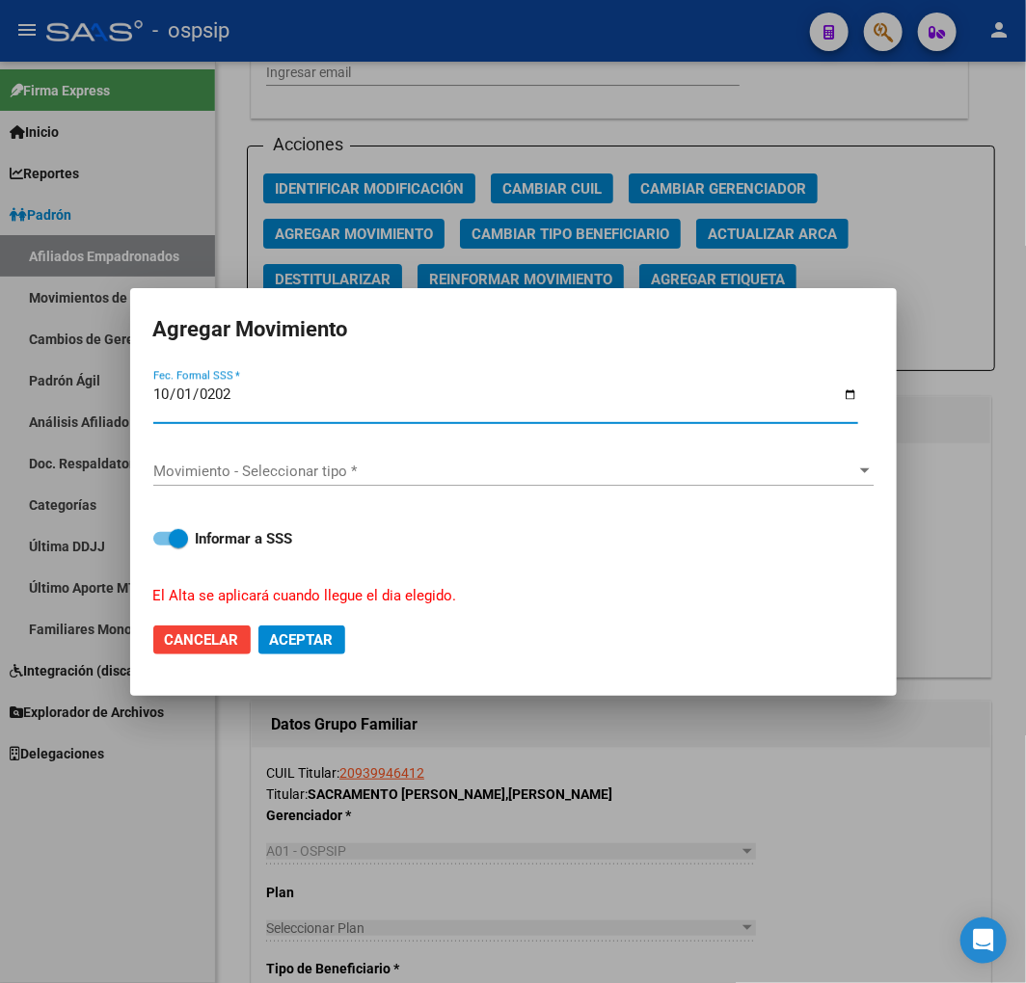
click at [389, 463] on span "Movimiento - Seleccionar tipo *" at bounding box center [504, 471] width 703 height 17
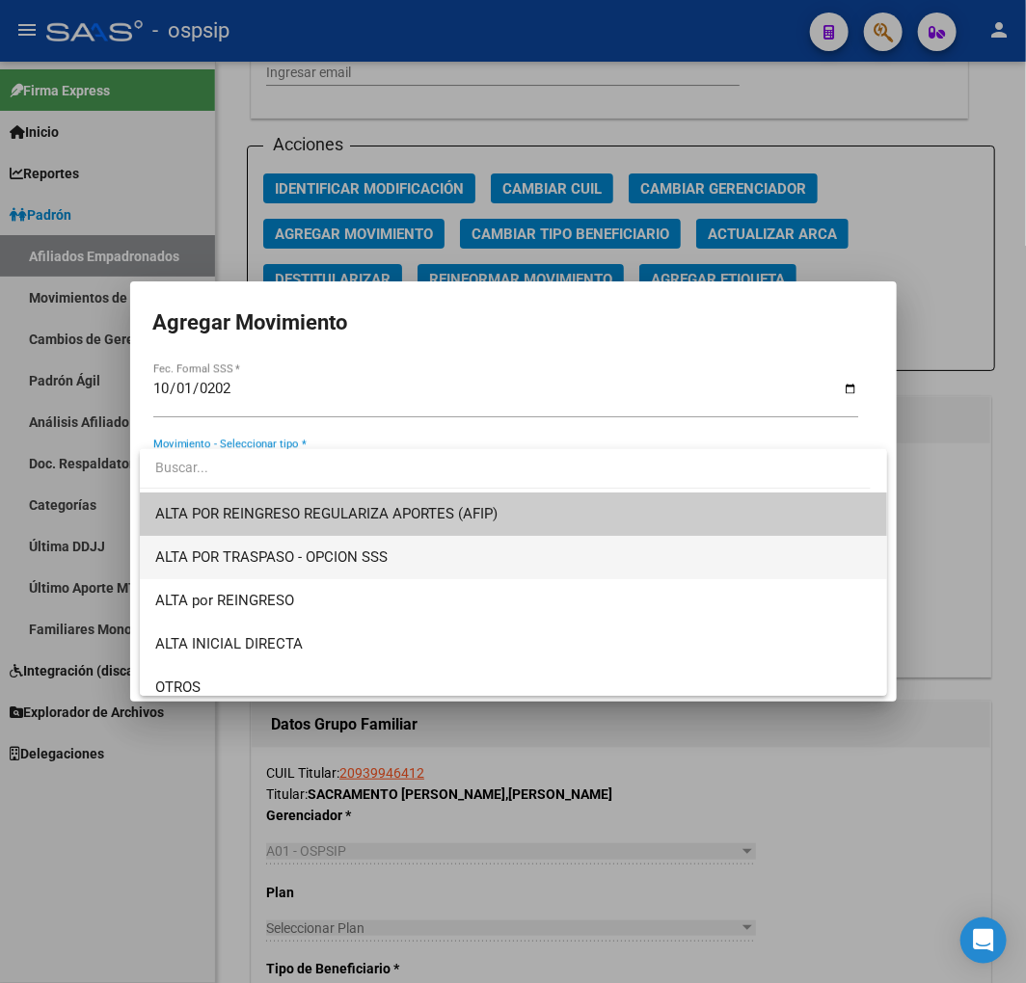
click at [405, 556] on span "ALTA POR TRASPASO - OPCION SSS" at bounding box center [513, 557] width 716 height 43
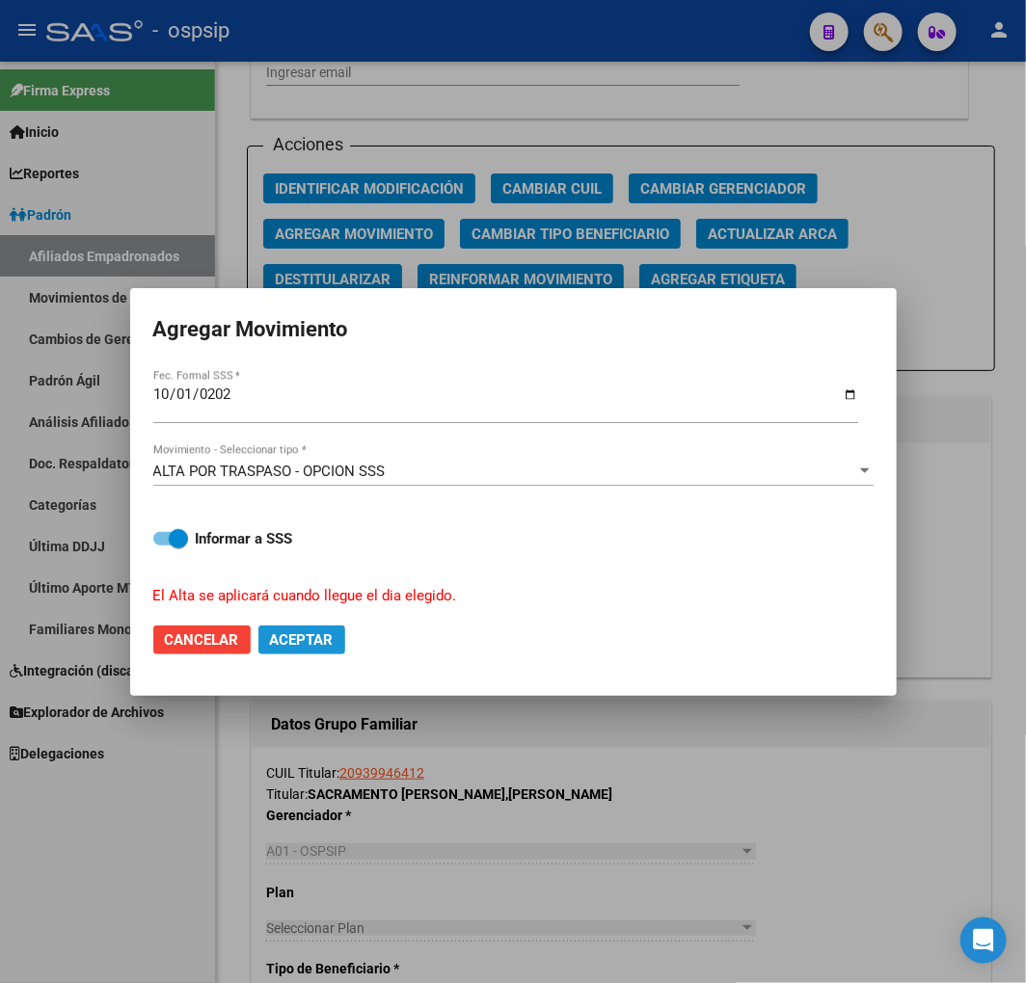
click at [291, 641] on span "Aceptar" at bounding box center [302, 639] width 64 height 17
checkbox input "false"
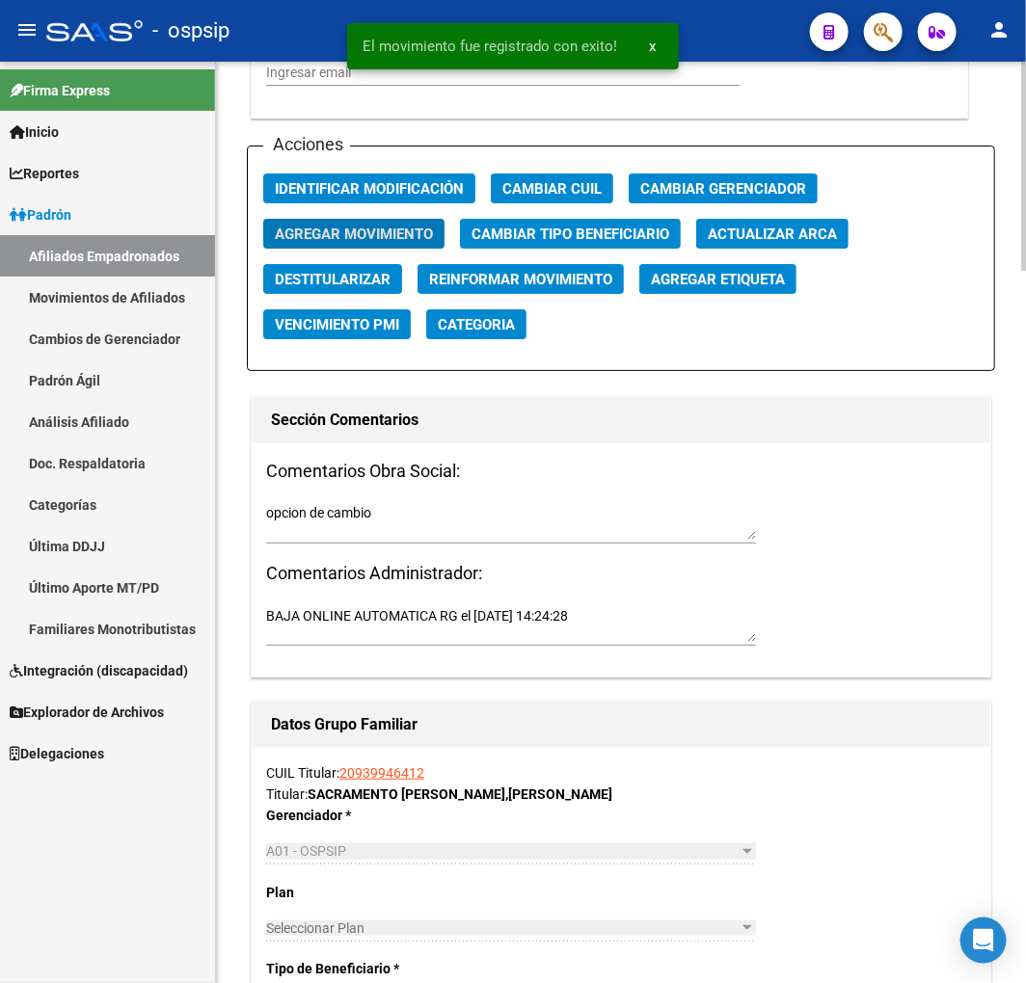
click at [395, 618] on textarea "BAJA ONLINE AUTOMATICA RG el 2023-08-07 14:24:28" at bounding box center [511, 624] width 490 height 37
click at [396, 615] on textarea "BAJA ONLINE AUTOMATICA RG el 2023-08-07 14:24:28" at bounding box center [511, 624] width 490 height 37
click at [396, 613] on textarea "BAJA ONLINE AUTOMATICA RG el 2023-08-07 14:24:28" at bounding box center [511, 624] width 490 height 37
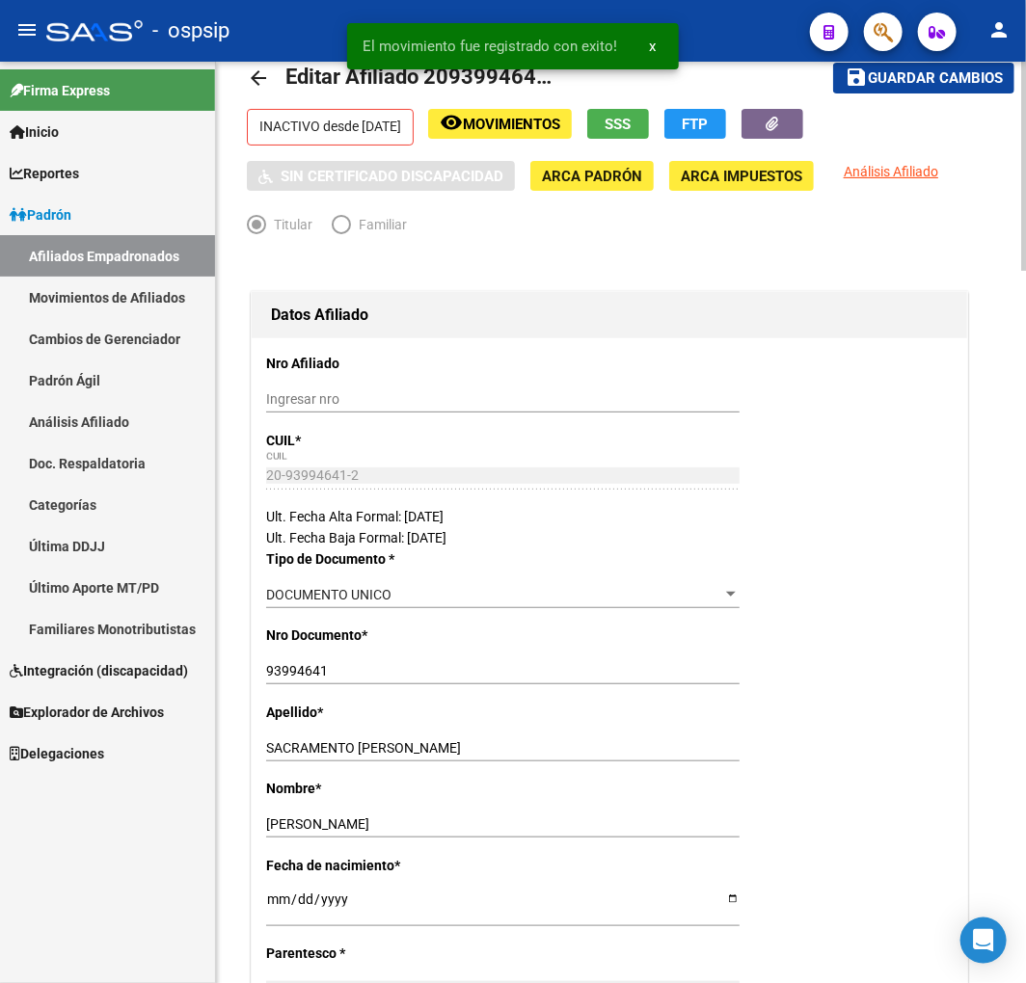
scroll to position [0, 0]
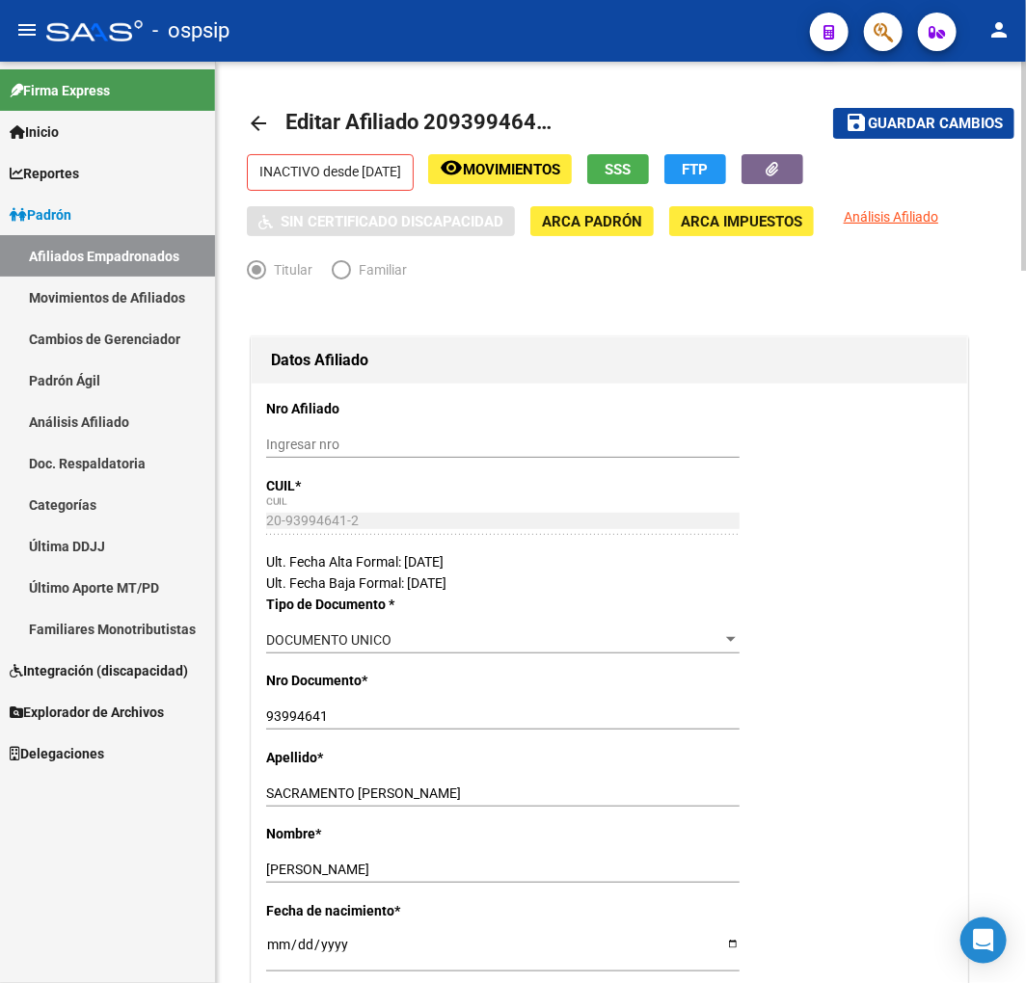
click at [560, 166] on span "Movimientos" at bounding box center [511, 169] width 97 height 17
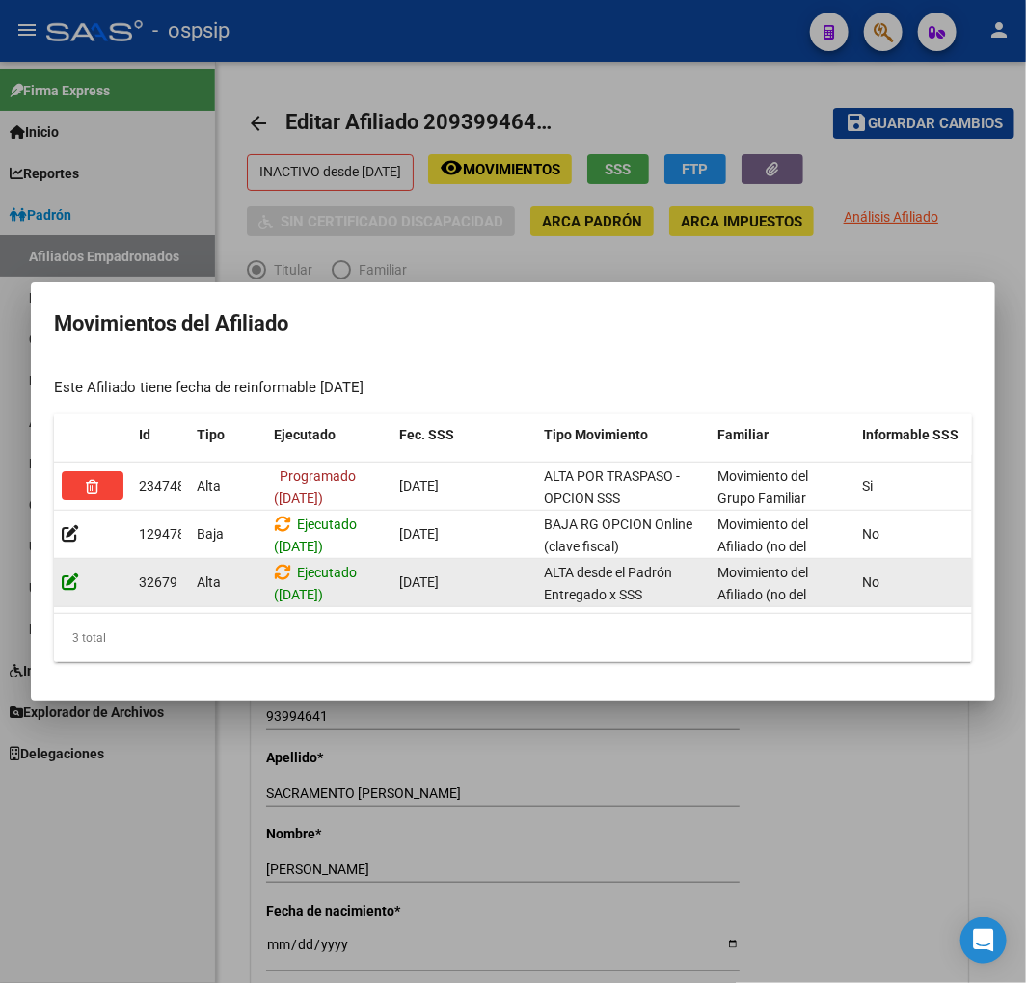
click at [64, 574] on icon at bounding box center [70, 582] width 17 height 18
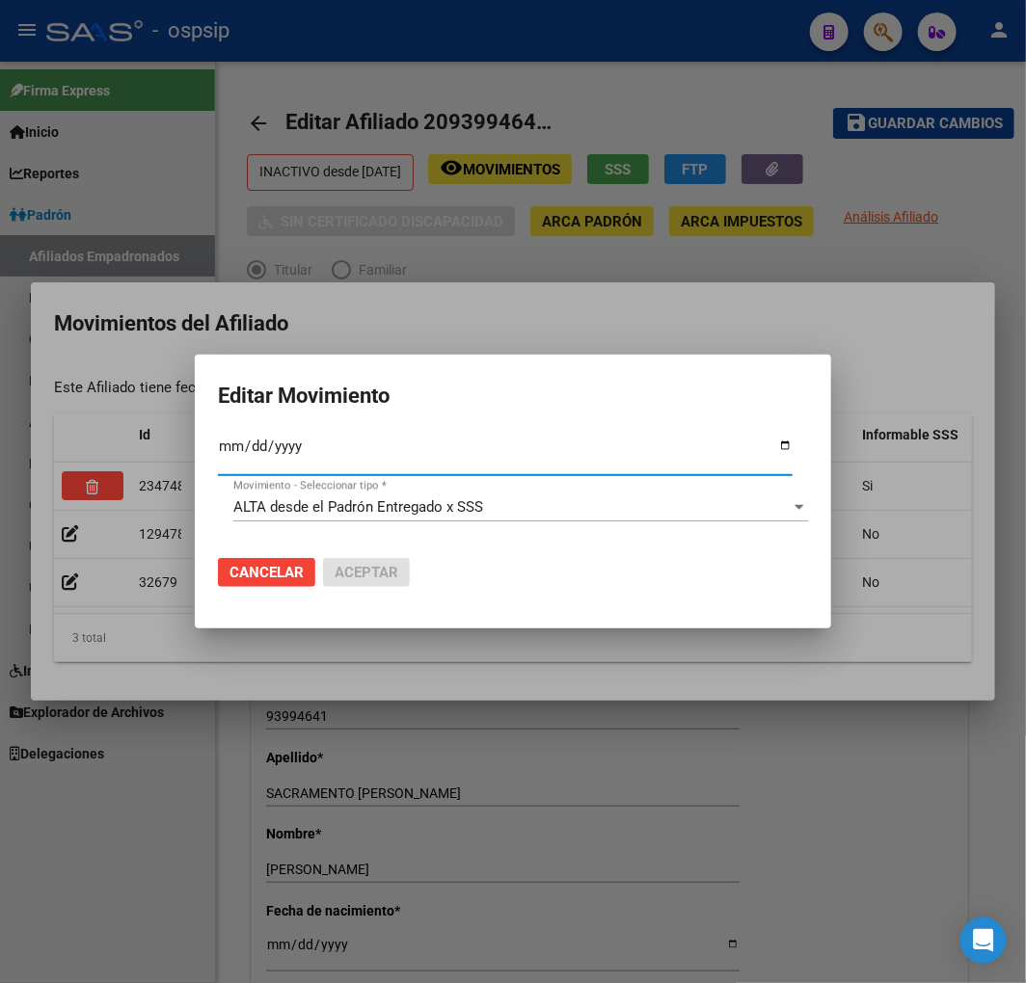
click at [363, 504] on span "ALTA desde el Padrón Entregado x SSS" at bounding box center [358, 506] width 250 height 17
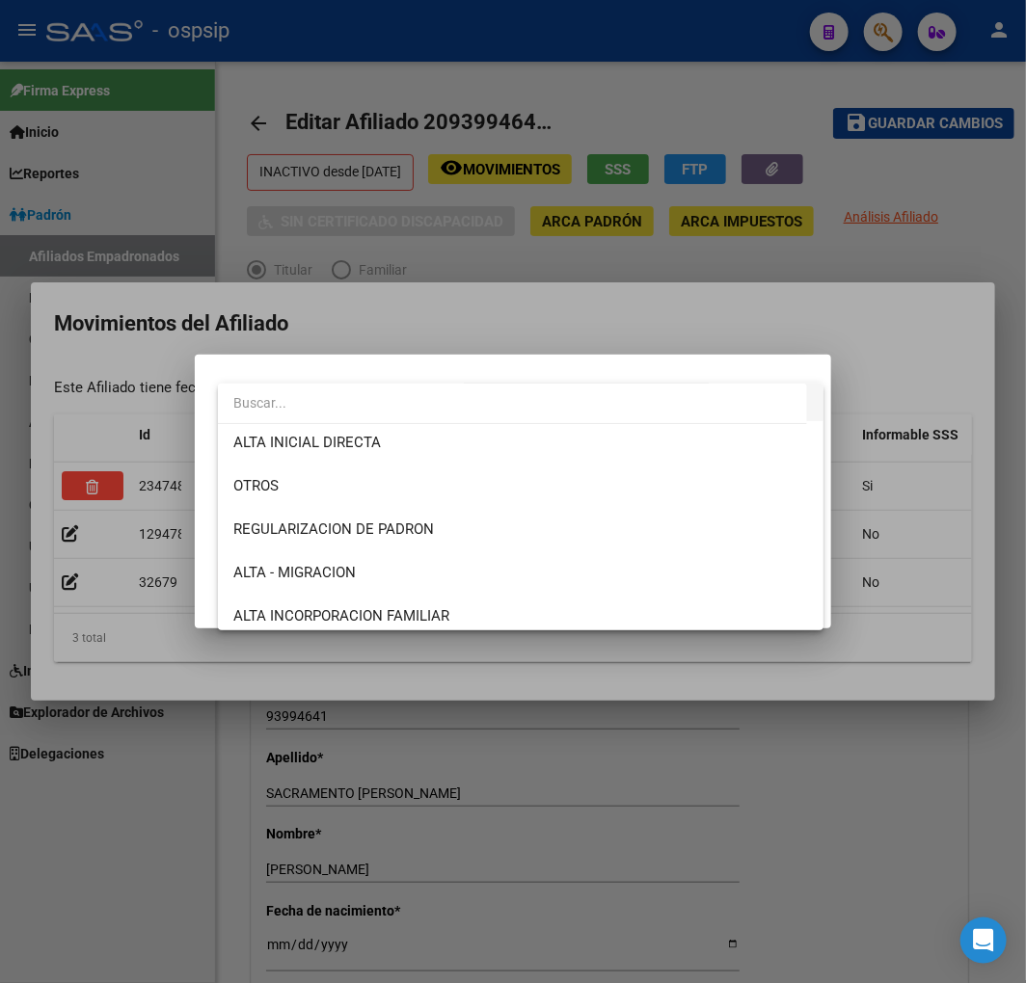
scroll to position [21, 0]
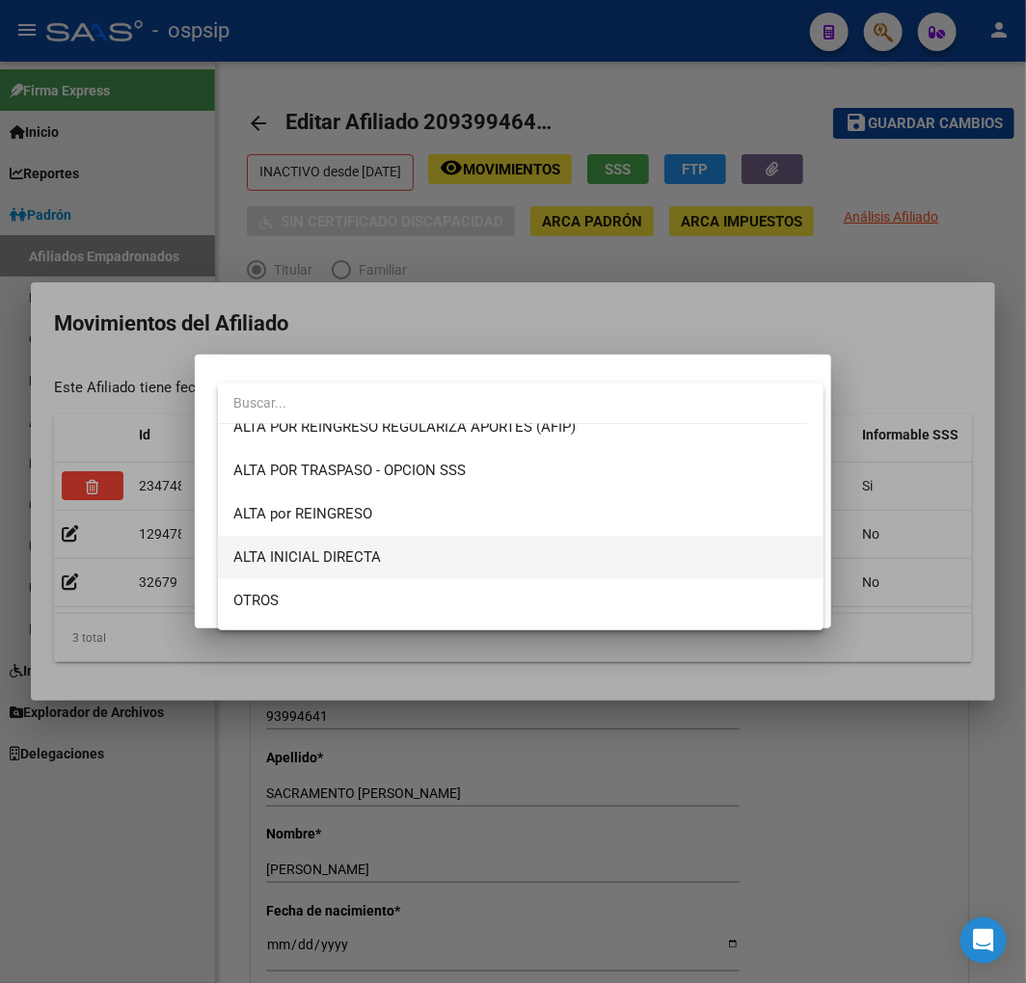
click at [432, 543] on span "ALTA INICIAL DIRECTA" at bounding box center [520, 557] width 575 height 43
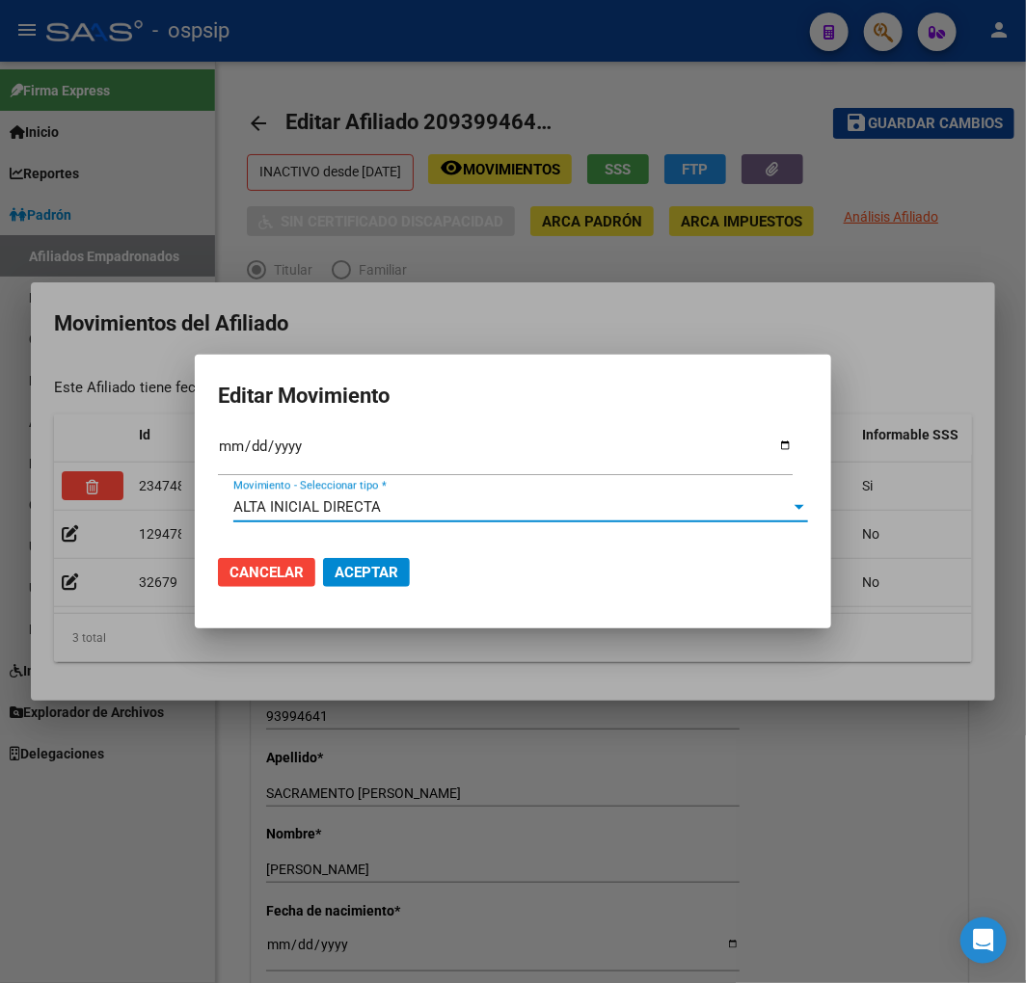
click at [372, 581] on button "Aceptar" at bounding box center [366, 572] width 87 height 29
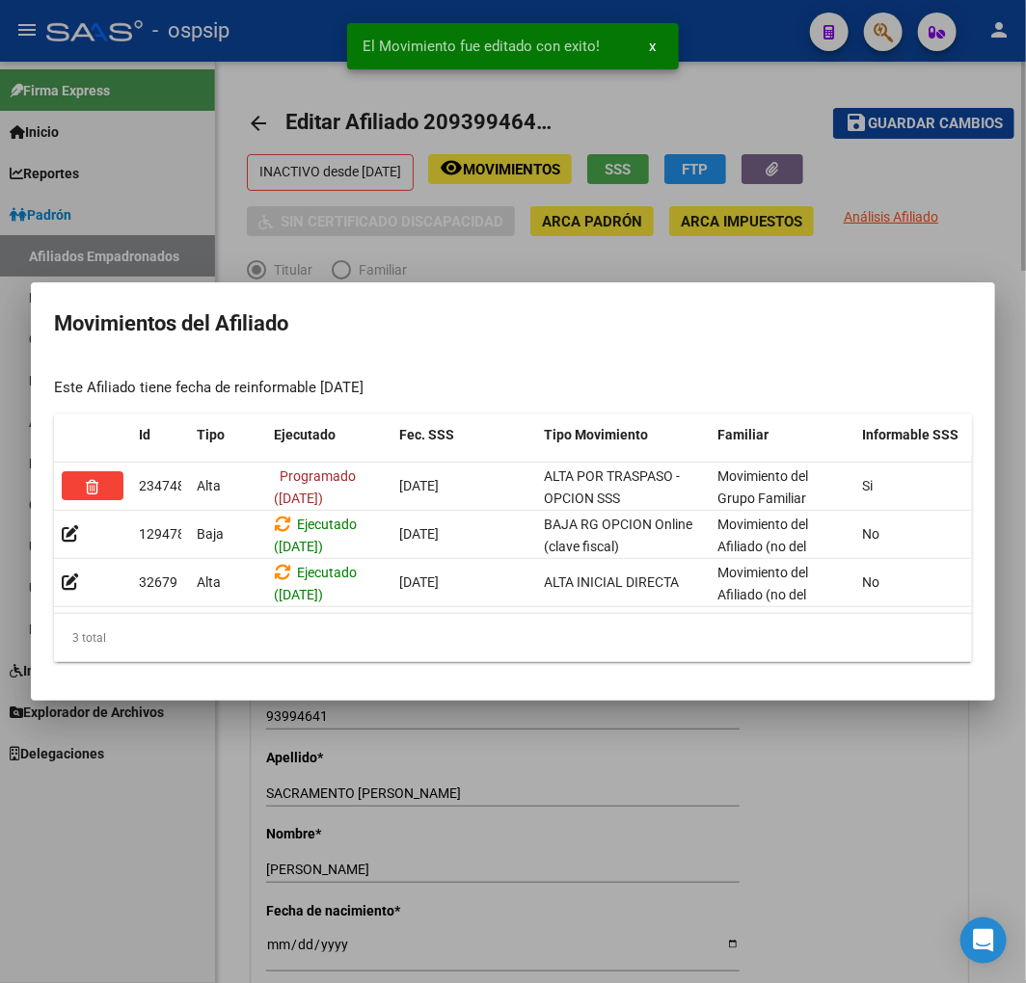
click at [654, 839] on div at bounding box center [513, 491] width 1026 height 983
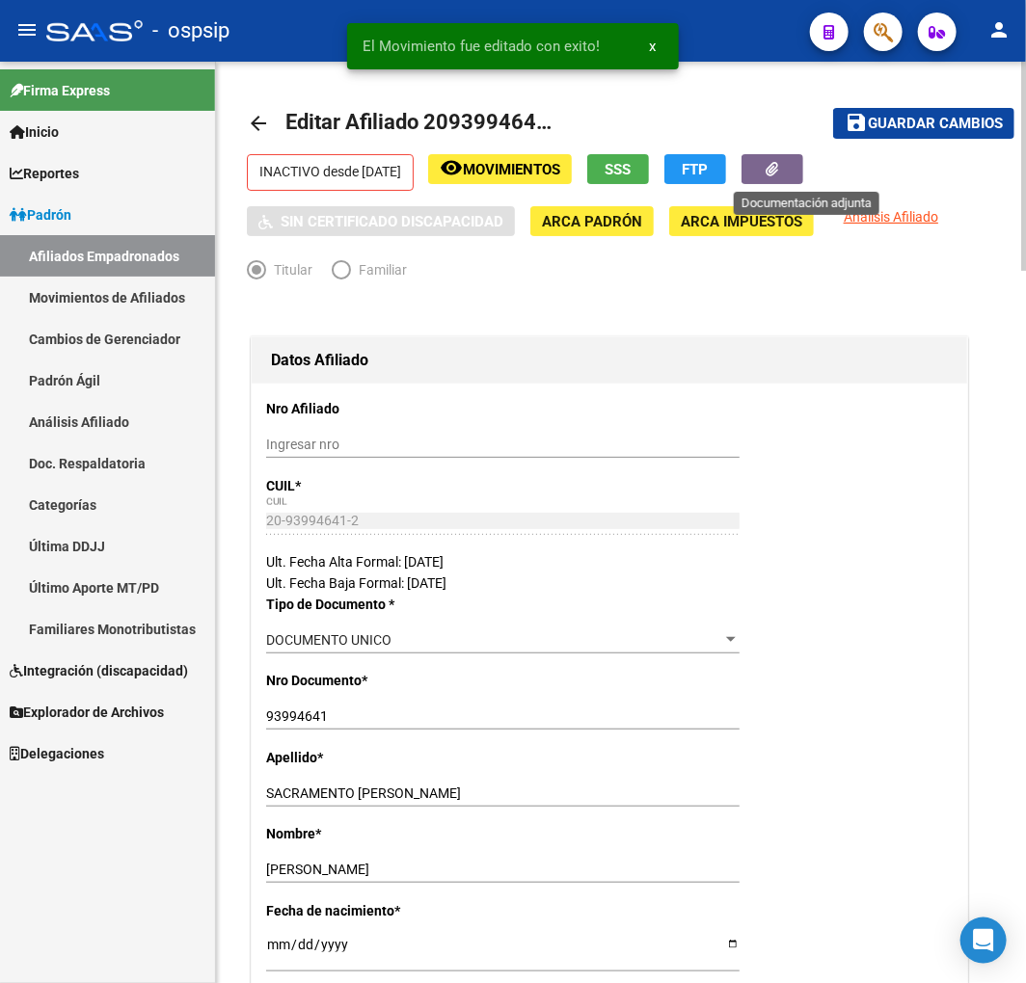
click at [779, 177] on span "button" at bounding box center [772, 169] width 13 height 17
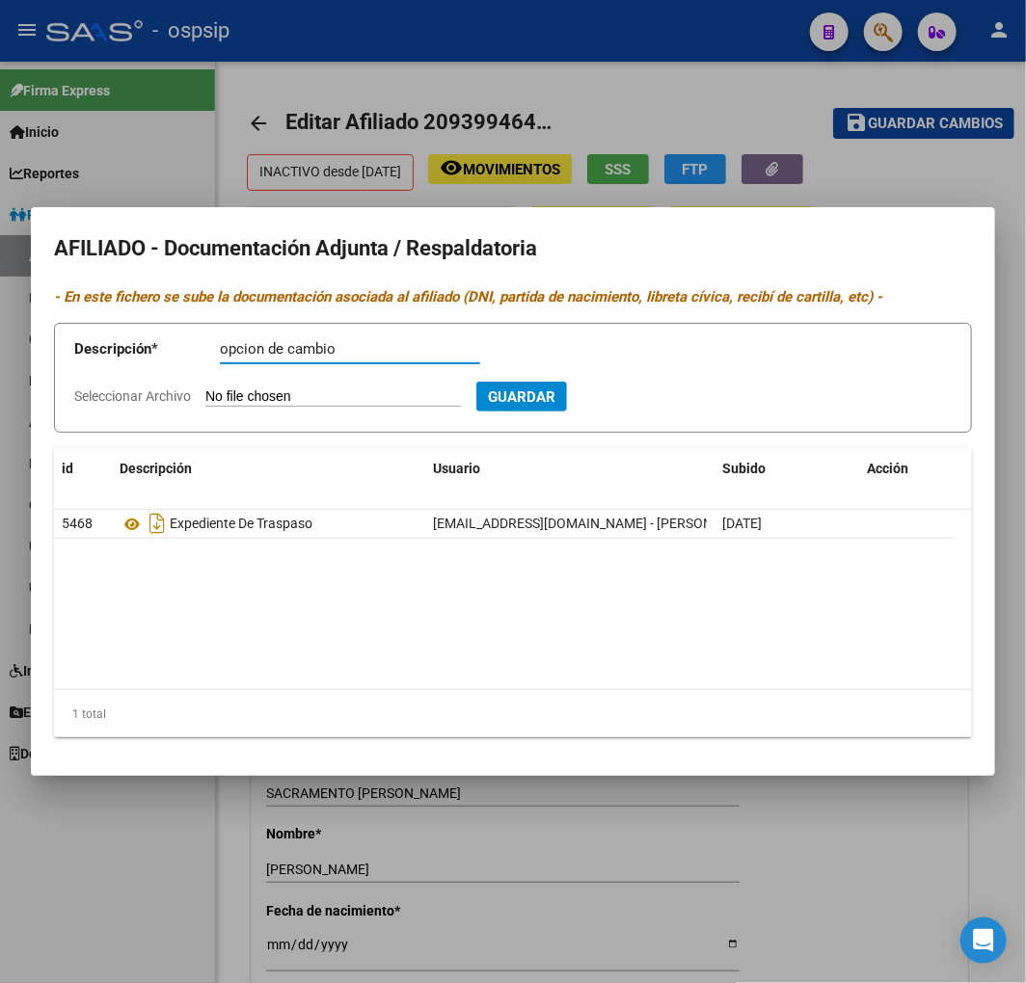
type input "opcion de cambio"
click at [354, 396] on input "Seleccionar Archivo" at bounding box center [332, 397] width 255 height 18
click at [316, 399] on input "Seleccionar Archivo" at bounding box center [332, 397] width 255 height 18
type input "C:\fakepath\1b109402-2207-4f3b-8032-d3407b4946bd.pdf"
click at [659, 396] on span "Guardar" at bounding box center [625, 396] width 67 height 17
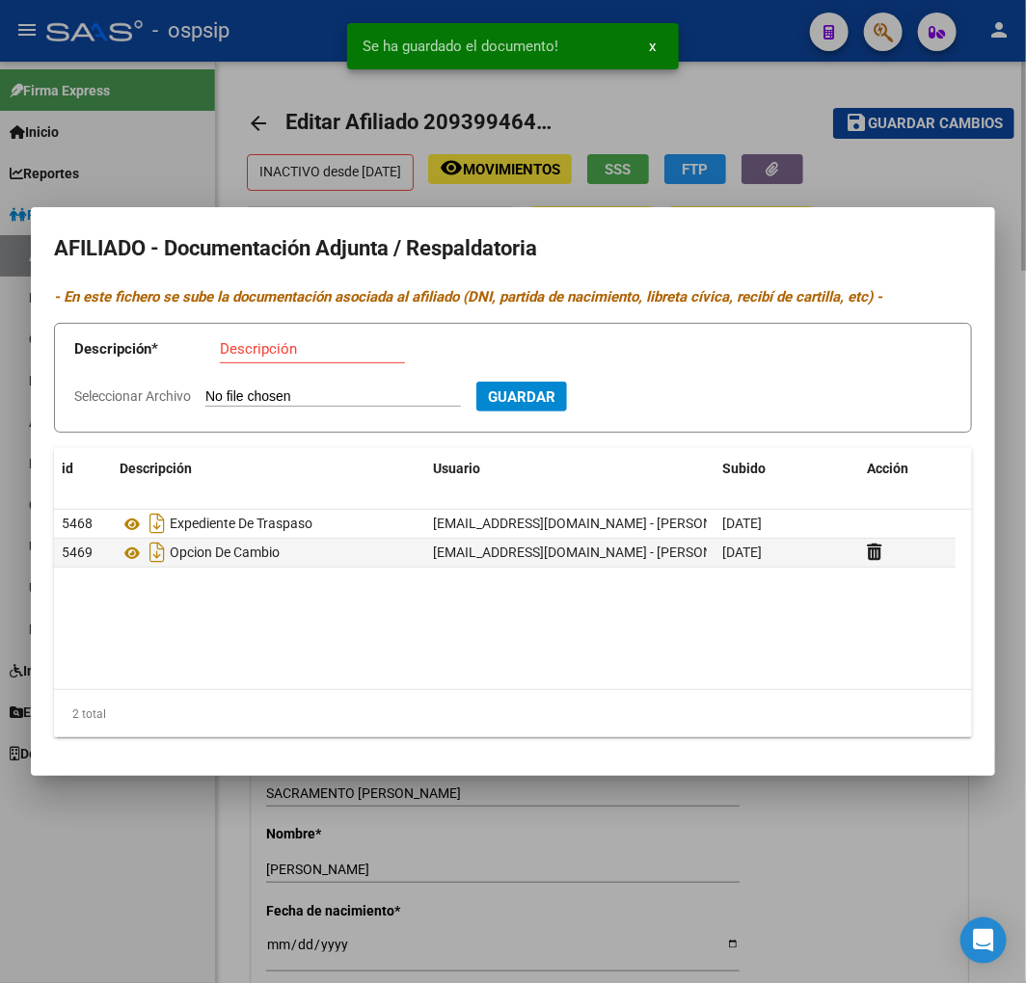
click at [545, 884] on div at bounding box center [513, 491] width 1026 height 983
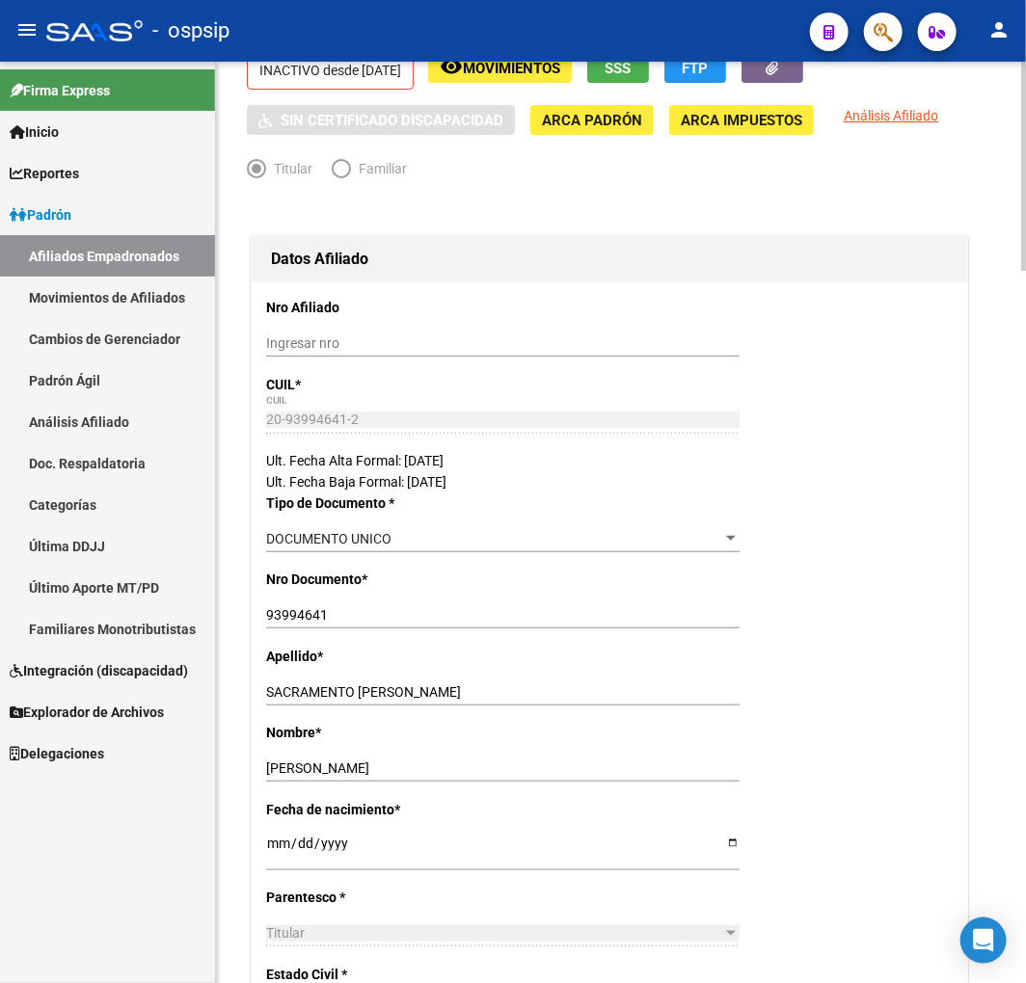
scroll to position [0, 0]
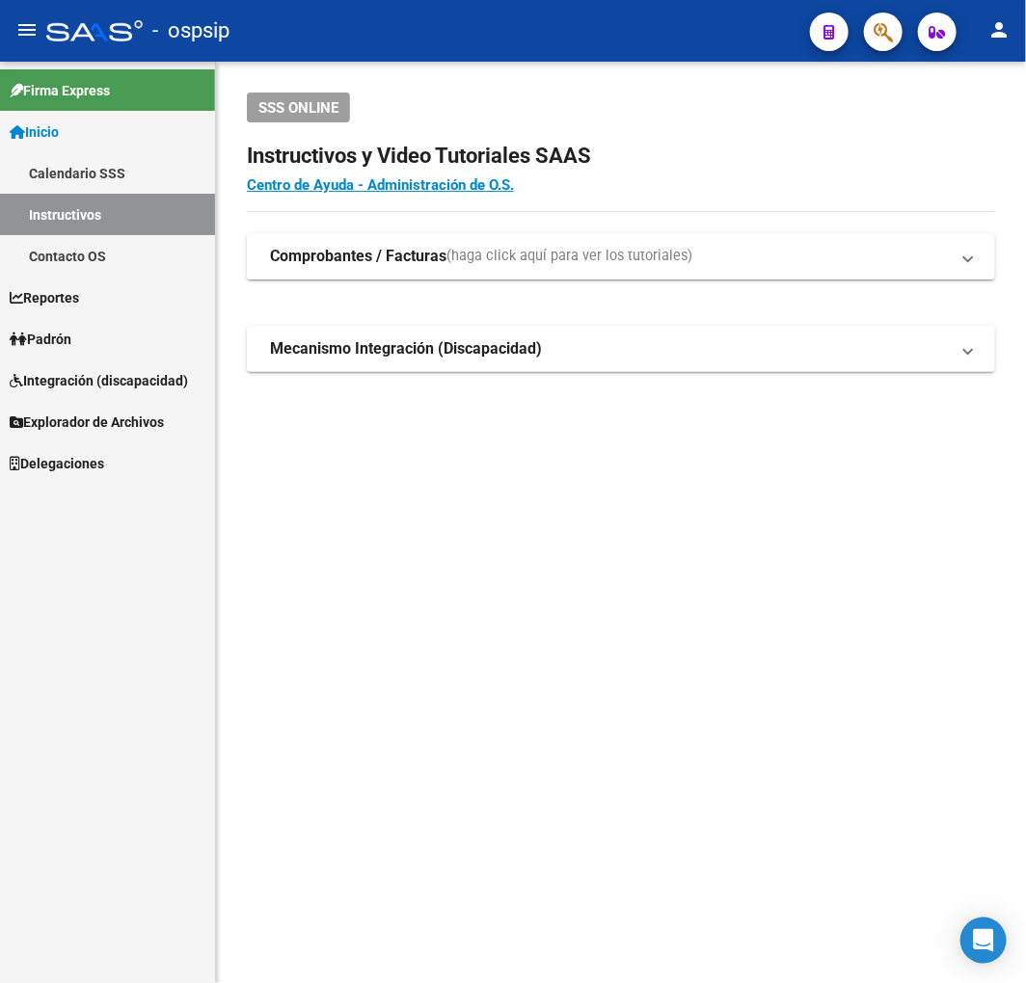
click at [874, 45] on span "button" at bounding box center [882, 33] width 19 height 40
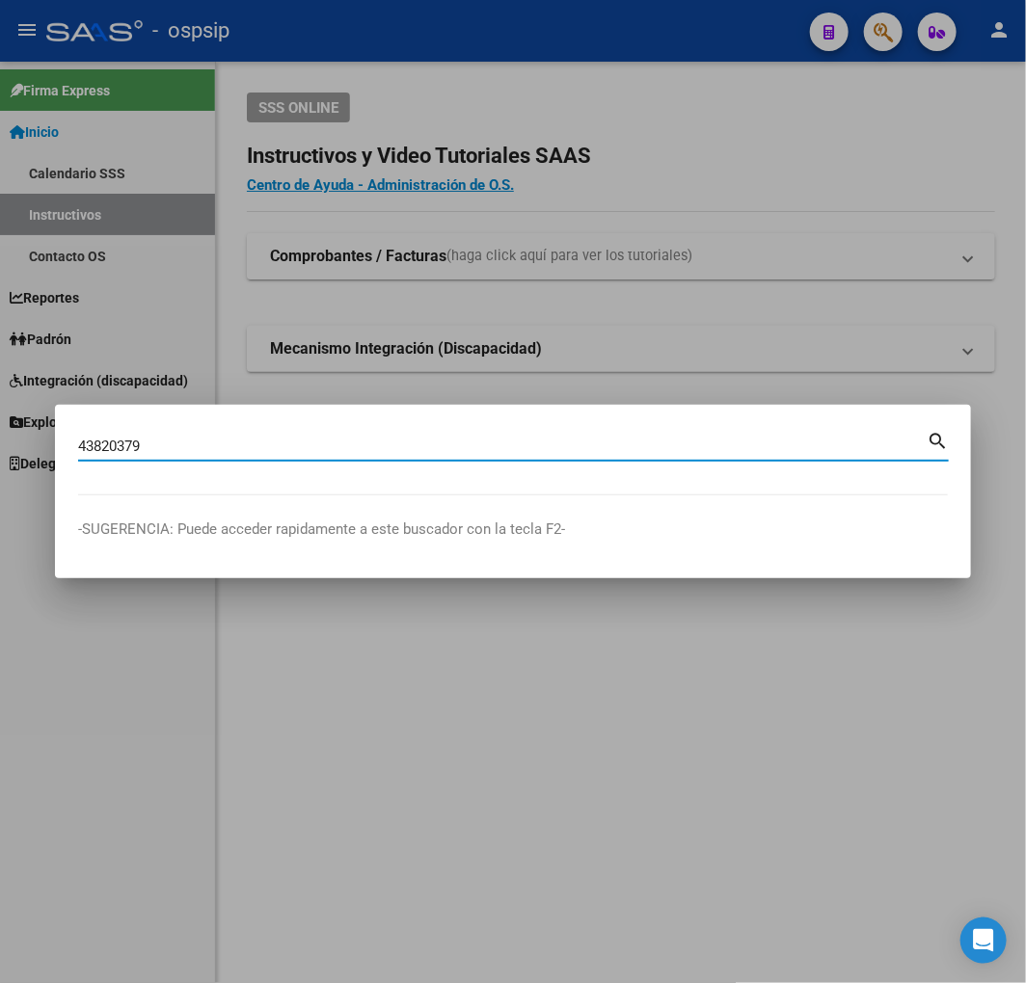
type input "43820379"
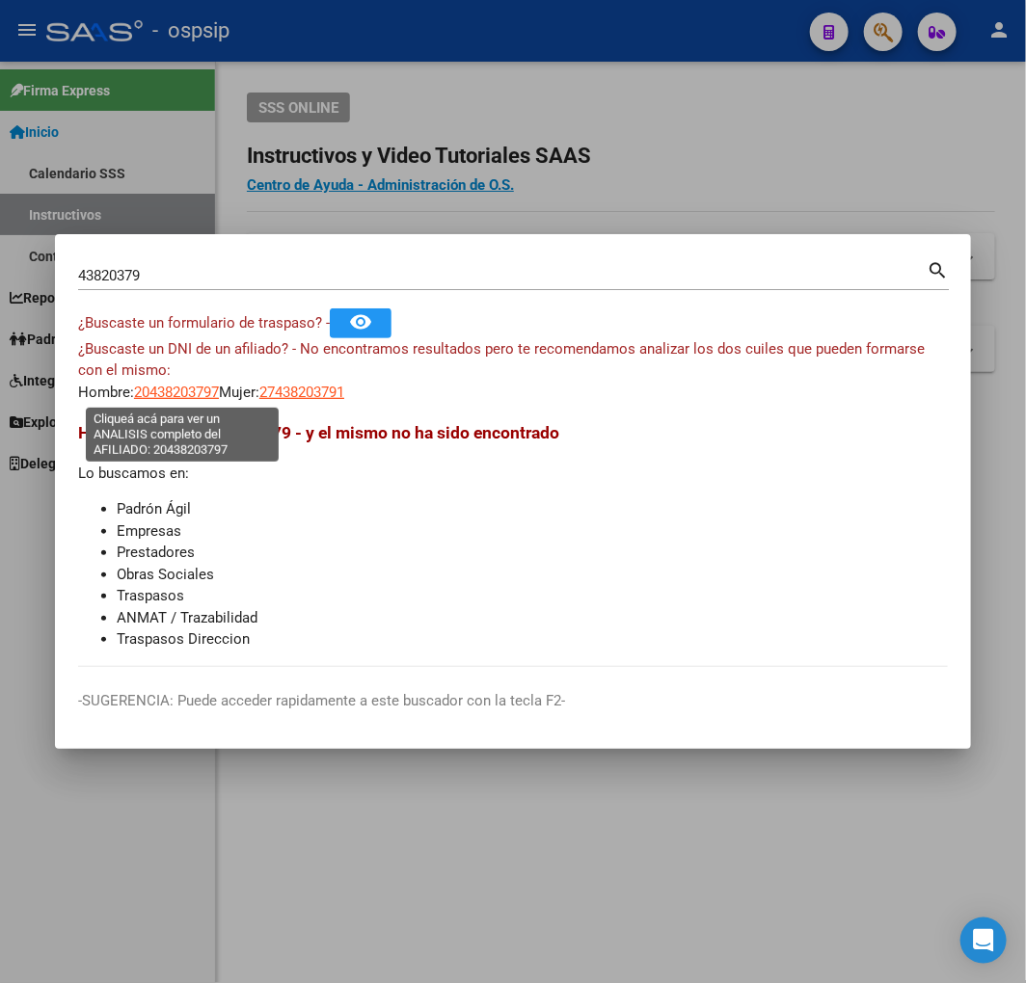
click at [186, 389] on span "20438203797" at bounding box center [176, 392] width 85 height 17
type textarea "20438203797"
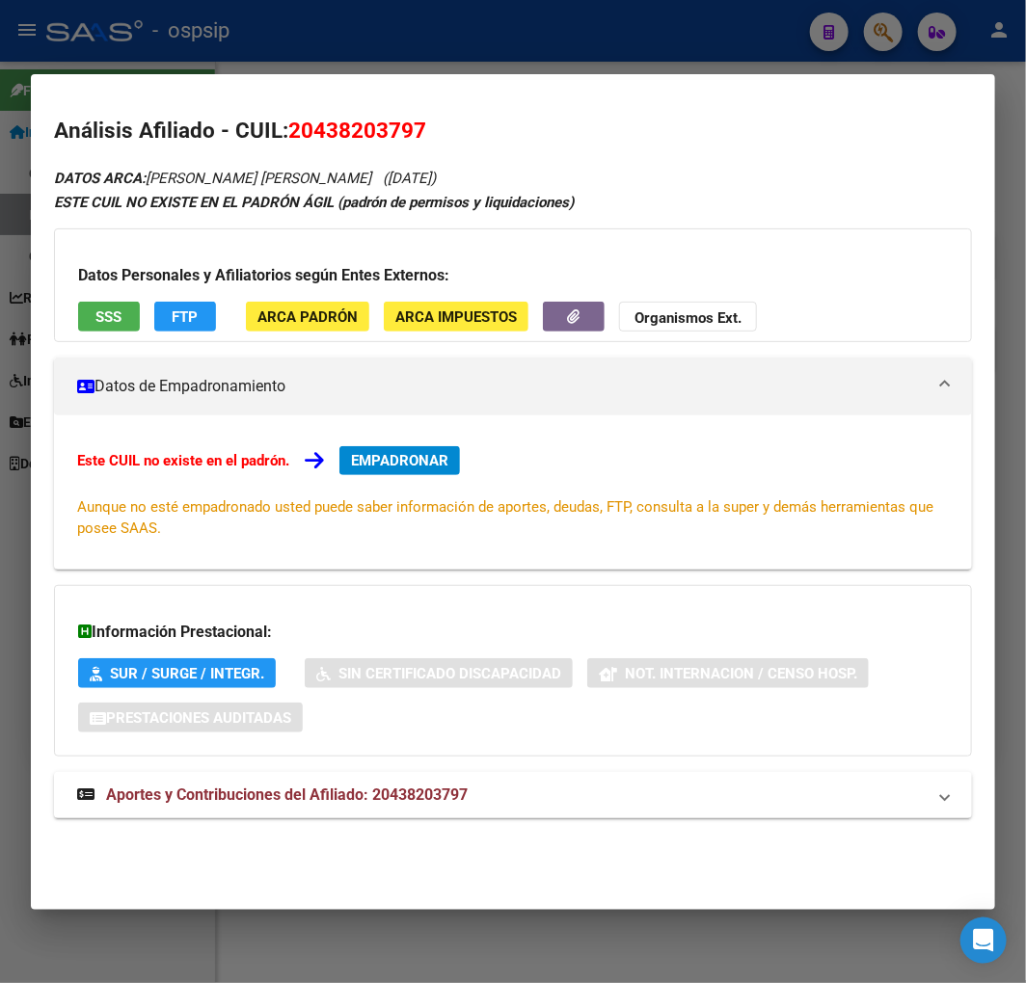
drag, startPoint x: 602, startPoint y: 800, endPoint x: 620, endPoint y: 742, distance: 60.4
click at [603, 790] on mat-panel-title "Aportes y Contribuciones del Afiliado: 20438203797" at bounding box center [501, 795] width 848 height 23
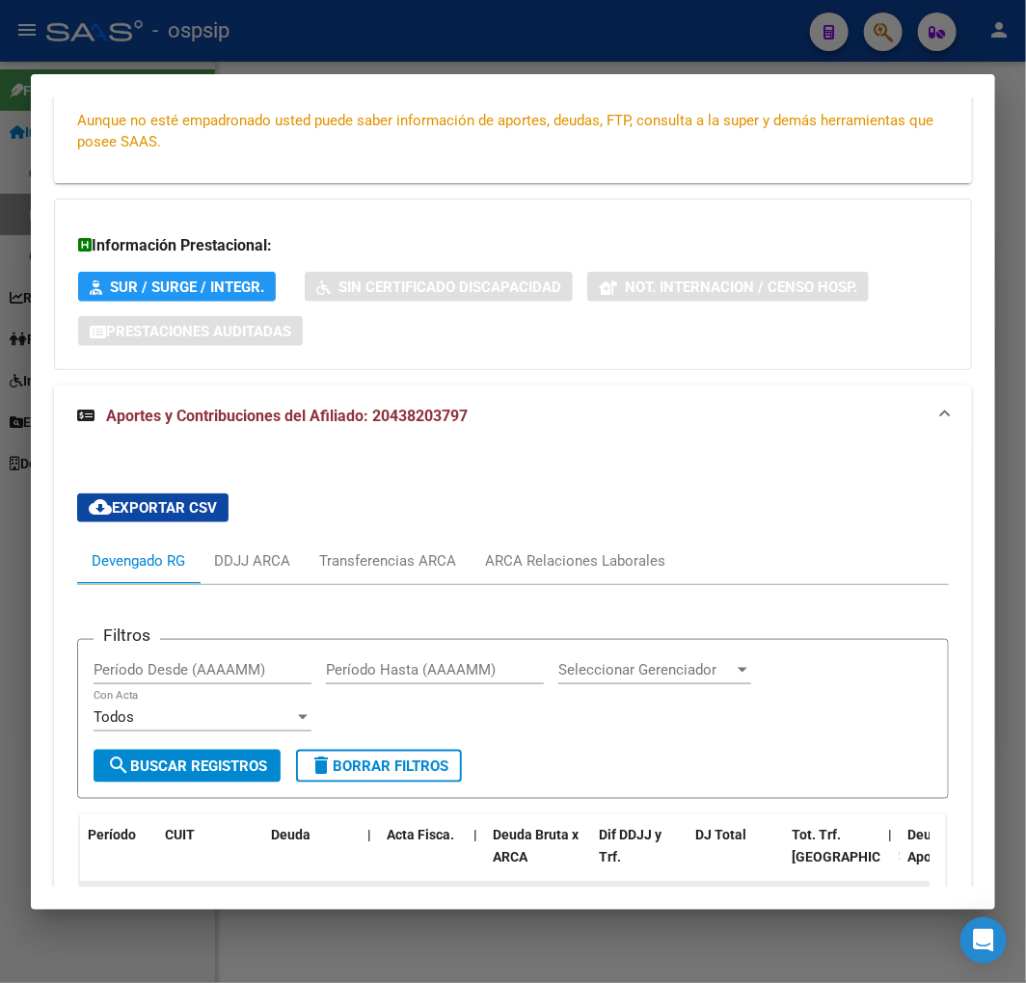
scroll to position [651, 0]
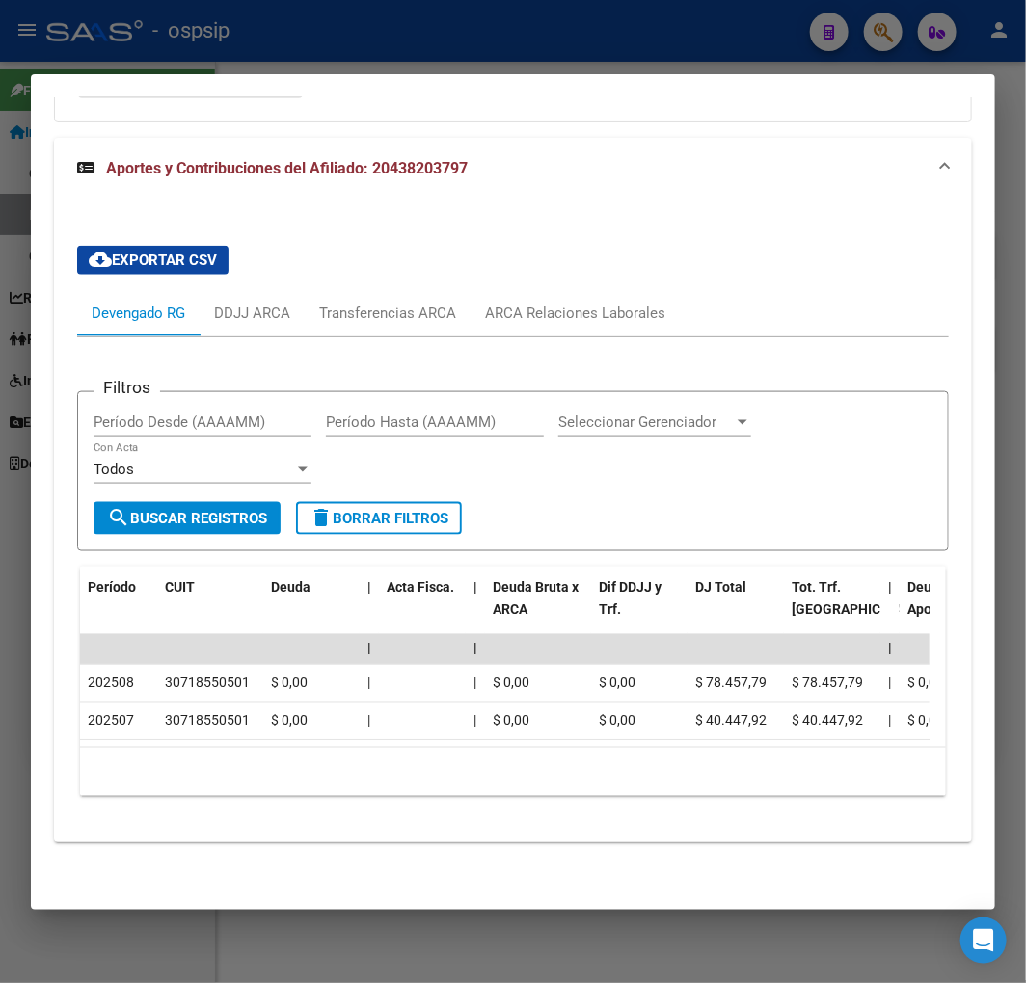
click at [458, 49] on div at bounding box center [513, 491] width 1026 height 983
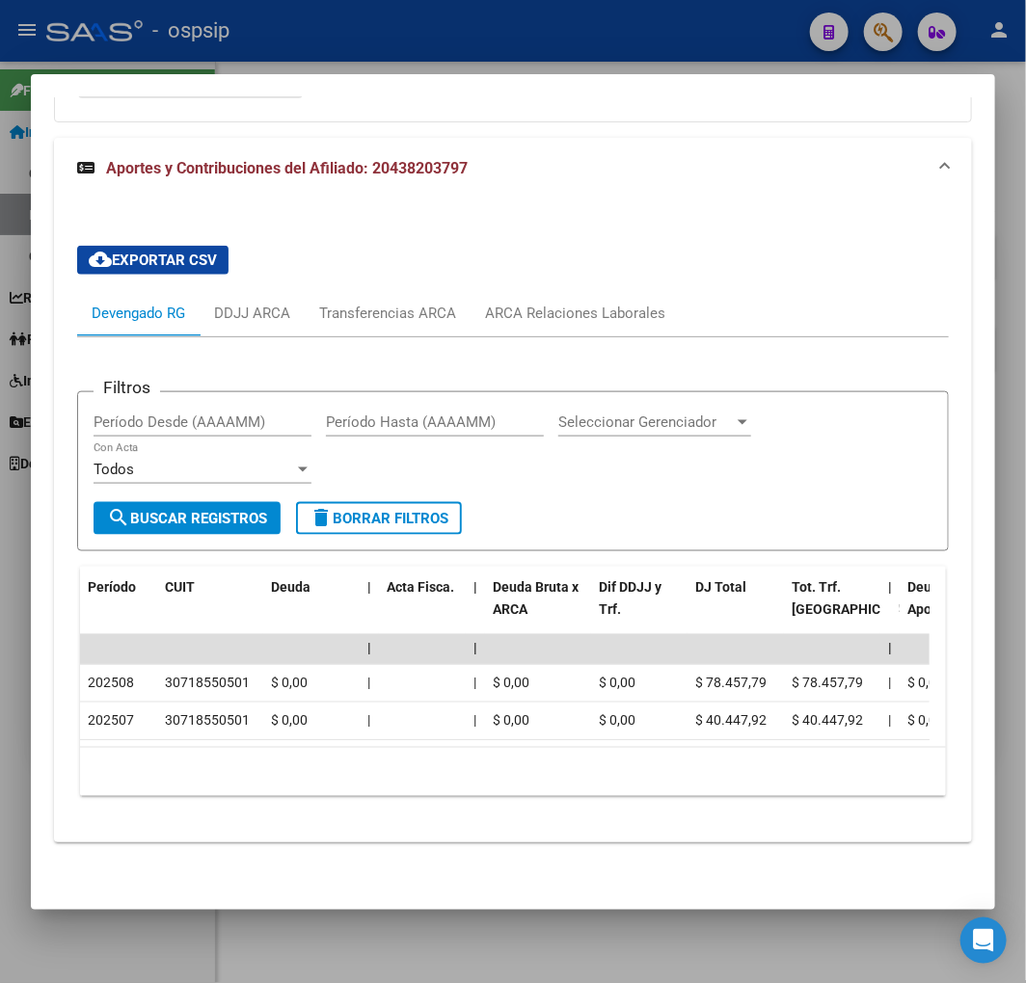
click at [458, 49] on div at bounding box center [513, 491] width 1026 height 983
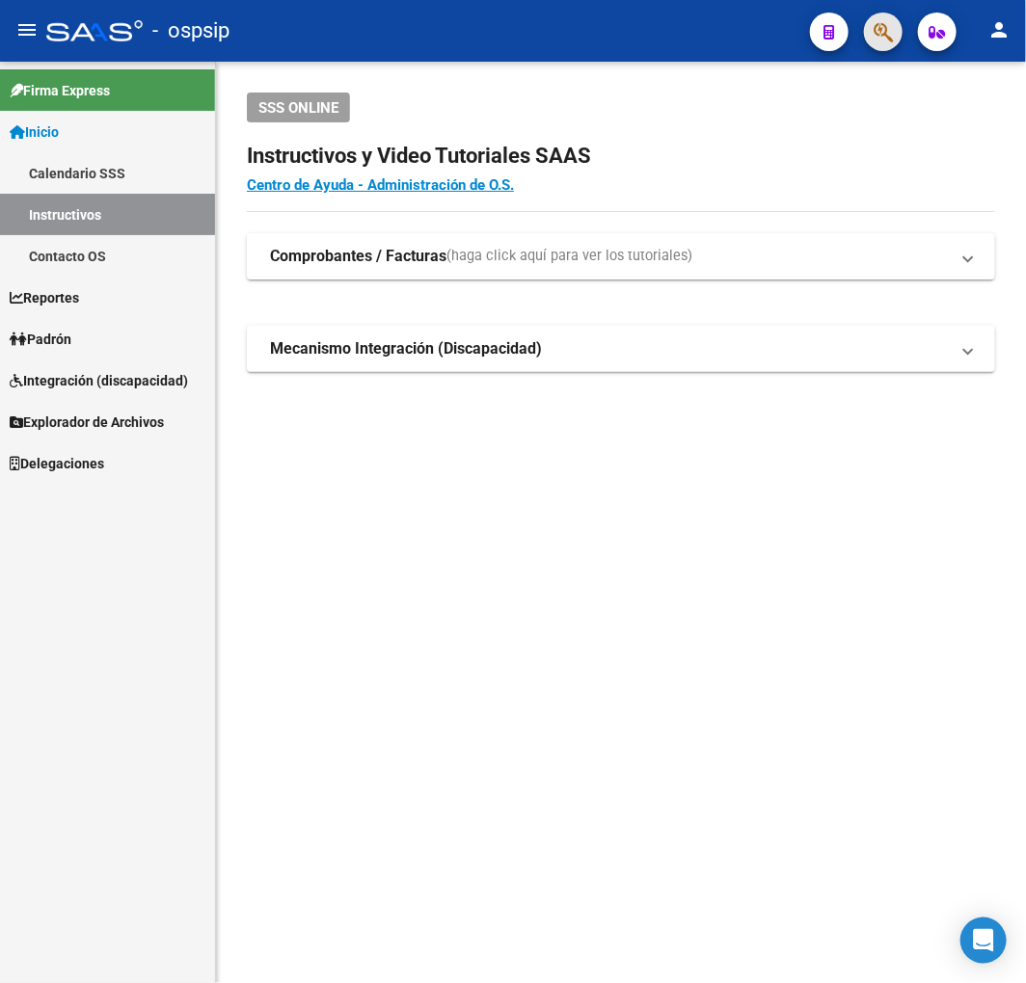
click at [883, 46] on span "button" at bounding box center [882, 33] width 19 height 40
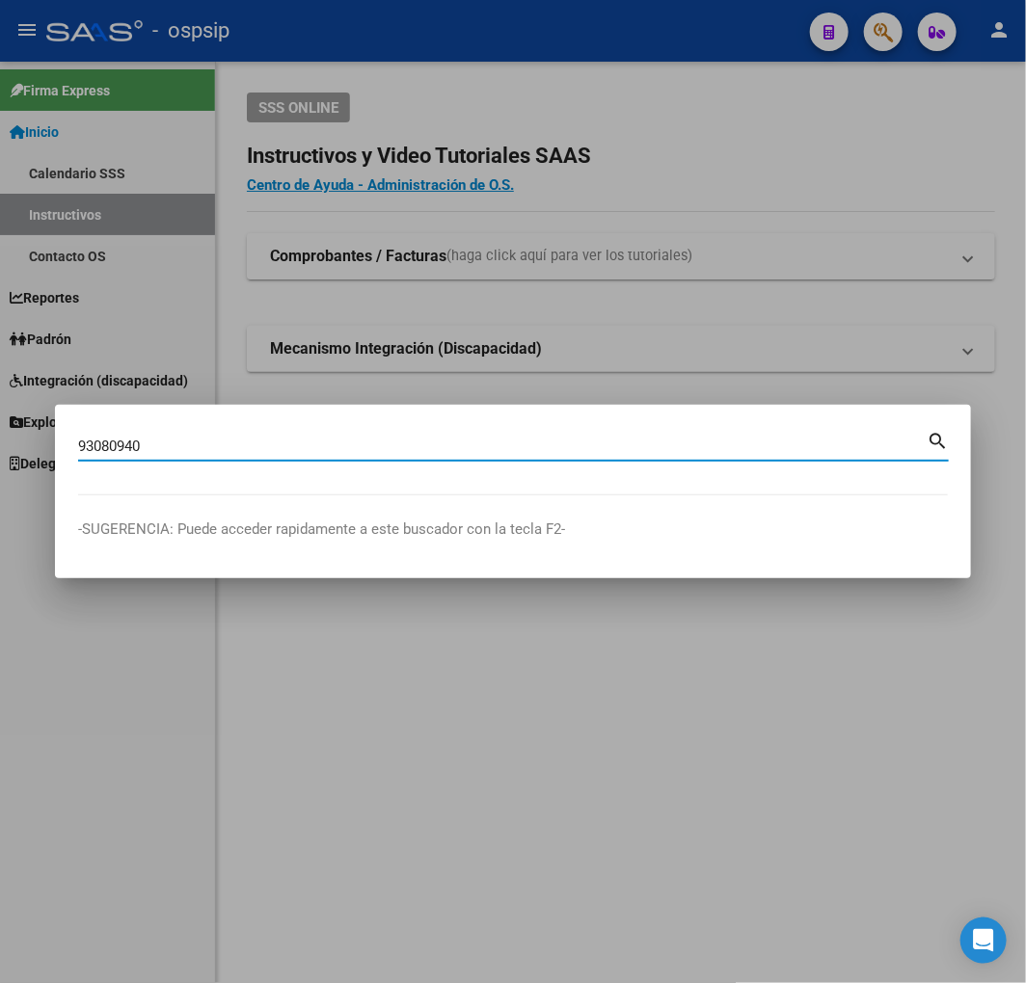
type input "93080940"
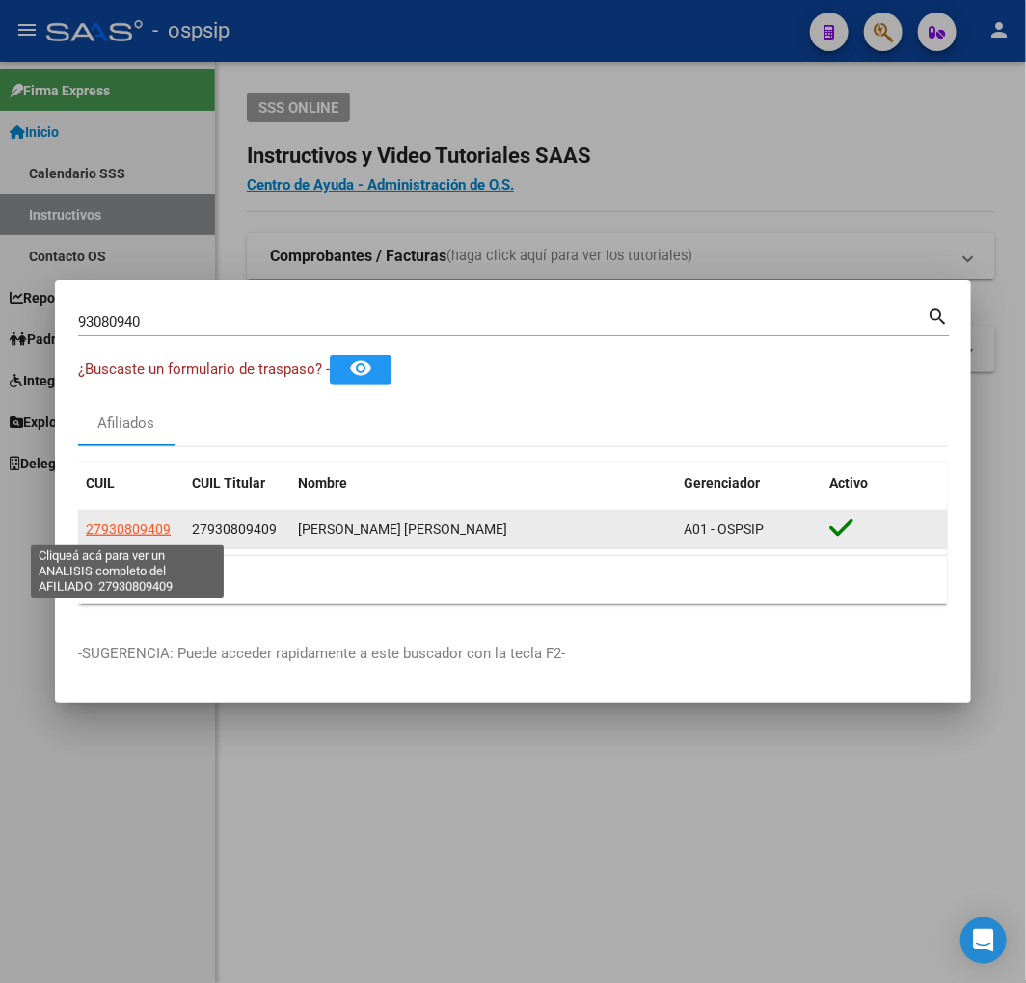
click at [121, 536] on span "27930809409" at bounding box center [128, 529] width 85 height 15
type textarea "27930809409"
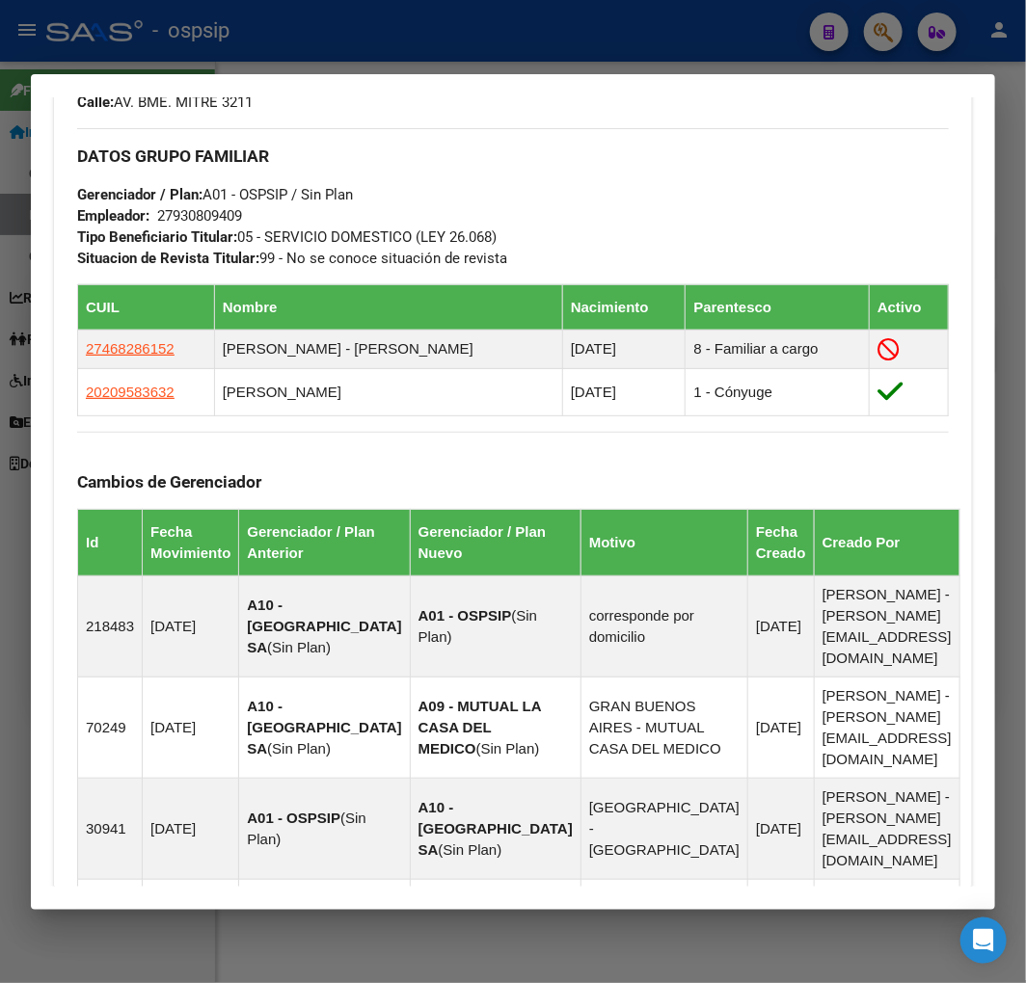
scroll to position [1665, 0]
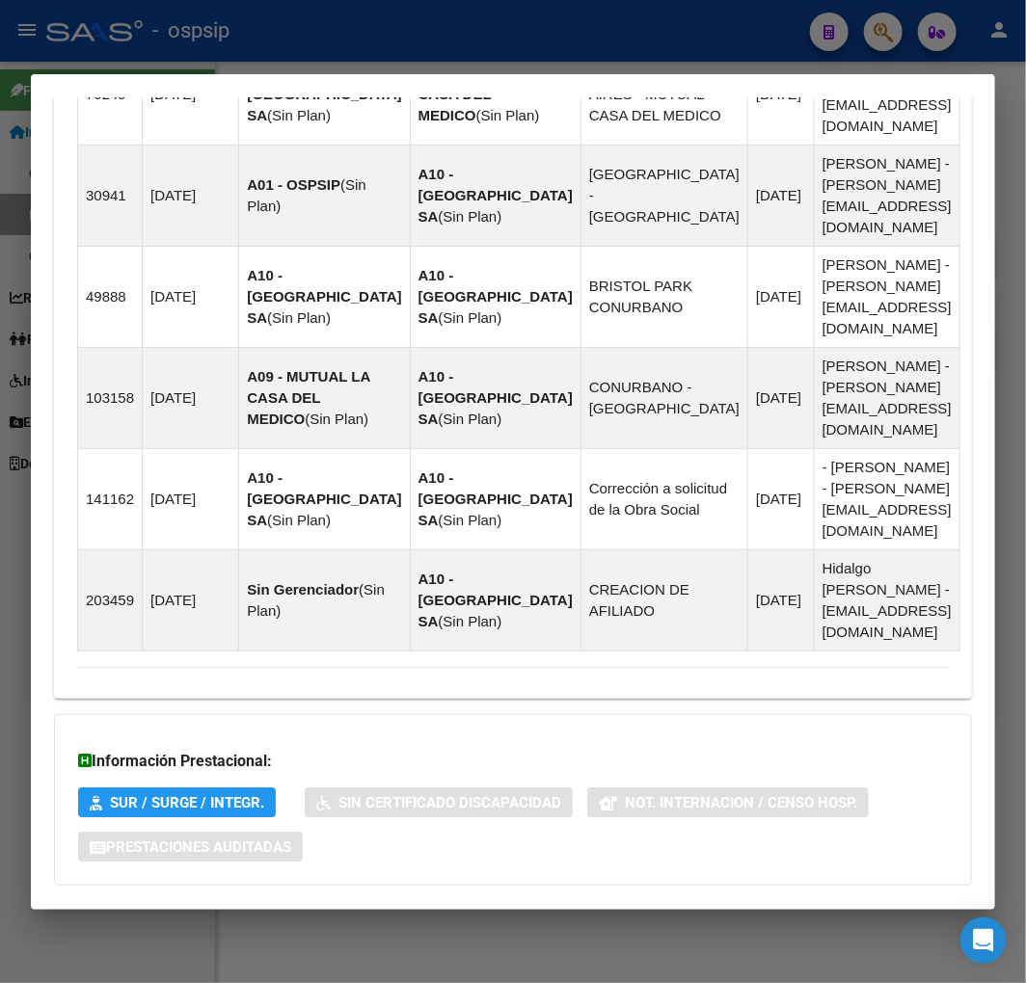
click at [599, 901] on mat-expansion-panel-header "Aportes y Contribuciones del Afiliado: 27930809409" at bounding box center [513, 924] width 918 height 46
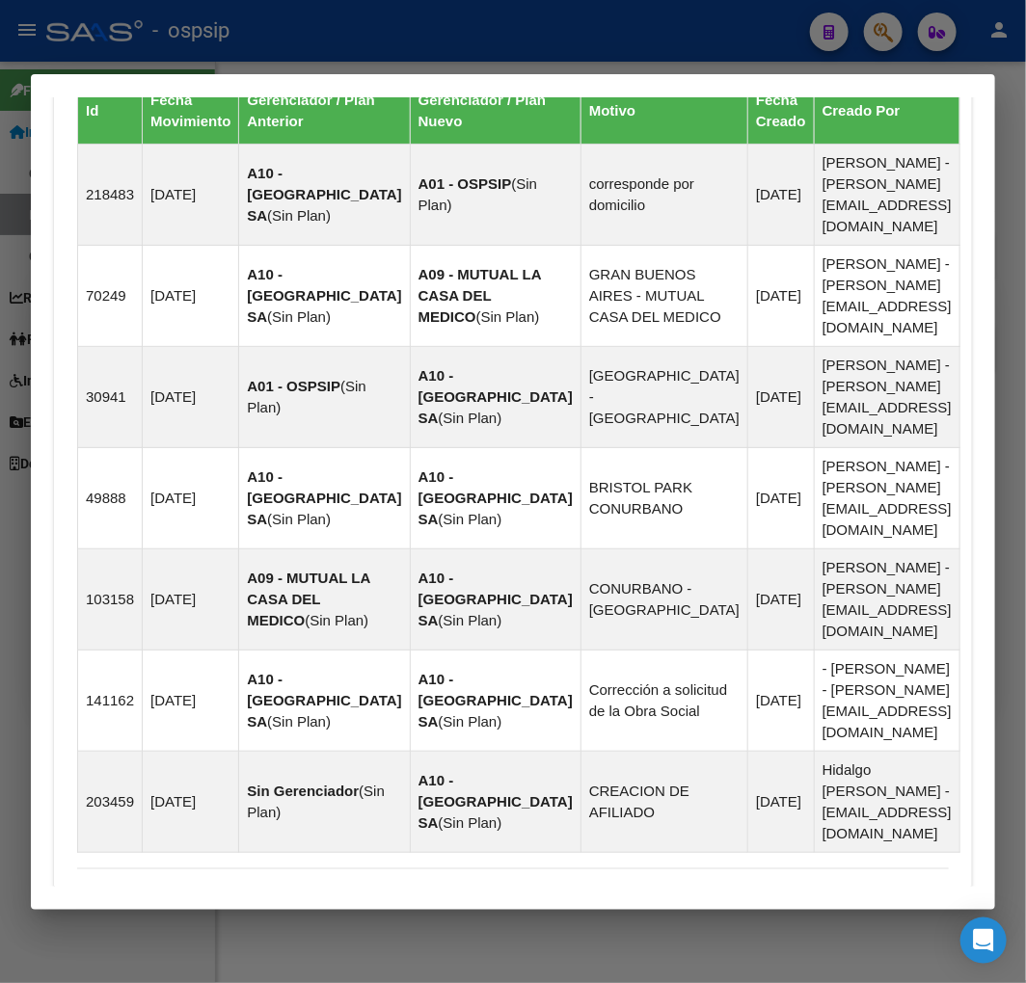
scroll to position [928, 0]
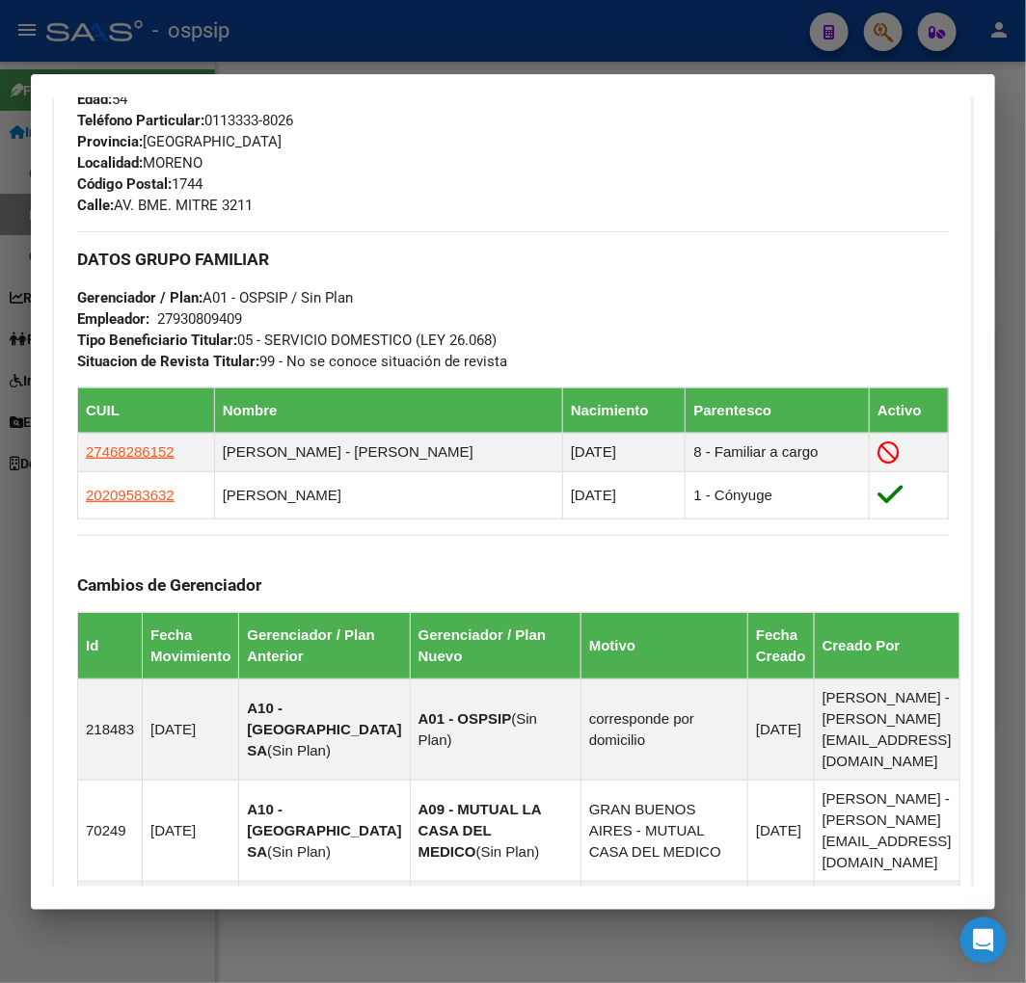
click at [389, 41] on div at bounding box center [513, 491] width 1026 height 983
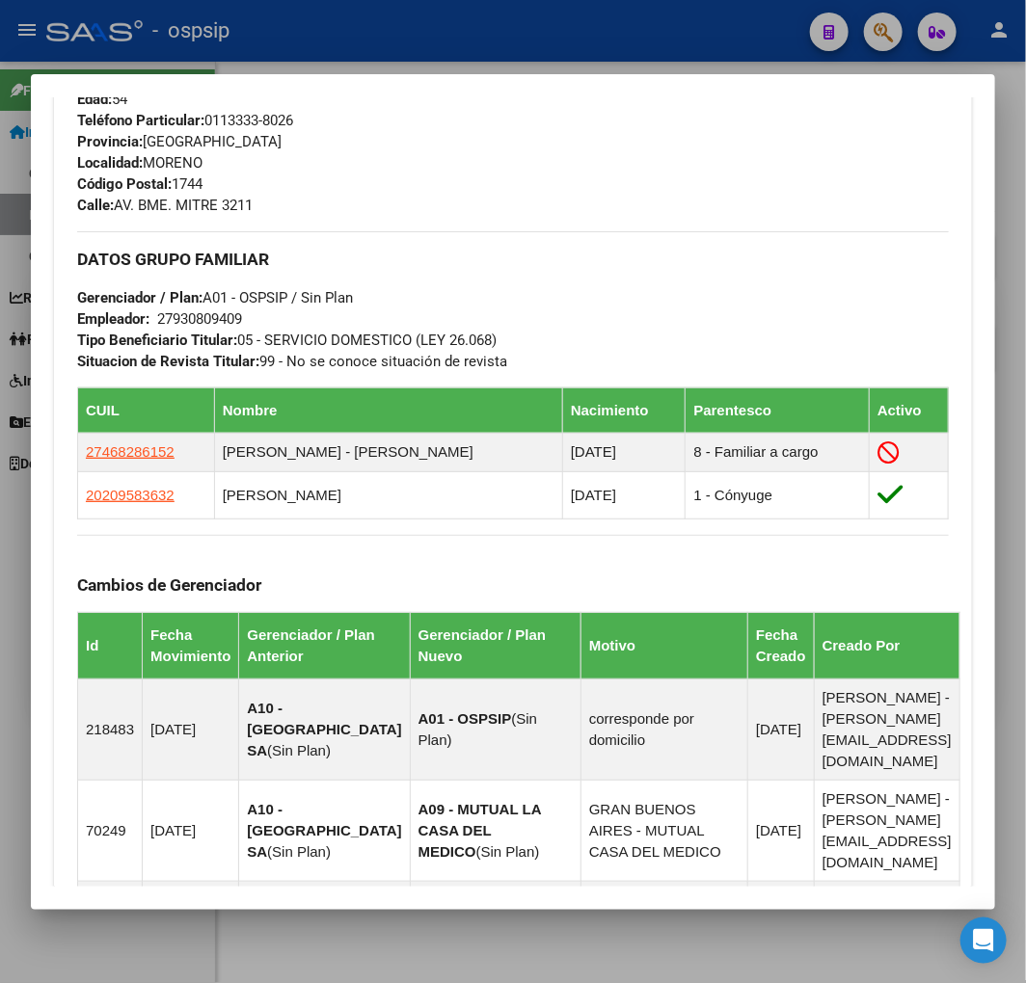
drag, startPoint x: 393, startPoint y: 40, endPoint x: 300, endPoint y: 162, distance: 153.3
click at [395, 40] on div at bounding box center [513, 491] width 1026 height 983
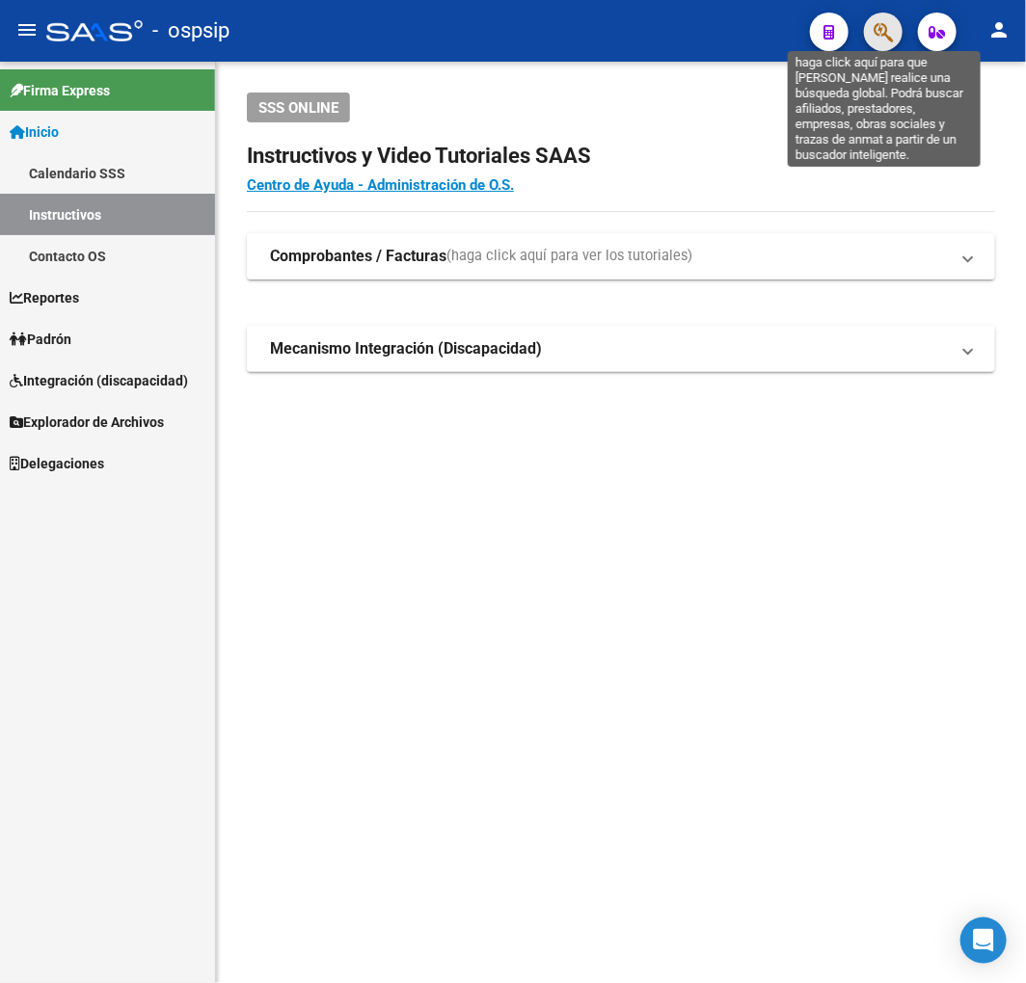
click at [873, 40] on icon "button" at bounding box center [882, 32] width 19 height 22
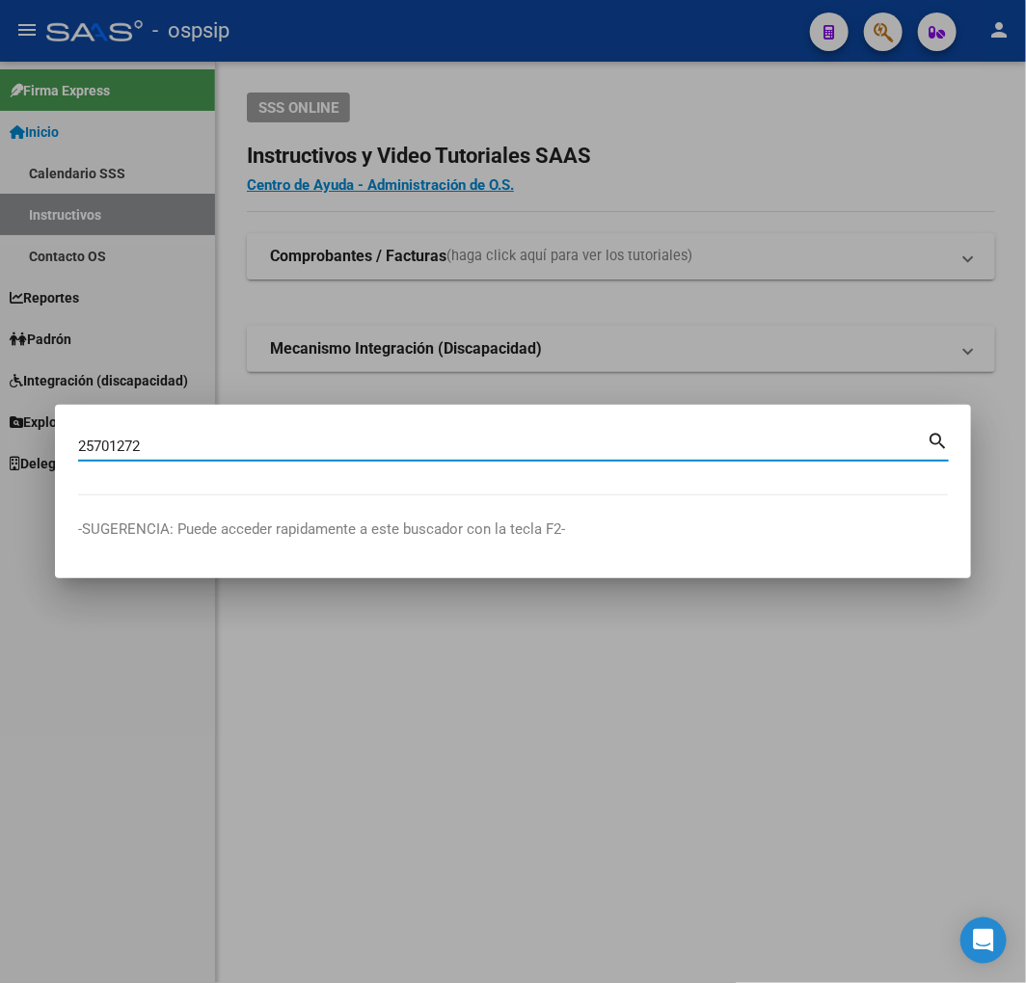
type input "25701272"
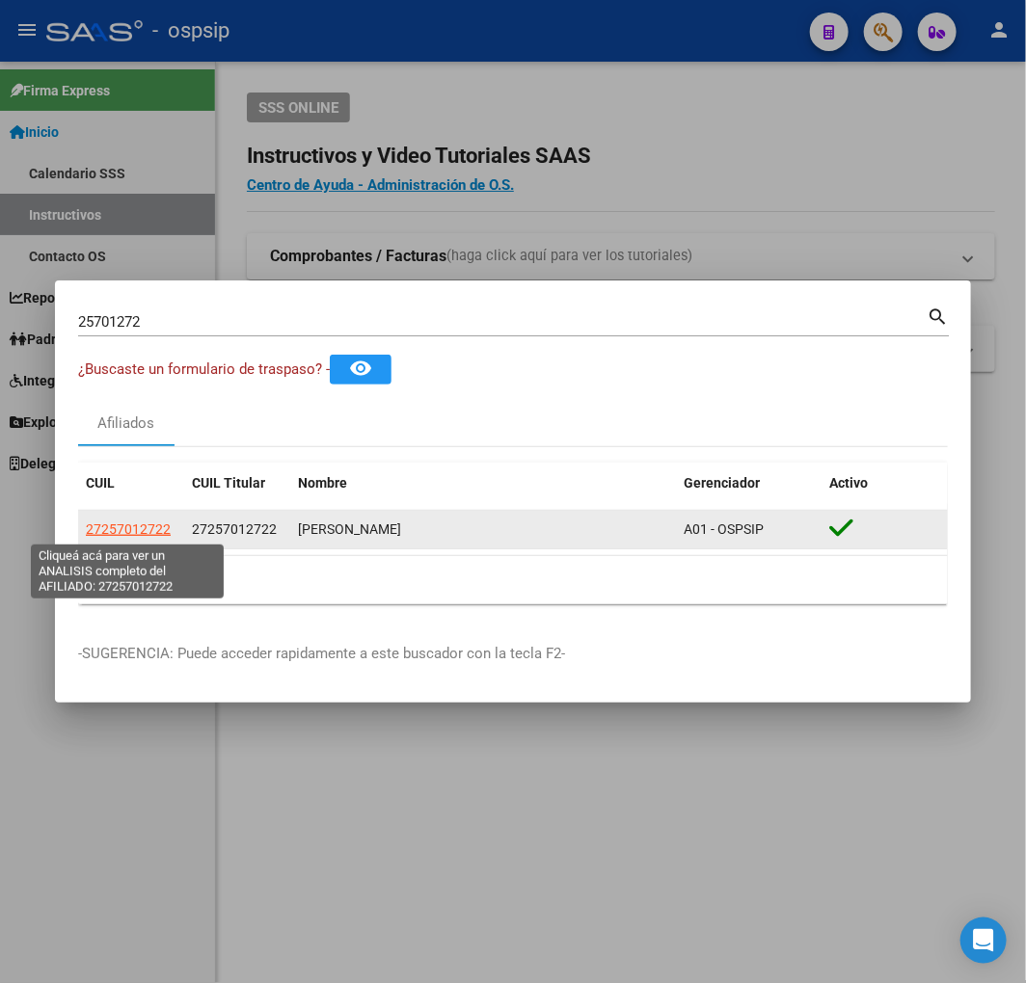
click at [123, 530] on span "27257012722" at bounding box center [128, 529] width 85 height 15
type textarea "27257012722"
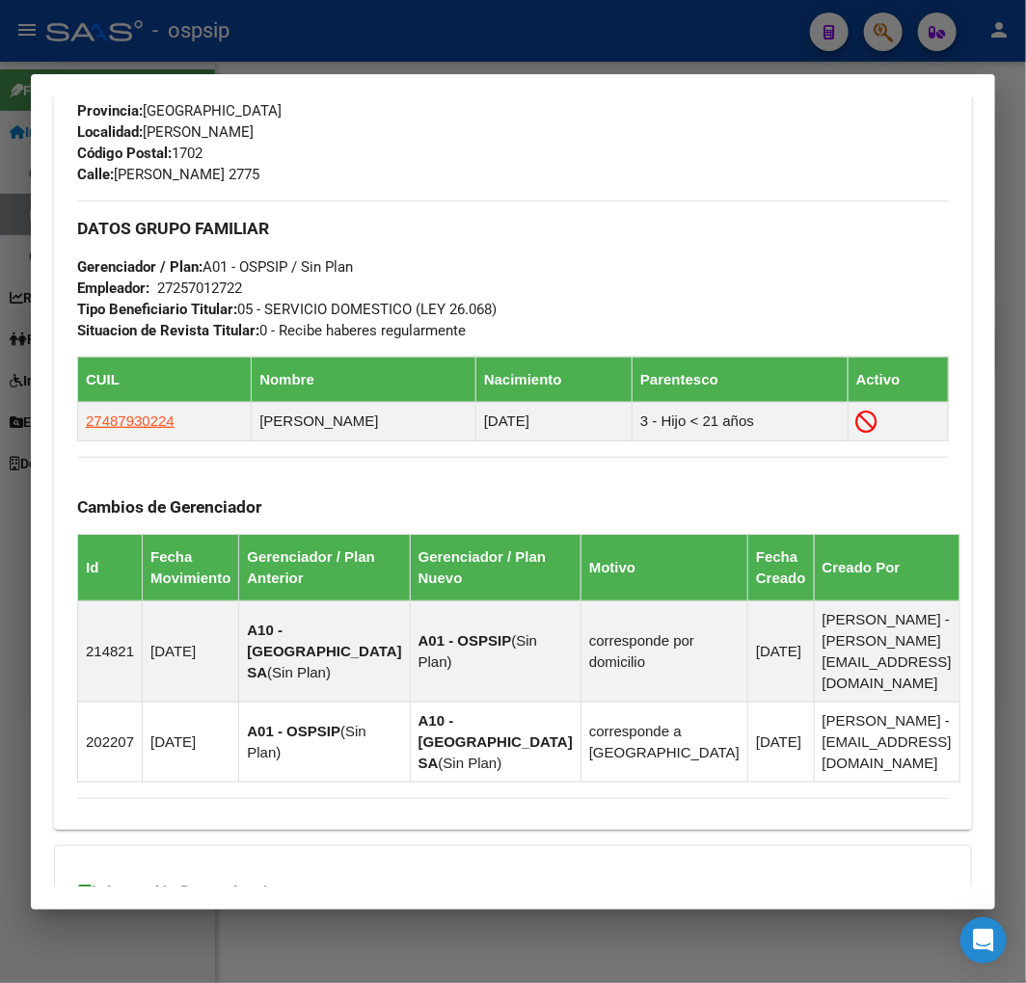
scroll to position [1174, 0]
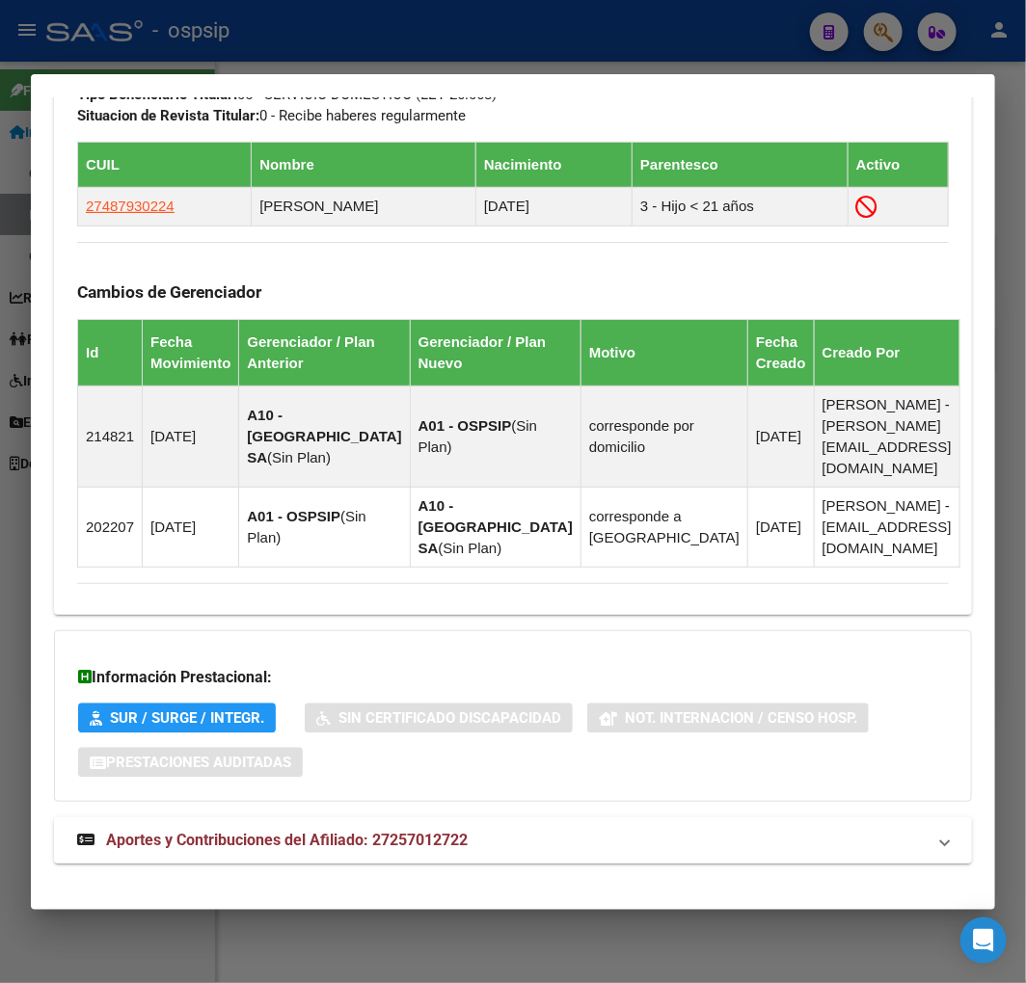
click at [455, 831] on span "Aportes y Contribuciones del Afiliado: 27257012722" at bounding box center [286, 840] width 361 height 18
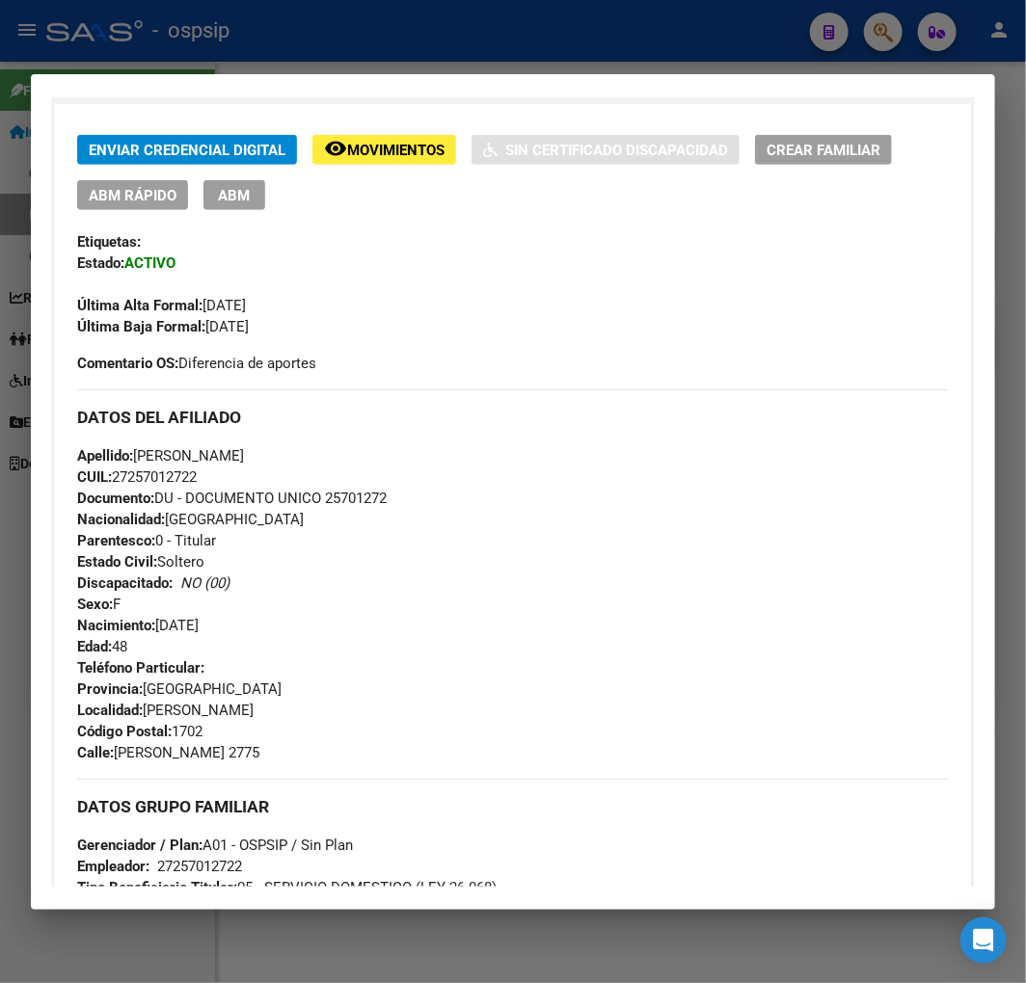
scroll to position [0, 0]
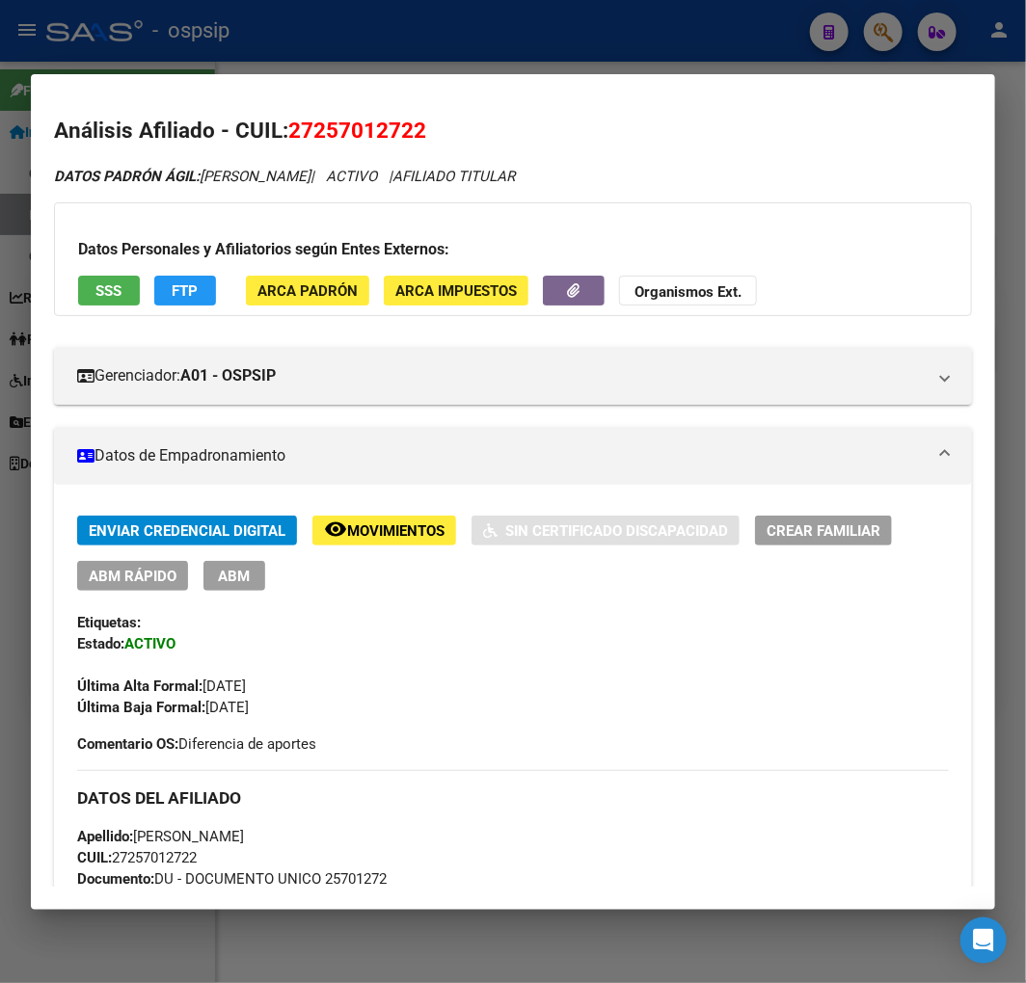
click at [487, 32] on div at bounding box center [513, 491] width 1026 height 983
click at [487, 33] on div at bounding box center [513, 491] width 1026 height 983
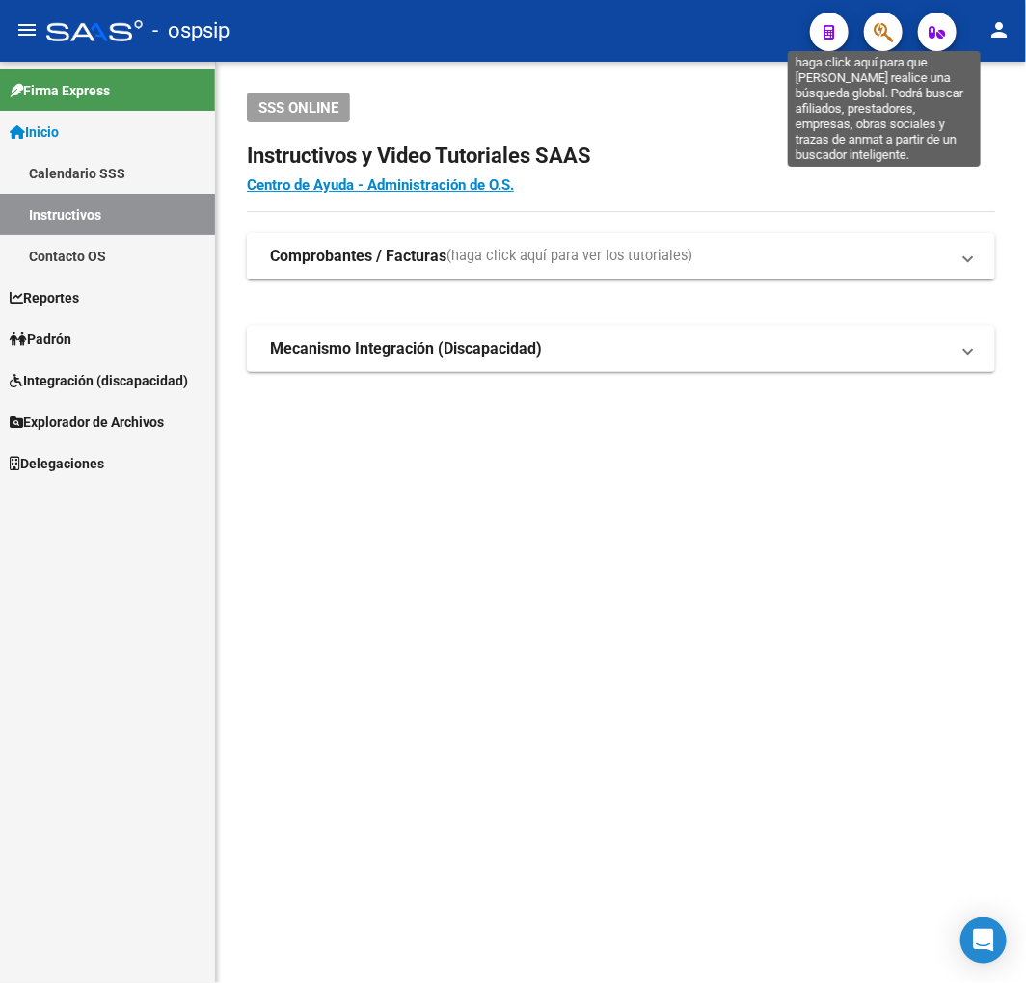
click at [892, 29] on icon "button" at bounding box center [882, 32] width 19 height 22
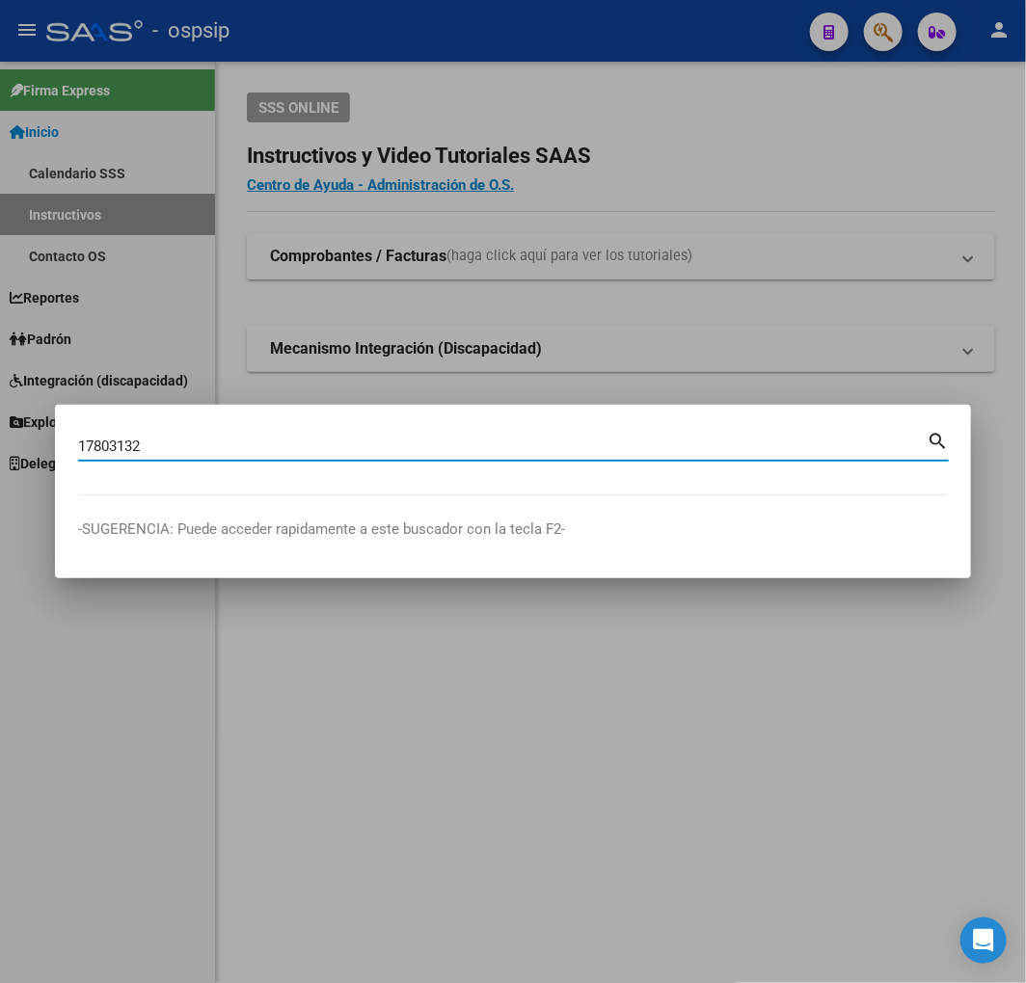
type input "17803132"
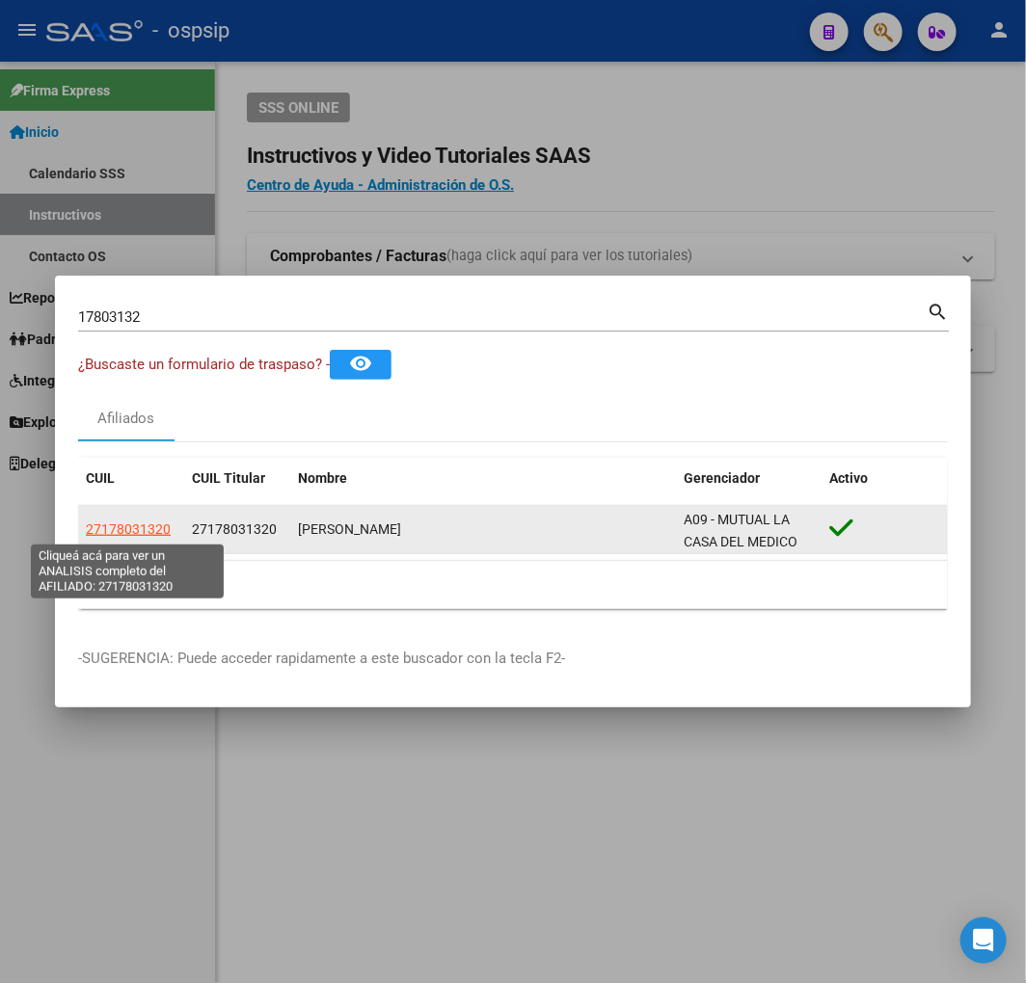
click at [131, 527] on span "27178031320" at bounding box center [128, 529] width 85 height 15
type textarea "27178031320"
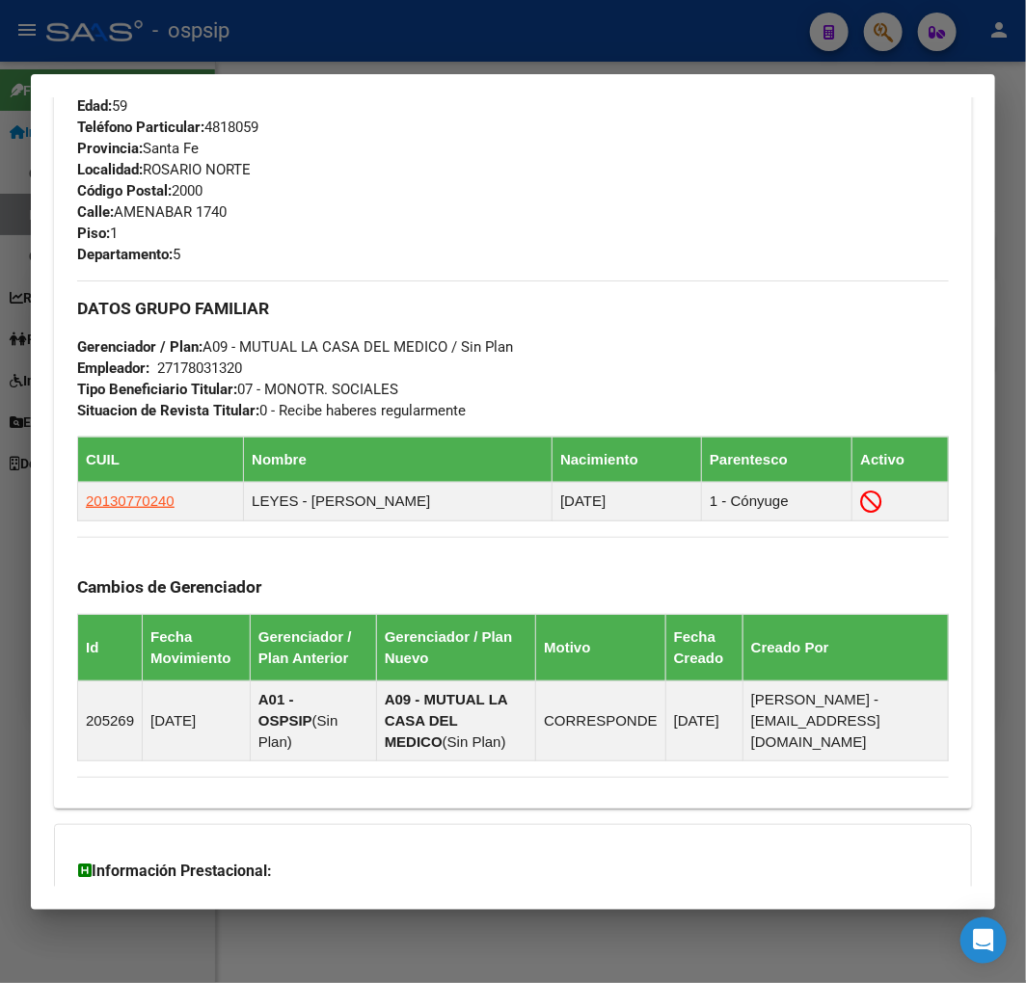
scroll to position [1159, 0]
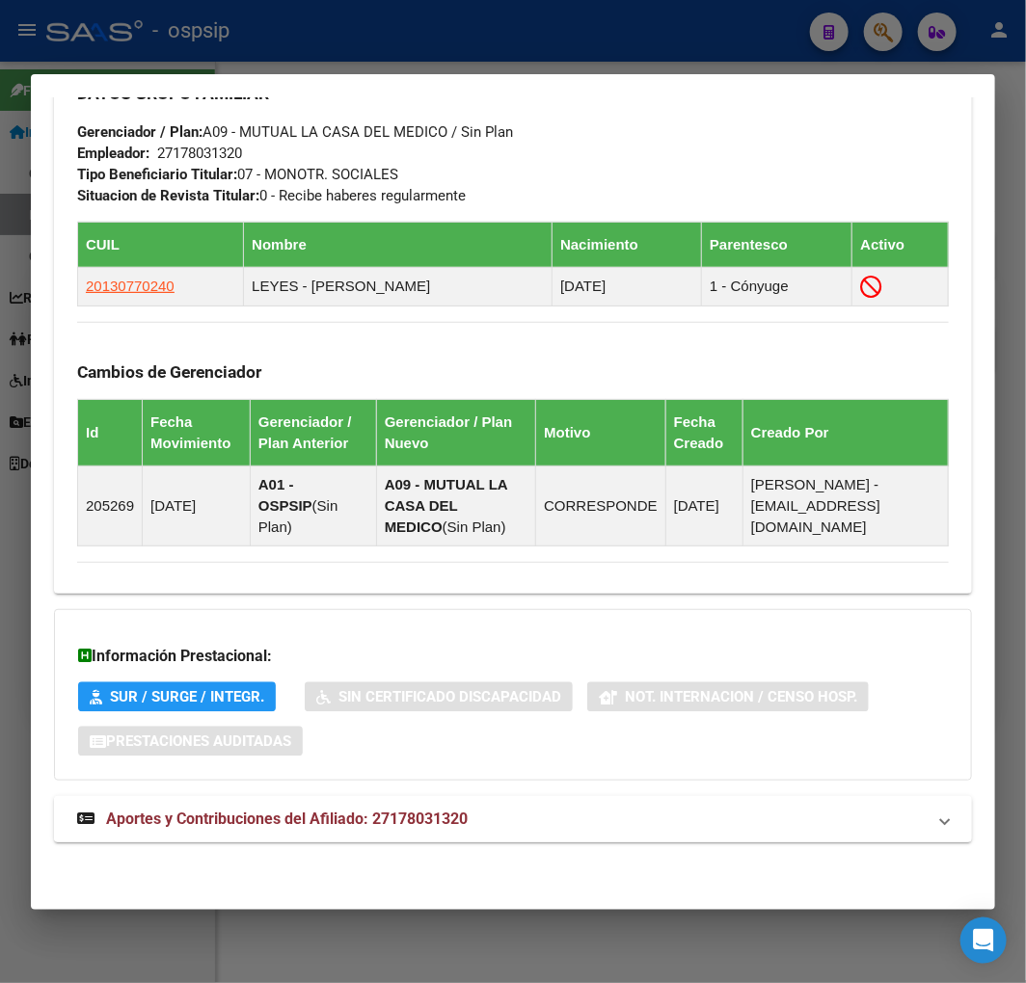
click at [542, 835] on mat-expansion-panel-header "Aportes y Contribuciones del Afiliado: 27178031320" at bounding box center [513, 819] width 918 height 46
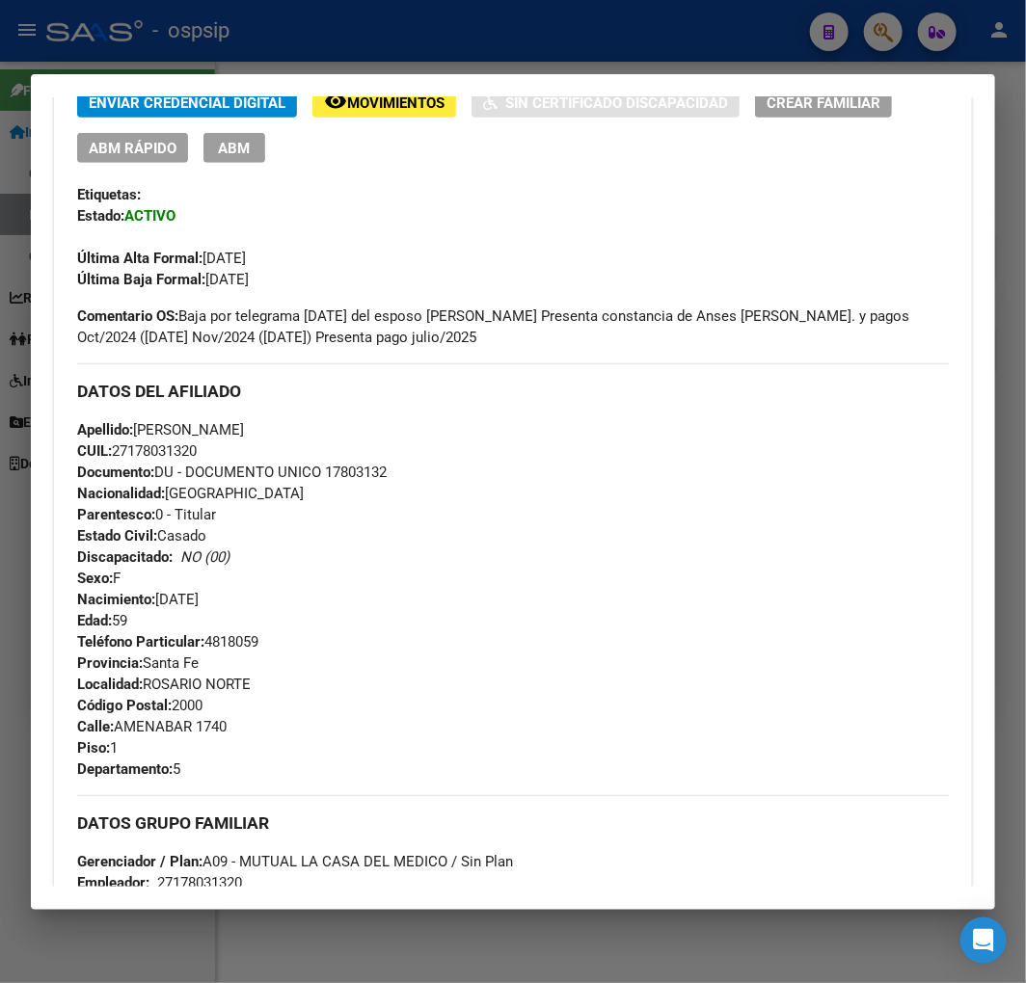
scroll to position [415, 0]
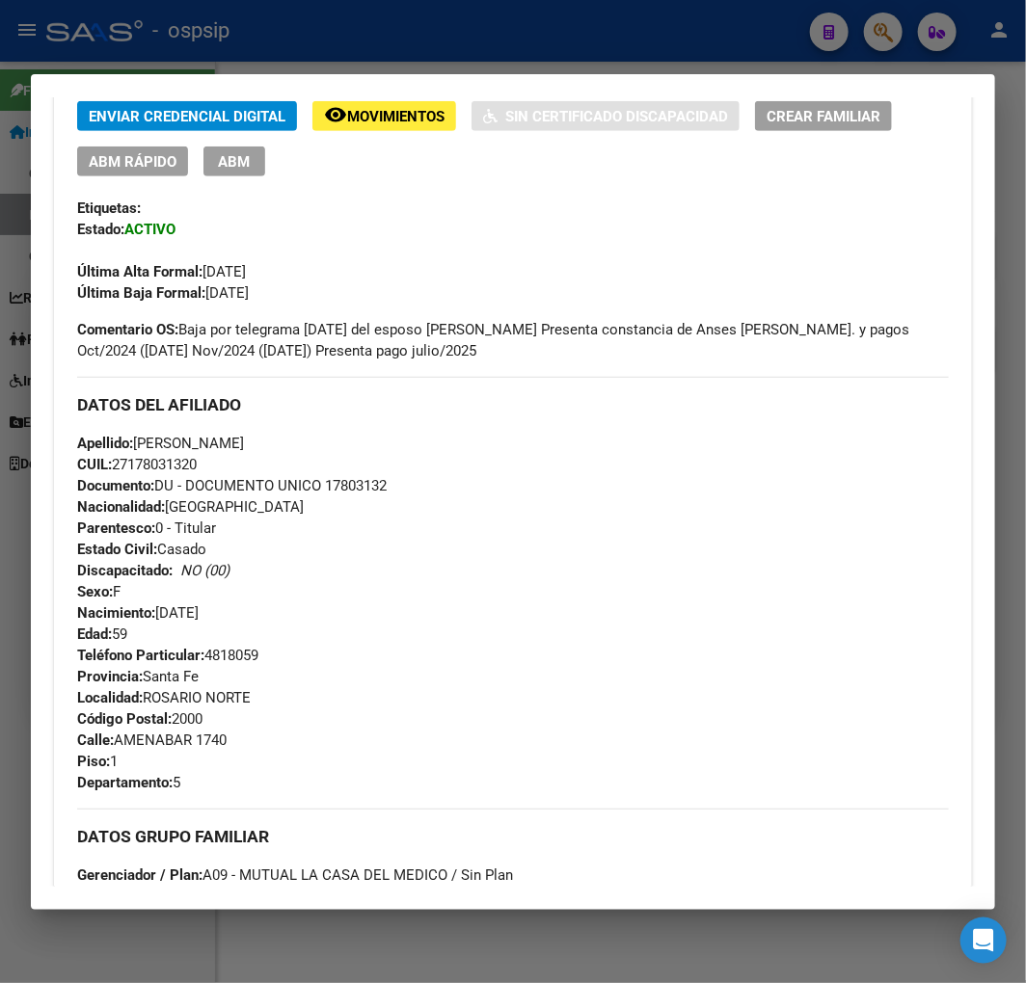
click at [405, 19] on div at bounding box center [513, 491] width 1026 height 983
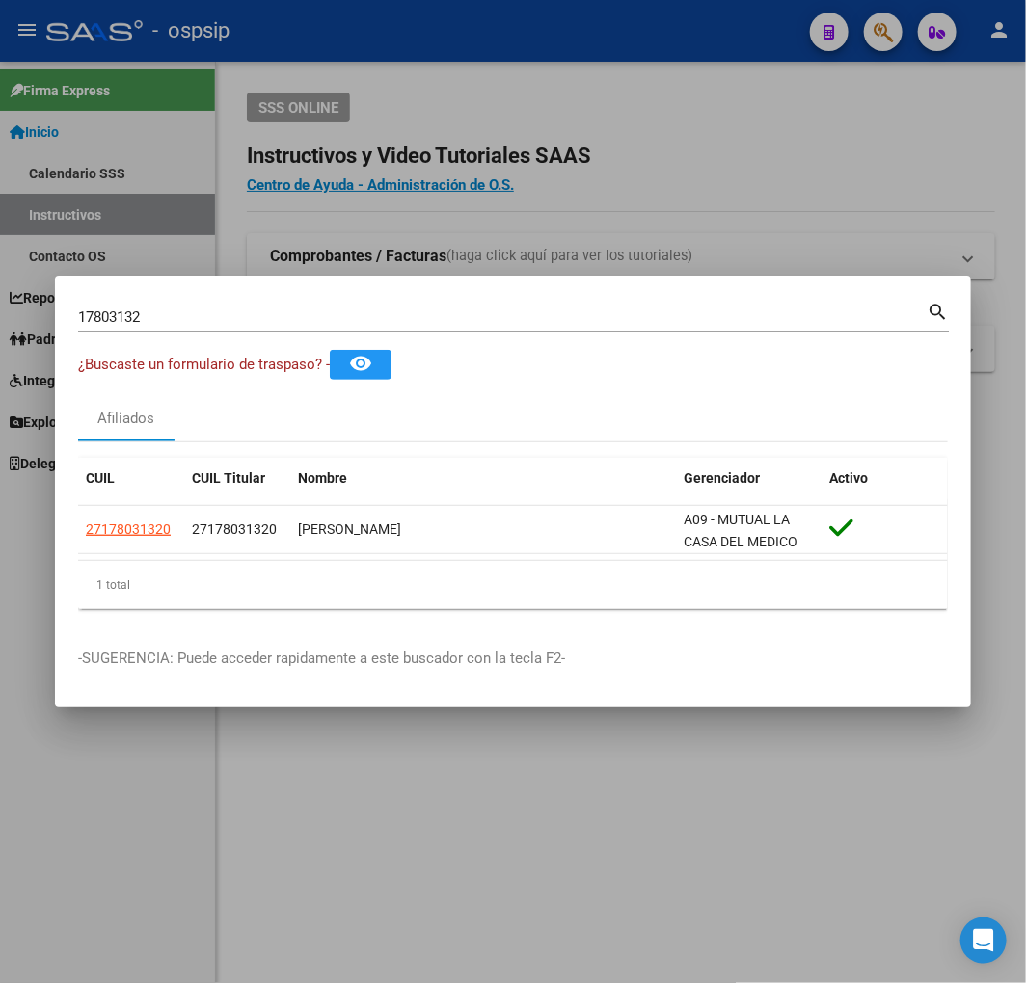
drag, startPoint x: 415, startPoint y: 24, endPoint x: 888, endPoint y: 82, distance: 475.9
click at [431, 48] on div at bounding box center [513, 491] width 1026 height 983
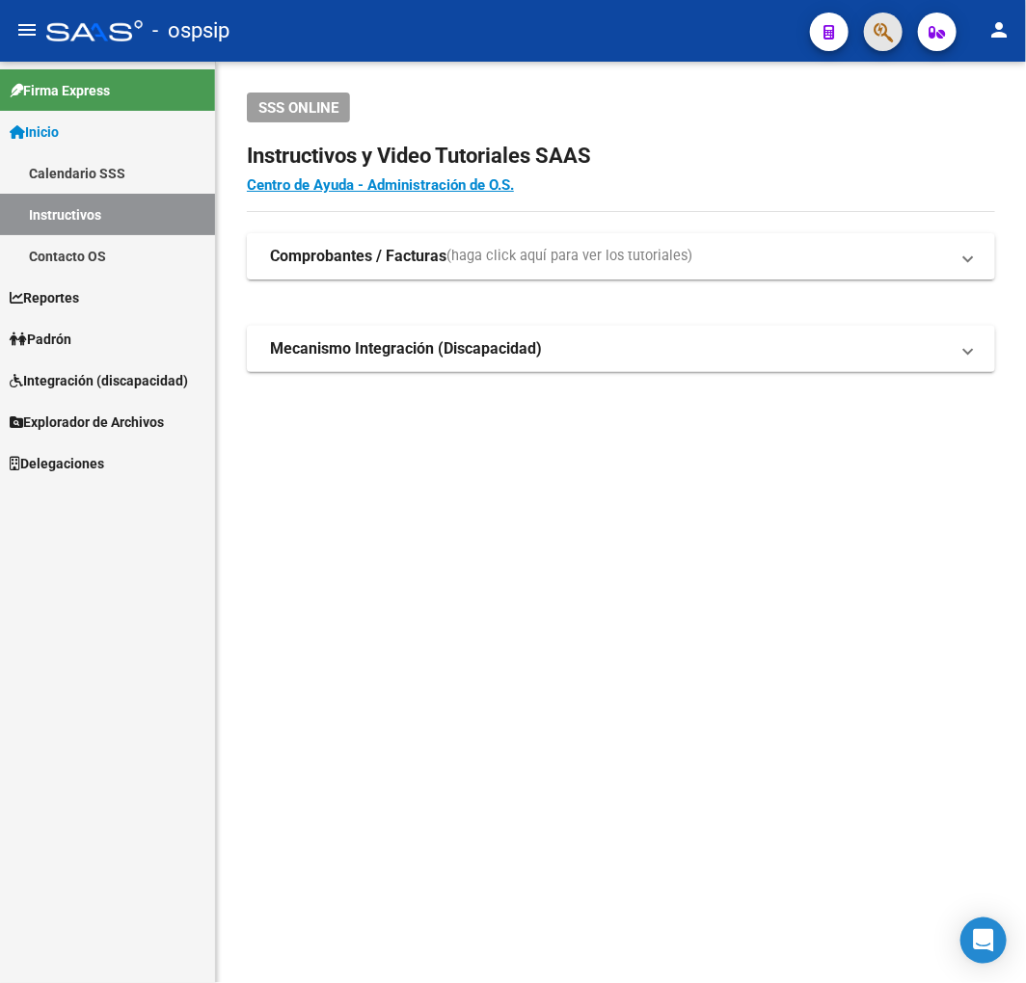
click at [894, 30] on button "button" at bounding box center [883, 32] width 39 height 39
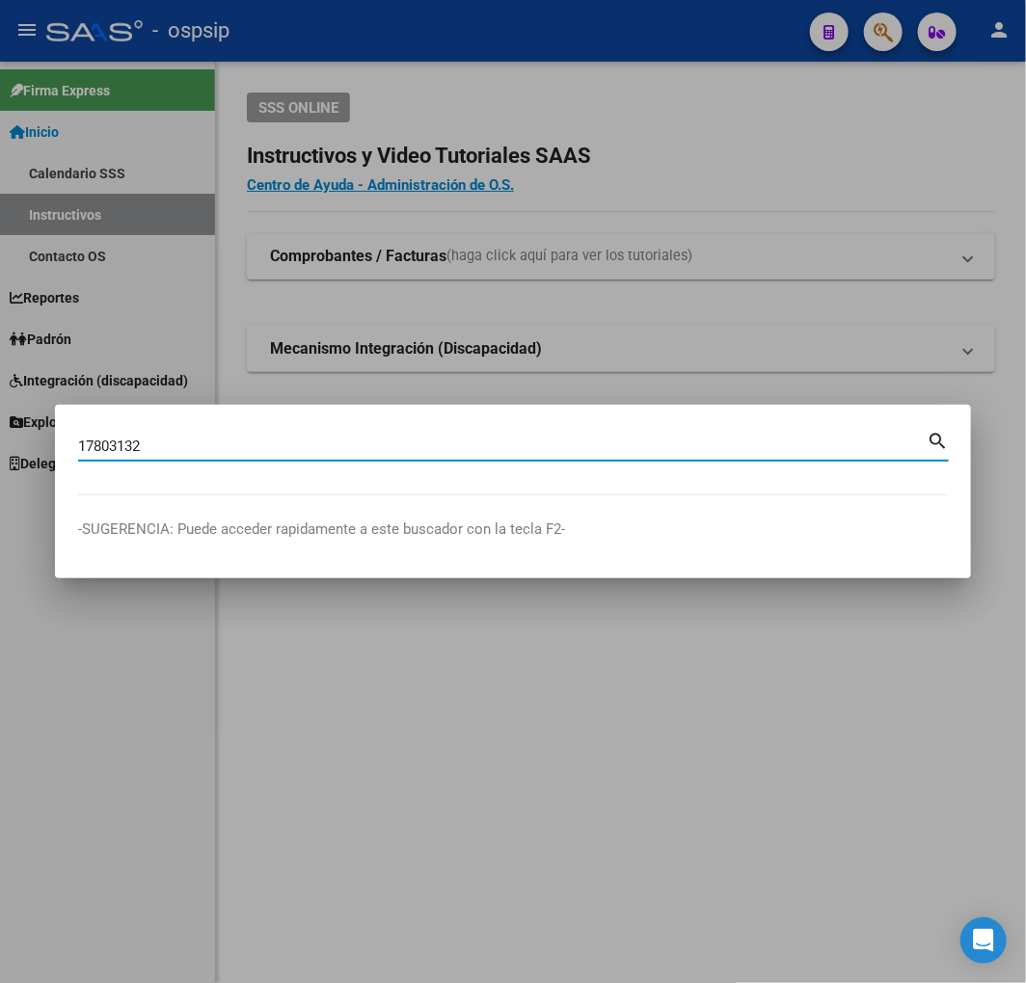
type input "17803132"
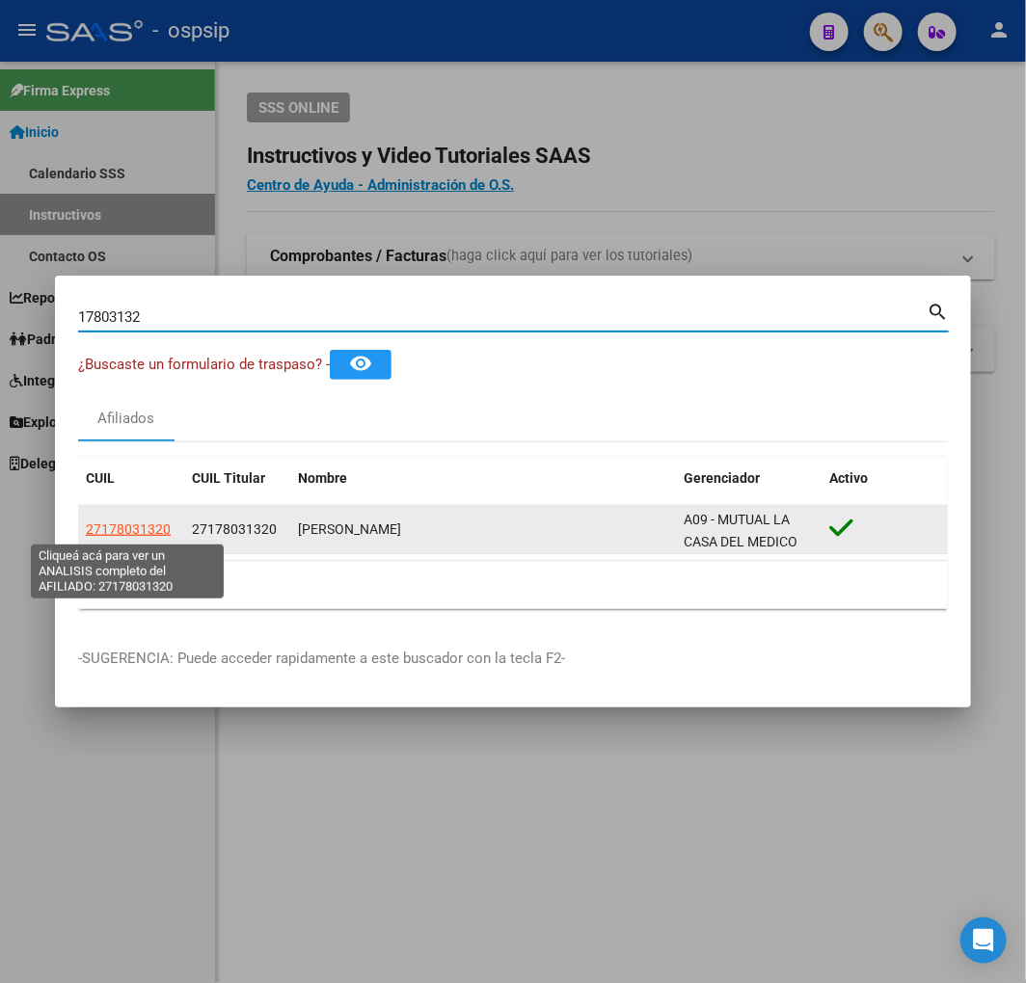
click at [164, 528] on span "27178031320" at bounding box center [128, 529] width 85 height 15
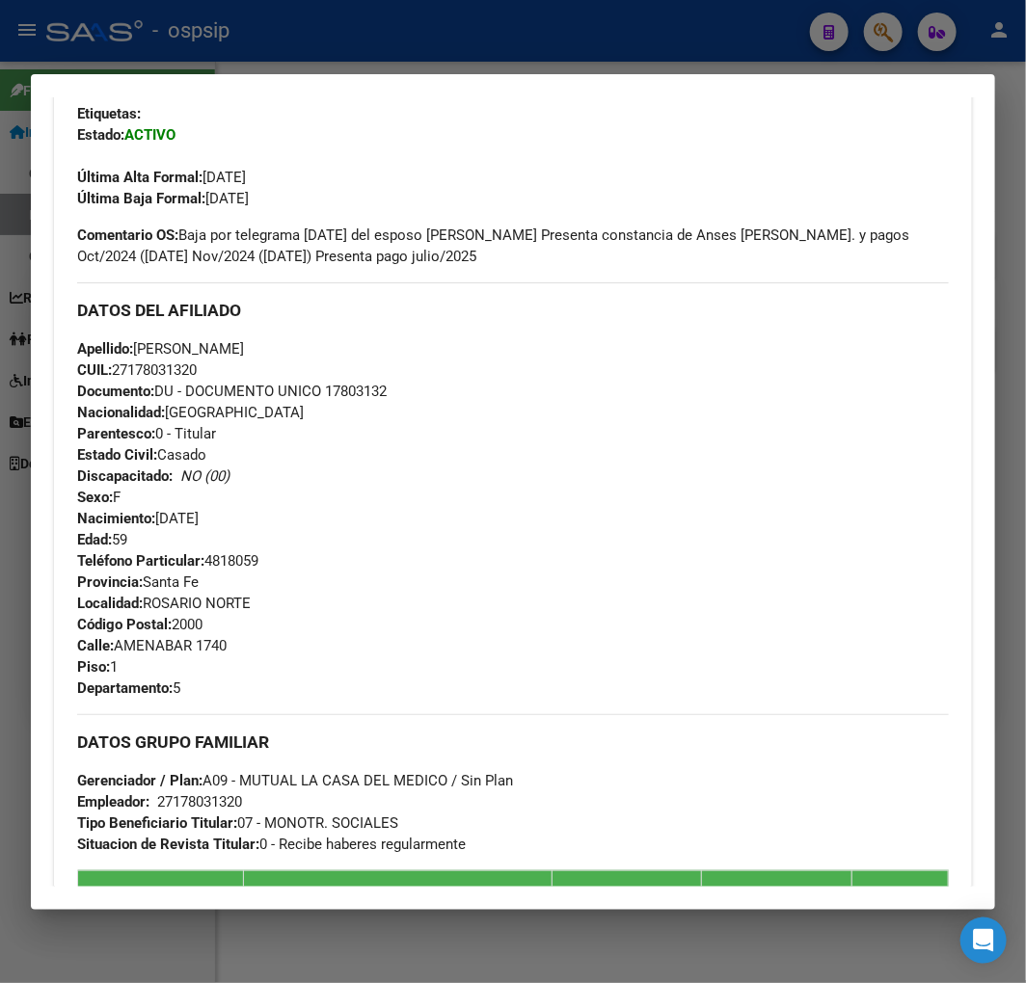
scroll to position [321, 0]
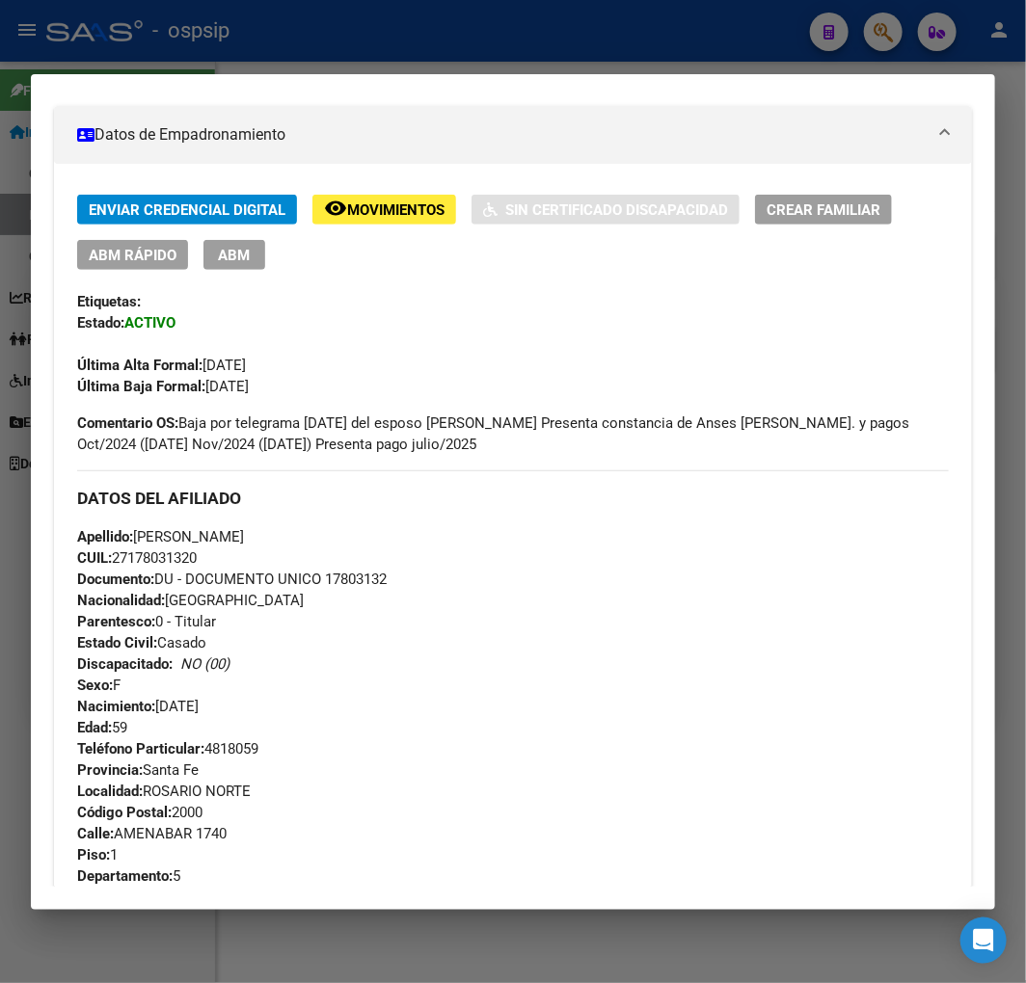
click at [406, 19] on div at bounding box center [513, 491] width 1026 height 983
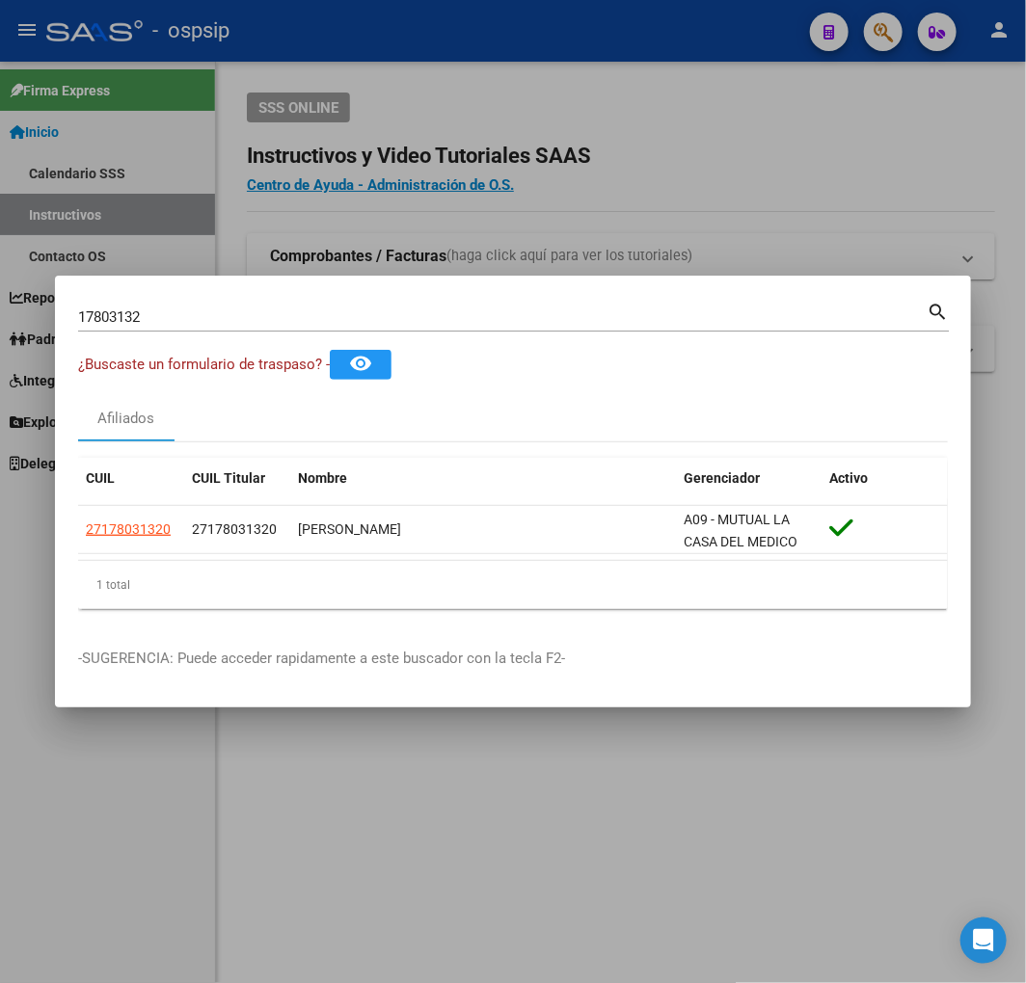
drag, startPoint x: 409, startPoint y: 21, endPoint x: 431, endPoint y: 81, distance: 63.7
click at [409, 22] on div at bounding box center [513, 491] width 1026 height 983
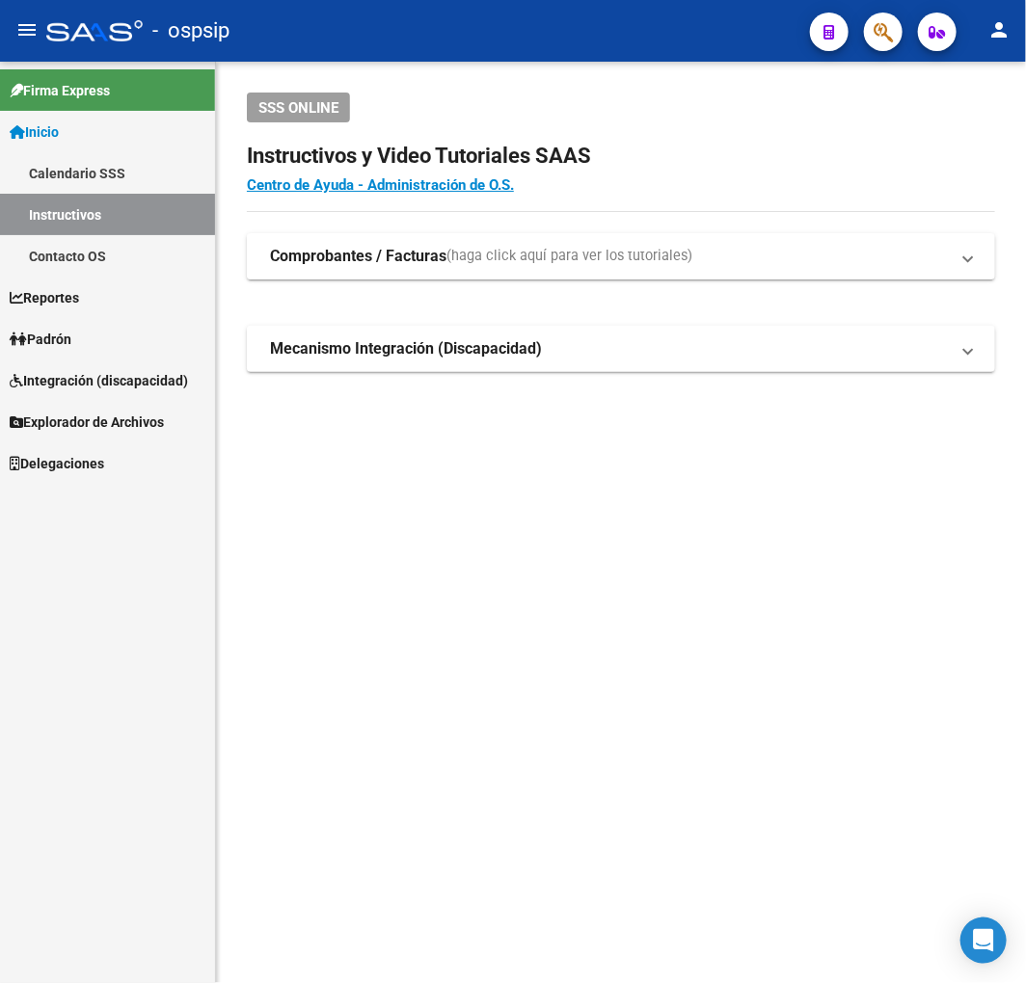
click at [869, 32] on button "button" at bounding box center [883, 32] width 39 height 39
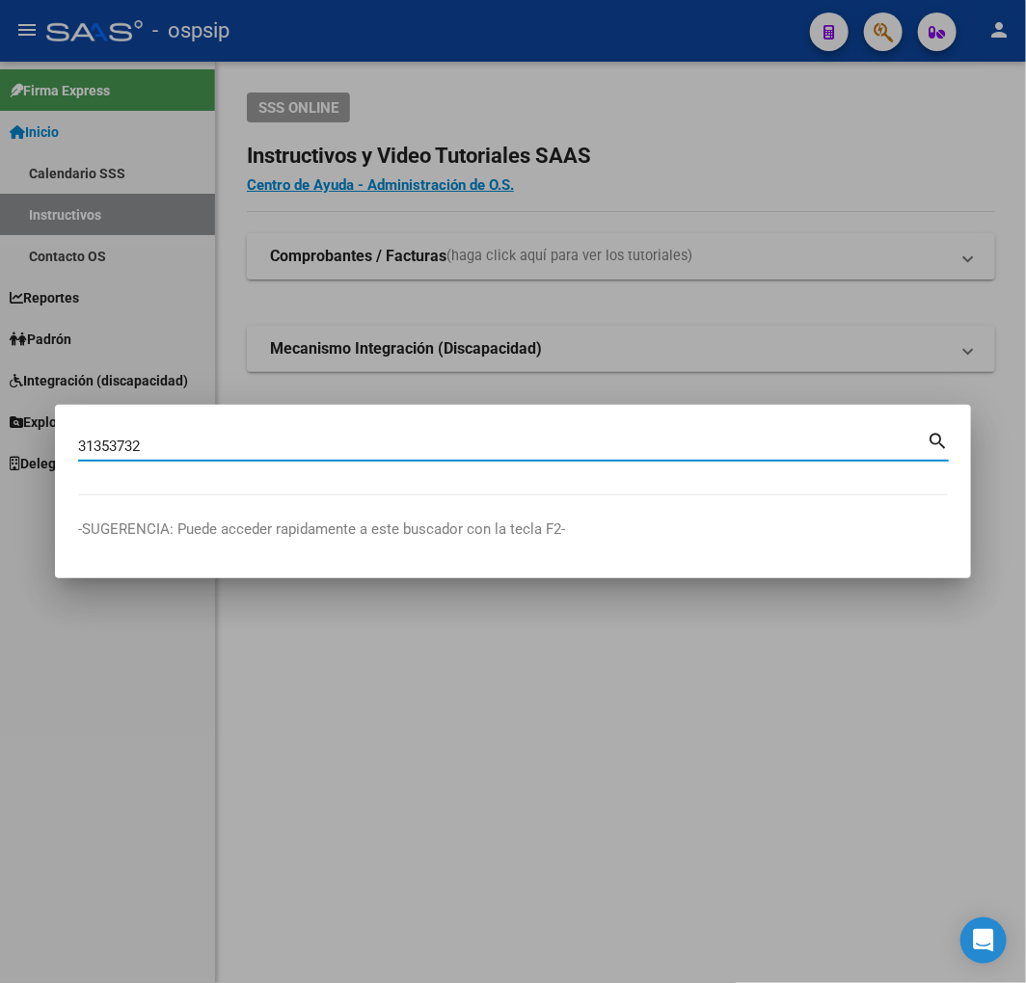
type input "31353732"
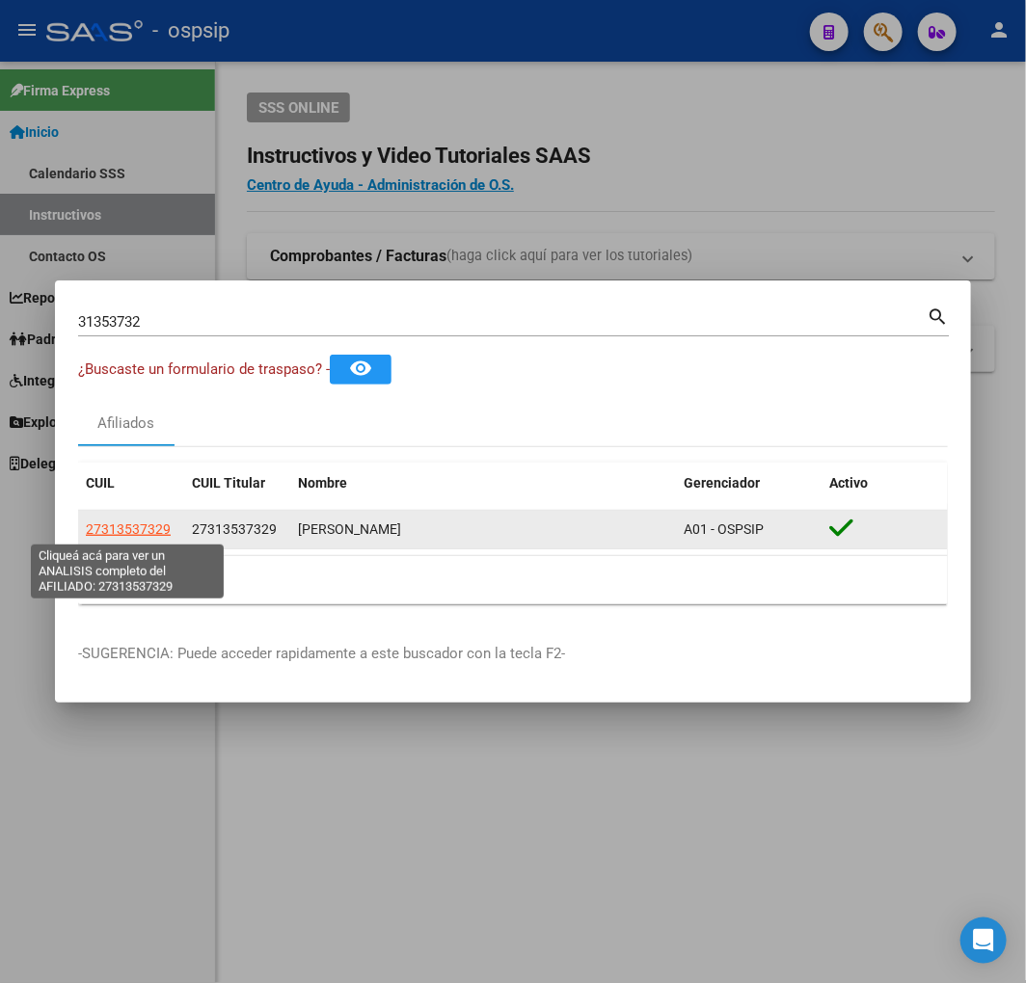
click at [147, 522] on span "27313537329" at bounding box center [128, 529] width 85 height 15
type textarea "27313537329"
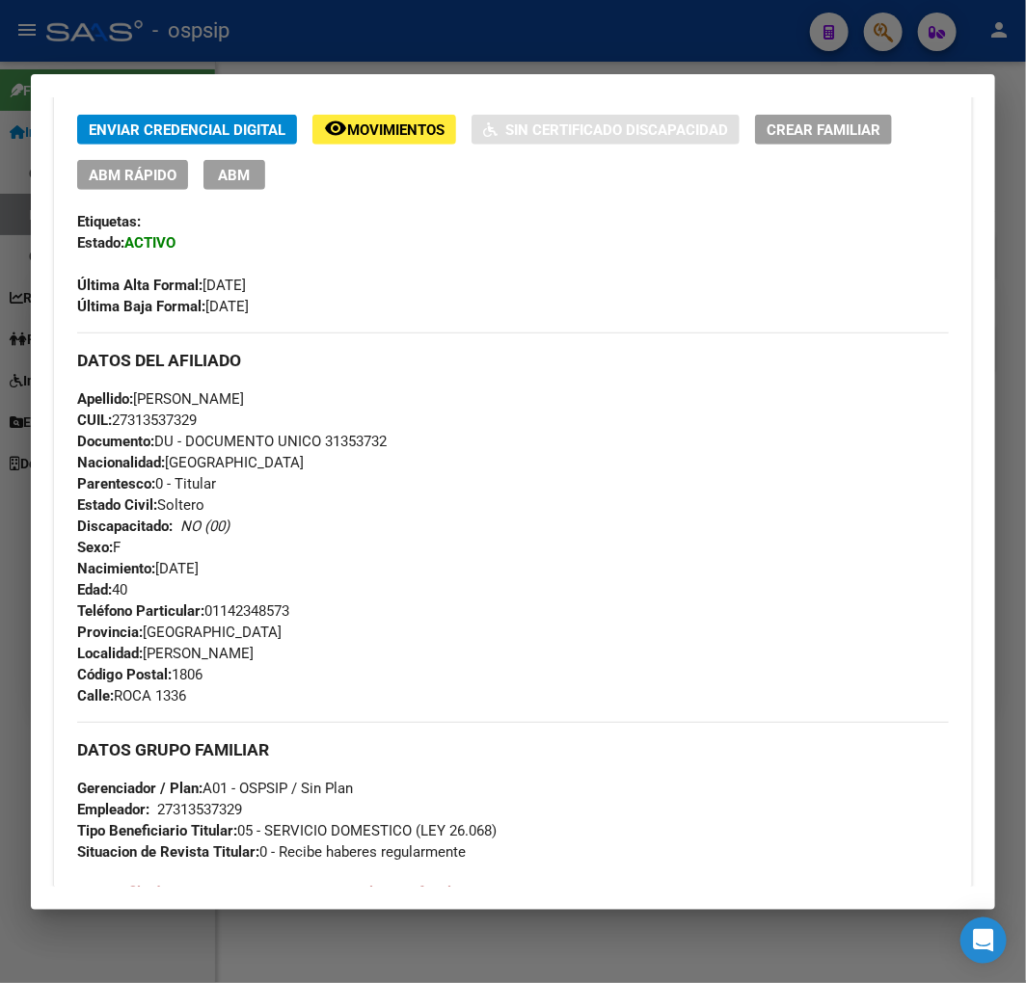
scroll to position [428, 0]
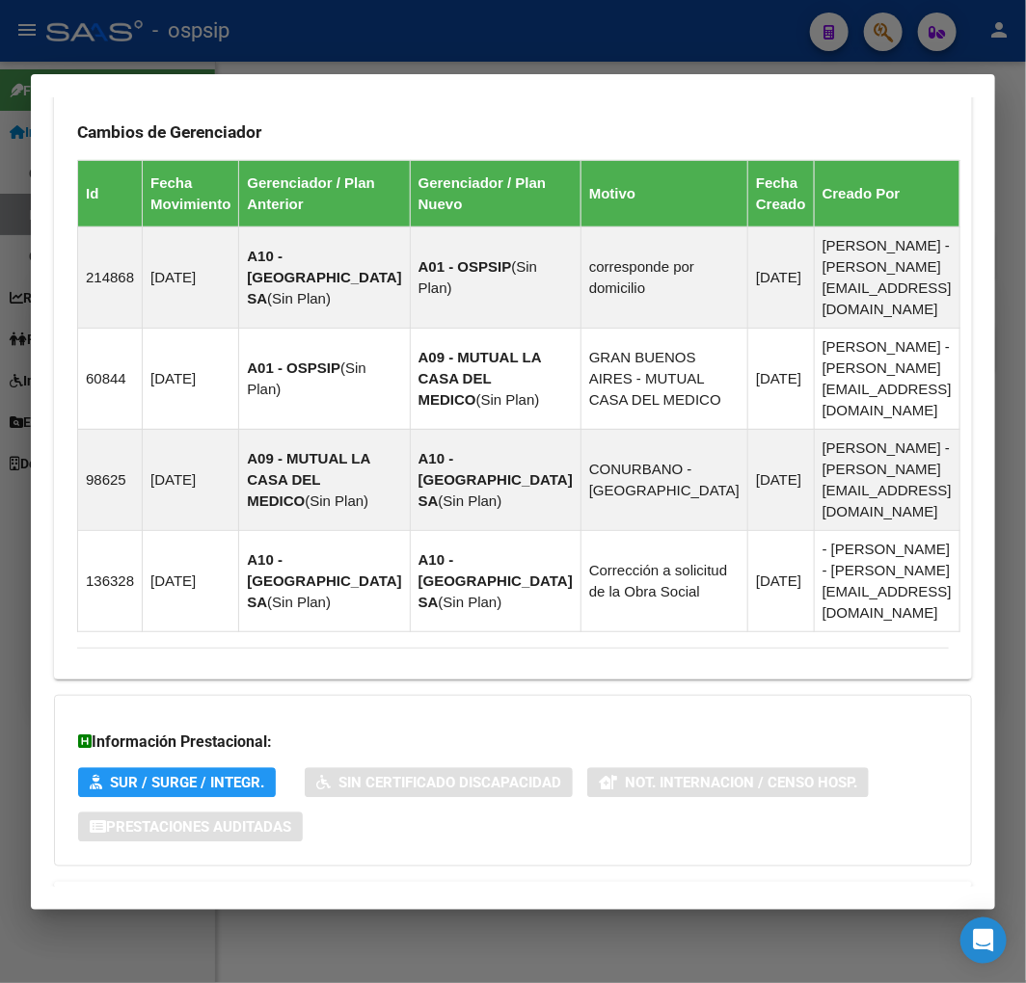
drag, startPoint x: 546, startPoint y: 833, endPoint x: 564, endPoint y: 767, distance: 68.1
click at [546, 882] on mat-expansion-panel-header "Aportes y Contribuciones del Afiliado: 27313537329" at bounding box center [513, 905] width 918 height 46
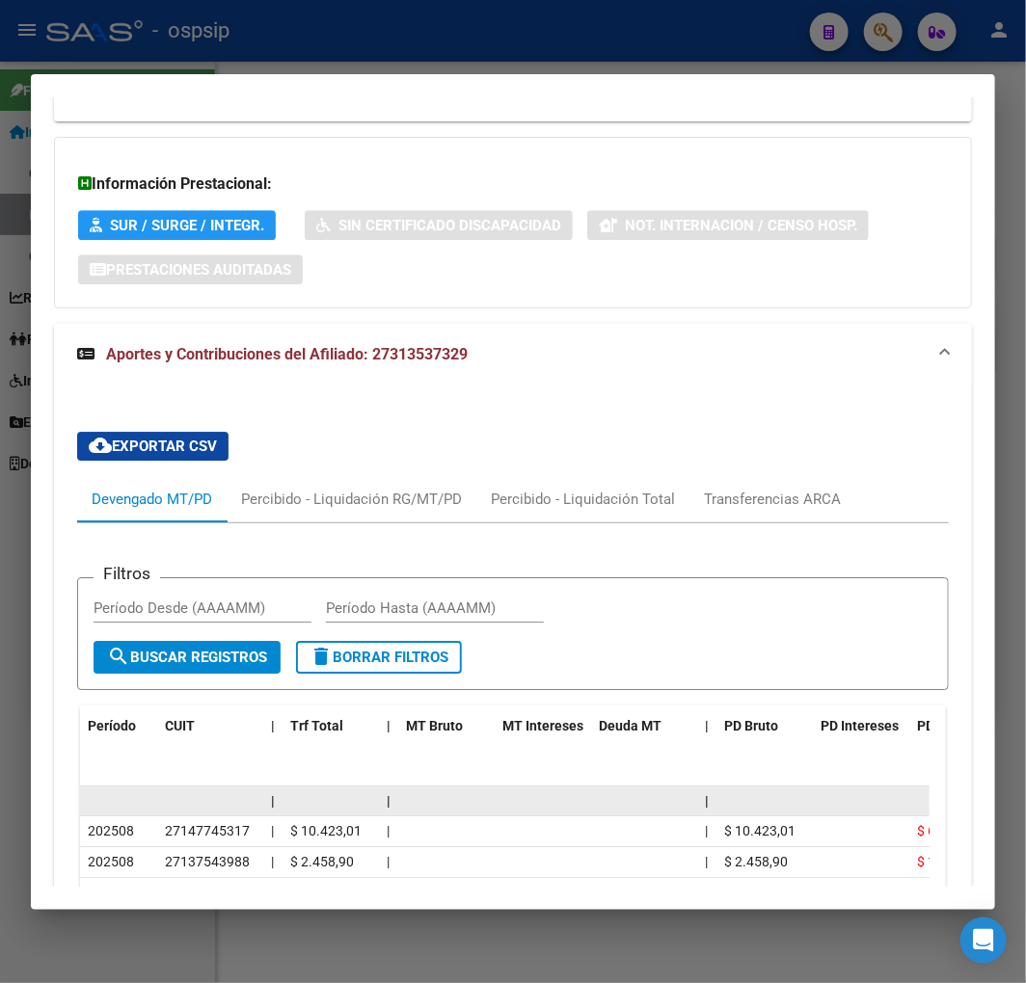
scroll to position [1945, 0]
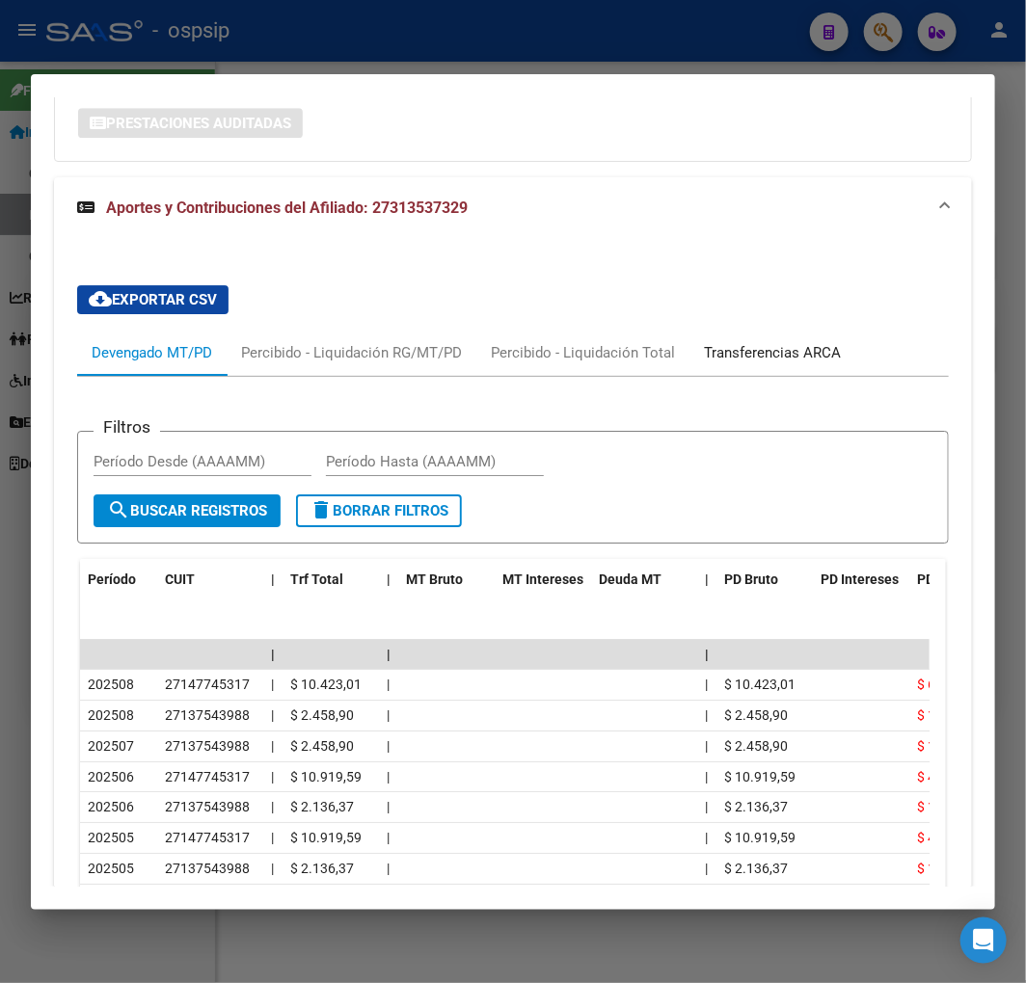
click at [783, 342] on div "Transferencias ARCA" at bounding box center [772, 352] width 137 height 21
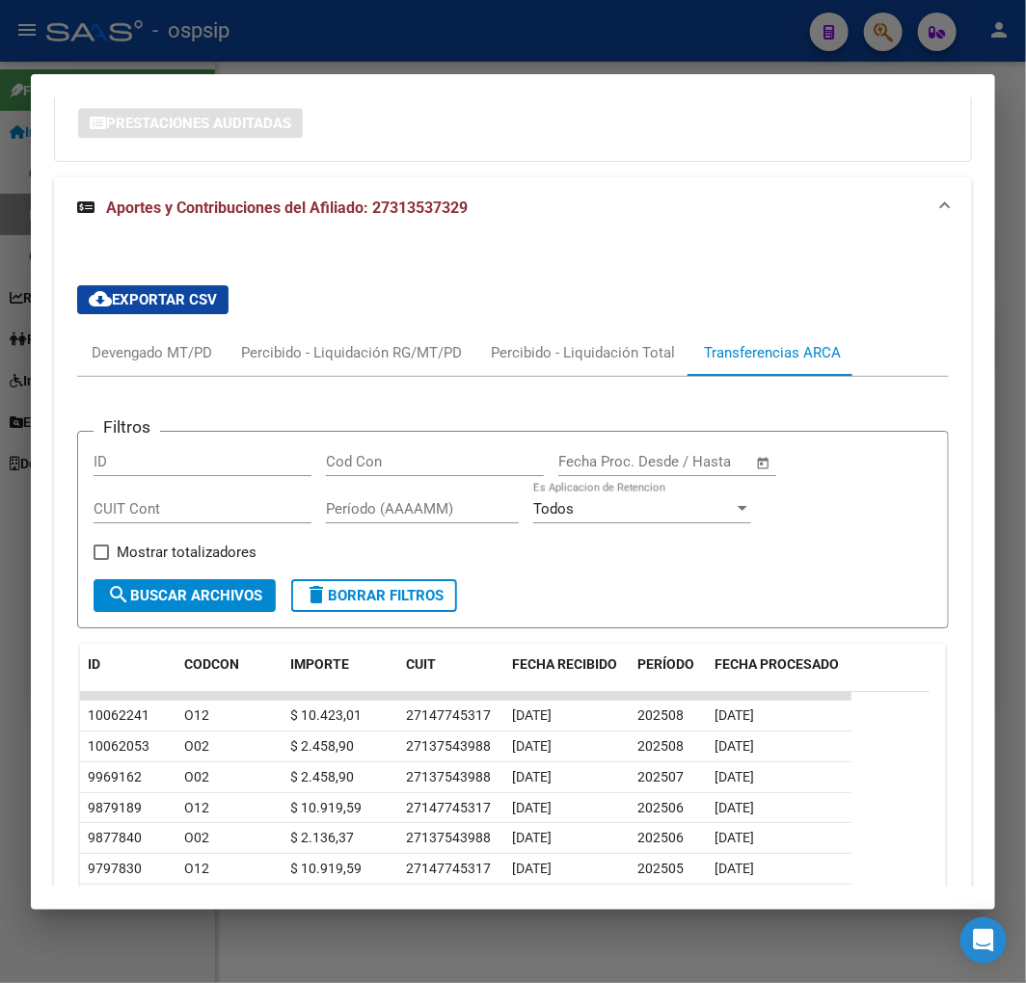
click at [347, 51] on div at bounding box center [513, 491] width 1026 height 983
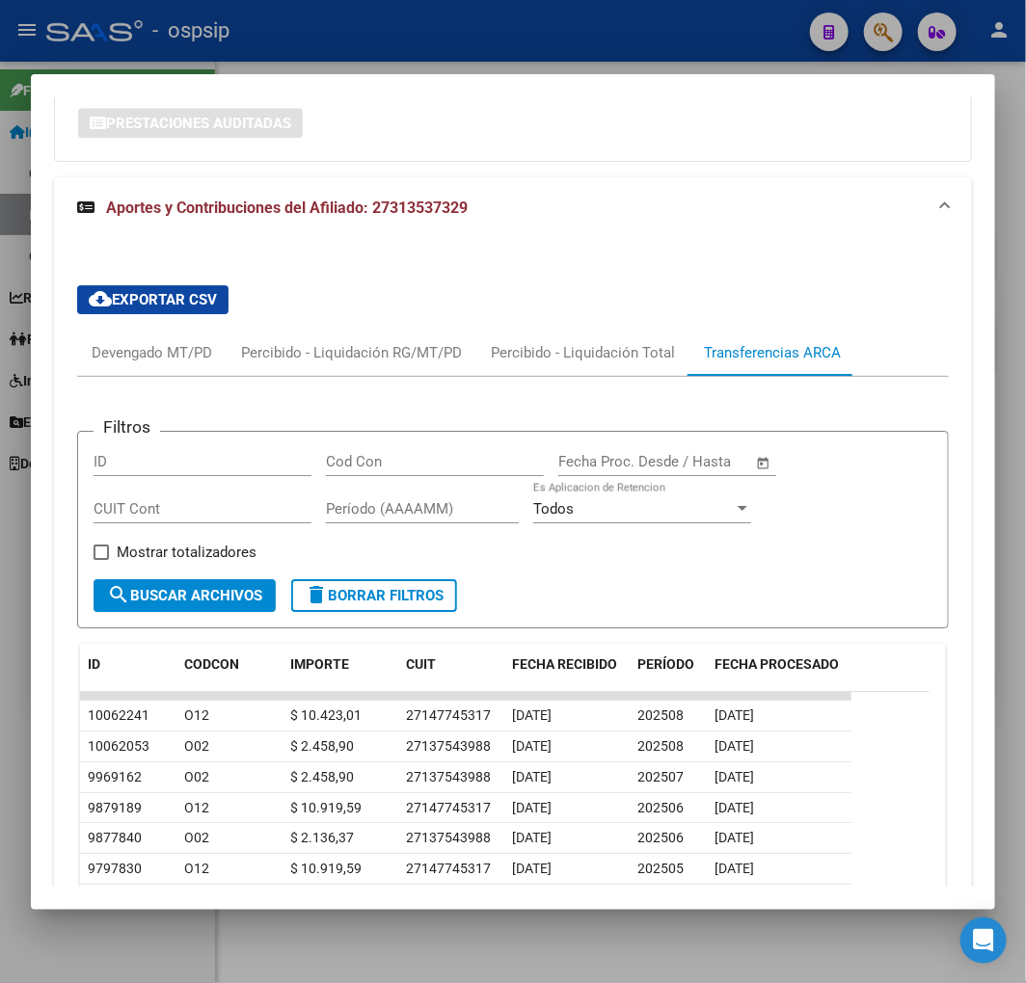
click at [348, 50] on div at bounding box center [513, 491] width 1026 height 983
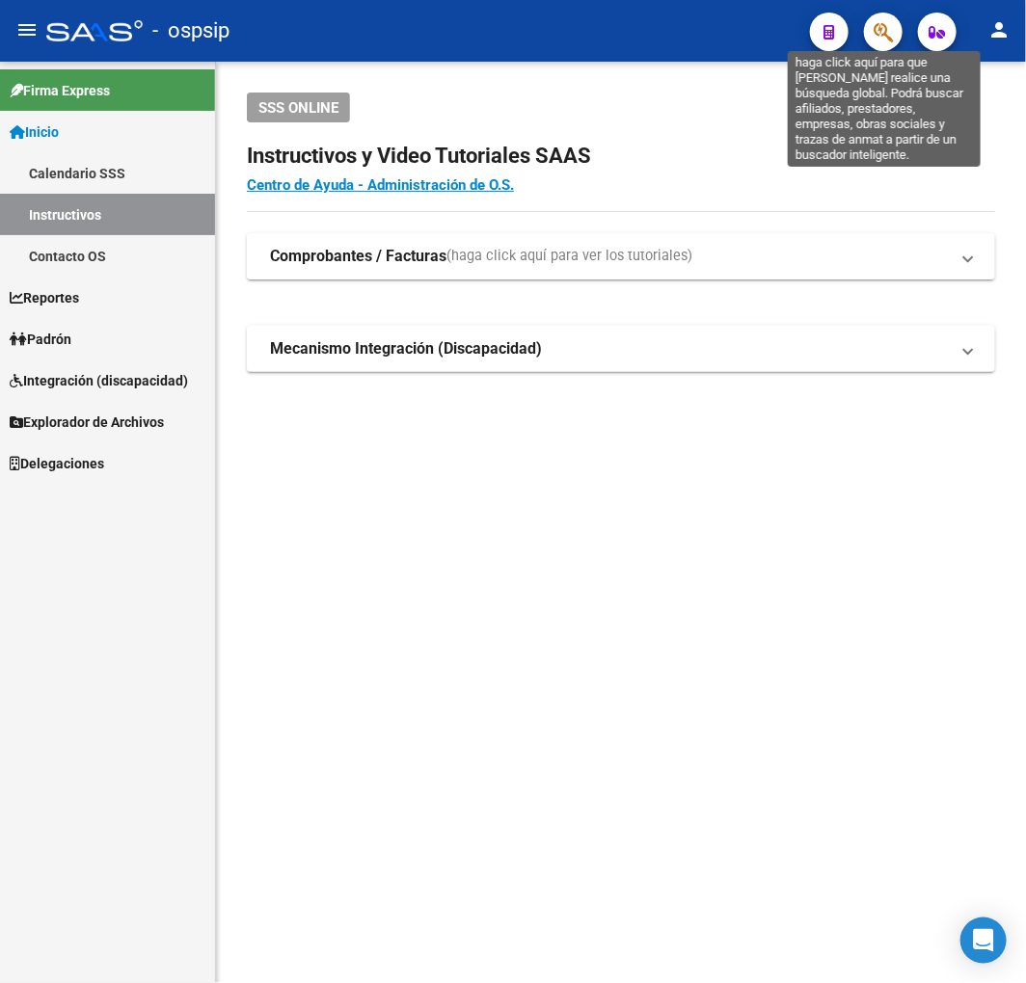
click at [888, 32] on icon "button" at bounding box center [882, 32] width 19 height 22
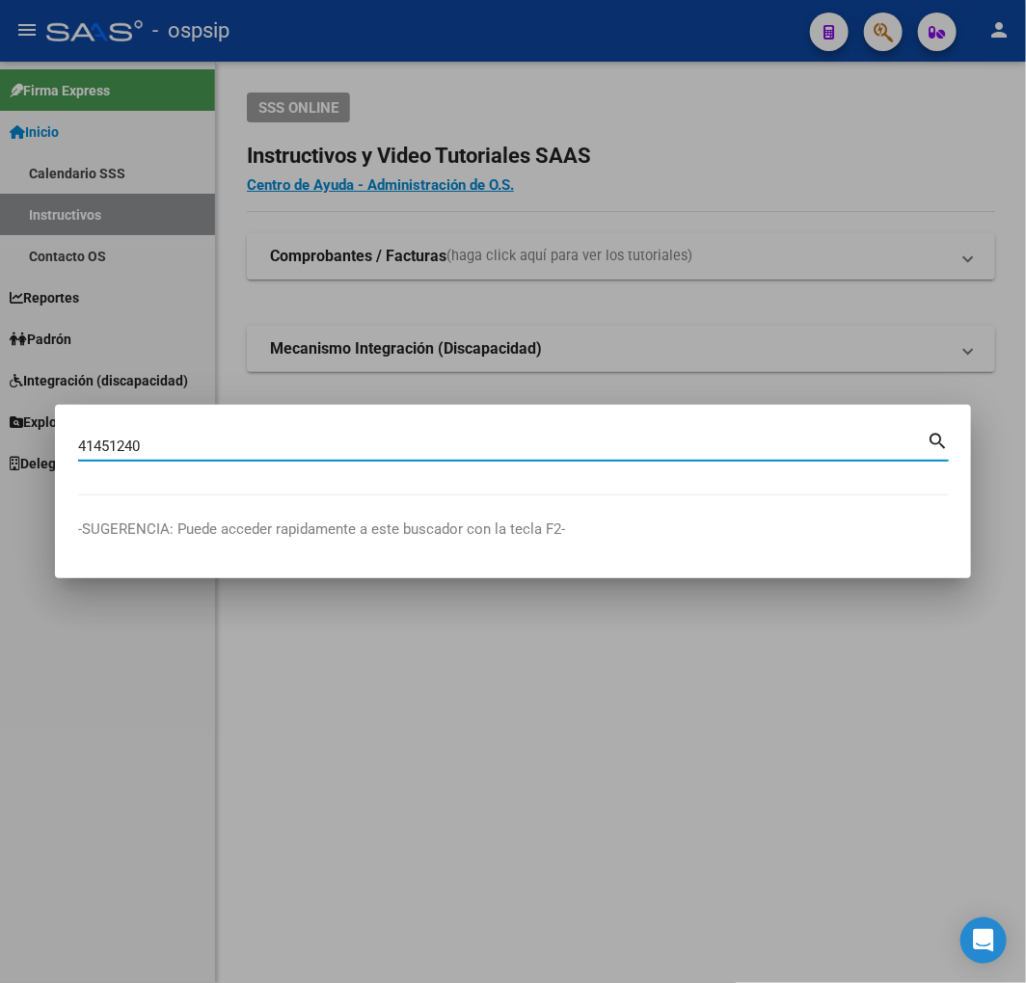
type input "41451240"
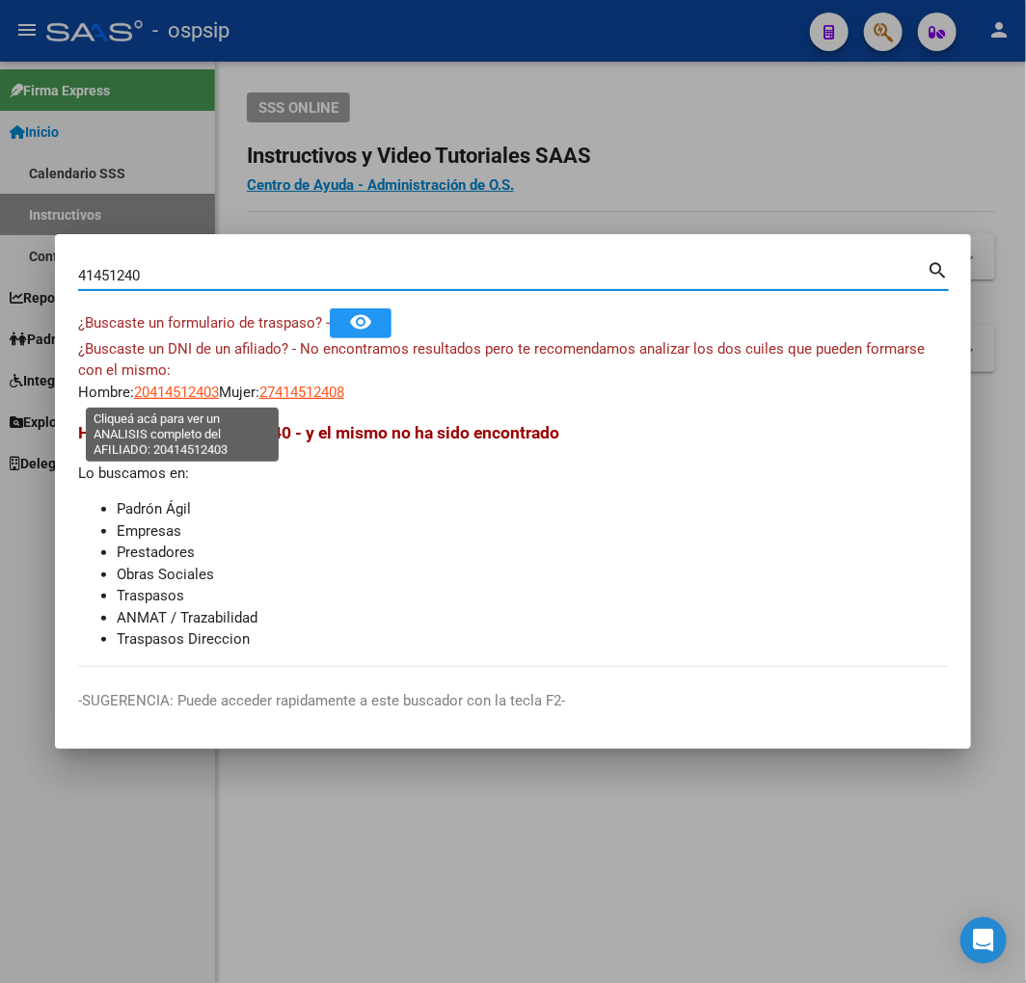
click at [167, 386] on span "20414512403" at bounding box center [176, 392] width 85 height 17
type textarea "20414512403"
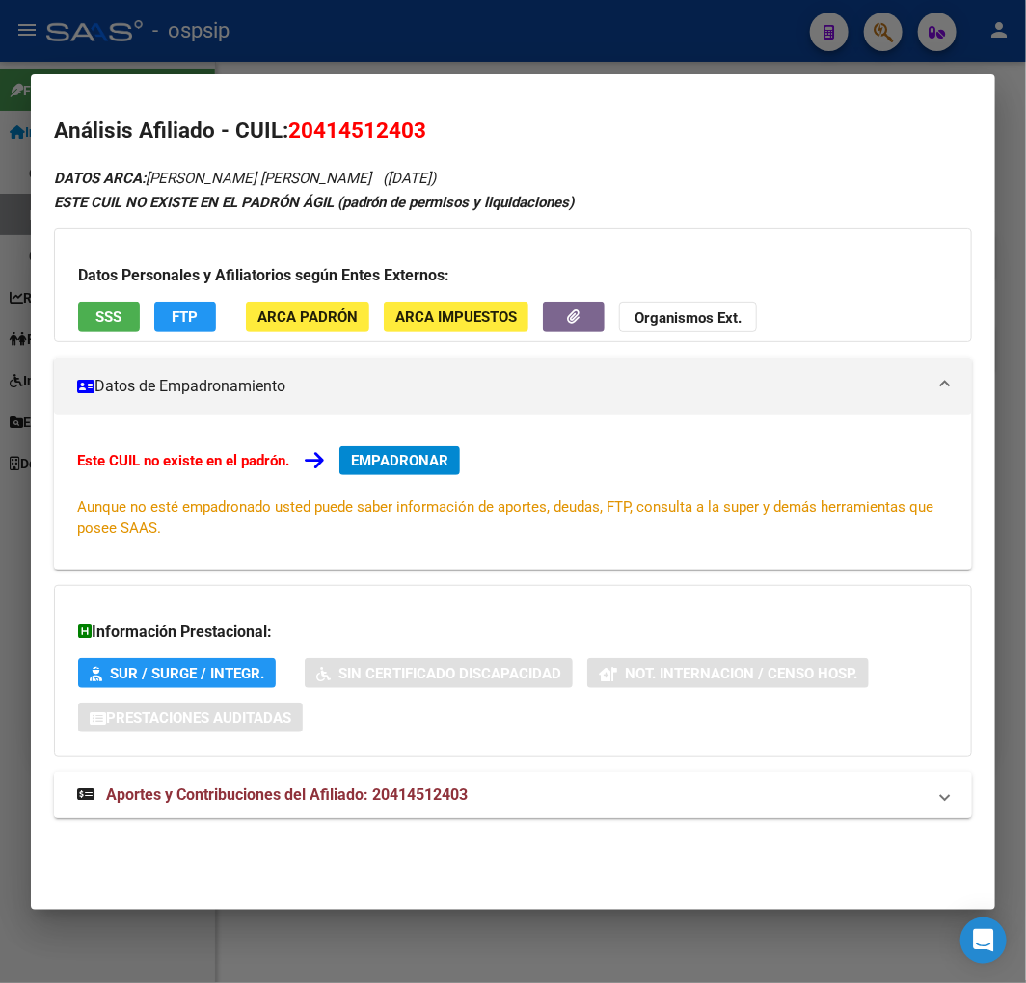
drag, startPoint x: 537, startPoint y: 804, endPoint x: 531, endPoint y: 763, distance: 40.9
click at [537, 803] on mat-panel-title "Aportes y Contribuciones del Afiliado: 20414512403" at bounding box center [501, 795] width 848 height 23
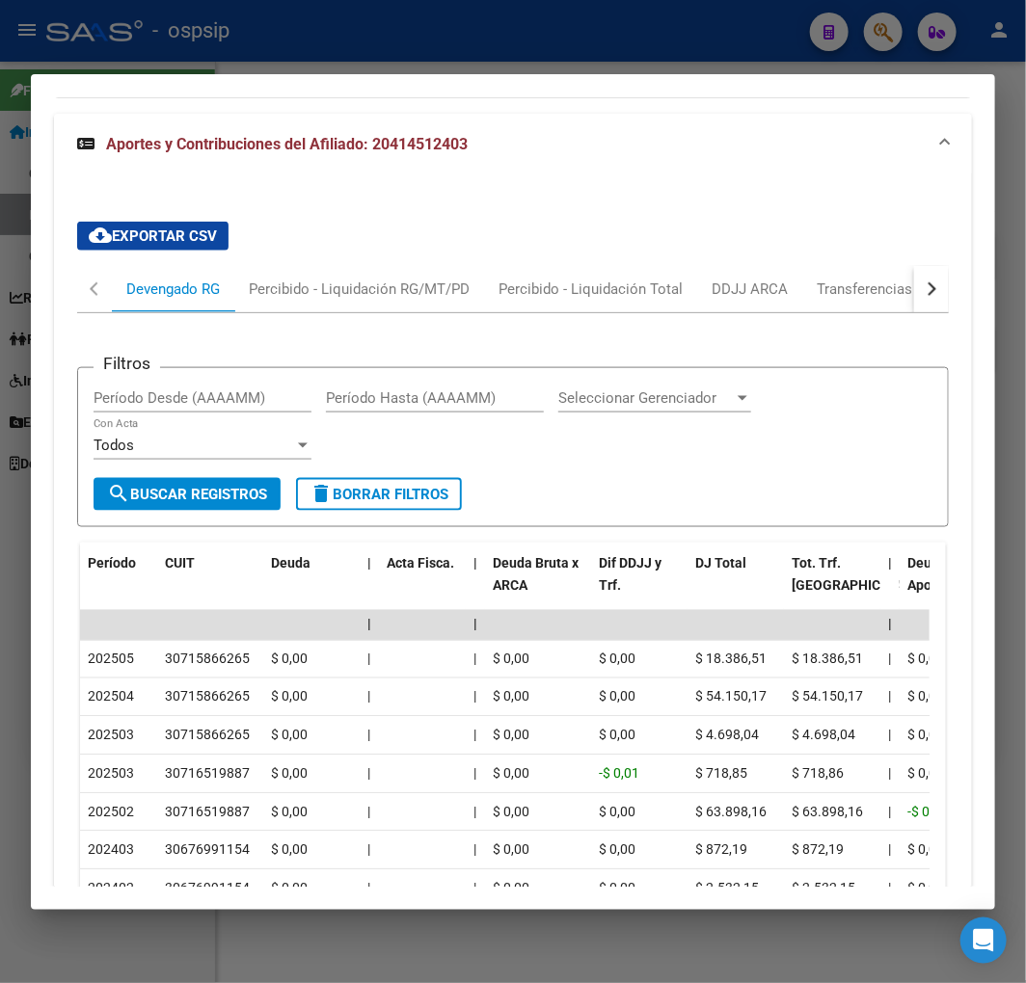
scroll to position [605, 0]
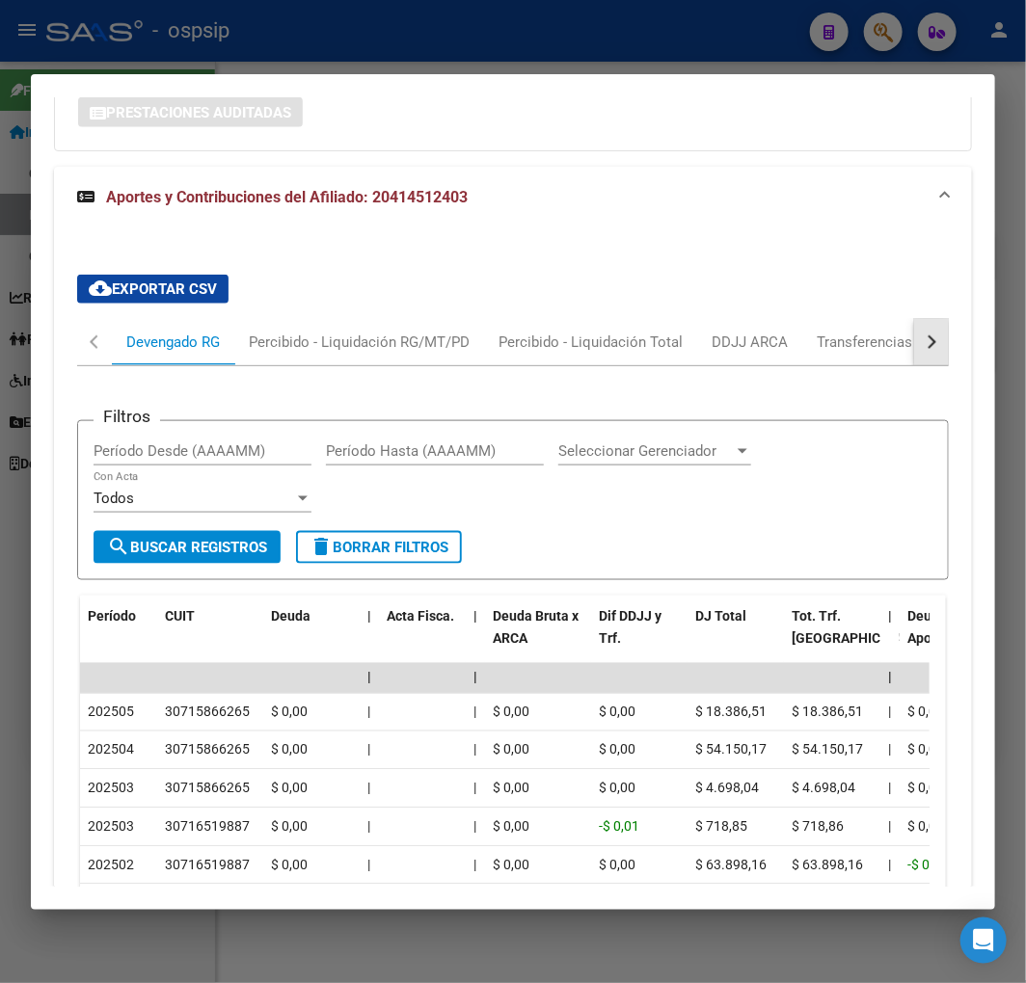
click at [918, 333] on button "button" at bounding box center [931, 342] width 35 height 46
click at [919, 333] on button "button" at bounding box center [931, 342] width 35 height 46
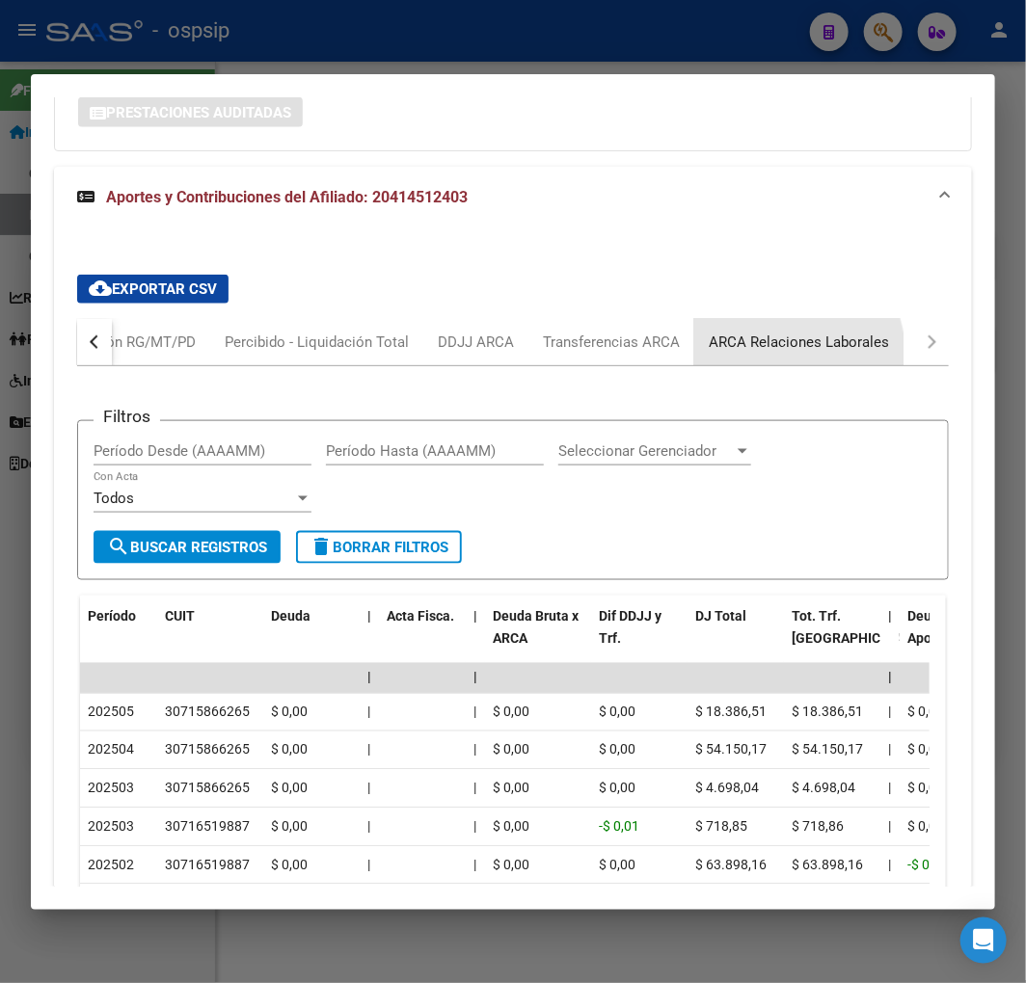
click at [766, 354] on div "ARCA Relaciones Laborales" at bounding box center [798, 342] width 209 height 46
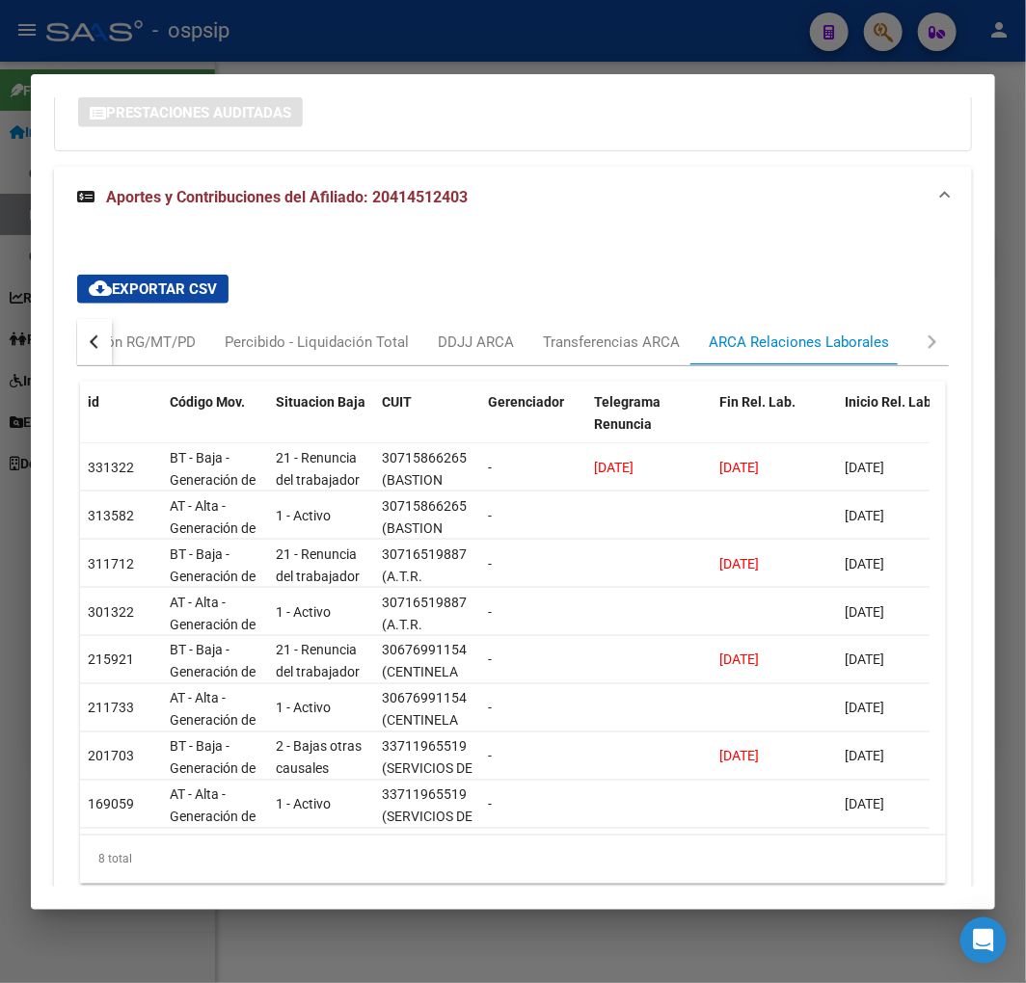
click at [454, 68] on div at bounding box center [513, 491] width 1026 height 983
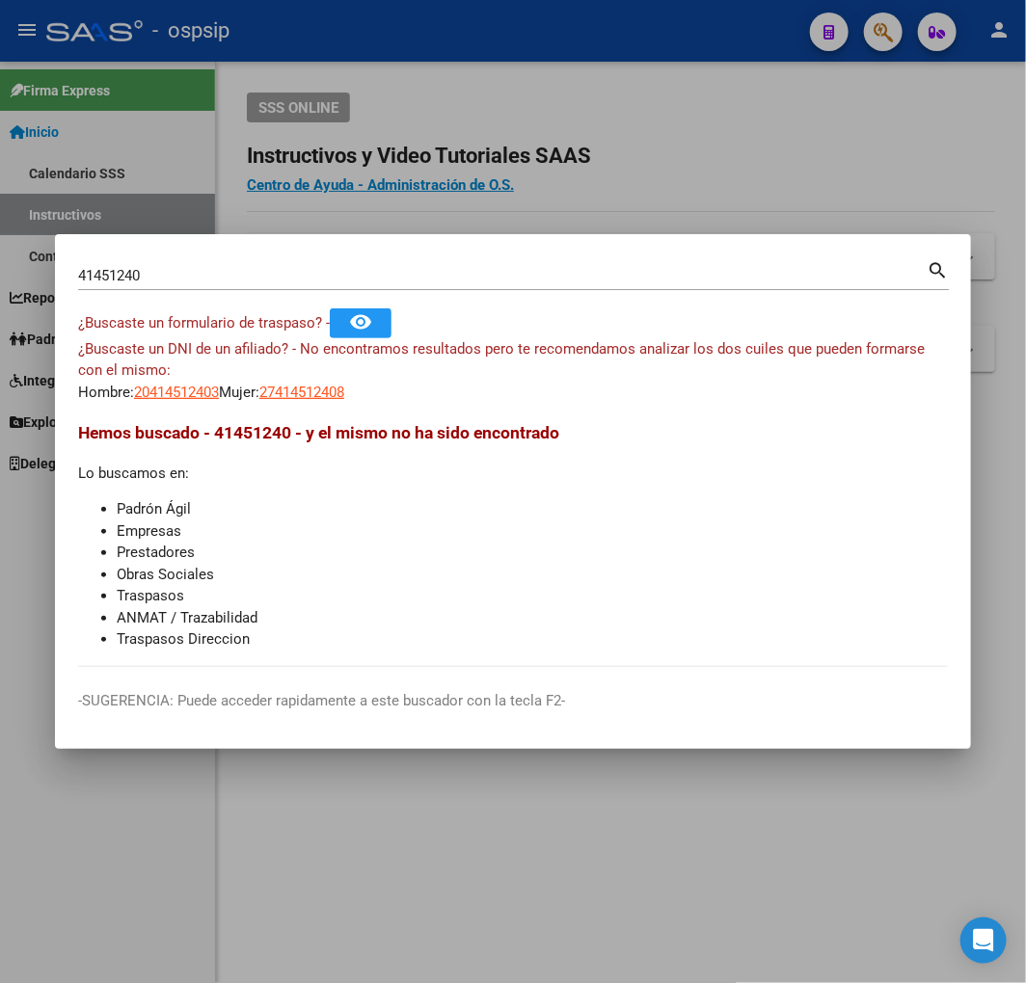
drag, startPoint x: 457, startPoint y: 65, endPoint x: 814, endPoint y: 92, distance: 357.7
click at [465, 67] on div at bounding box center [513, 491] width 1026 height 983
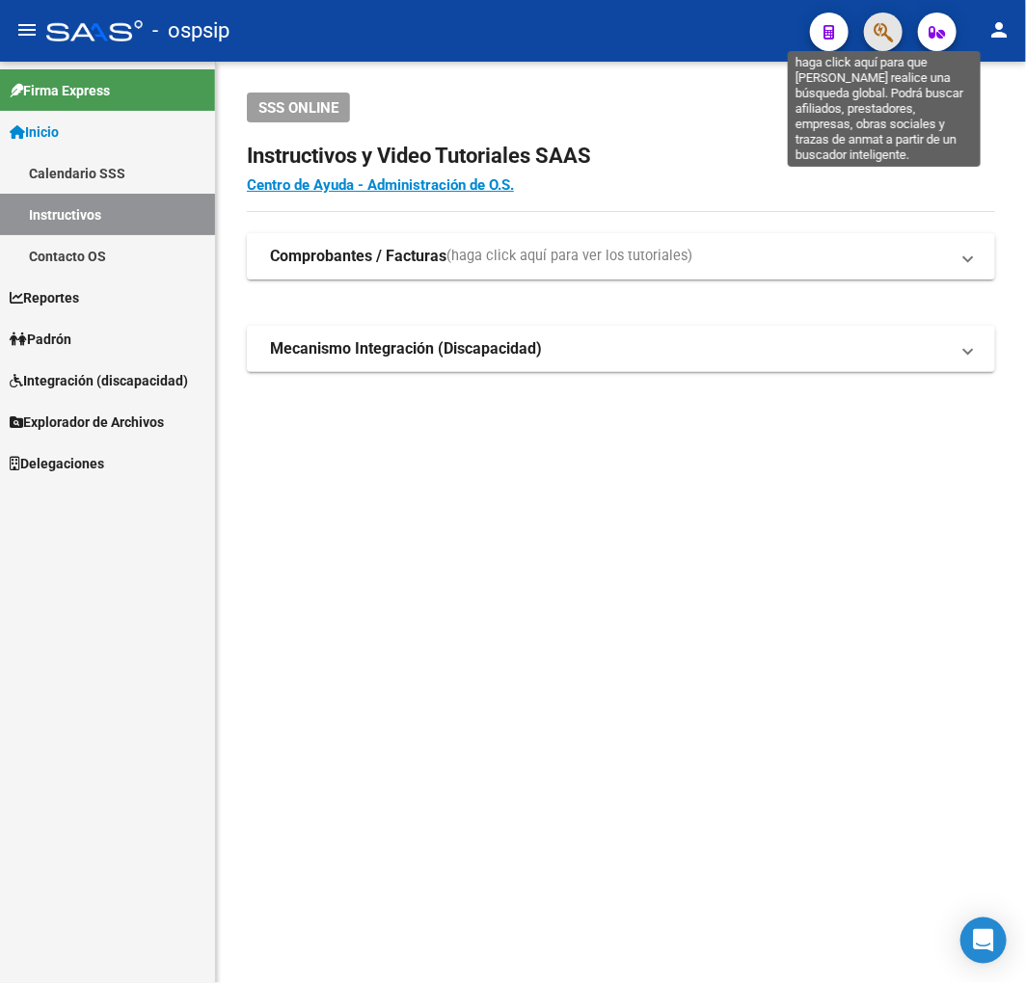
click at [877, 29] on icon "button" at bounding box center [882, 32] width 19 height 22
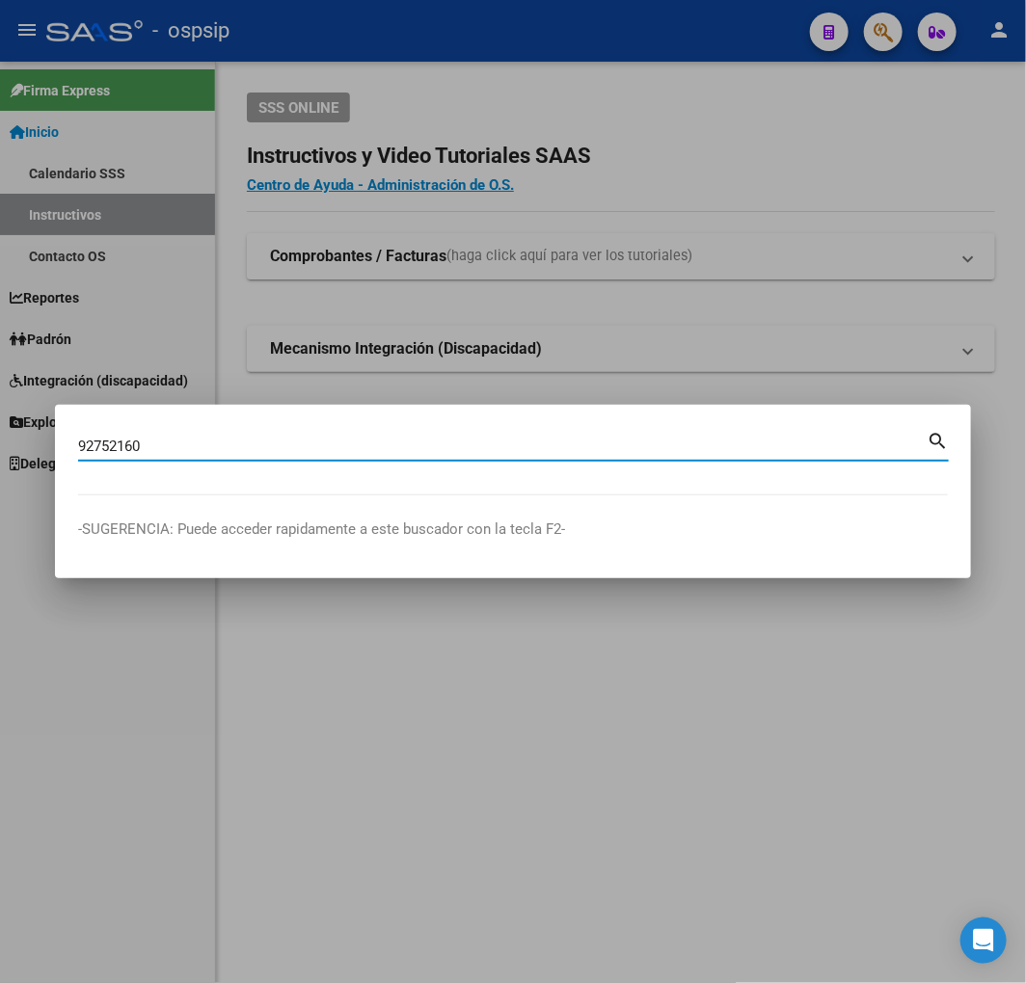
type input "92752160"
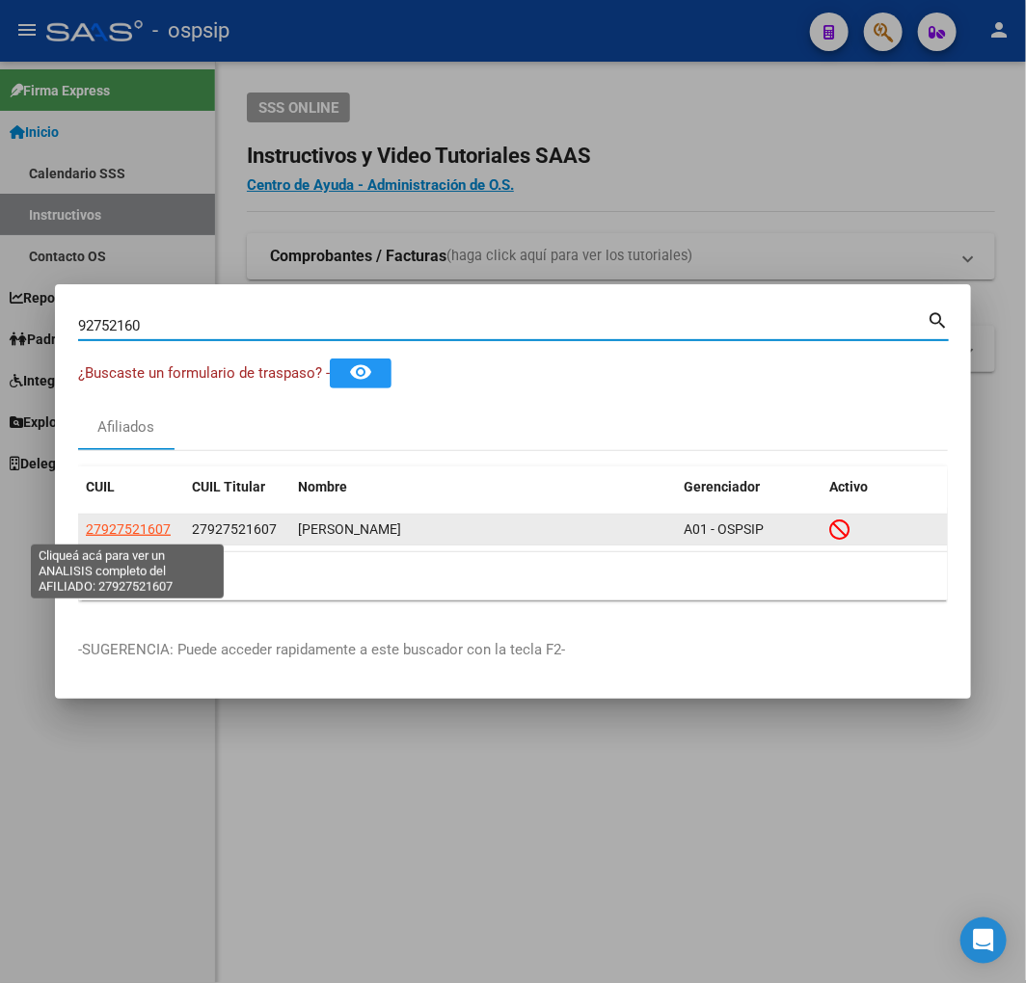
click at [116, 522] on span "27927521607" at bounding box center [128, 529] width 85 height 15
type textarea "27927521607"
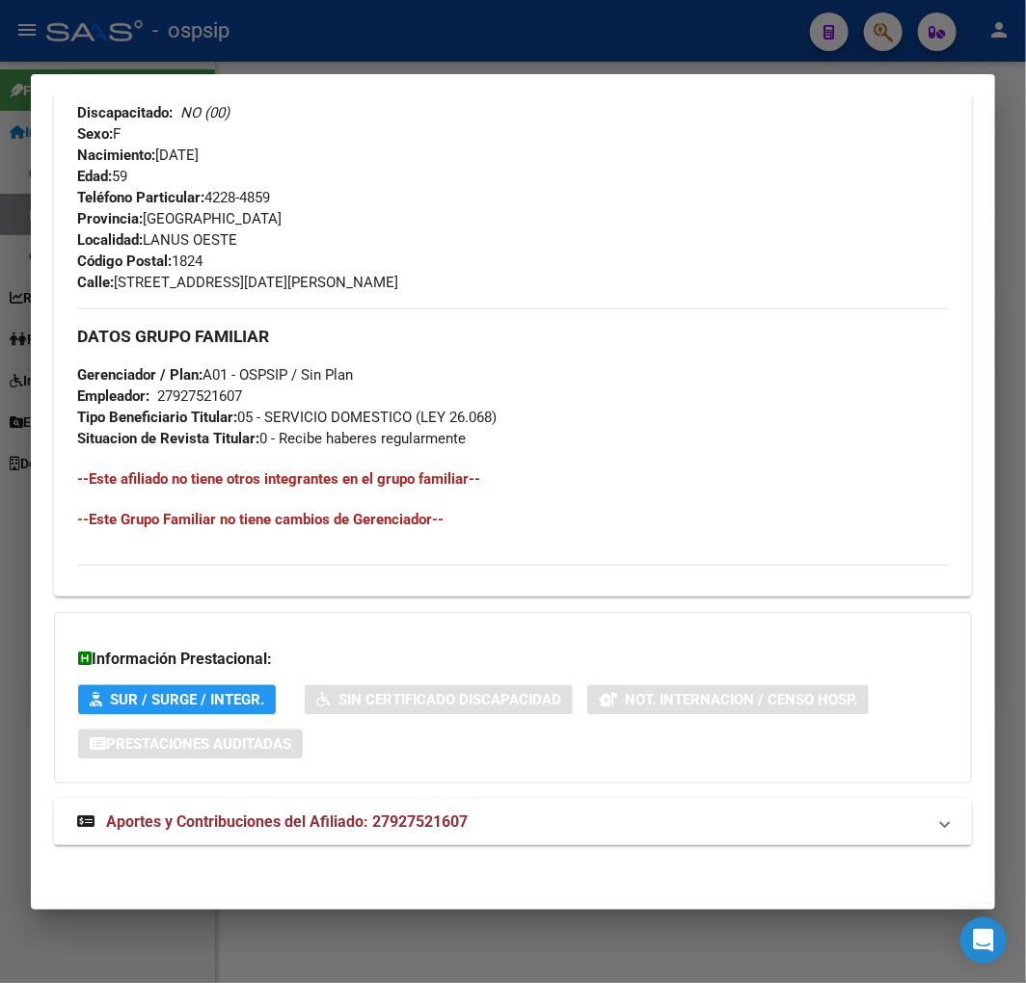
scroll to position [895, 0]
drag, startPoint x: 535, startPoint y: 805, endPoint x: 222, endPoint y: 687, distance: 334.6
click at [532, 804] on mat-expansion-panel-header "Aportes y Contribuciones del Afiliado: 27927521607" at bounding box center [513, 821] width 918 height 46
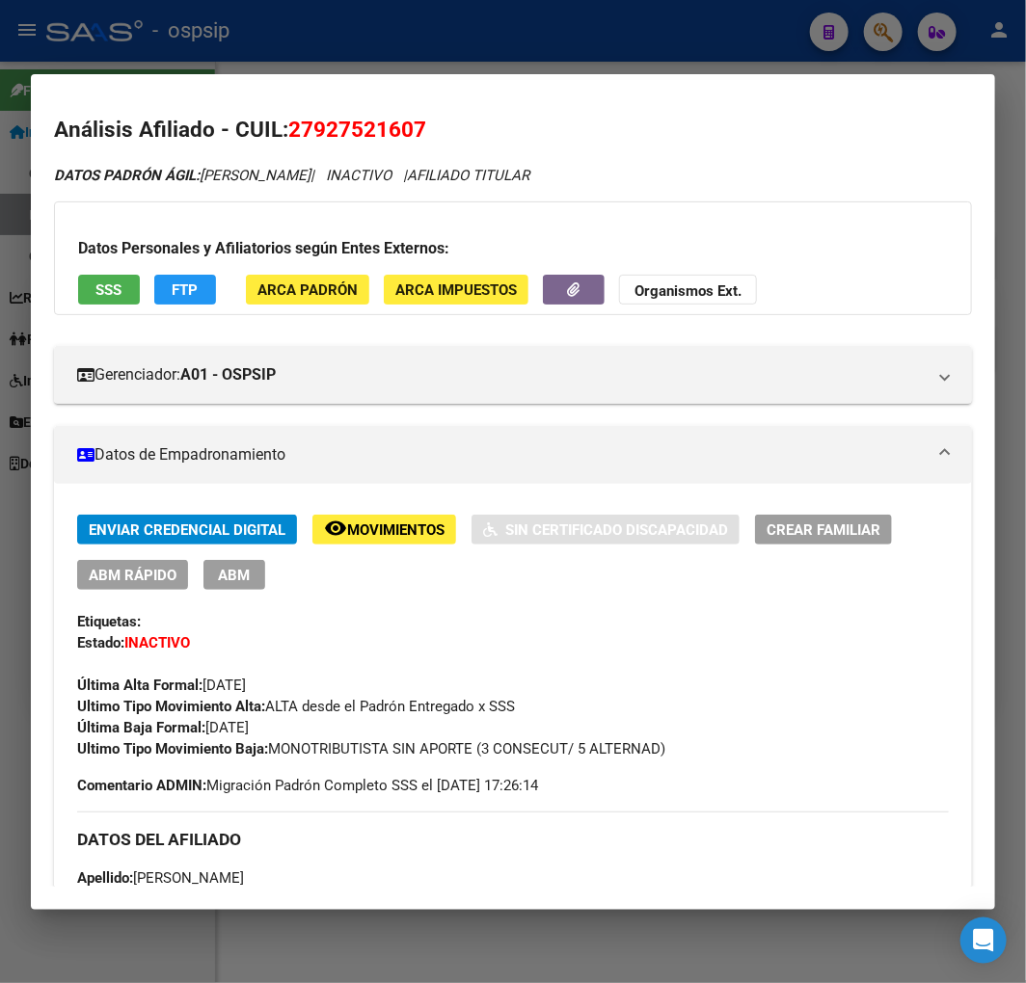
scroll to position [0, 0]
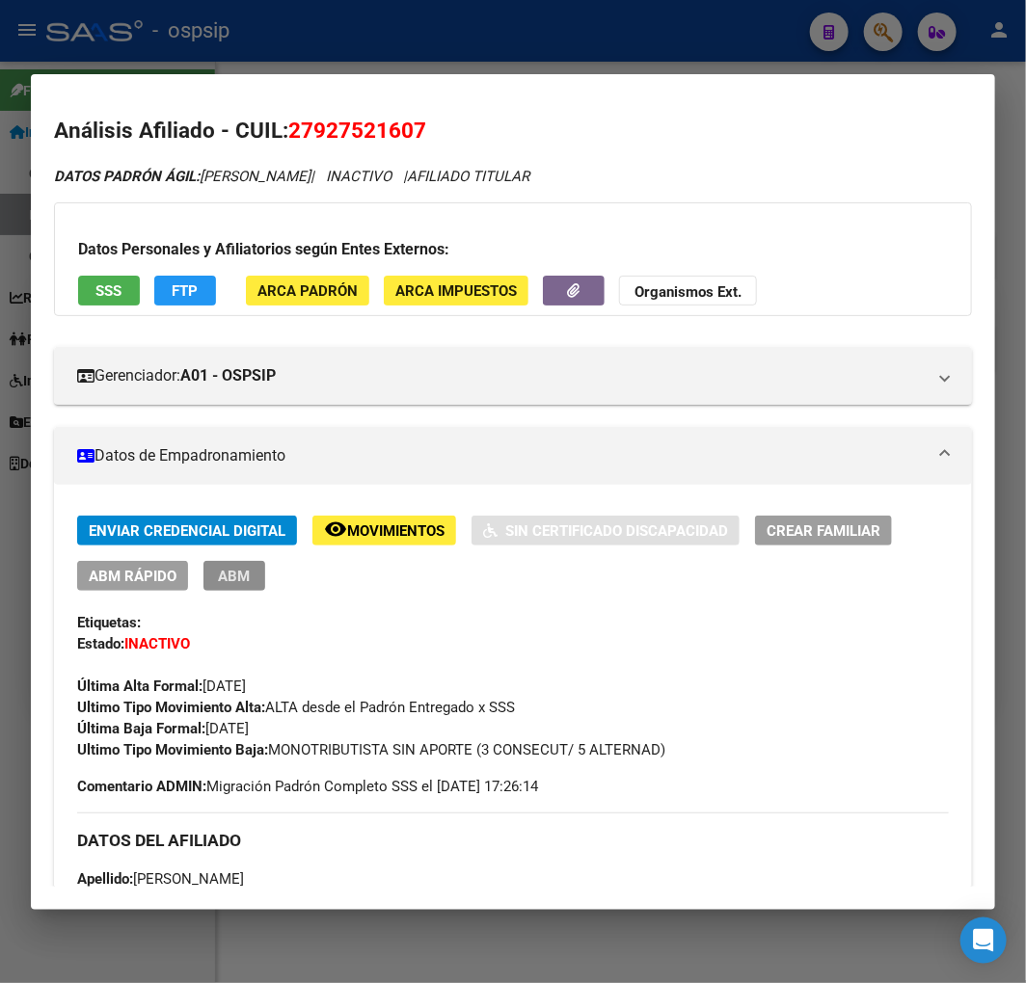
click at [236, 566] on button "ABM" at bounding box center [234, 576] width 62 height 30
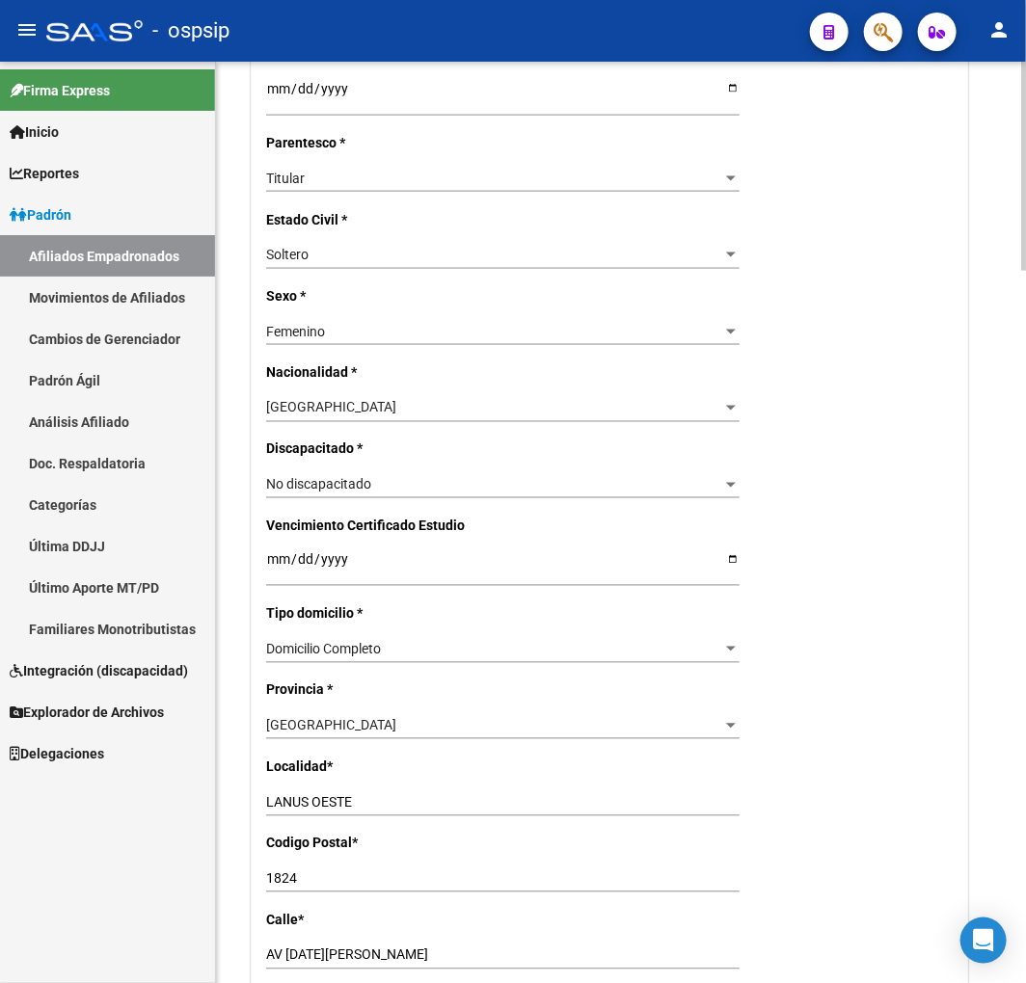
radio input "true"
type input "27-92752160-7"
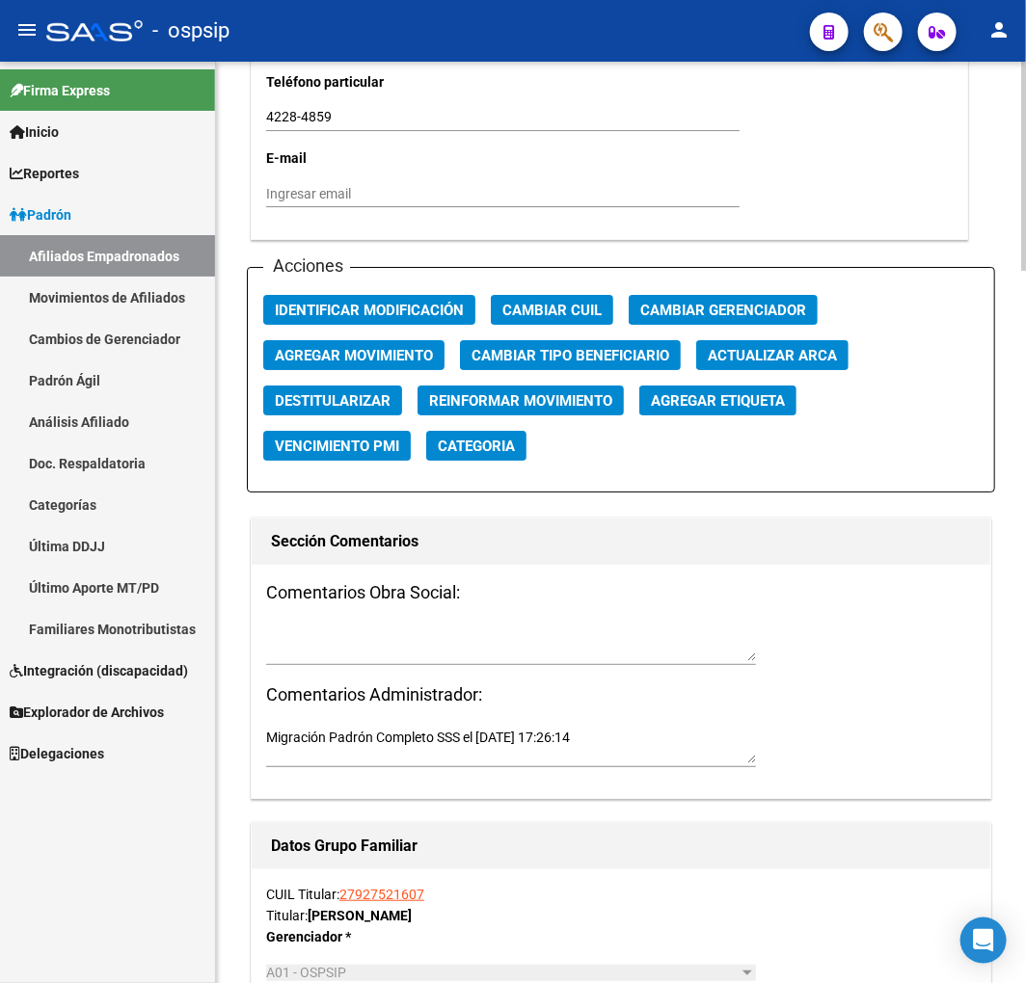
scroll to position [2142, 0]
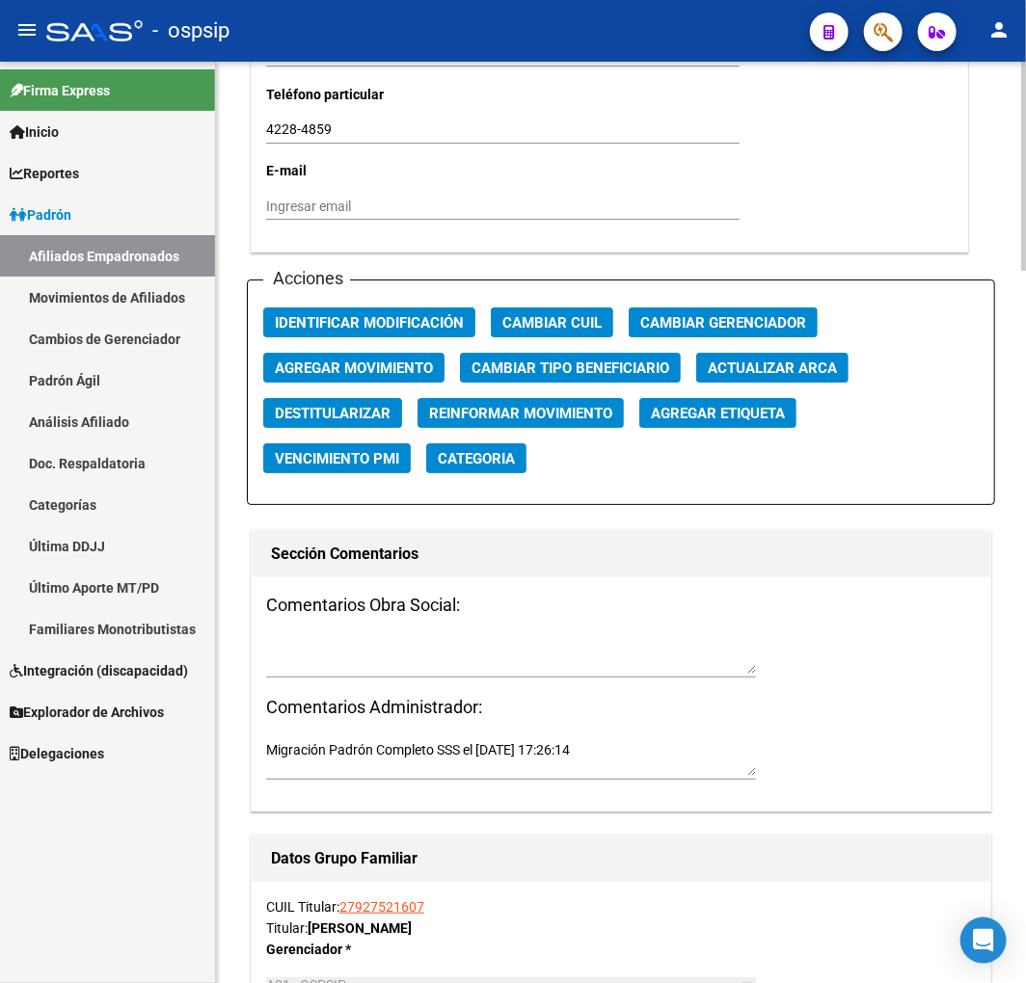
click at [353, 371] on span "Agregar Movimiento" at bounding box center [354, 368] width 158 height 17
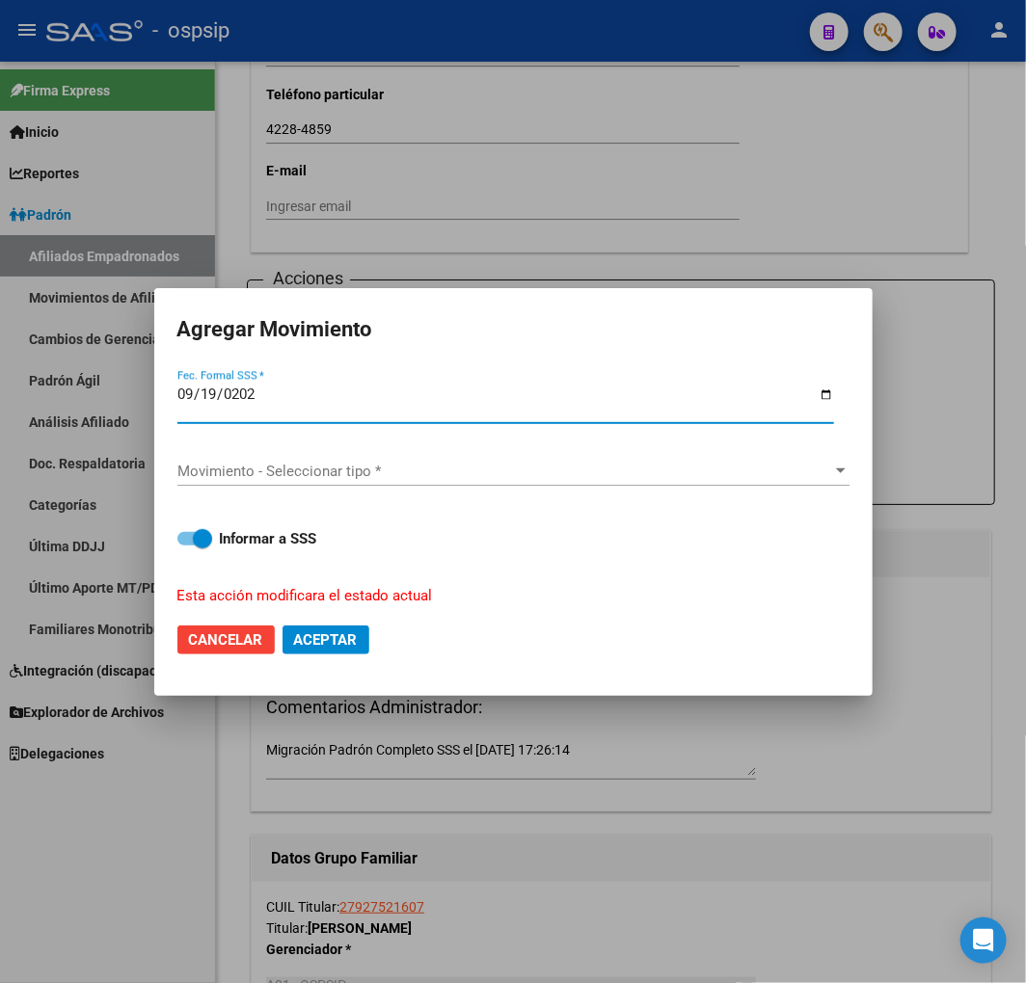
type input "2025-09-19"
click at [389, 458] on div "Movimiento - Seleccionar tipo * Movimiento - Seleccionar tipo *" at bounding box center [513, 471] width 672 height 29
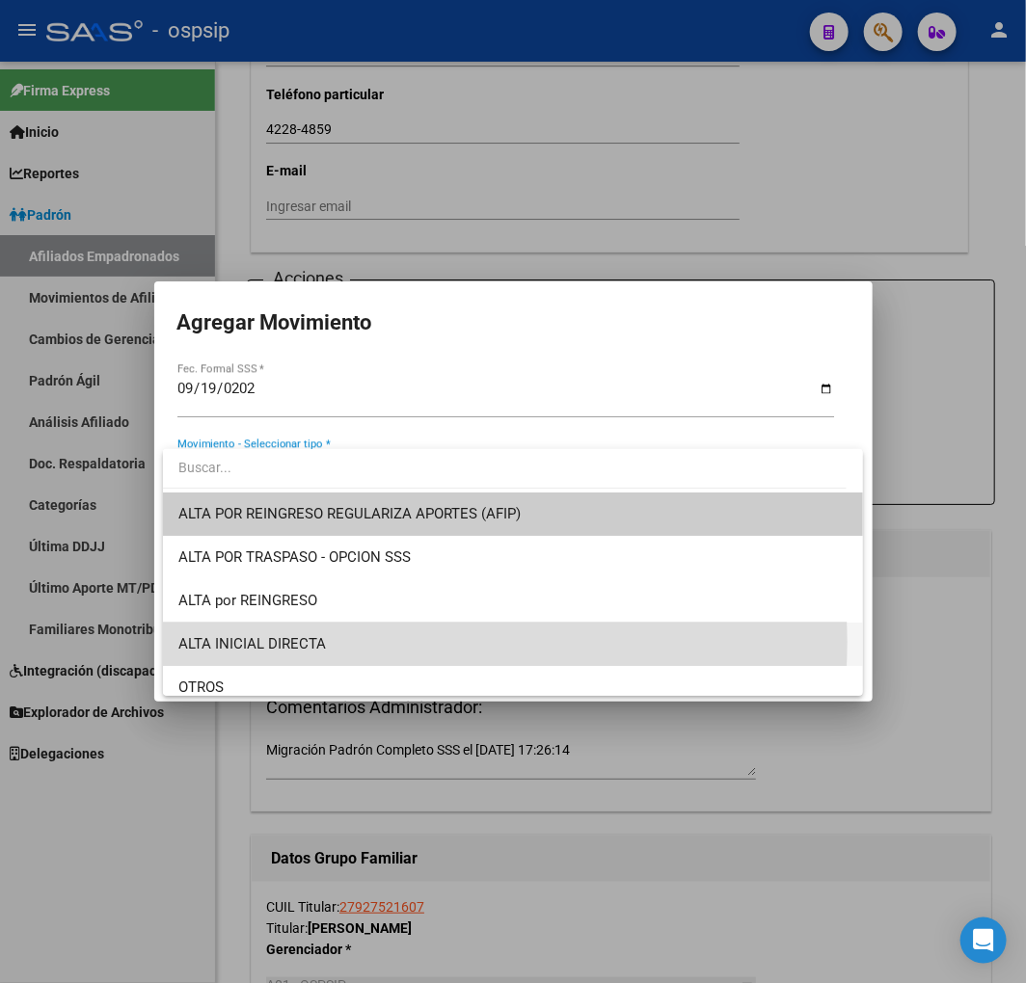
click at [392, 642] on span "ALTA INICIAL DIRECTA" at bounding box center [512, 644] width 669 height 43
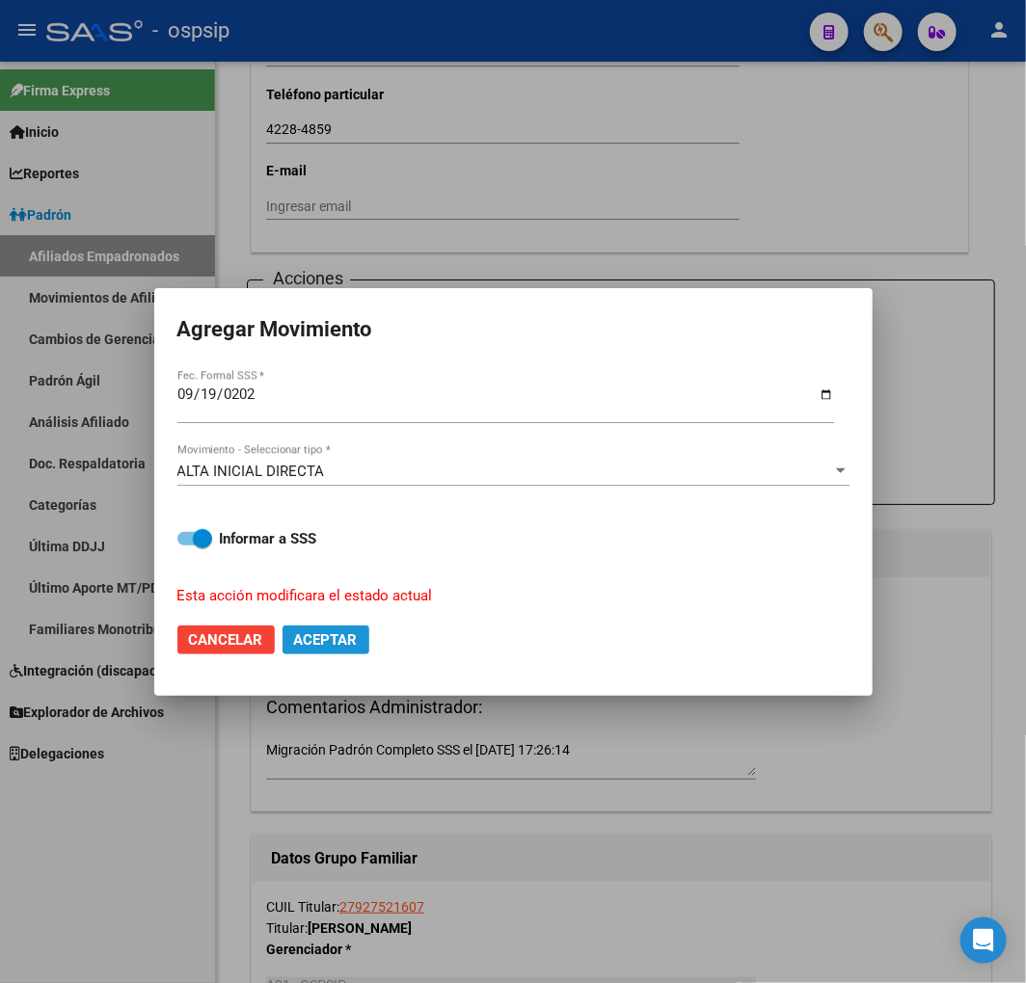
drag, startPoint x: 350, startPoint y: 643, endPoint x: 316, endPoint y: 627, distance: 37.5
click at [349, 643] on span "Aceptar" at bounding box center [326, 639] width 64 height 17
checkbox input "false"
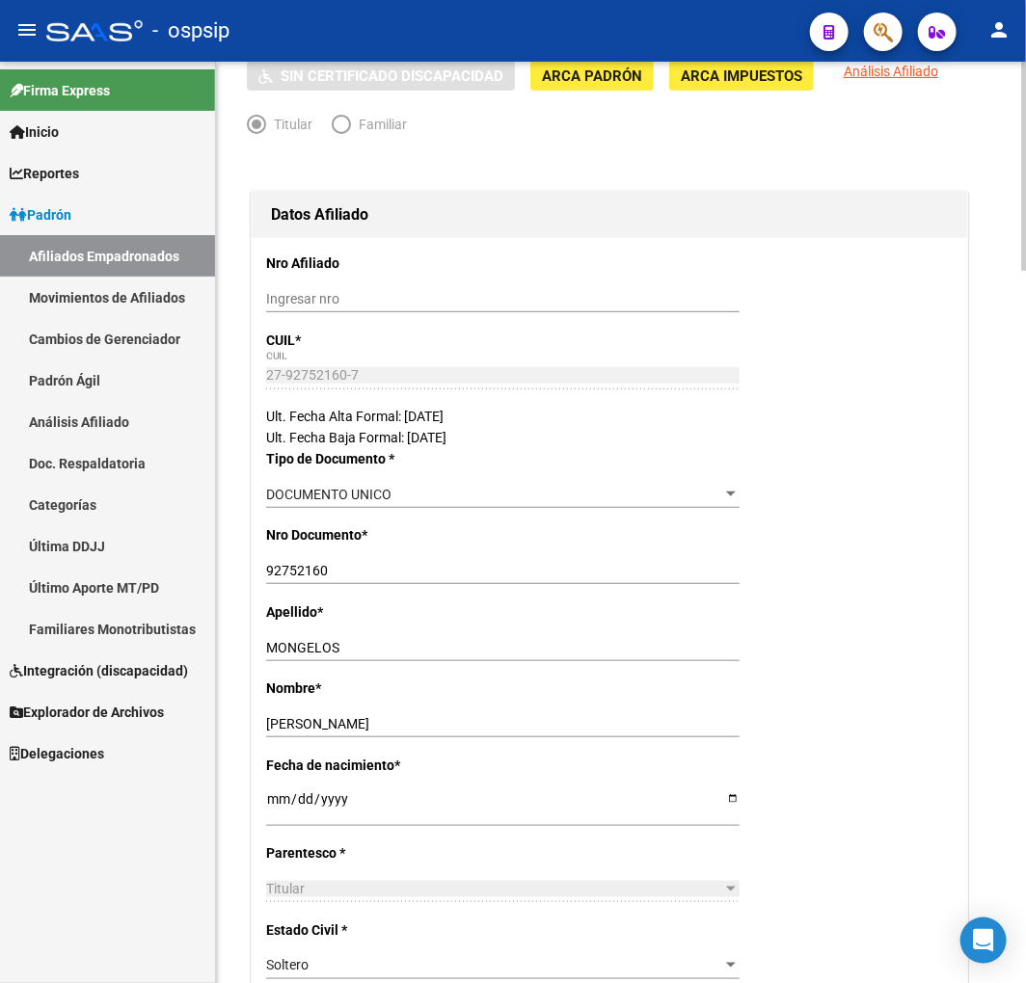
scroll to position [107, 0]
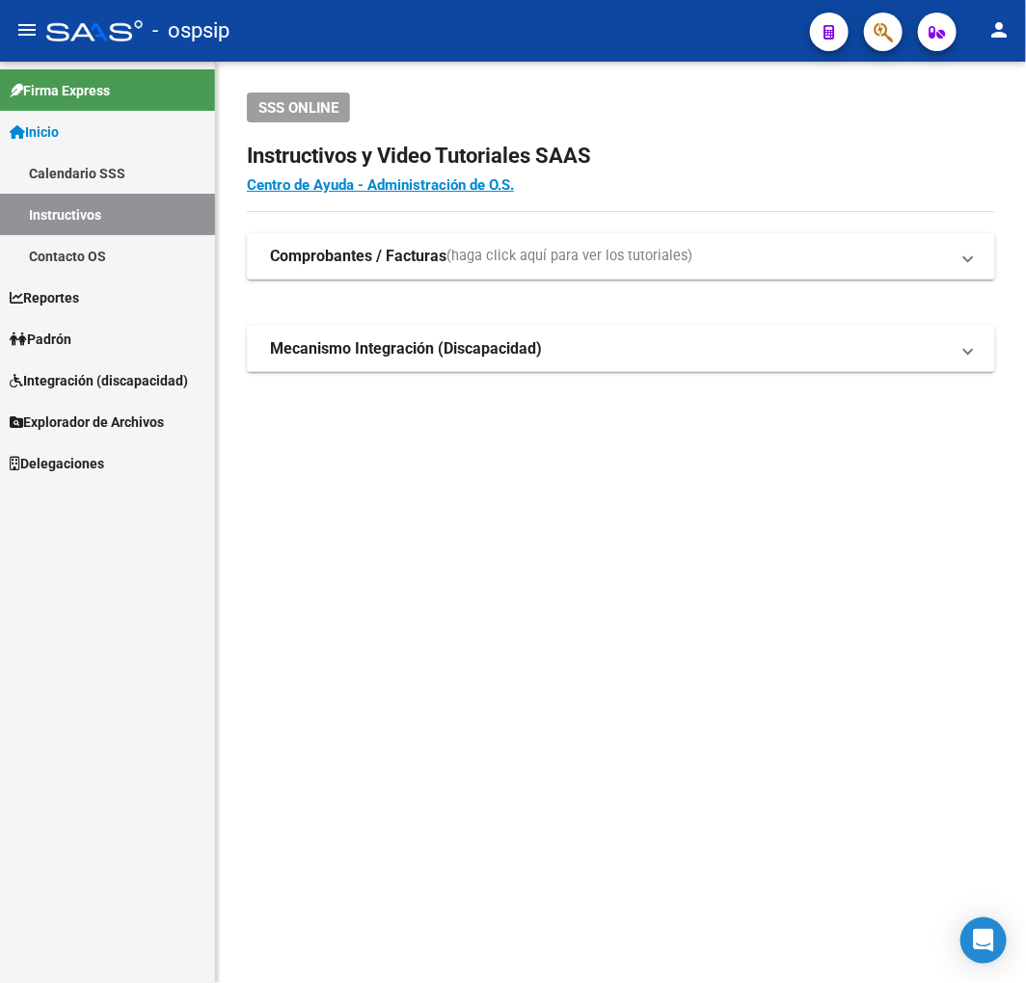
click at [878, 19] on span "button" at bounding box center [882, 33] width 19 height 40
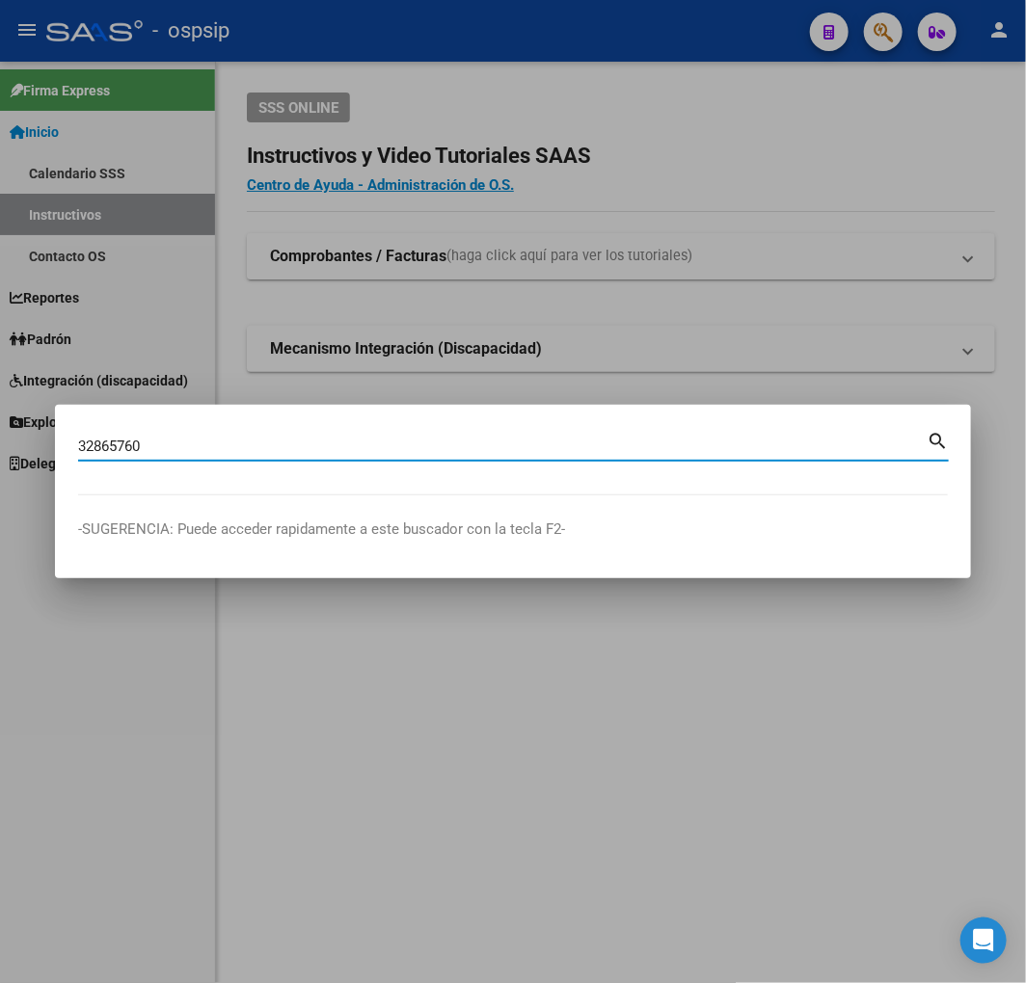
type input "32865760"
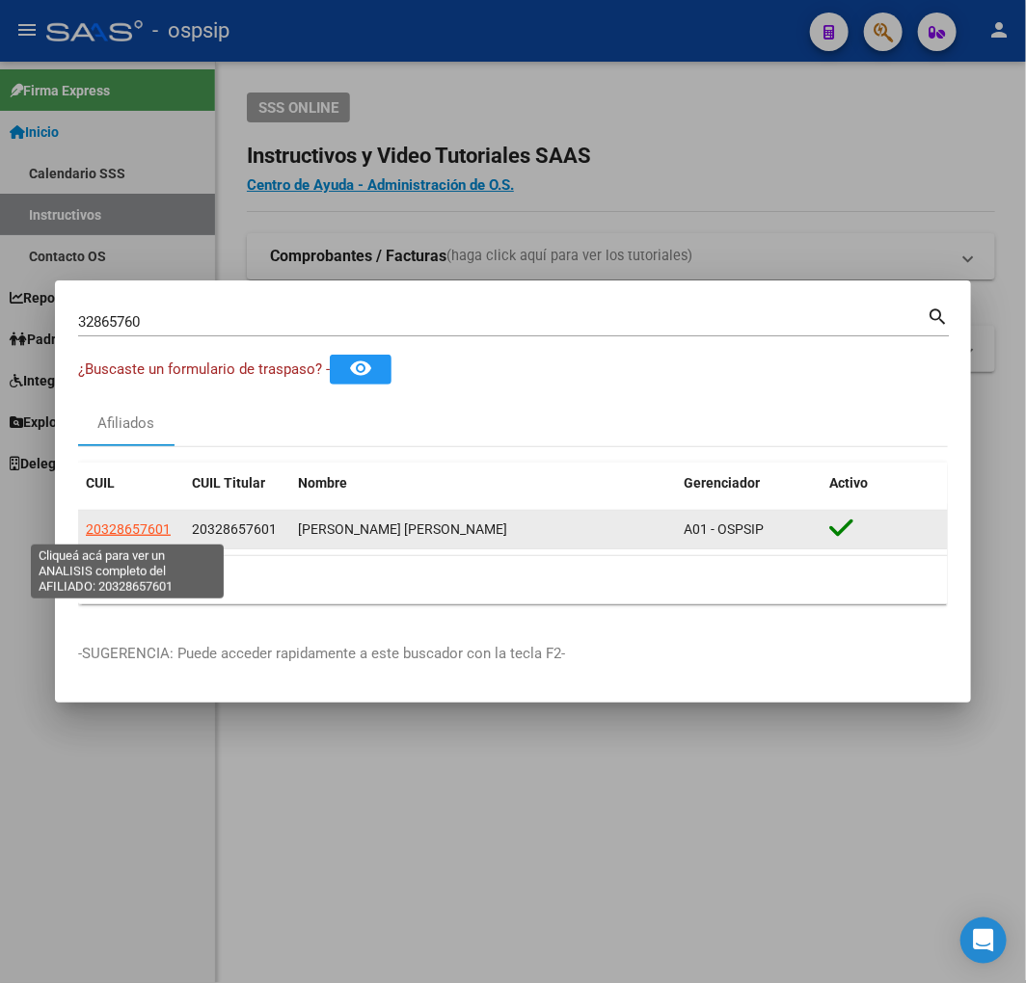
click at [150, 533] on span "20328657601" at bounding box center [128, 529] width 85 height 15
type textarea "20328657601"
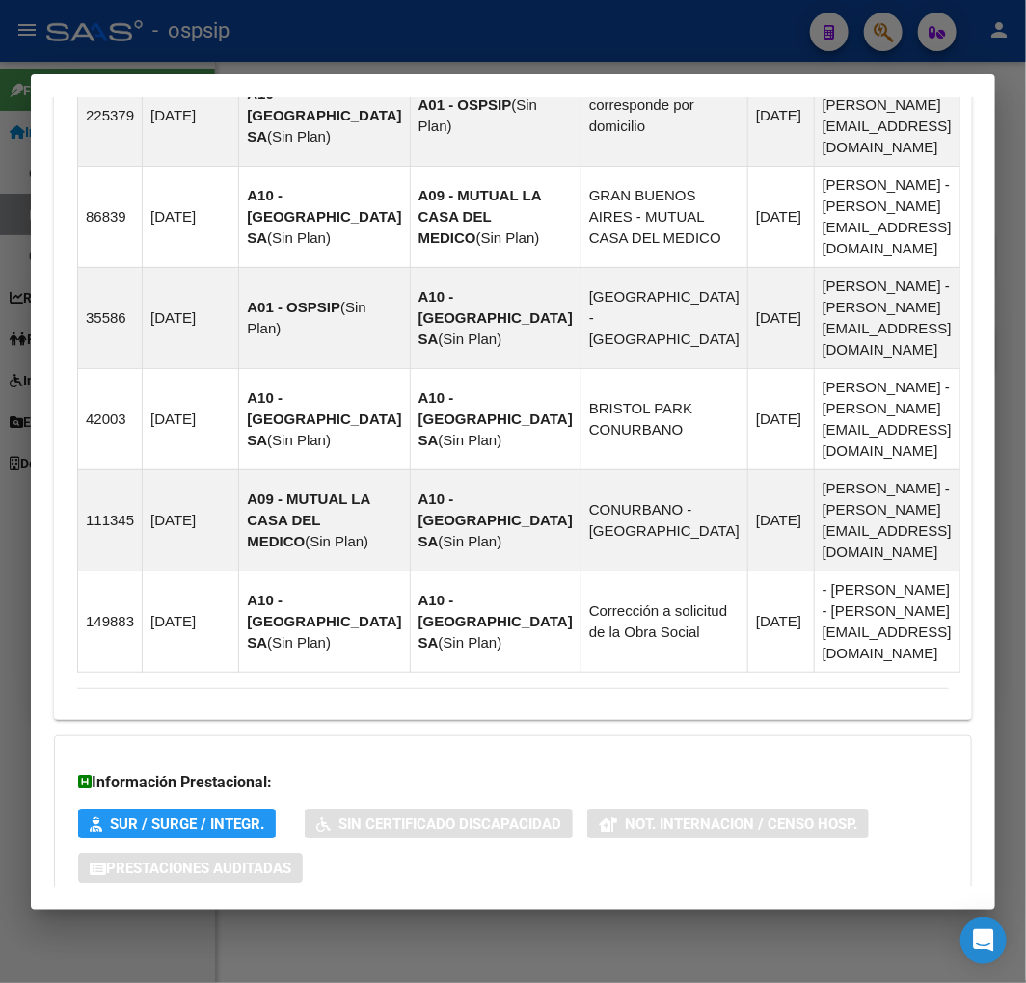
drag, startPoint x: 601, startPoint y: 807, endPoint x: 658, endPoint y: 666, distance: 152.2
click at [601, 923] on mat-expansion-panel-header "Aportes y Contribuciones del Afiliado: 20328657601" at bounding box center [513, 946] width 918 height 46
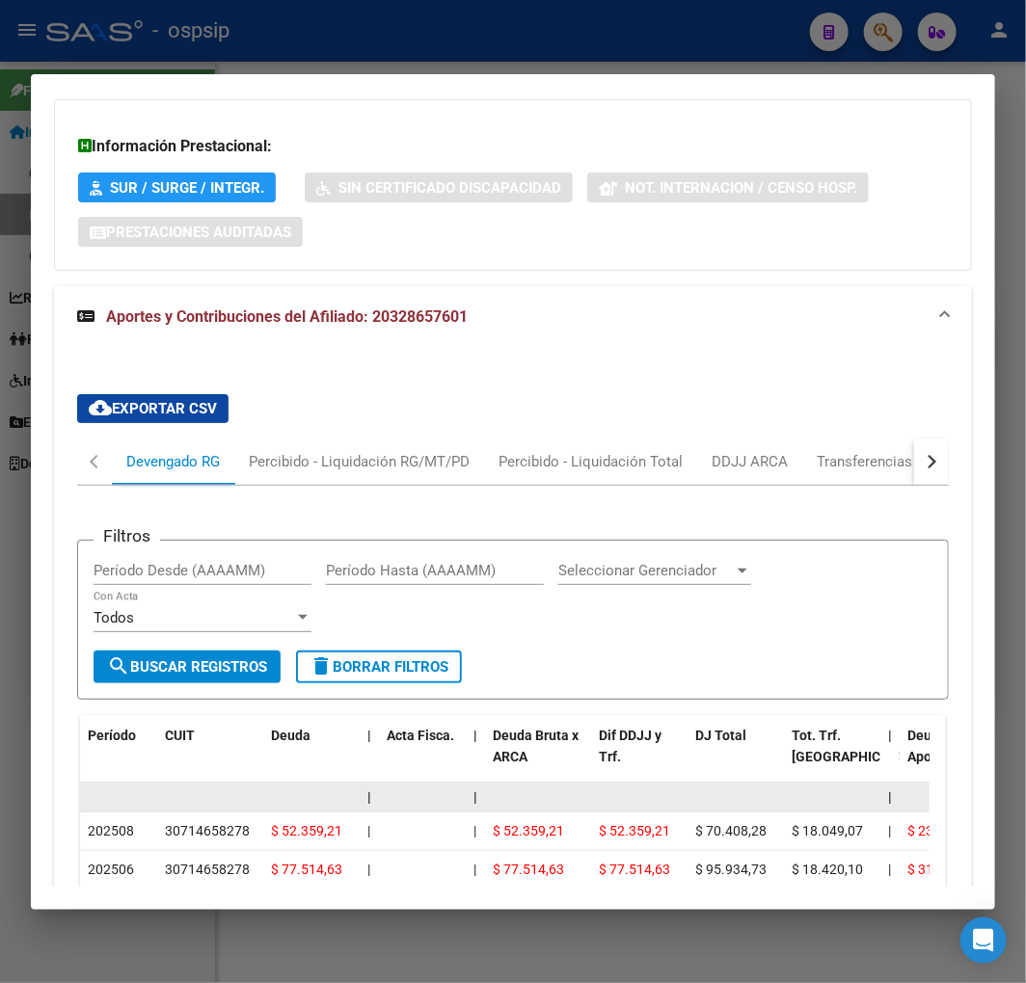
scroll to position [2249, 0]
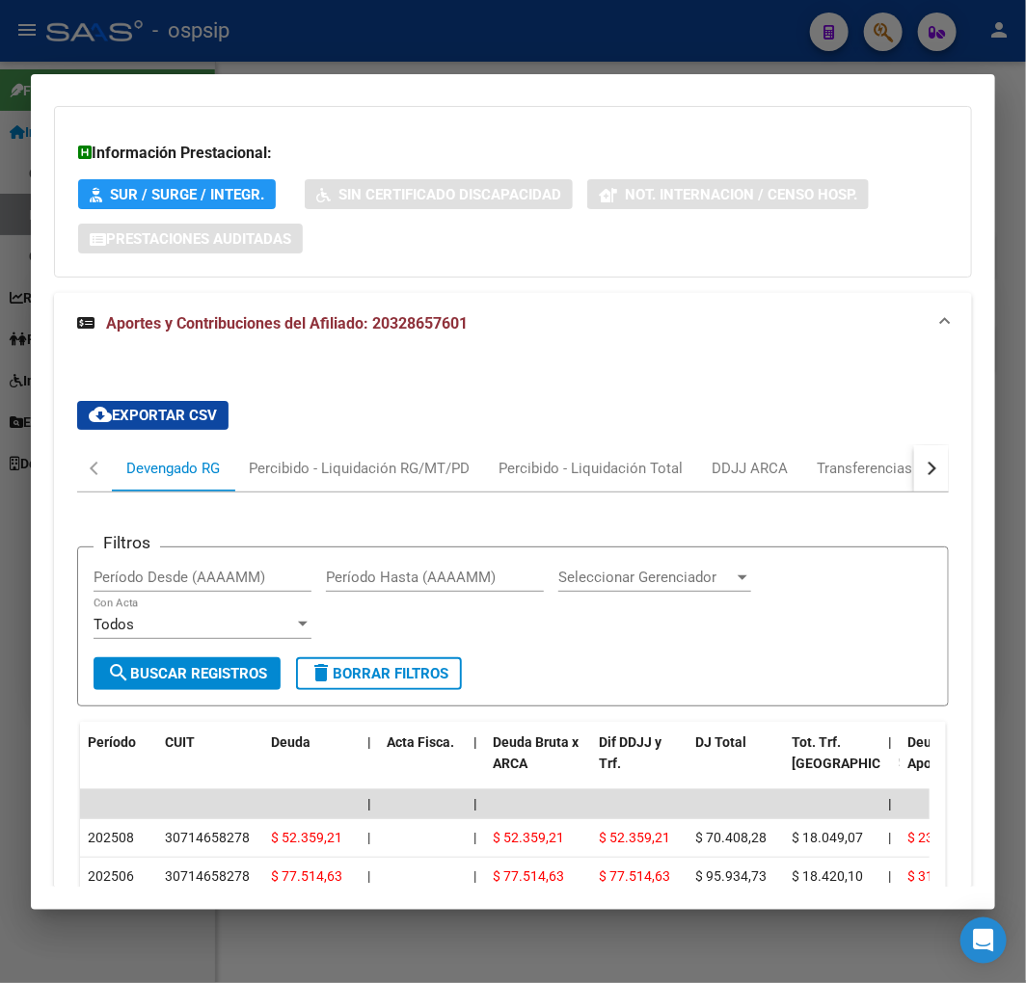
click at [921, 445] on button "button" at bounding box center [931, 468] width 35 height 46
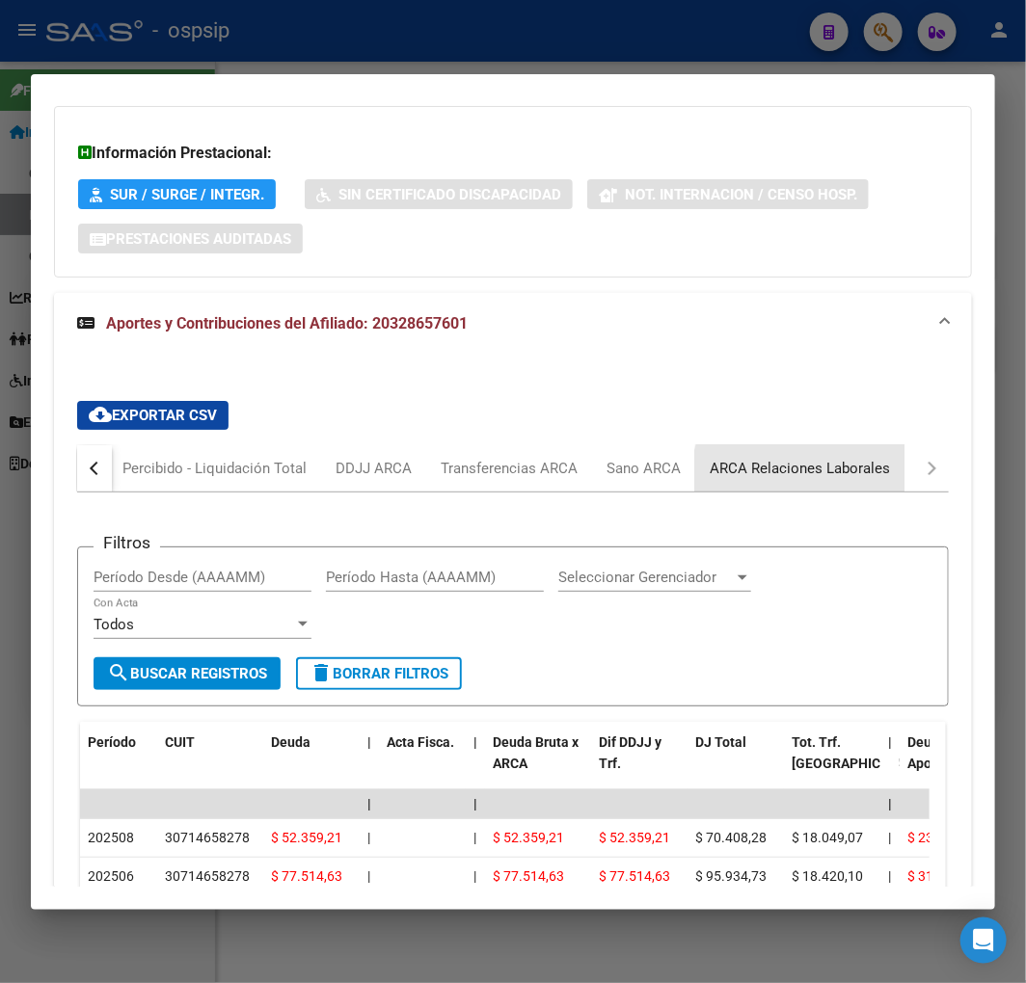
click at [834, 445] on div "ARCA Relaciones Laborales" at bounding box center [799, 468] width 209 height 46
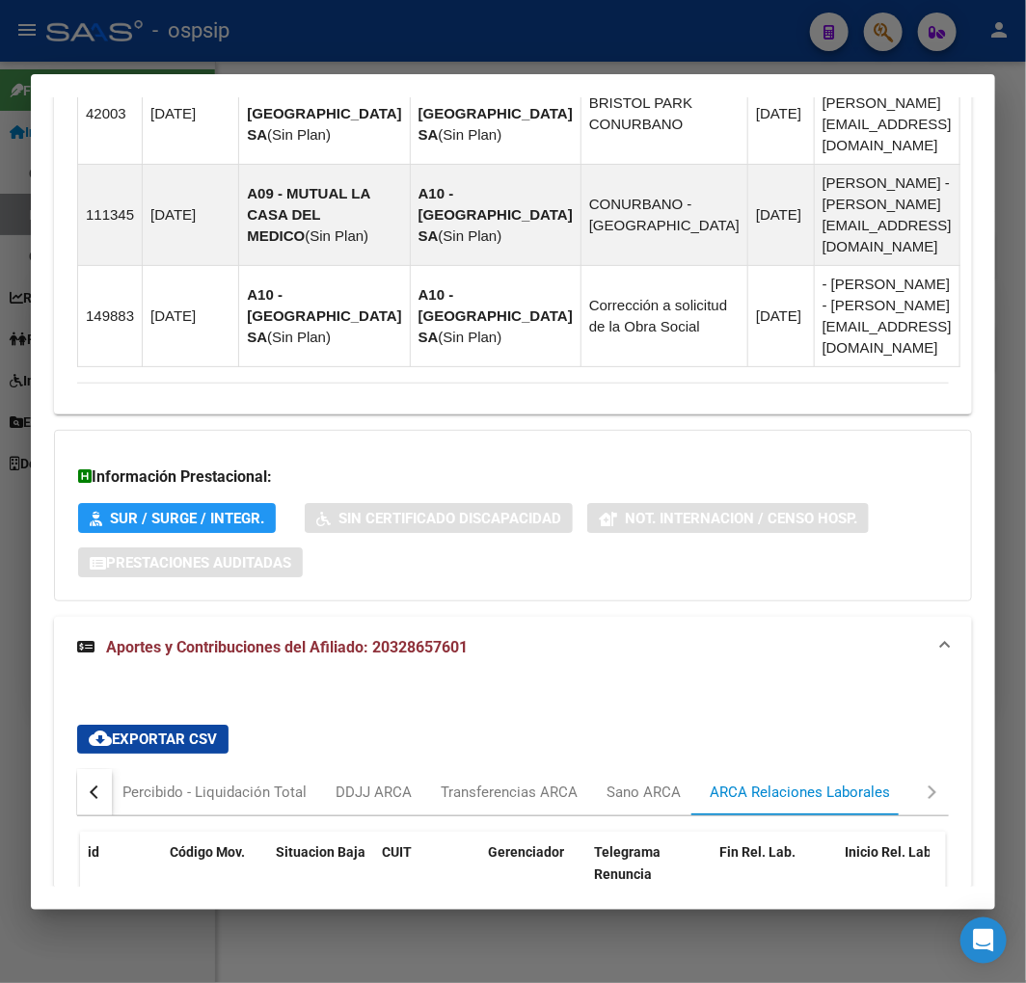
scroll to position [2064, 0]
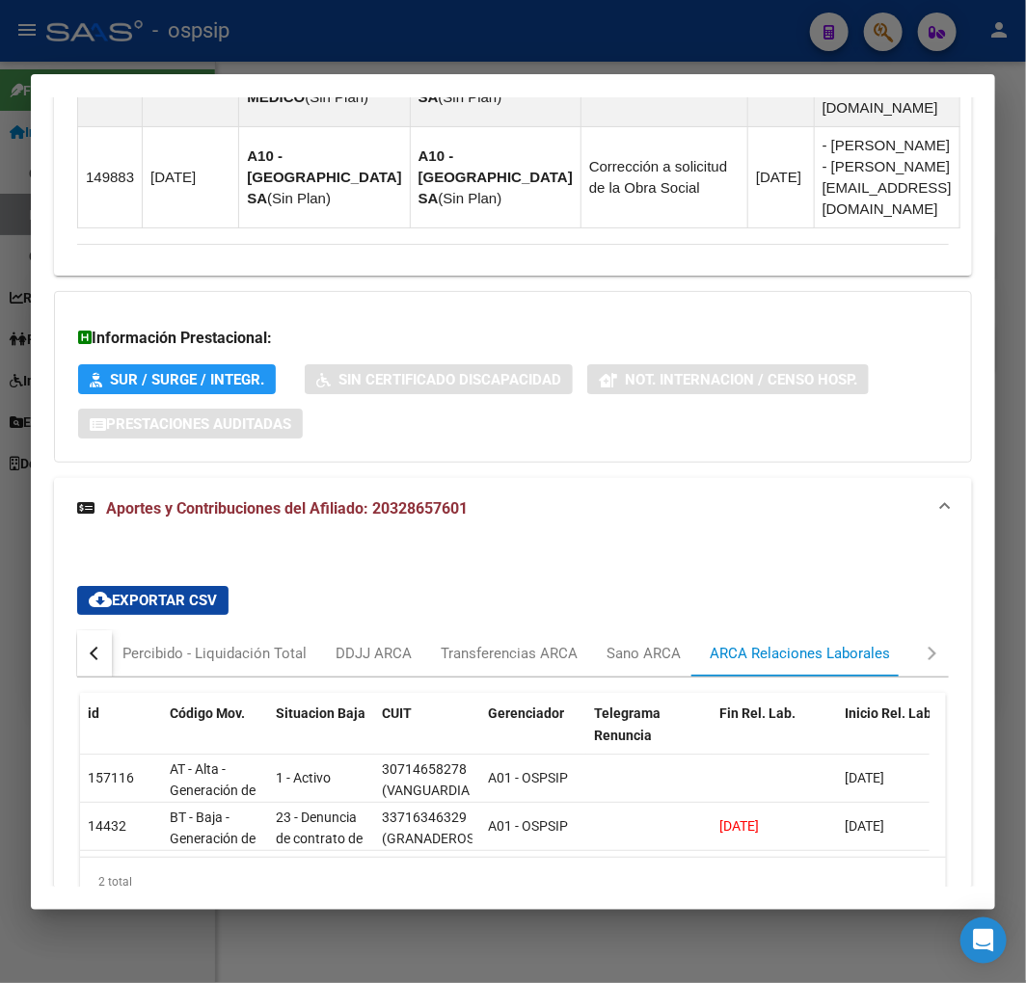
click at [499, 40] on div at bounding box center [513, 491] width 1026 height 983
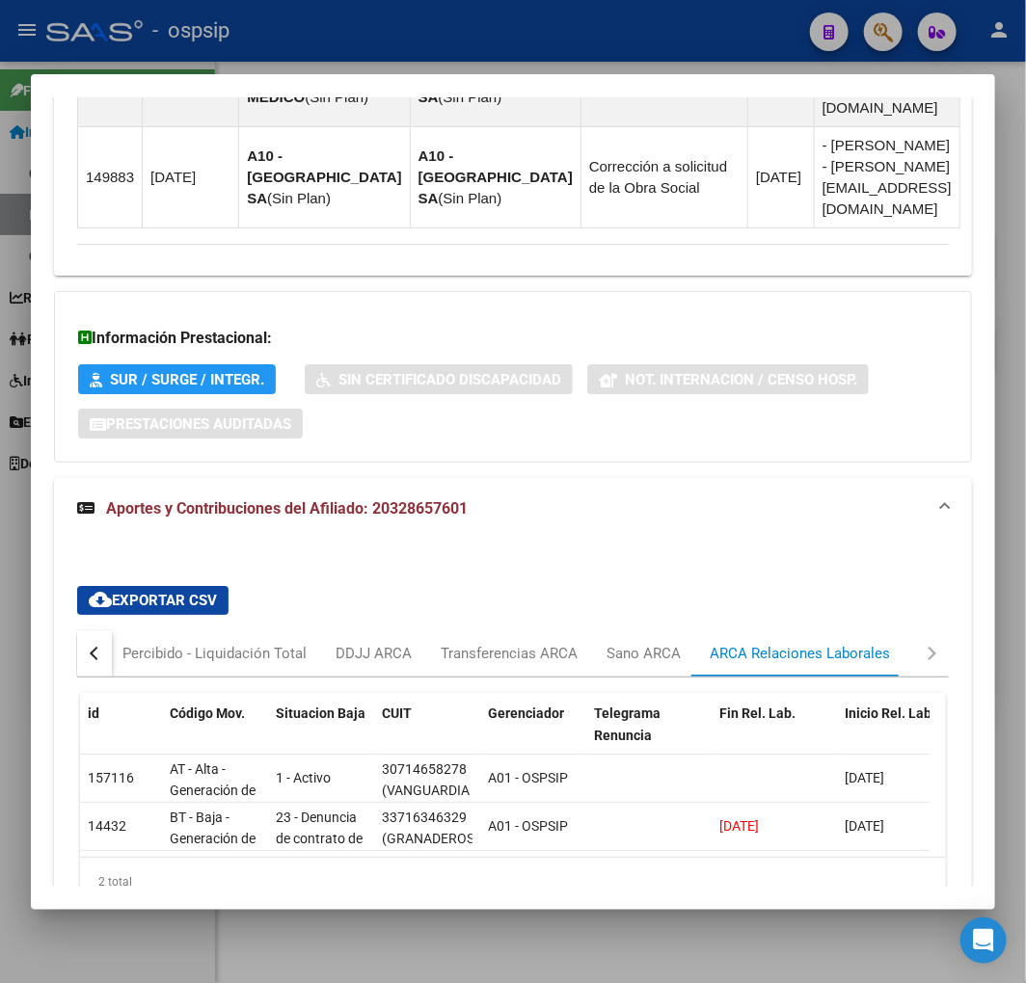
click at [503, 40] on div at bounding box center [513, 491] width 1026 height 983
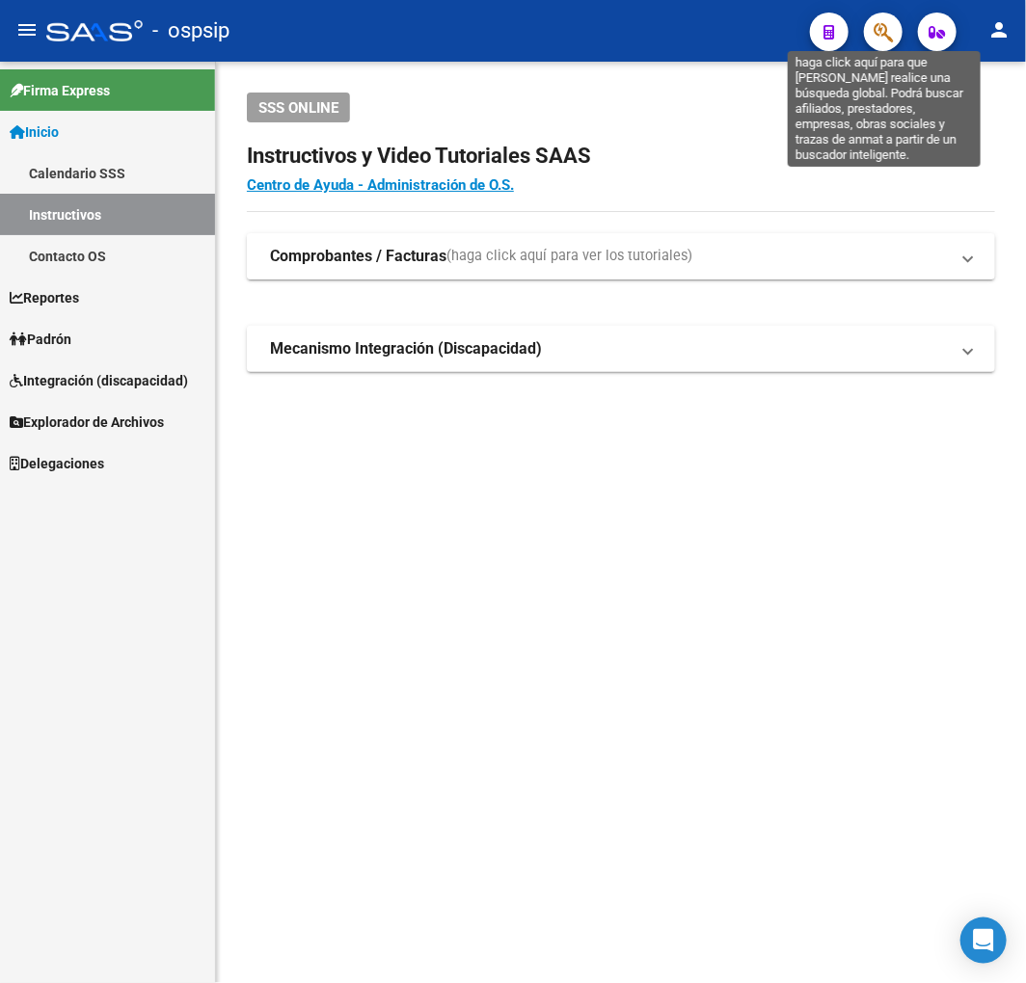
click at [885, 40] on icon "button" at bounding box center [882, 32] width 19 height 22
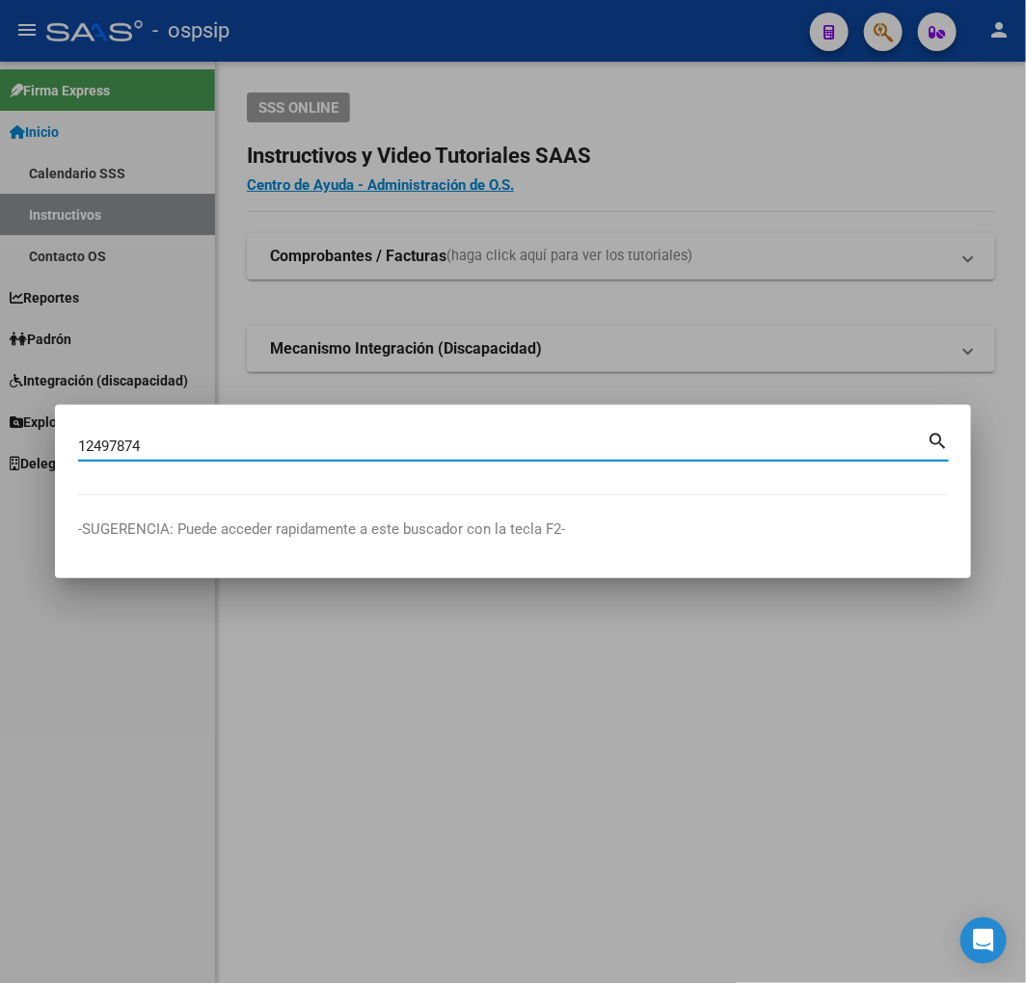
type input "12497874"
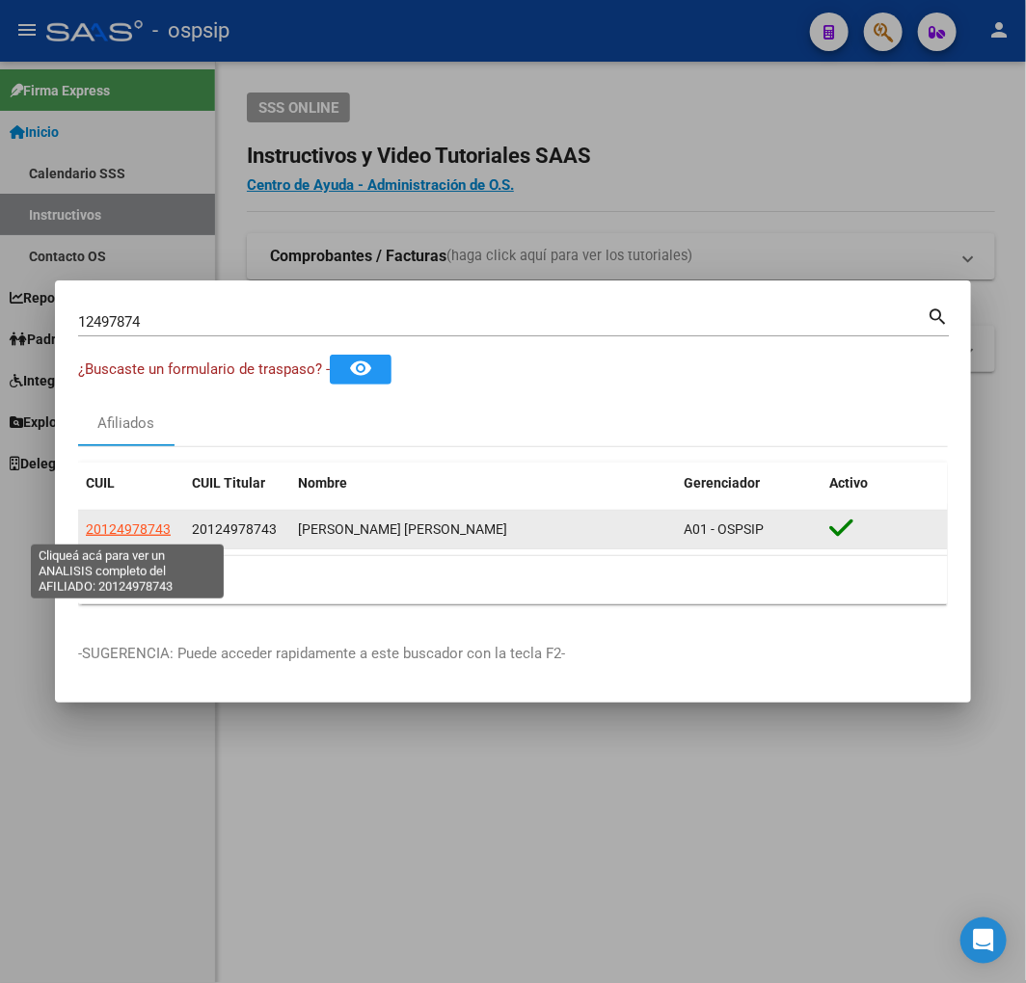
click at [129, 532] on span "20124978743" at bounding box center [128, 529] width 85 height 15
type textarea "20124978743"
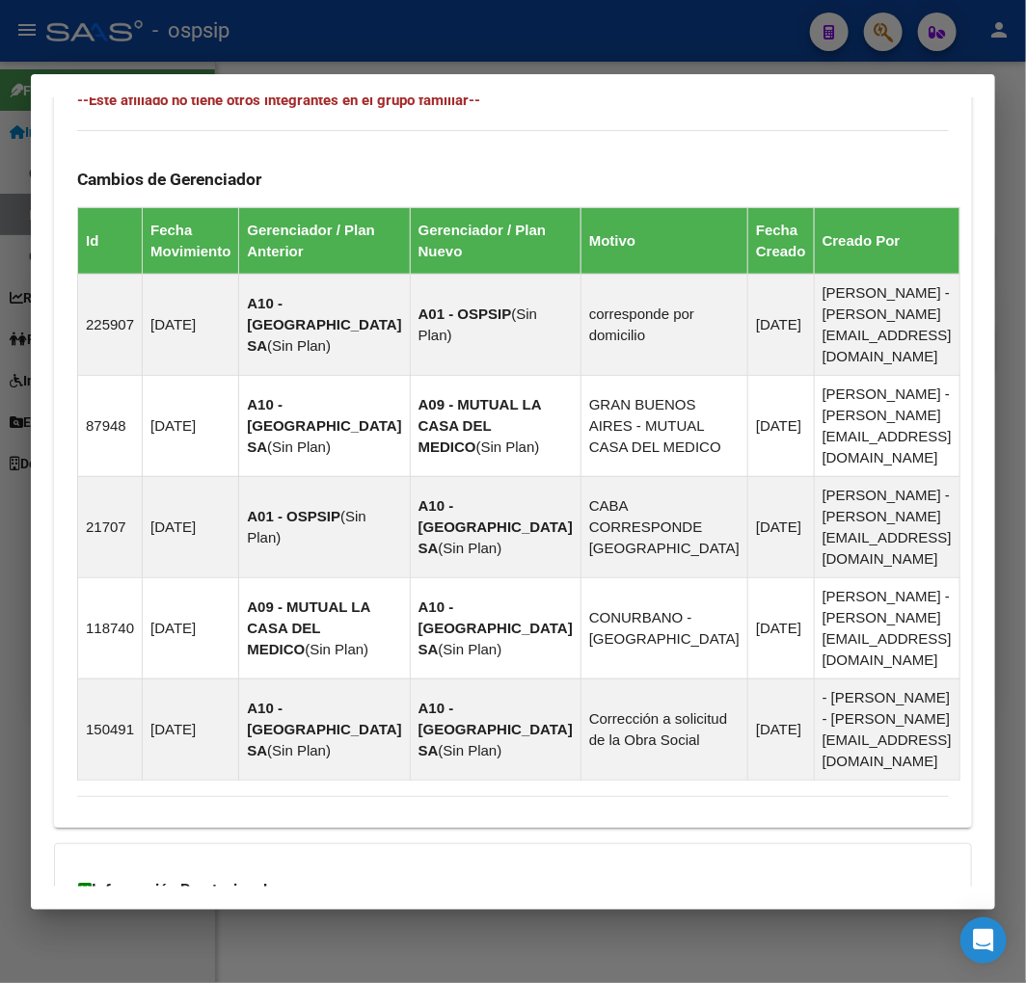
scroll to position [1357, 0]
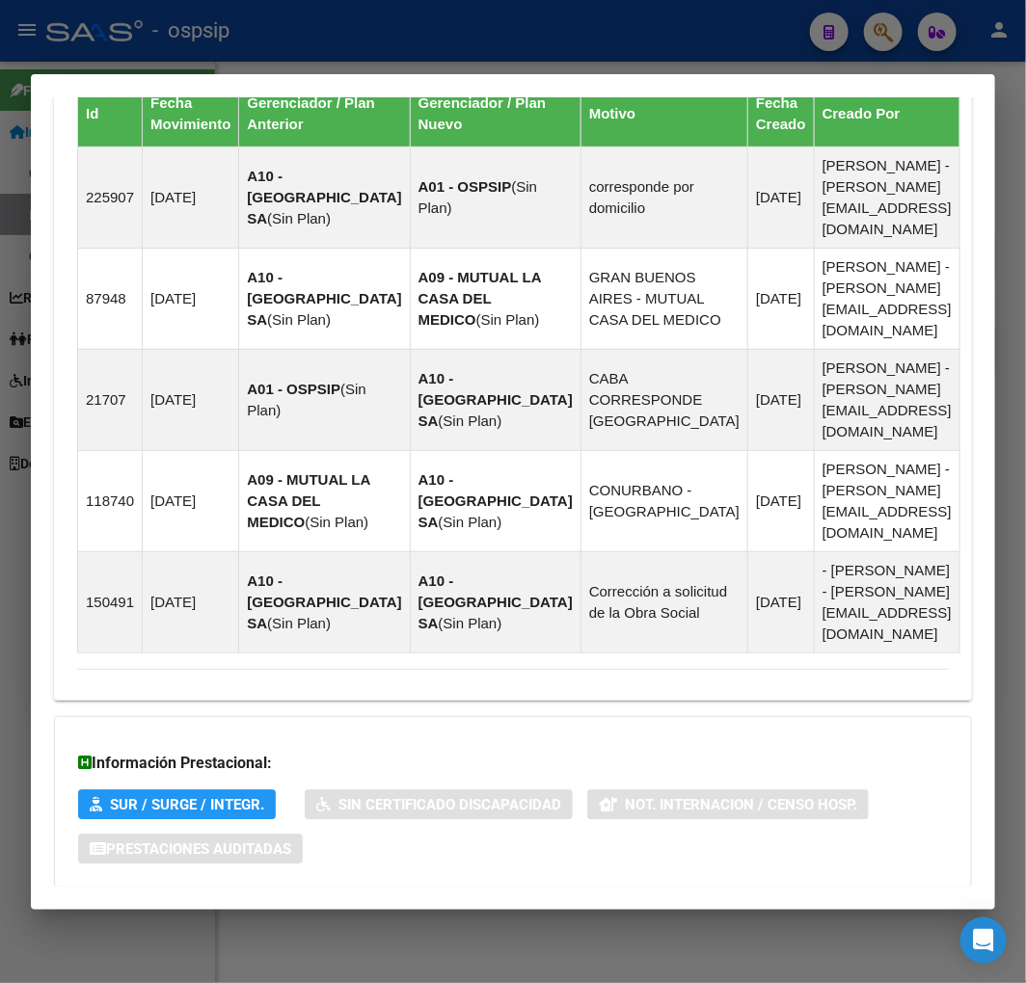
drag, startPoint x: 581, startPoint y: 823, endPoint x: 638, endPoint y: 735, distance: 104.5
click at [583, 915] on mat-panel-title "Aportes y Contribuciones del Afiliado: 20124978743" at bounding box center [501, 926] width 848 height 23
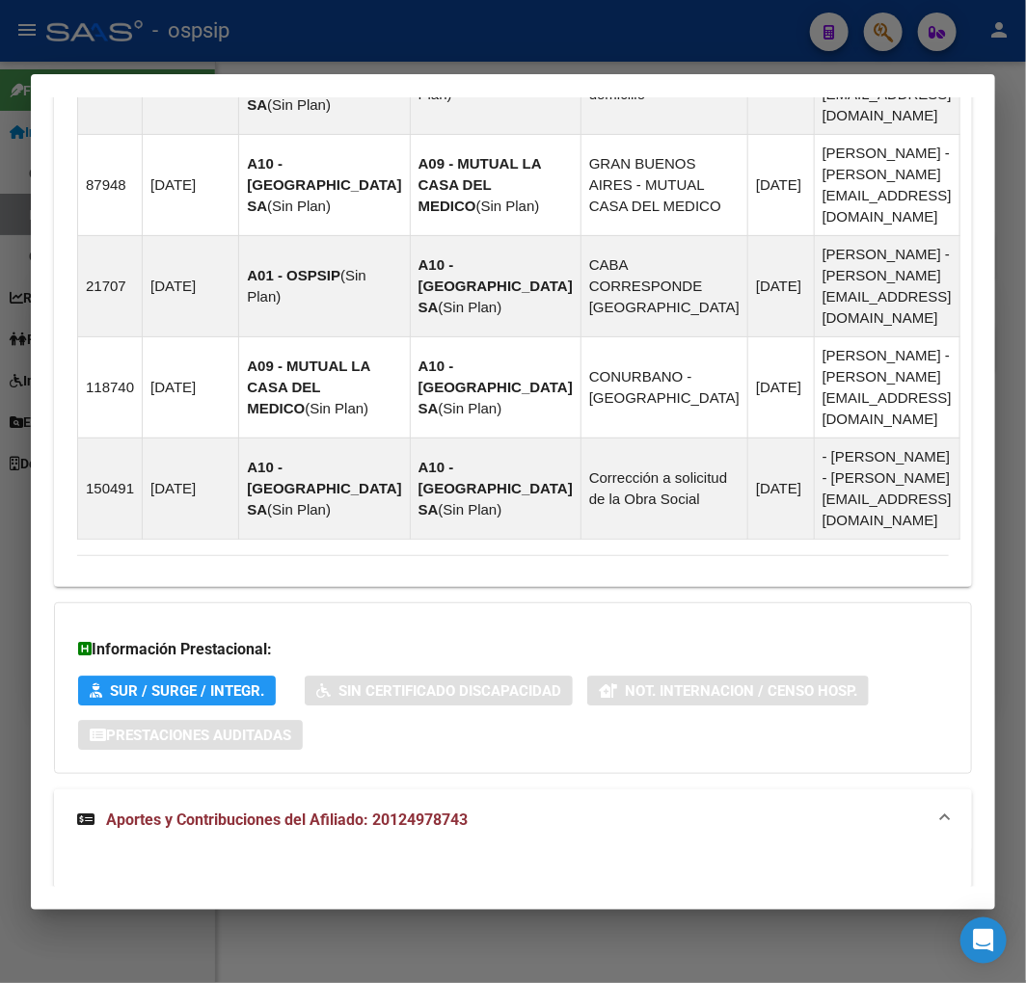
scroll to position [1848, 0]
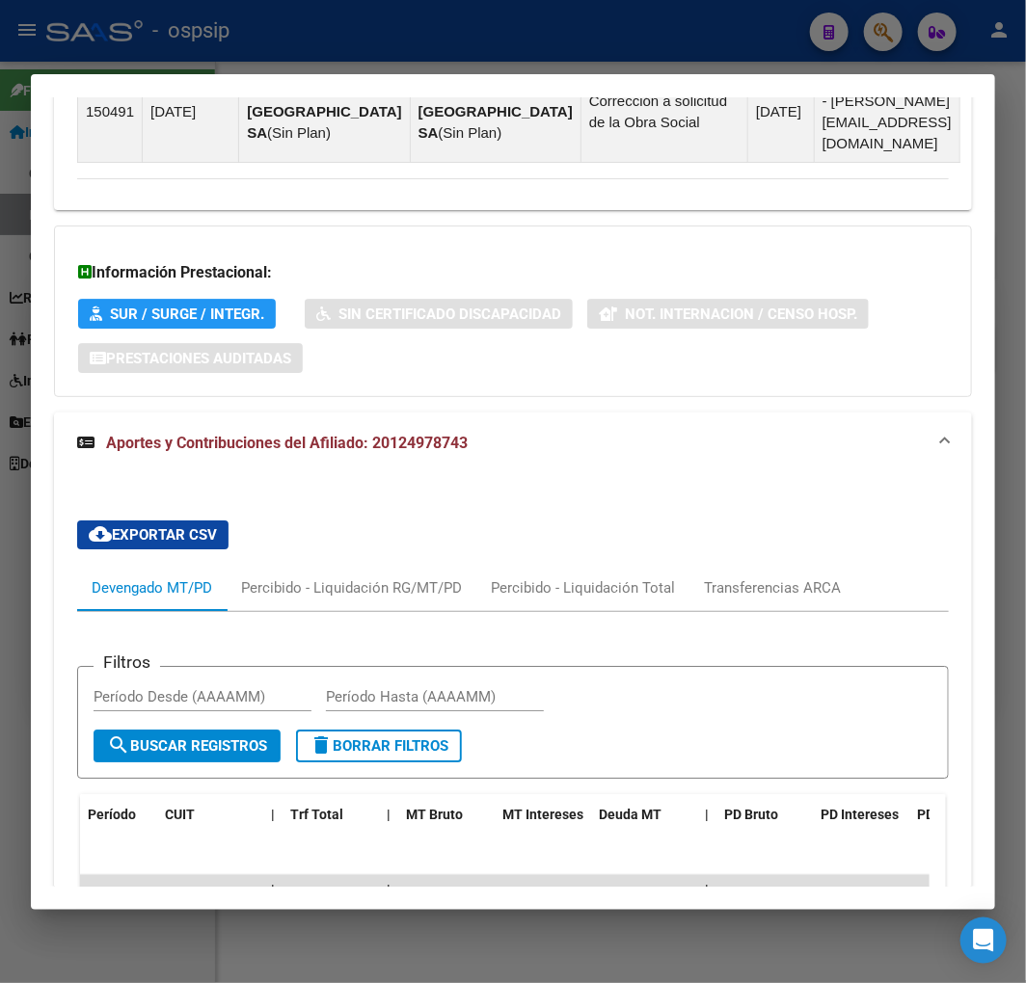
click at [540, 74] on mat-dialog-container "Análisis Afiliado - CUIL: 20124978743 DATOS PADRÓN ÁGIL: MIJALOVSKY JOSE CLAUDI…" at bounding box center [513, 492] width 964 height 836
click at [551, 66] on div at bounding box center [513, 491] width 1026 height 983
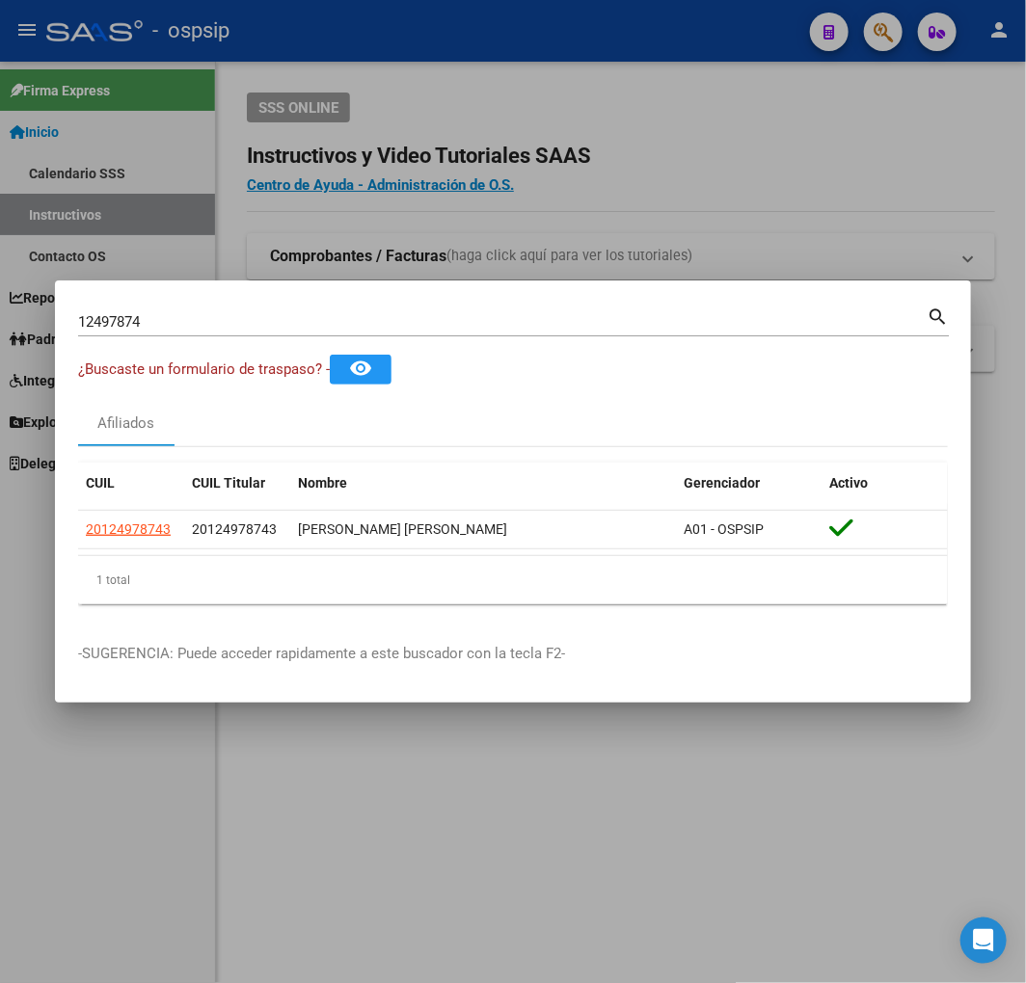
drag, startPoint x: 701, startPoint y: 90, endPoint x: 783, endPoint y: 99, distance: 82.5
click at [705, 90] on div at bounding box center [513, 491] width 1026 height 983
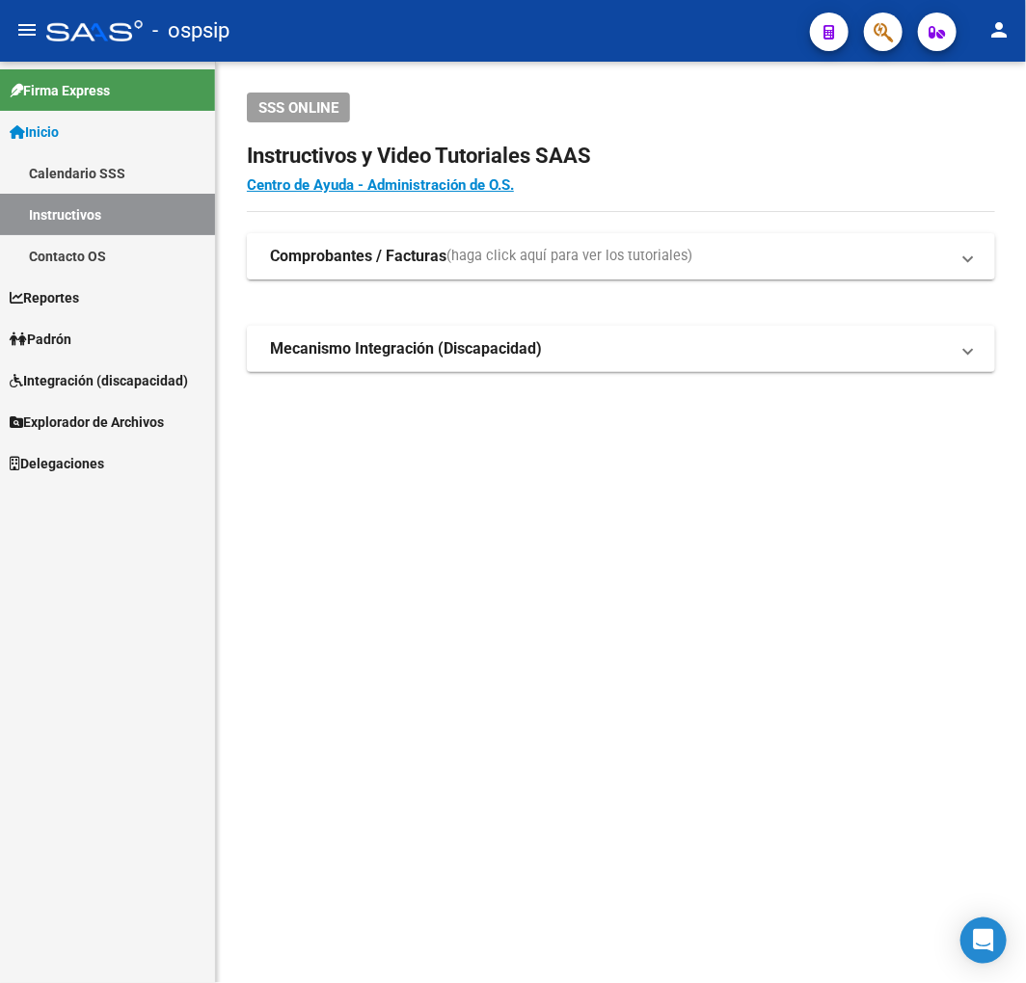
click at [895, 34] on button "button" at bounding box center [883, 32] width 39 height 39
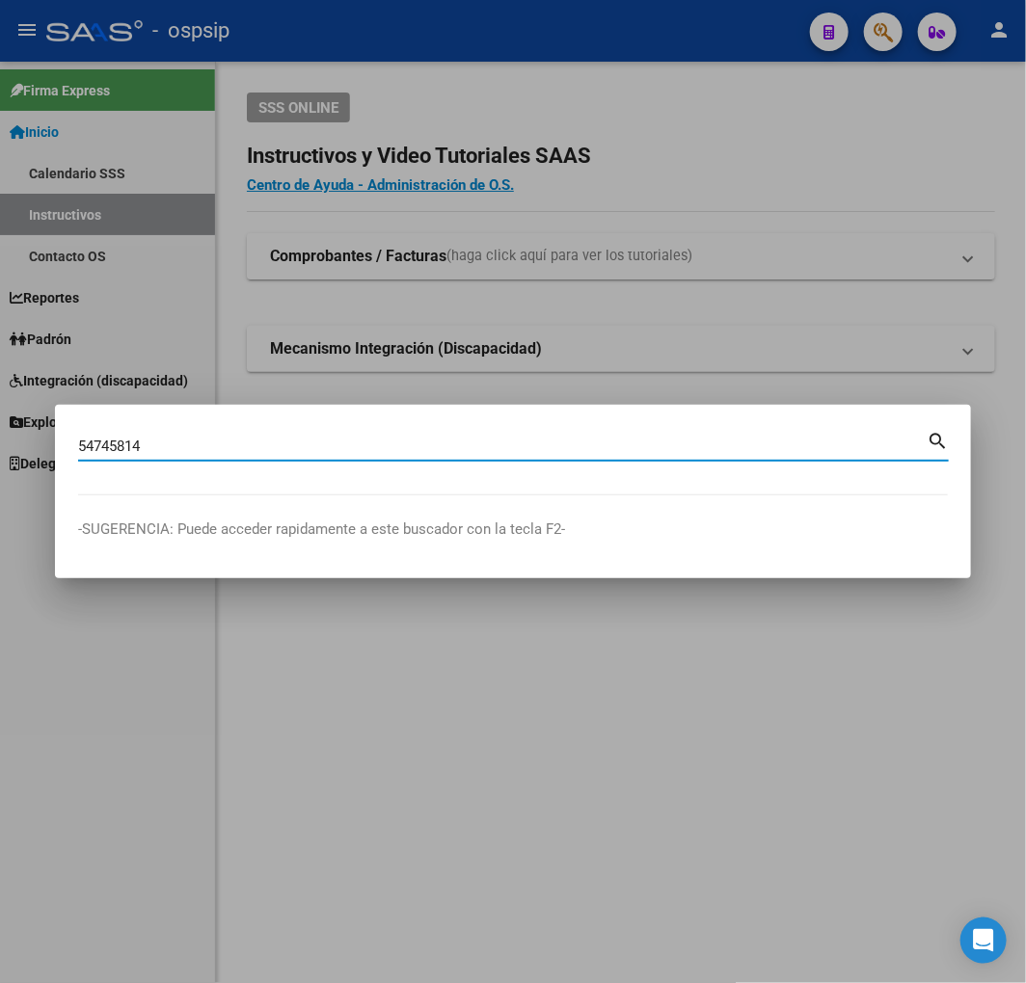
type input "54745814"
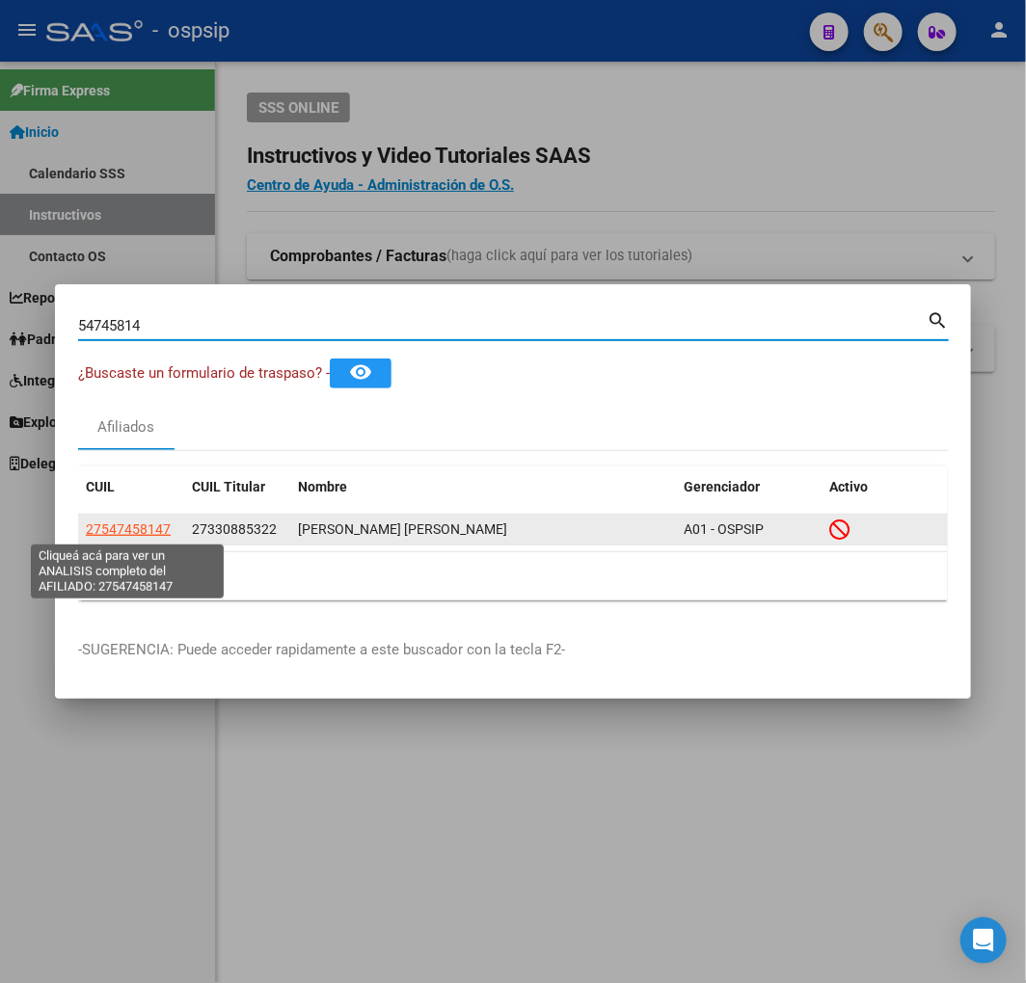
click at [131, 532] on span "27547458147" at bounding box center [128, 529] width 85 height 15
type textarea "27547458147"
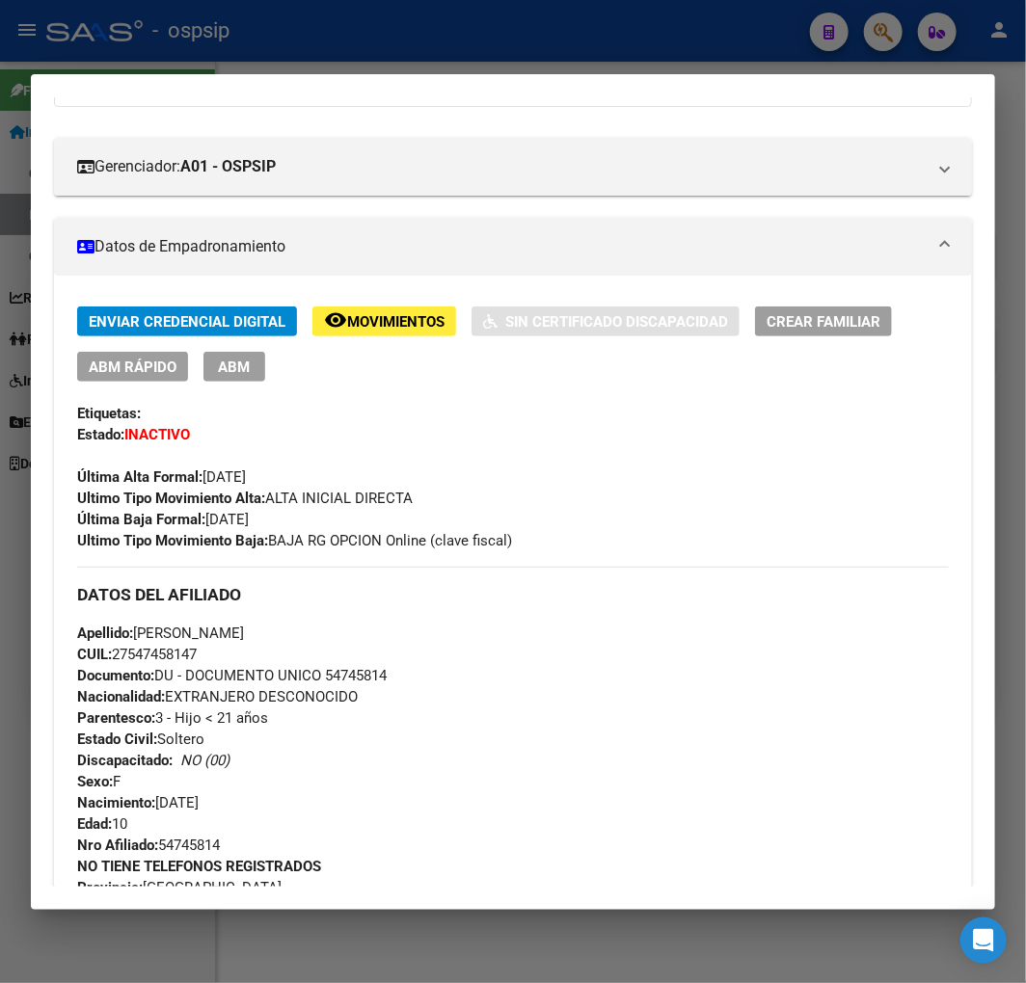
scroll to position [354, 0]
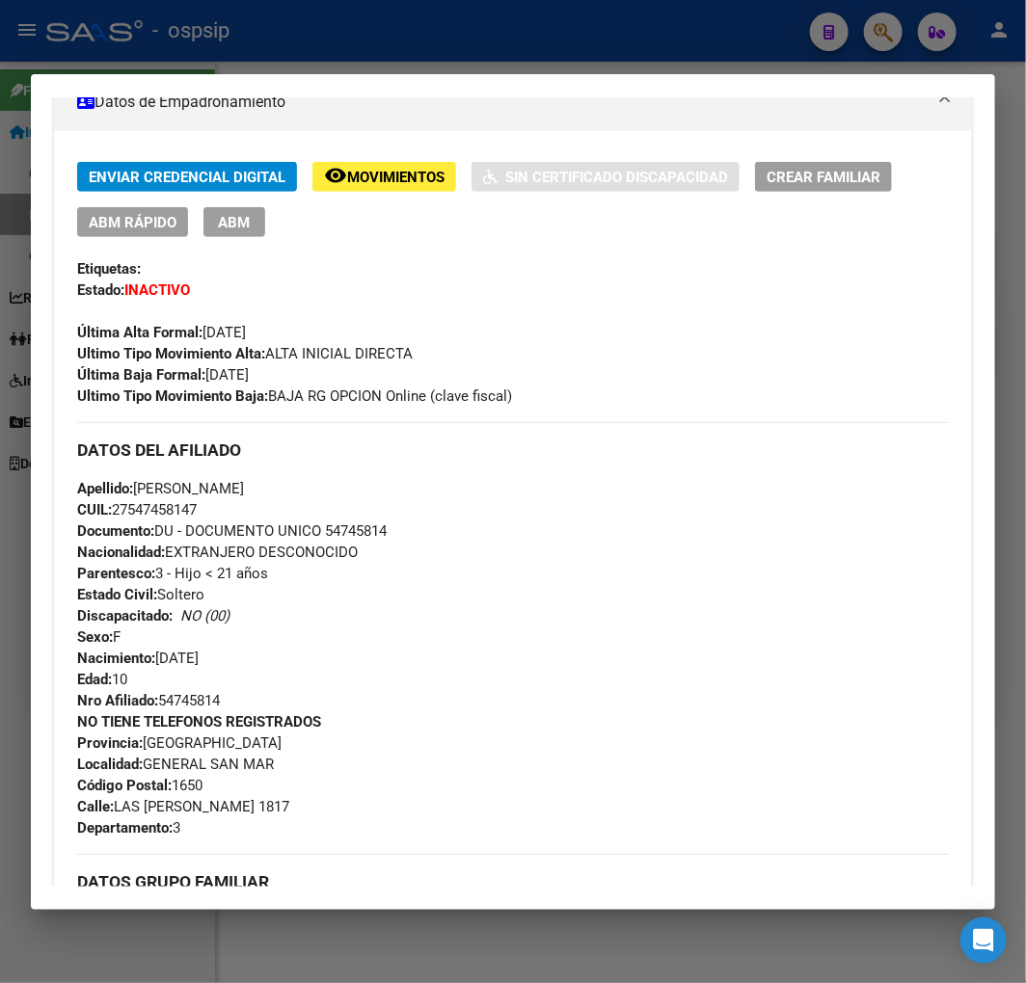
click at [389, 169] on span "Movimientos" at bounding box center [395, 177] width 97 height 17
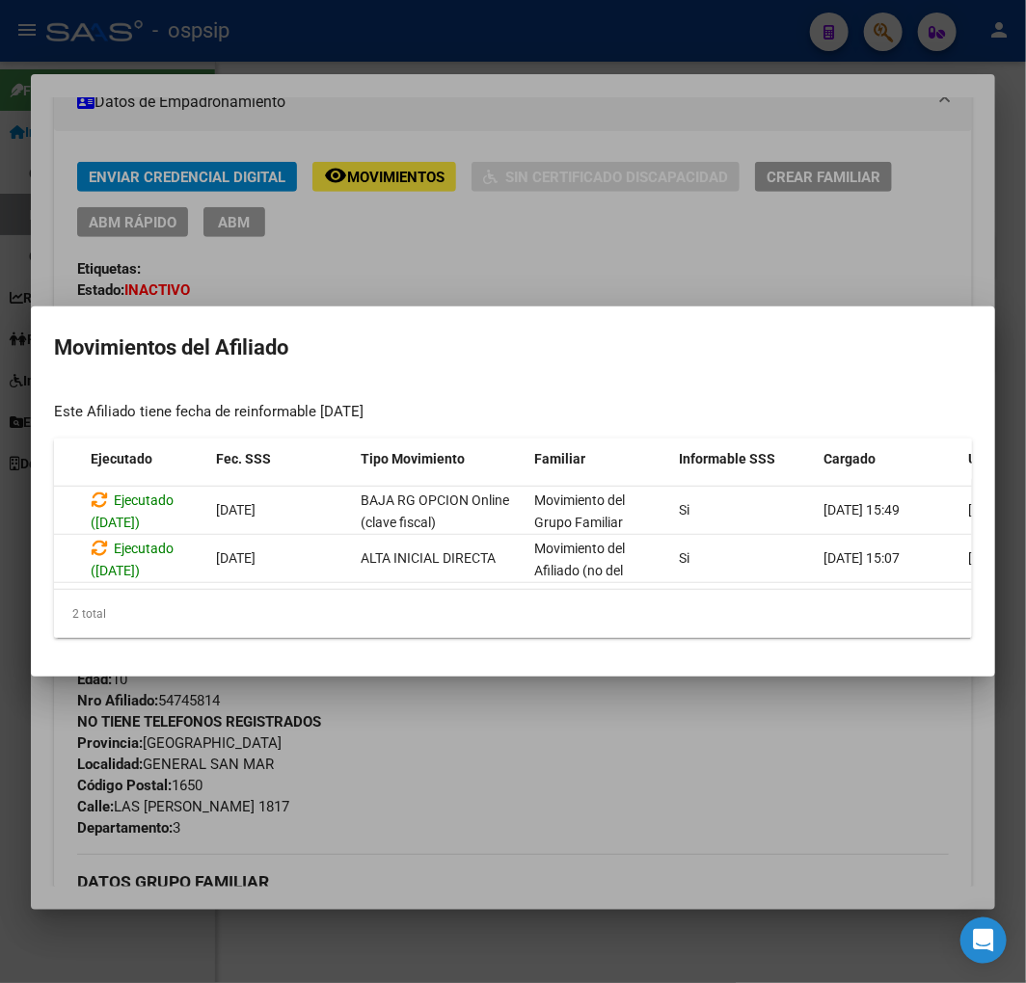
scroll to position [0, 184]
drag, startPoint x: 584, startPoint y: 856, endPoint x: 556, endPoint y: 848, distance: 29.0
click at [579, 854] on div at bounding box center [513, 491] width 1026 height 983
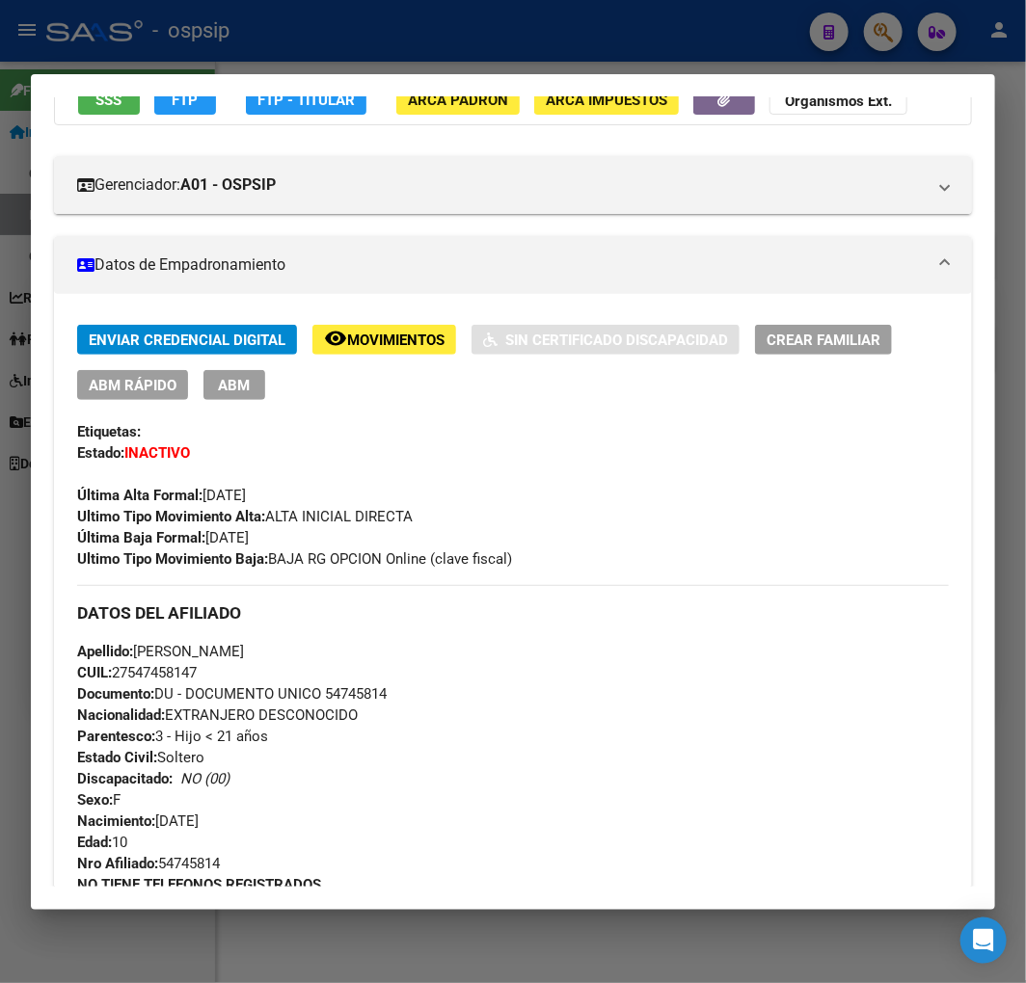
scroll to position [0, 0]
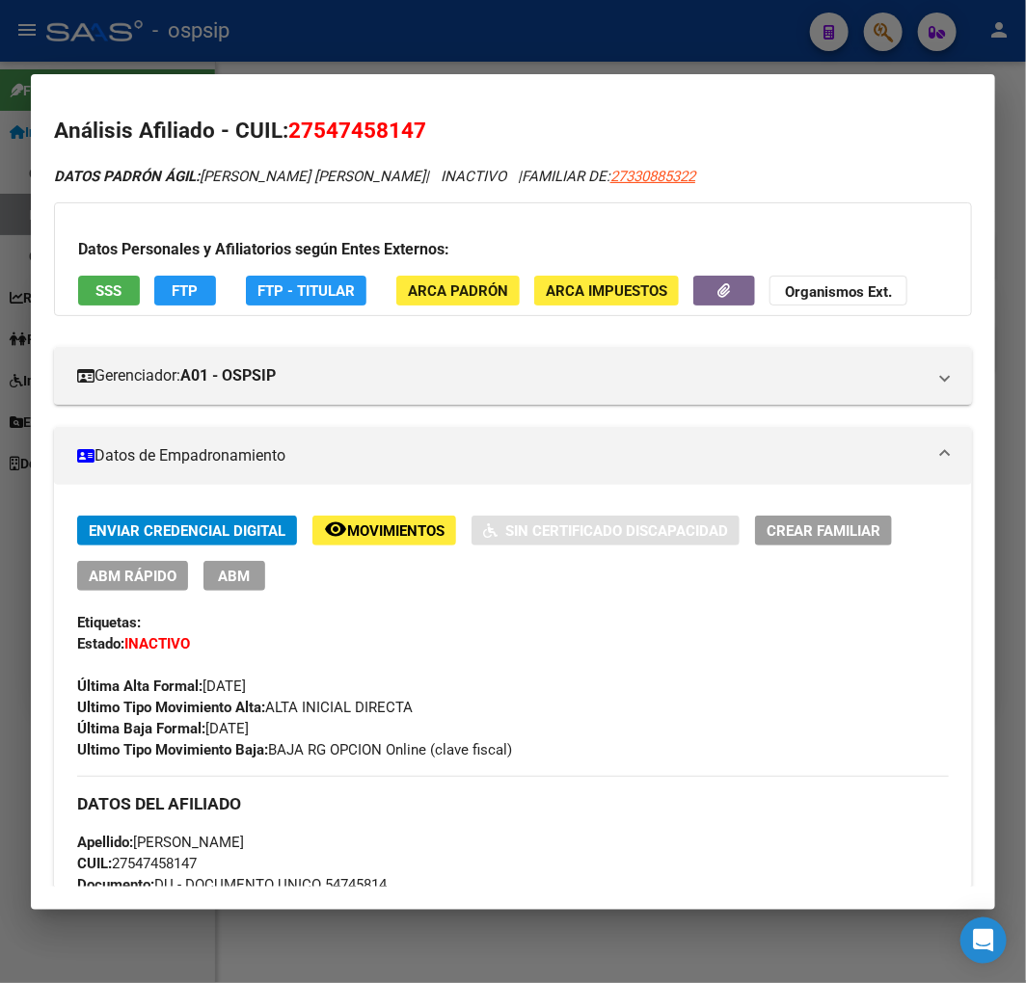
click at [198, 300] on button "FTP" at bounding box center [185, 291] width 62 height 30
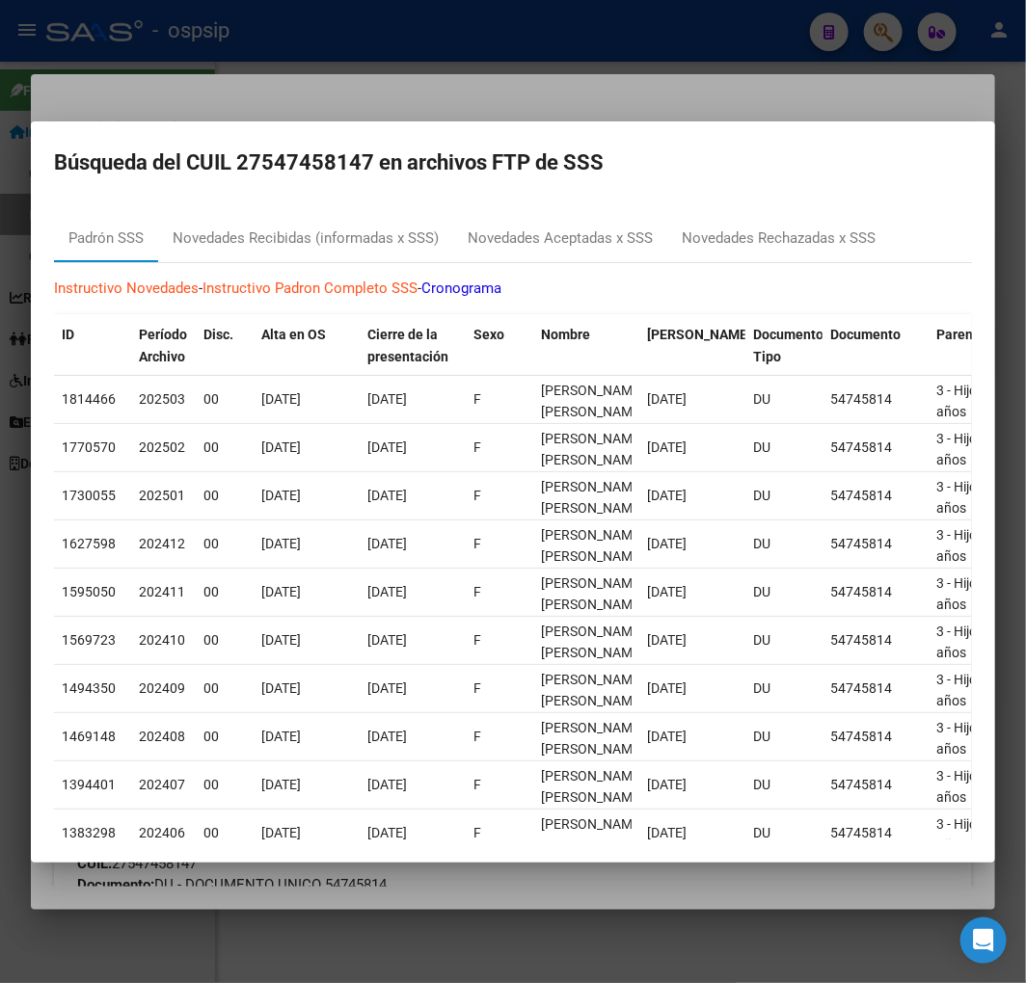
click at [778, 94] on div at bounding box center [513, 491] width 1026 height 983
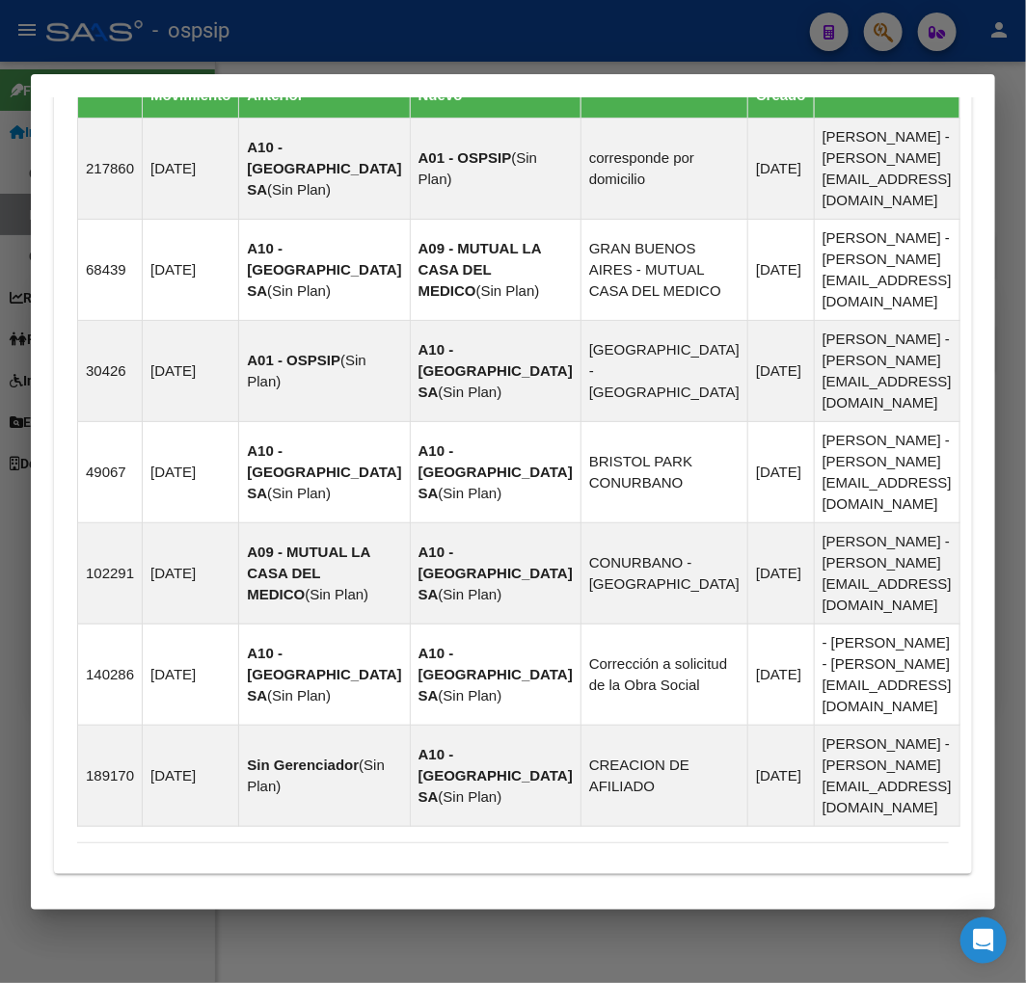
scroll to position [1729, 0]
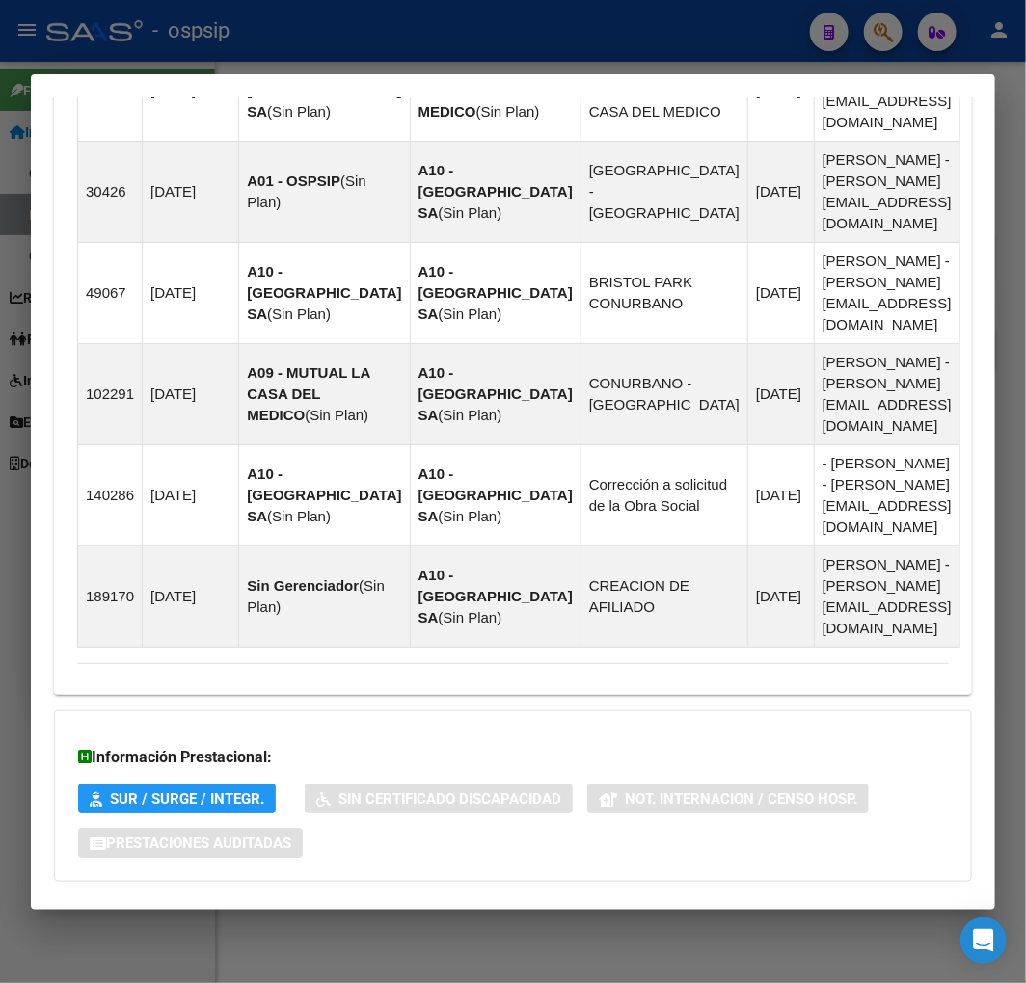
drag, startPoint x: 544, startPoint y: 834, endPoint x: 584, endPoint y: 685, distance: 153.9
click at [548, 966] on mat-expansion-panel-header "Aportes y Contribuciones del Titular: 27330885322" at bounding box center [513, 989] width 918 height 46
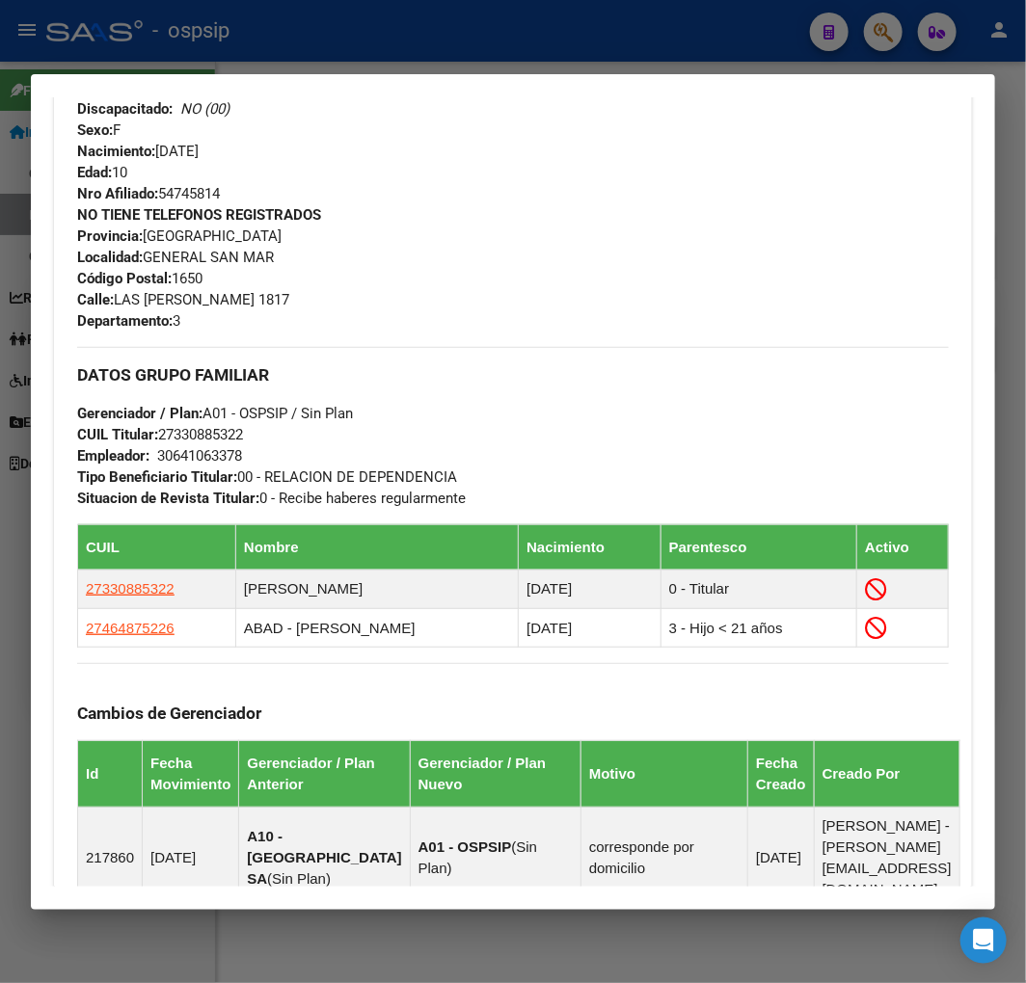
scroll to position [111, 0]
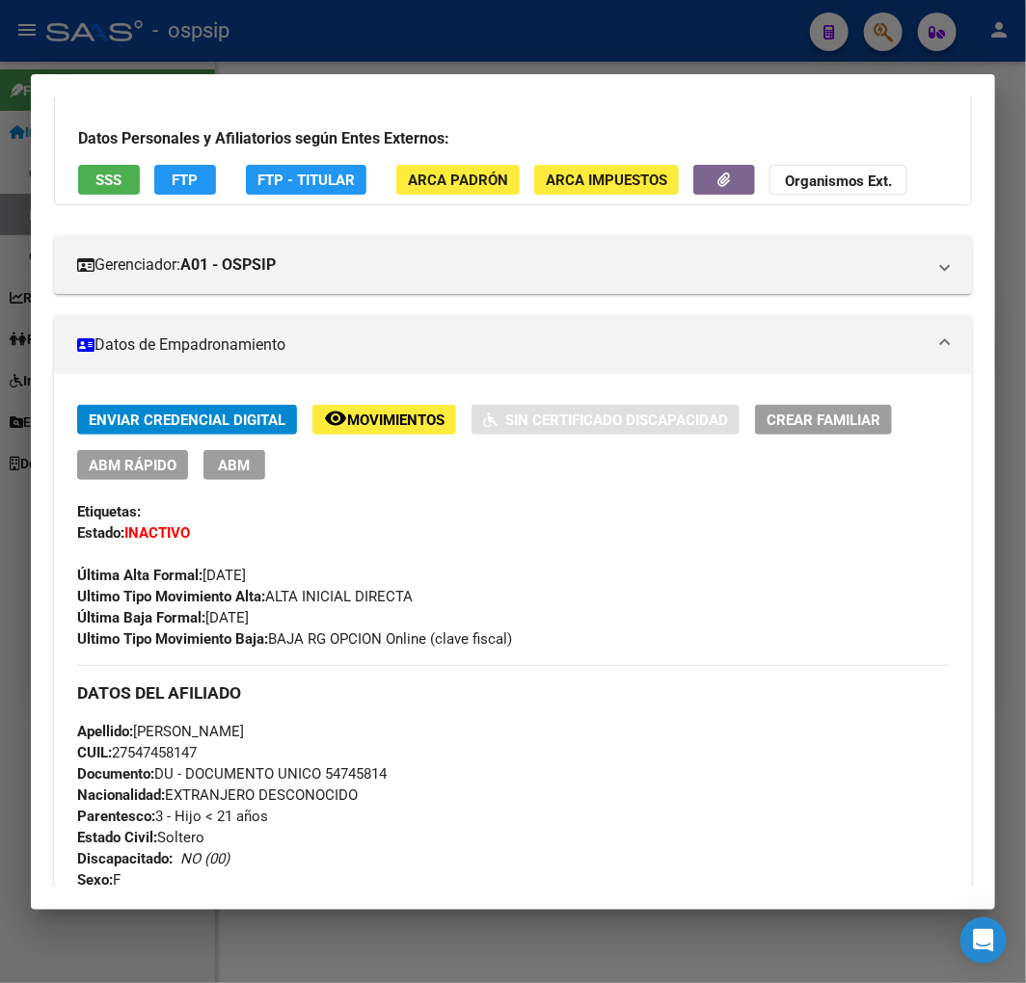
drag, startPoint x: 401, startPoint y: 772, endPoint x: 328, endPoint y: 762, distance: 73.9
click at [328, 762] on div "Apellido: FRANCESCA MARTINA GIMENEZ CUIL: 27547458147 Documento: DU - DOCUMENTO…" at bounding box center [512, 837] width 871 height 233
drag, startPoint x: 457, startPoint y: 767, endPoint x: 397, endPoint y: 793, distance: 65.2
click at [457, 768] on div "Apellido: FRANCESCA MARTINA GIMENEZ CUIL: 27547458147 Documento: DU - DOCUMENTO…" at bounding box center [512, 837] width 871 height 233
drag, startPoint x: 441, startPoint y: 793, endPoint x: 421, endPoint y: 811, distance: 25.9
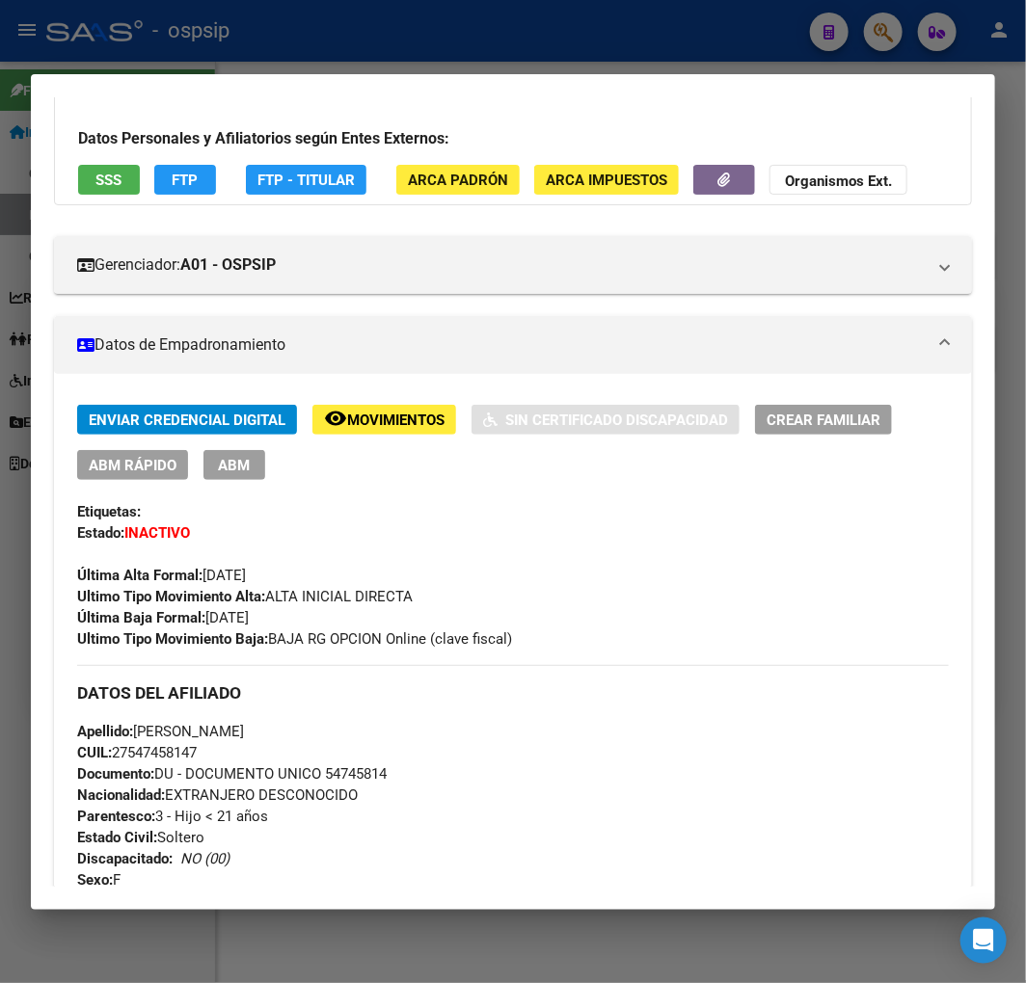
click at [440, 797] on div "Apellido: FRANCESCA MARTINA GIMENEZ CUIL: 27547458147 Documento: DU - DOCUMENTO…" at bounding box center [512, 837] width 871 height 233
drag, startPoint x: 391, startPoint y: 775, endPoint x: 338, endPoint y: 768, distance: 53.4
click at [334, 771] on span "Documento: DU - DOCUMENTO UNICO 54745814" at bounding box center [231, 773] width 309 height 17
drag, startPoint x: 461, startPoint y: 775, endPoint x: 450, endPoint y: 775, distance: 10.6
click at [458, 775] on div "Apellido: FRANCESCA MARTINA GIMENEZ CUIL: 27547458147 Documento: DU - DOCUMENTO…" at bounding box center [512, 837] width 871 height 233
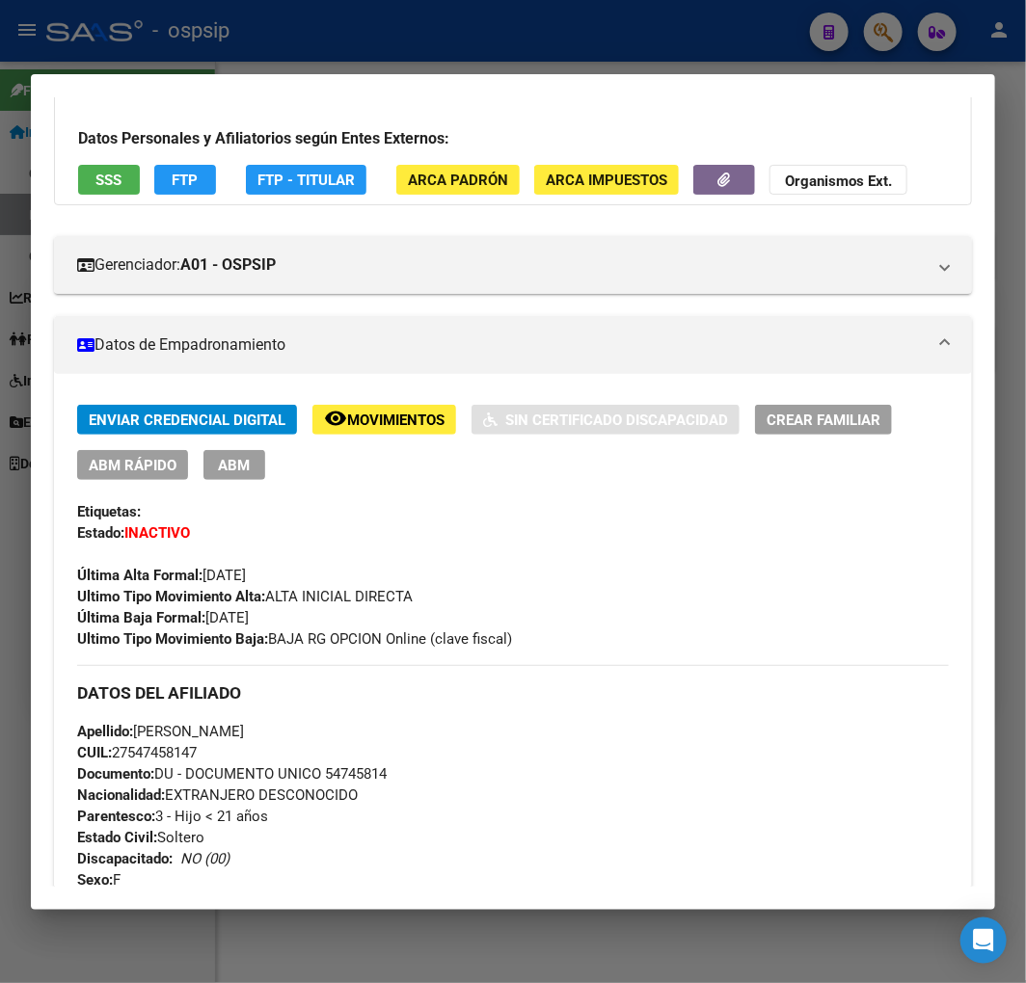
click at [416, 774] on div "Apellido: FRANCESCA MARTINA GIMENEZ CUIL: 27547458147 Documento: DU - DOCUMENTO…" at bounding box center [512, 837] width 871 height 233
click at [415, 773] on div "Apellido: FRANCESCA MARTINA GIMENEZ CUIL: 27547458147 Documento: DU - DOCUMENTO…" at bounding box center [512, 837] width 871 height 233
drag, startPoint x: 415, startPoint y: 773, endPoint x: 405, endPoint y: 774, distance: 10.6
click at [408, 774] on div "Apellido: FRANCESCA MARTINA GIMENEZ CUIL: 27547458147 Documento: DU - DOCUMENTO…" at bounding box center [512, 837] width 871 height 233
drag, startPoint x: 451, startPoint y: 789, endPoint x: 440, endPoint y: 787, distance: 11.7
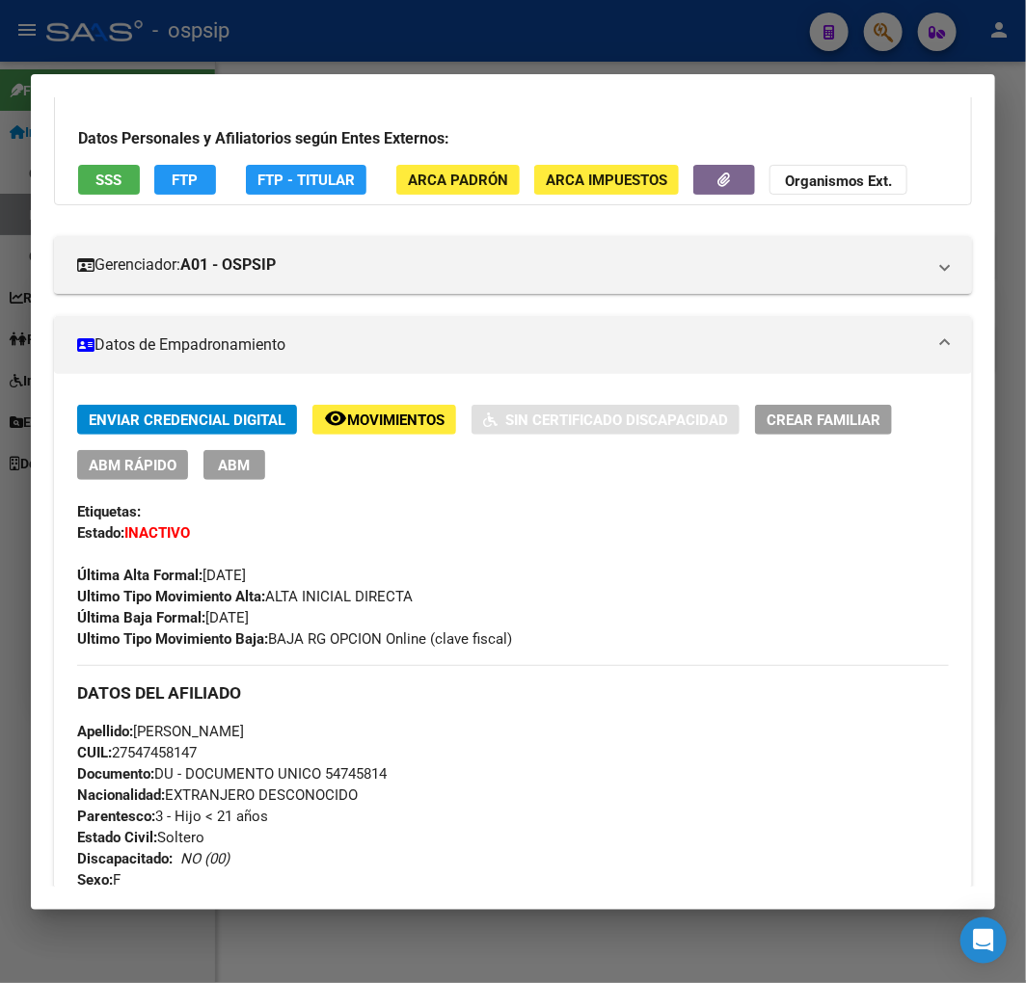
click at [451, 788] on div "Apellido: FRANCESCA MARTINA GIMENEZ CUIL: 27547458147 Documento: DU - DOCUMENTO…" at bounding box center [512, 837] width 871 height 233
drag, startPoint x: 405, startPoint y: 769, endPoint x: 328, endPoint y: 776, distance: 77.4
click at [328, 776] on div "Apellido: FRANCESCA MARTINA GIMENEZ CUIL: 27547458147 Documento: DU - DOCUMENTO…" at bounding box center [512, 837] width 871 height 233
copy span "54745814"
click at [289, 41] on div at bounding box center [513, 491] width 1026 height 983
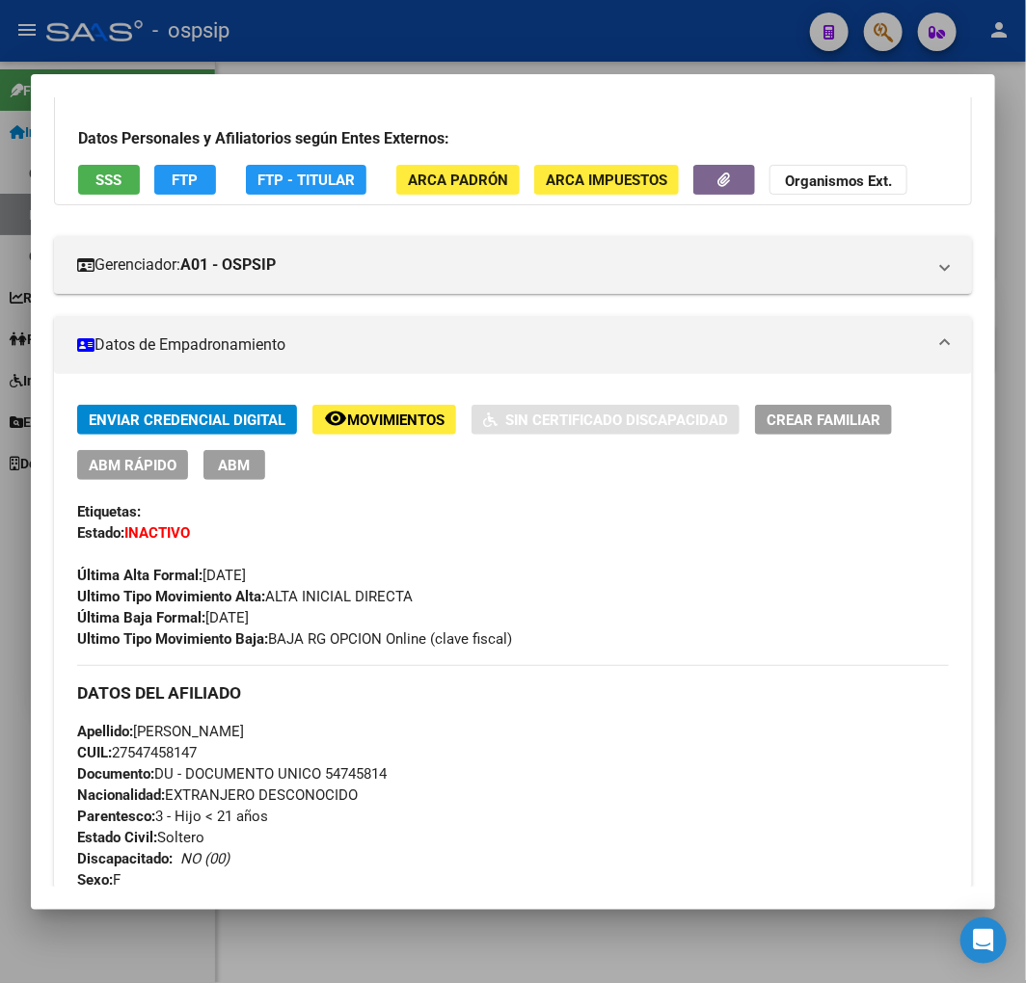
click at [290, 41] on div at bounding box center [513, 491] width 1026 height 983
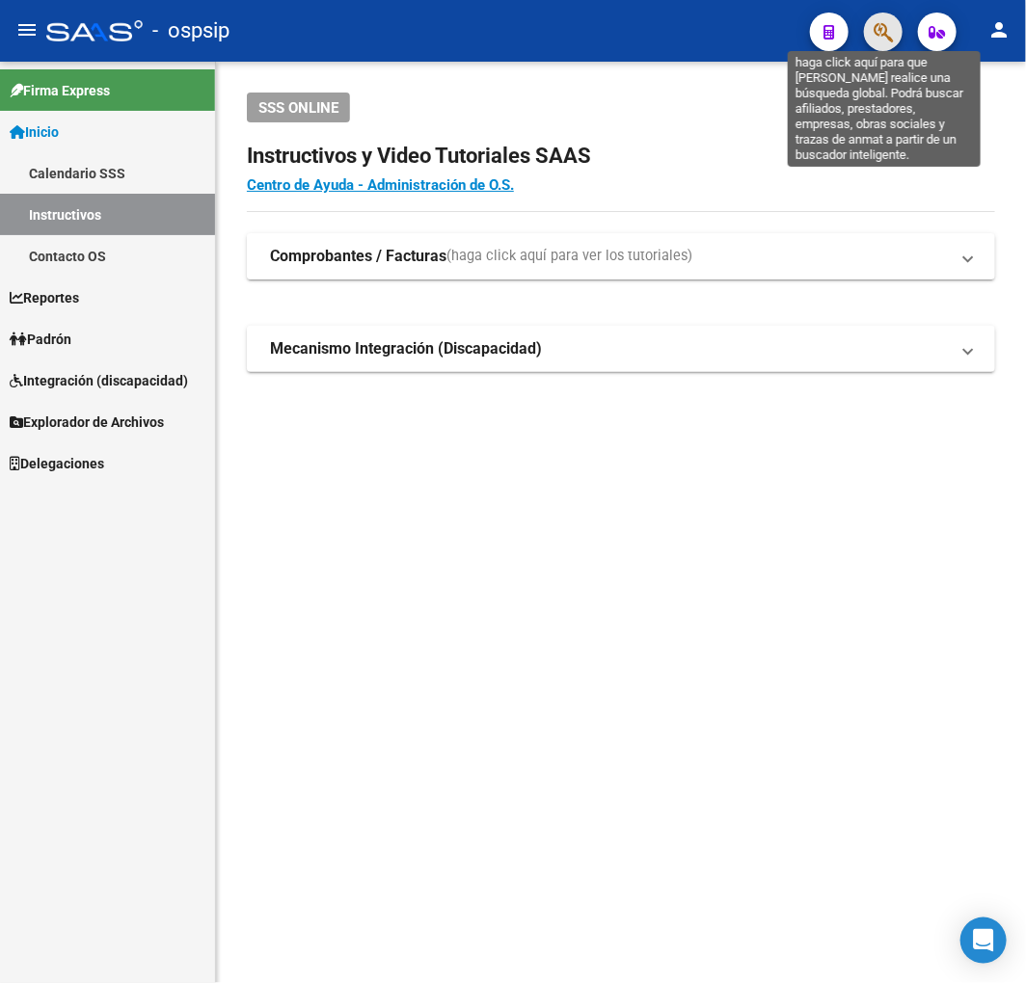
click at [879, 40] on icon "button" at bounding box center [882, 32] width 19 height 22
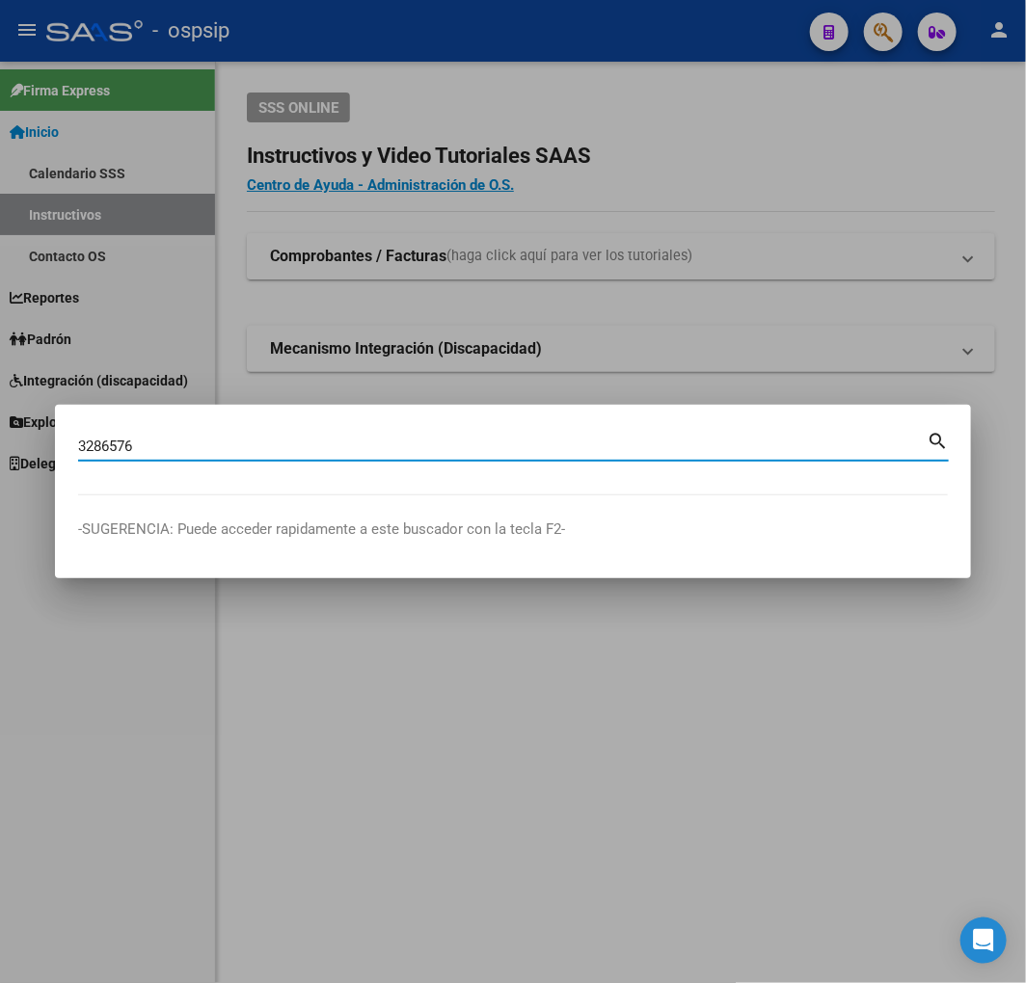
type input "3286576"
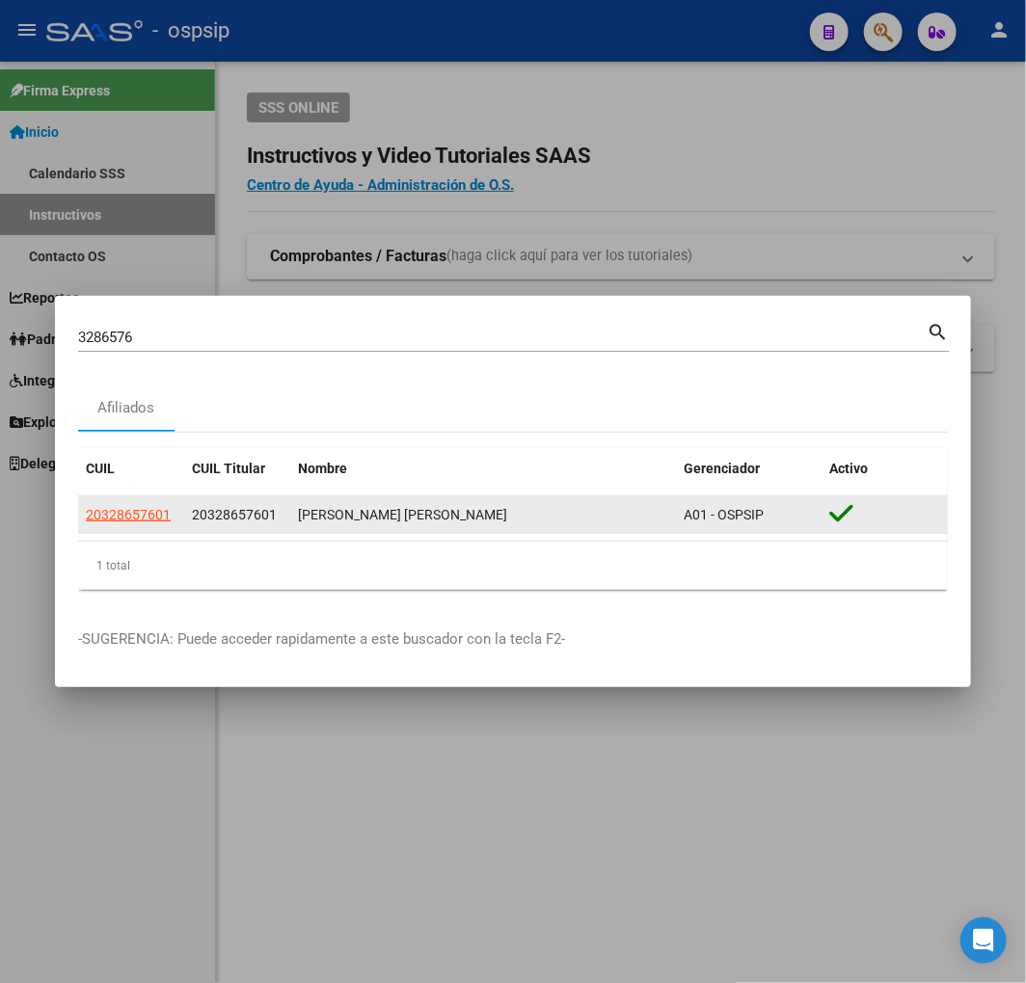
click at [127, 522] on app-link-go-to "20328657601" at bounding box center [128, 515] width 85 height 22
click at [130, 511] on span "20328657601" at bounding box center [128, 514] width 85 height 15
copy span "6"
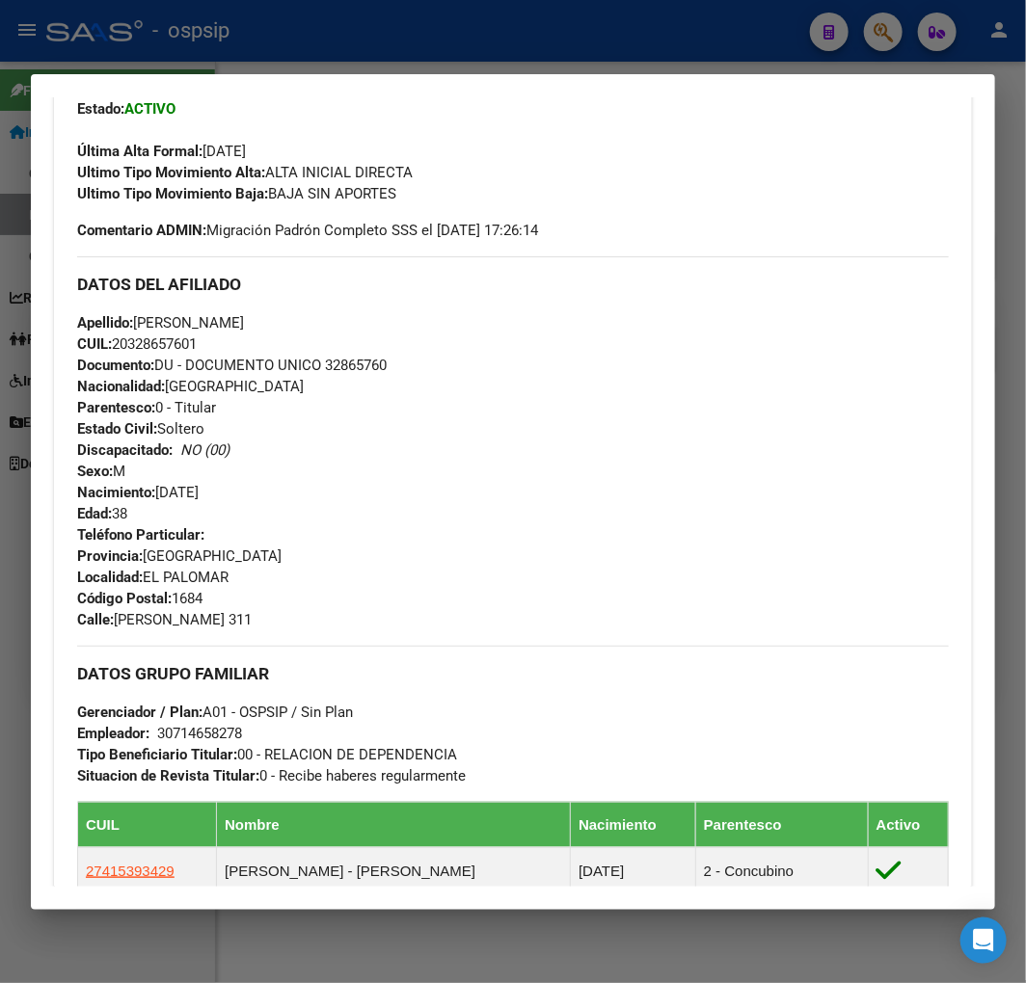
scroll to position [964, 0]
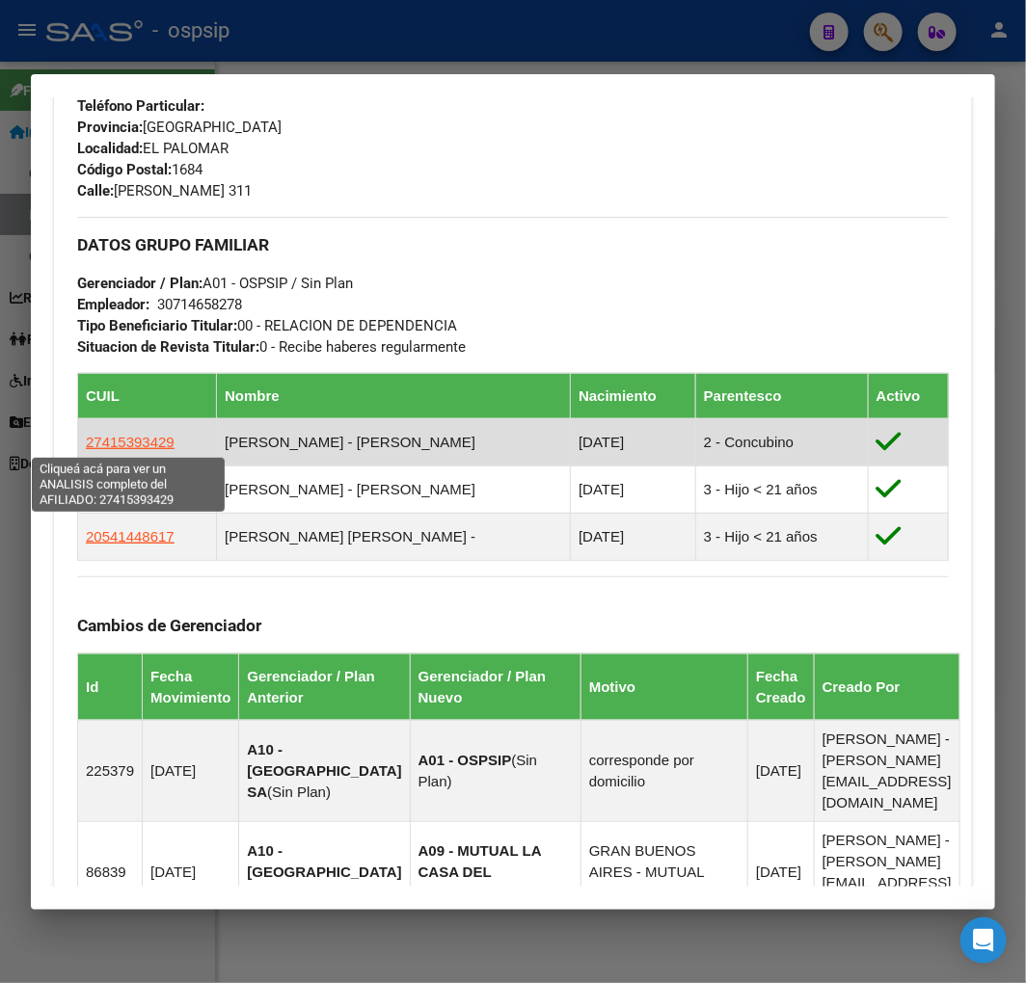
click at [160, 437] on span "27415393429" at bounding box center [130, 442] width 89 height 16
type textarea "27415393429"
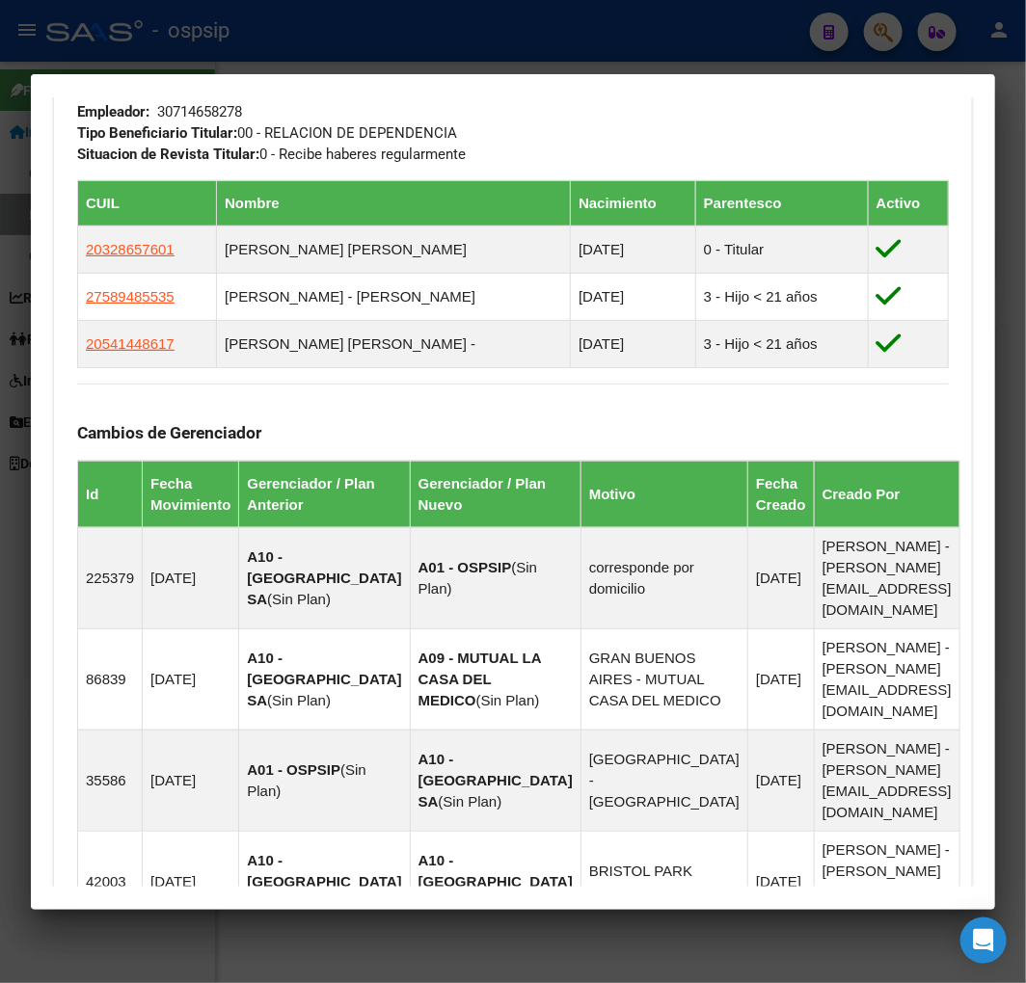
scroll to position [1687, 0]
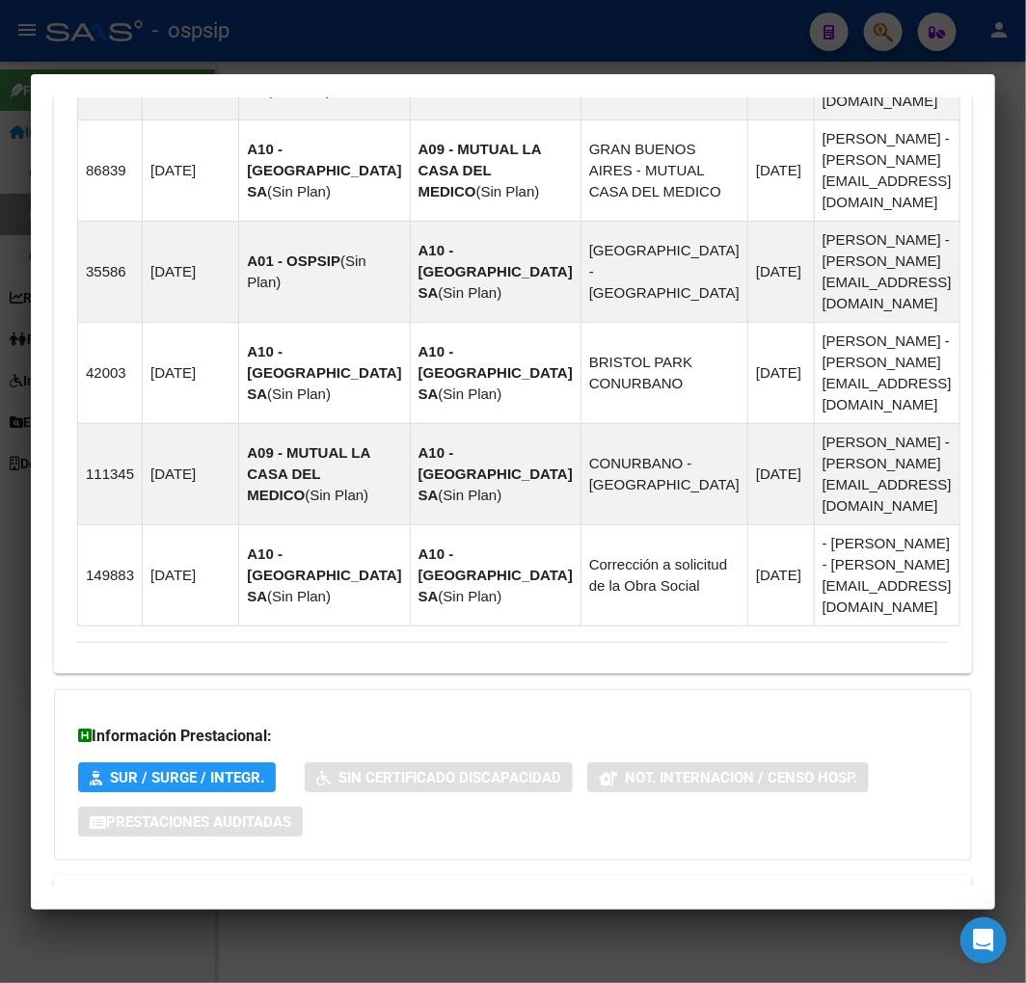
drag, startPoint x: 614, startPoint y: 841, endPoint x: 640, endPoint y: 796, distance: 51.4
click at [613, 956] on mat-panel-title "Aportes y Contribuciones del Titular: 20328657601" at bounding box center [501, 967] width 848 height 23
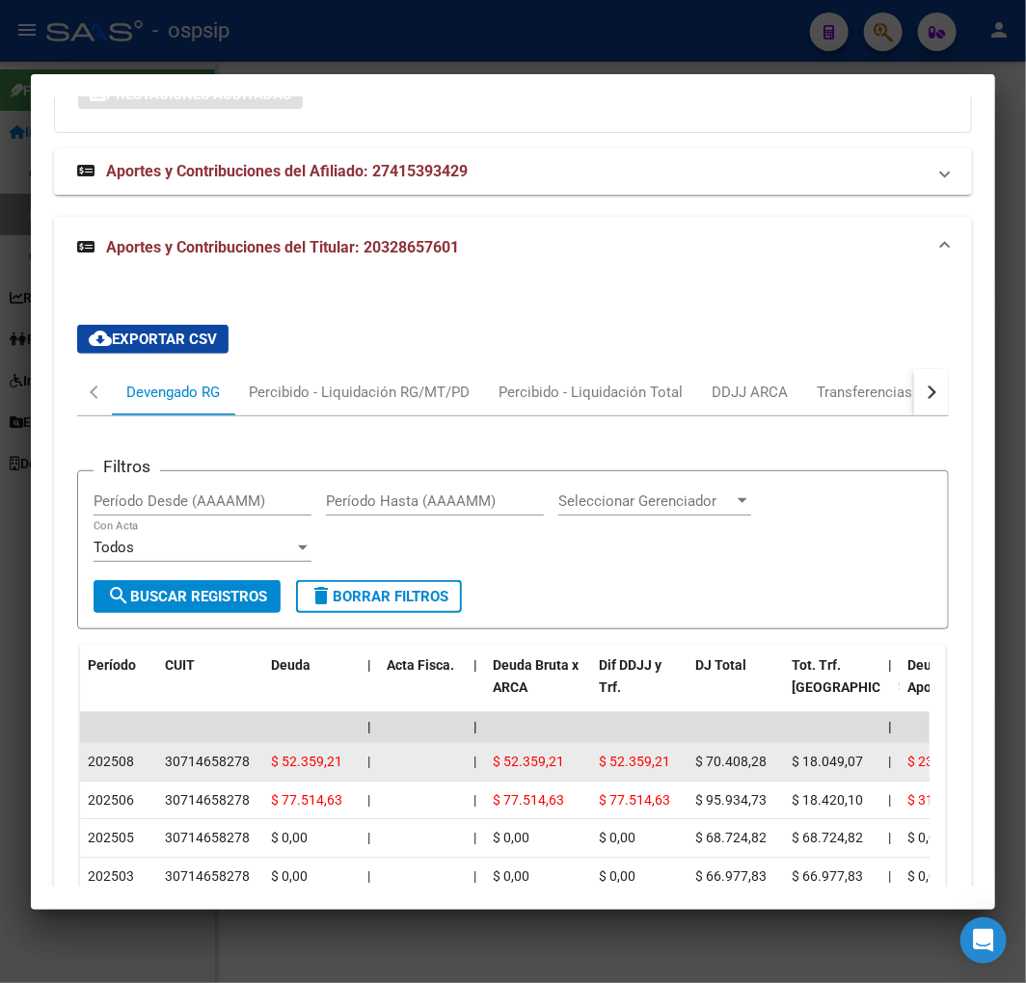
scroll to position [2530, 0]
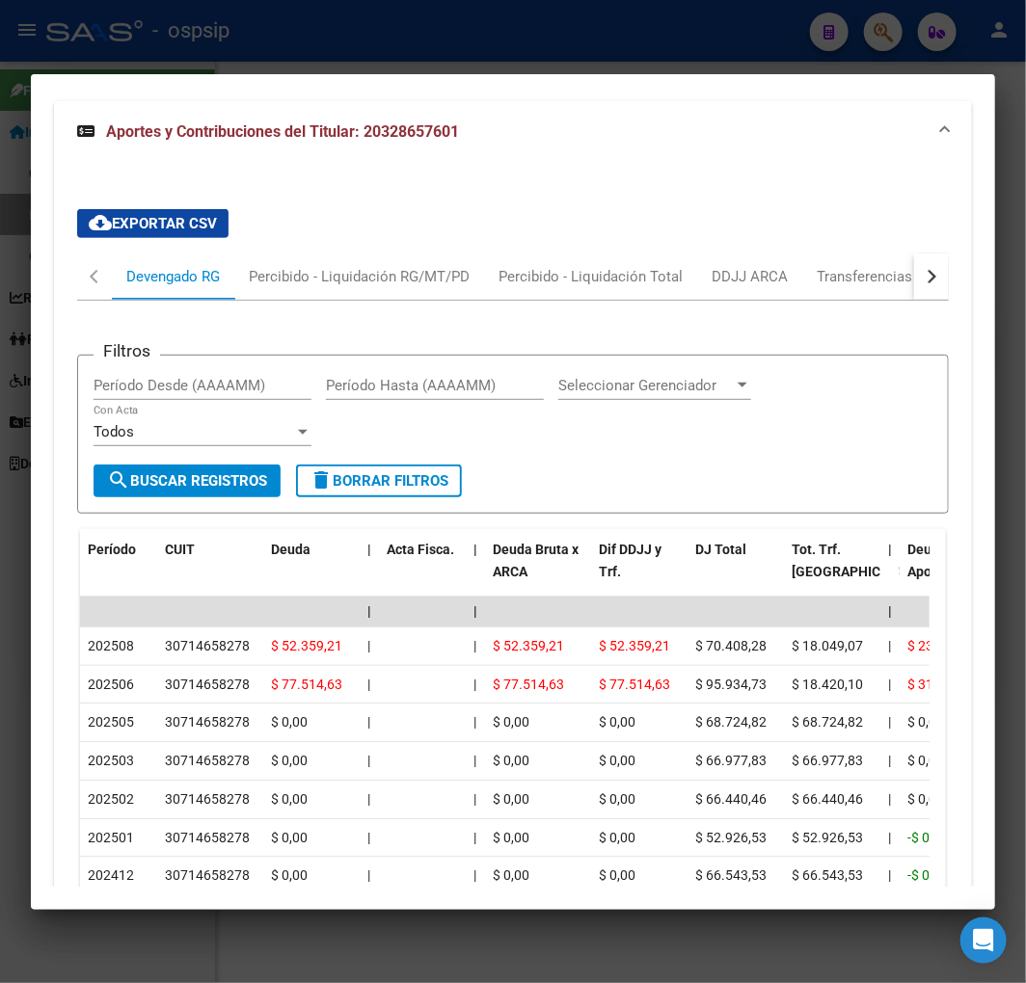
click at [519, 41] on div at bounding box center [513, 491] width 1026 height 983
click at [517, 40] on div at bounding box center [513, 491] width 1026 height 983
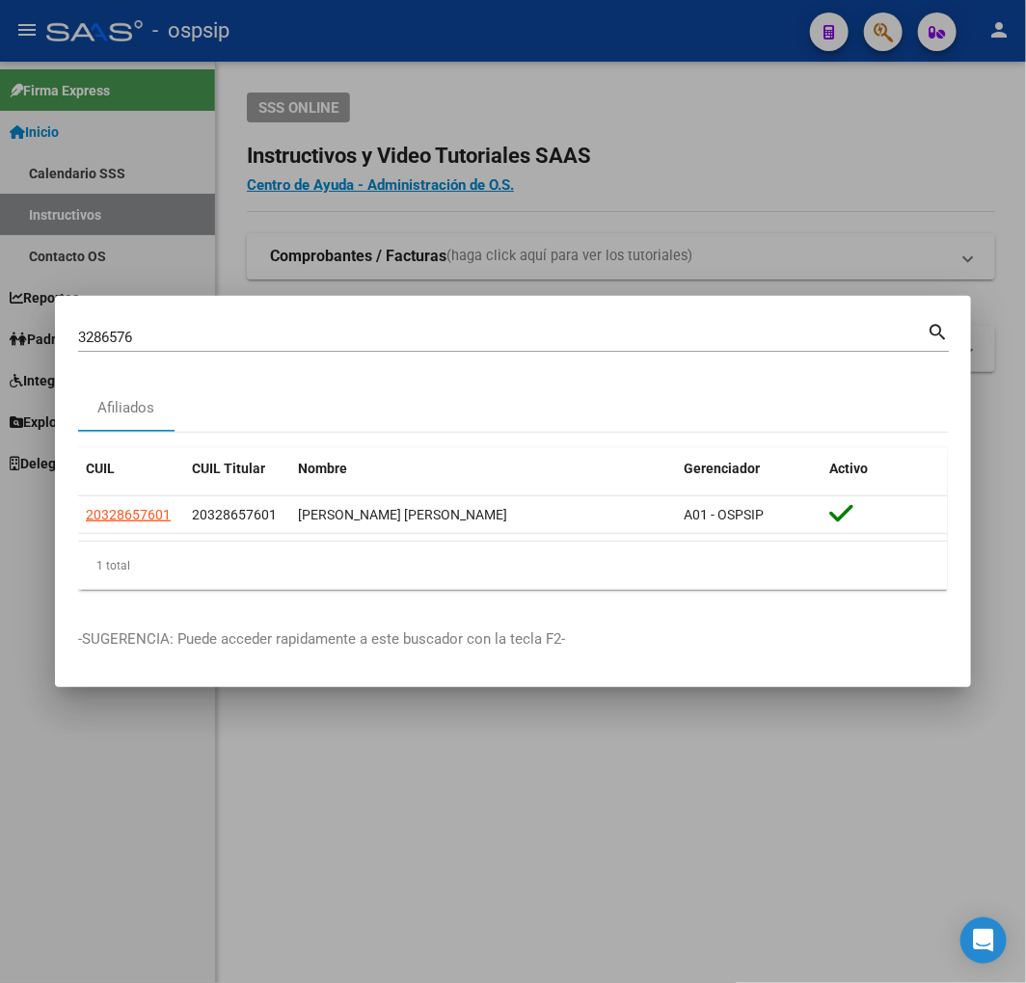
drag, startPoint x: 873, startPoint y: 83, endPoint x: 879, endPoint y: 42, distance: 40.9
click at [877, 82] on div at bounding box center [513, 491] width 1026 height 983
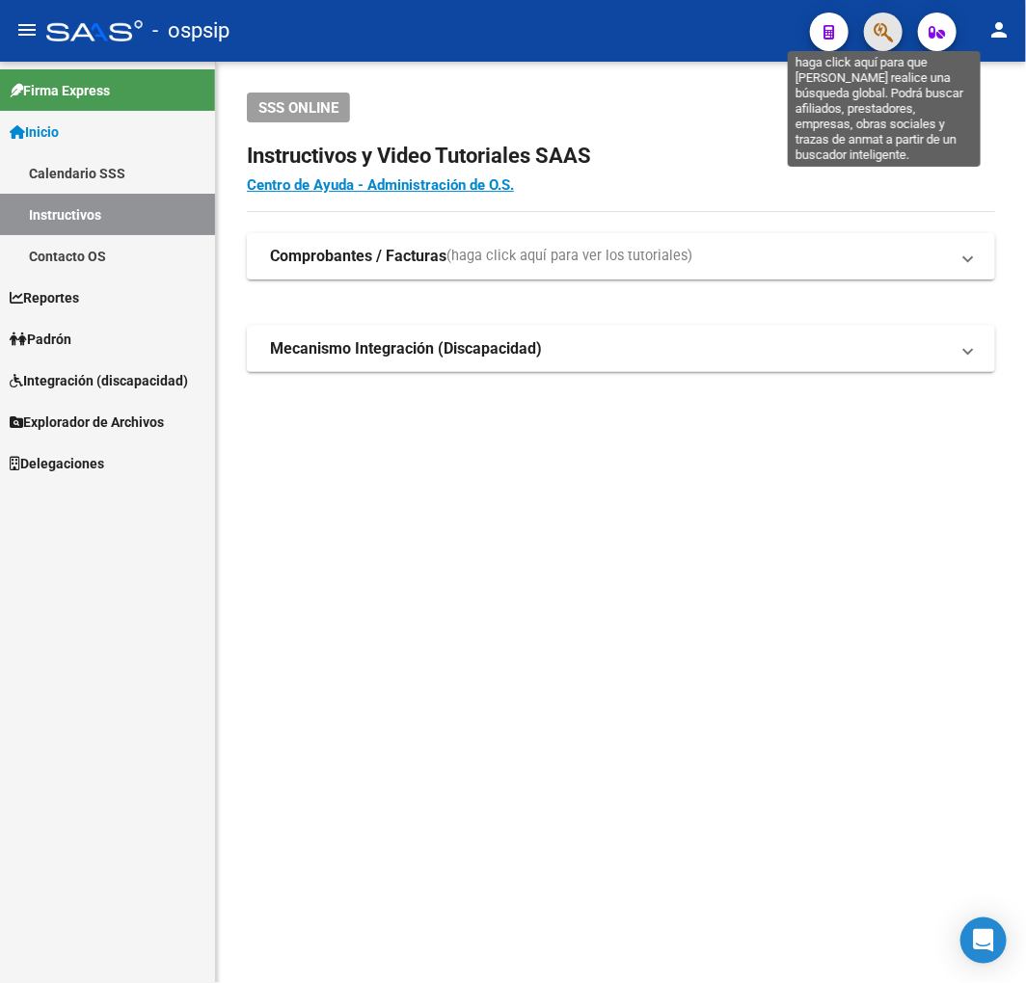
click at [873, 34] on icon "button" at bounding box center [882, 32] width 19 height 22
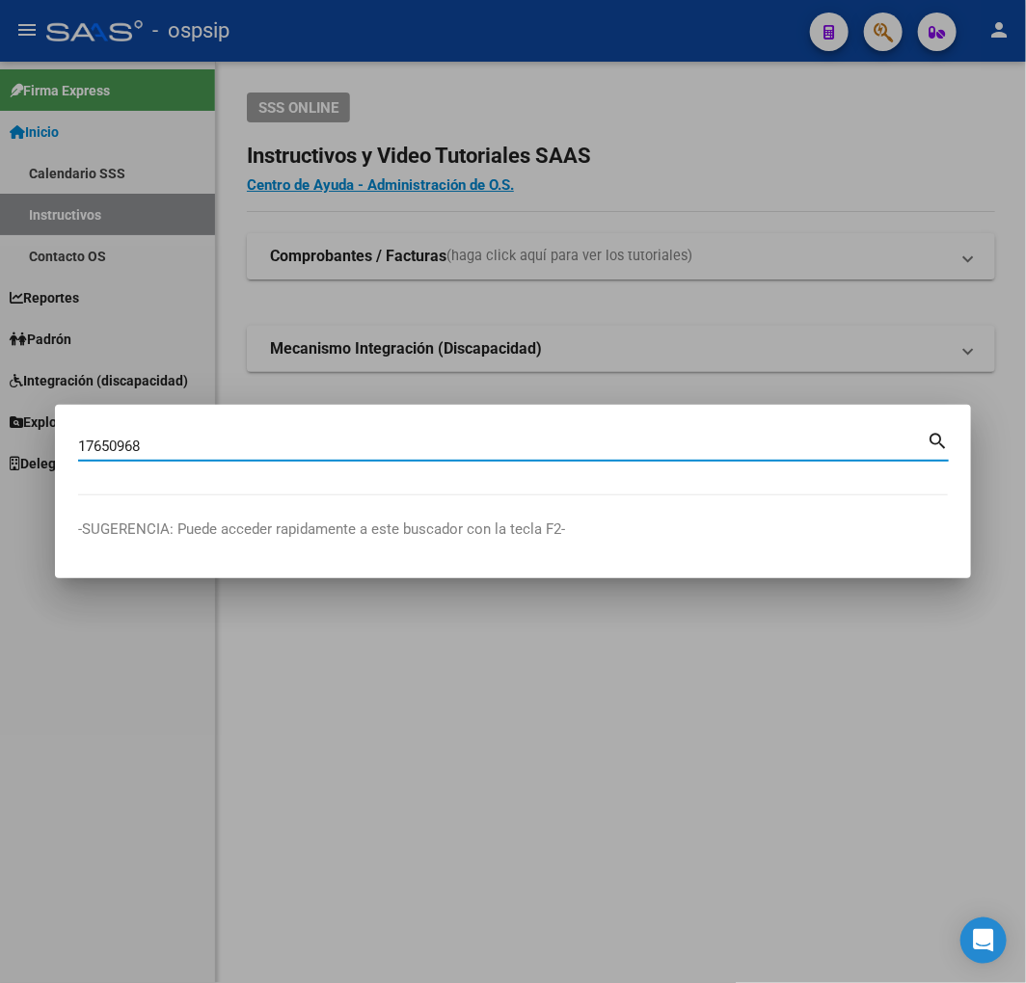
type input "17650968"
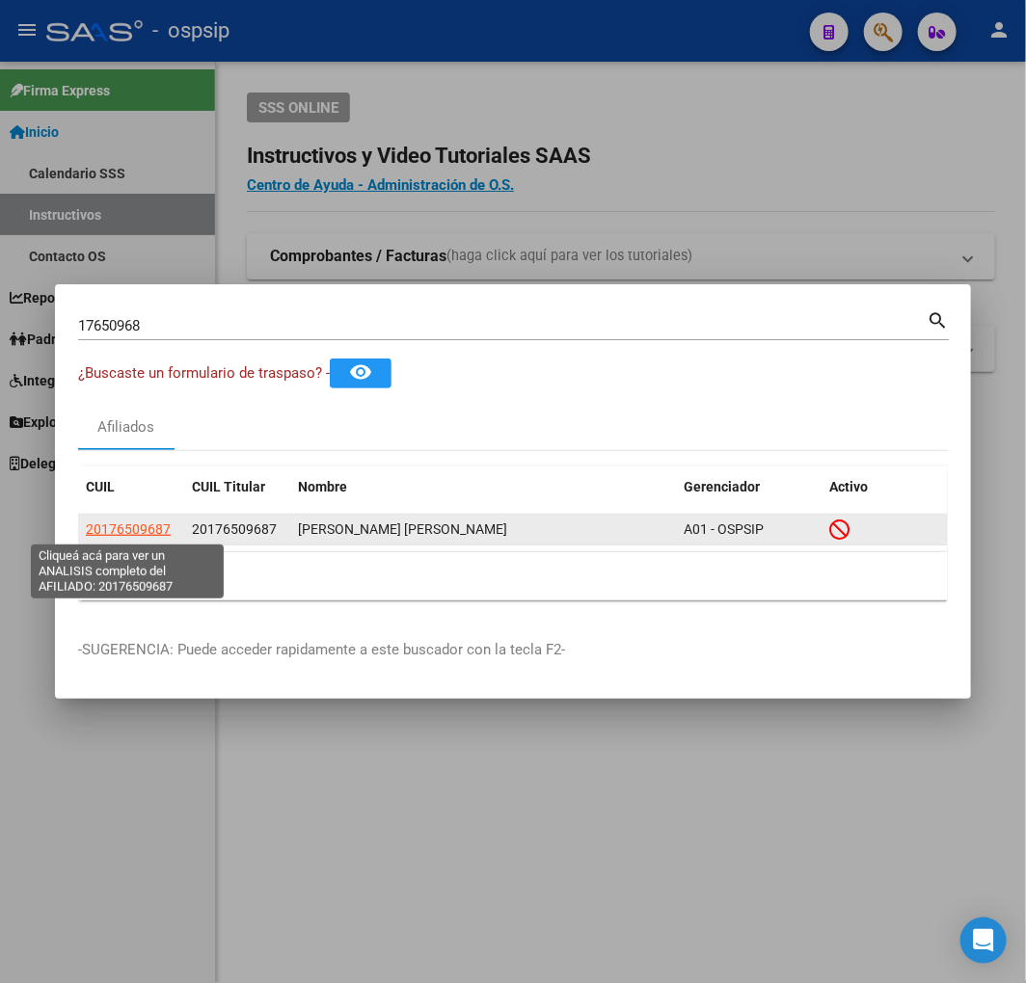
click at [128, 523] on span "20176509687" at bounding box center [128, 529] width 85 height 15
copy span "5"
type textarea "20176509687"
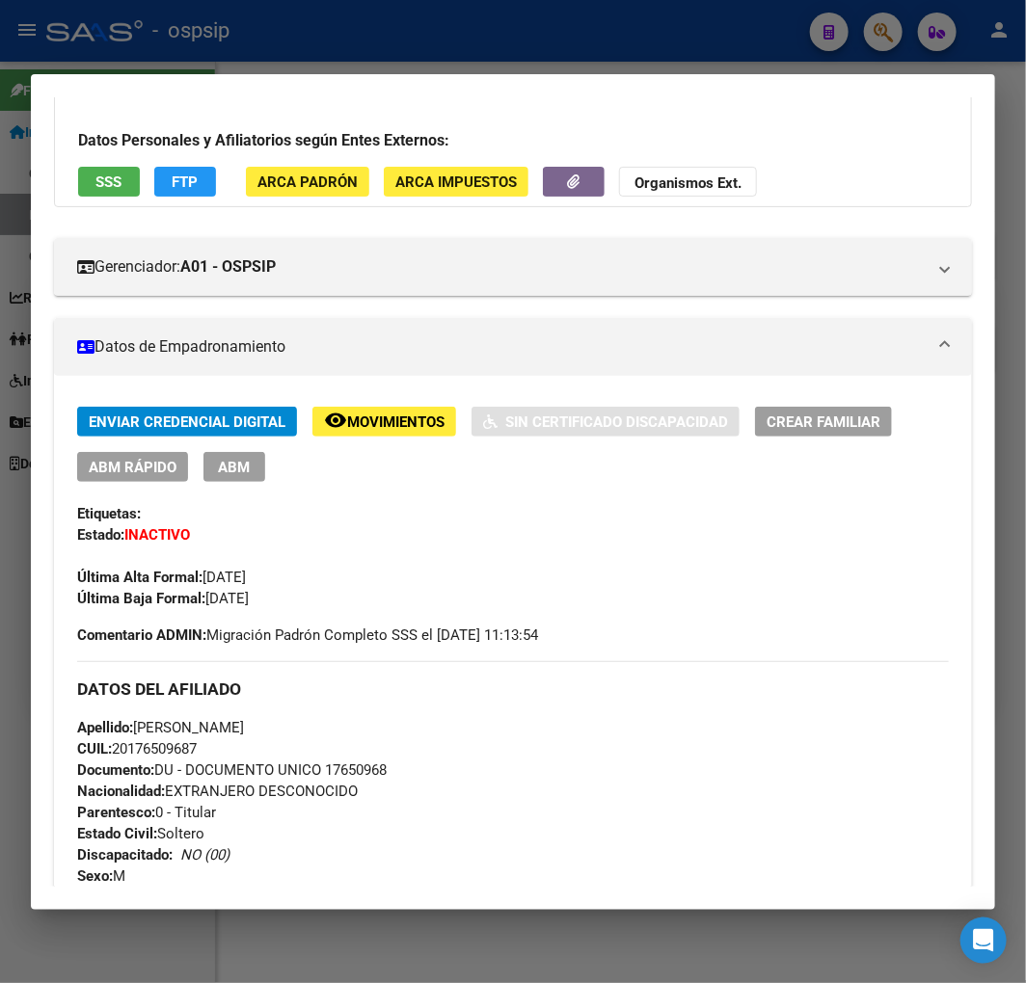
scroll to position [214, 0]
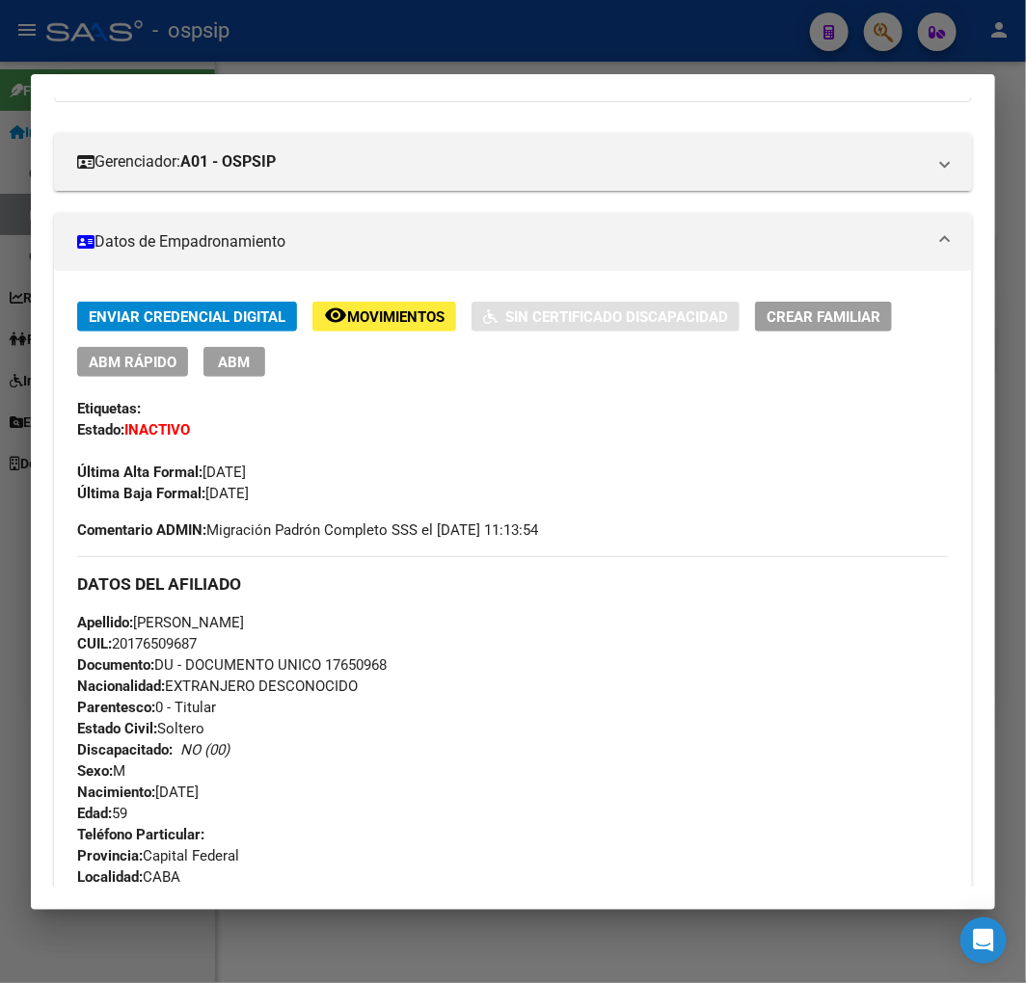
click at [441, 325] on button "remove_red_eye Movimientos" at bounding box center [384, 317] width 144 height 30
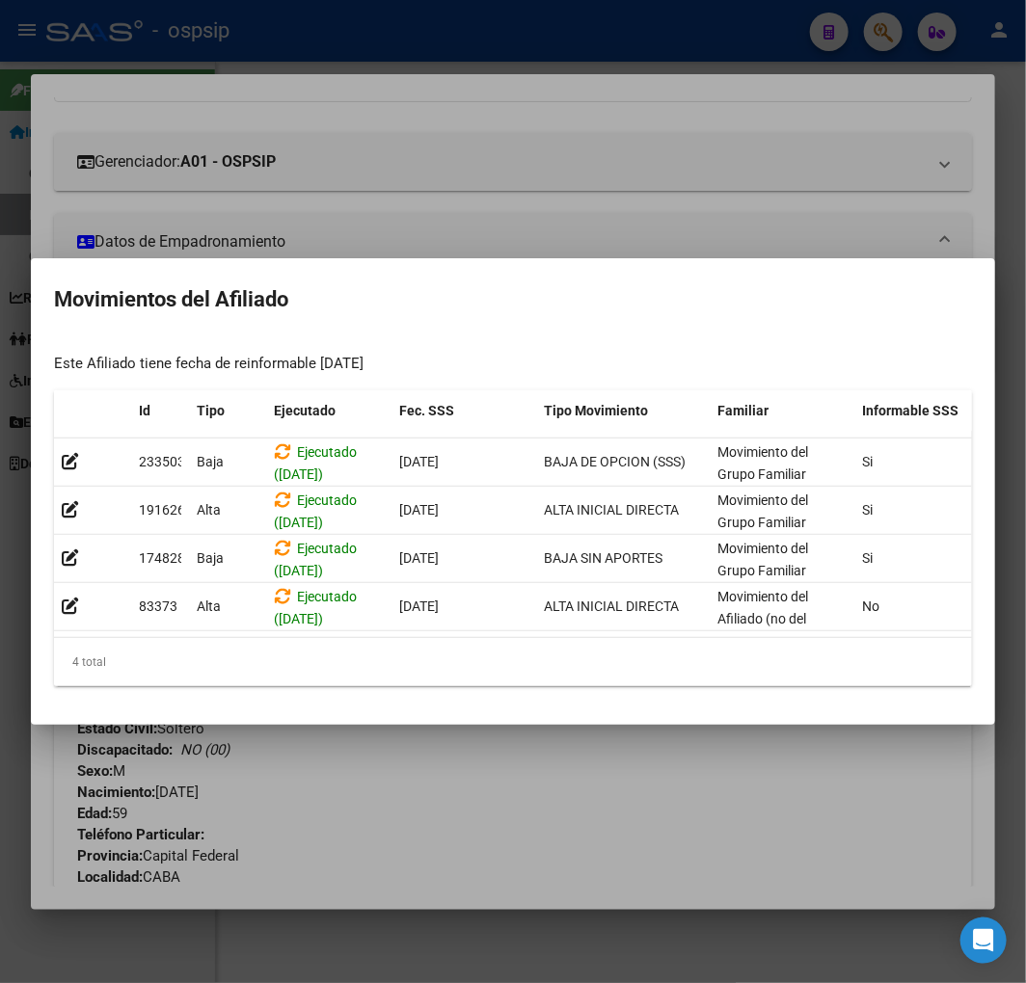
drag, startPoint x: 561, startPoint y: 644, endPoint x: 927, endPoint y: 634, distance: 366.4
click at [927, 634] on datatable-body "233503 Baja Ejecutado (26/08/2025) 01/07/2025 BAJA DE OPCION (SSS) Movimiento d…" at bounding box center [513, 539] width 918 height 200
drag, startPoint x: 629, startPoint y: 842, endPoint x: 428, endPoint y: 814, distance: 202.4
click at [629, 843] on div at bounding box center [513, 491] width 1026 height 983
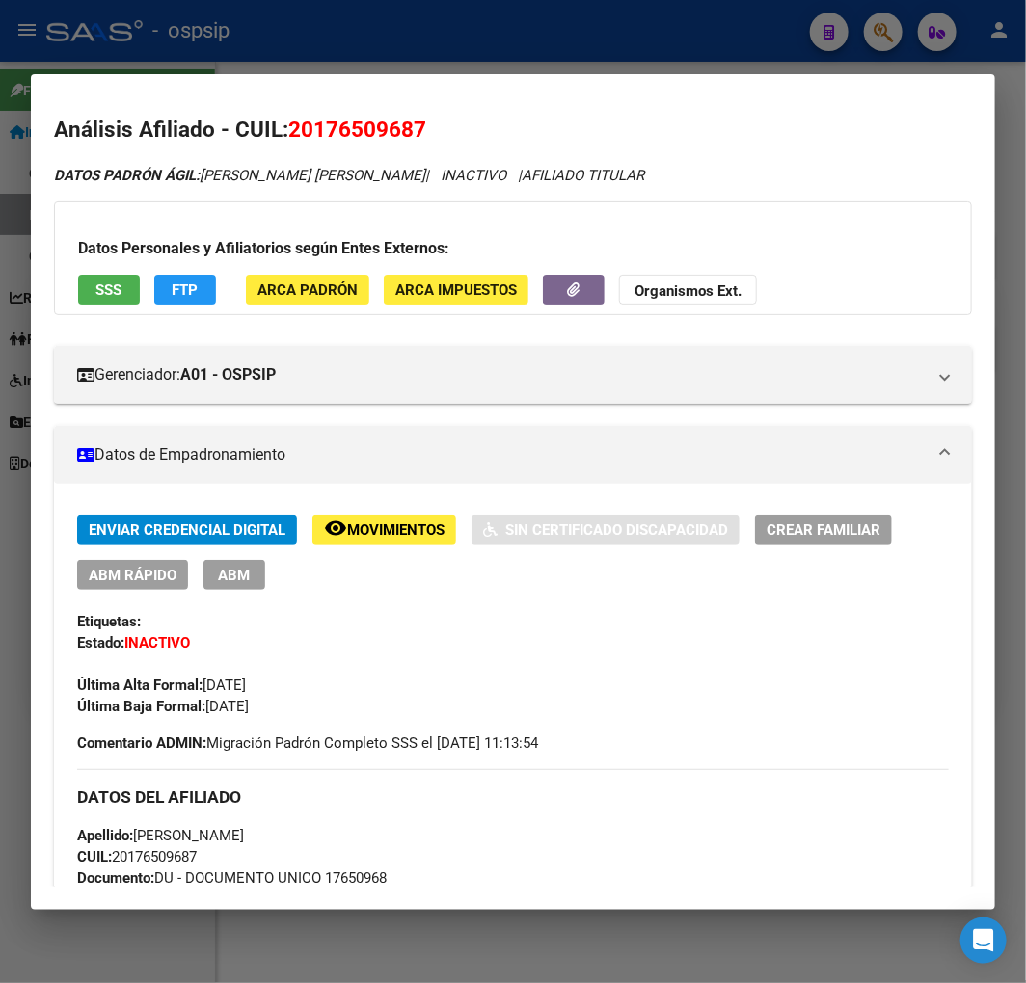
scroll to position [0, 0]
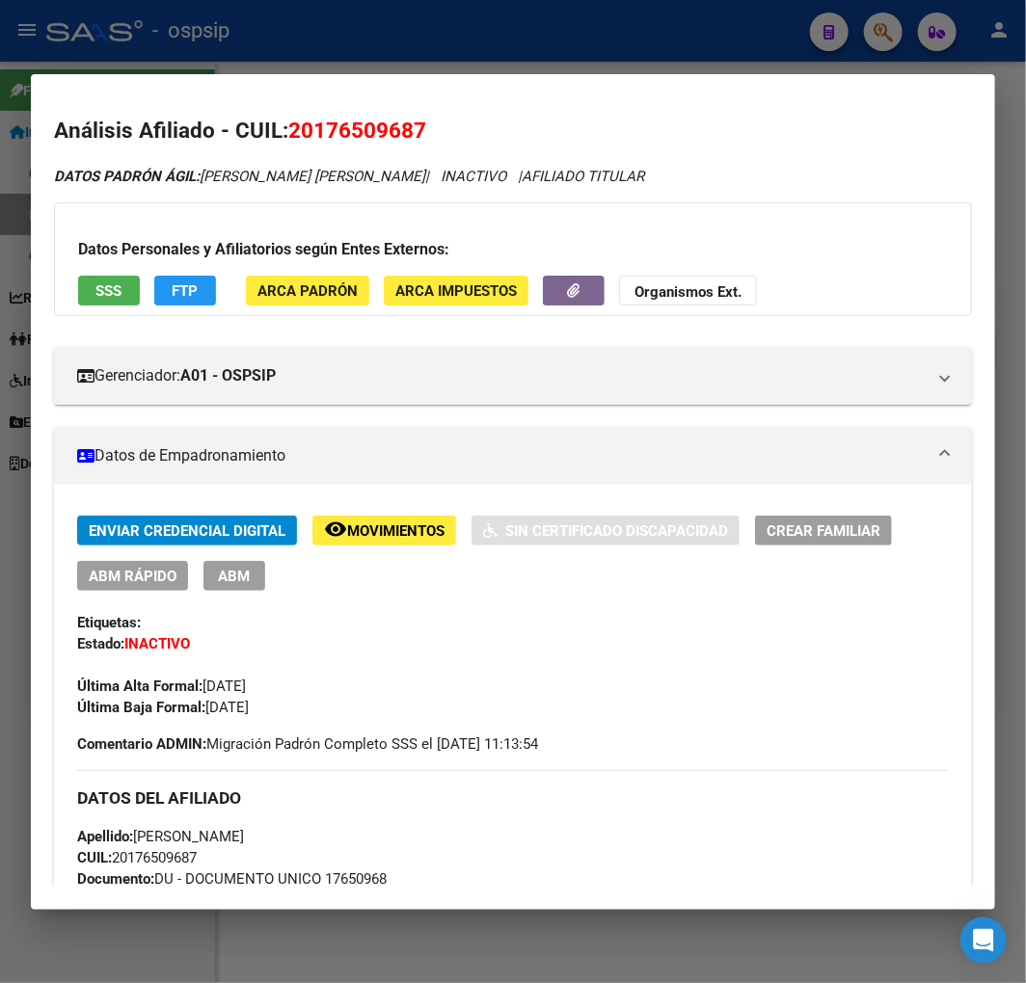
click at [193, 293] on span "FTP" at bounding box center [186, 290] width 26 height 17
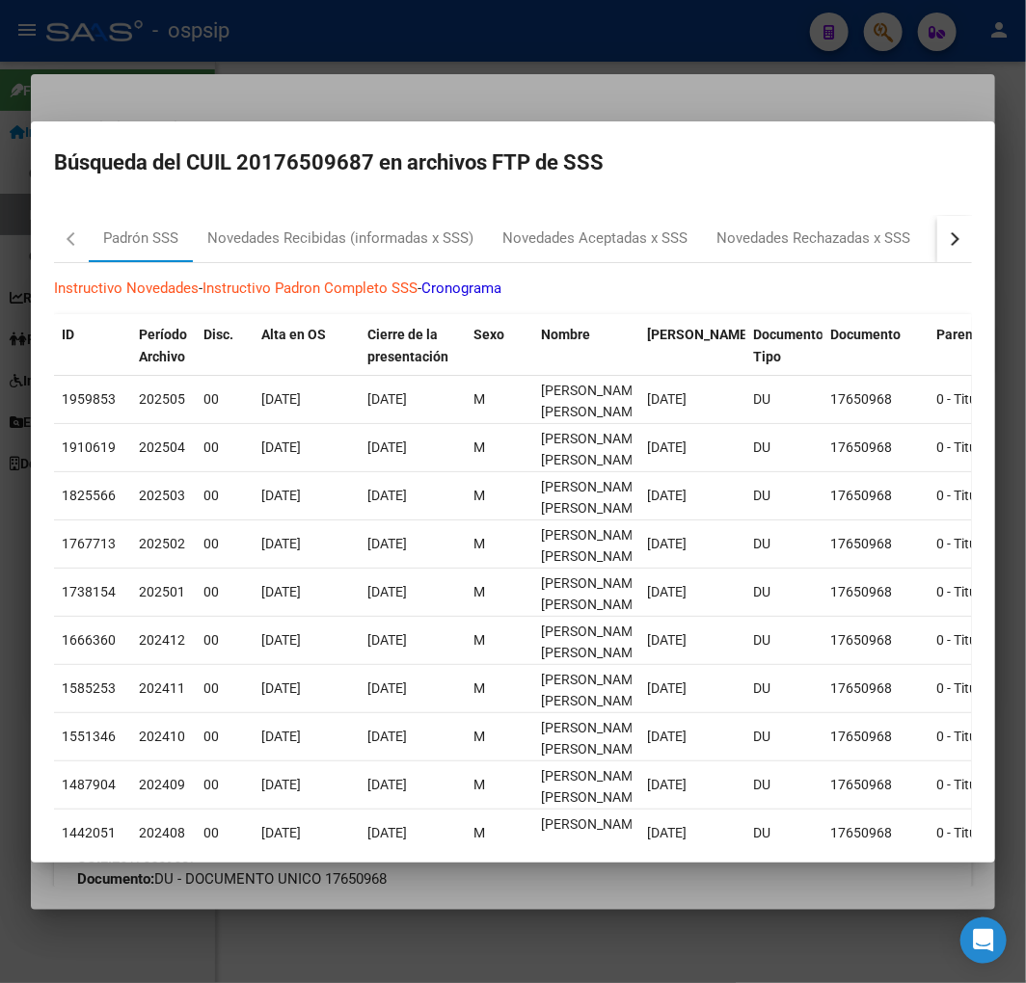
click at [950, 238] on button "button" at bounding box center [954, 239] width 35 height 46
click at [714, 245] on div "RG Bajas x OPCION ONLINE (ARCA)" at bounding box center [655, 238] width 230 height 22
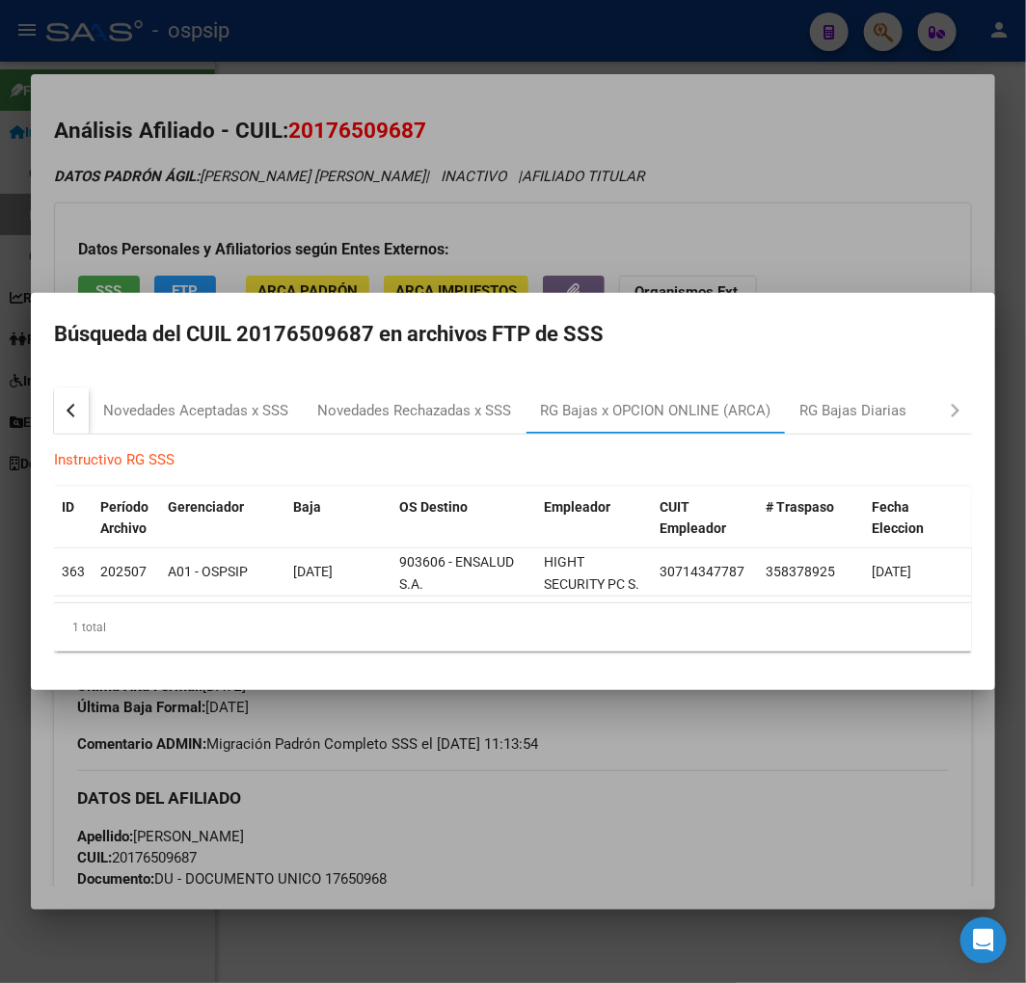
drag, startPoint x: 758, startPoint y: 245, endPoint x: 690, endPoint y: 140, distance: 124.9
click at [734, 212] on div at bounding box center [513, 491] width 1026 height 983
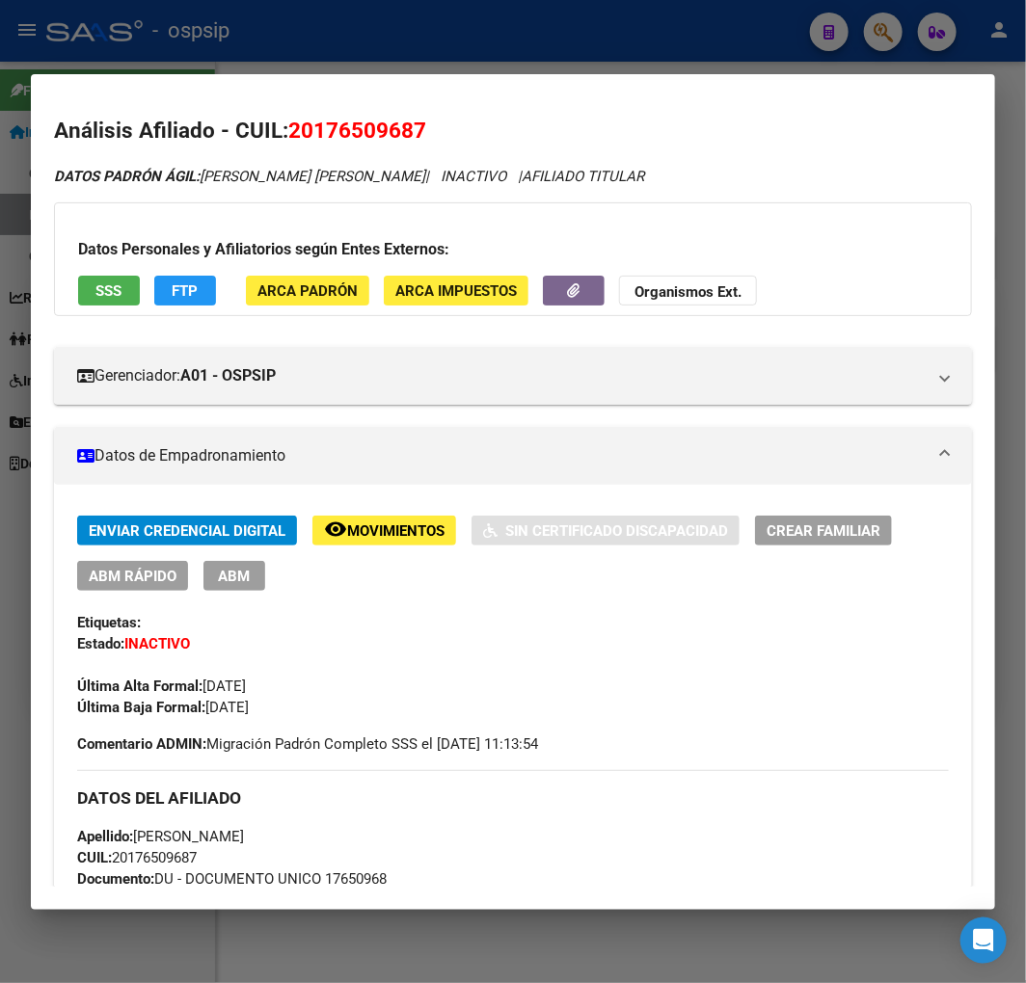
click at [649, 22] on div at bounding box center [513, 491] width 1026 height 983
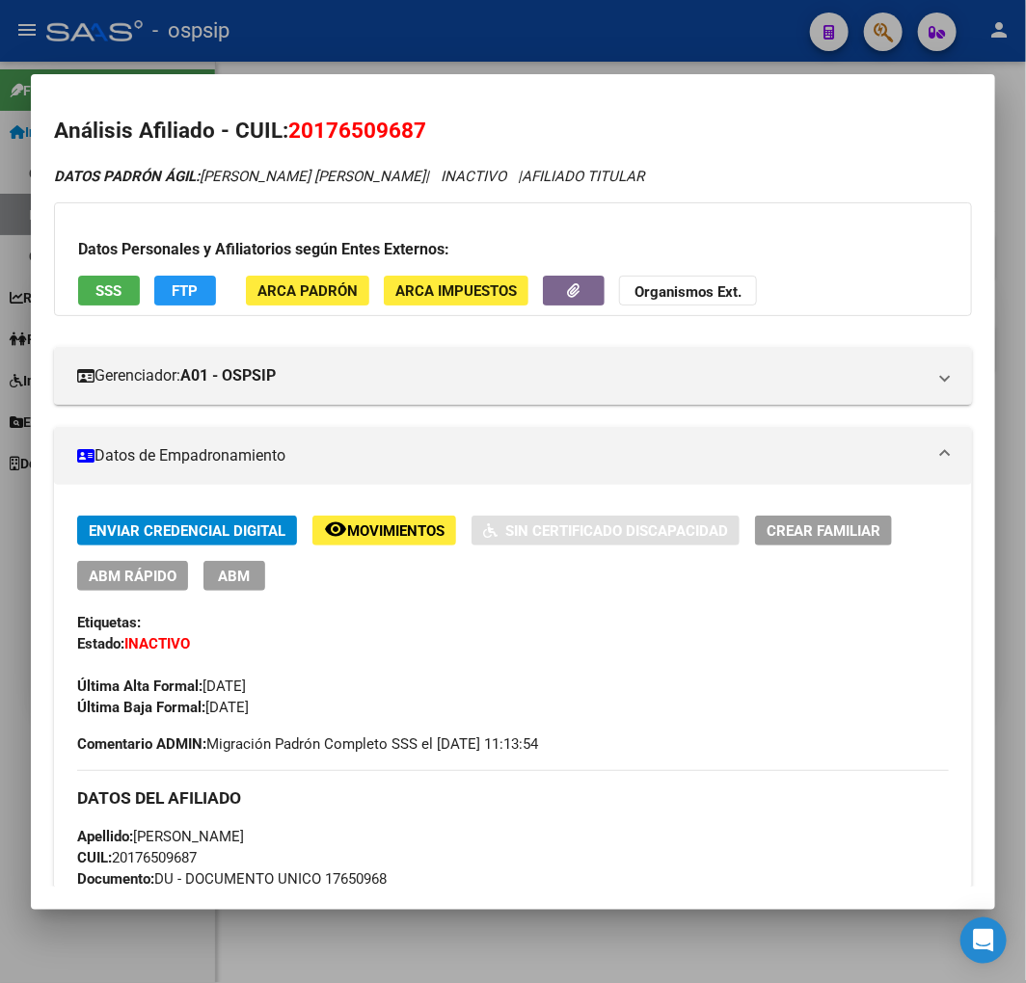
click at [648, 21] on div at bounding box center [513, 491] width 1026 height 983
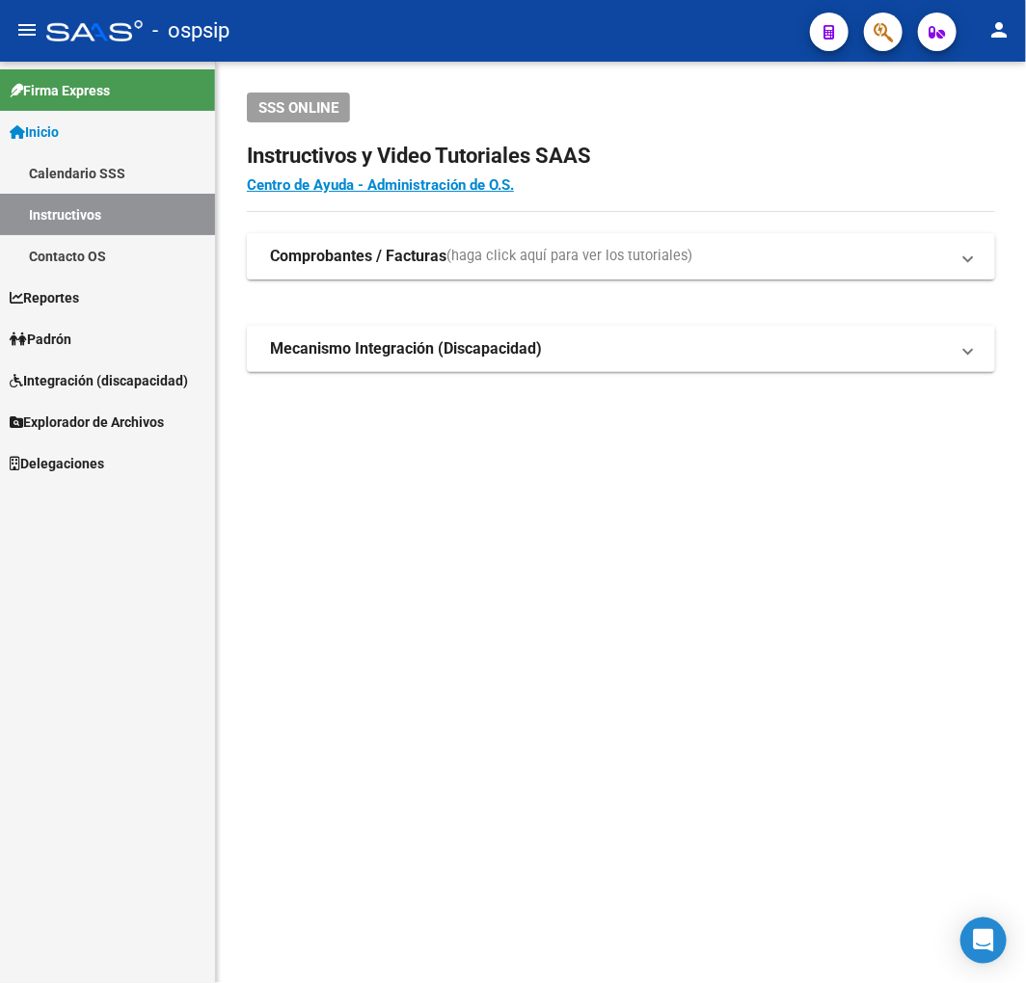
click at [873, 37] on icon "button" at bounding box center [882, 32] width 19 height 22
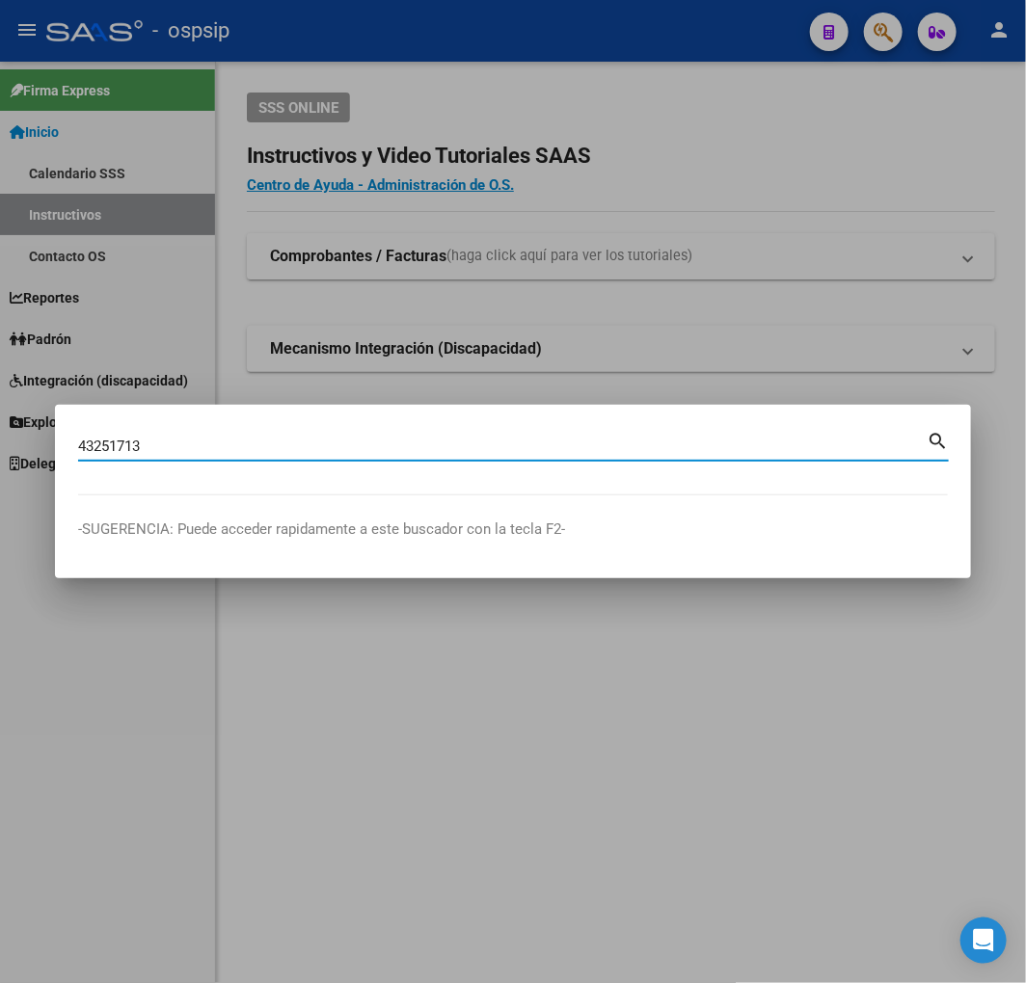
type input "43251713"
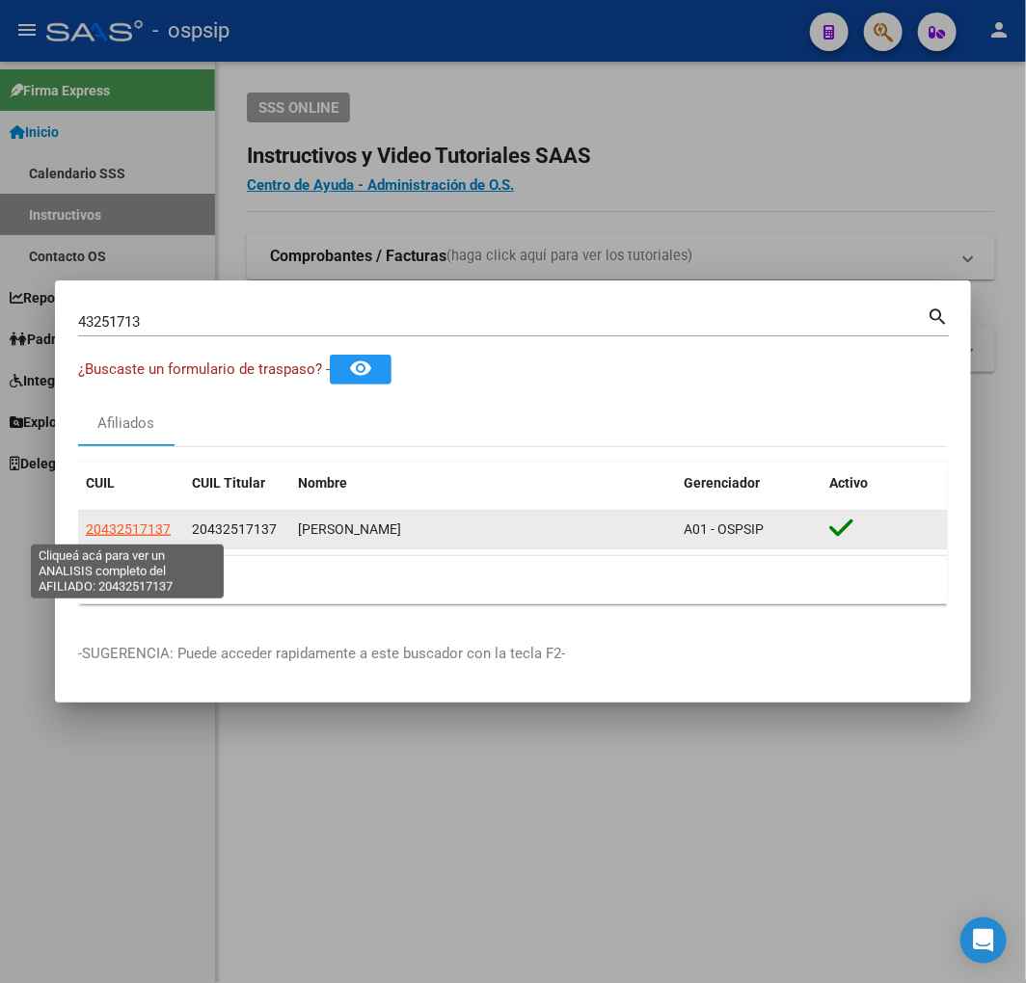
click at [127, 527] on span "20432517137" at bounding box center [128, 529] width 85 height 15
type textarea "20432517137"
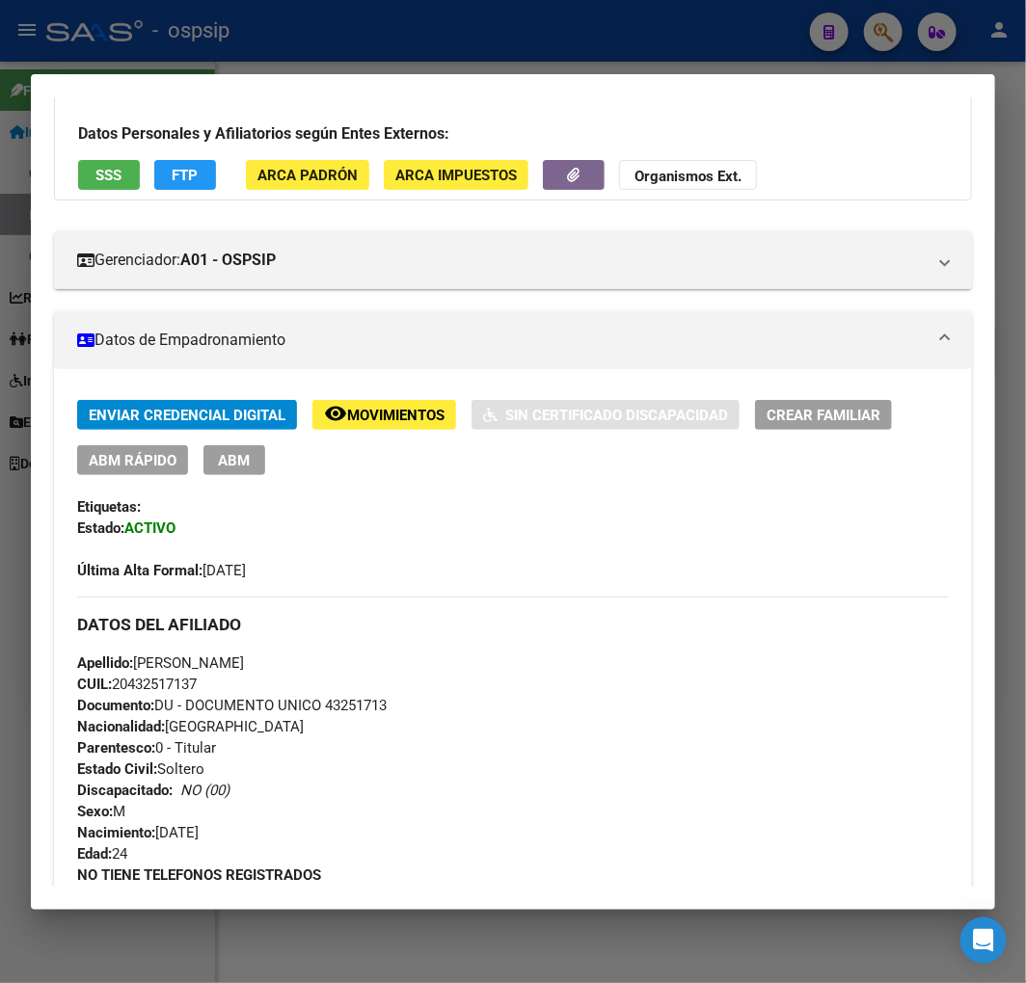
scroll to position [321, 0]
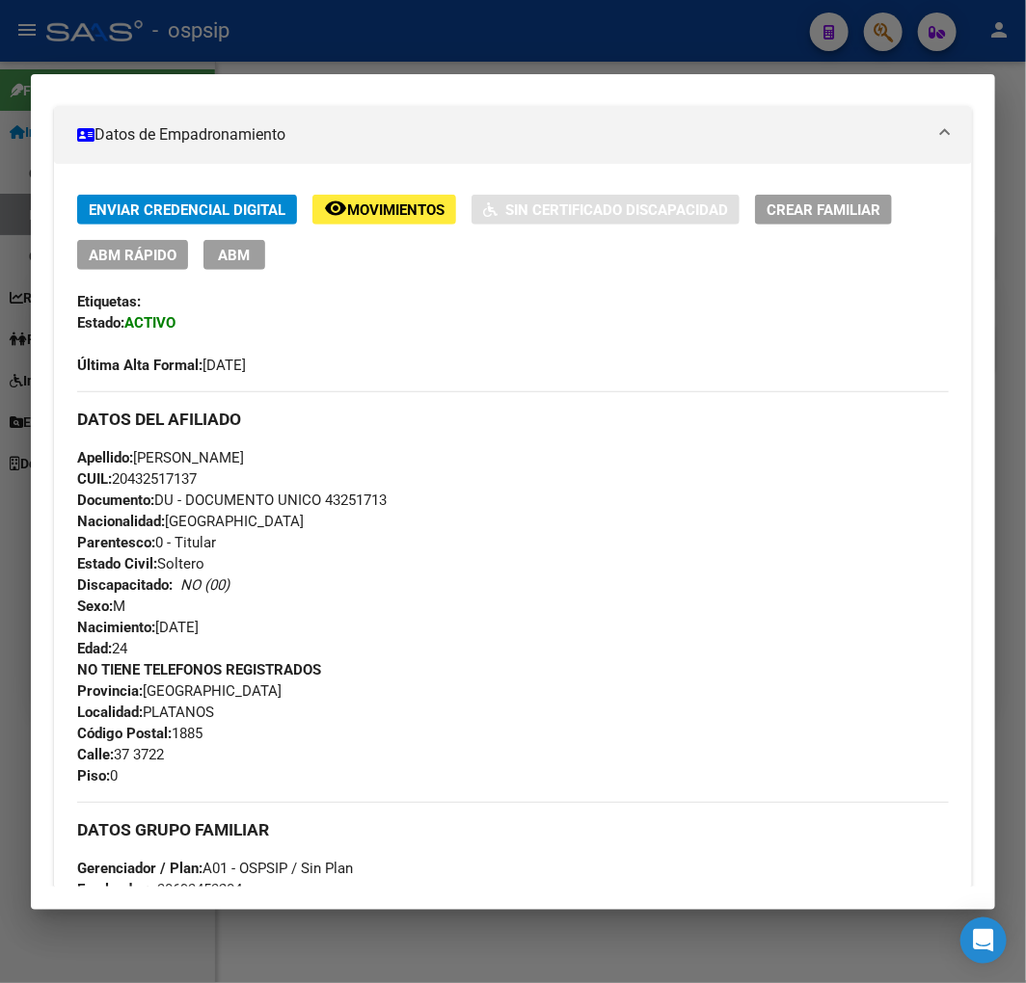
click at [391, 212] on span "Movimientos" at bounding box center [395, 209] width 97 height 17
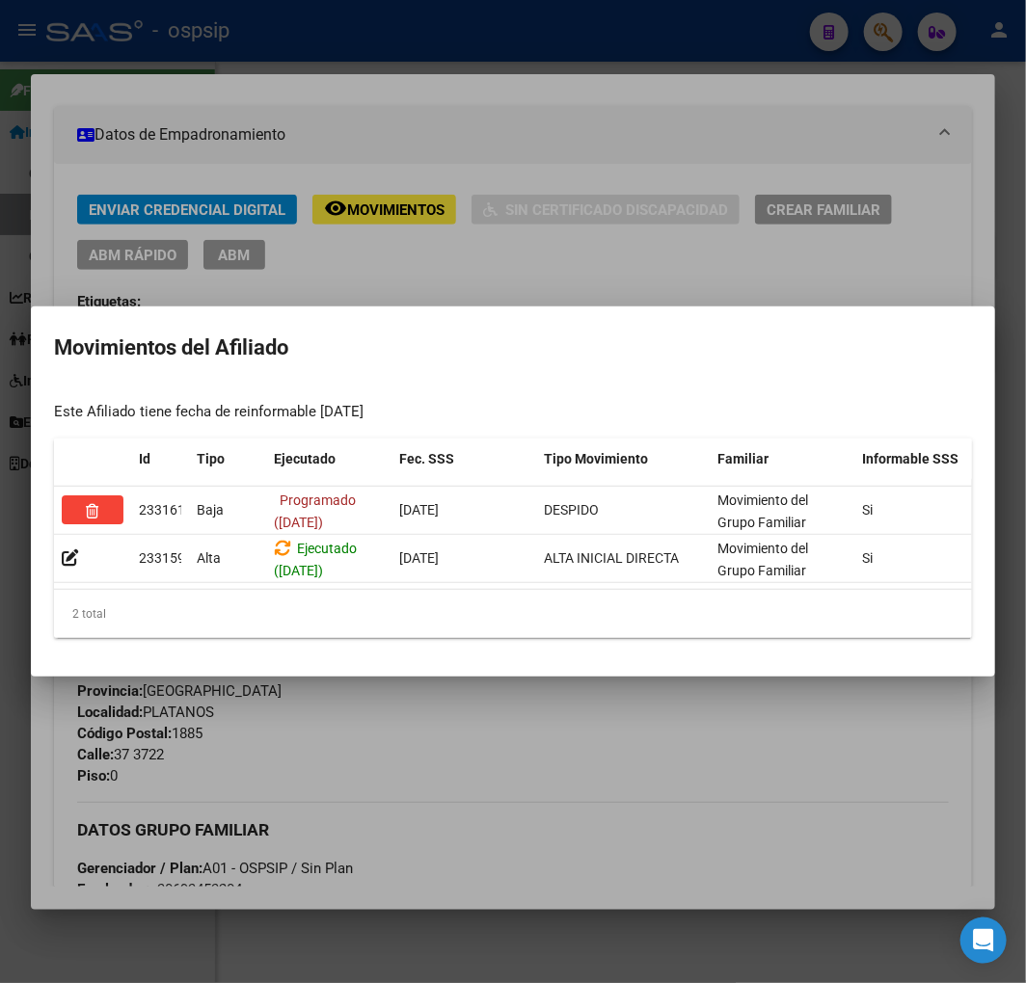
click at [522, 800] on div at bounding box center [513, 491] width 1026 height 983
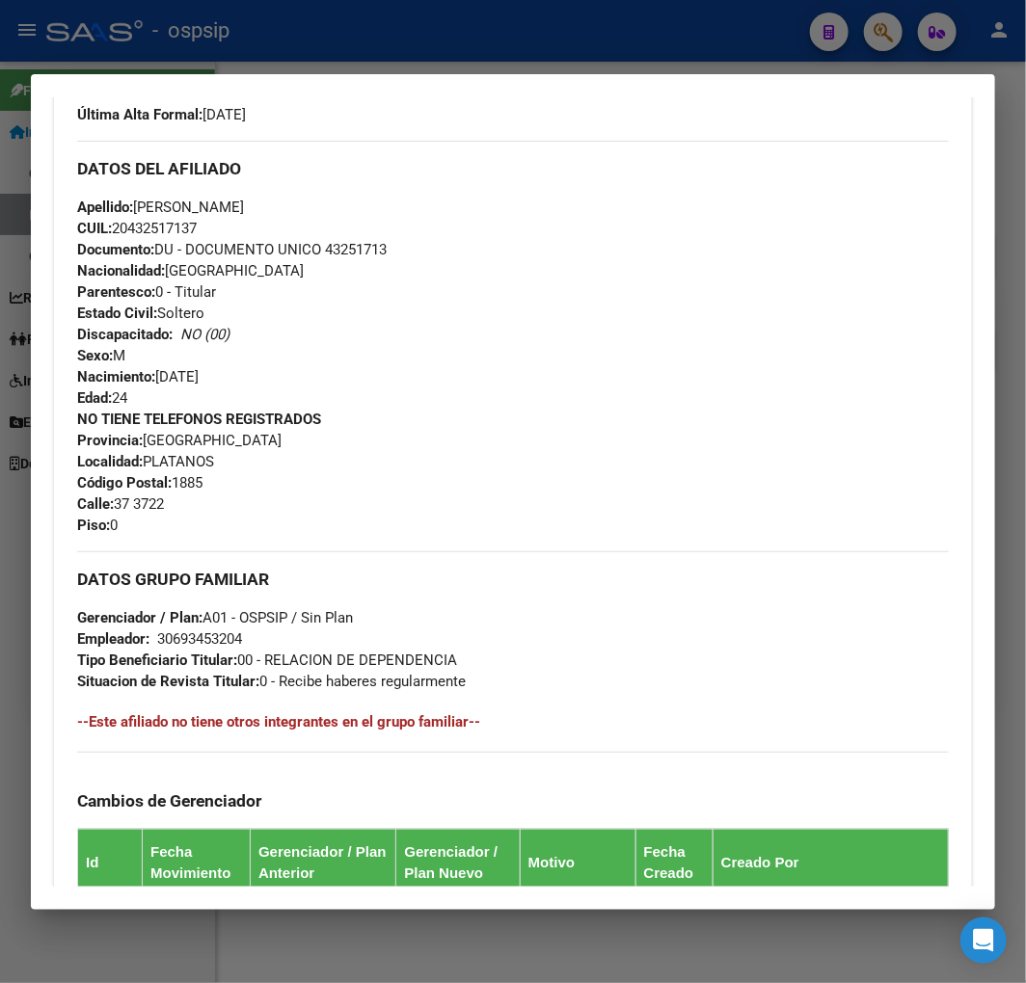
scroll to position [979, 0]
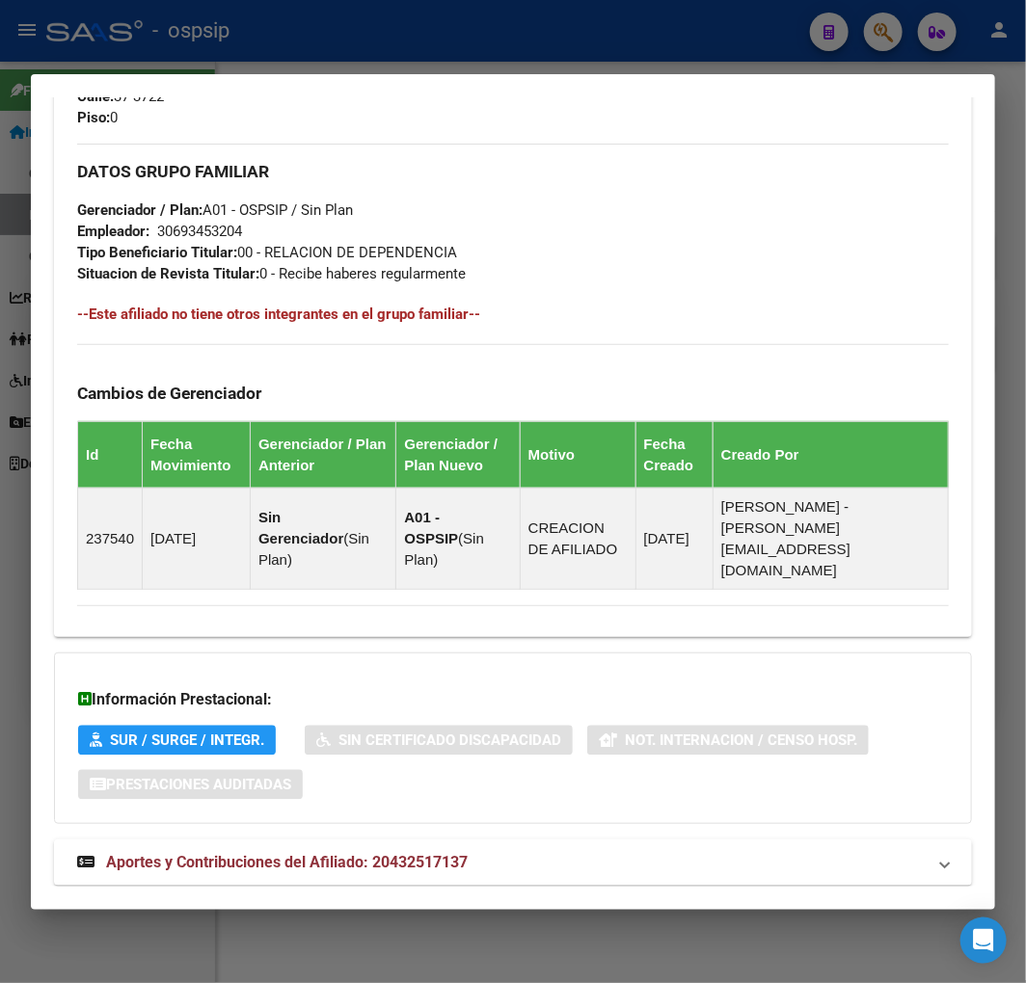
click at [711, 794] on div "DATOS PADRÓN ÁGIL: FARIAS ELIAS FABIAN | ACTIVO | AFILIADO TITULAR Datos Person…" at bounding box center [513, 47] width 918 height 1722
click at [736, 851] on mat-panel-title "Aportes y Contribuciones del Afiliado: 20432517137" at bounding box center [501, 862] width 848 height 23
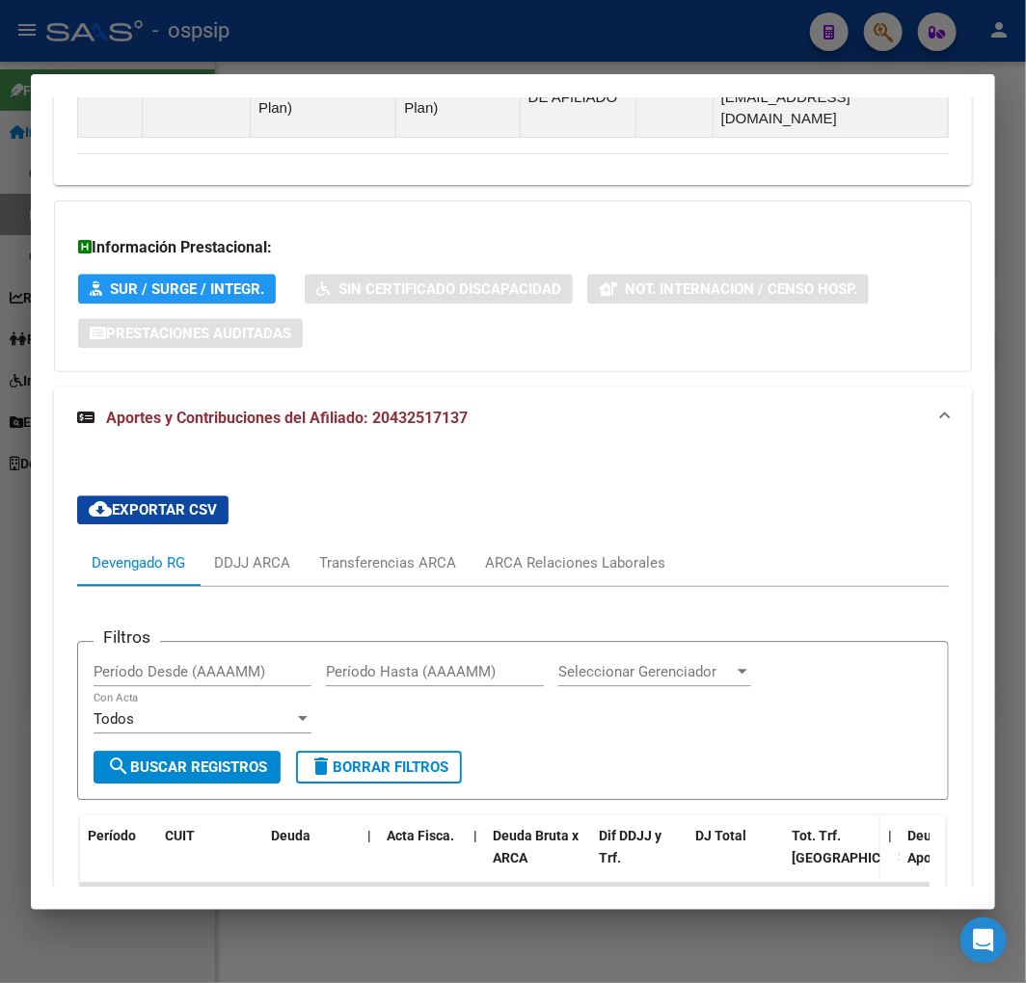
scroll to position [1504, 0]
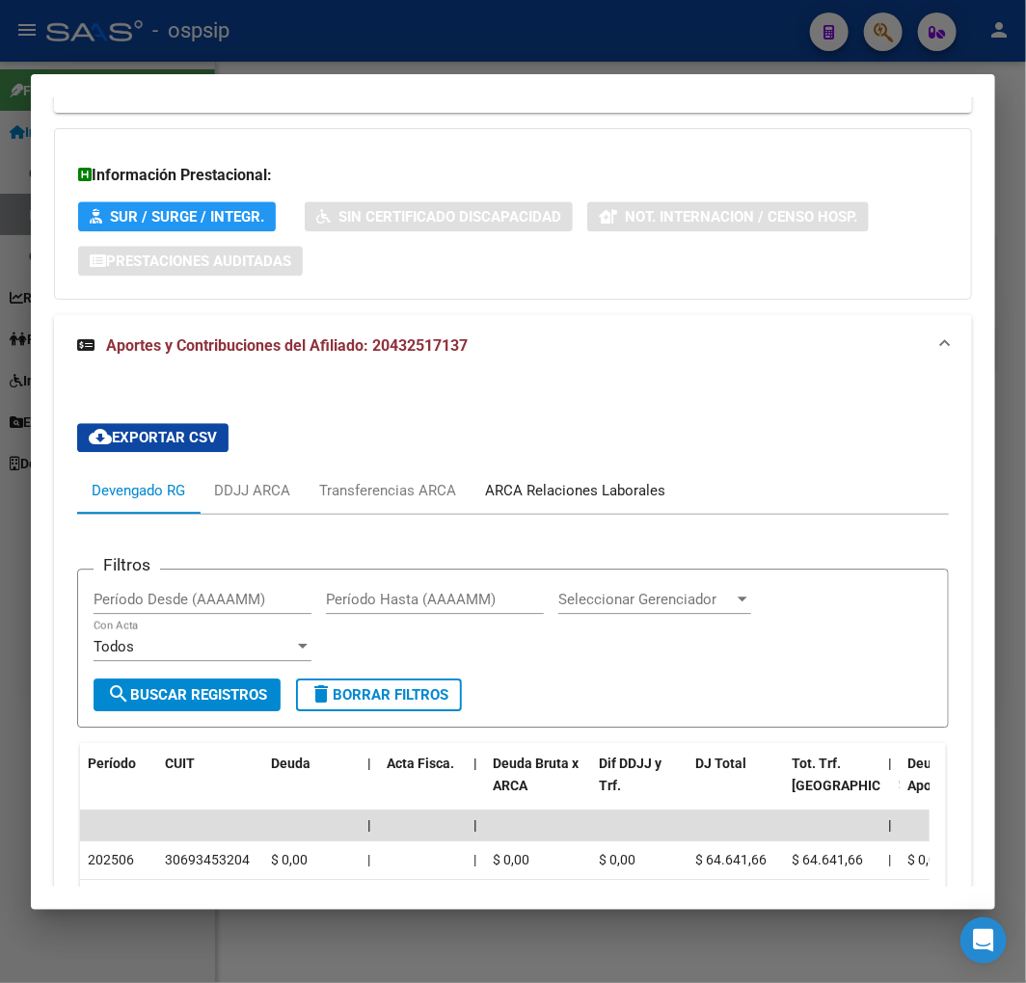
click at [589, 468] on div "ARCA Relaciones Laborales" at bounding box center [574, 491] width 209 height 46
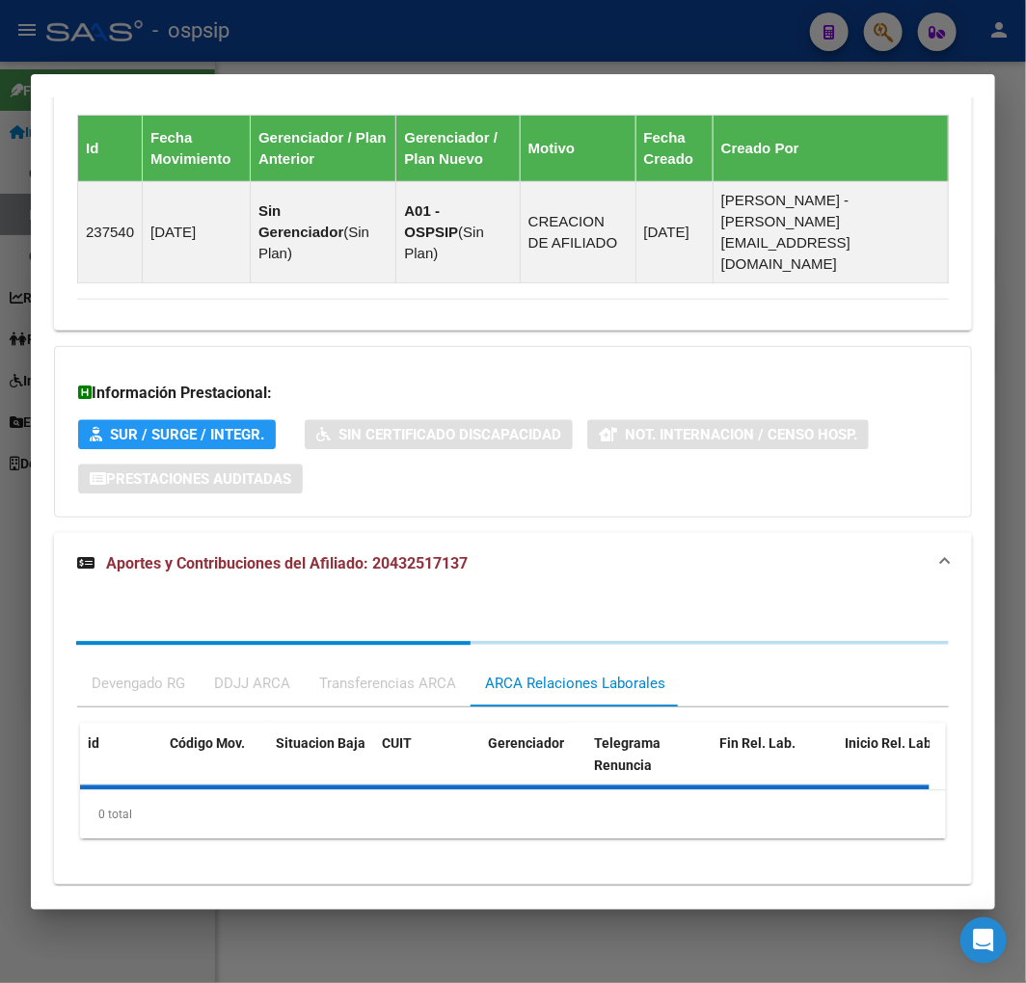
scroll to position [1425, 0]
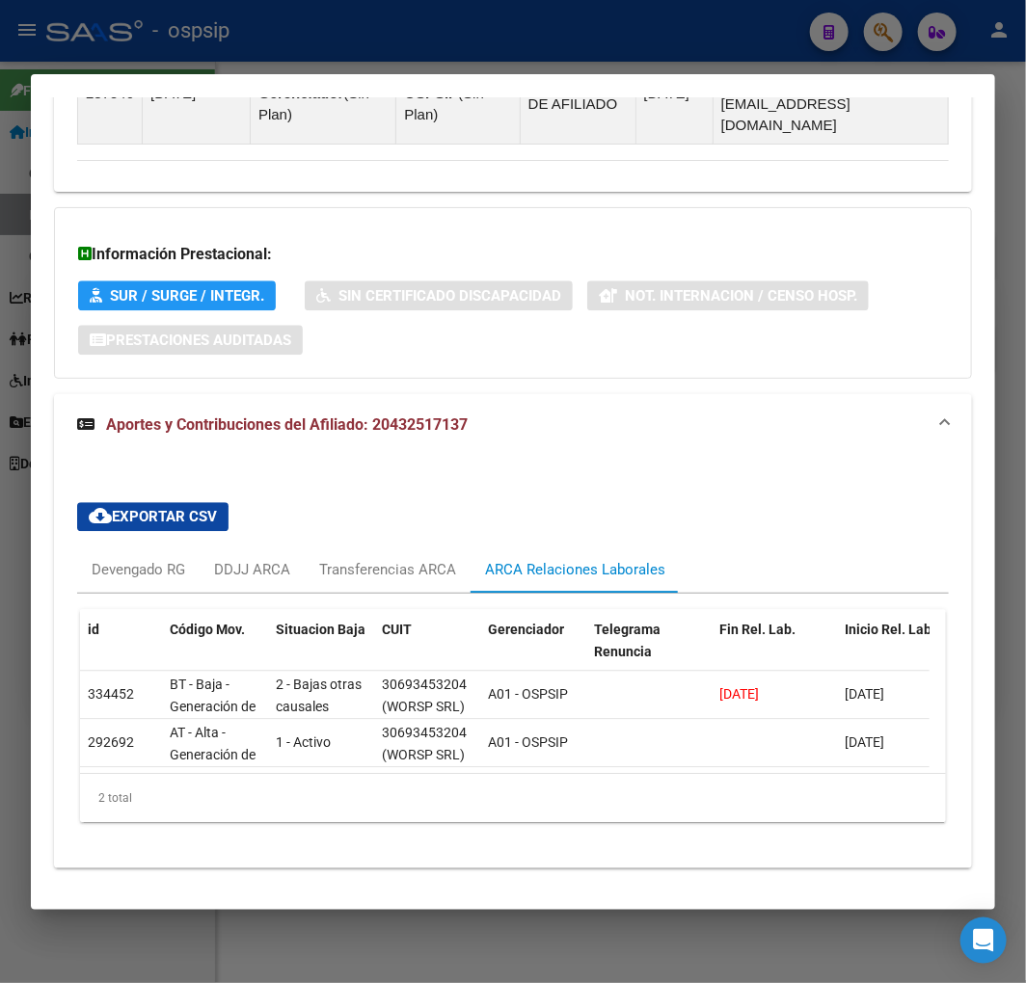
click at [429, 40] on div at bounding box center [513, 491] width 1026 height 983
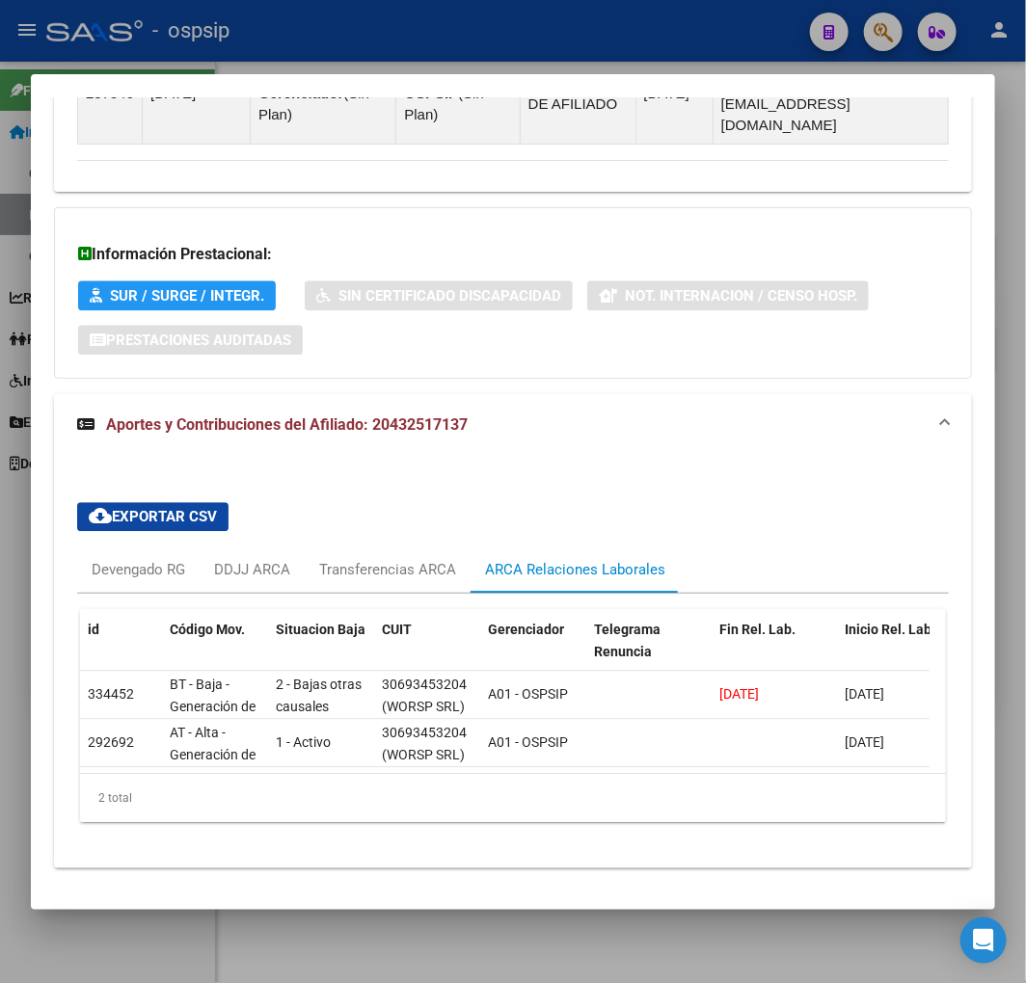
drag, startPoint x: 434, startPoint y: 40, endPoint x: 457, endPoint y: 91, distance: 55.2
click at [436, 46] on div at bounding box center [513, 491] width 1026 height 983
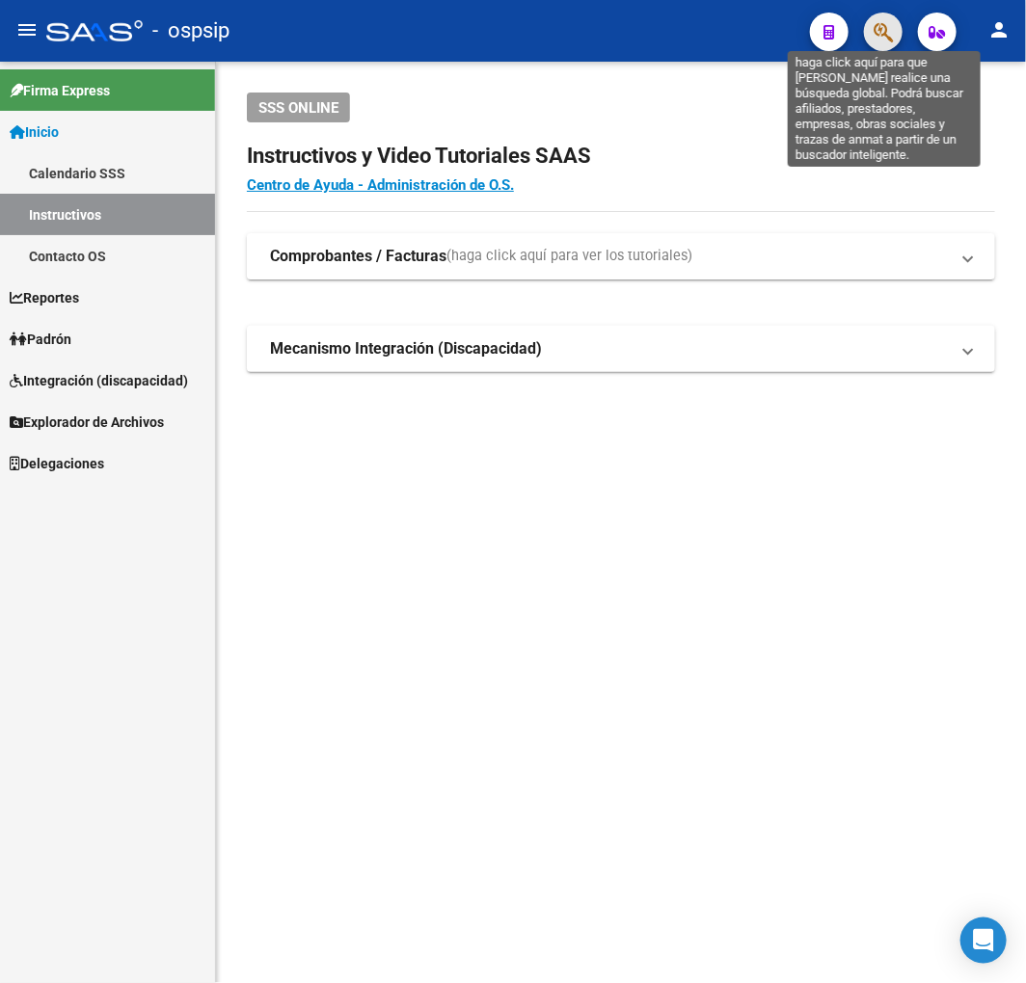
click at [890, 27] on icon "button" at bounding box center [882, 32] width 19 height 22
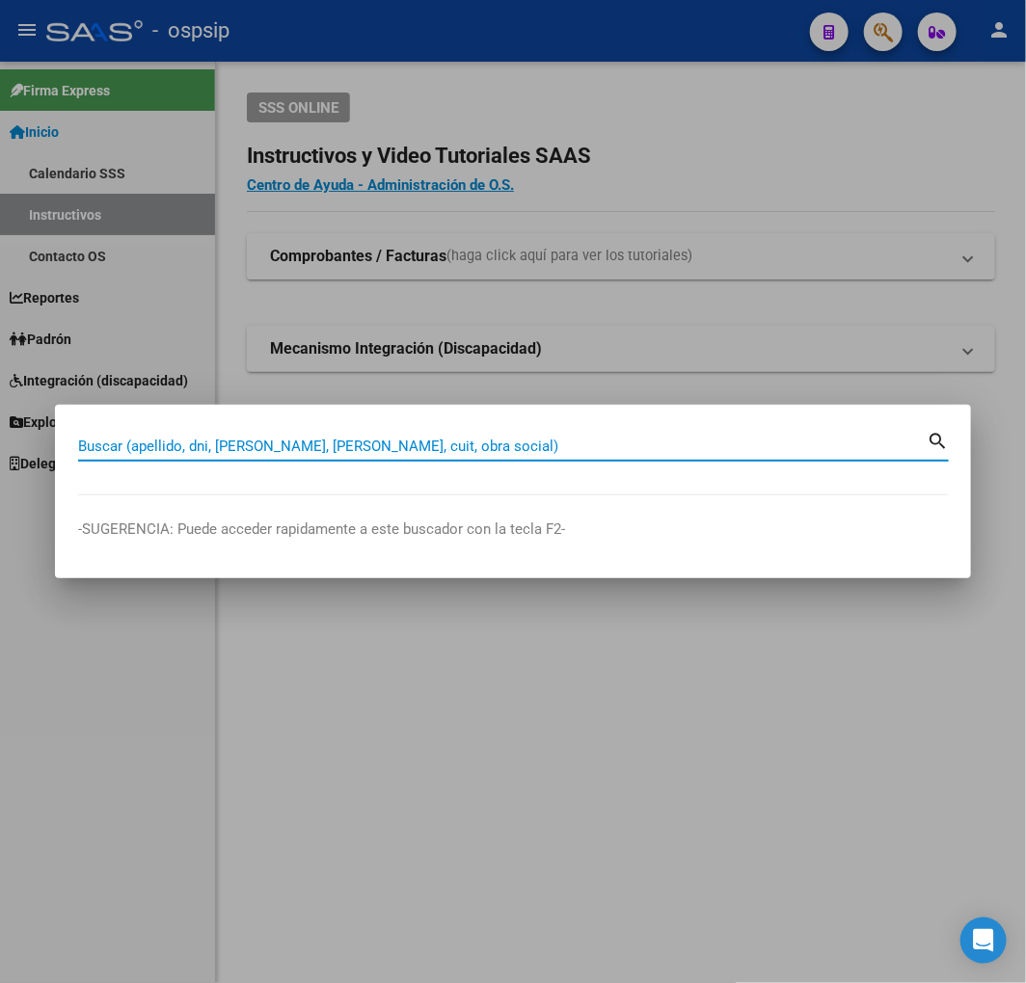
click at [165, 444] on input "Buscar (apellido, dni, [PERSON_NAME], [PERSON_NAME], cuit, obra social)" at bounding box center [502, 446] width 848 height 17
type input "40935605"
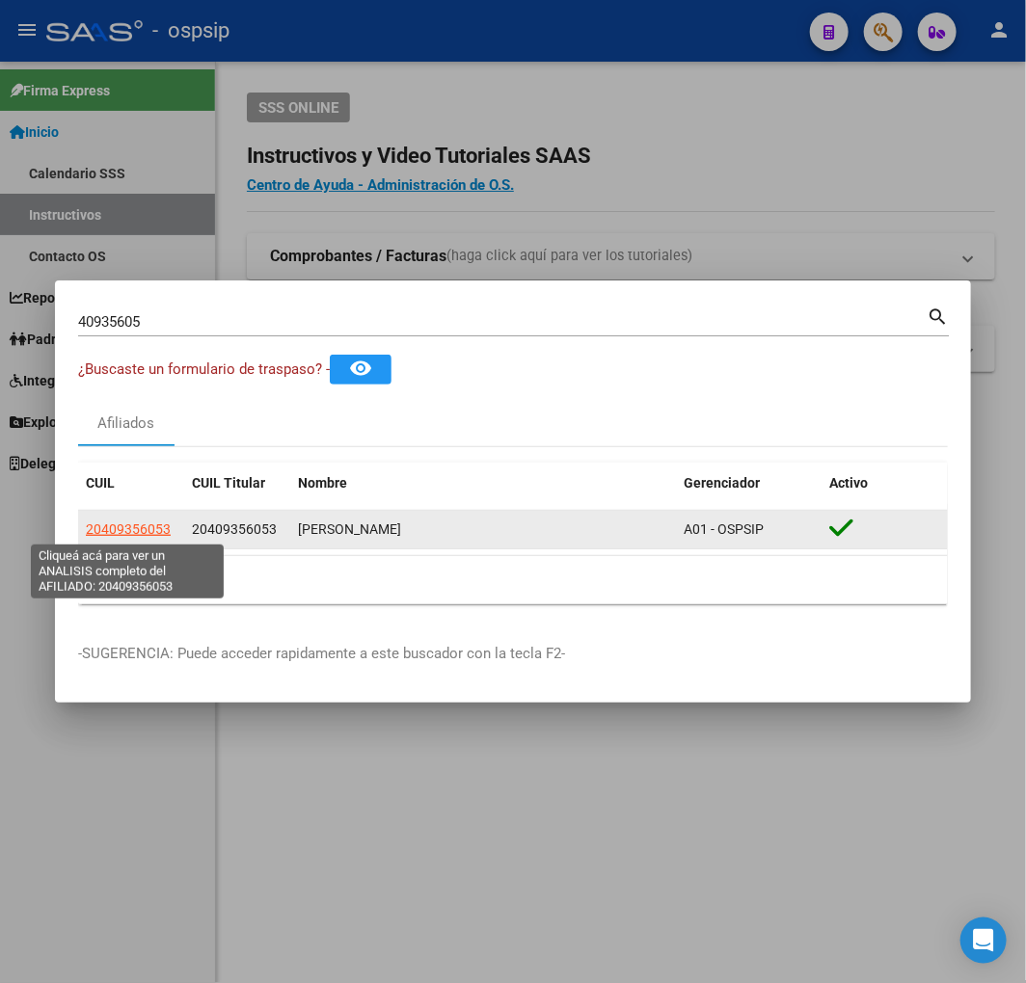
click at [148, 530] on span "20409356053" at bounding box center [128, 529] width 85 height 15
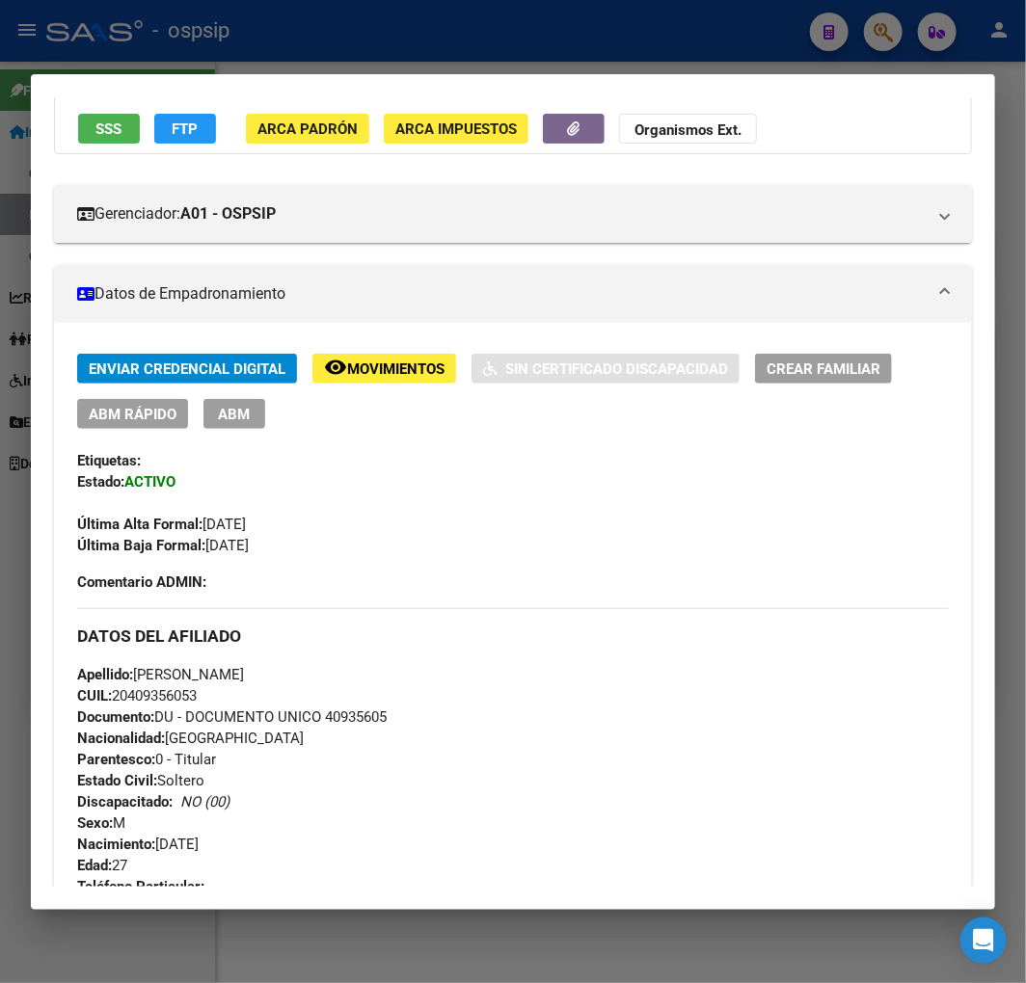
scroll to position [107, 0]
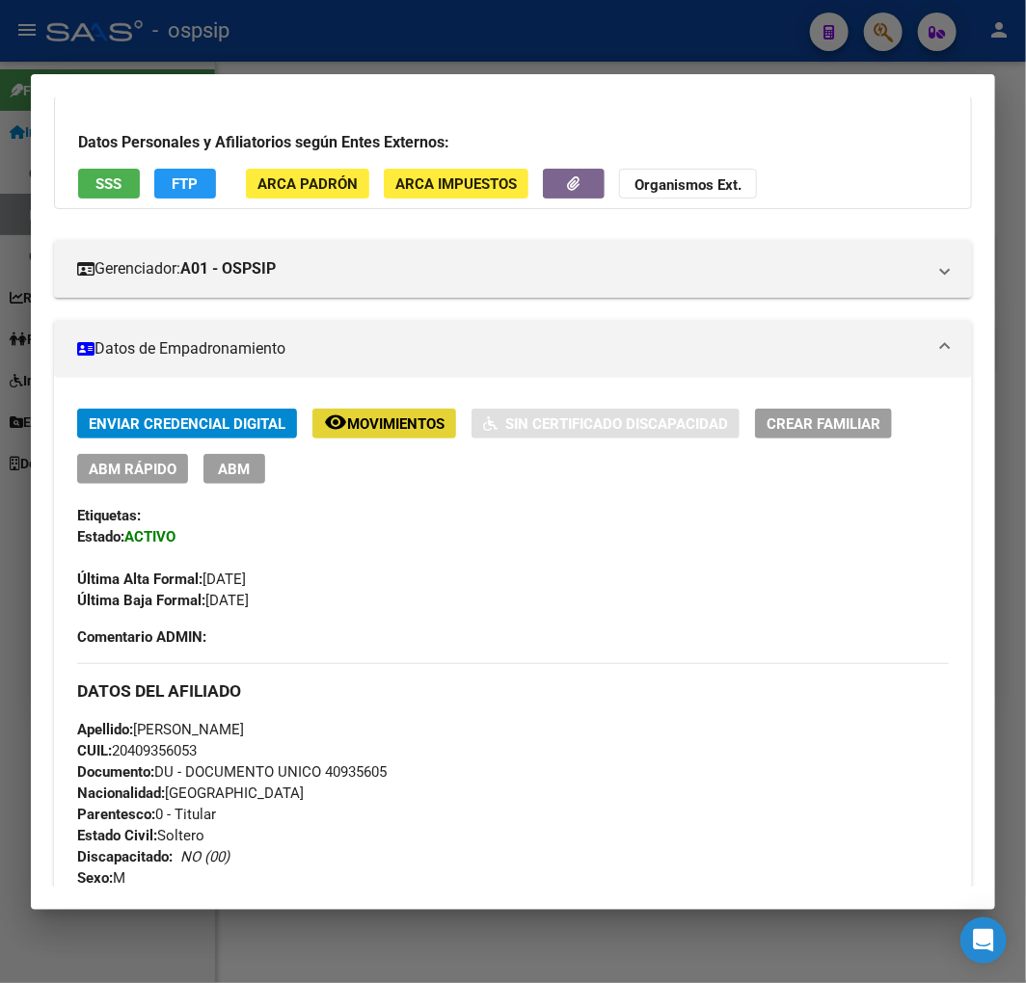
click at [370, 428] on span "Movimientos" at bounding box center [395, 423] width 97 height 17
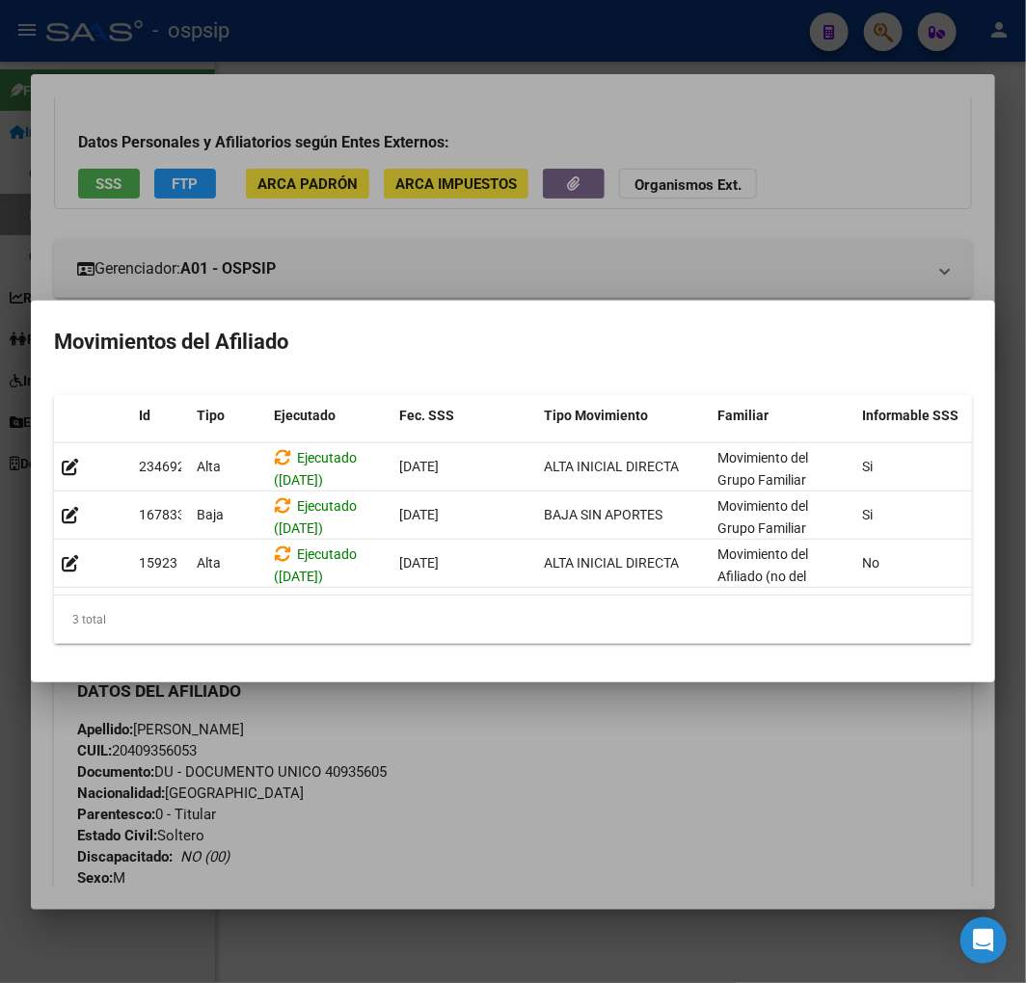
scroll to position [0, 315]
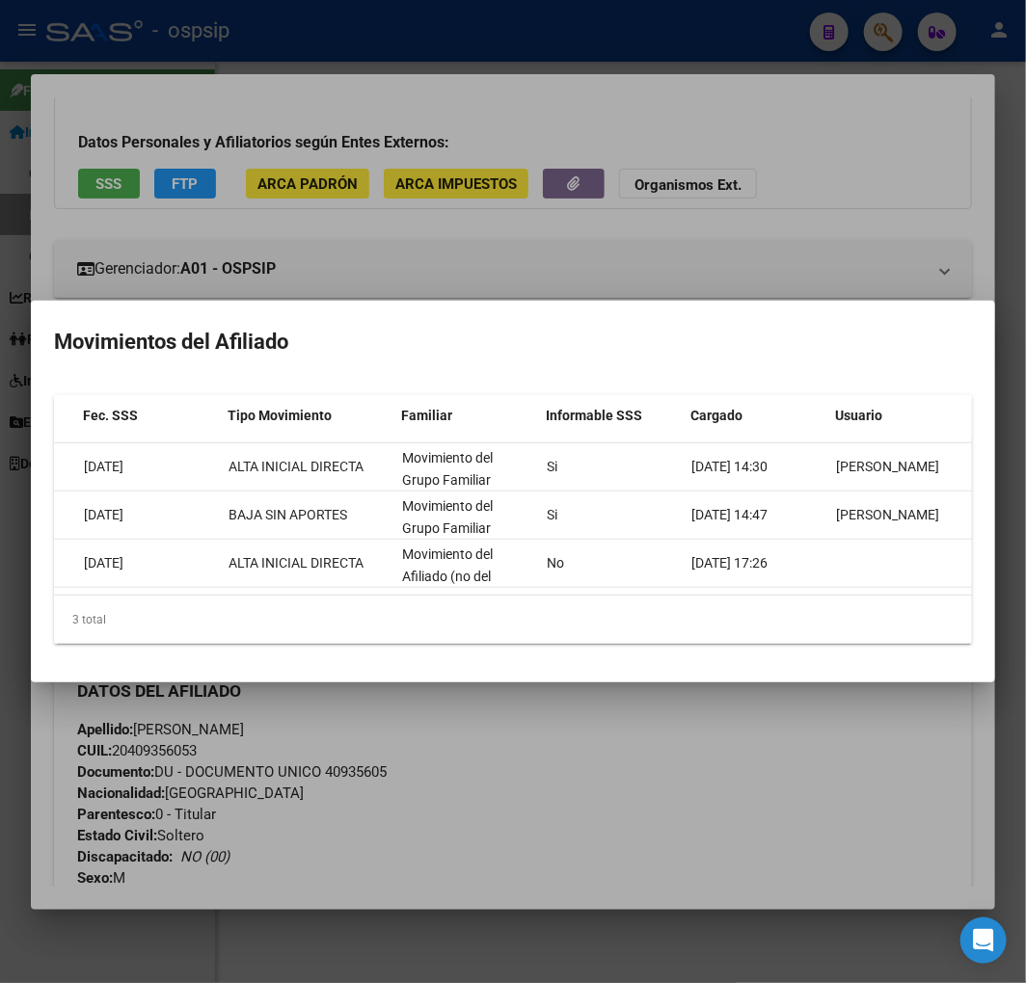
drag, startPoint x: 845, startPoint y: 776, endPoint x: 453, endPoint y: 667, distance: 407.2
click at [801, 771] on div at bounding box center [513, 491] width 1026 height 983
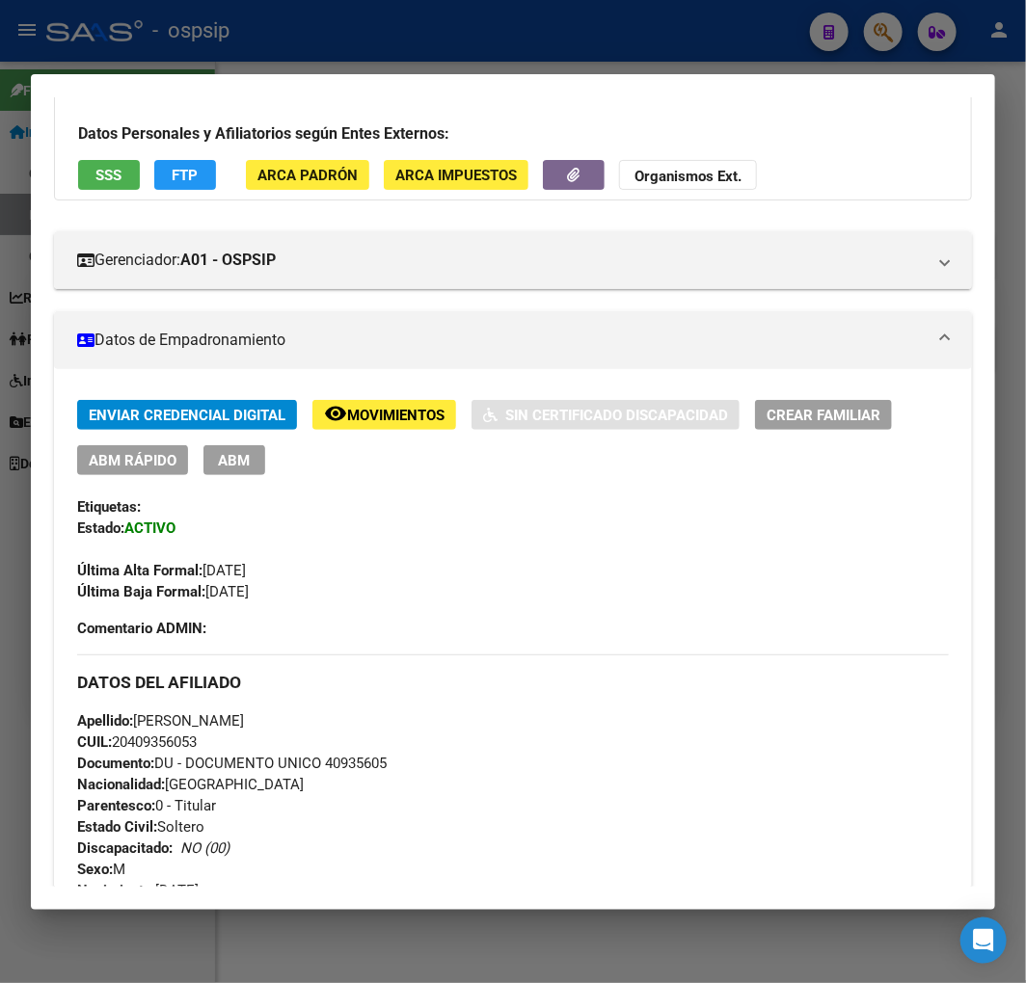
scroll to position [0, 0]
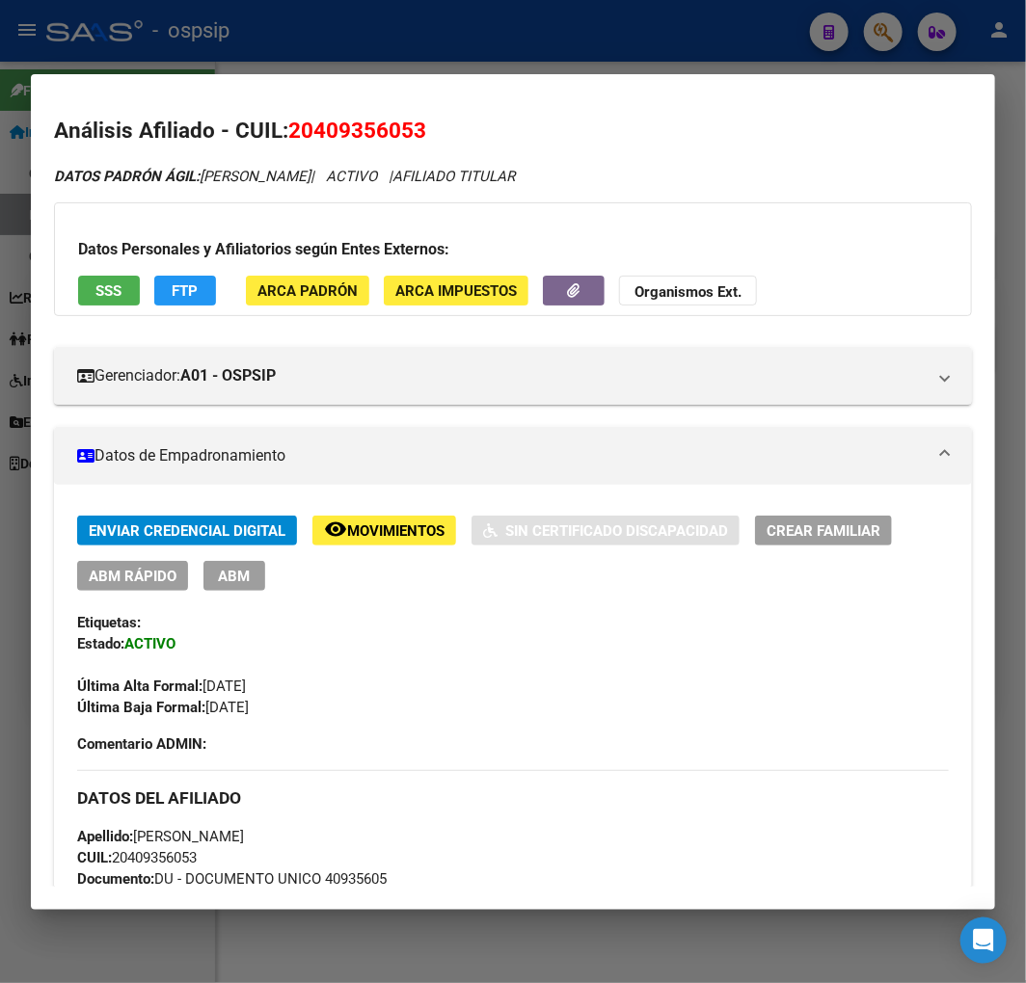
click at [370, 519] on button "remove_red_eye Movimientos" at bounding box center [384, 531] width 144 height 30
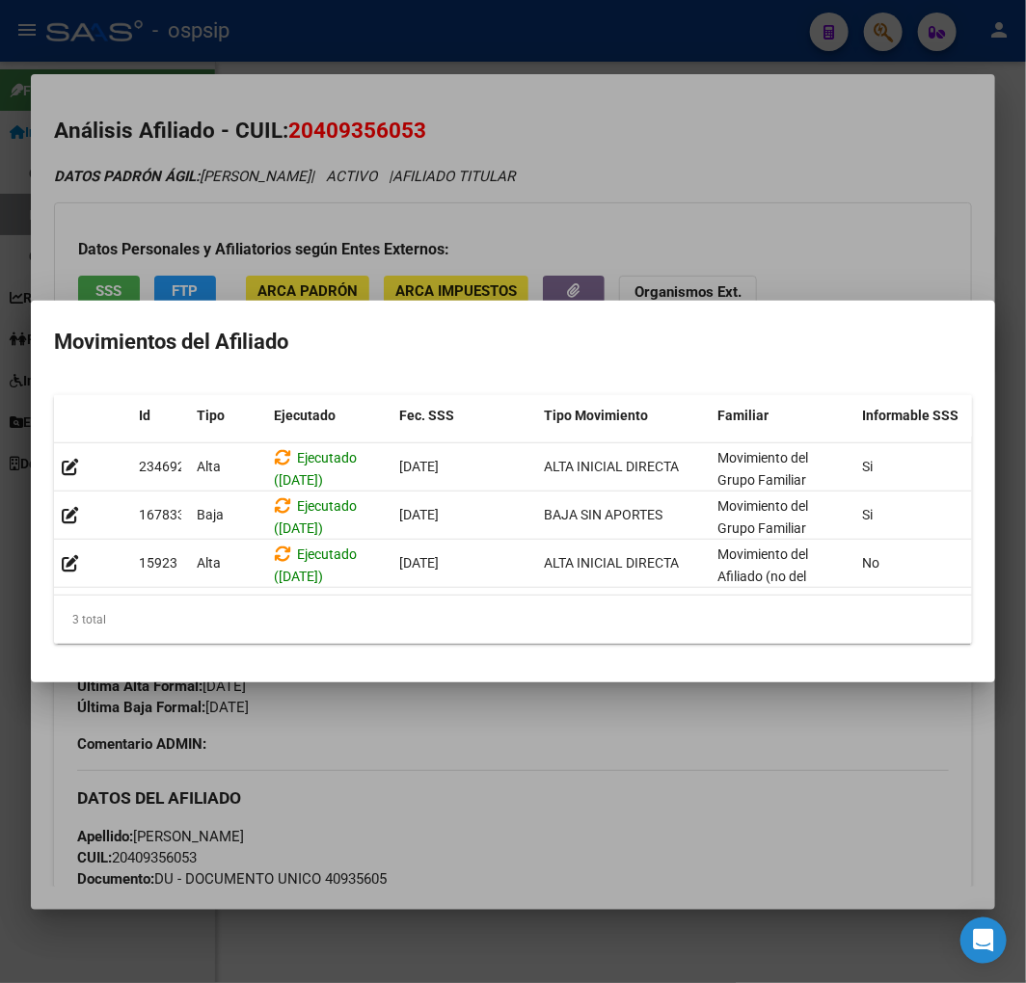
click at [604, 836] on div at bounding box center [513, 491] width 1026 height 983
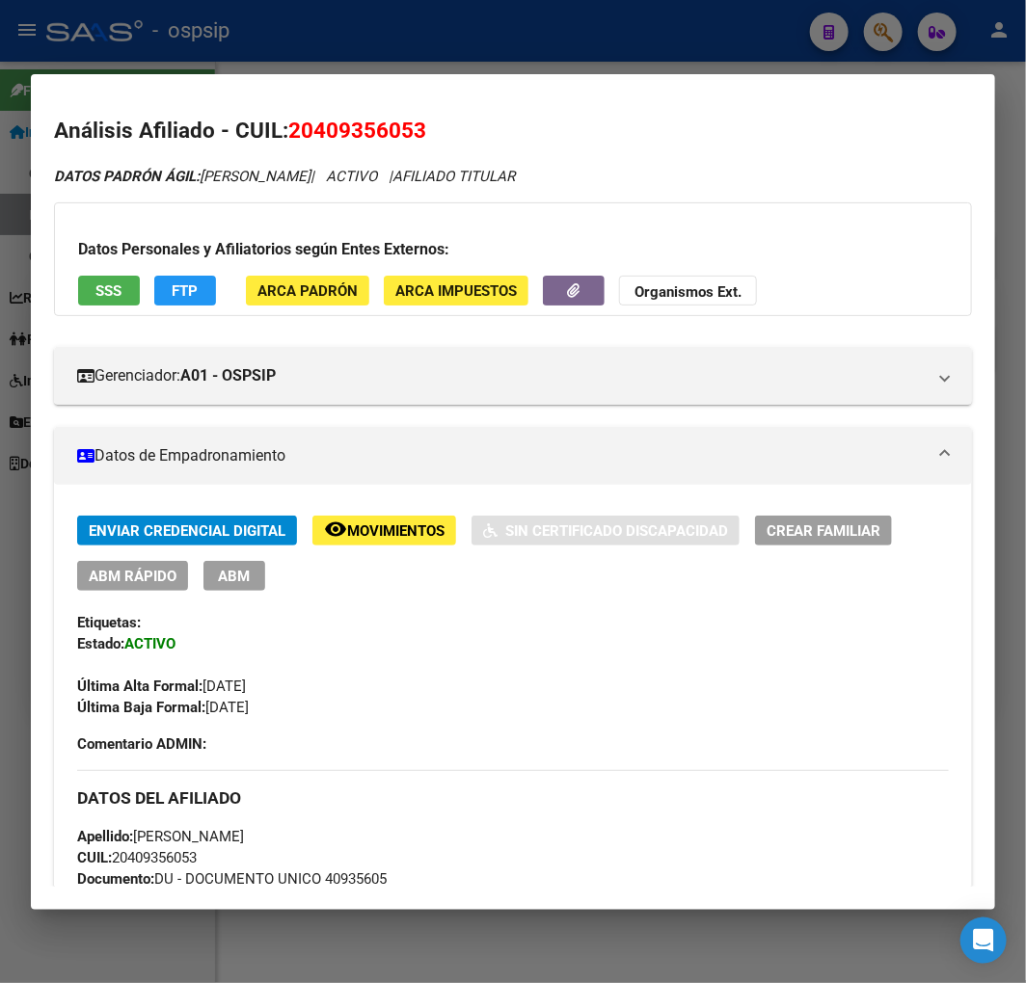
click at [453, 56] on div at bounding box center [513, 491] width 1026 height 983
drag, startPoint x: 453, startPoint y: 56, endPoint x: 490, endPoint y: 72, distance: 40.1
click at [463, 62] on div at bounding box center [513, 491] width 1026 height 983
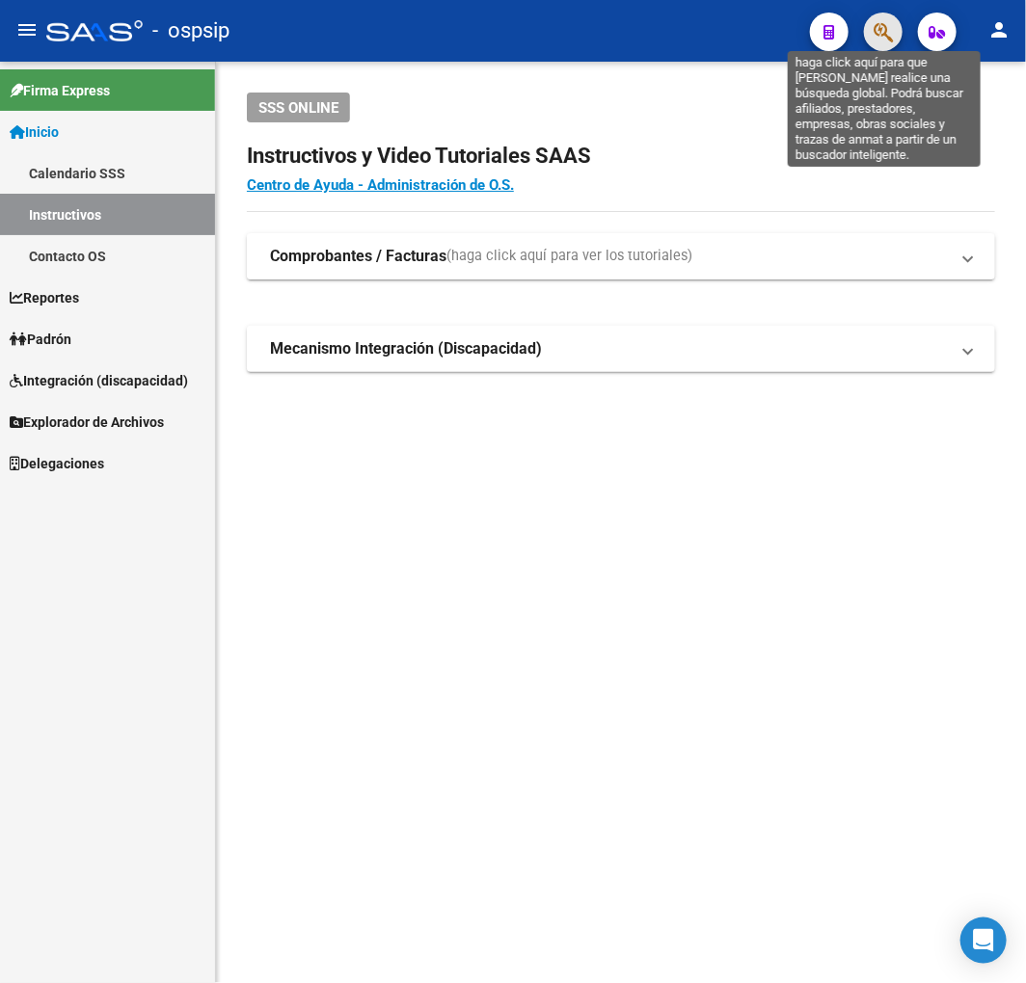
click at [885, 33] on icon "button" at bounding box center [882, 32] width 19 height 22
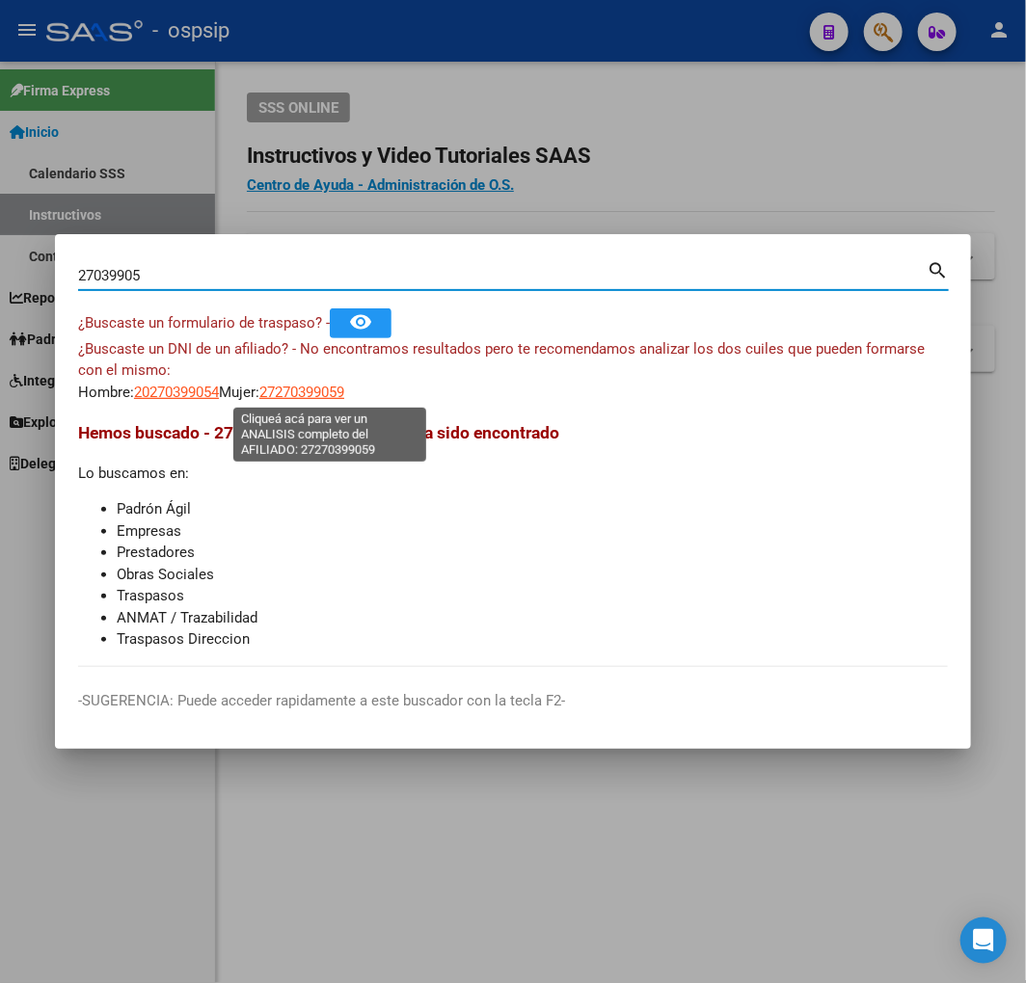
click at [319, 395] on span "27270399059" at bounding box center [301, 392] width 85 height 17
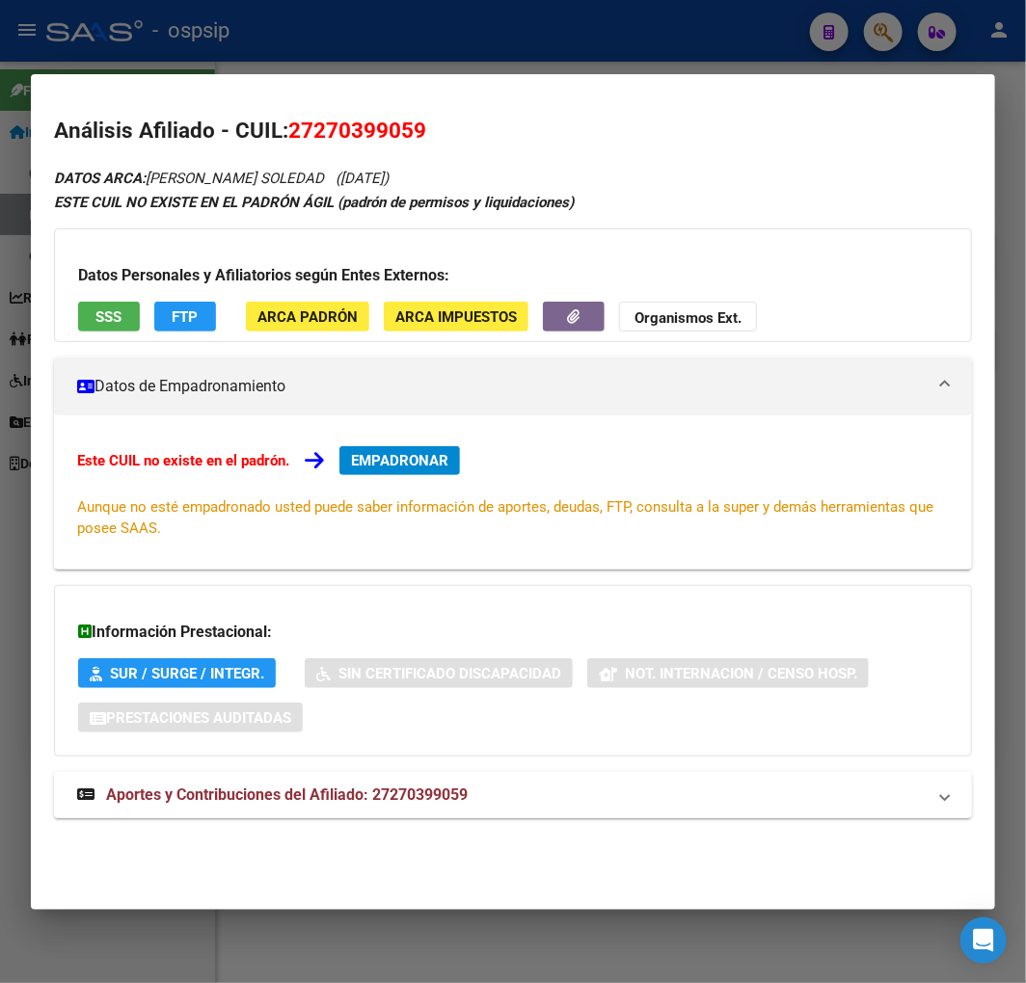
drag, startPoint x: 482, startPoint y: 803, endPoint x: 489, endPoint y: 791, distance: 13.4
click at [488, 792] on mat-panel-title "Aportes y Contribuciones del Afiliado: 27270399059" at bounding box center [501, 795] width 848 height 23
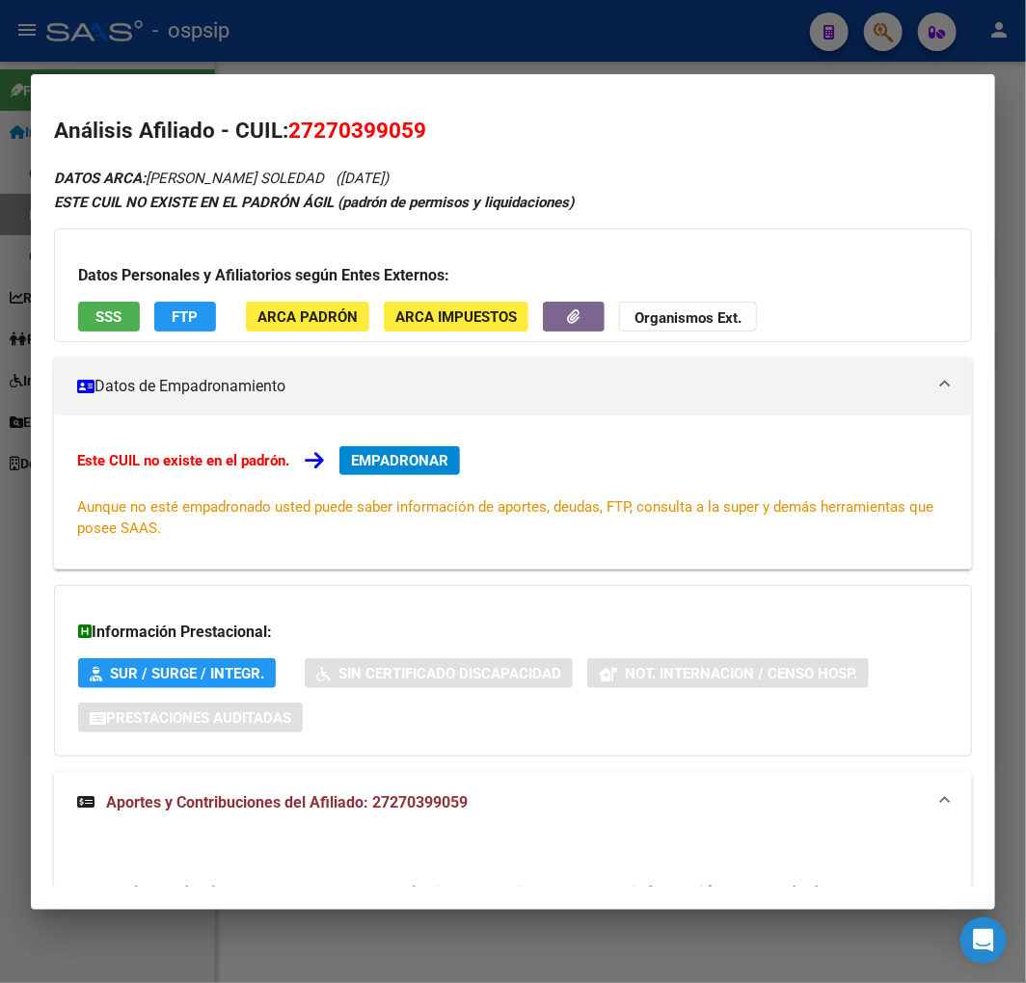
drag, startPoint x: 374, startPoint y: 119, endPoint x: 320, endPoint y: 122, distance: 54.1
click at [293, 119] on h2 "Análisis Afiliado - CUIL: 27270399059" at bounding box center [513, 131] width 918 height 33
copy span "27270399059"
click at [415, 36] on div at bounding box center [513, 491] width 1026 height 983
click at [524, 27] on div at bounding box center [513, 491] width 1026 height 983
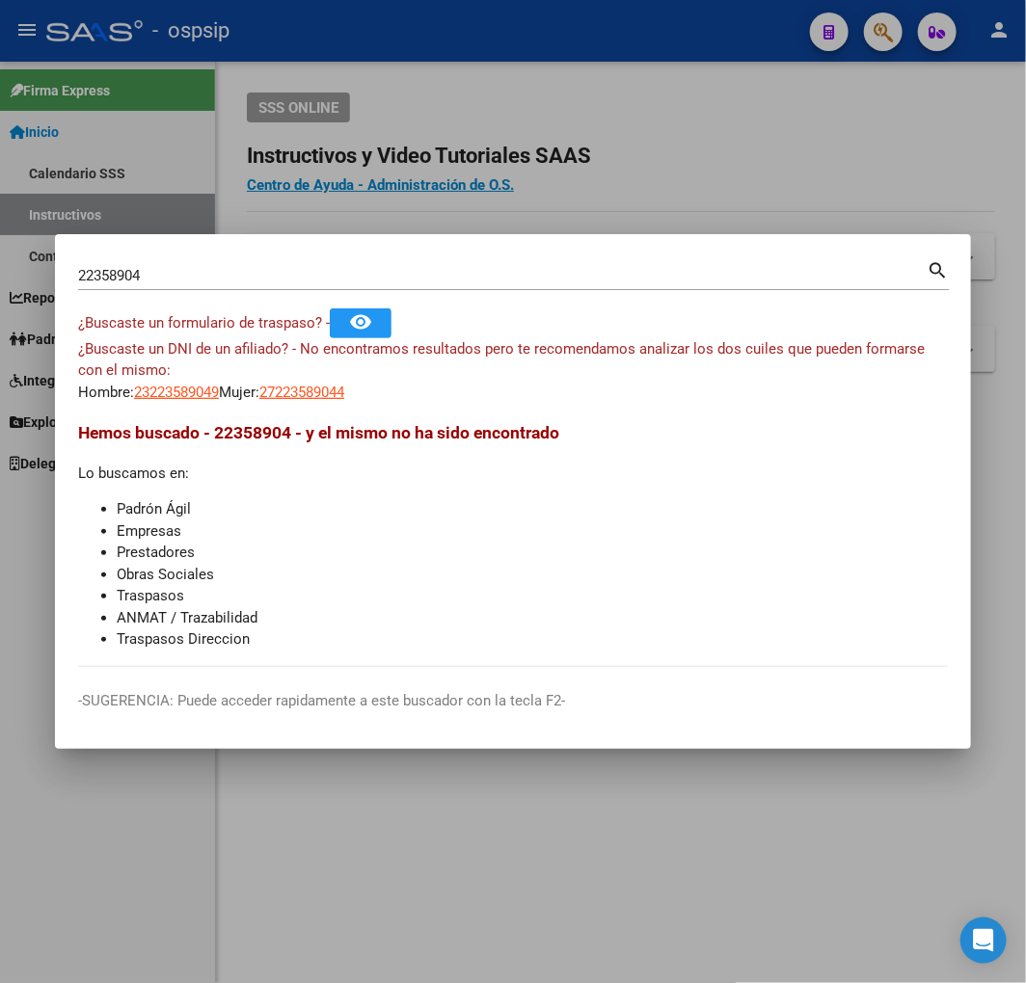
drag, startPoint x: 527, startPoint y: 27, endPoint x: 582, endPoint y: 48, distance: 58.9
click at [538, 39] on div at bounding box center [513, 491] width 1026 height 983
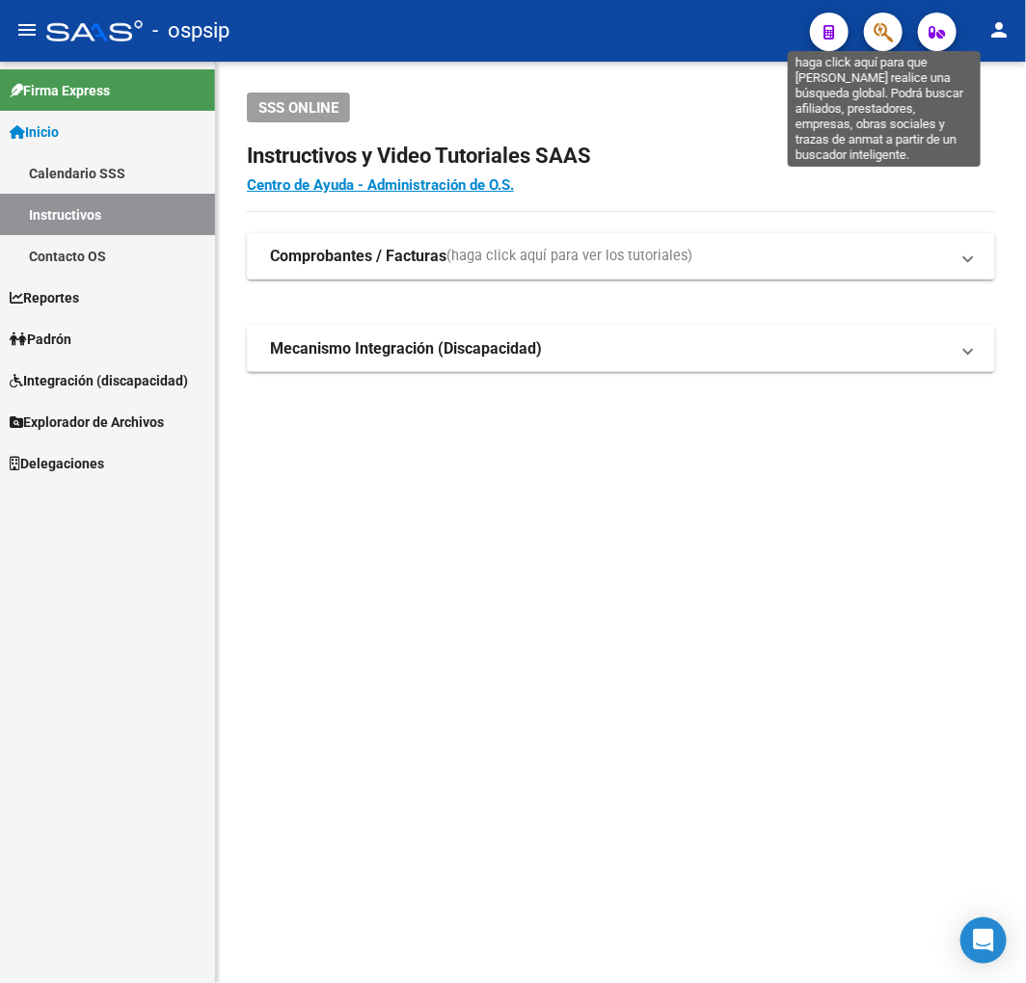
click at [875, 32] on icon "button" at bounding box center [882, 32] width 19 height 22
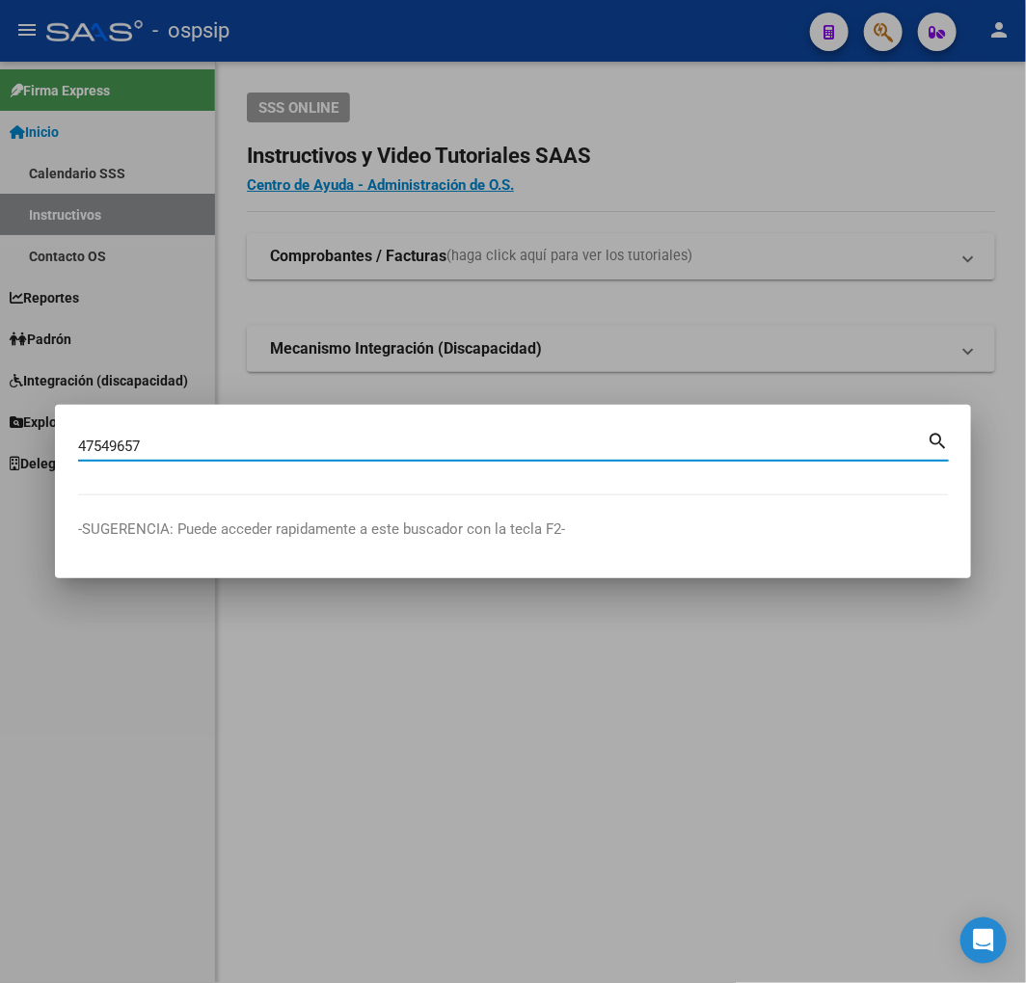
type input "47549657"
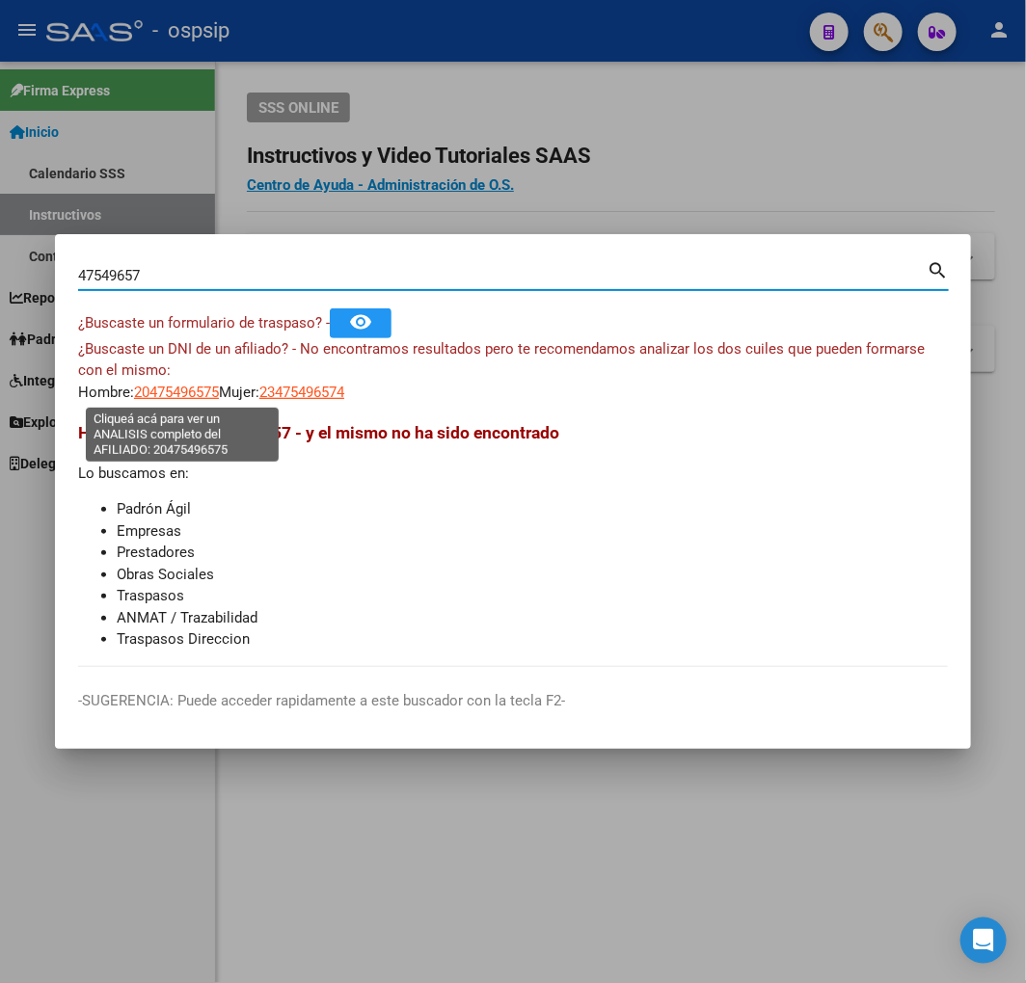
click at [205, 395] on span "20475496575" at bounding box center [176, 392] width 85 height 17
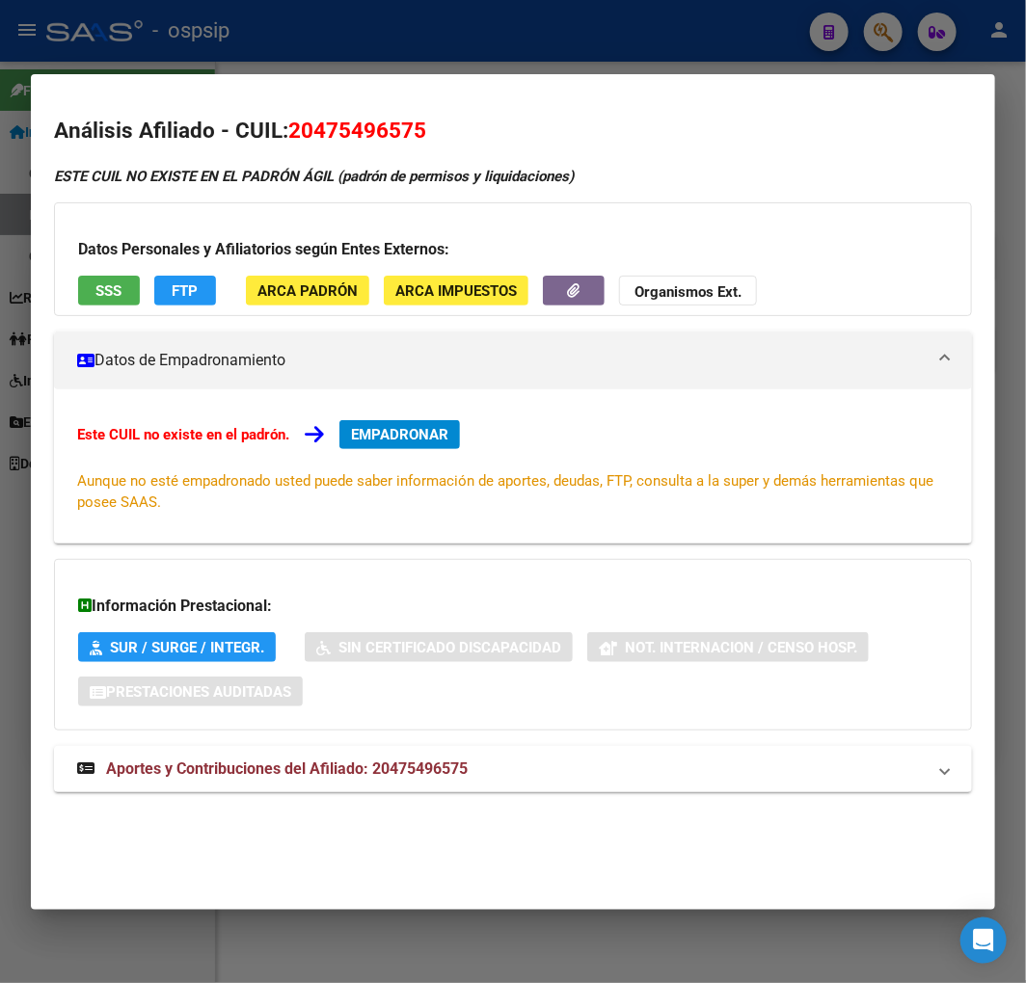
click at [422, 52] on div at bounding box center [513, 491] width 1026 height 983
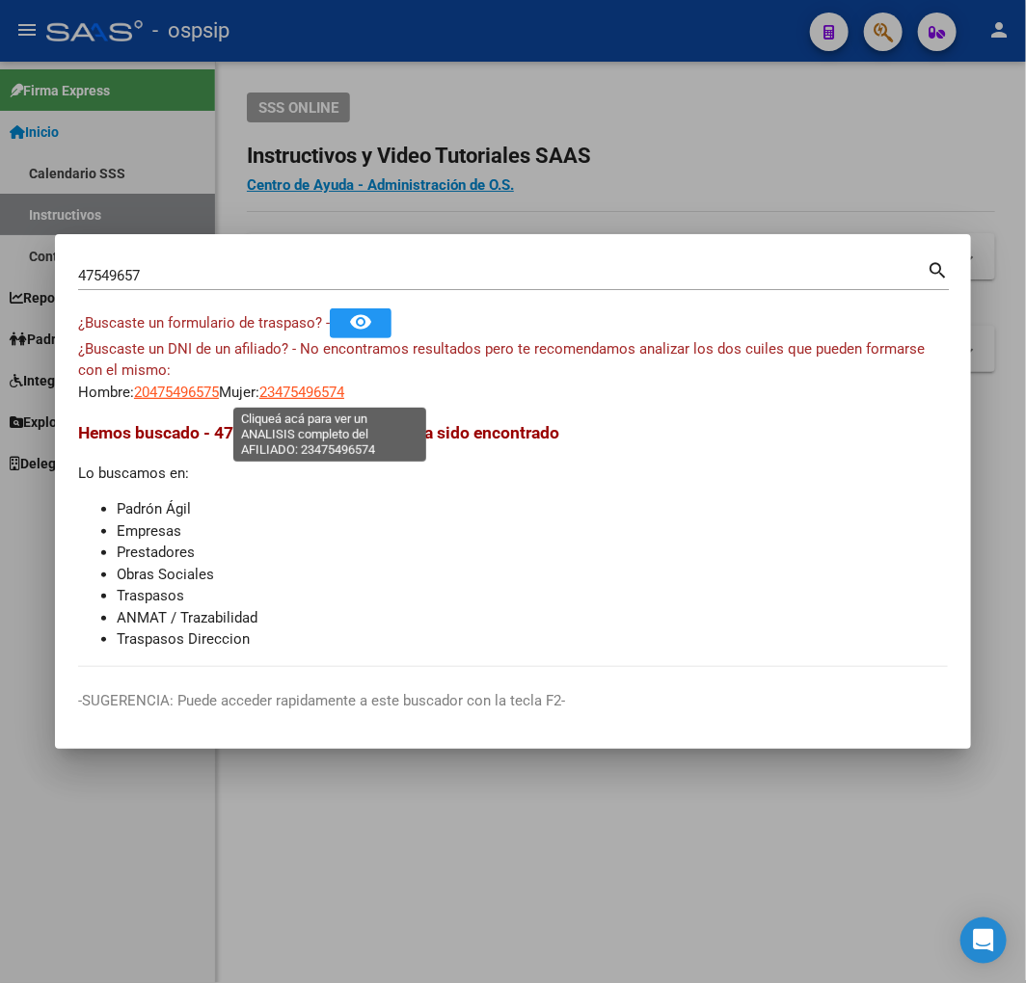
drag, startPoint x: 330, startPoint y: 381, endPoint x: 334, endPoint y: 389, distance: 9.9
click at [334, 388] on app-link-go-to "23475496574" at bounding box center [301, 393] width 85 height 22
click at [335, 389] on span "23475496574" at bounding box center [301, 392] width 85 height 17
type textarea "23475496574"
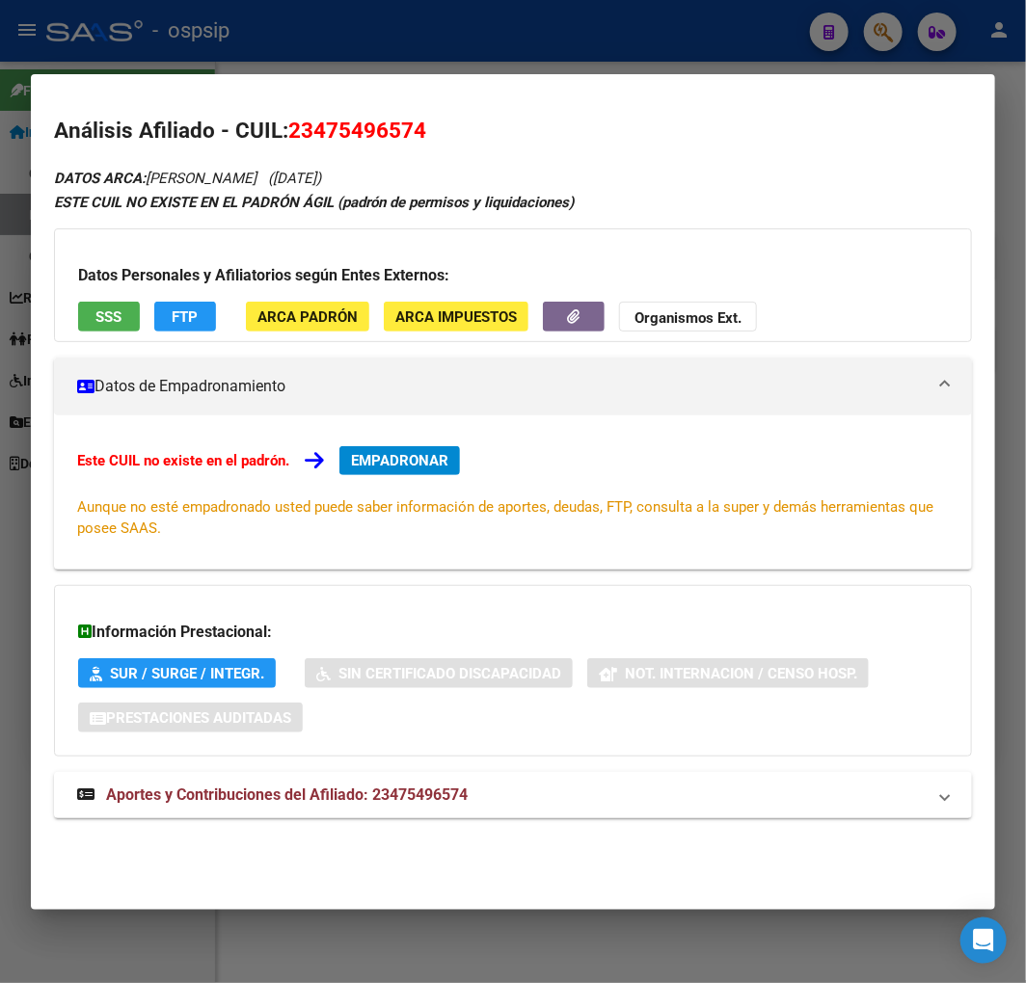
click at [505, 27] on div at bounding box center [513, 491] width 1026 height 983
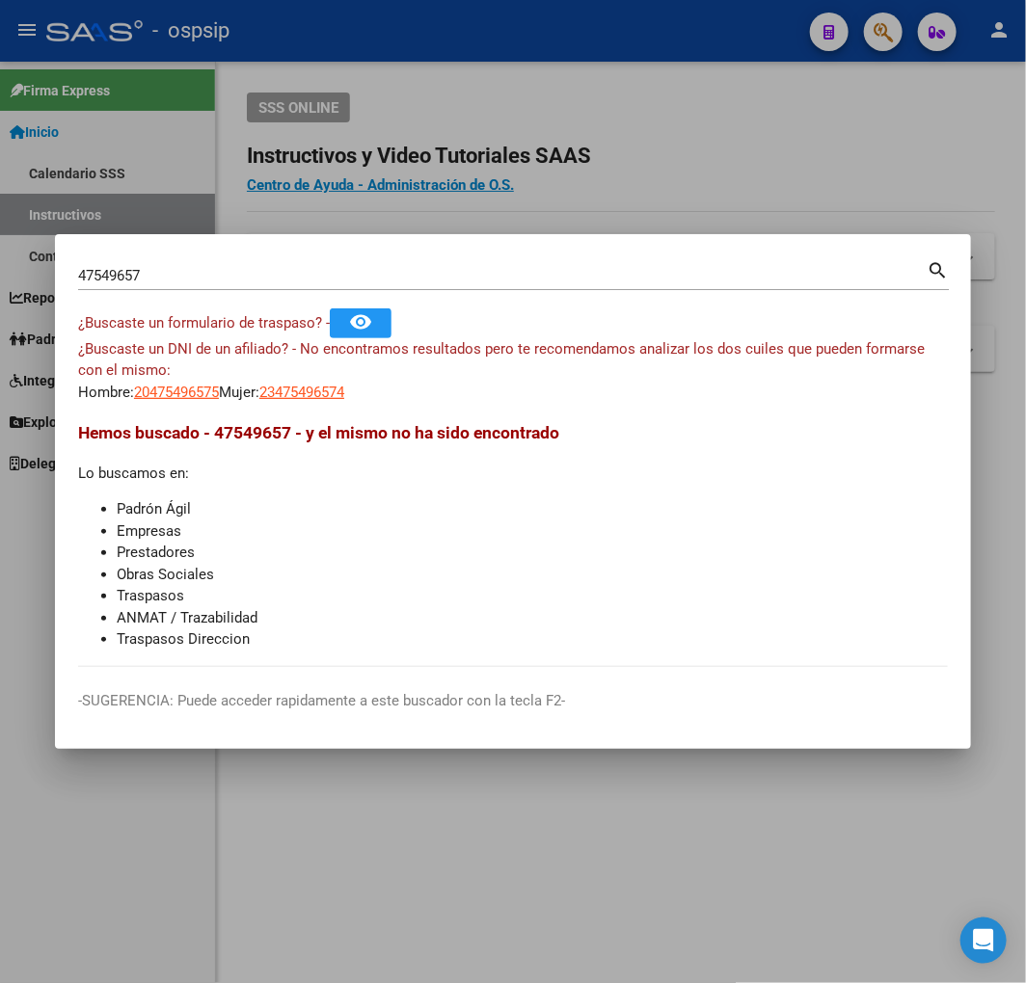
drag, startPoint x: 478, startPoint y: 179, endPoint x: 109, endPoint y: 120, distance: 374.0
click at [478, 181] on div at bounding box center [513, 491] width 1026 height 983
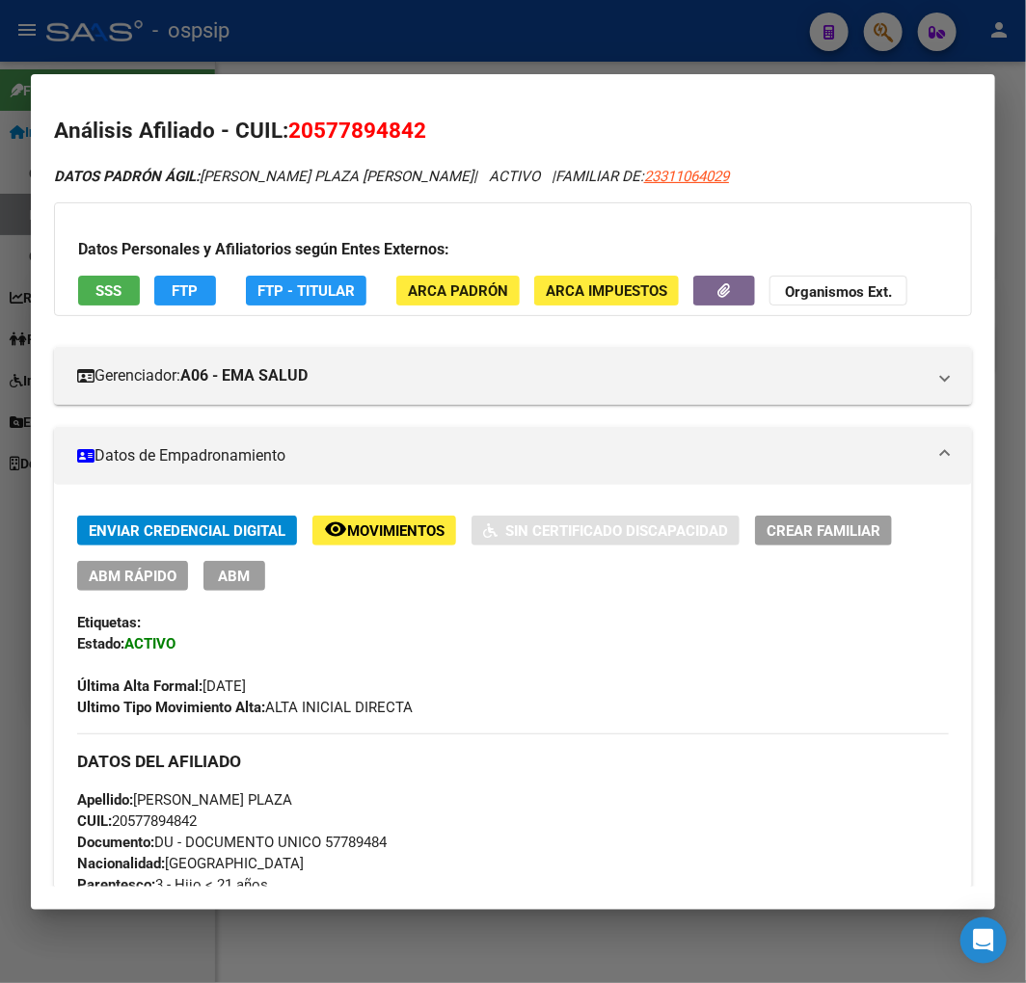
scroll to position [2570, 0]
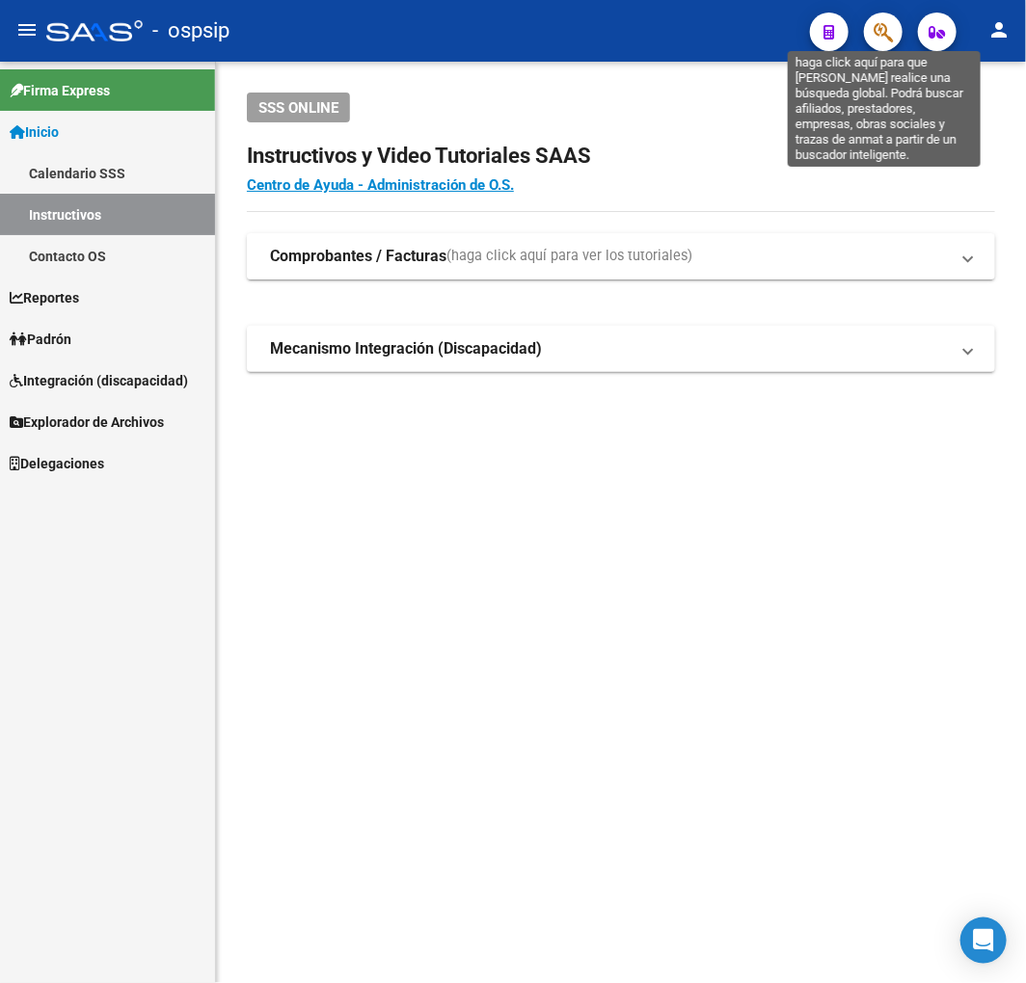
click at [881, 32] on icon "button" at bounding box center [882, 32] width 19 height 22
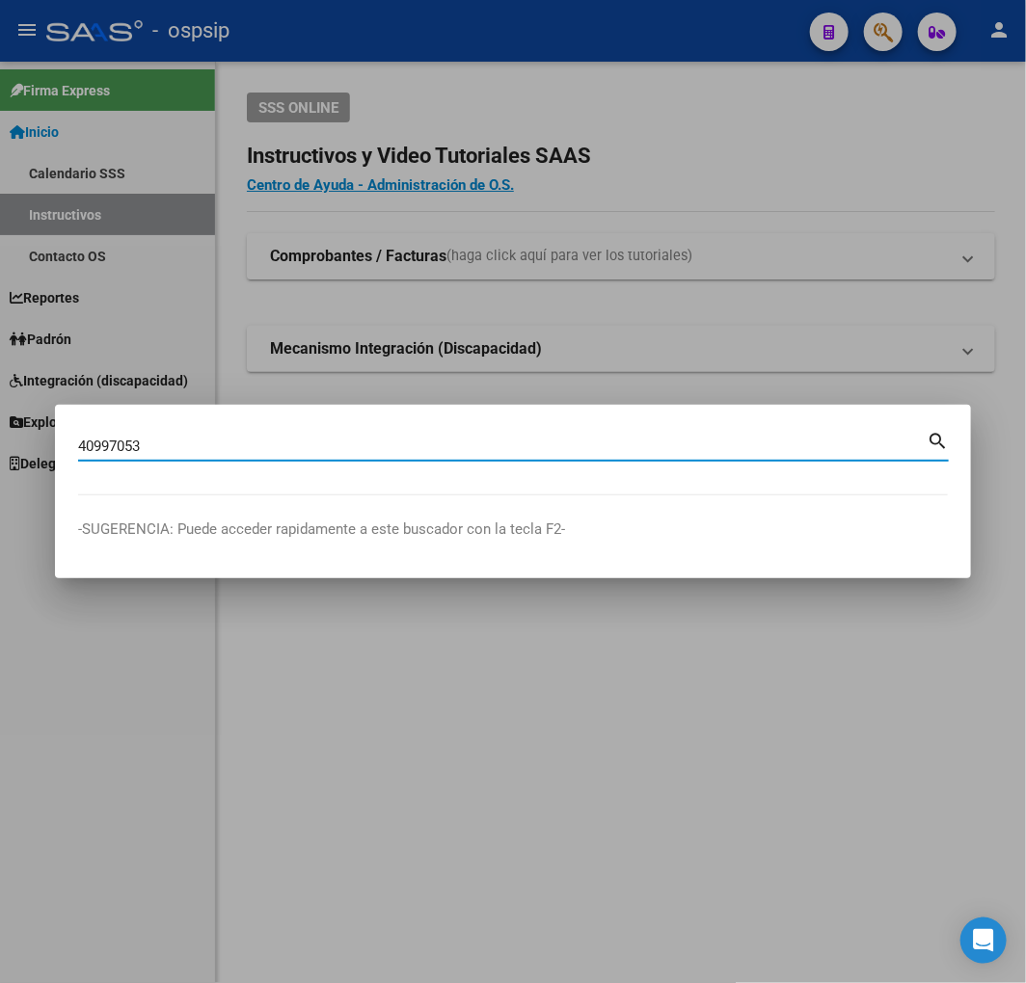
type input "40997053"
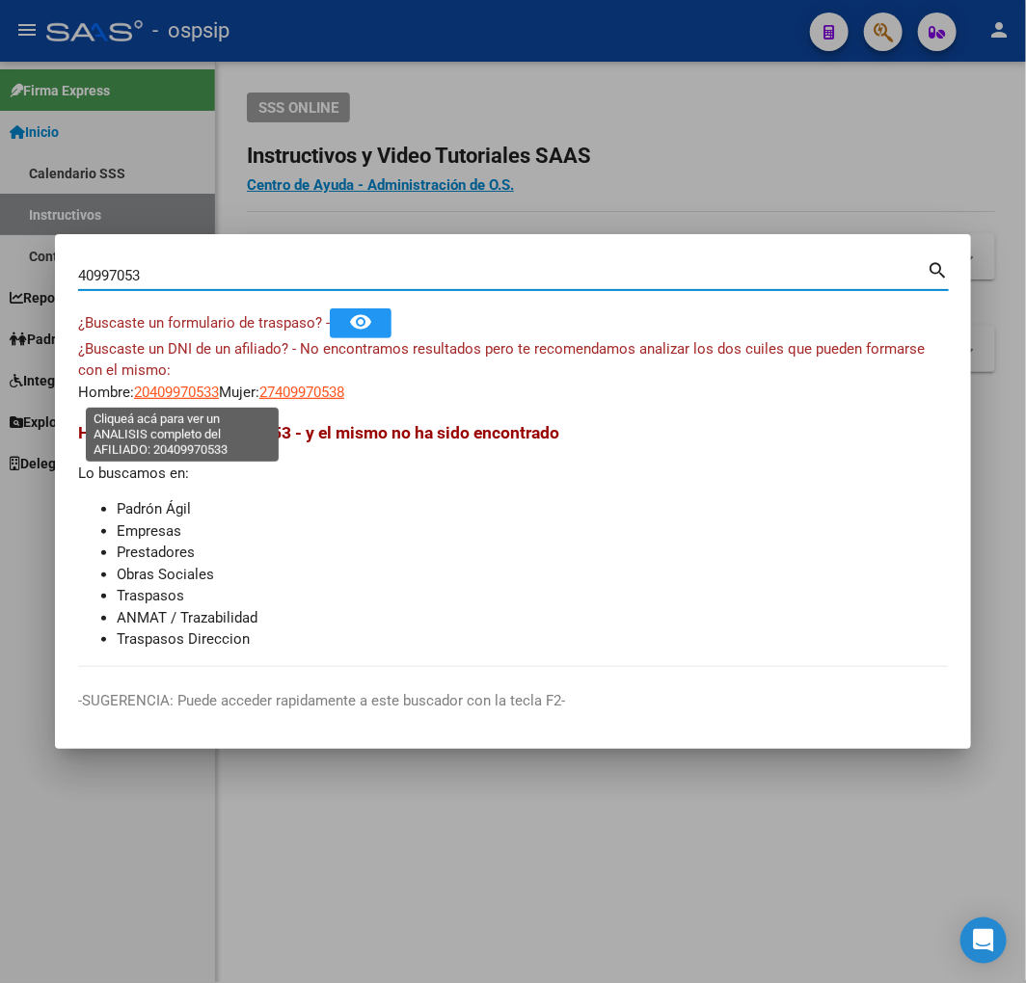
click at [203, 390] on span "20409970533" at bounding box center [176, 392] width 85 height 17
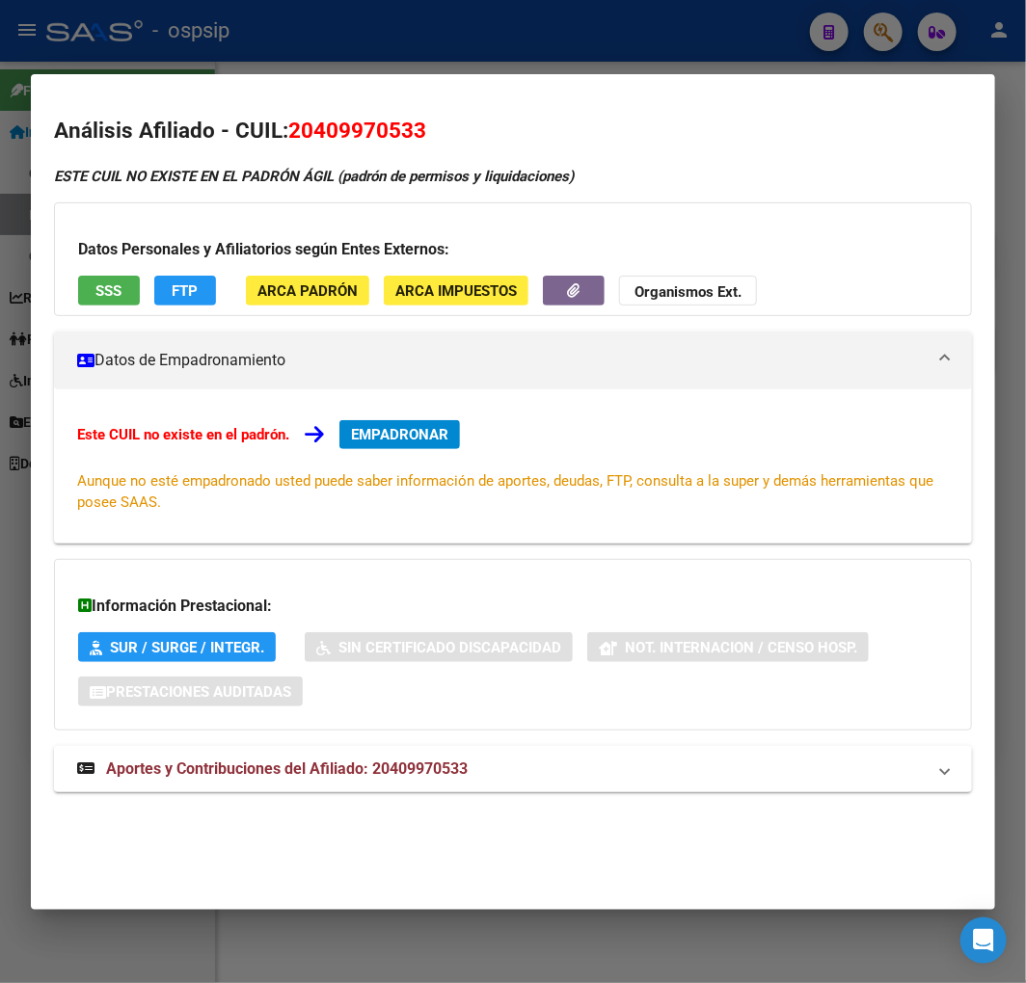
click at [475, 44] on div at bounding box center [513, 491] width 1026 height 983
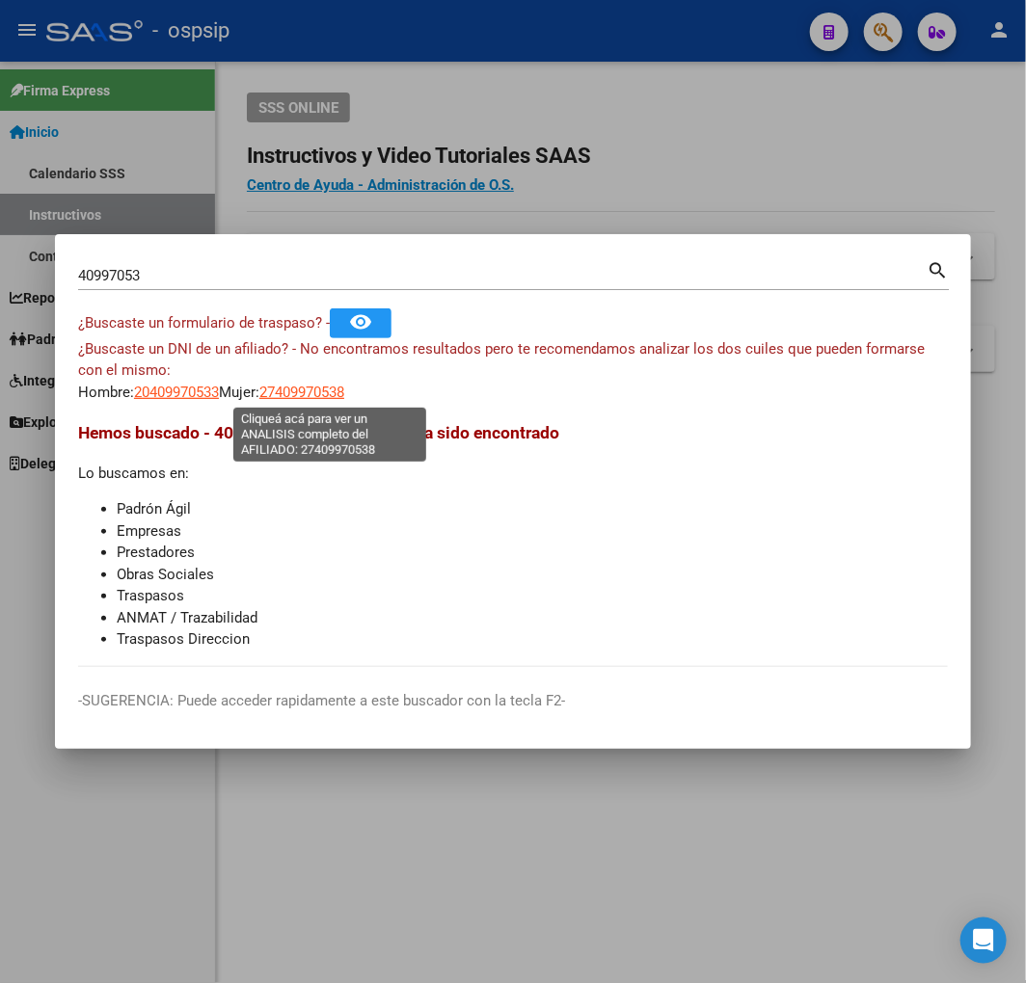
click at [323, 396] on span "27409970538" at bounding box center [301, 392] width 85 height 17
type textarea "27409970538"
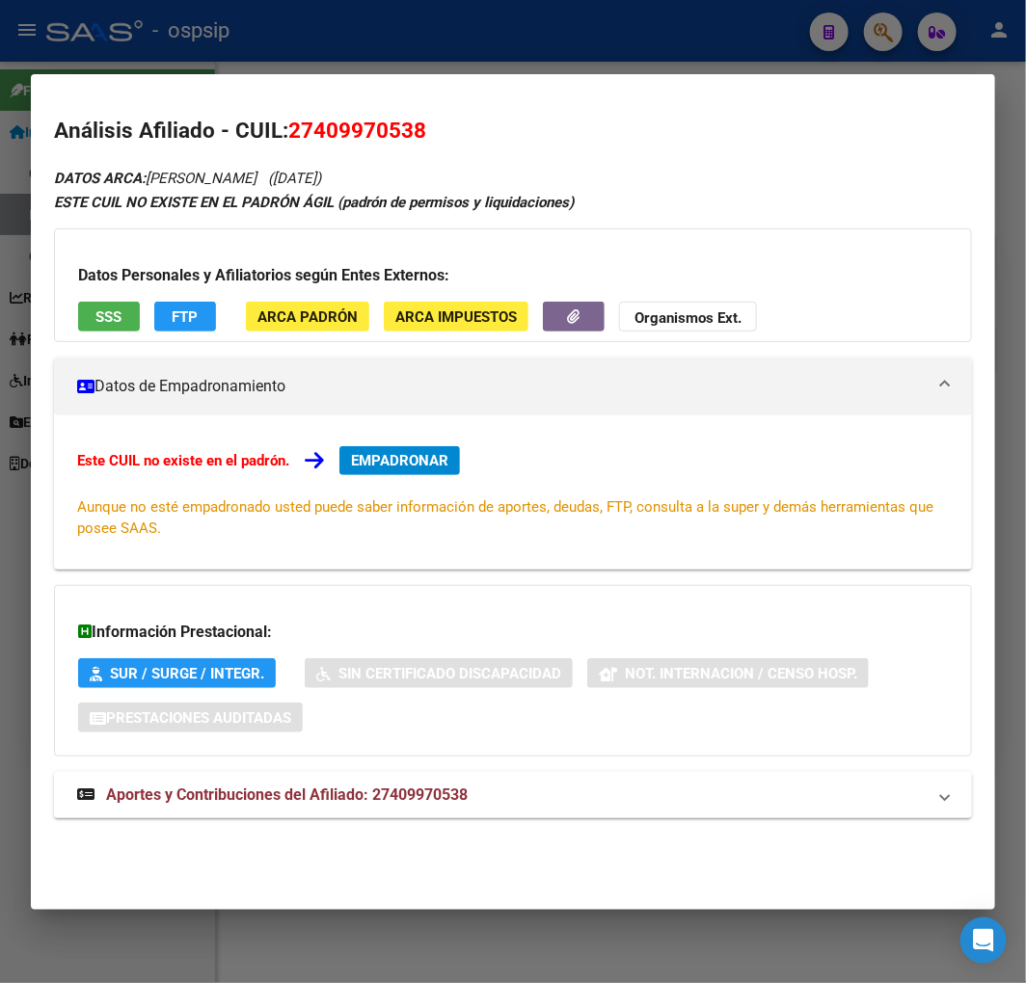
click at [507, 67] on div at bounding box center [513, 491] width 1026 height 983
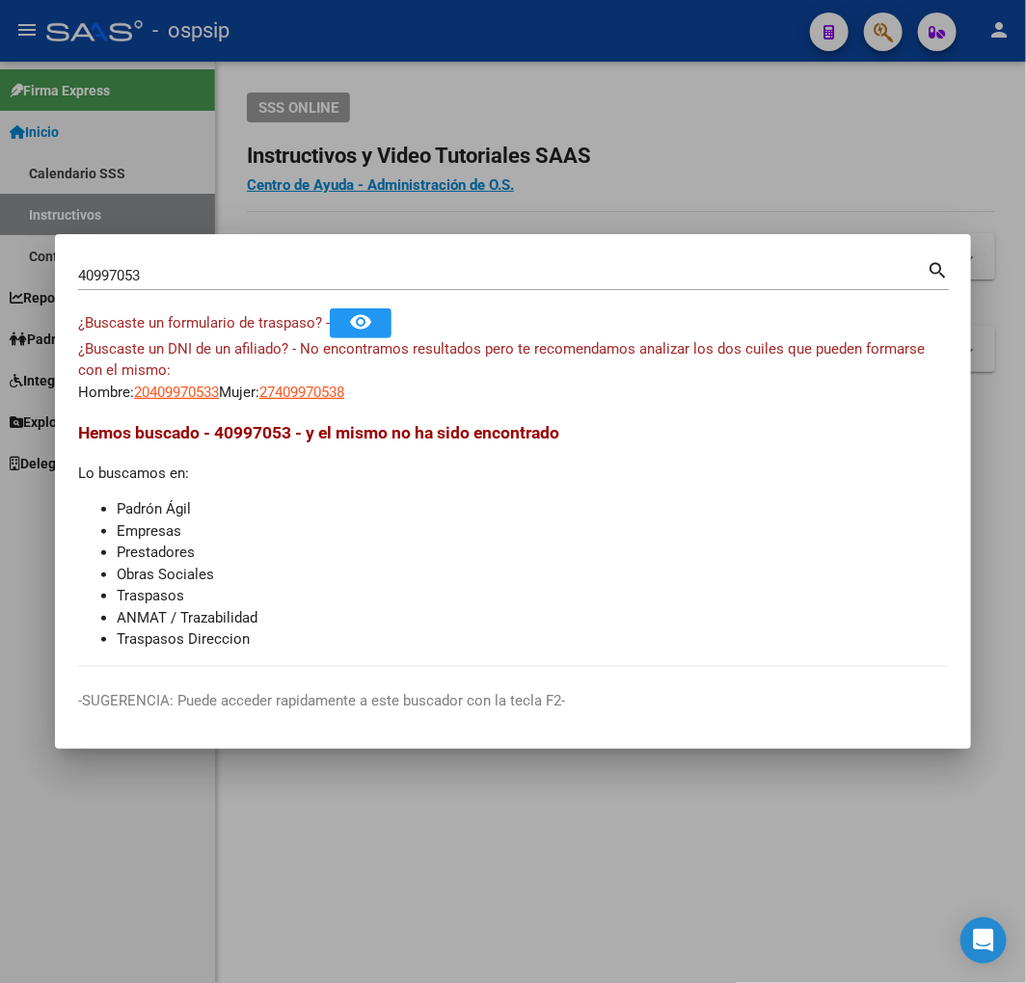
click at [949, 574] on mat-dialog-content "40997053 Buscar (apellido, dni, cuil, nro traspaso, cuit, obra social) search ¿…" at bounding box center [513, 462] width 916 height 410
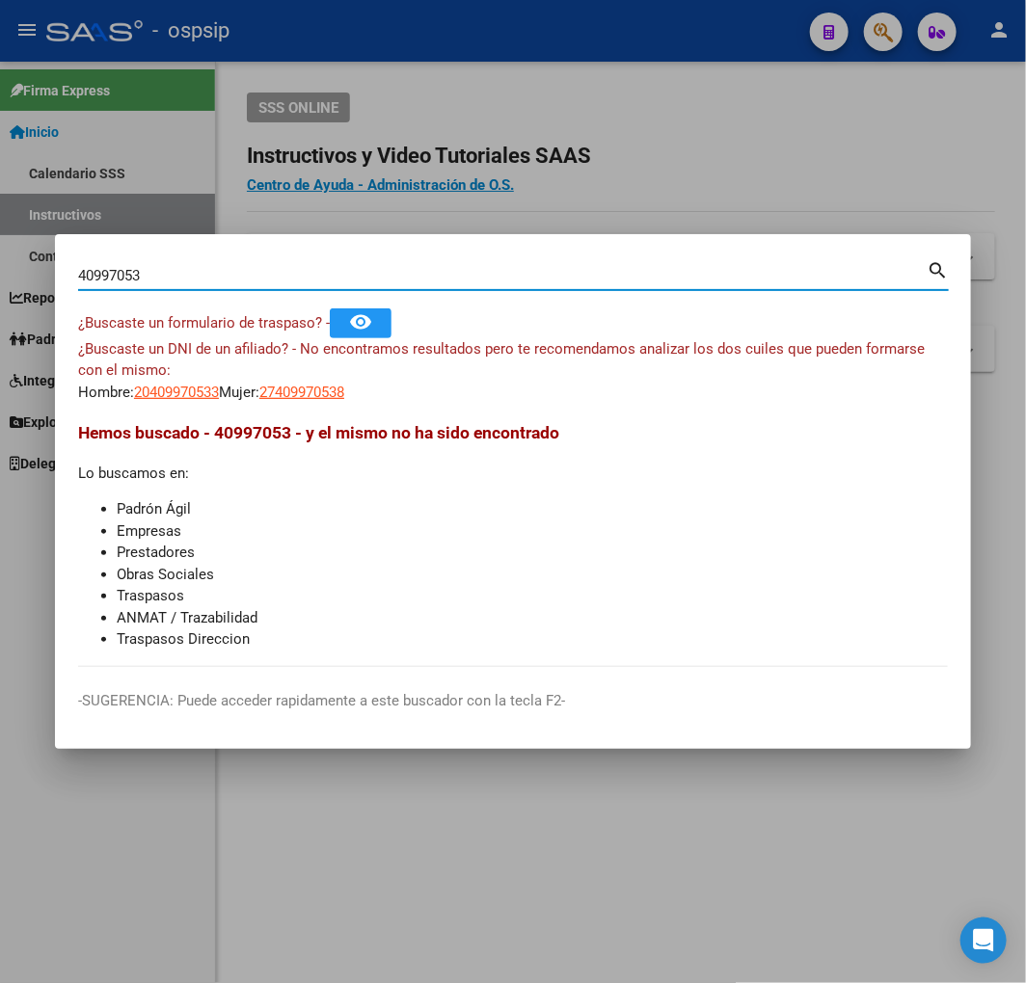
click at [120, 272] on input "40997053" at bounding box center [502, 275] width 848 height 17
type input "40997253"
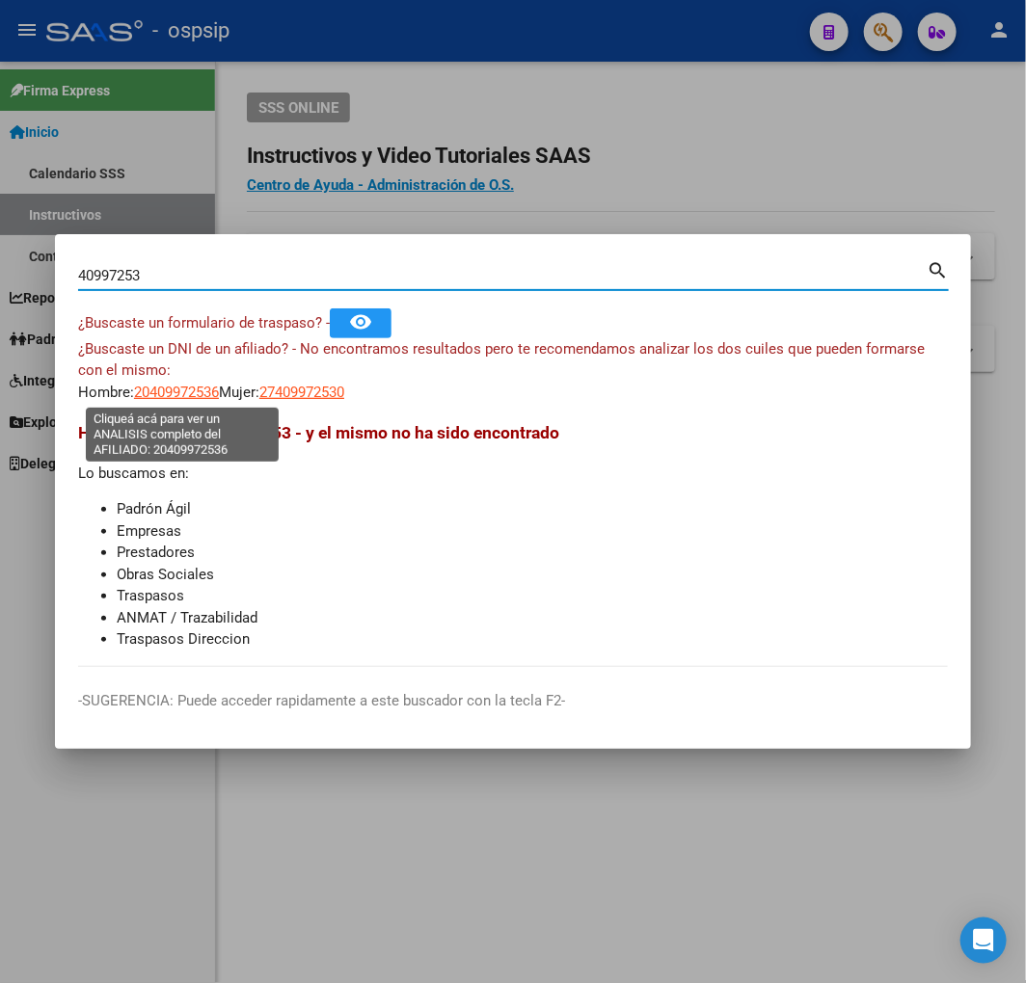
click at [195, 391] on span "20409972536" at bounding box center [176, 392] width 85 height 17
type textarea "20409972536"
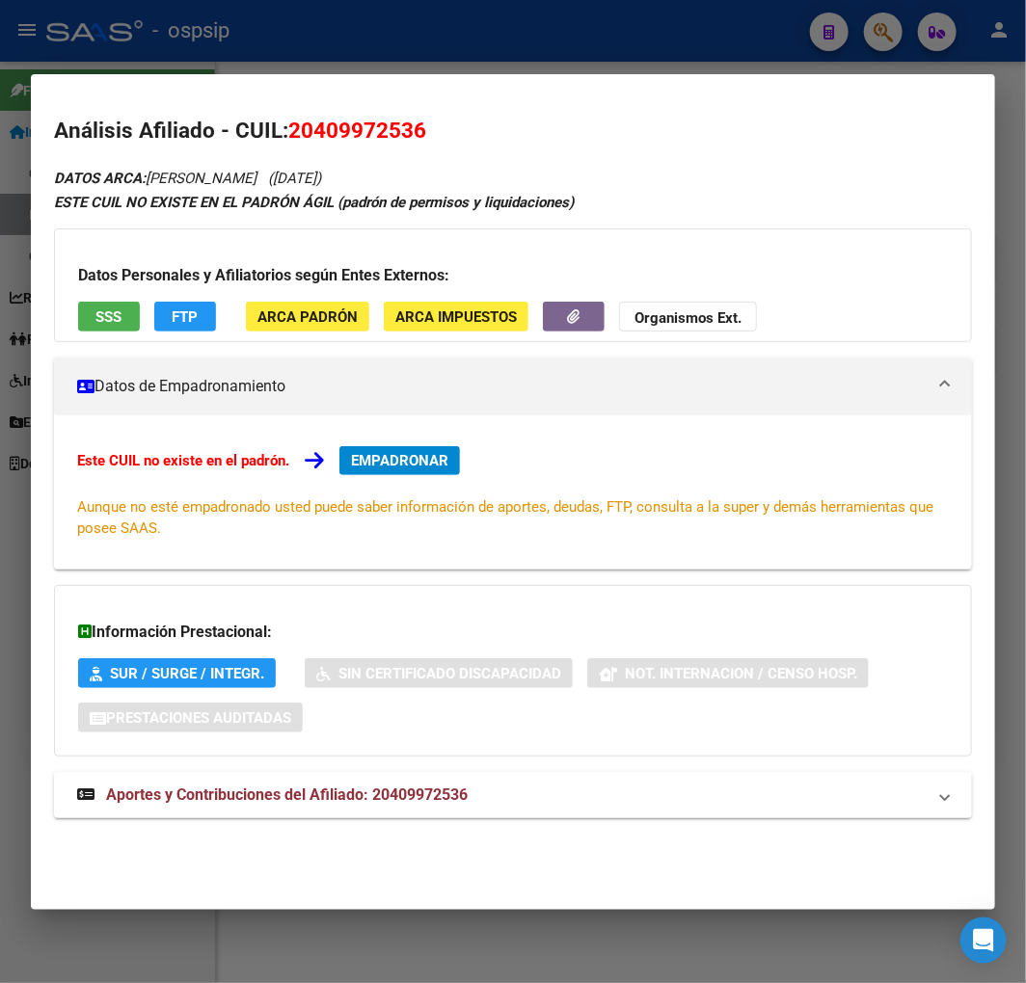
click at [524, 3] on div at bounding box center [513, 491] width 1026 height 983
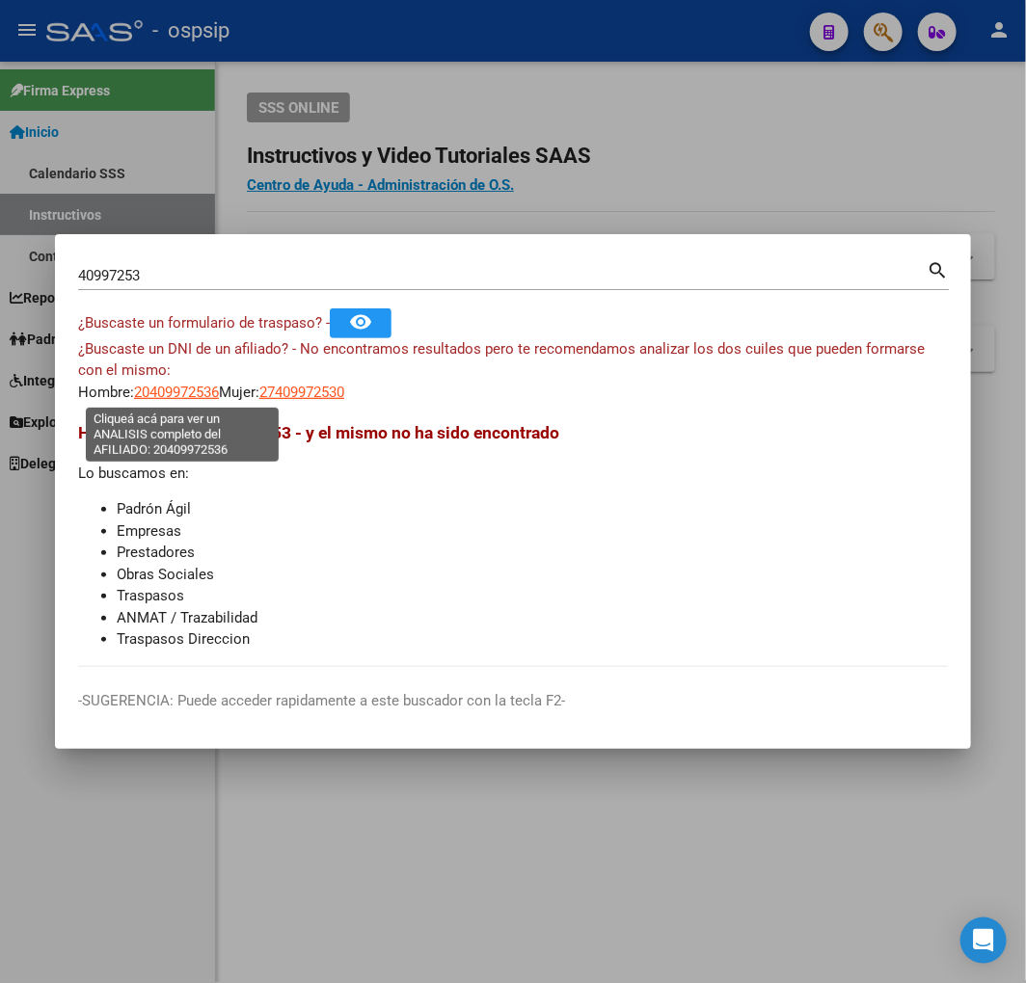
drag, startPoint x: 184, startPoint y: 382, endPoint x: 145, endPoint y: 360, distance: 45.3
click at [184, 379] on div "¿Buscaste un DNI de un afiliado? - No encontramos resultados pero te recomendam…" at bounding box center [512, 371] width 869 height 66
click at [195, 395] on span "20409972536" at bounding box center [176, 392] width 85 height 17
